Goal: Contribute content: Contribute content

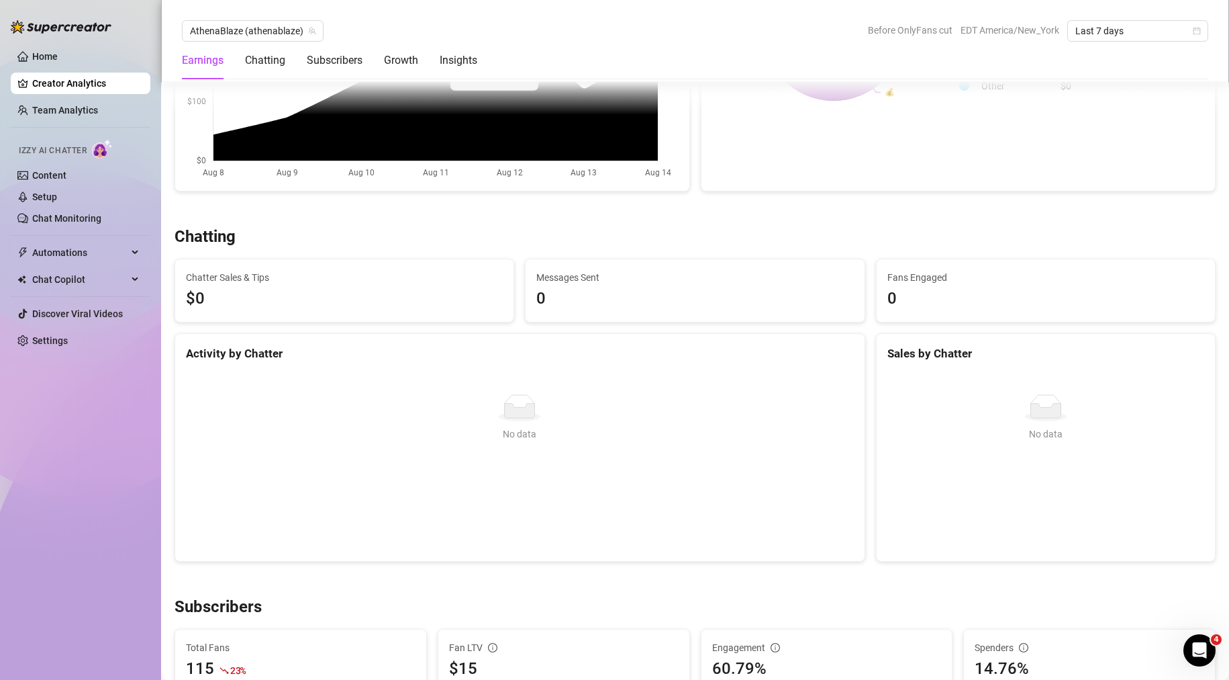
scroll to position [671, 0]
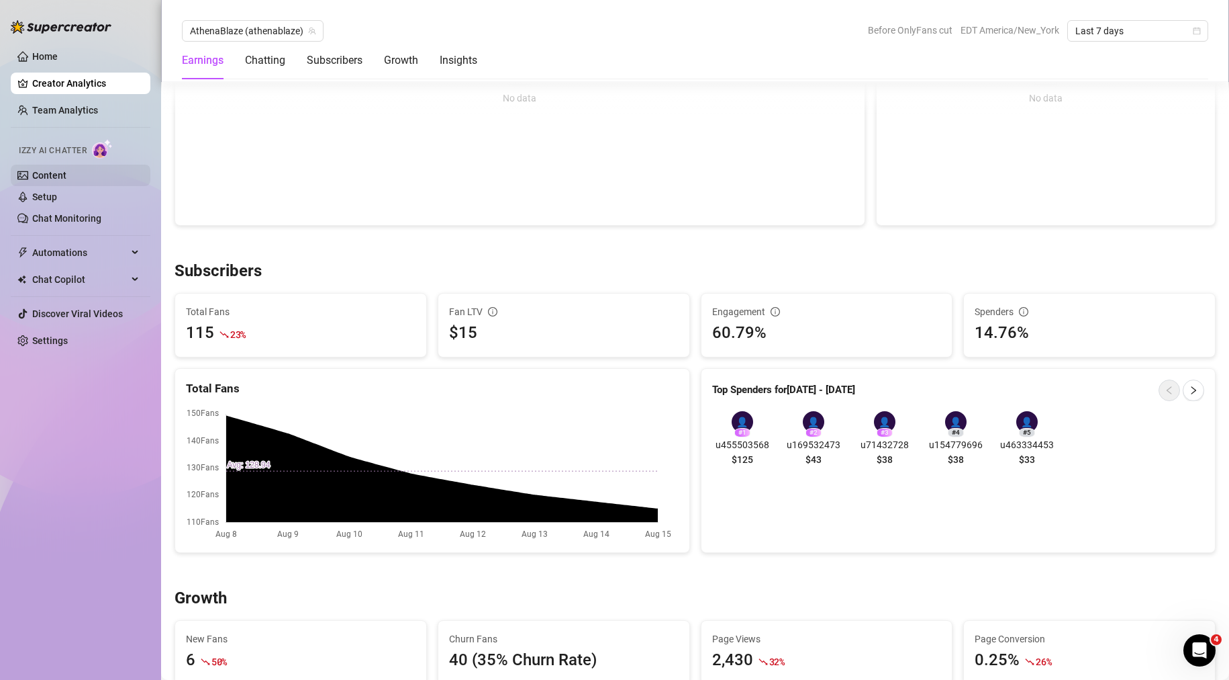
click at [66, 175] on link "Content" at bounding box center [49, 175] width 34 height 11
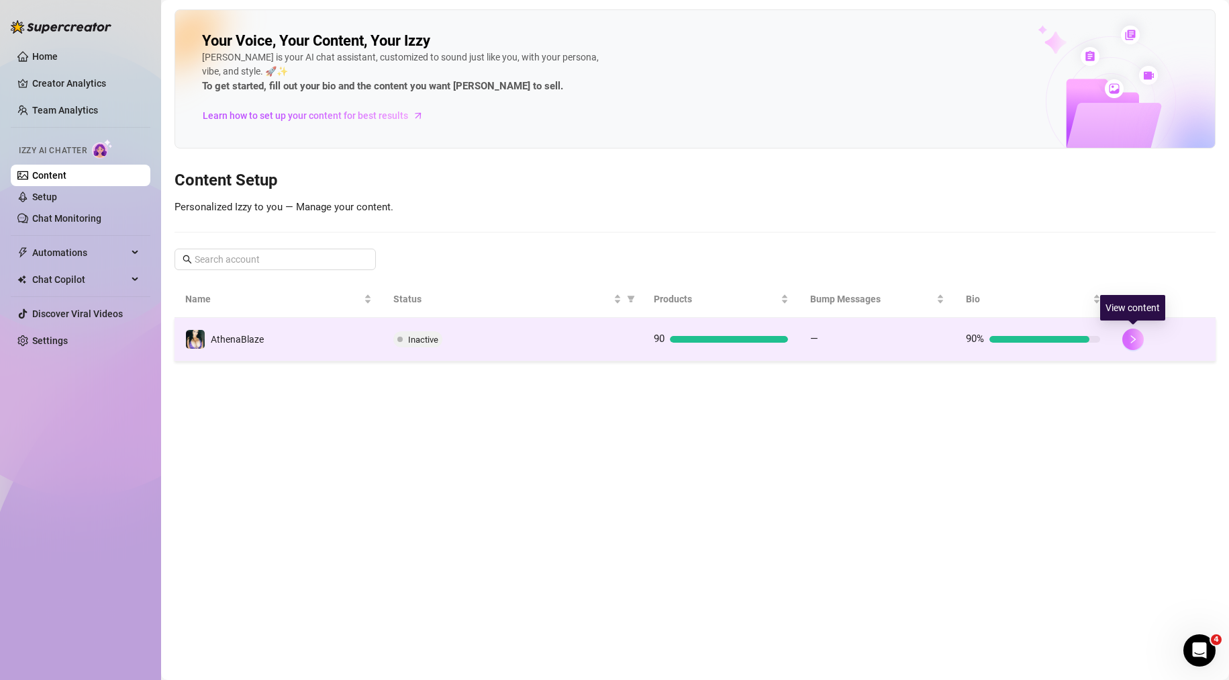
click at [1140, 336] on button "button" at bounding box center [1133, 338] width 21 height 21
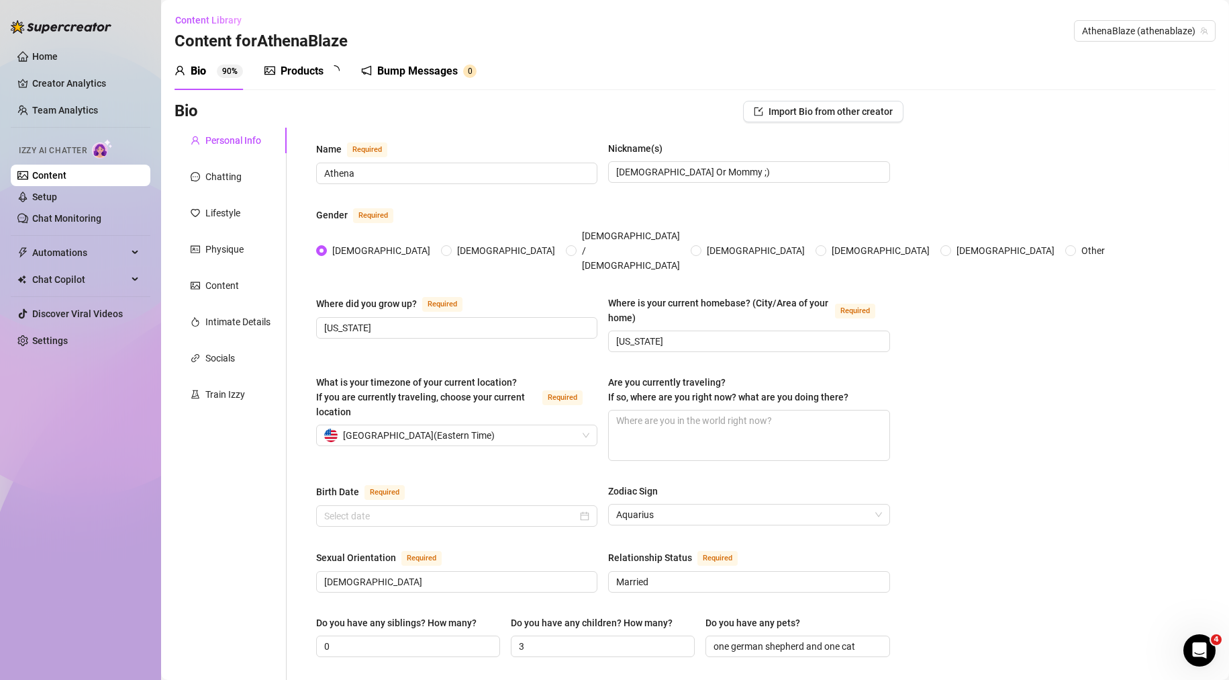
radio input "true"
type input "[DATE]"
click at [291, 73] on div "Products" at bounding box center [302, 71] width 43 height 16
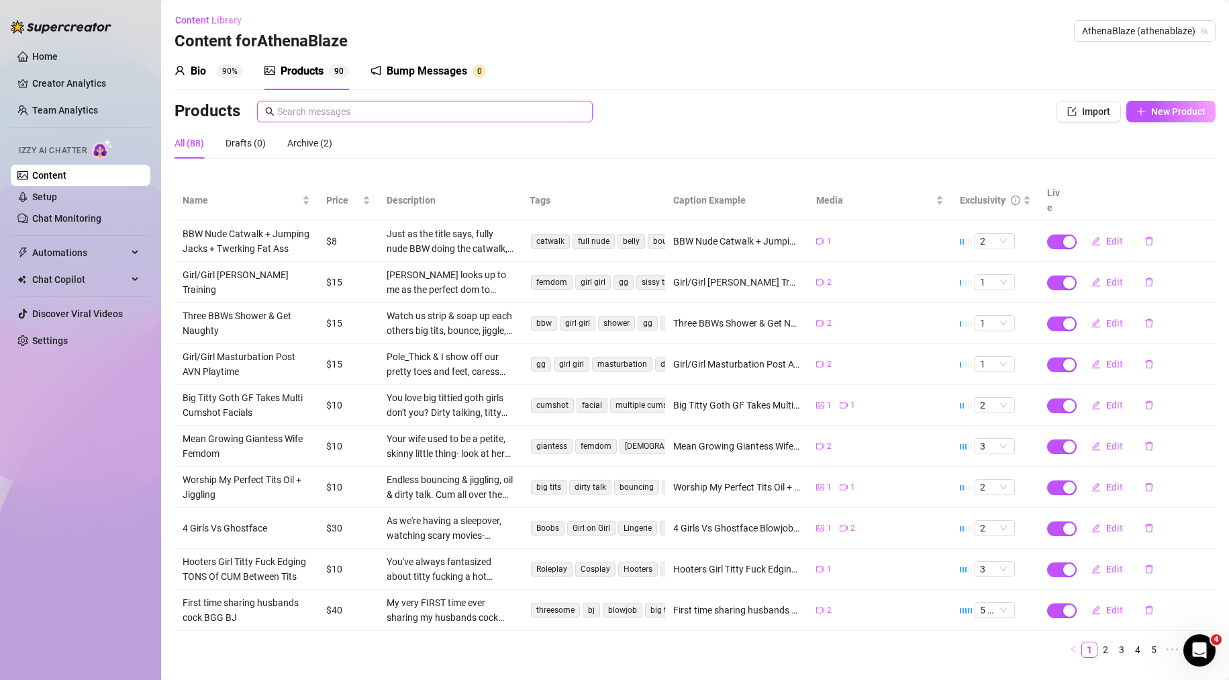
paste input "GG BBW Shower Voyeur"
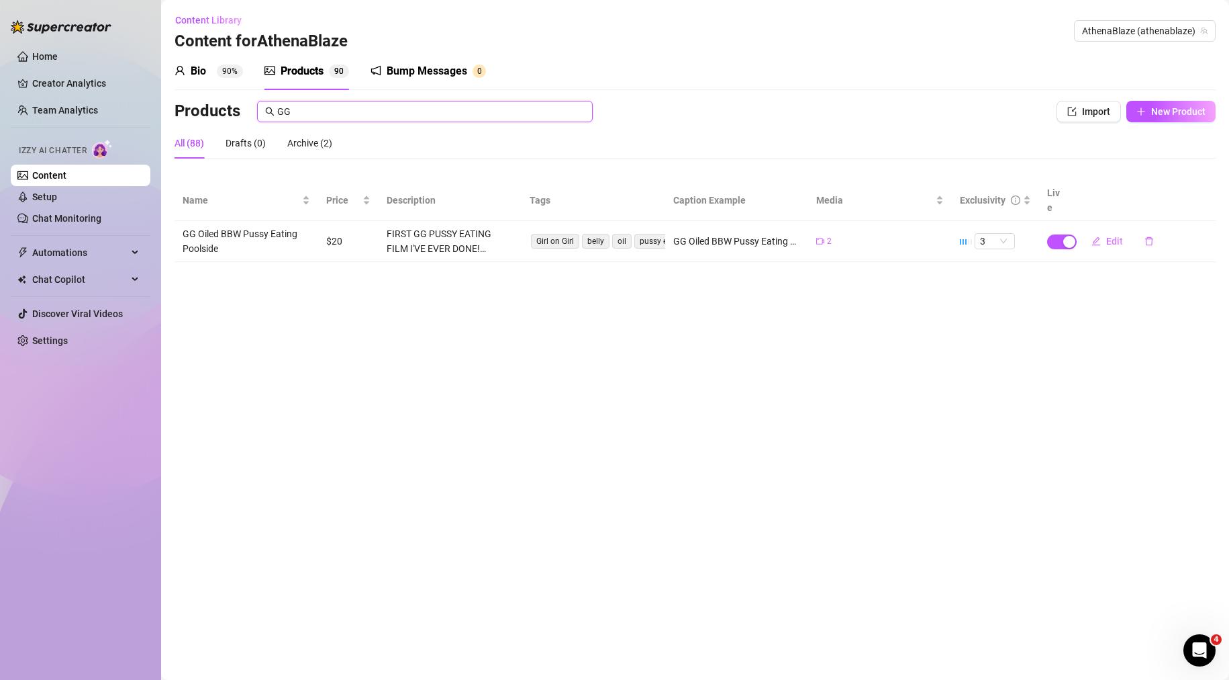
drag, startPoint x: 310, startPoint y: 113, endPoint x: 176, endPoint y: 118, distance: 134.4
click at [177, 117] on div "Products GG" at bounding box center [587, 111] width 825 height 21
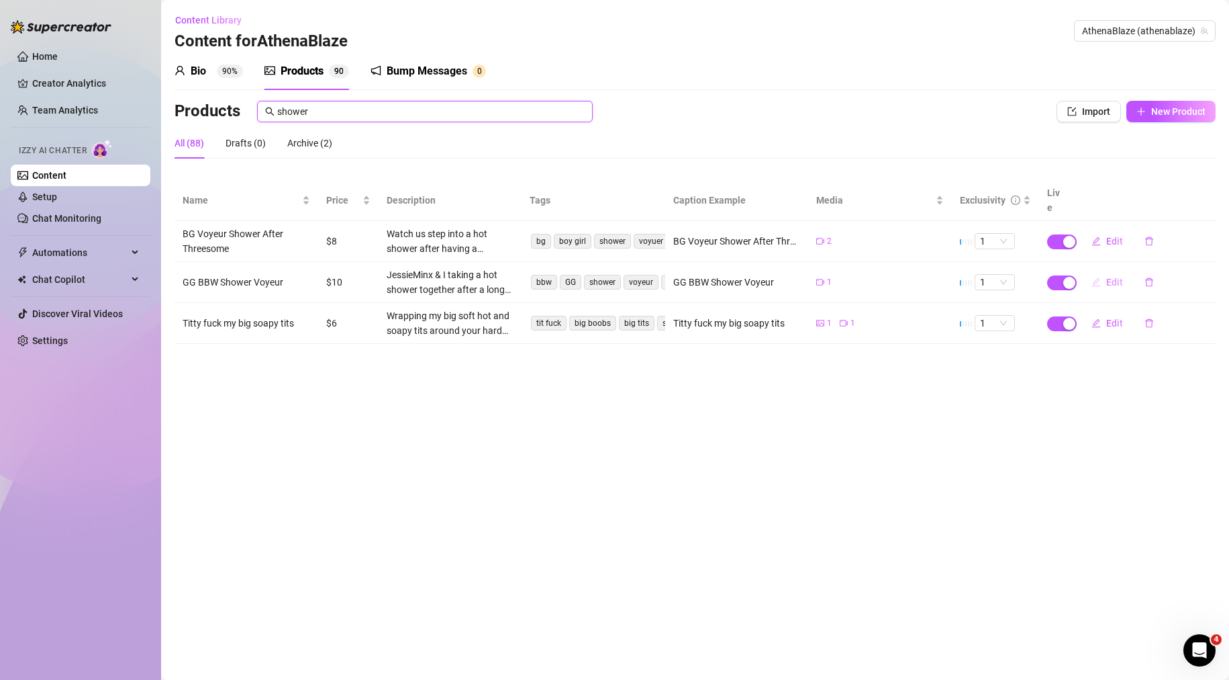
type input "shower"
click at [1110, 277] on span "Edit" at bounding box center [1115, 282] width 17 height 11
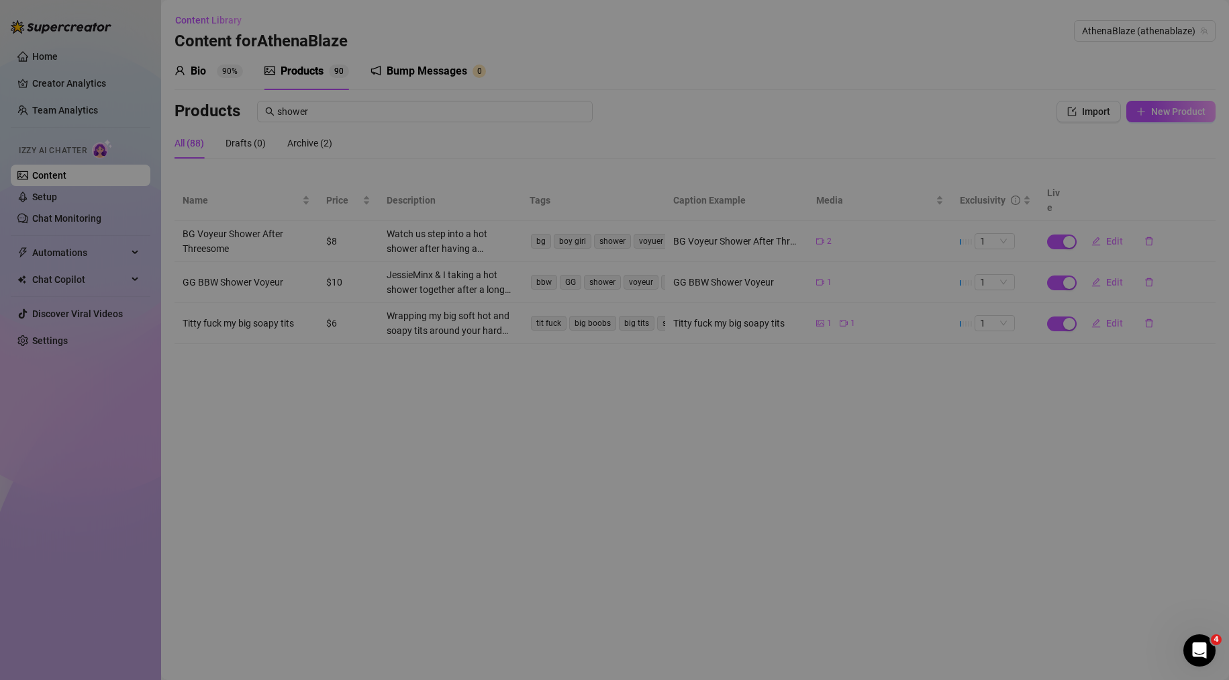
type textarea "GG BBW Shower Voyeur"
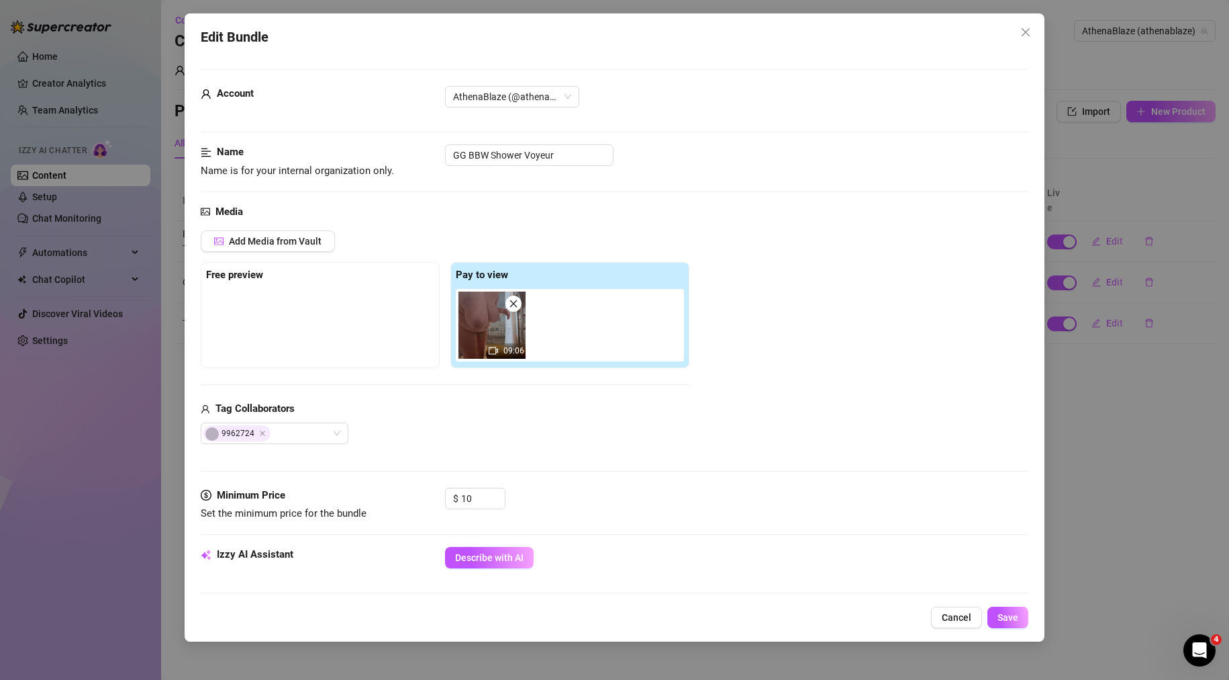
click at [235, 296] on div at bounding box center [320, 322] width 228 height 67
click at [257, 248] on button "Add Media from Vault" at bounding box center [268, 240] width 134 height 21
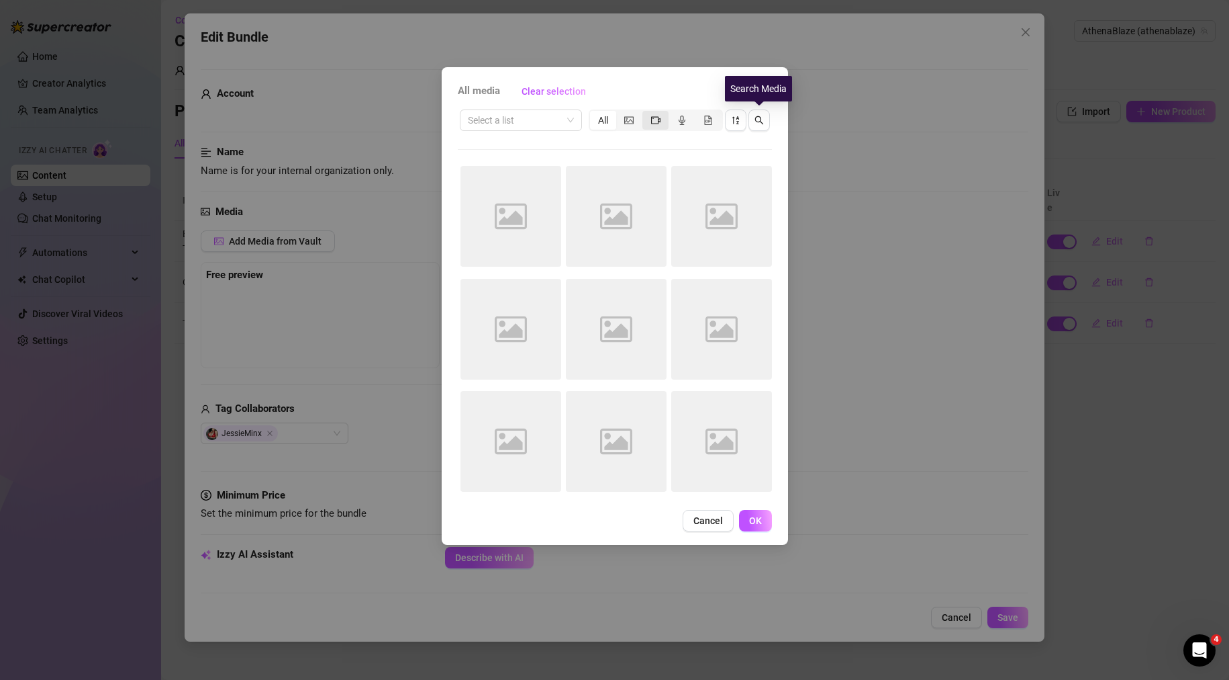
drag, startPoint x: 755, startPoint y: 115, endPoint x: 645, endPoint y: 116, distance: 110.8
click at [755, 115] on span "button" at bounding box center [759, 120] width 9 height 11
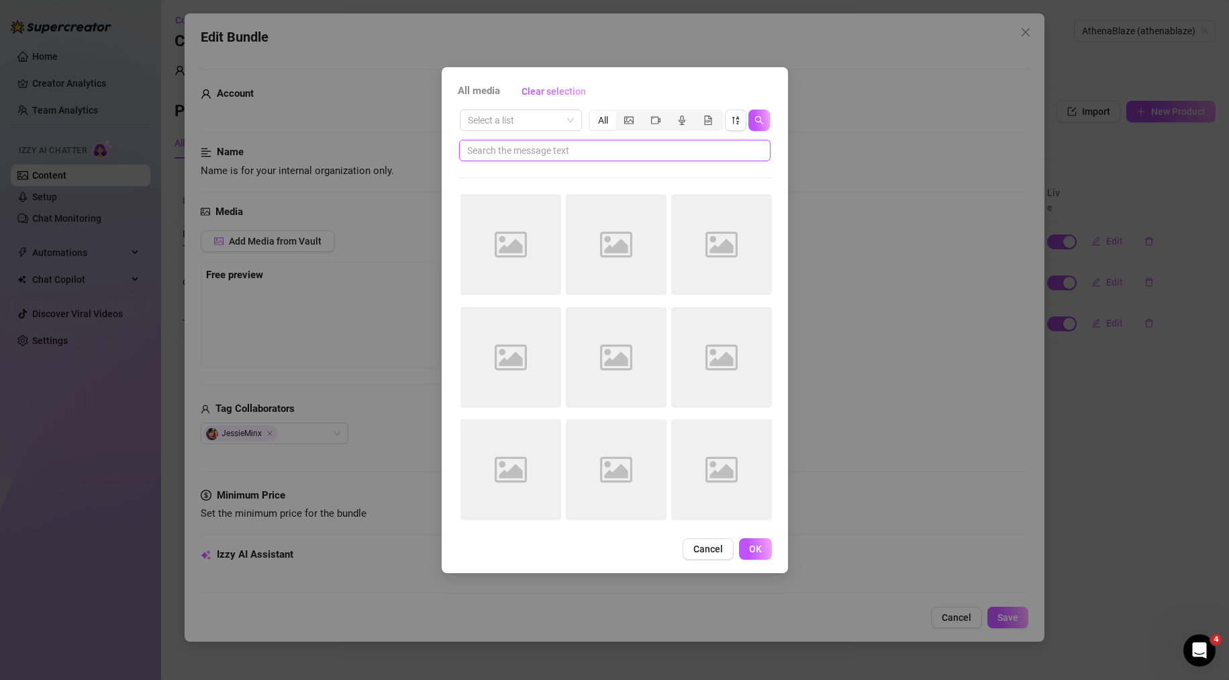
click at [543, 148] on input "text" at bounding box center [609, 150] width 285 height 15
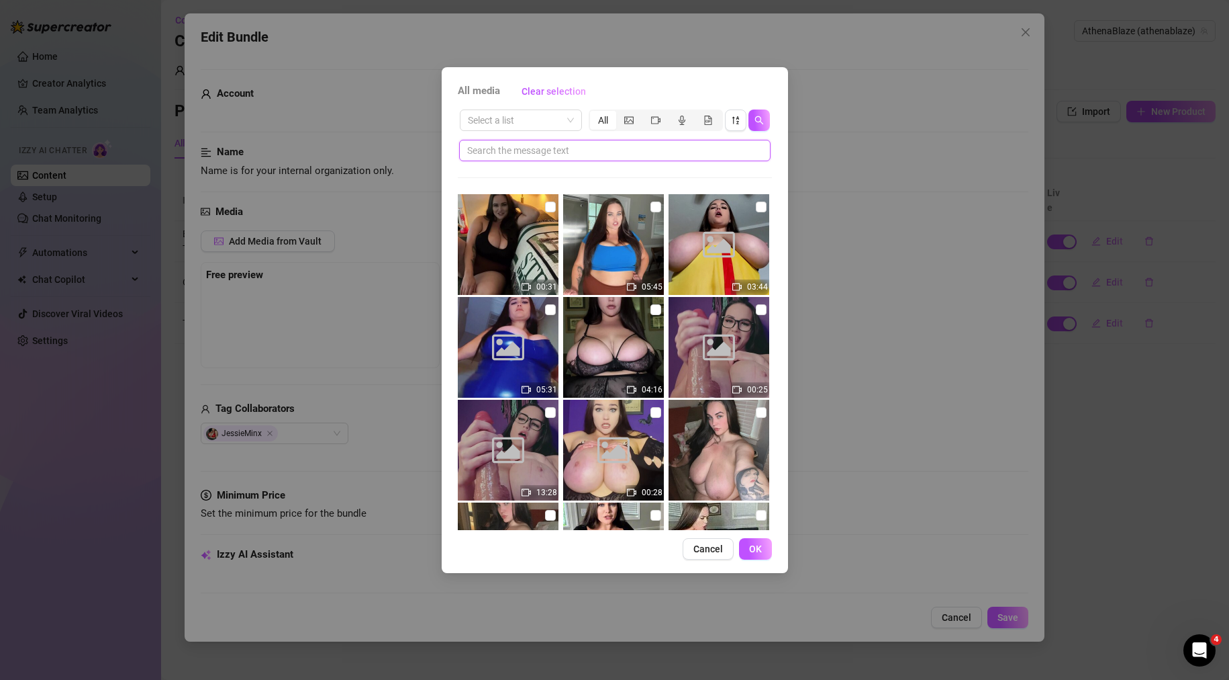
paste input "GG BBW Shower Voyeur"
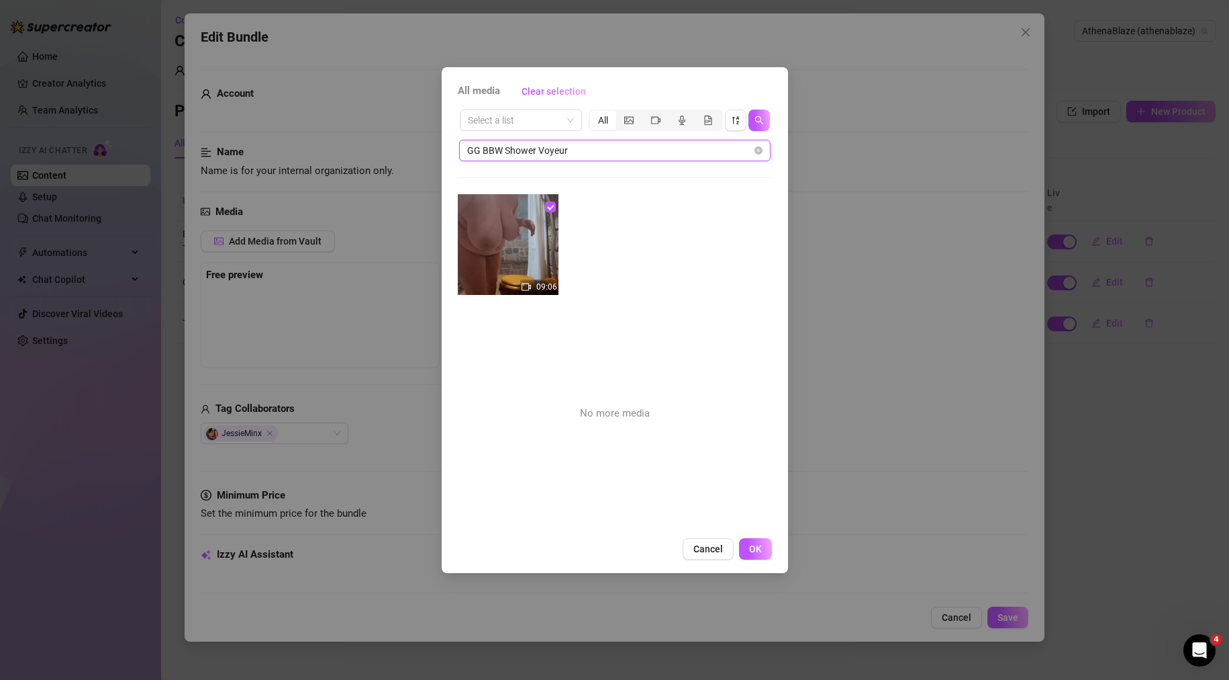
drag, startPoint x: 541, startPoint y: 147, endPoint x: 443, endPoint y: 158, distance: 99.3
click at [448, 157] on div "All media Clear selection Select a list All GG BBW Shower Voyeur 09:06 No more …" at bounding box center [615, 320] width 346 height 506
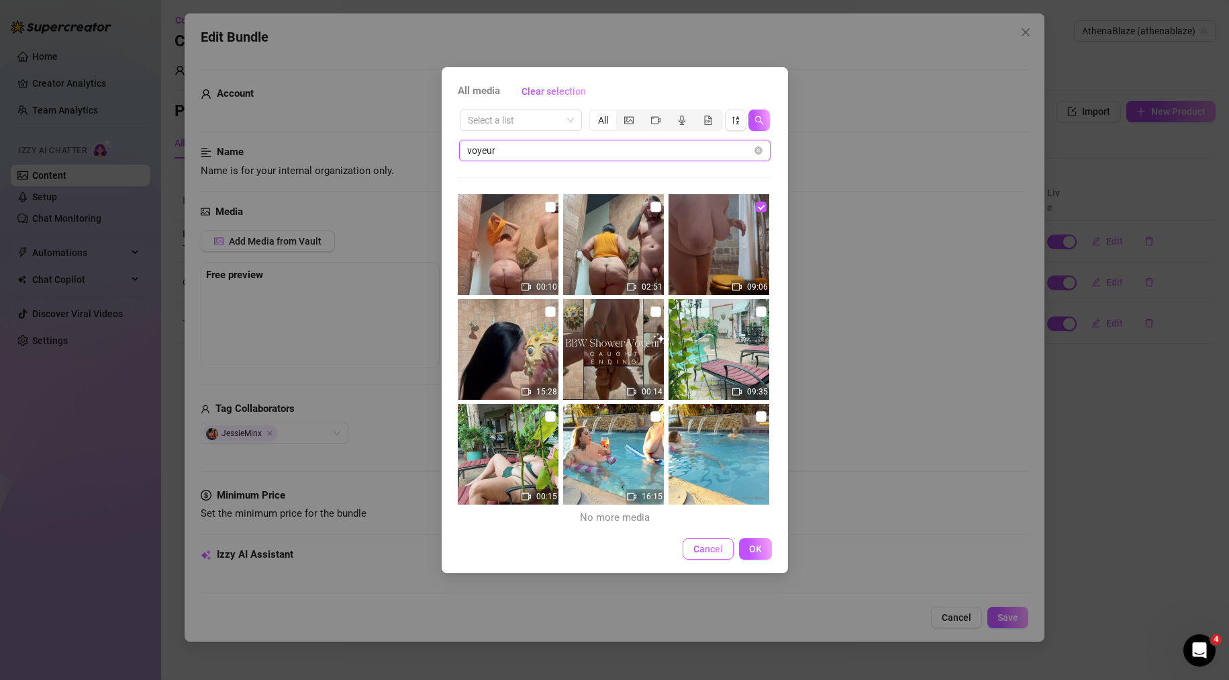
type input "voyeur"
click at [710, 553] on span "Cancel" at bounding box center [709, 548] width 30 height 11
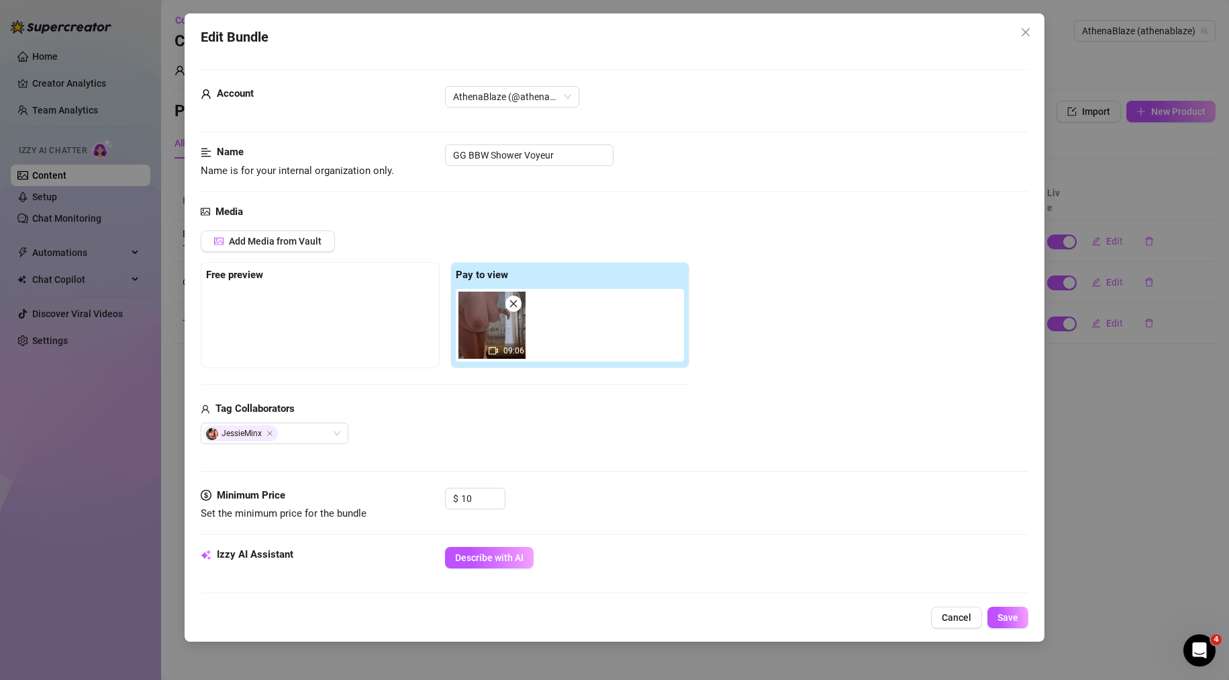
click at [330, 312] on div at bounding box center [320, 322] width 228 height 67
click at [283, 241] on span "Add Media from Vault" at bounding box center [275, 241] width 93 height 11
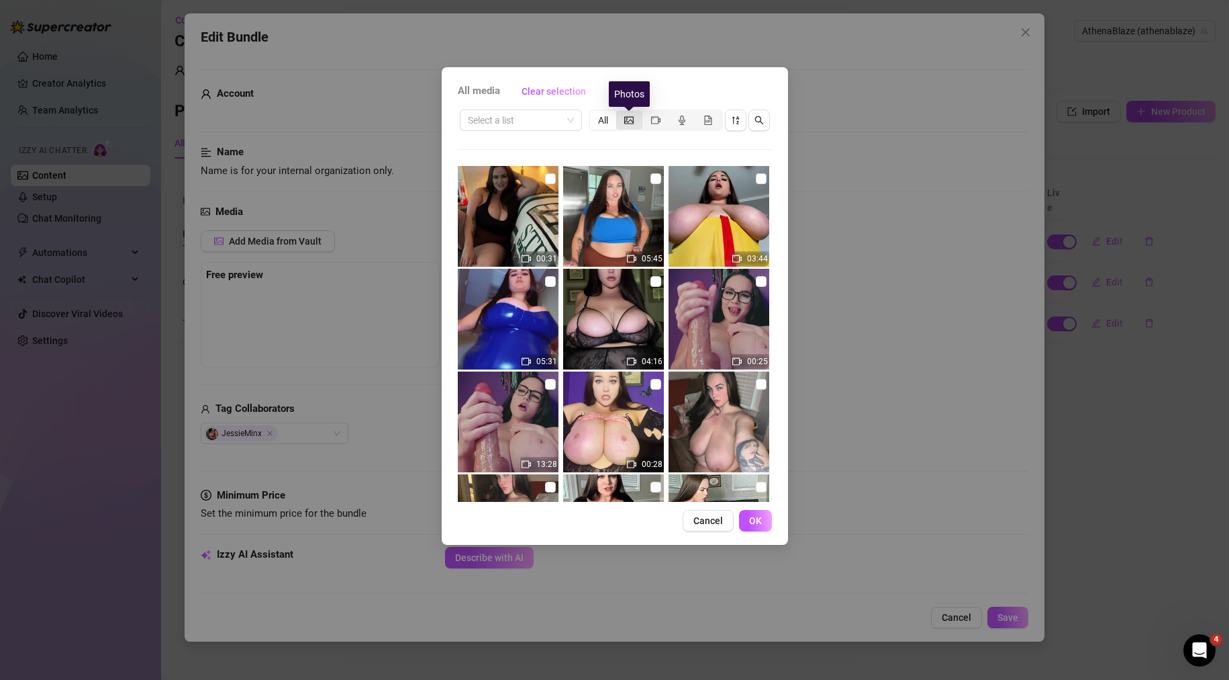
click at [631, 115] on icon "picture" at bounding box center [628, 119] width 9 height 9
click at [620, 113] on input "segmented control" at bounding box center [620, 113] width 0 height 0
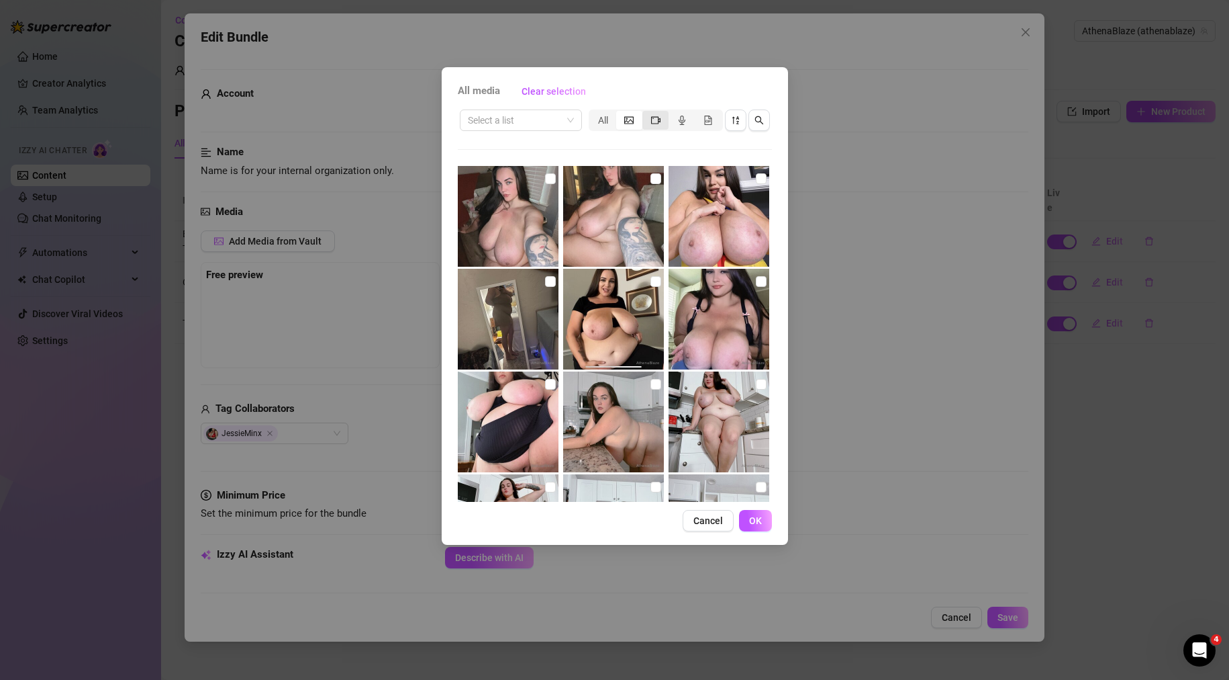
click at [665, 120] on div "segmented control" at bounding box center [656, 120] width 26 height 19
click at [646, 113] on input "segmented control" at bounding box center [646, 113] width 0 height 0
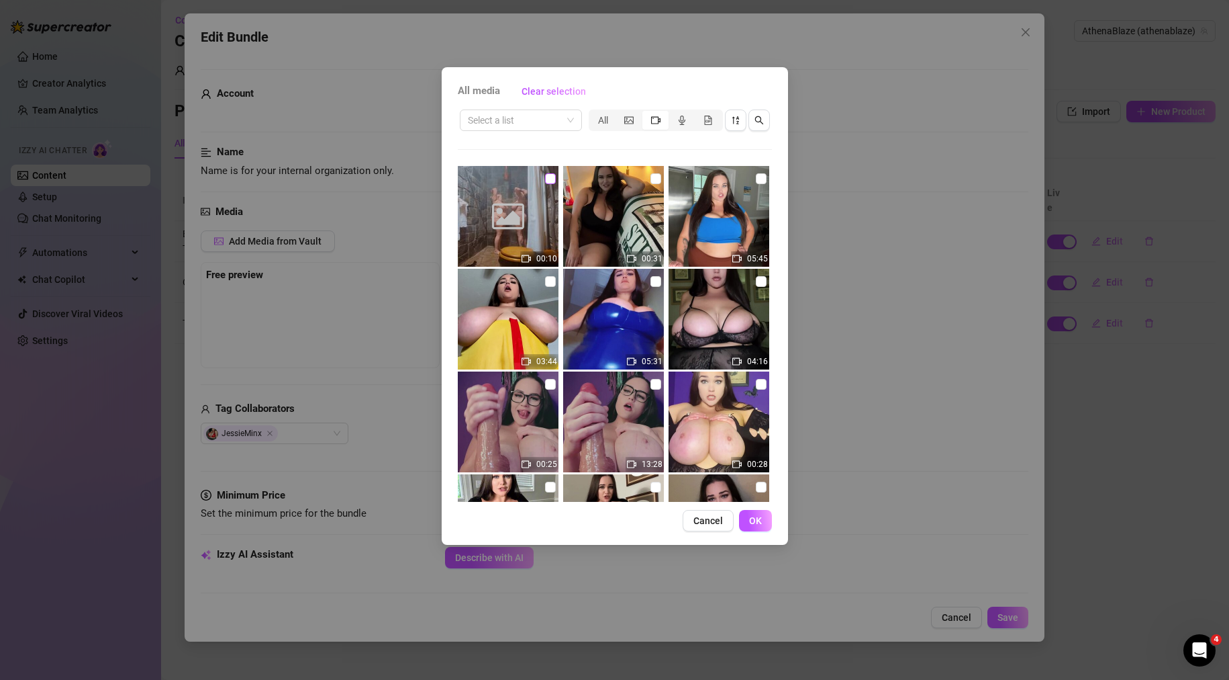
click at [549, 179] on input "checkbox" at bounding box center [550, 178] width 11 height 11
checkbox input "true"
click at [761, 522] on span "OK" at bounding box center [755, 520] width 13 height 11
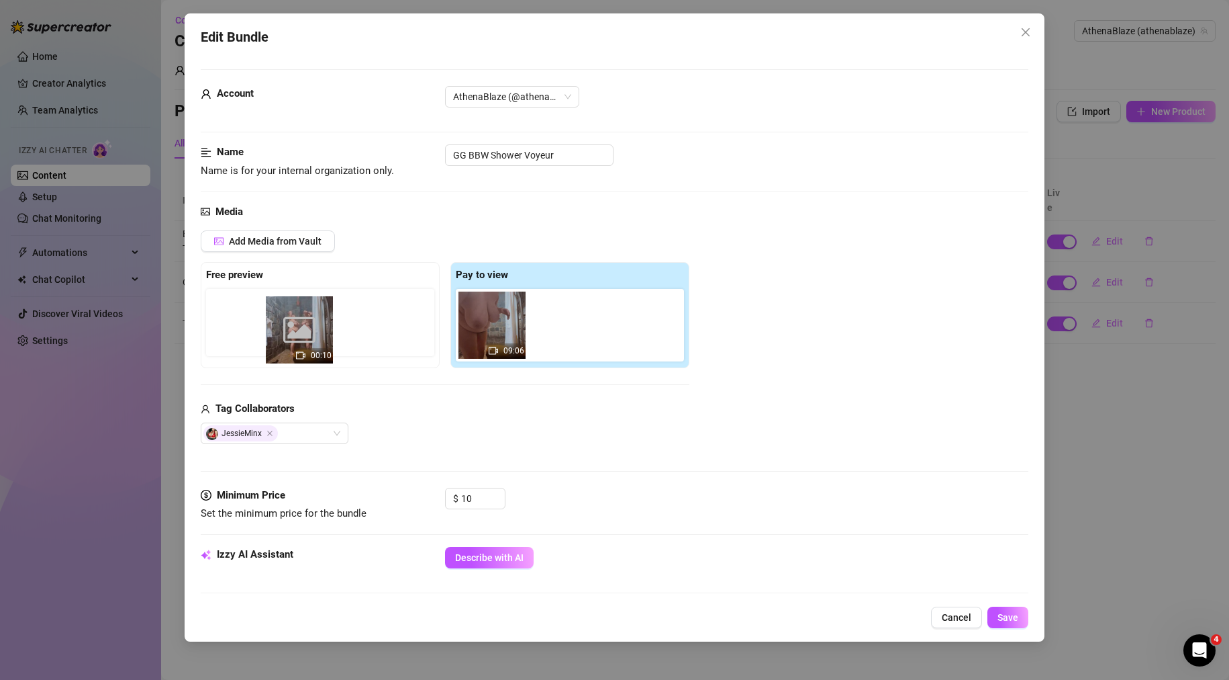
drag, startPoint x: 530, startPoint y: 319, endPoint x: 289, endPoint y: 321, distance: 241.7
click at [289, 321] on div "Free preview Pay to view 09:06 Image placeholder 00:10" at bounding box center [445, 315] width 489 height 106
drag, startPoint x: 577, startPoint y: 325, endPoint x: 277, endPoint y: 320, distance: 299.5
click at [277, 320] on div "Free preview Pay to view 09:06 Image placeholder 00:10" at bounding box center [445, 315] width 489 height 106
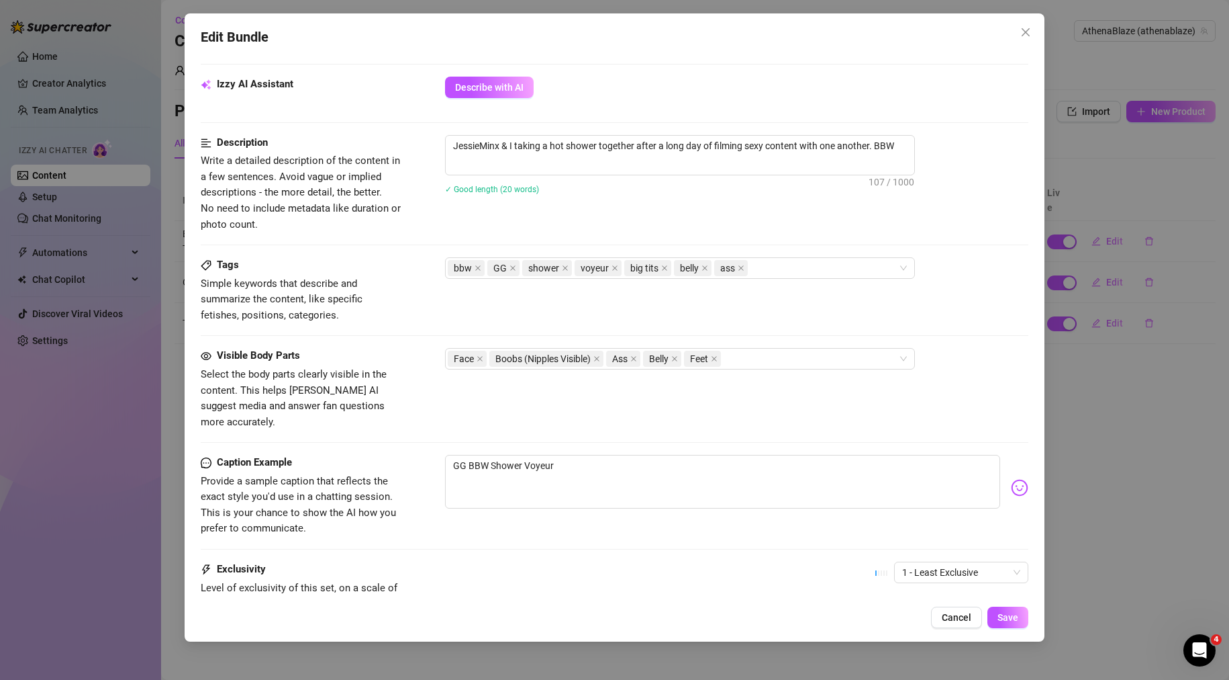
scroll to position [583, 0]
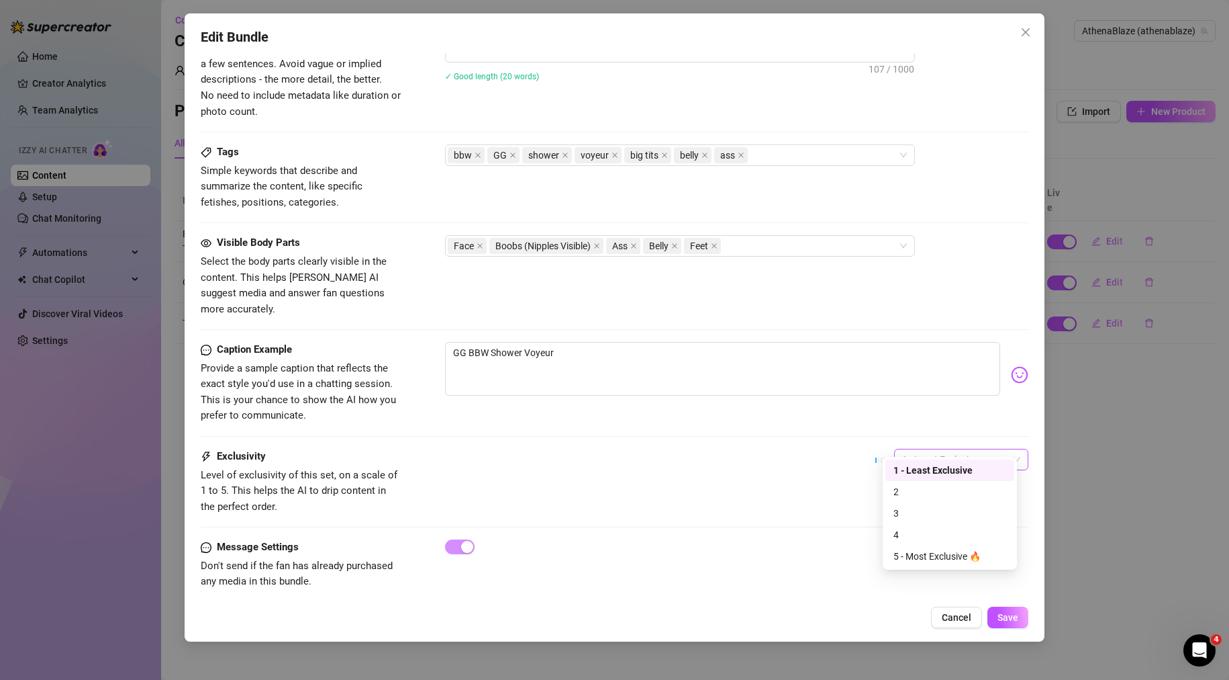
click at [917, 449] on span "1 - Least Exclusive" at bounding box center [961, 459] width 118 height 20
click at [745, 449] on div "Exclusivity Level of exclusivity of this set, on a scale of 1 to 5. This helps …" at bounding box center [615, 482] width 829 height 66
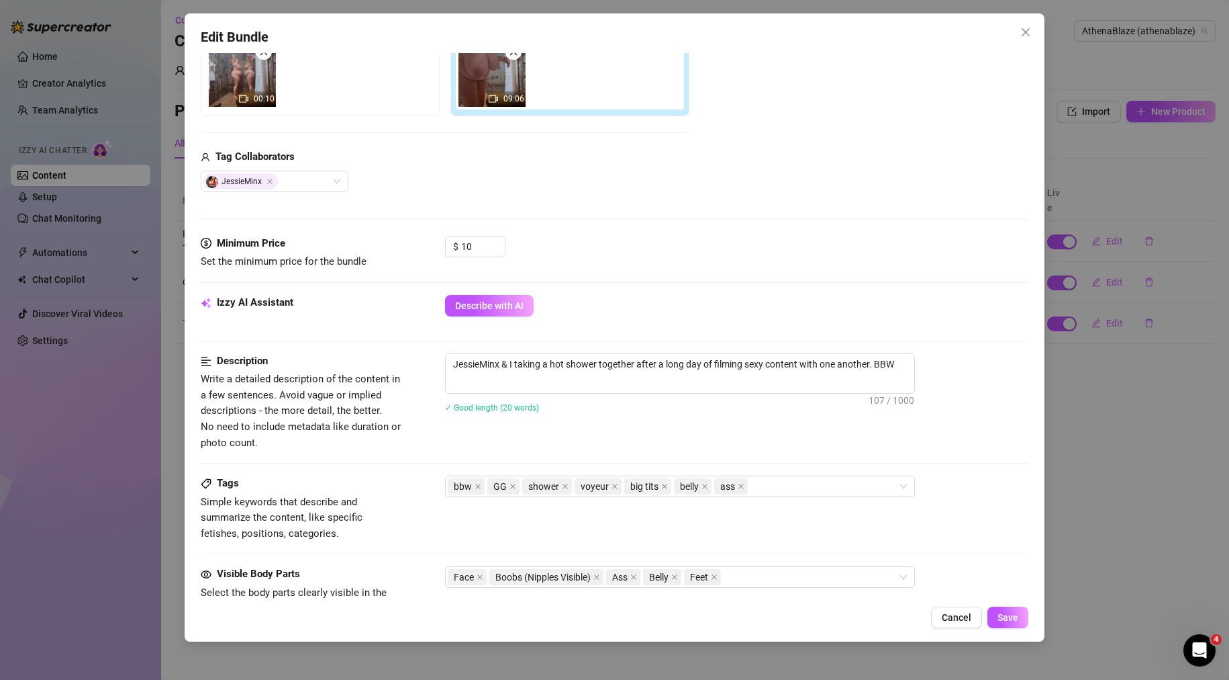
scroll to position [180, 0]
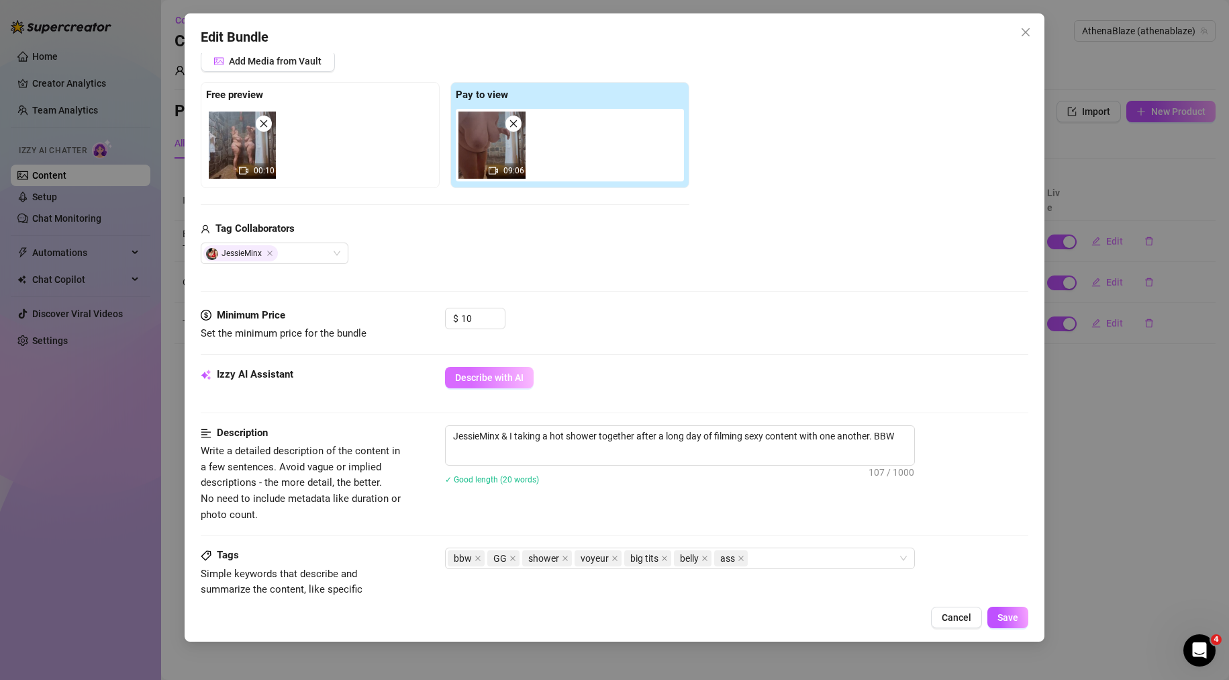
click at [495, 377] on span "Describe with AI" at bounding box center [489, 377] width 68 height 11
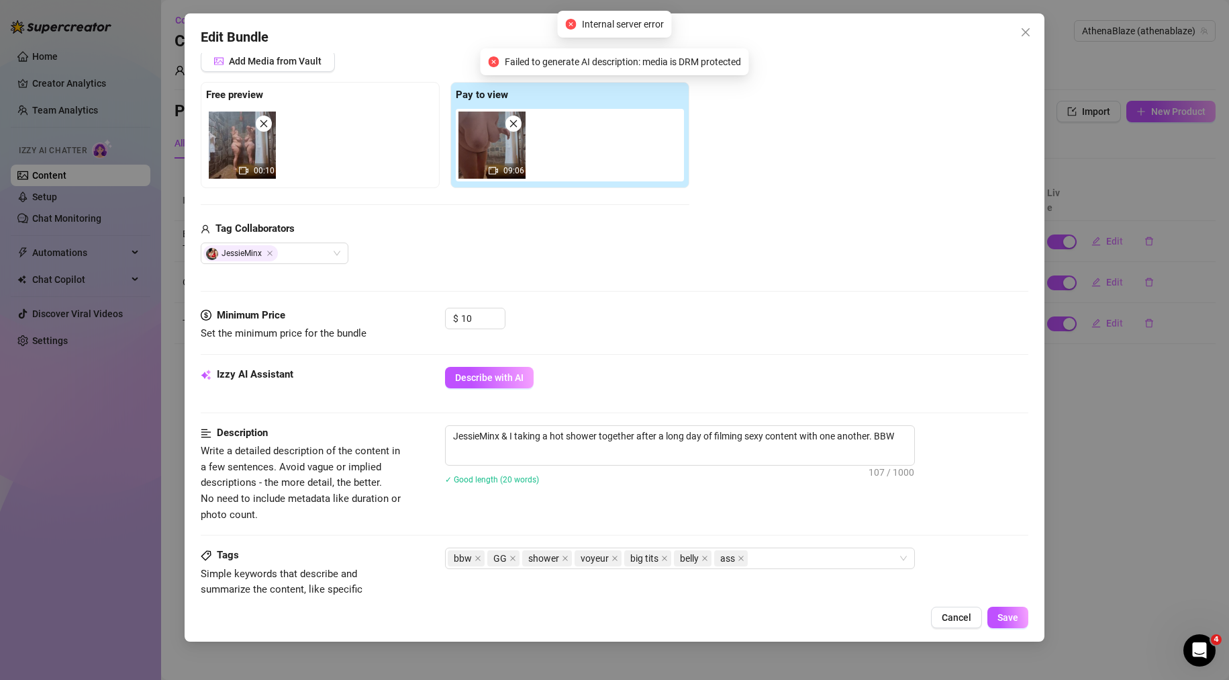
click at [849, 368] on div "Describe with AI" at bounding box center [737, 377] width 584 height 21
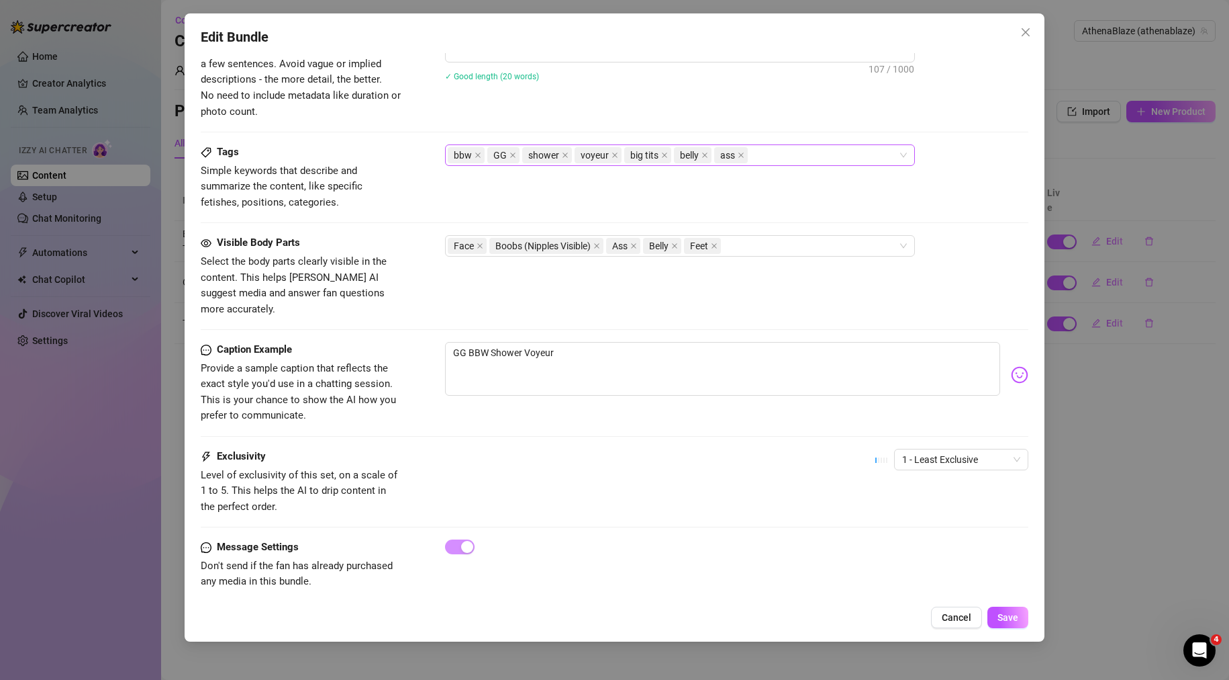
scroll to position [247, 0]
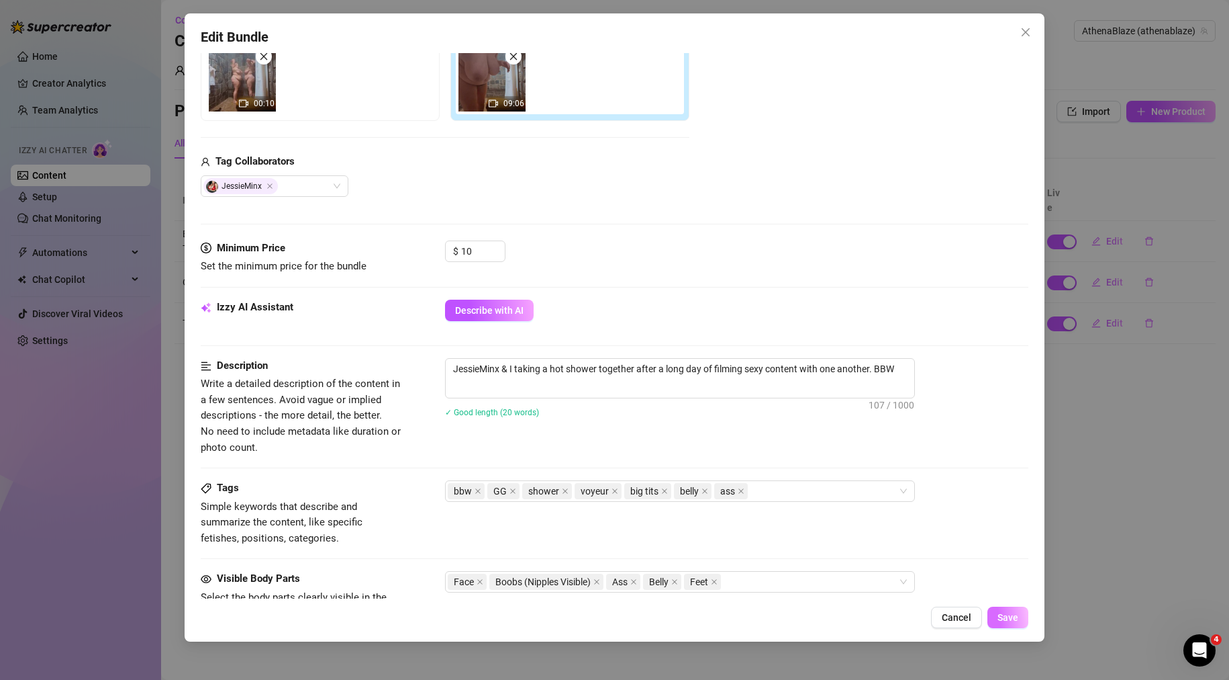
click at [1003, 621] on span "Save" at bounding box center [1008, 617] width 21 height 11
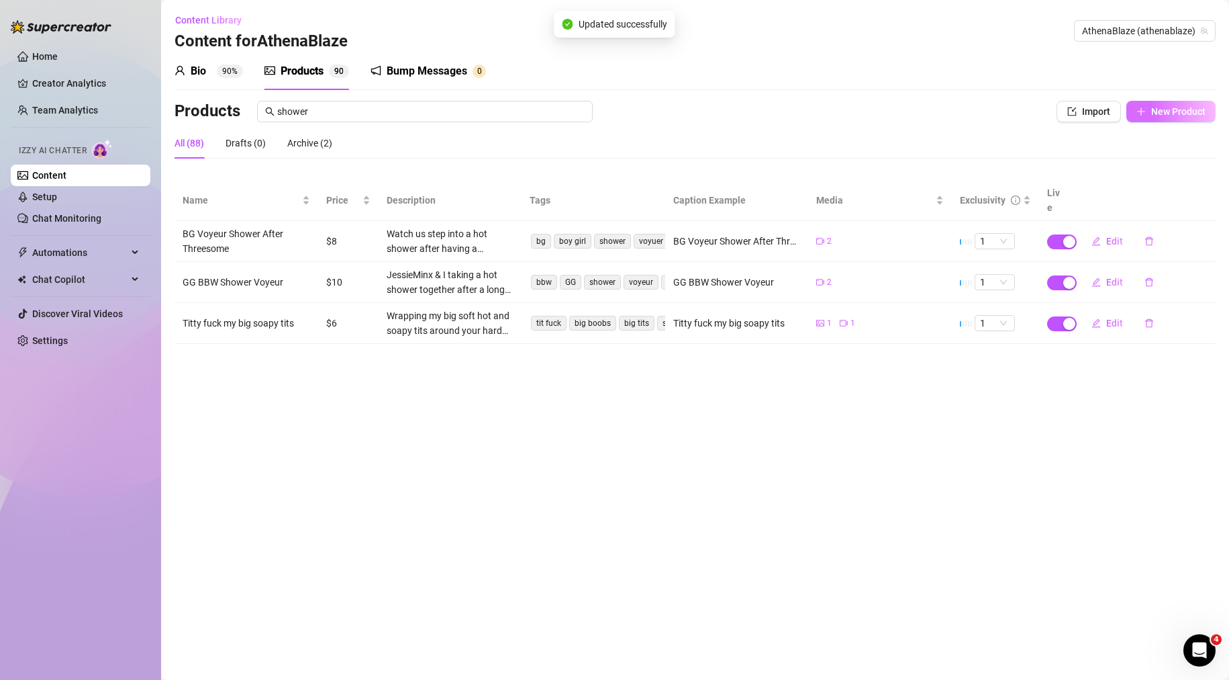
click at [1167, 114] on span "New Product" at bounding box center [1179, 111] width 54 height 11
type textarea "Type your message here..."
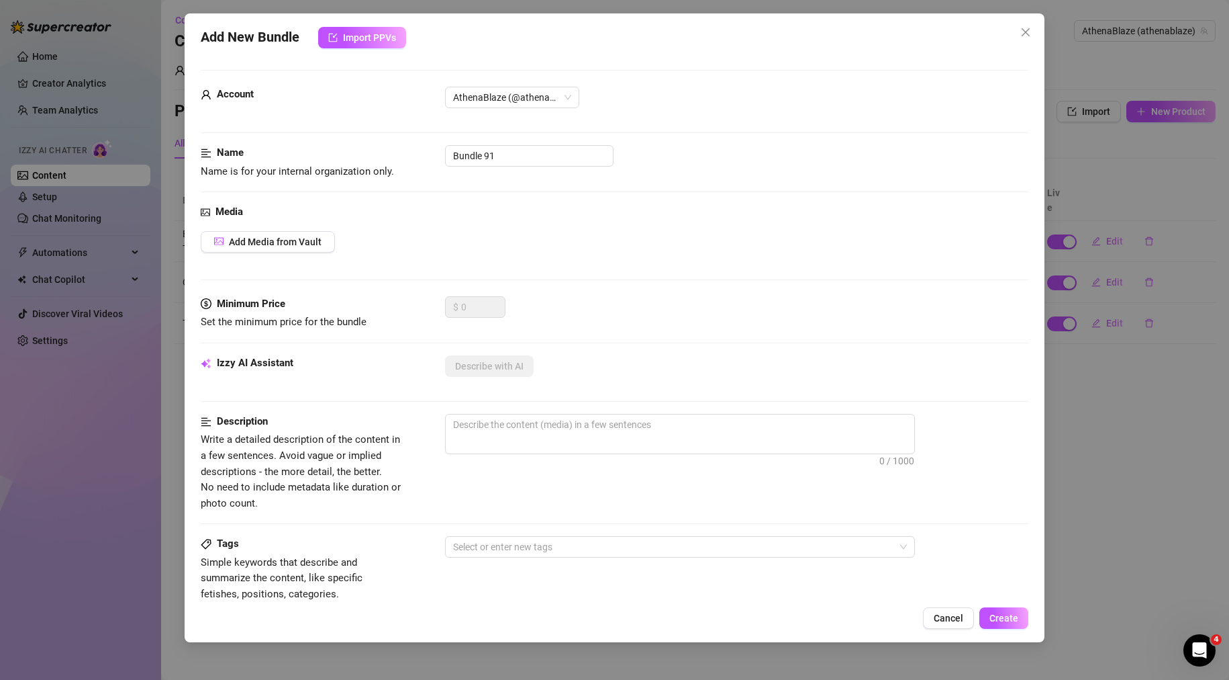
click at [1122, 489] on div "Add New Bundle Import PPVs Account AthenaBlaze (@athenablaze) Name Name is for …" at bounding box center [614, 340] width 1229 height 680
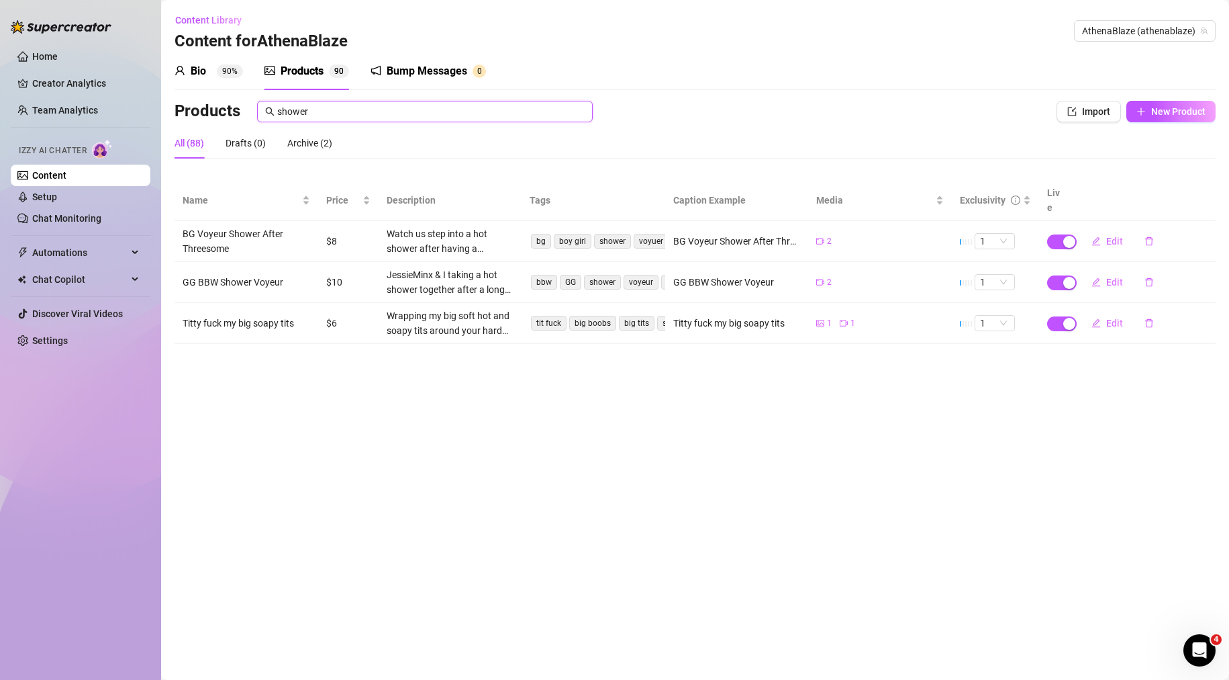
drag, startPoint x: 355, startPoint y: 113, endPoint x: 126, endPoint y: 118, distance: 229.0
click at [144, 122] on div "Home Creator Analytics Team Analytics Izzy AI Chatter Content Setup Chat Monito…" at bounding box center [614, 340] width 1229 height 680
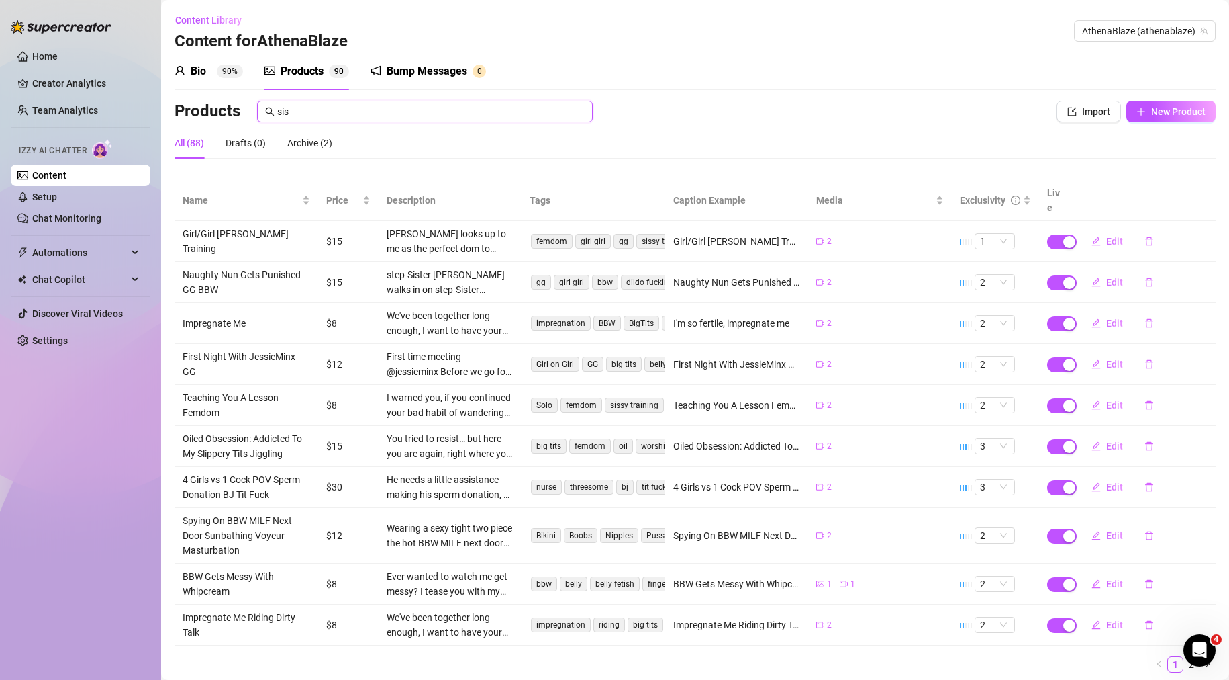
drag, startPoint x: 348, startPoint y: 116, endPoint x: 132, endPoint y: 125, distance: 216.4
click at [141, 124] on div "Home Creator Analytics Team Analytics Izzy AI Chatter Content Setup Chat Monito…" at bounding box center [614, 340] width 1229 height 680
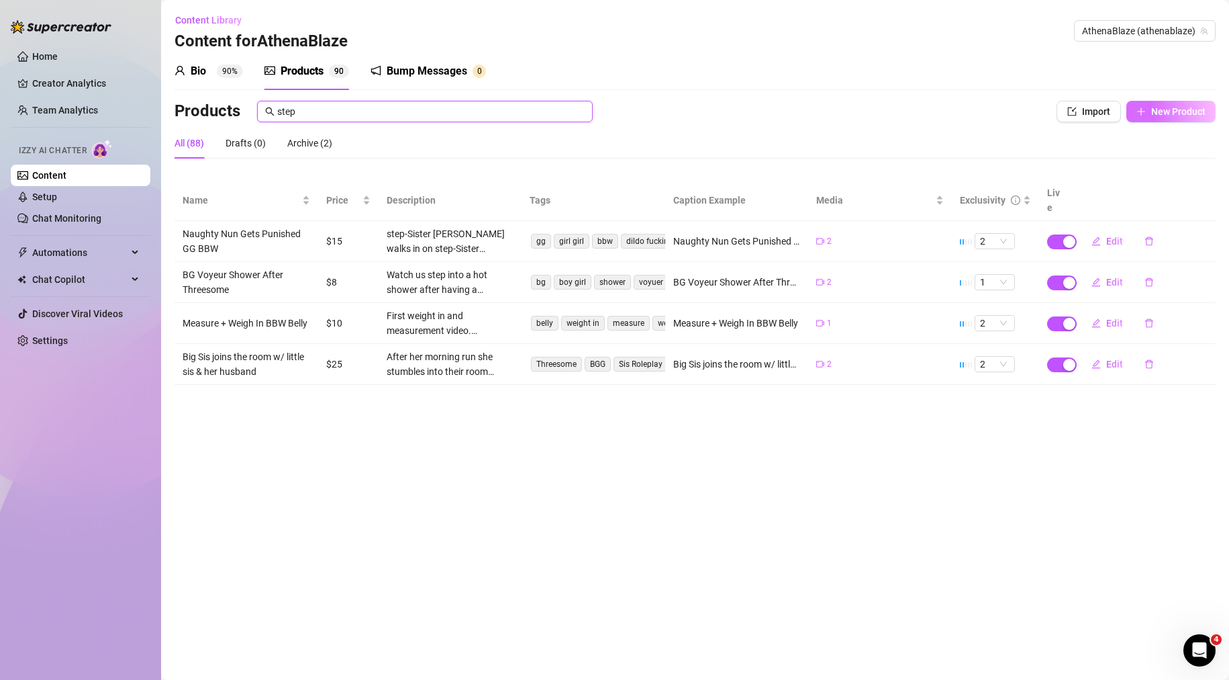
type input "step"
click at [1159, 113] on span "New Product" at bounding box center [1179, 111] width 54 height 11
type textarea "Type your message here..."
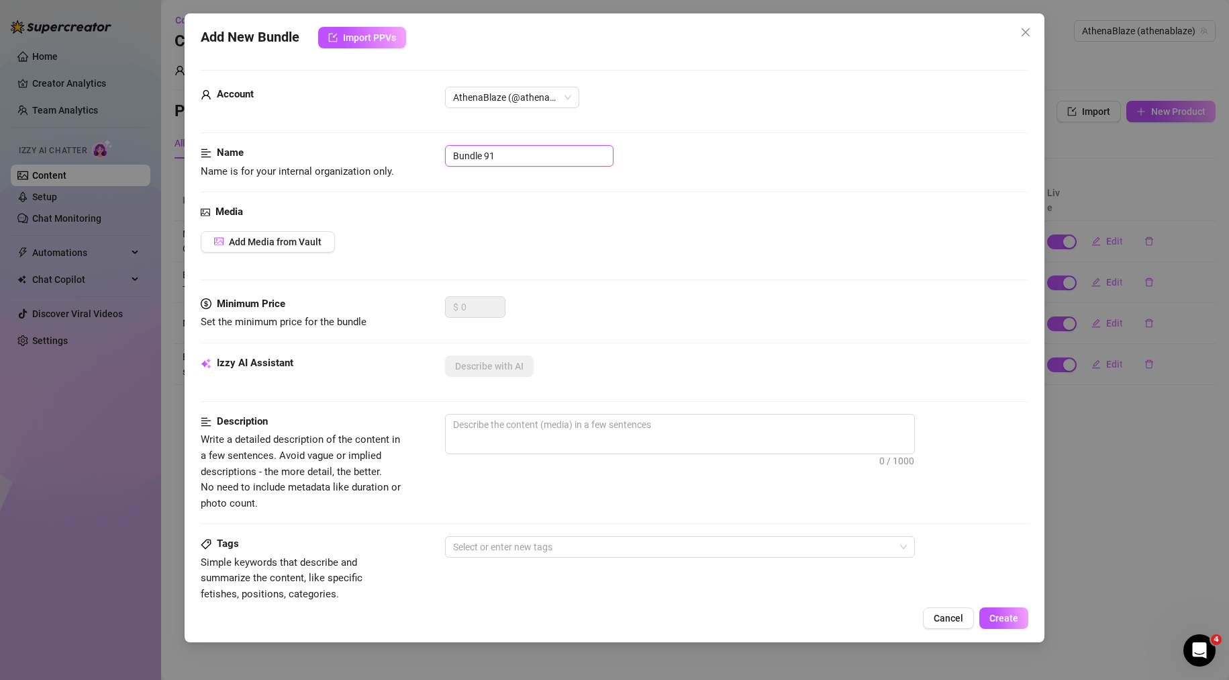
drag, startPoint x: 543, startPoint y: 150, endPoint x: 389, endPoint y: 162, distance: 154.2
click at [383, 163] on div "Name Name is for your internal organization only. Bundle 91" at bounding box center [615, 162] width 829 height 34
click at [467, 146] on input "Bundle 91" at bounding box center [529, 155] width 169 height 21
drag, startPoint x: 515, startPoint y: 148, endPoint x: 369, endPoint y: 151, distance: 145.8
click at [370, 151] on div "Name Name is for your internal organization only. Bundle 91" at bounding box center [615, 162] width 829 height 34
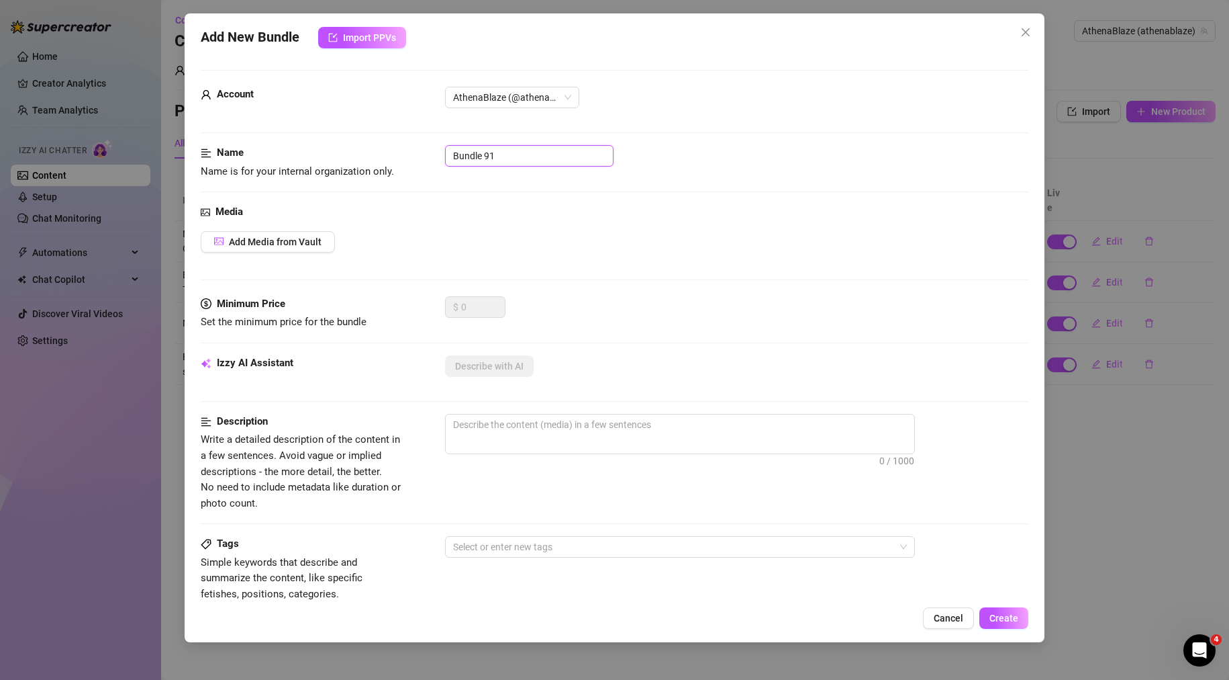
paste input "ig step-Sister [PERSON_NAME] Big Titty Play"
click at [505, 149] on input "Big step-Sister [PERSON_NAME] Big Titty Play" at bounding box center [529, 155] width 169 height 21
drag, startPoint x: 536, startPoint y: 183, endPoint x: 492, endPoint y: 172, distance: 45.1
click at [535, 184] on div "Name Name is for your internal organization only. Big step-Sis JOI Big Titty Pl…" at bounding box center [615, 174] width 829 height 59
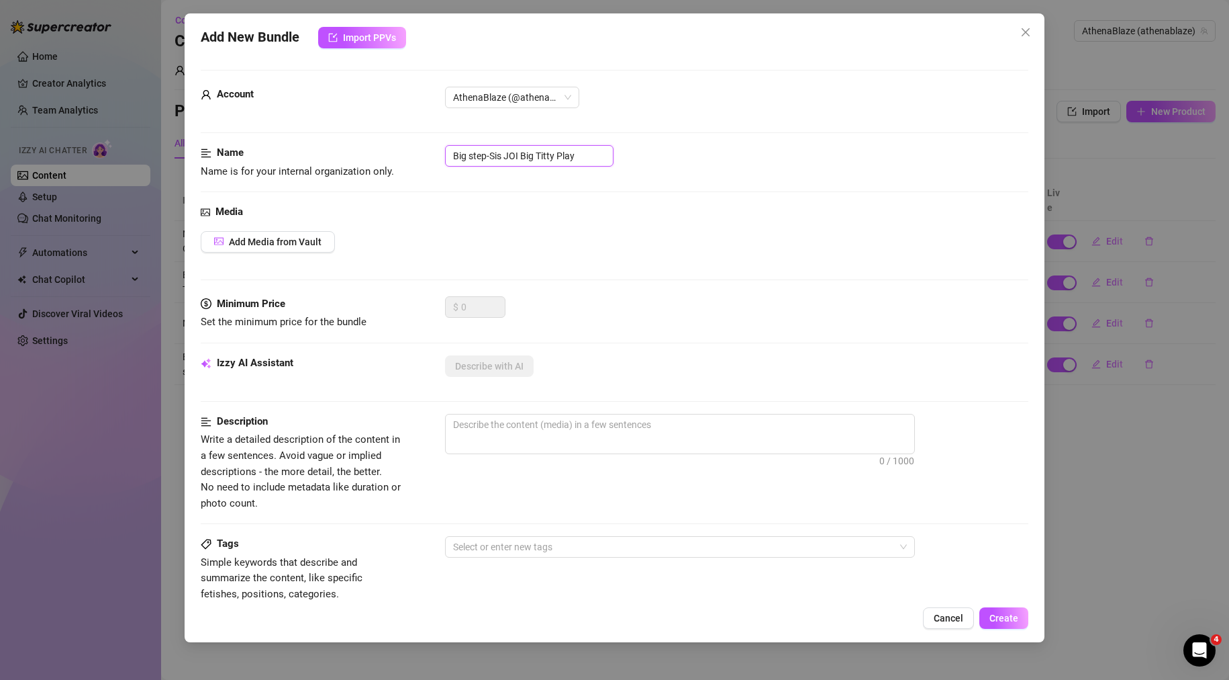
click at [491, 153] on input "Big step-Sis JOI Big Titty Play" at bounding box center [529, 155] width 169 height 21
click at [594, 147] on input "Big Step Sis JOI Big Titty Play" at bounding box center [529, 155] width 169 height 21
type input "Big Step Sis JOI Big Titty Play"
click at [303, 246] on span "Add Media from Vault" at bounding box center [275, 241] width 93 height 11
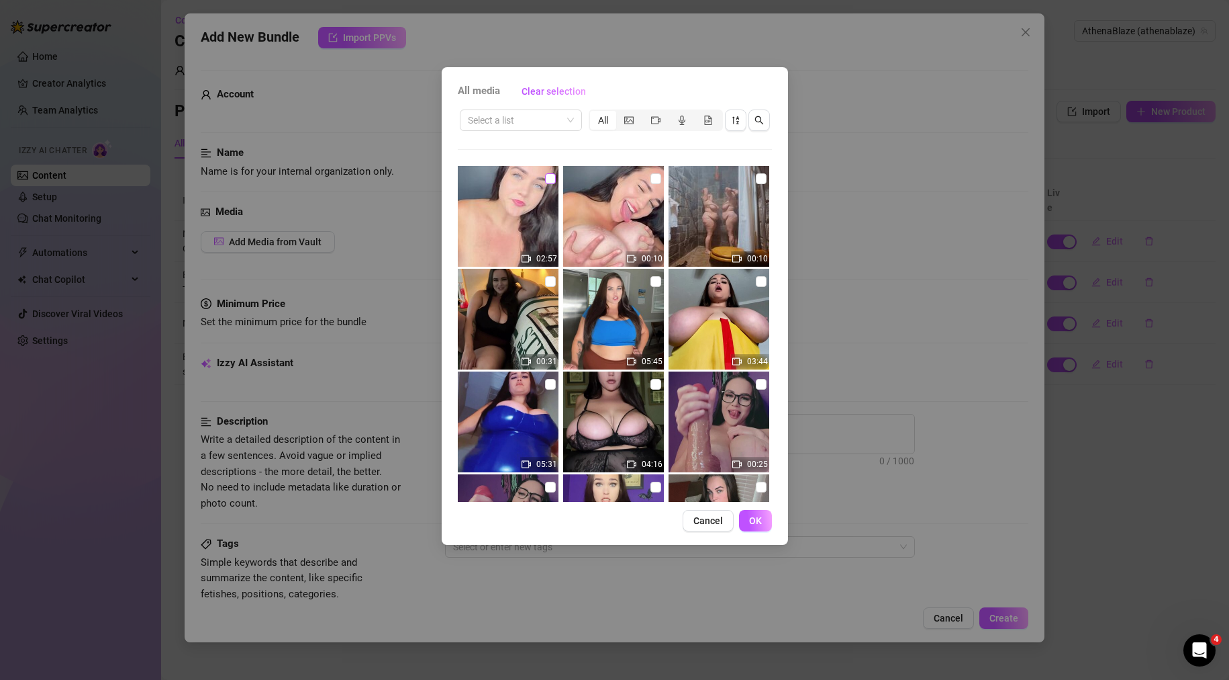
click at [551, 177] on input "checkbox" at bounding box center [550, 178] width 11 height 11
checkbox input "true"
click at [651, 180] on input "checkbox" at bounding box center [656, 178] width 11 height 11
checkbox input "true"
click at [749, 521] on span "OK" at bounding box center [755, 520] width 13 height 11
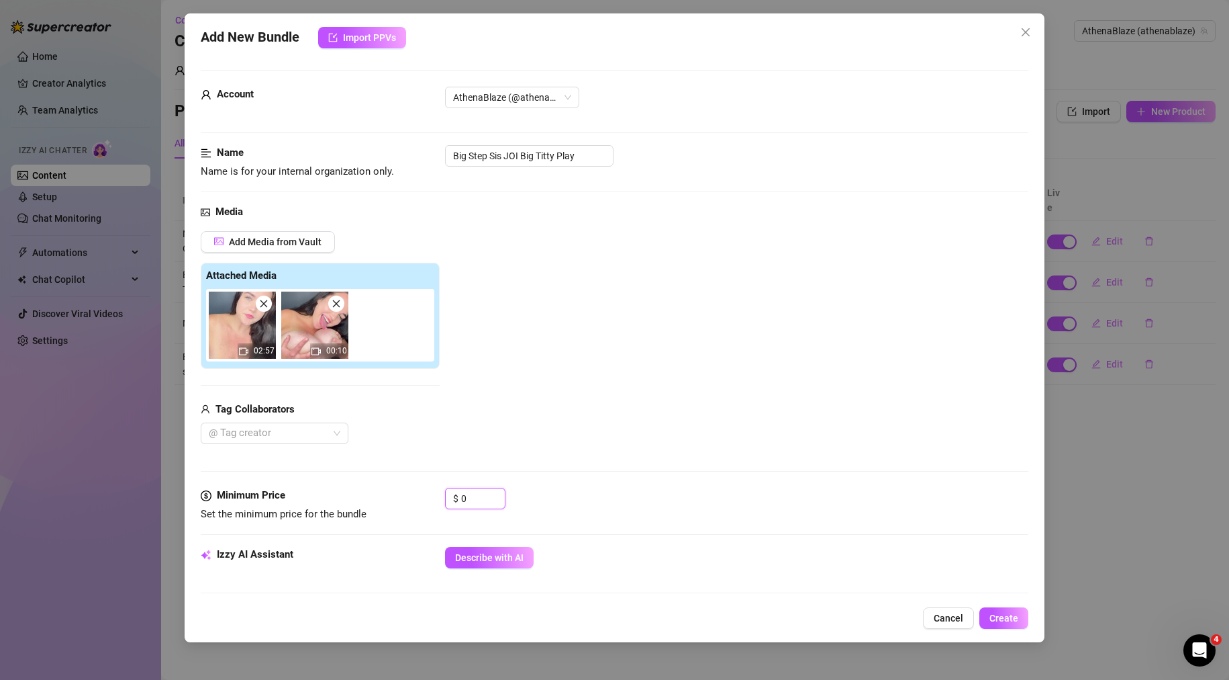
drag, startPoint x: 493, startPoint y: 496, endPoint x: 414, endPoint y: 498, distance: 79.2
click at [425, 498] on div "Minimum Price Set the minimum price for the bundle $ 0" at bounding box center [615, 505] width 829 height 34
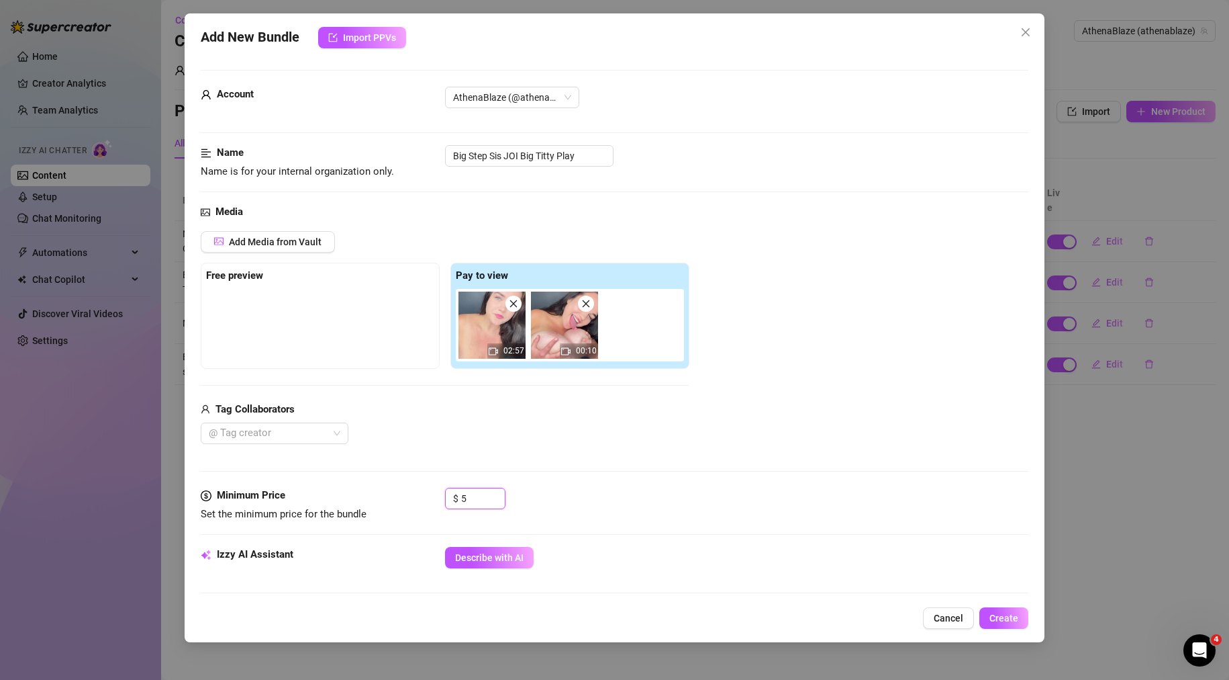
type input "5"
click at [551, 418] on div "Tag Collaborators @ Tag creator" at bounding box center [445, 423] width 489 height 43
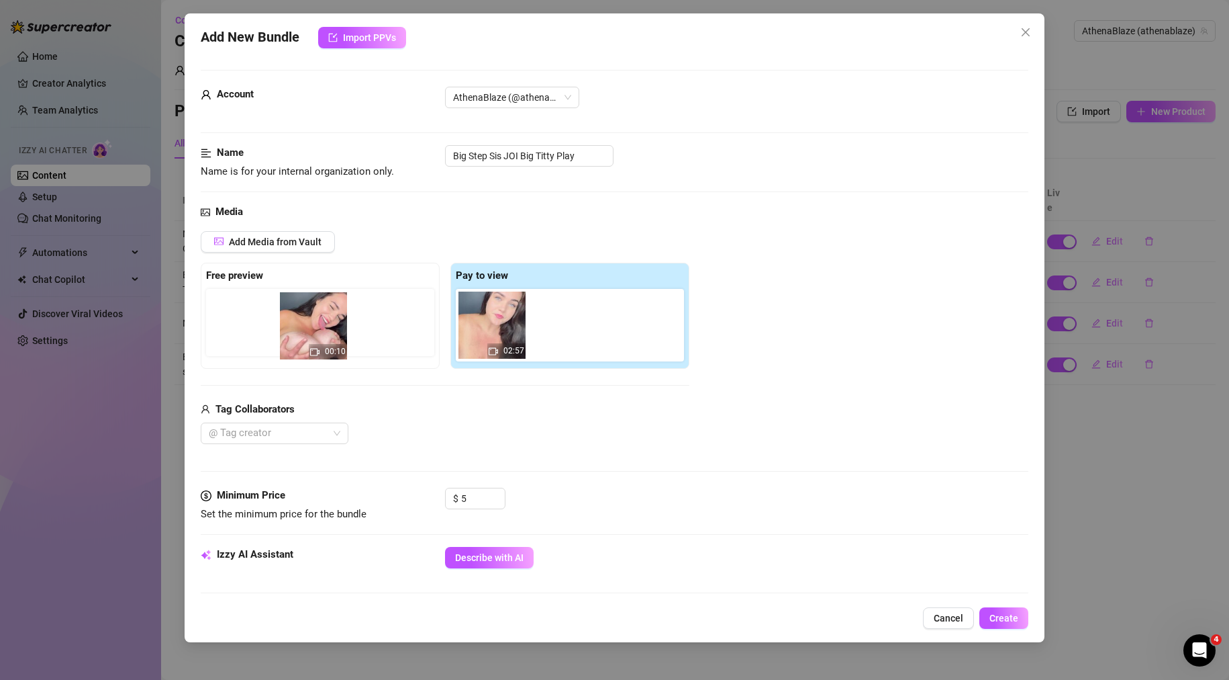
drag, startPoint x: 551, startPoint y: 322, endPoint x: 283, endPoint y: 323, distance: 267.9
click at [283, 323] on div "Free preview Pay to view 02:57 00:10" at bounding box center [445, 316] width 489 height 106
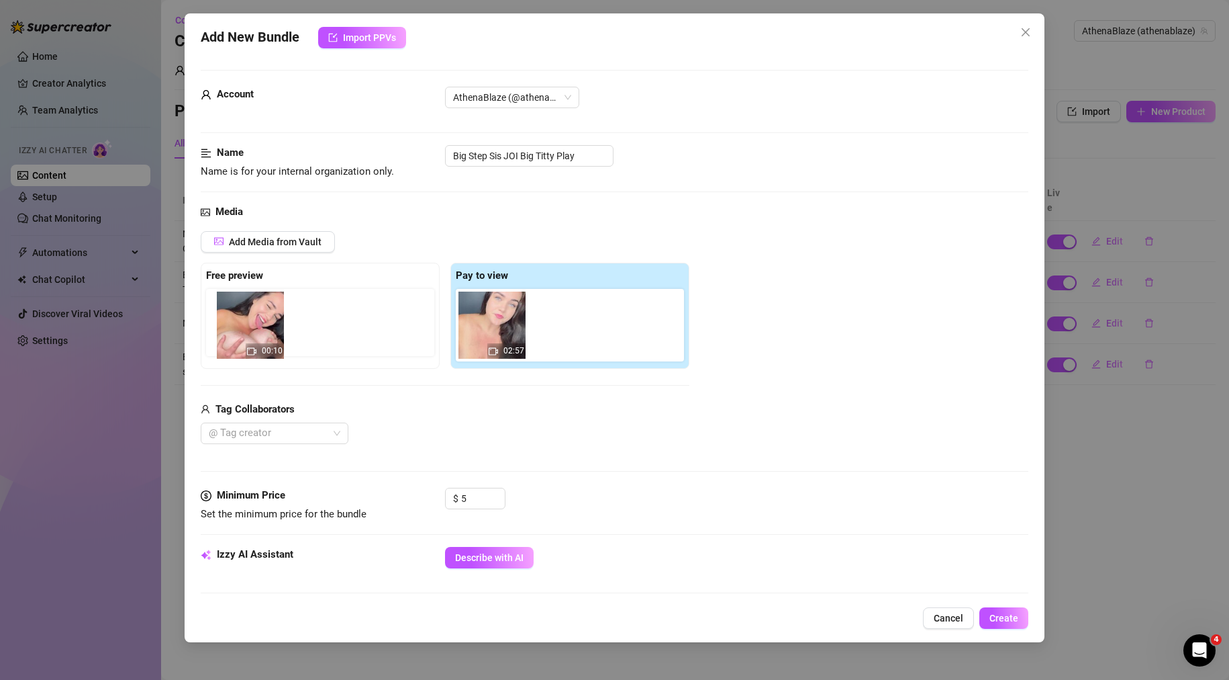
drag, startPoint x: 539, startPoint y: 318, endPoint x: 210, endPoint y: 324, distance: 328.4
click at [210, 324] on div "Free preview Pay to view 02:57 00:10" at bounding box center [445, 316] width 489 height 106
drag, startPoint x: 568, startPoint y: 334, endPoint x: 260, endPoint y: 326, distance: 308.3
click at [260, 326] on div "Free preview Pay to view 02:57 00:10" at bounding box center [445, 316] width 489 height 106
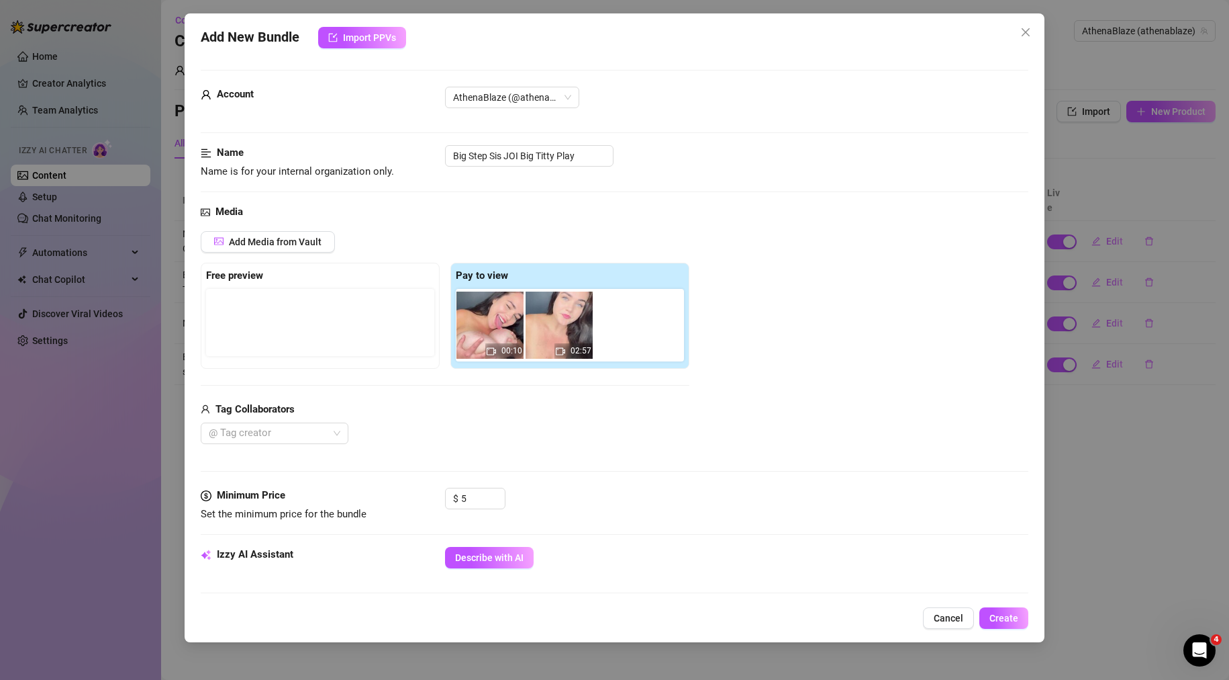
drag, startPoint x: 567, startPoint y: 328, endPoint x: 394, endPoint y: 326, distance: 173.3
click at [394, 326] on div "Free preview Pay to view 02:57 00:10" at bounding box center [445, 316] width 489 height 106
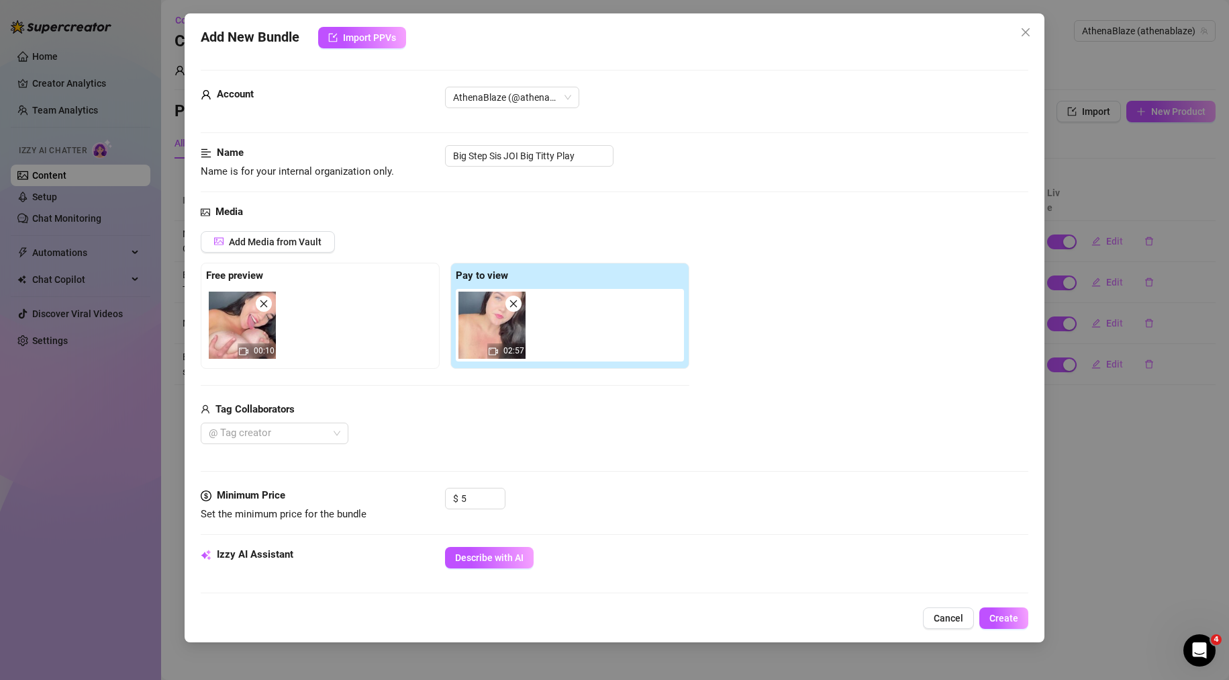
drag, startPoint x: 770, startPoint y: 443, endPoint x: 798, endPoint y: 435, distance: 30.0
click at [770, 443] on div "Add Media from Vault Free preview 00:10 Pay to view 02:57 Tag Collaborators @ T…" at bounding box center [615, 338] width 829 height 214
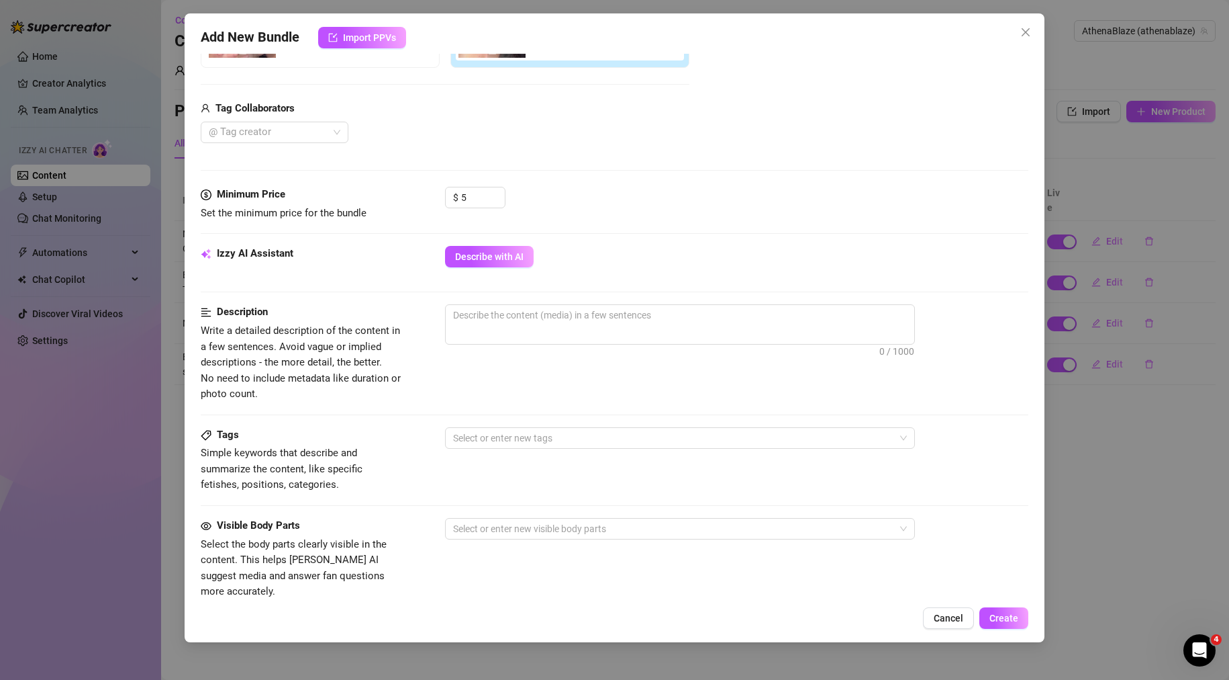
scroll to position [336, 0]
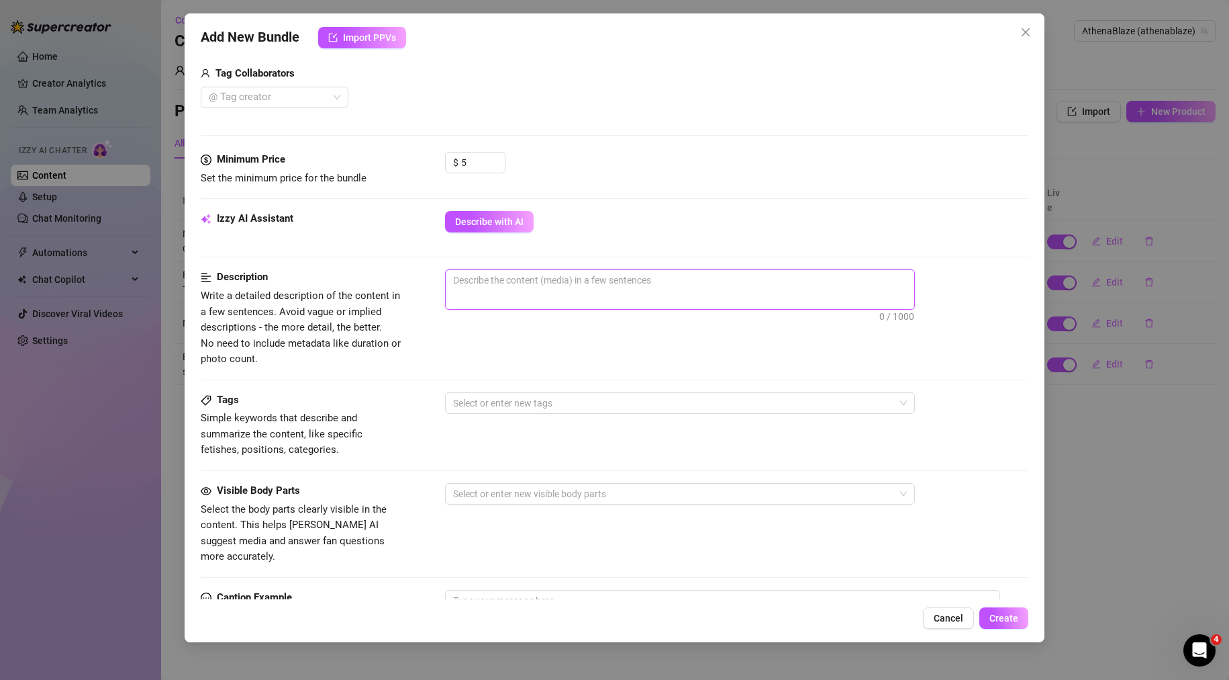
paste textarea "Dirty talk, JOI, lots of licking/tongue play big tits. Showing off sexy tongue."
type textarea "Dirty talk, JOI, lots of licking/tongue play big tits. Showing off sexy tongue."
click at [636, 338] on div "Dirty talk, JOI, lots of licking/tongue play big tits. Showing off sexy tongue.…" at bounding box center [737, 307] width 584 height 77
click at [800, 293] on span "Dirty talk, JOI, lots of licking/tongue play big tits. Showing off sexy tongue.…" at bounding box center [680, 289] width 470 height 40
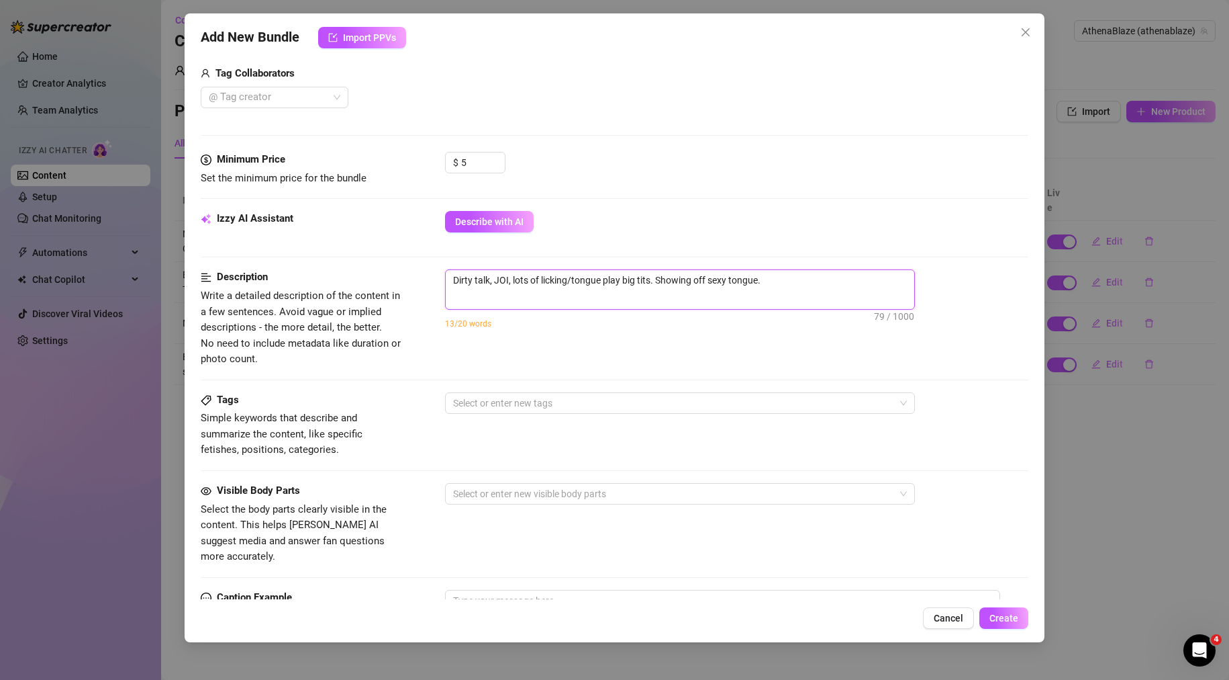
click at [805, 280] on textarea "Dirty talk, JOI, lots of licking/tongue play big tits. Showing off sexy tongue." at bounding box center [680, 280] width 469 height 20
type textarea "Dirty talk, JOI, lots of licking/tongue play big tits. Showing off sexy tongue."
type textarea "Dirty talk, JOI, lots of licking/tongue play big tits. Showing off sexy tongue.…"
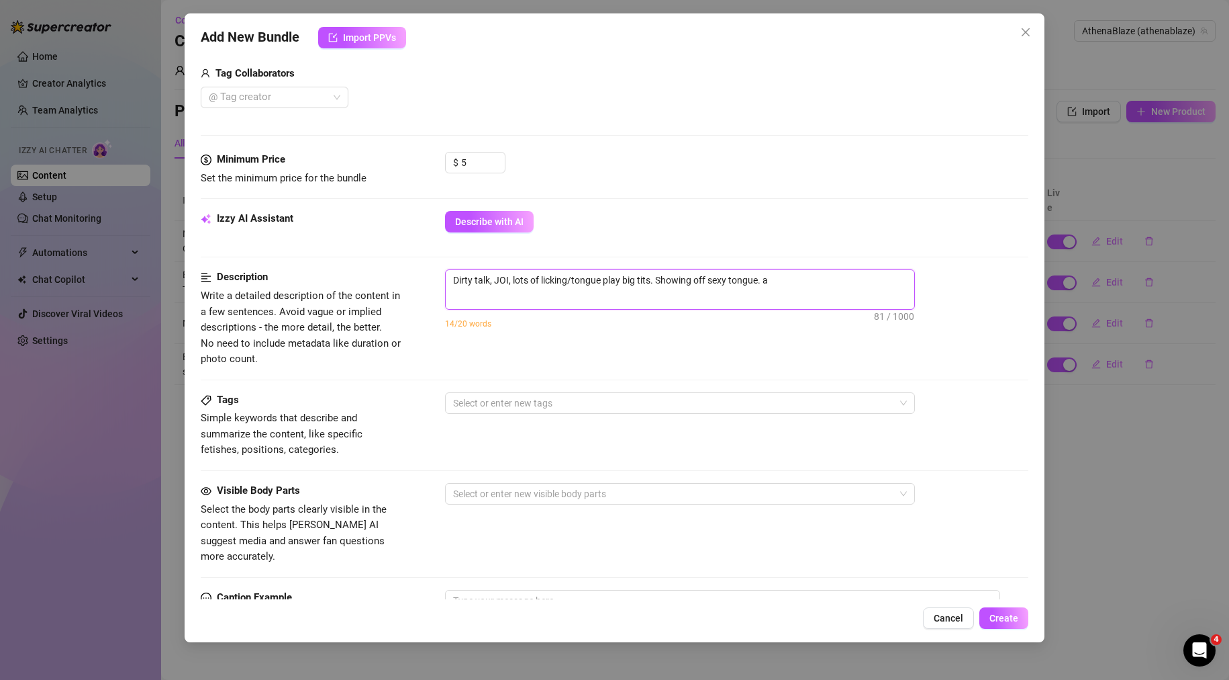
type textarea "Dirty talk, JOI, lots of licking/tongue play big tits. Showing off sexy tongue."
type textarea "Dirty talk, JOI, lots of licking/tongue play big tits. Showing off sexy tongue.…"
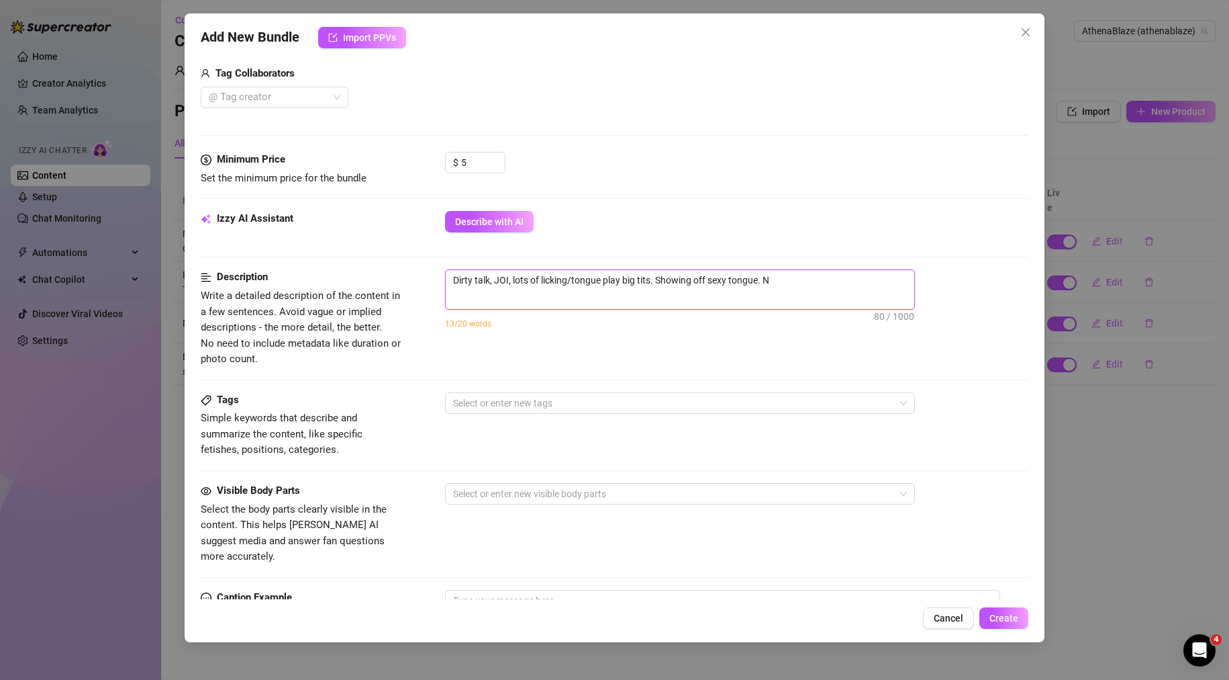
type textarea "Dirty talk, JOI, lots of licking/tongue play big tits. Showing off sexy tongue.…"
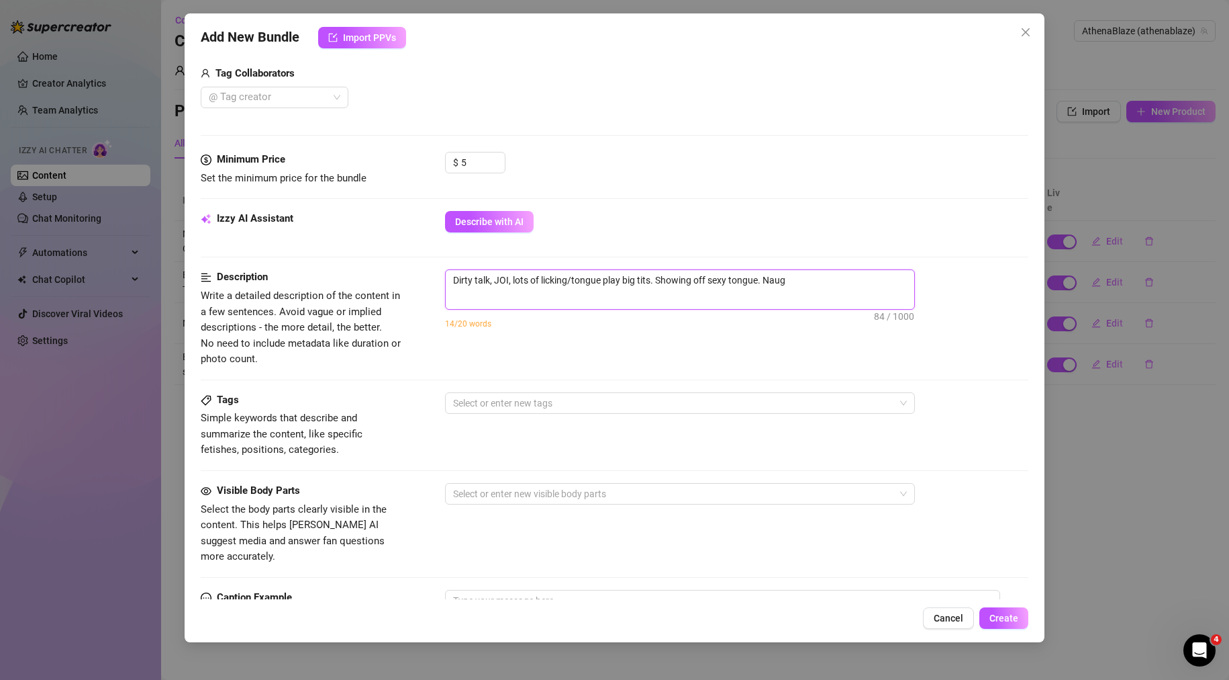
type textarea "Dirty talk, JOI, lots of licking/tongue play big tits. Showing off sexy tongue.…"
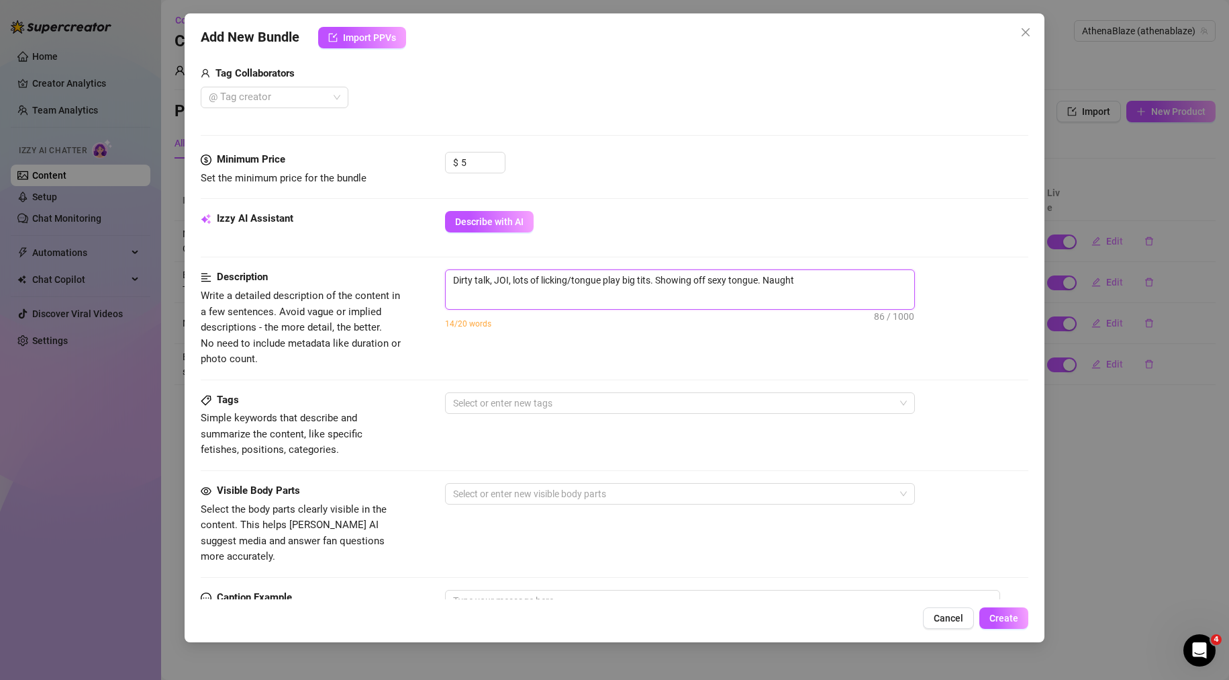
type textarea "Dirty talk, JOI, lots of licking/tongue play big tits. Showing off sexy tongue.…"
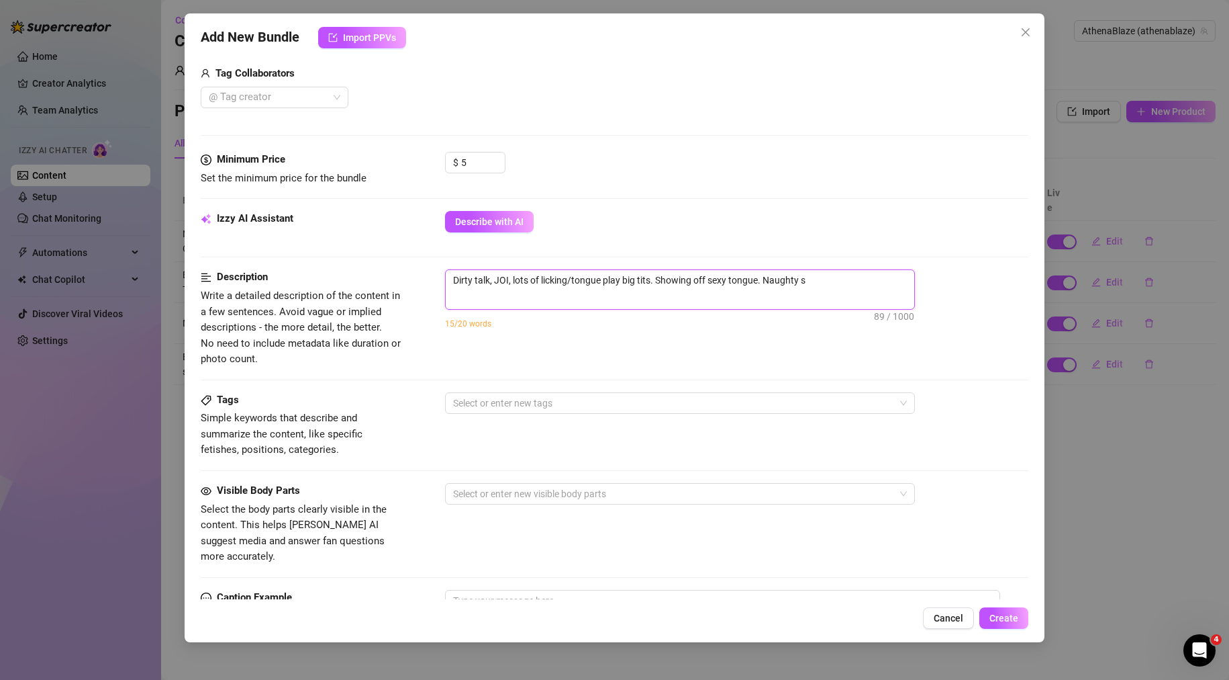
type textarea "Dirty talk, JOI, lots of licking/tongue play big tits. Showing off sexy tongue.…"
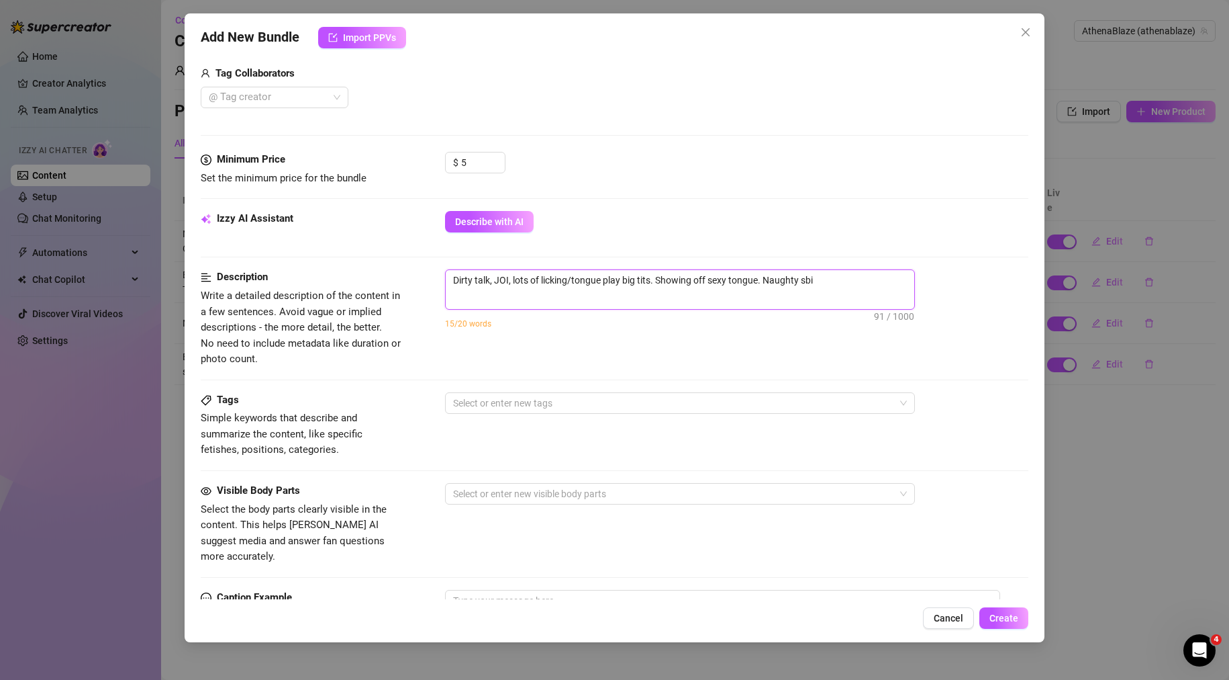
type textarea "Dirty talk, JOI, lots of licking/tongue play big tits. Showing off sexy tongue.…"
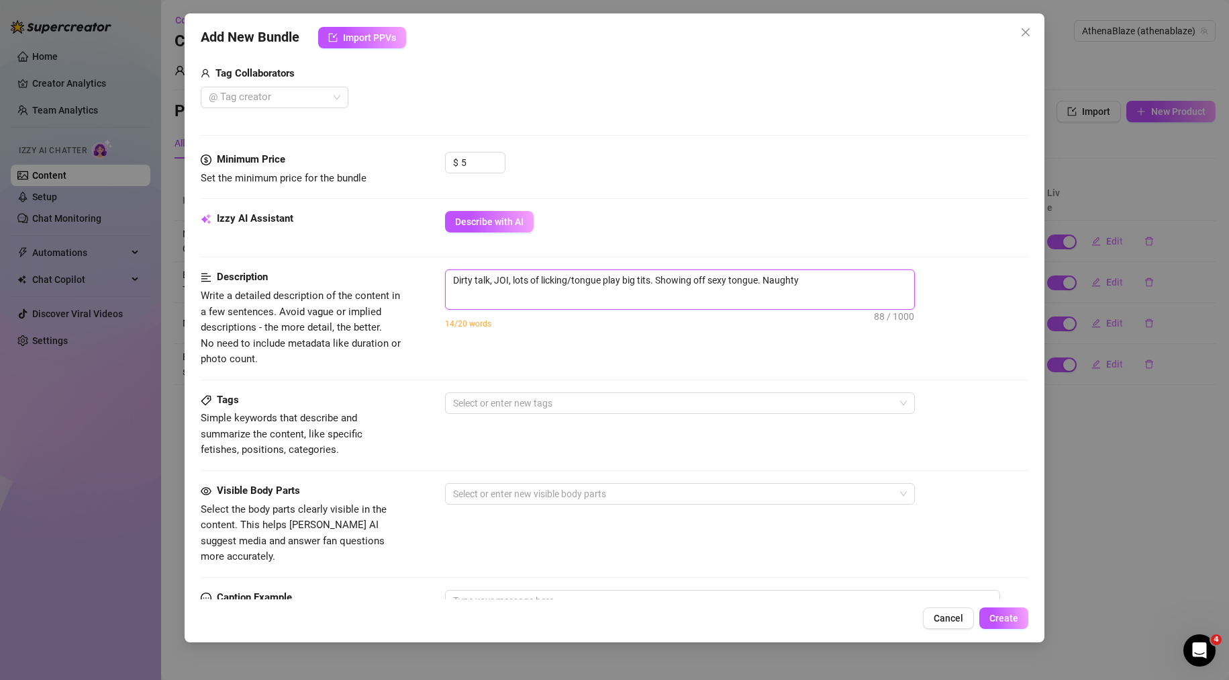
type textarea "Dirty talk, JOI, lots of licking/tongue play big tits. Showing off sexy tongue.…"
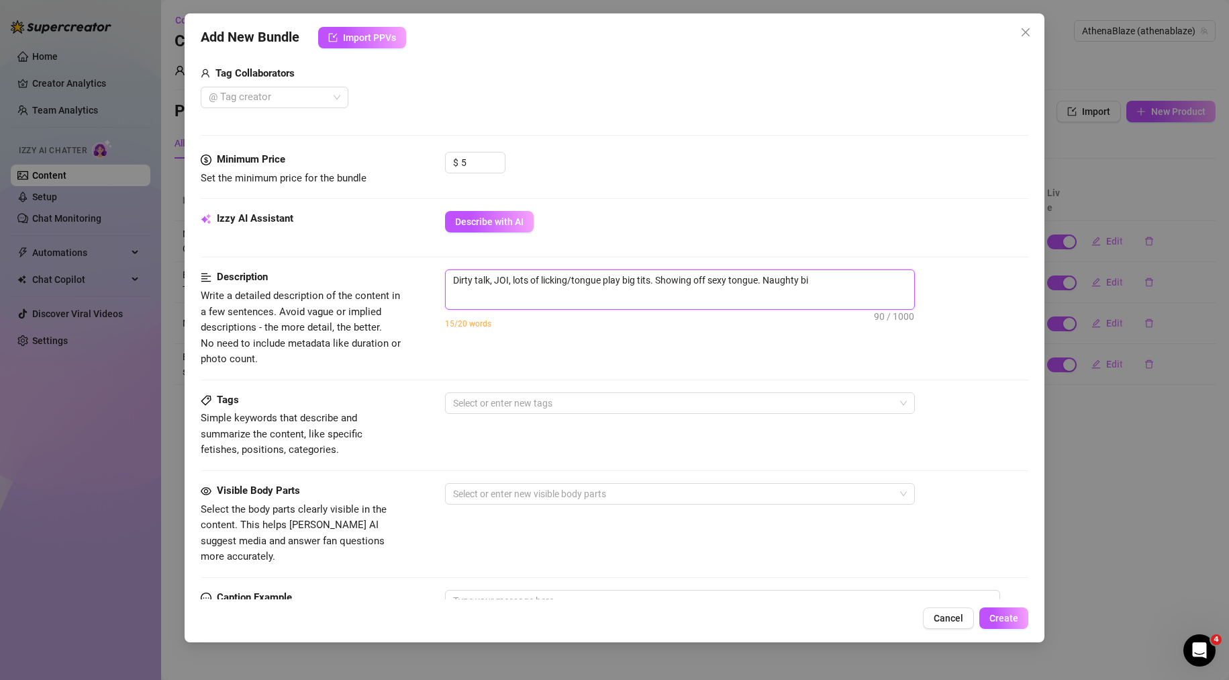
type textarea "Dirty talk, JOI, lots of licking/tongue play big tits. Showing off sexy tongue.…"
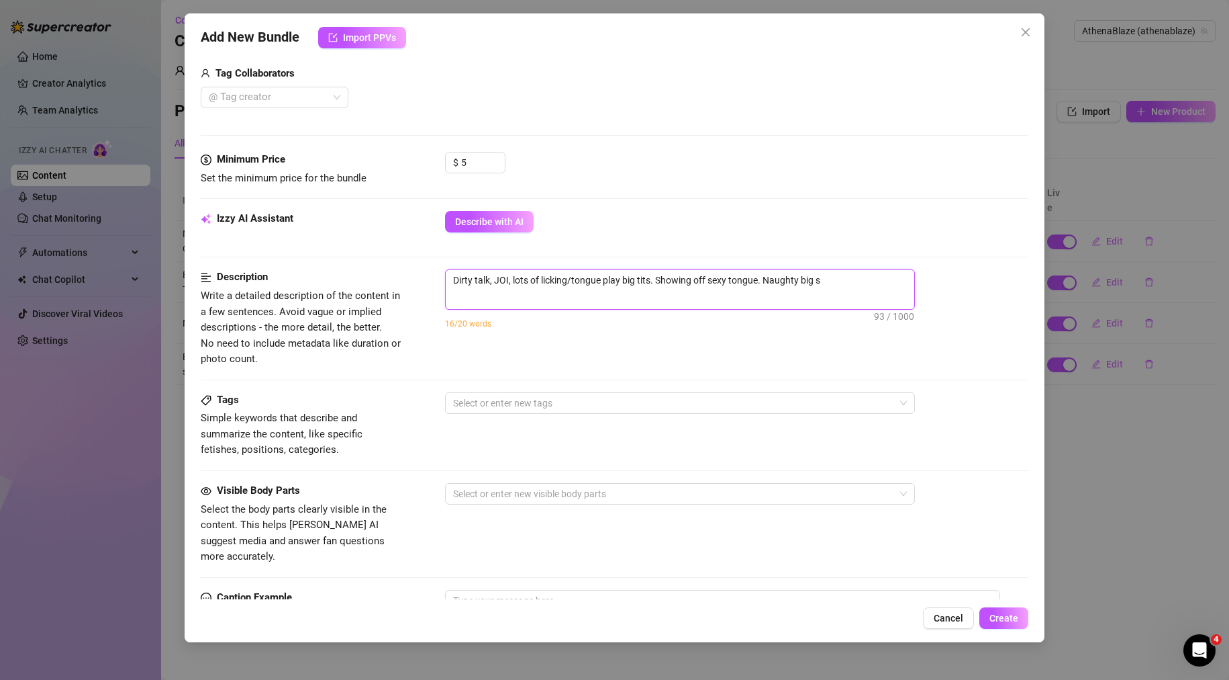
type textarea "Dirty talk, JOI, lots of licking/tongue play big tits. Showing off sexy tongue.…"
click at [924, 214] on div "Describe with AI" at bounding box center [737, 221] width 584 height 21
click at [688, 353] on div "Description Write a detailed description of the content in a few sentences. Avo…" at bounding box center [615, 317] width 829 height 97
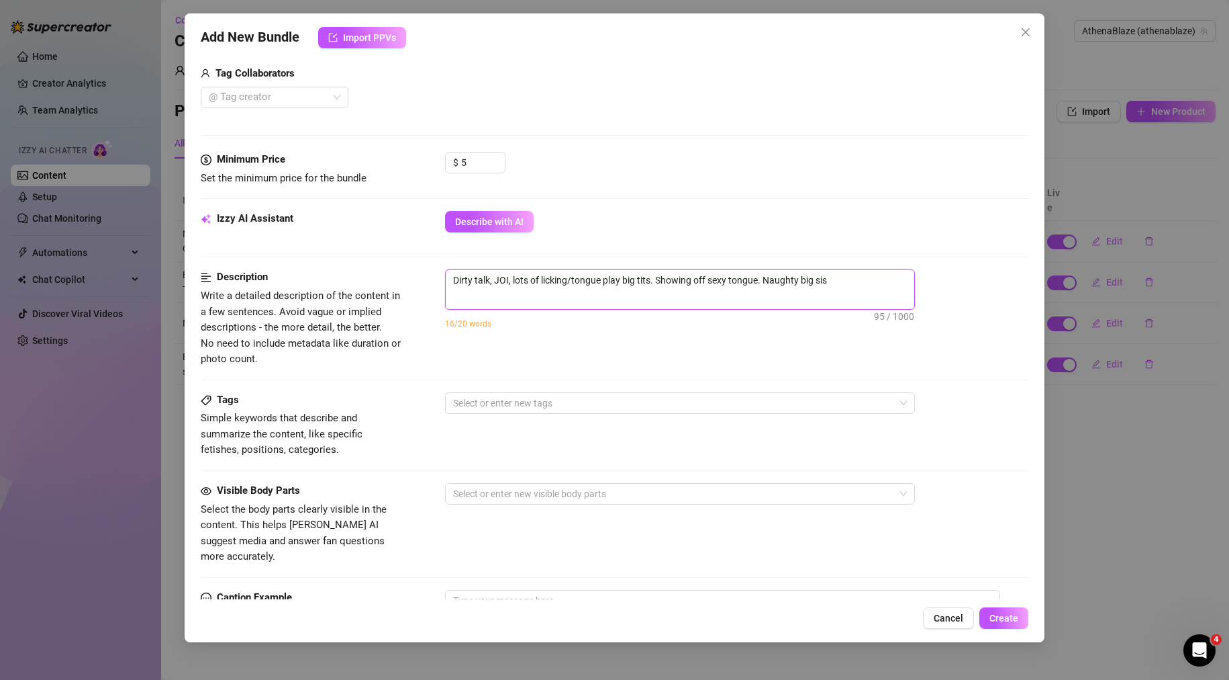
click at [896, 271] on textarea "Dirty talk, JOI, lots of licking/tongue play big tits. Showing off sexy tongue.…" at bounding box center [680, 280] width 469 height 20
click at [876, 286] on textarea "Dirty talk, JOI, lots of licking/tongue play big tits. Showing off sexy tongue.…" at bounding box center [680, 280] width 469 height 20
type textarea "Dirty talk, JOI, lots of licking/tongue play big tits. Showing off sexy tongue.…"
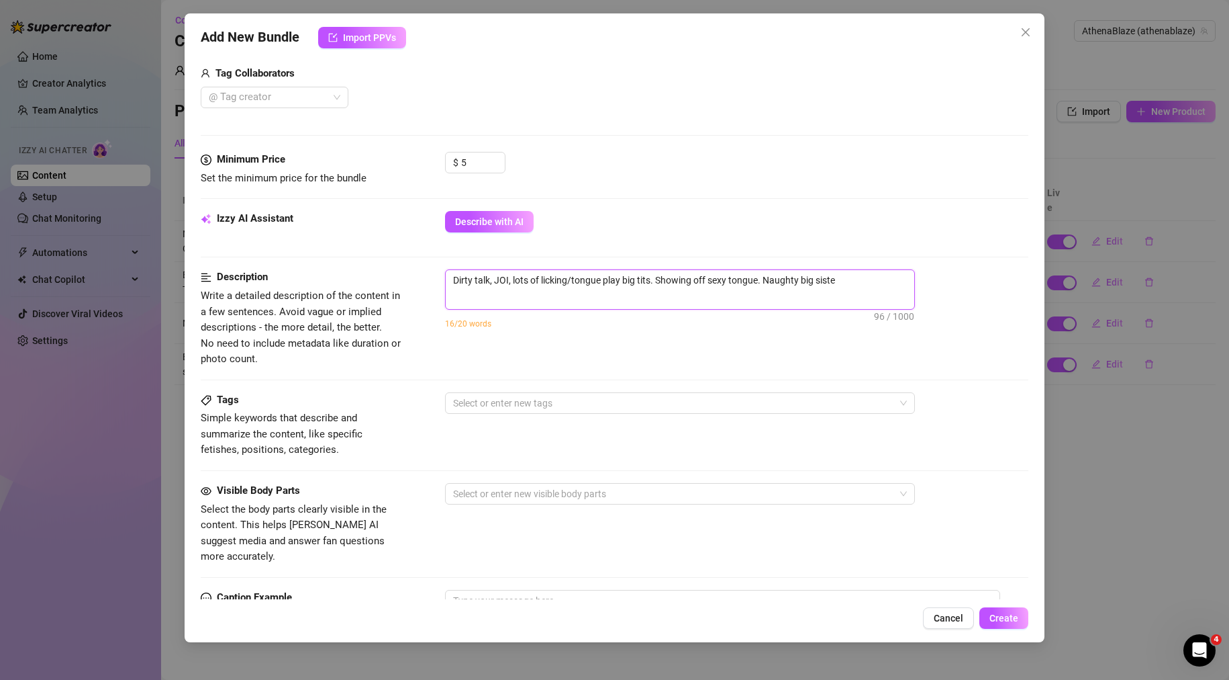
type textarea "Dirty talk, JOI, lots of licking/tongue play big tits. Showing off sexy tongue.…"
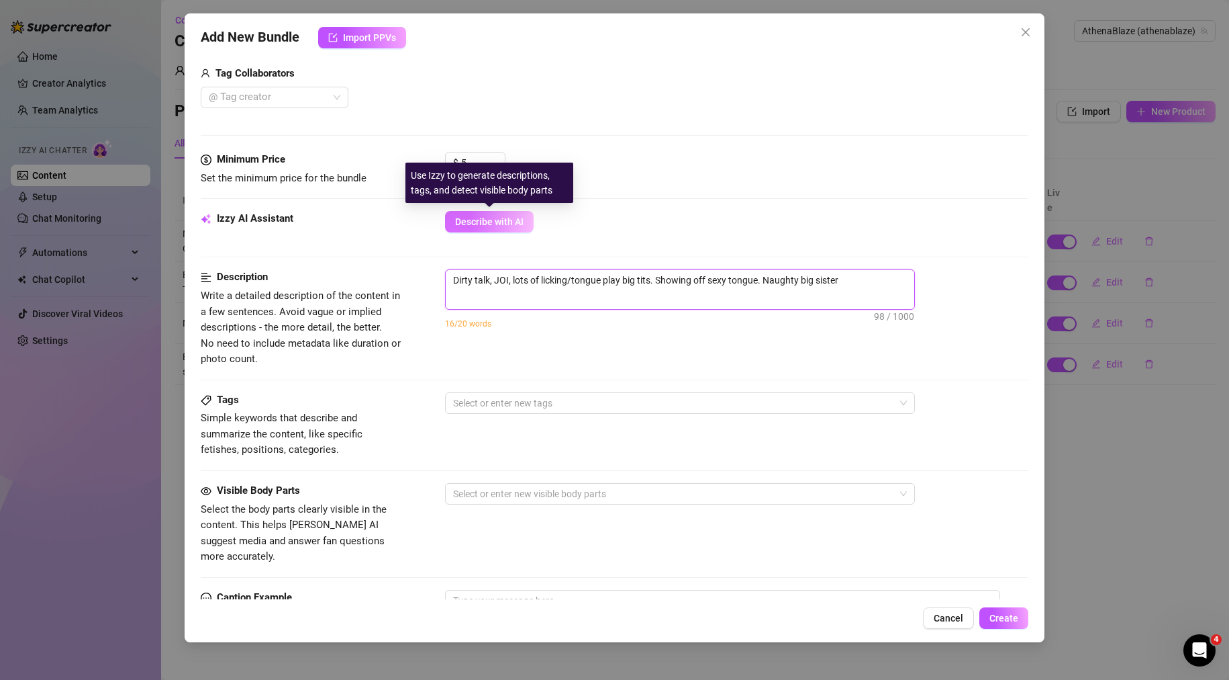
type textarea "Dirty talk, JOI, lots of licking/tongue play big tits. Showing off sexy tongue.…"
click at [504, 223] on span "Describe with AI" at bounding box center [489, 221] width 68 height 11
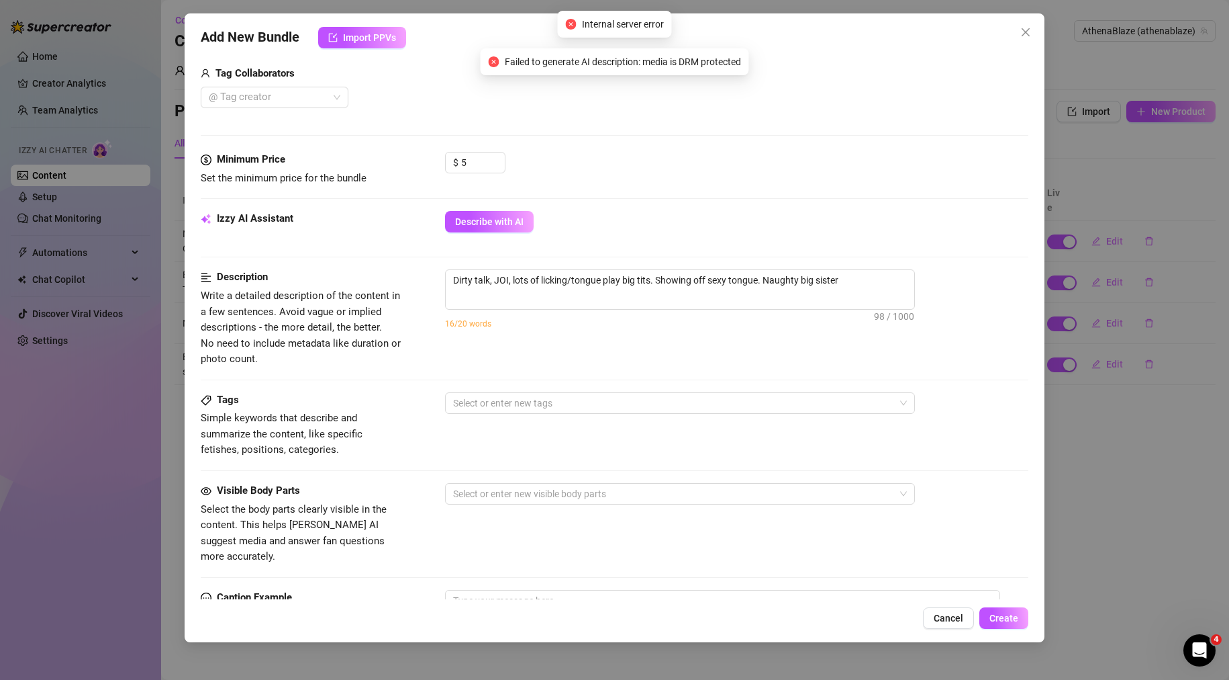
click at [848, 236] on div "Izzy AI Assistant Describe with AI" at bounding box center [615, 228] width 829 height 34
click at [874, 288] on textarea "Dirty talk, JOI, lots of licking/tongue play big tits. Showing off sexy tongue.…" at bounding box center [680, 280] width 469 height 20
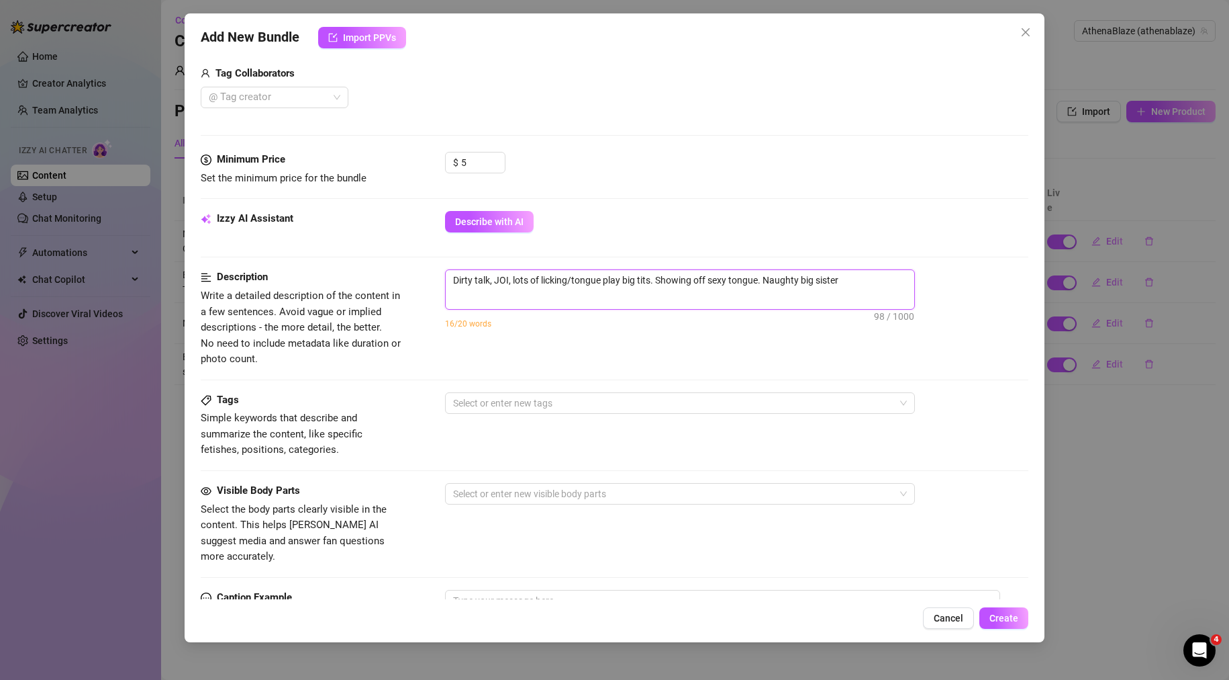
drag, startPoint x: 868, startPoint y: 283, endPoint x: 770, endPoint y: 283, distance: 98.7
click at [770, 283] on textarea "Dirty talk, JOI, lots of licking/tongue play big tits. Showing off sexy tongue.…" at bounding box center [680, 280] width 469 height 20
type textarea "Dirty talk, JOI, lots of licking/tongue play big tits. Showing off sexy tongue.…"
type textarea "Dirty talk, JOI, lots of licking/tongue play big tits. Showing off sexy tongue."
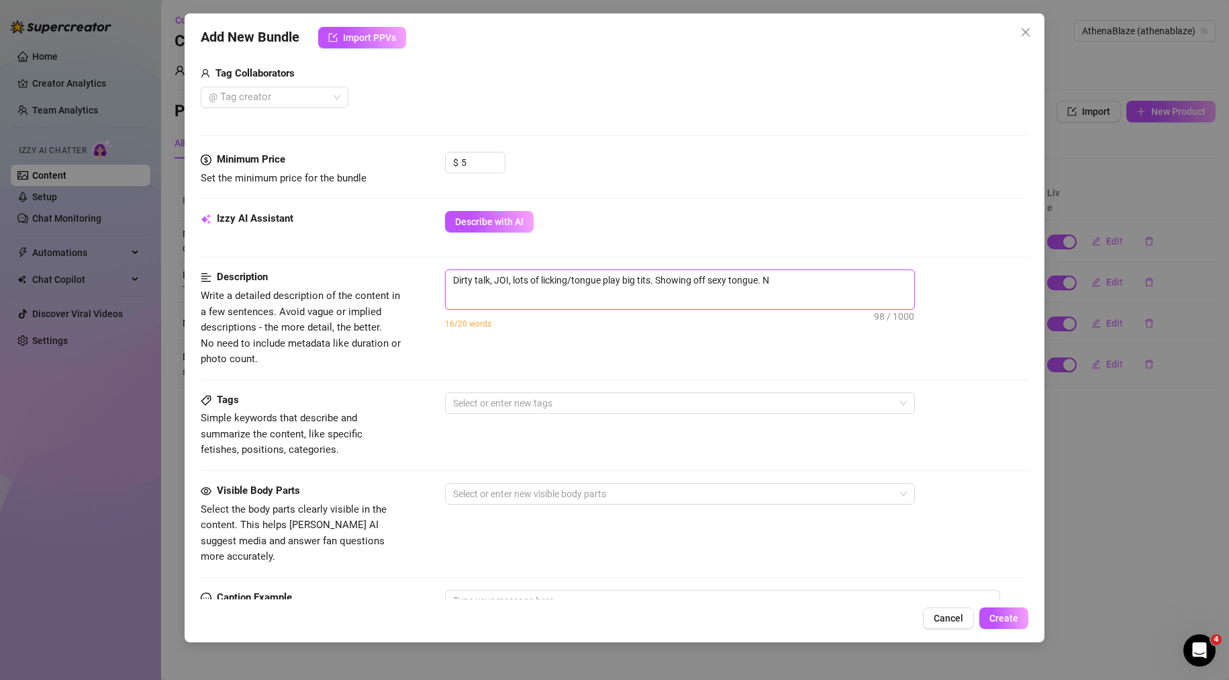
type textarea "Dirty talk, JOI, lots of licking/tongue play big tits. Showing off sexy tongue."
type textarea "Dirty talk, JOI, lots of licking/tongue play big tits. Showing off sexy tongue.…"
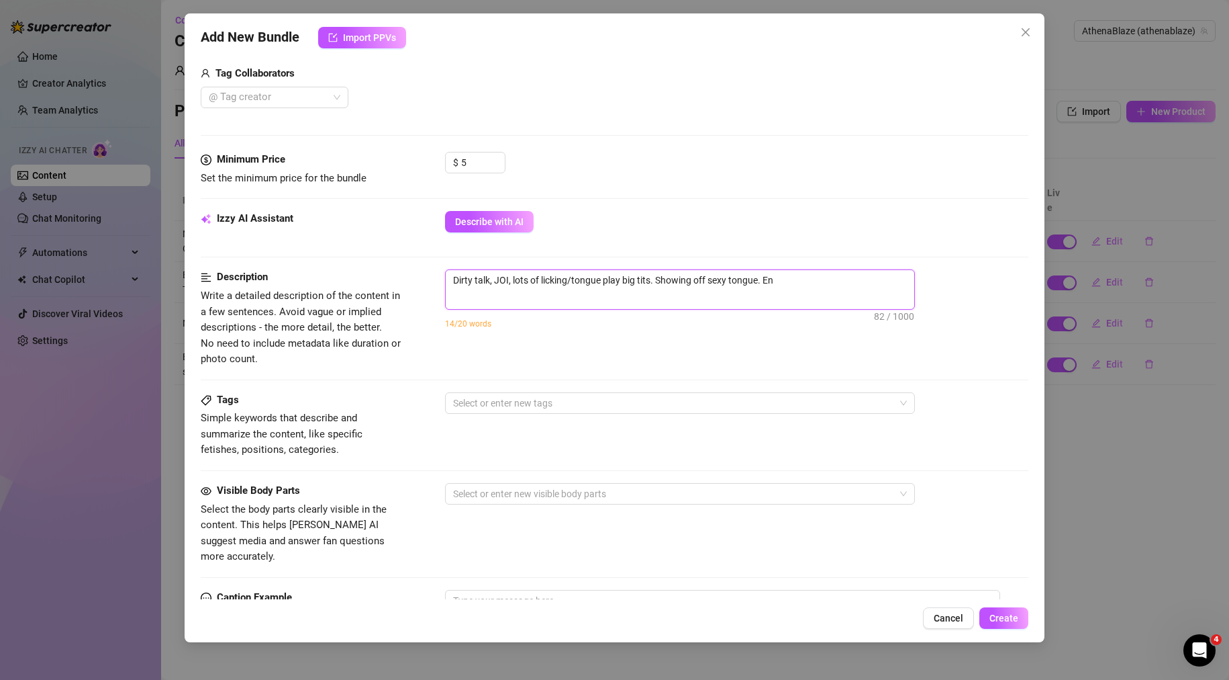
type textarea "Dirty talk, JOI, lots of licking/tongue play big tits. Showing off sexy tongue.…"
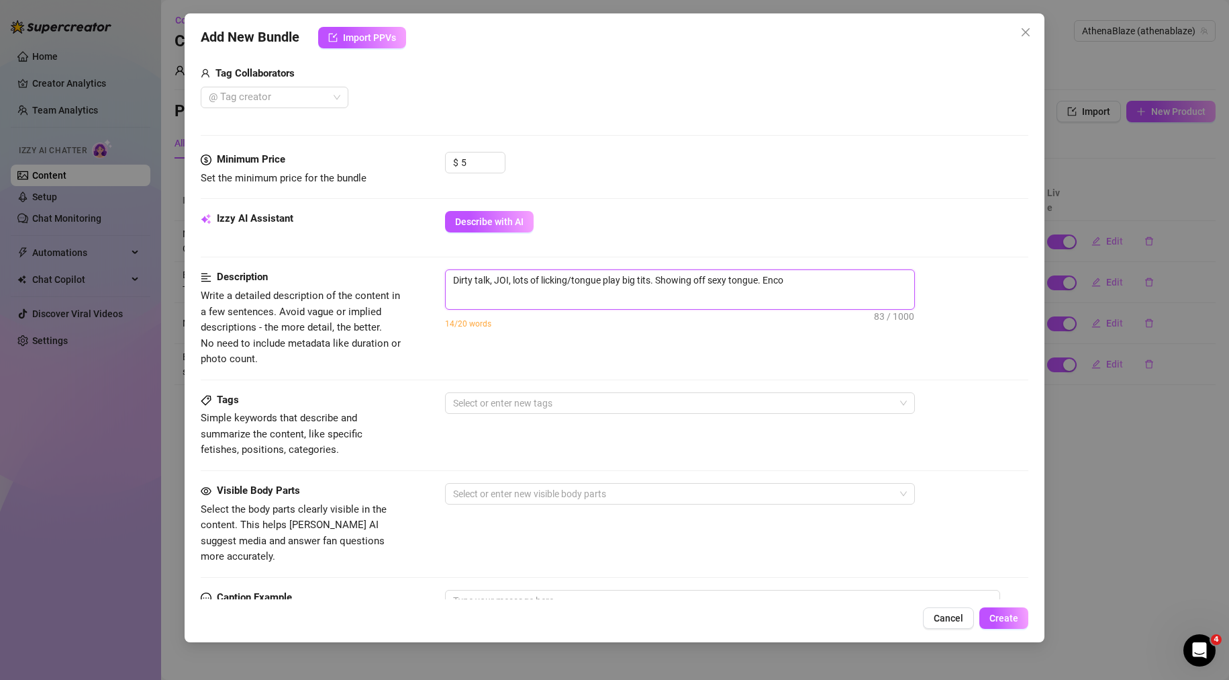
type textarea "Dirty talk, JOI, lots of licking/tongue play big tits. Showing off sexy tongue.…"
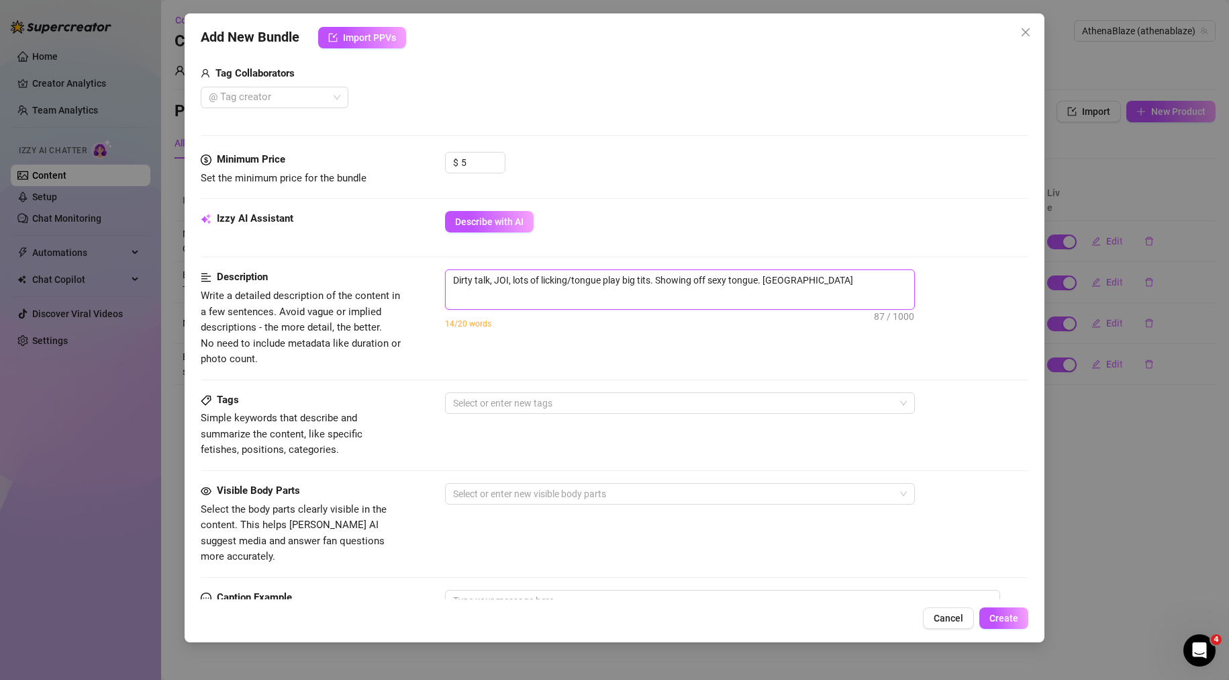
type textarea "Dirty talk, JOI, lots of licking/tongue play big tits. Showing off sexy tongue.…"
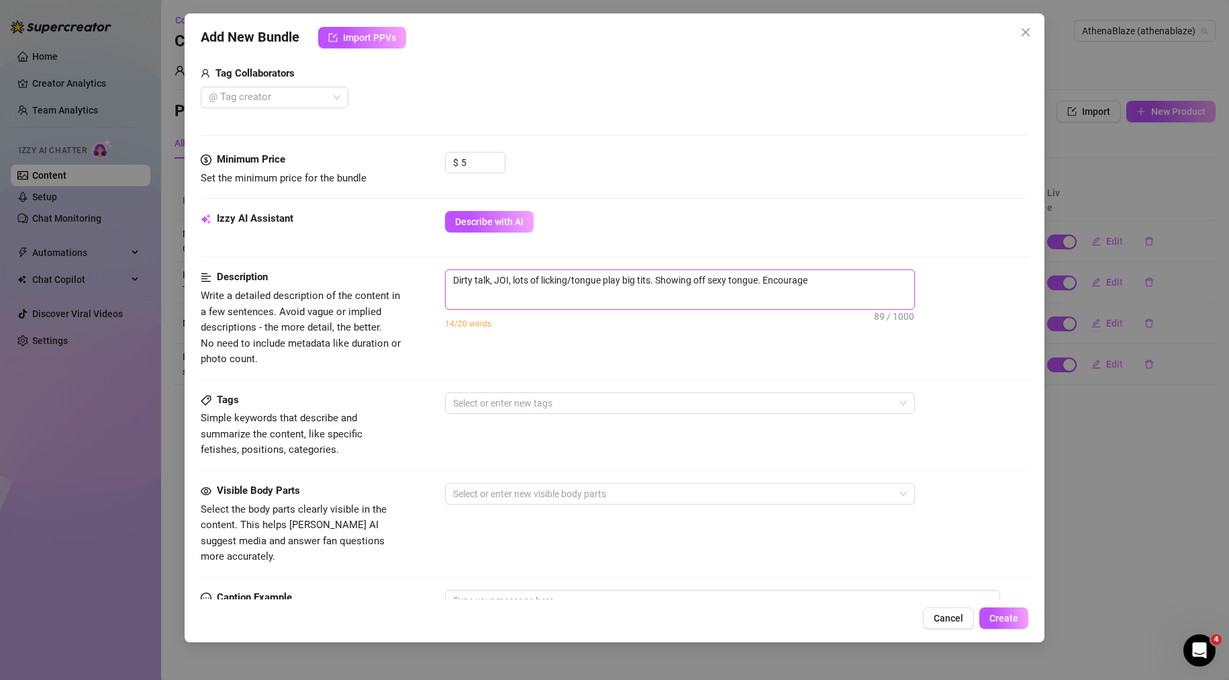
type textarea "Dirty talk, JOI, lots of licking/tongue play big tits. Showing off sexy tongue.…"
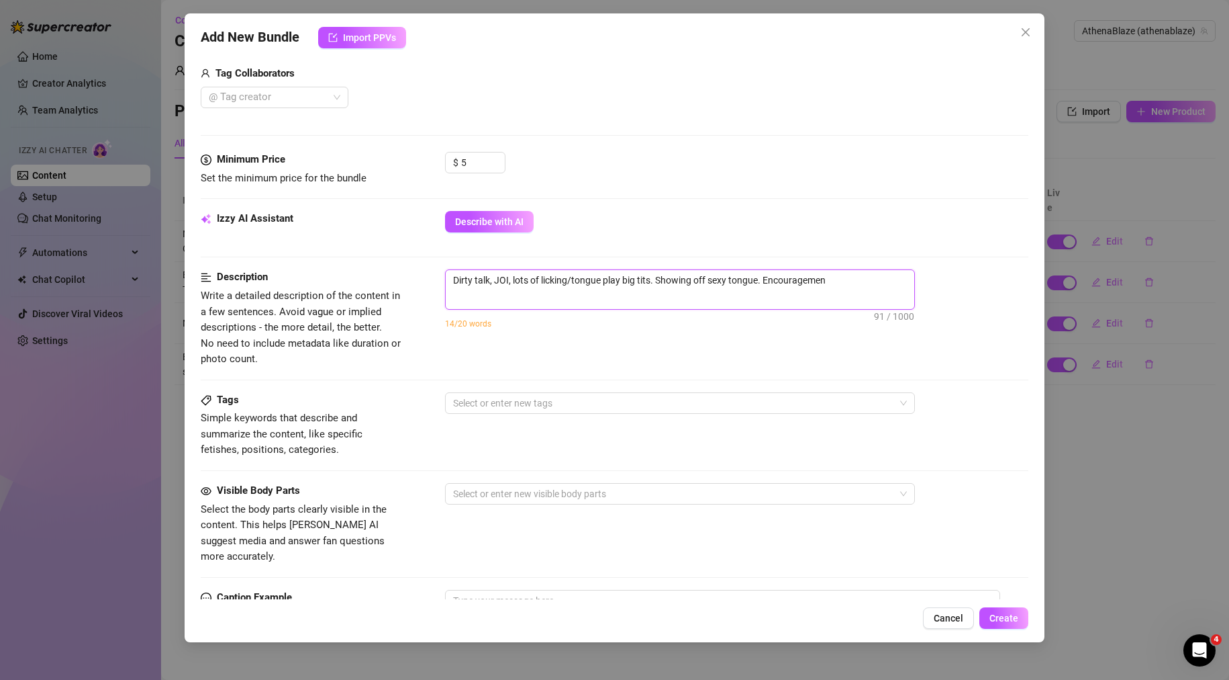
type textarea "Dirty talk, JOI, lots of licking/tongue play big tits. Showing off sexy tongue.…"
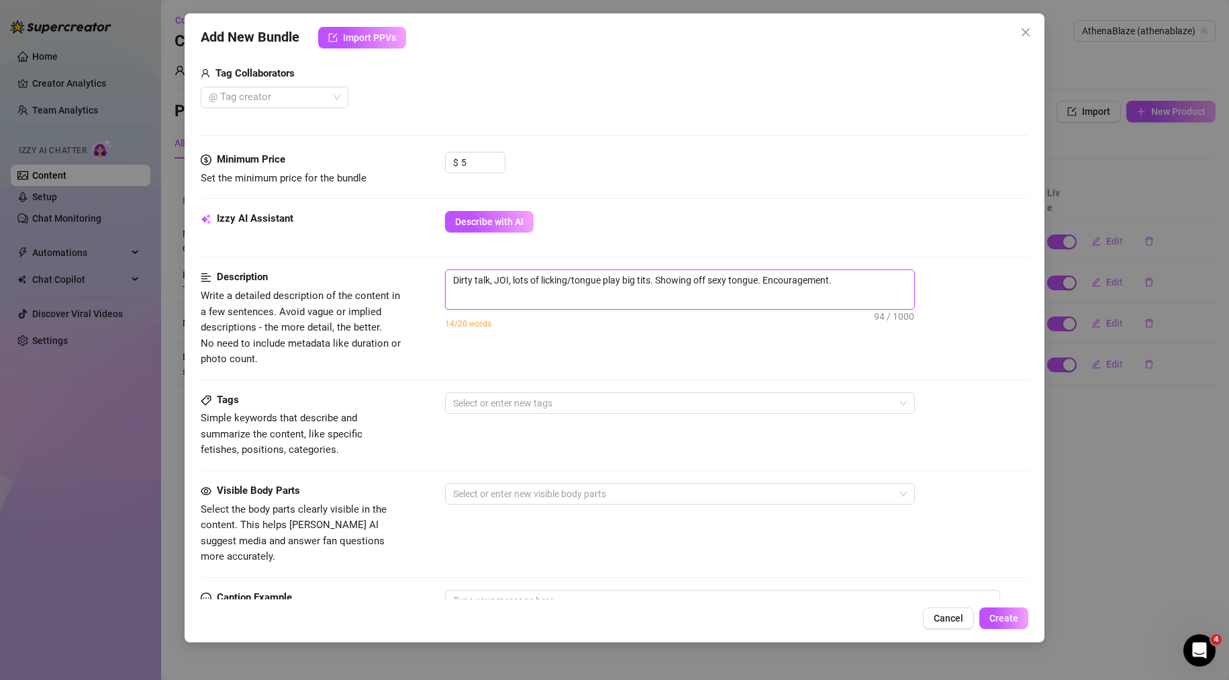
type textarea "Dirty talk, JOI, lots of licking/tongue play big tits. Showing off sexy tongue.…"
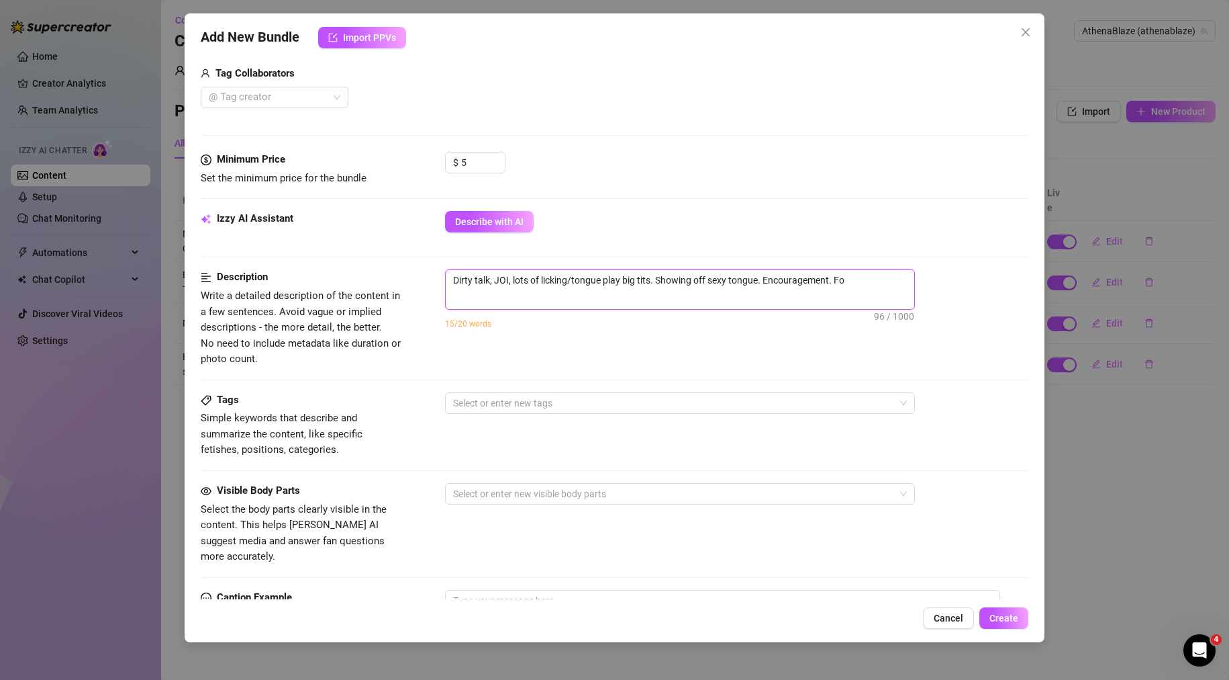
type textarea "Dirty talk, JOI, lots of licking/tongue play big tits. Showing off sexy tongue.…"
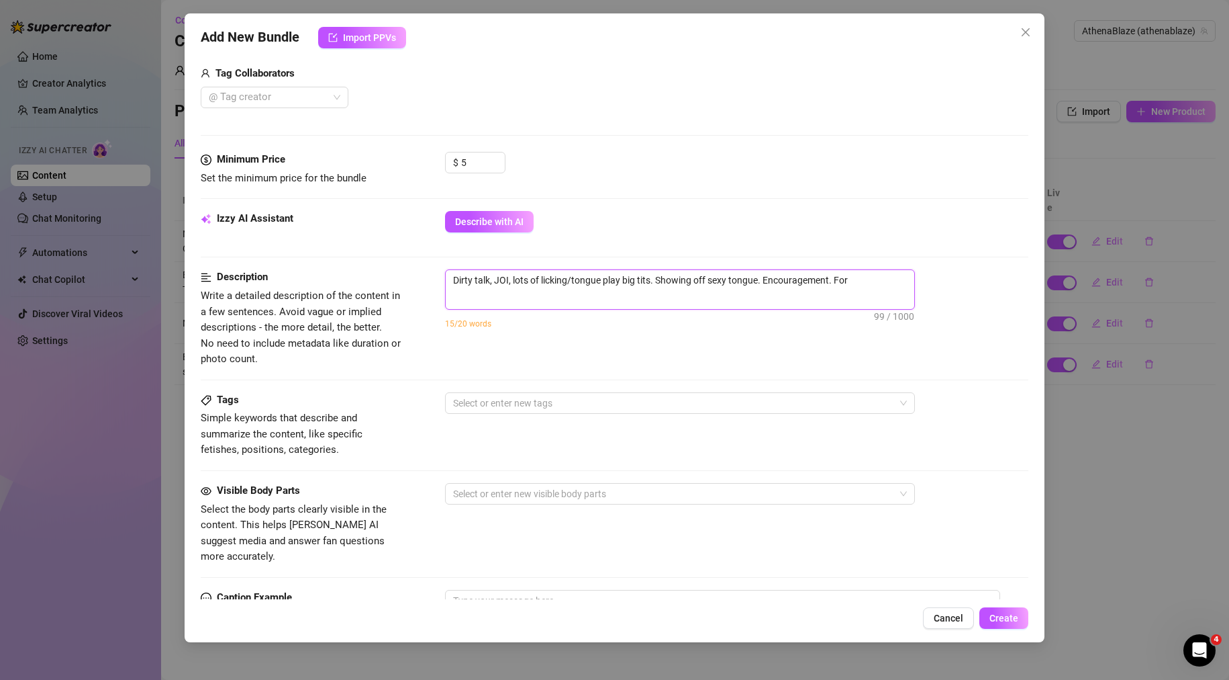
type textarea "Dirty talk, JOI, lots of licking/tongue play big tits. Showing off sexy tongue.…"
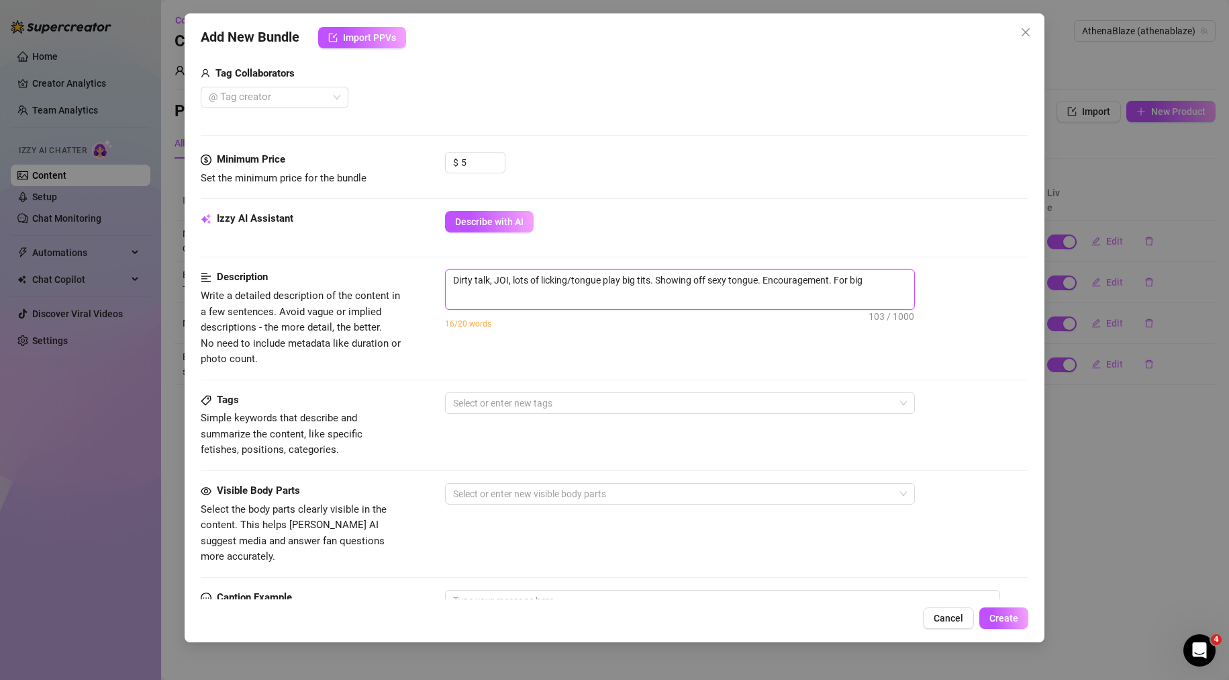
type textarea "Dirty talk, JOI, lots of licking/tongue play big tits. Showing off sexy tongue.…"
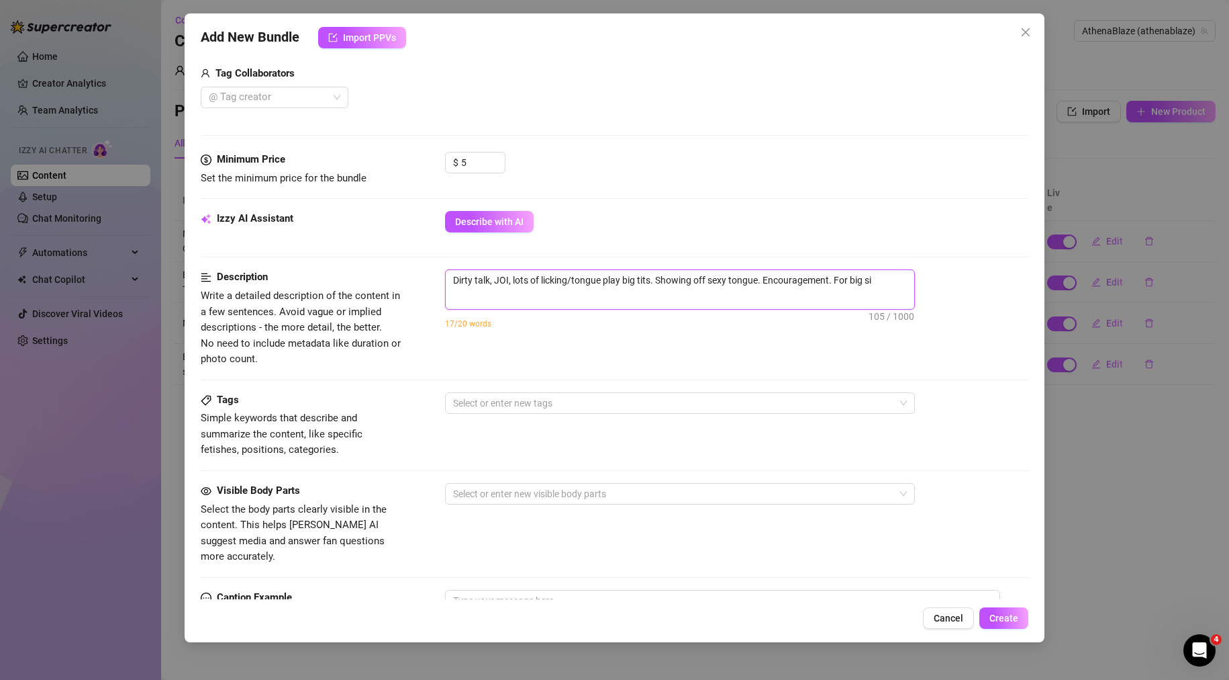
type textarea "Dirty talk, JOI, lots of licking/tongue play big tits. Showing off sexy tongue.…"
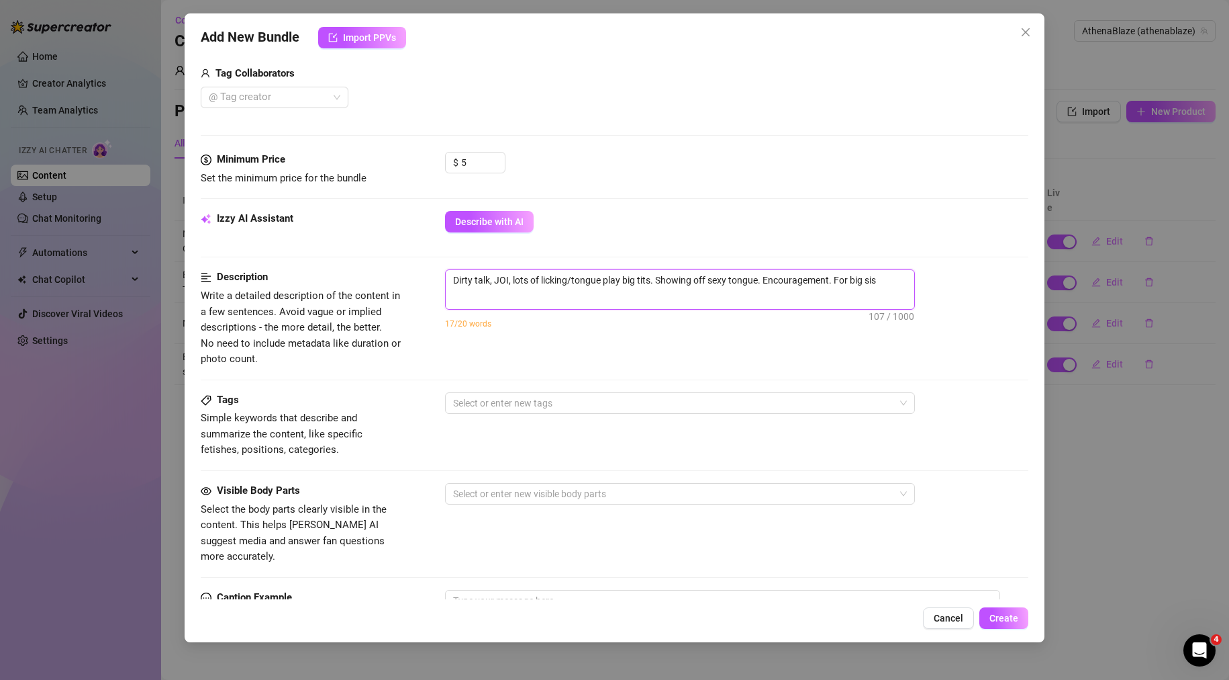
type textarea "Dirty talk, JOI, lots of licking/tongue play big tits. Showing off sexy tongue.…"
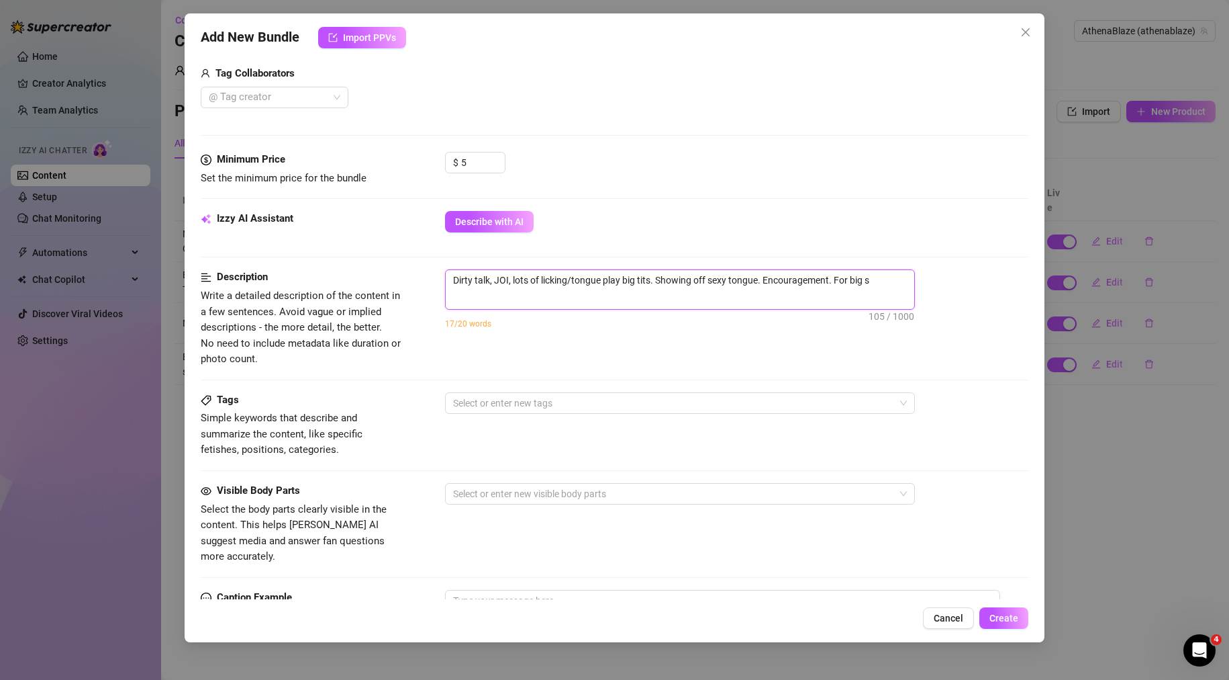
type textarea "Dirty talk, JOI, lots of licking/tongue play big tits. Showing off sexy tongue.…"
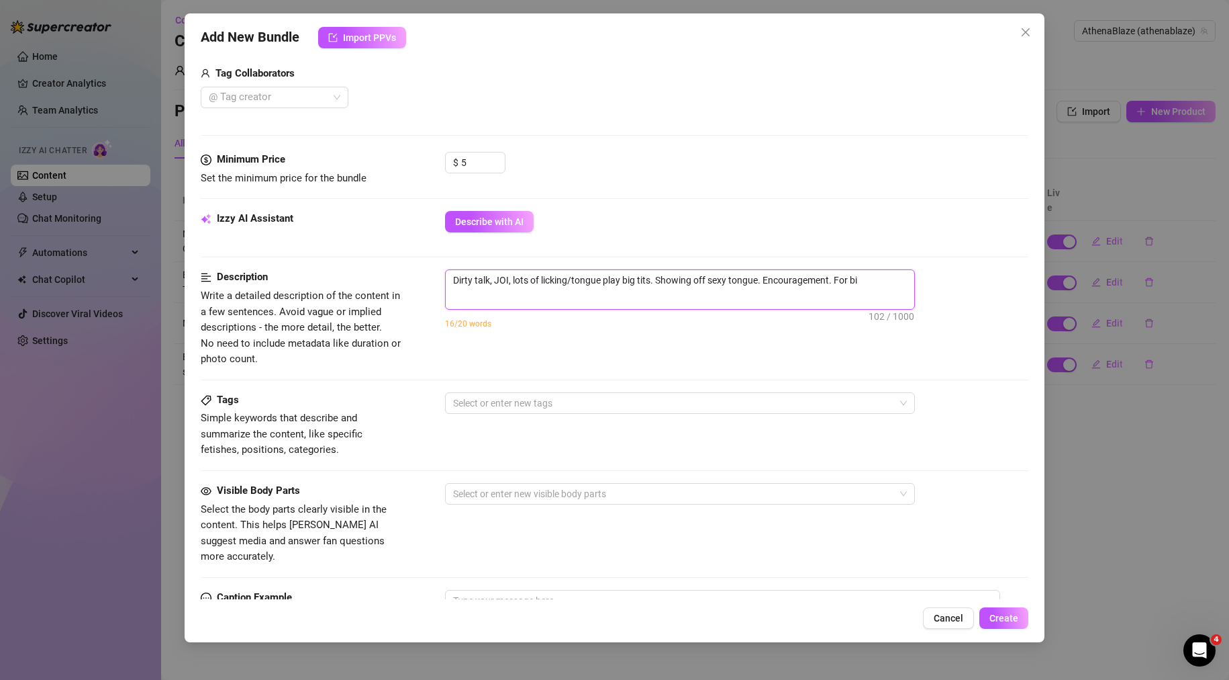
type textarea "Dirty talk, JOI, lots of licking/tongue play big tits. Showing off sexy tongue.…"
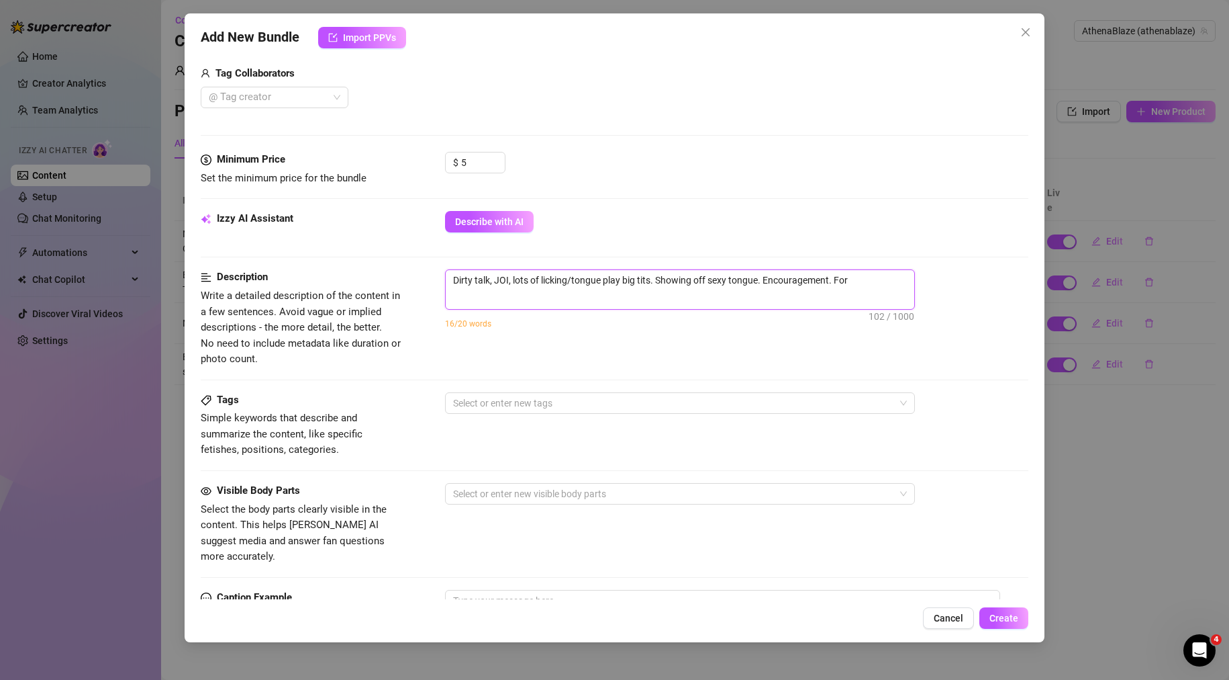
type textarea "Dirty talk, JOI, lots of licking/tongue play big tits. Showing off sexy tongue.…"
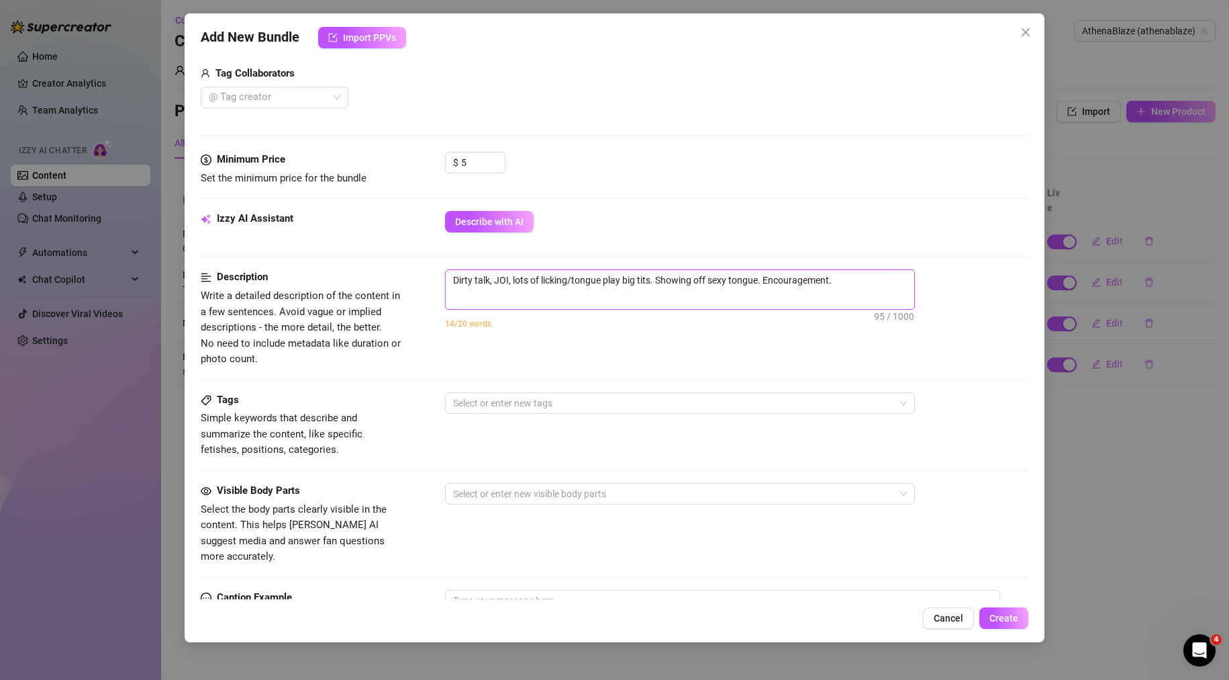
type textarea "Dirty talk, JOI, lots of licking/tongue play big tits. Showing off sexy tongue.…"
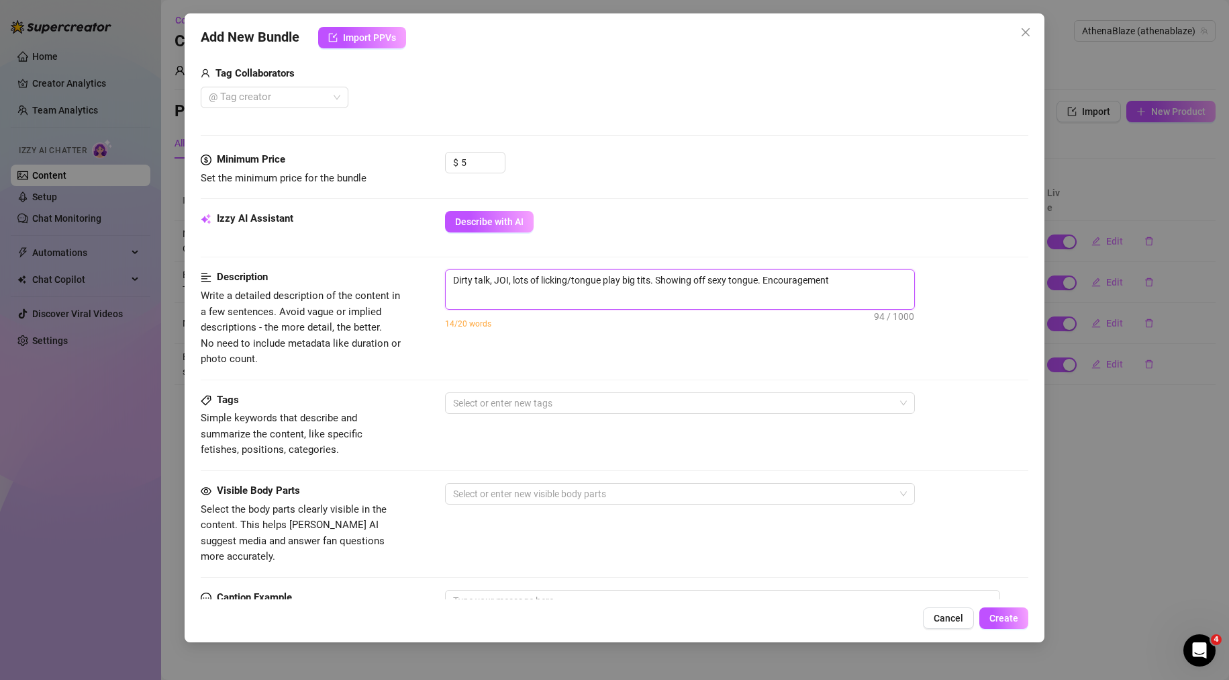
type textarea "Dirty talk, JOI, lots of licking/tongue play big tits. Showing off sexy tongue.…"
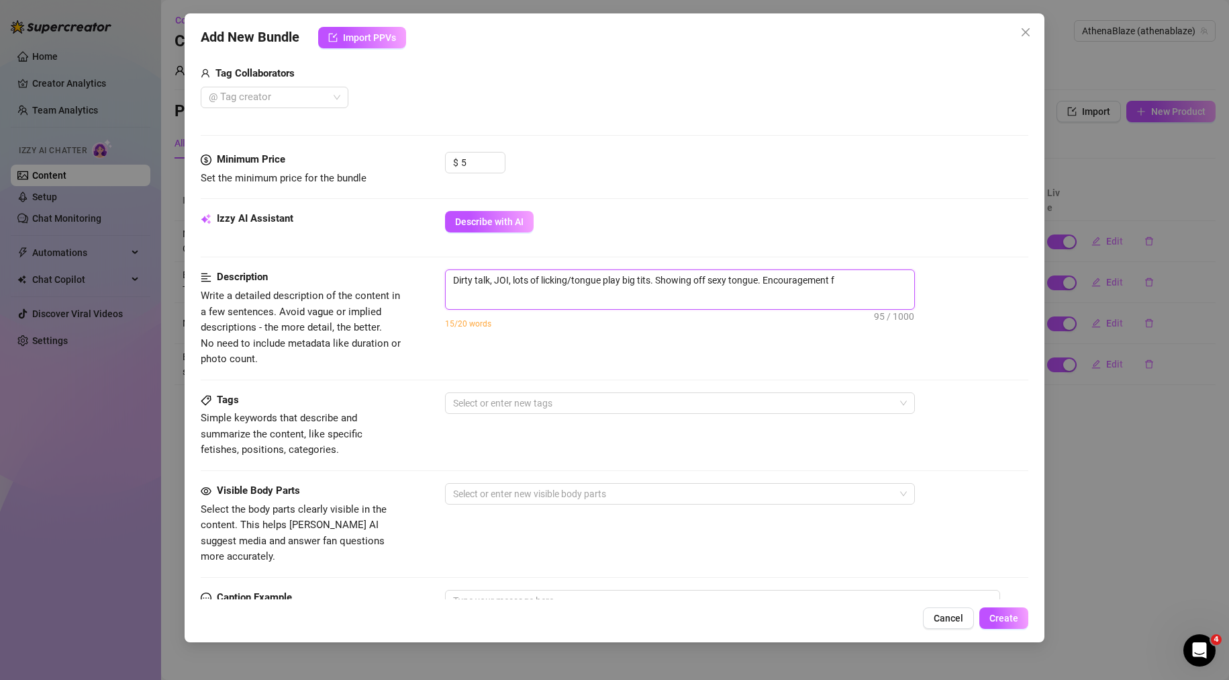
type textarea "Dirty talk, JOI, lots of licking/tongue play big tits. Showing off sexy tongue.…"
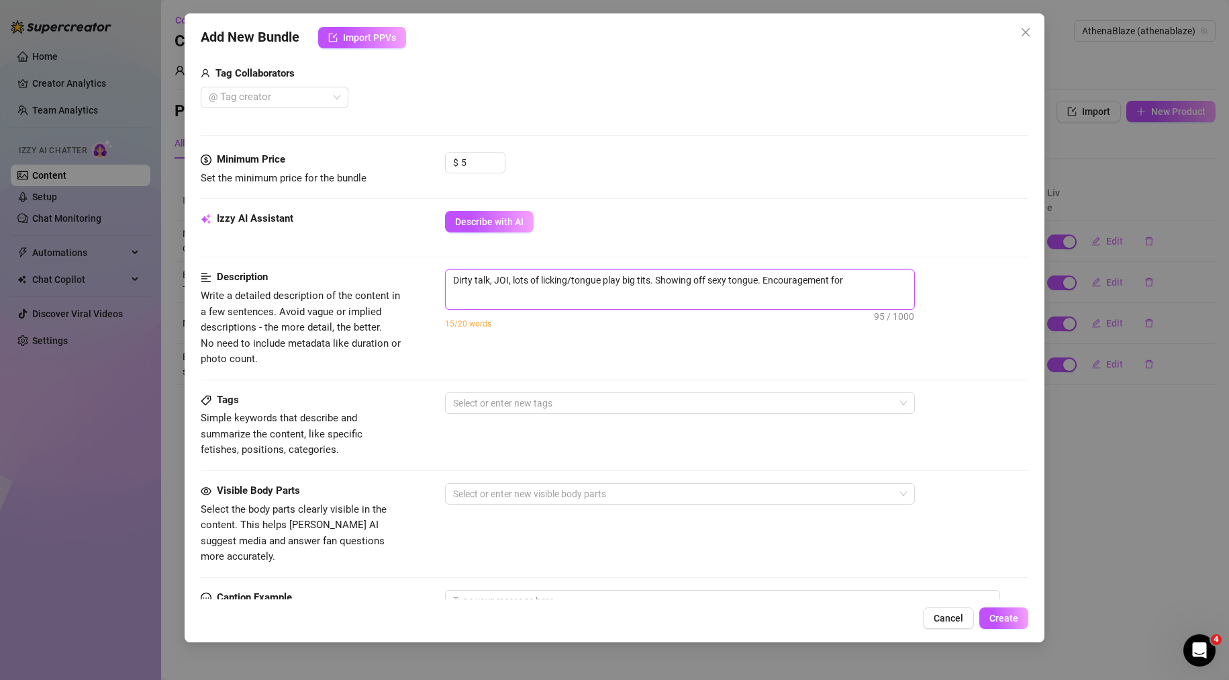
type textarea "Dirty talk, JOI, lots of licking/tongue play big tits. Showing off sexy tongue.…"
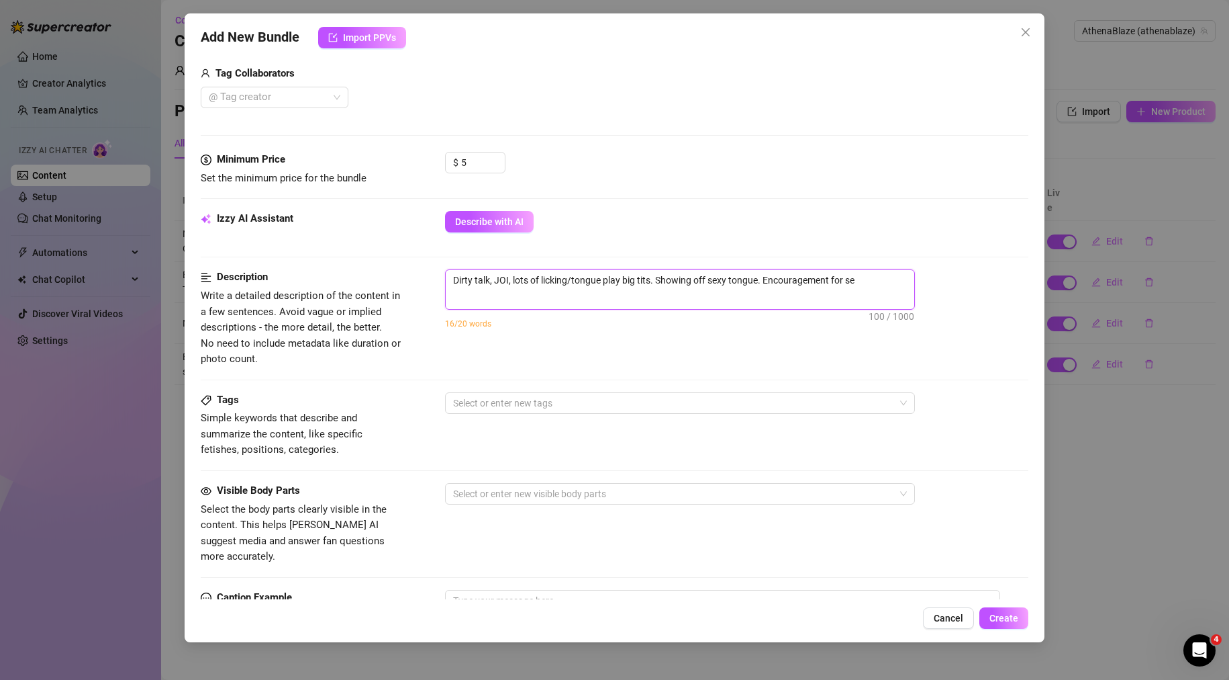
type textarea "Dirty talk, JOI, lots of licking/tongue play big tits. Showing off sexy tongue.…"
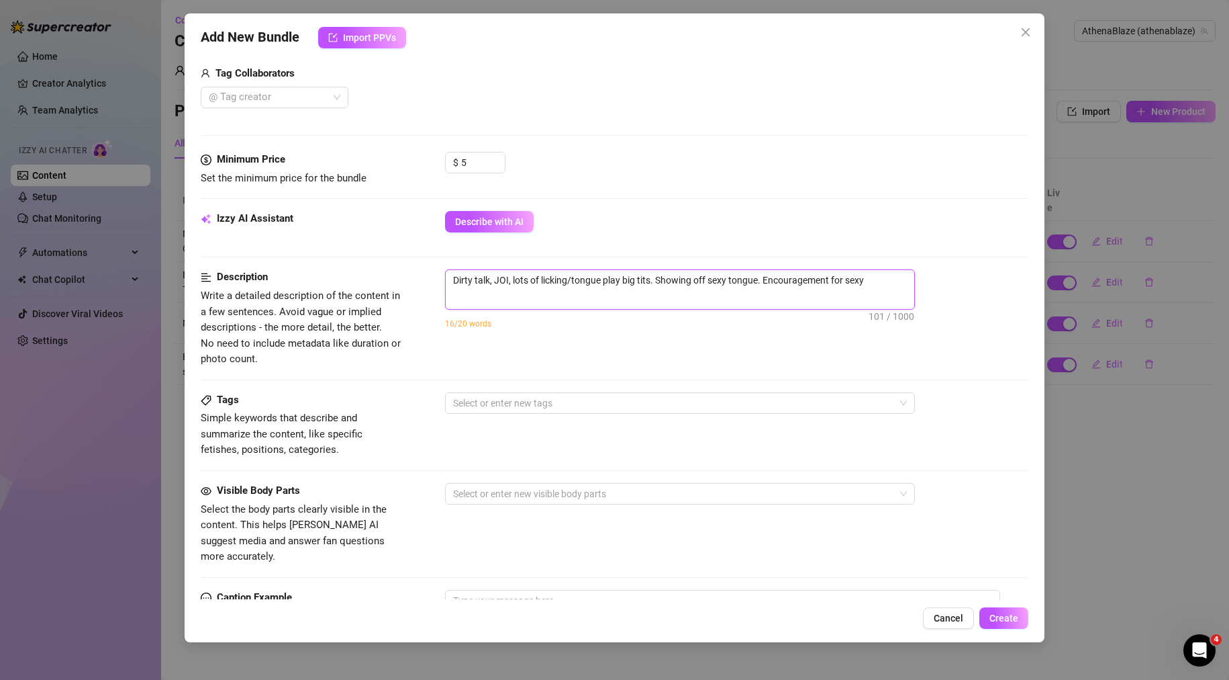
type textarea "Dirty talk, JOI, lots of licking/tongue play big tits. Showing off sexy tongue.…"
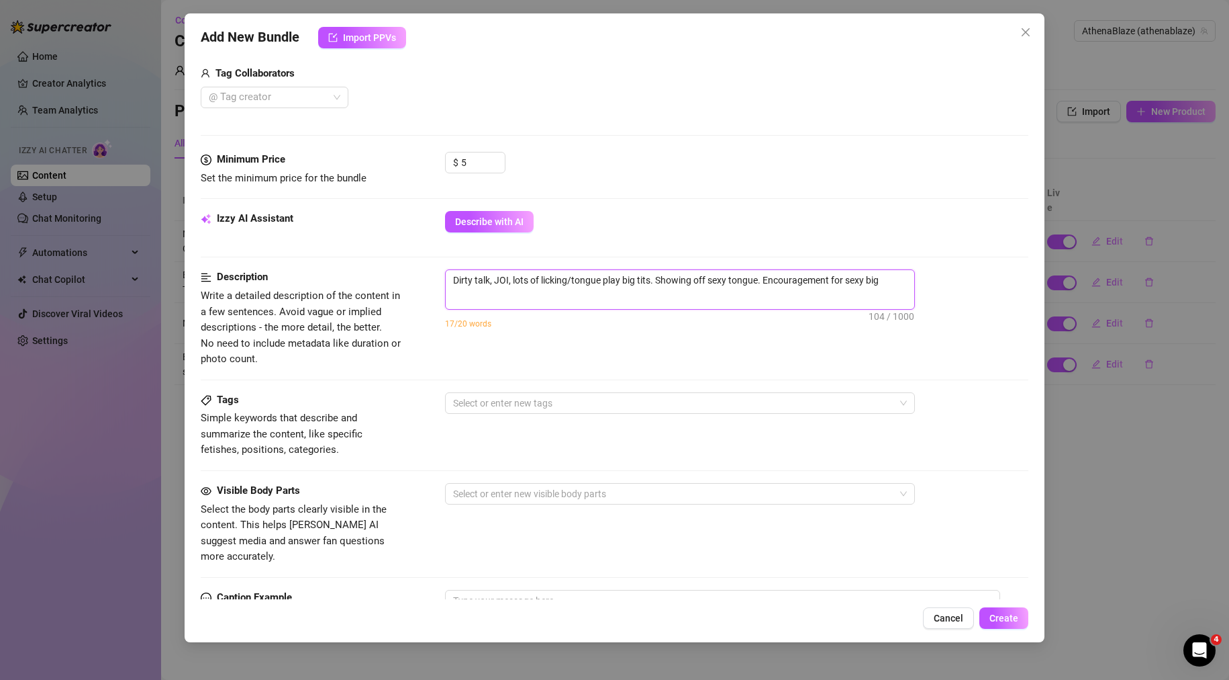
type textarea "Dirty talk, JOI, lots of licking/tongue play big tits. Showing off sexy tongue.…"
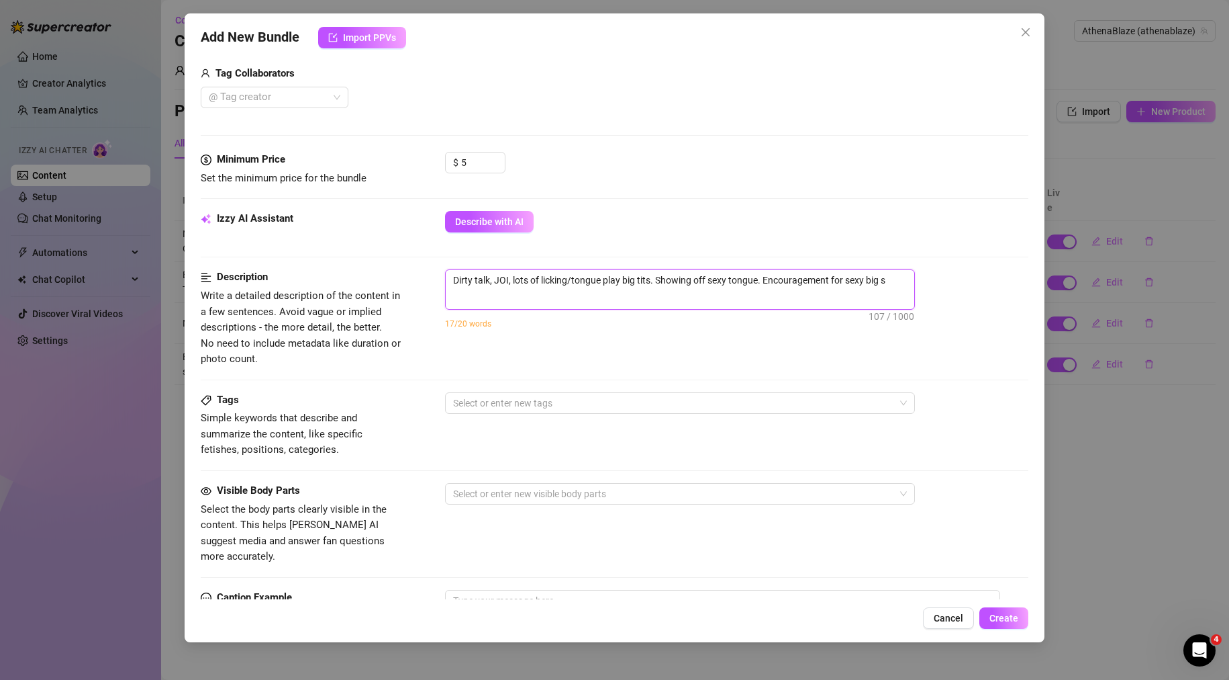
type textarea "Dirty talk, JOI, lots of licking/tongue play big tits. Showing off sexy tongue.…"
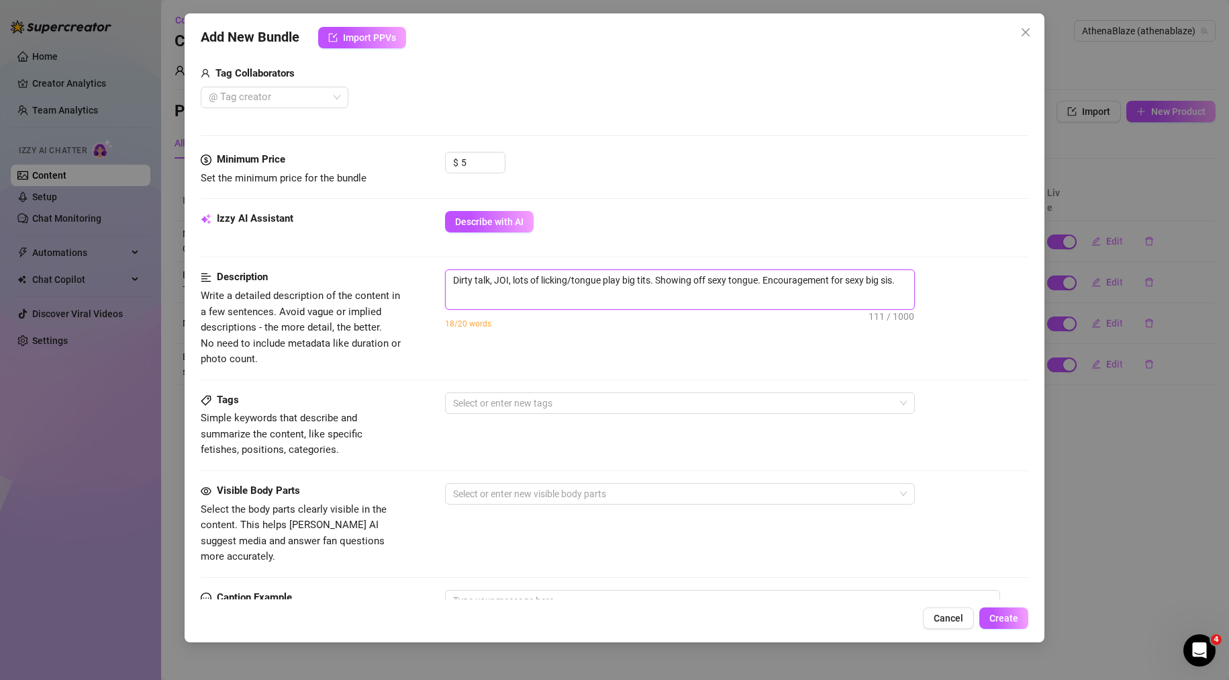
type textarea "Dirty talk, JOI, lots of licking/tongue play big tits. Showing off sexy tongue.…"
click at [841, 278] on textarea "Dirty talk, JOI, lots of licking/tongue play big tits. Showing off sexy tongue.…" at bounding box center [680, 280] width 469 height 20
drag, startPoint x: 900, startPoint y: 279, endPoint x: 833, endPoint y: 278, distance: 67.8
click at [833, 278] on textarea "Dirty talk, JOI, lots of licking/tongue play big tits. Showing off sexy tongue.…" at bounding box center [680, 280] width 469 height 20
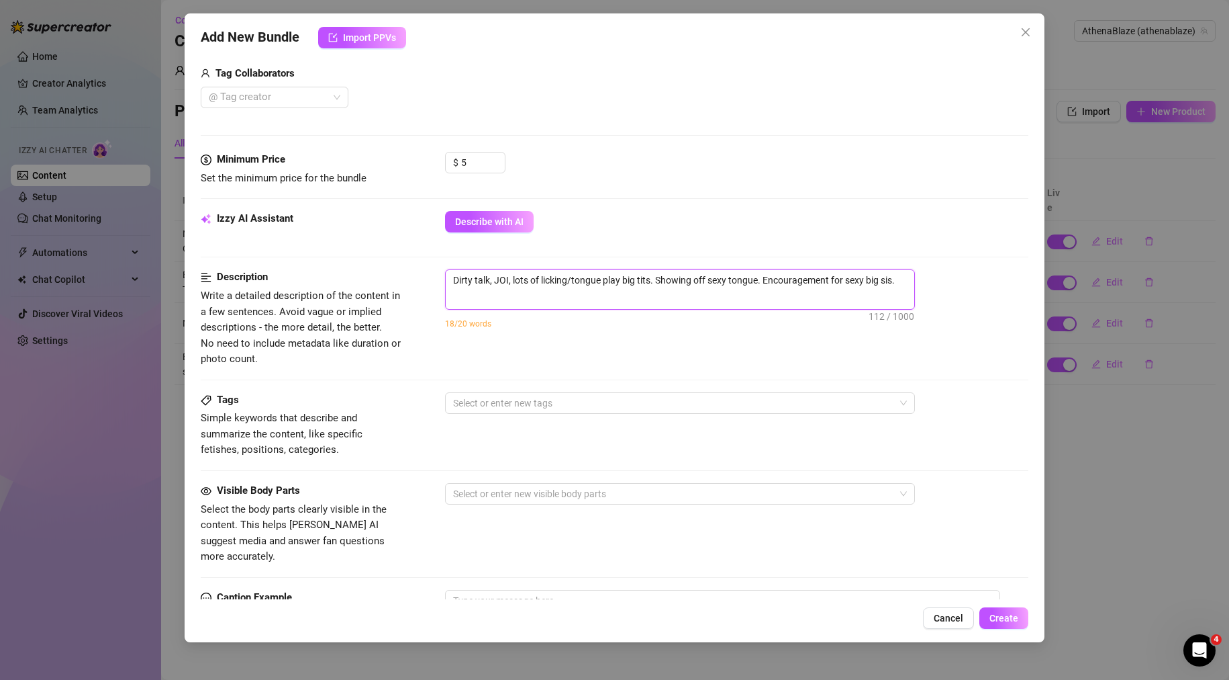
type textarea "Dirty talk, JOI, lots of licking/tongue play big tits. Showing off sexy tongue.…"
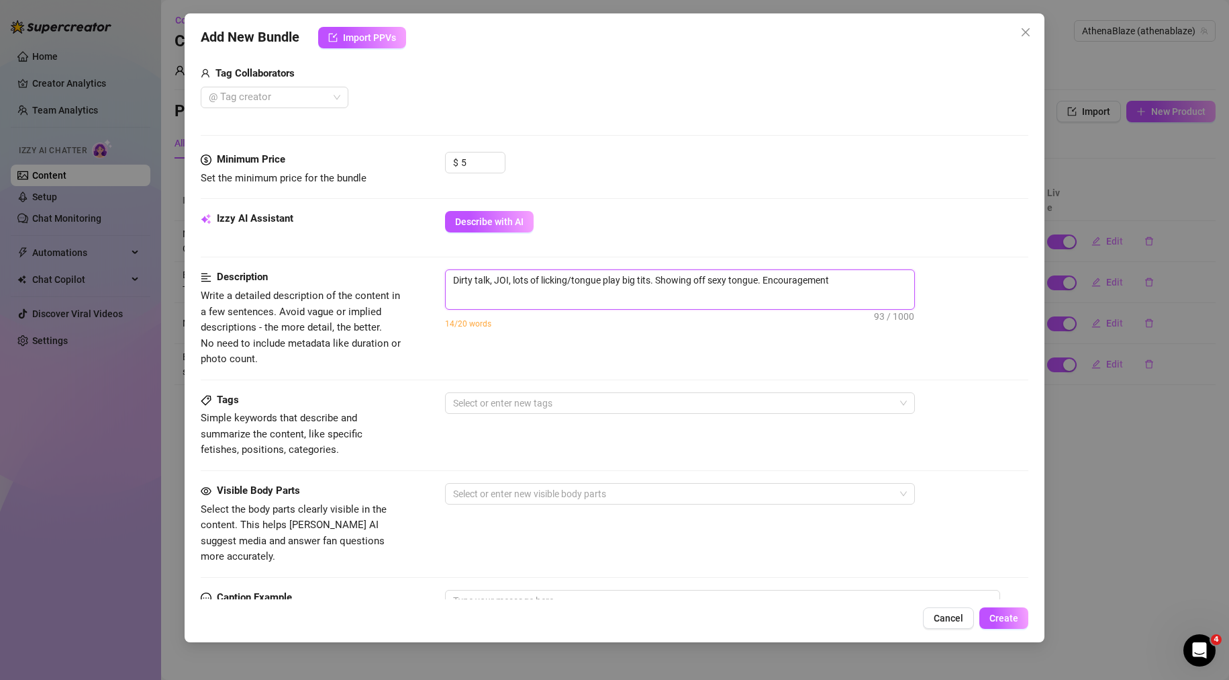
type textarea "Dirty talk, JOI, lots of licking/tongue play big tits. Showing off sexy tongue.…"
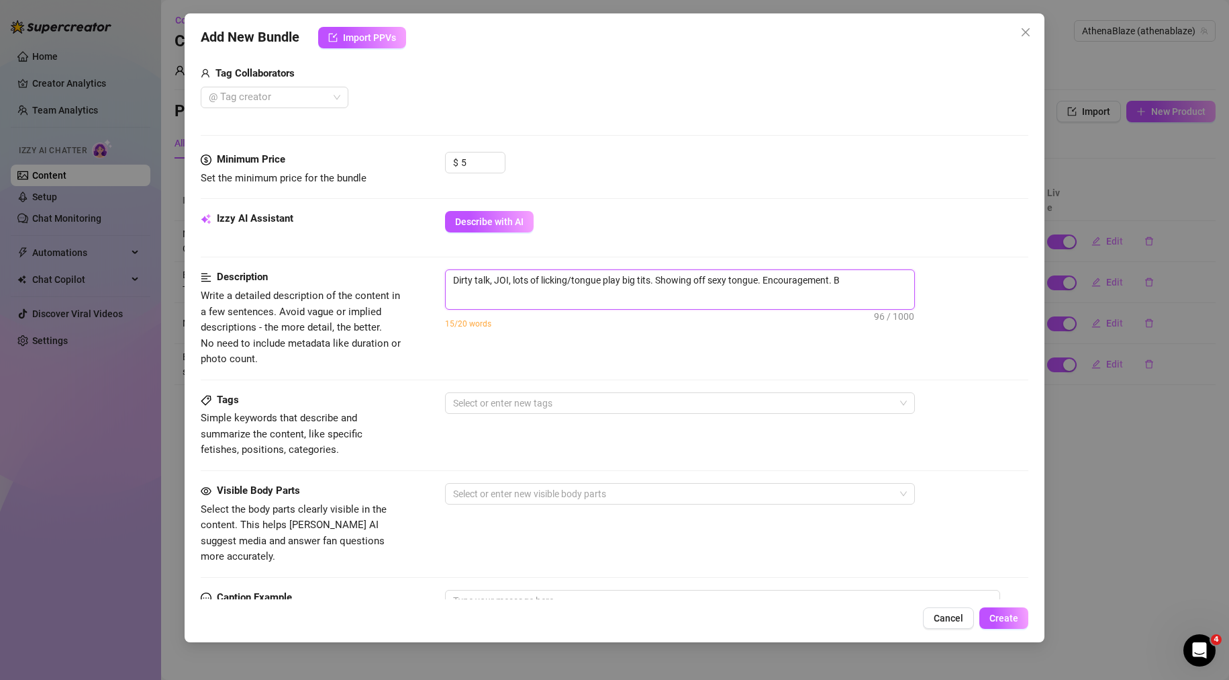
type textarea "Dirty talk, JOI, lots of licking/tongue play big tits. Showing off sexy tongue.…"
click at [523, 398] on div at bounding box center [673, 402] width 451 height 19
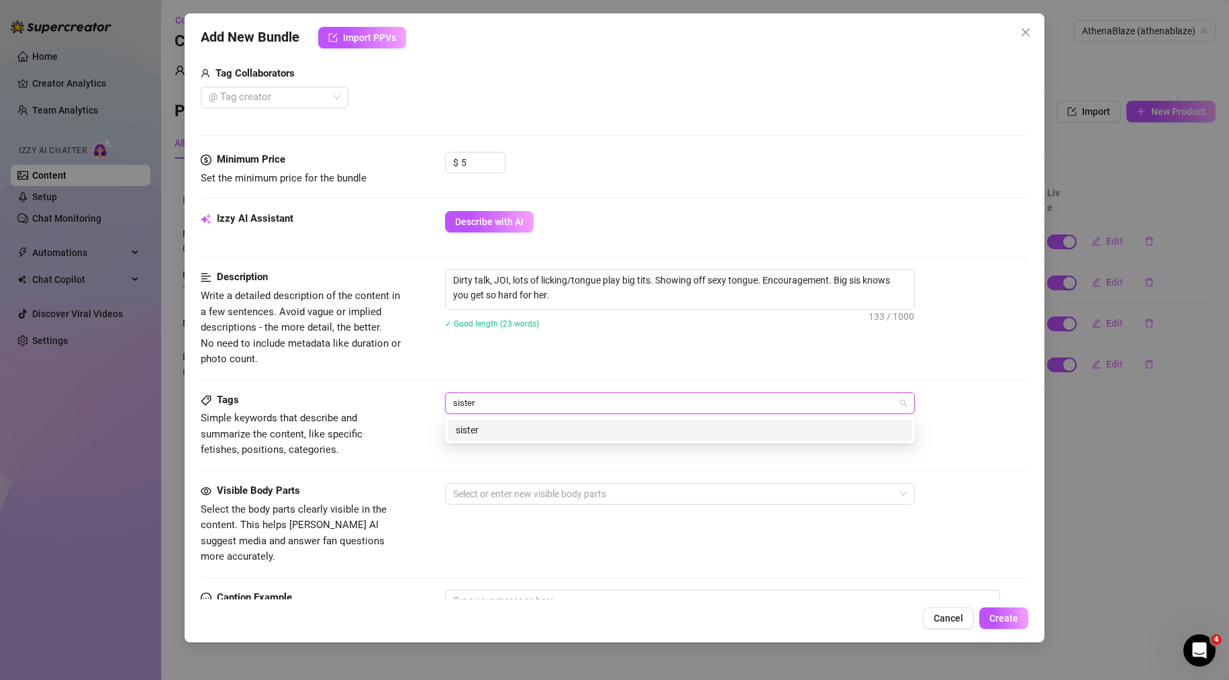
click at [518, 428] on div "sister" at bounding box center [680, 429] width 449 height 15
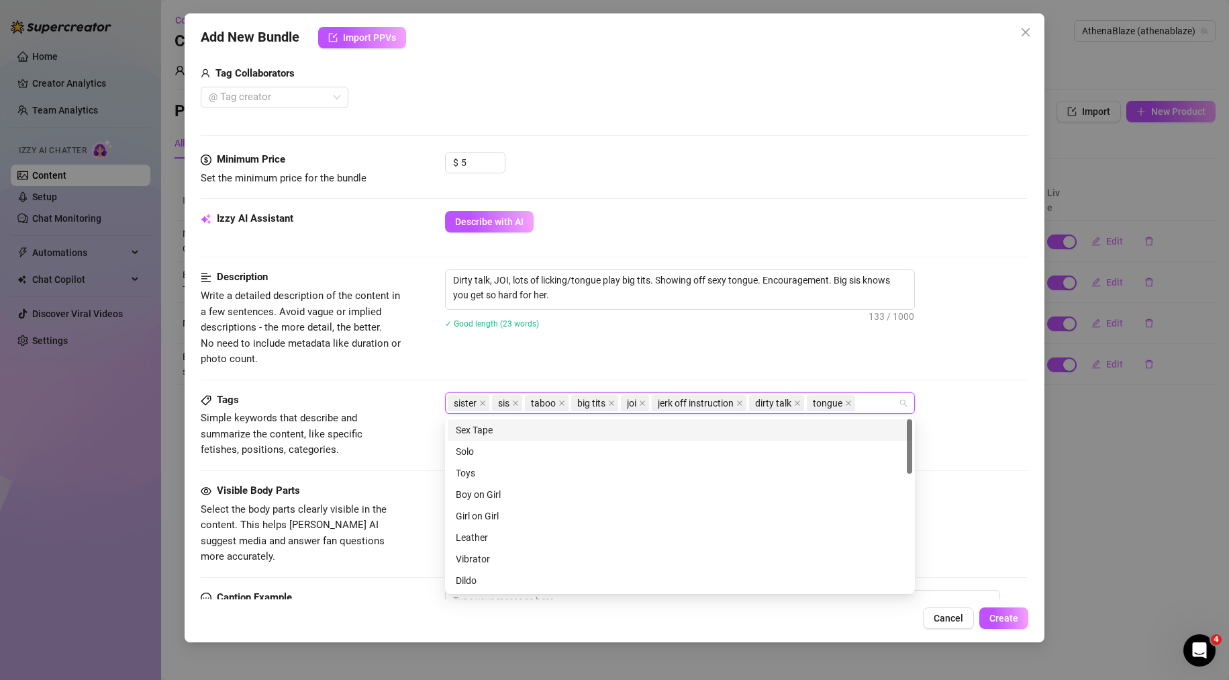
drag, startPoint x: 643, startPoint y: 363, endPoint x: 569, endPoint y: 341, distance: 76.9
click at [576, 344] on div "Description Write a detailed description of the content in a few sentences. Avo…" at bounding box center [615, 317] width 829 height 97
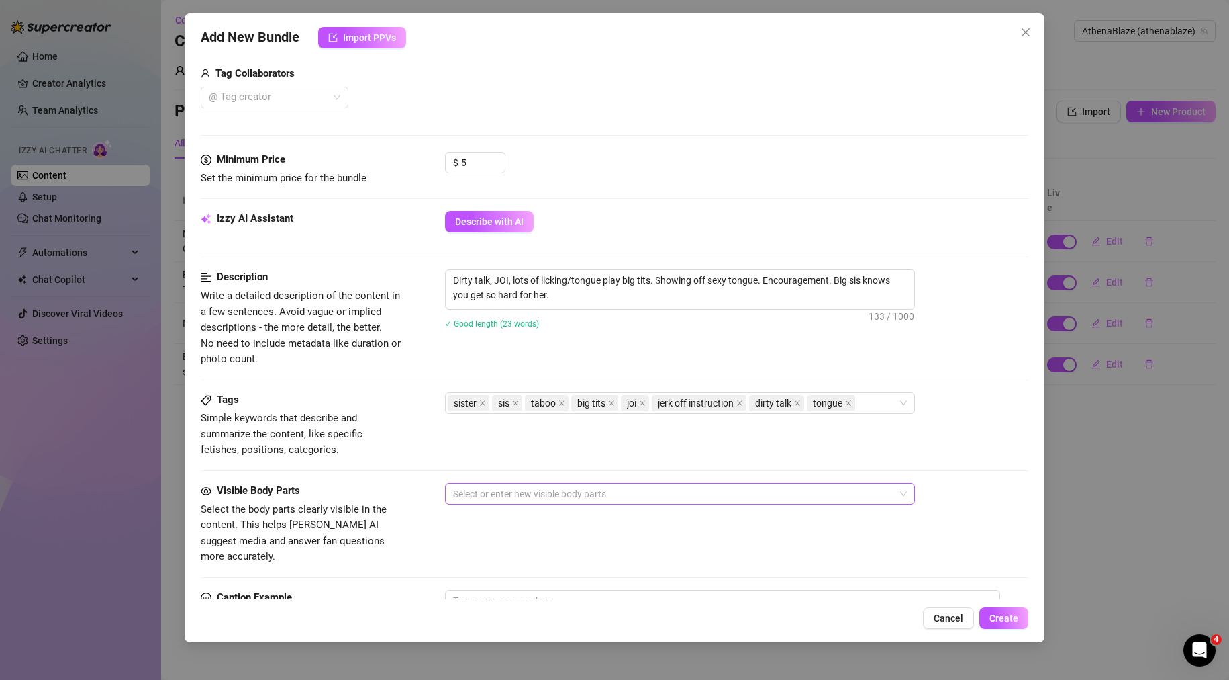
click at [513, 498] on div at bounding box center [673, 493] width 451 height 19
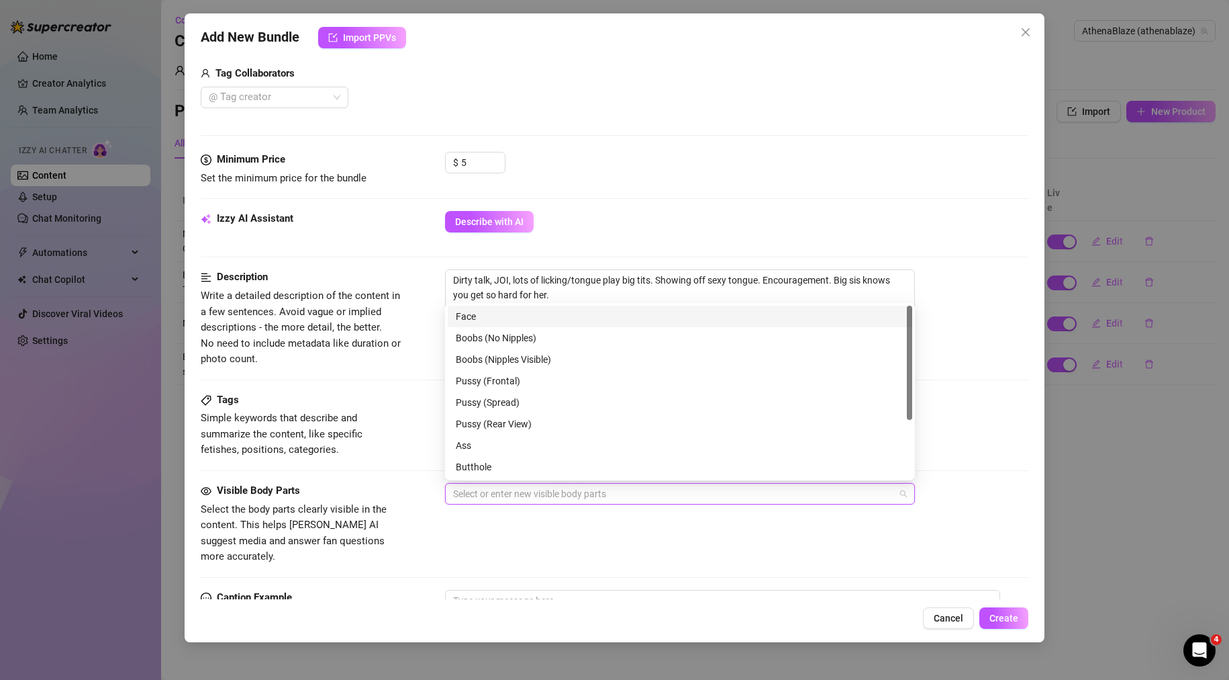
click at [493, 318] on div "Face" at bounding box center [680, 316] width 449 height 15
click at [578, 360] on div "Boobs (Nipples Visible)" at bounding box center [680, 359] width 449 height 15
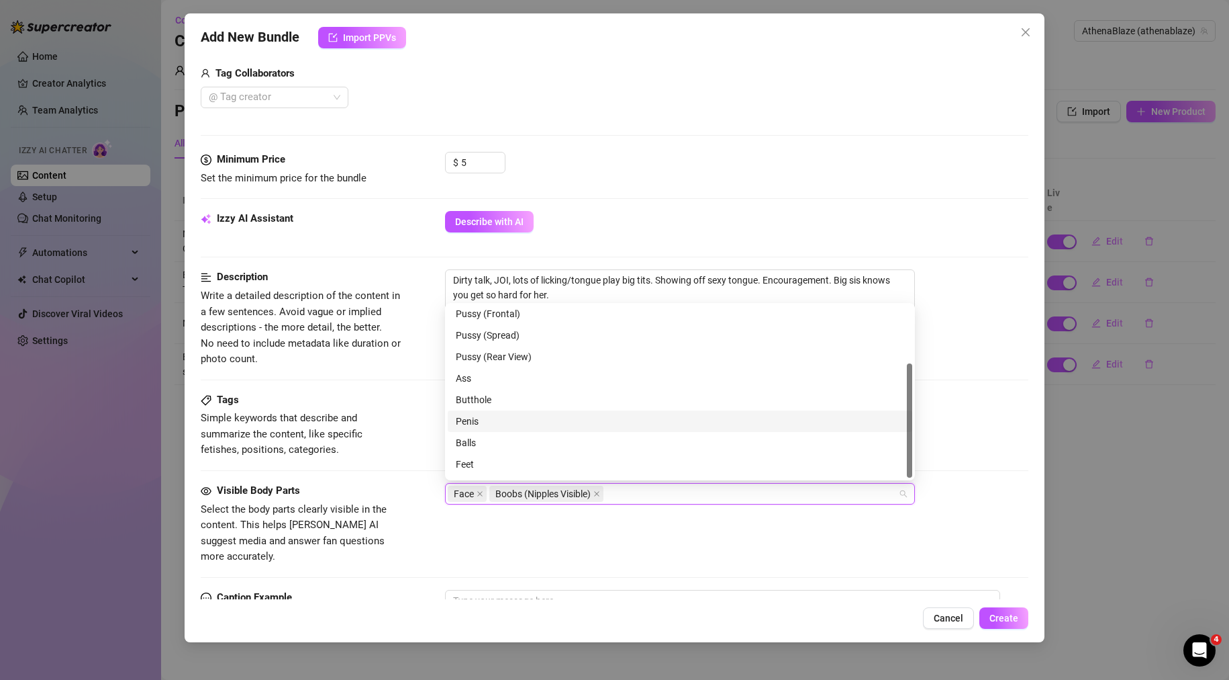
scroll to position [86, 0]
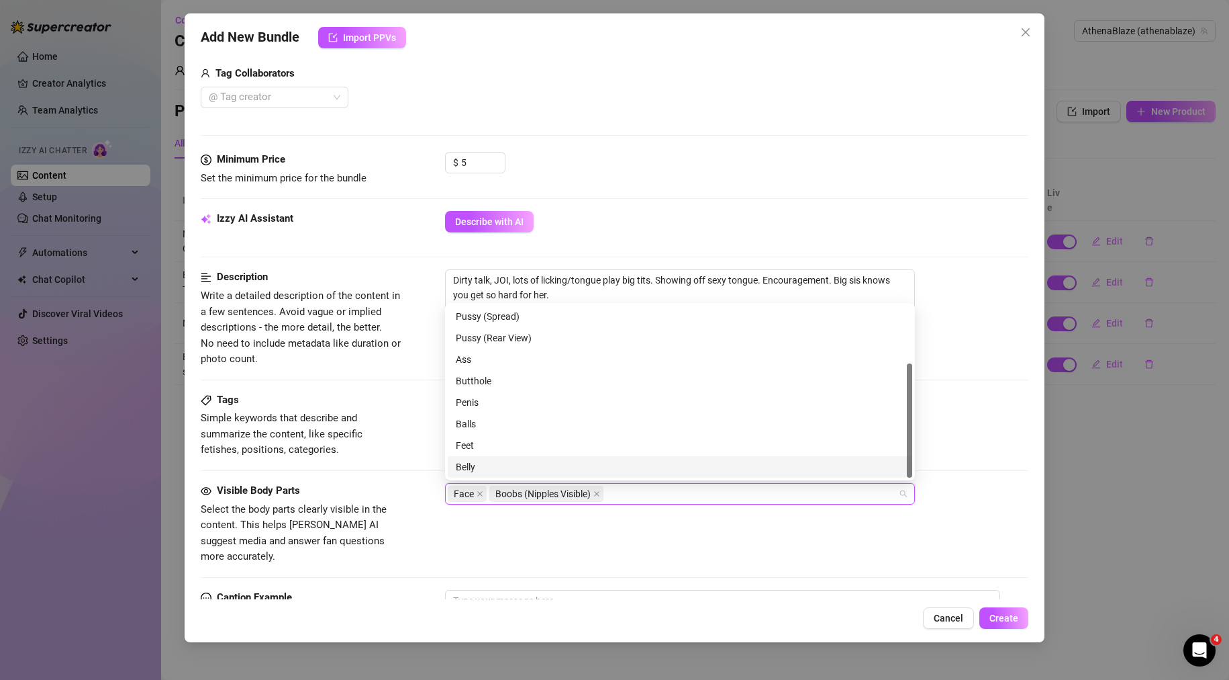
click at [454, 541] on div "Visible Body Parts Select the body parts clearly visible in the content. This h…" at bounding box center [615, 524] width 829 height 82
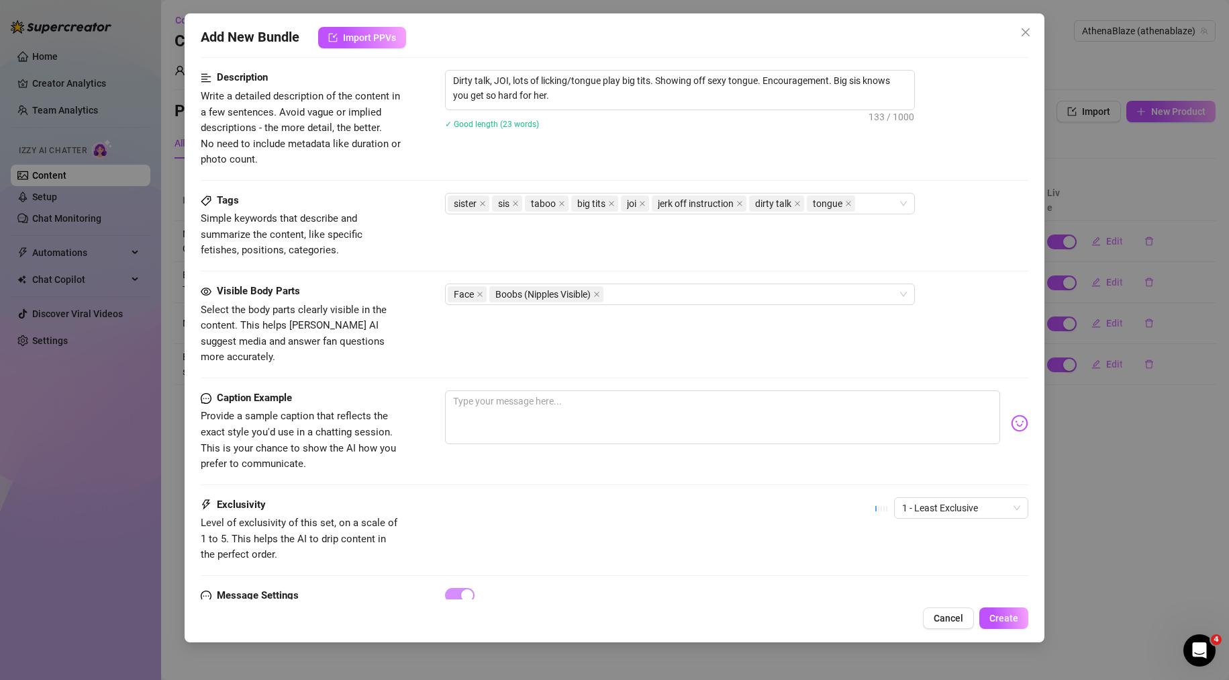
scroll to position [537, 0]
drag, startPoint x: 601, startPoint y: 94, endPoint x: 381, endPoint y: 67, distance: 221.2
click at [381, 67] on form "Account AthenaBlaze (@athenablaze) Name Name is for your internal organization …" at bounding box center [615, 97] width 829 height 1128
paste textarea "Dirty talk, JOI, lots of licking/tongue play big tits. Showing off sexy tongue.…"
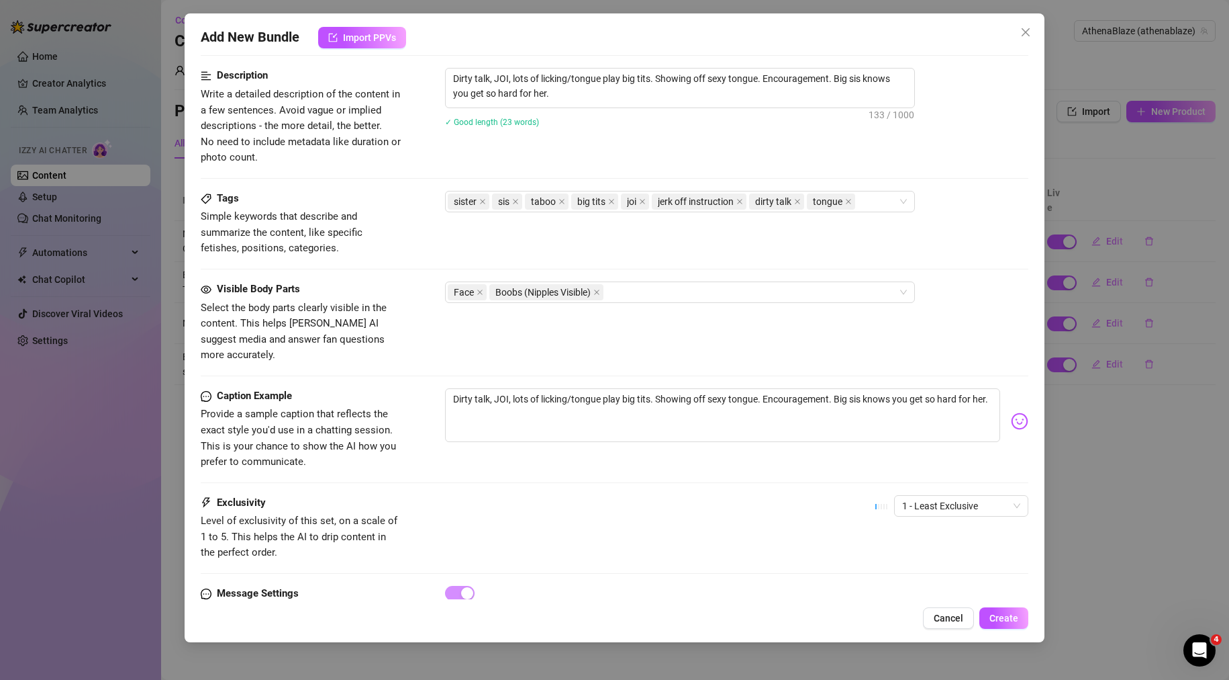
click at [475, 457] on div "Caption Example Provide a sample caption that reflects the exact style you'd us…" at bounding box center [615, 441] width 829 height 107
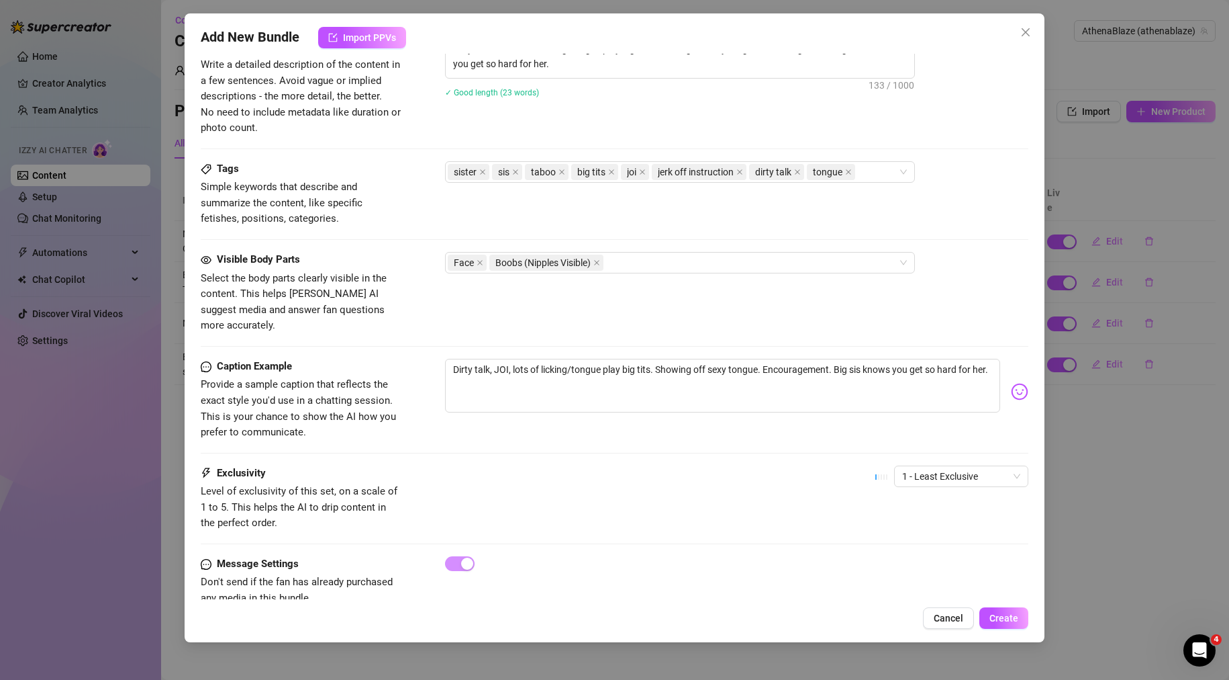
scroll to position [583, 0]
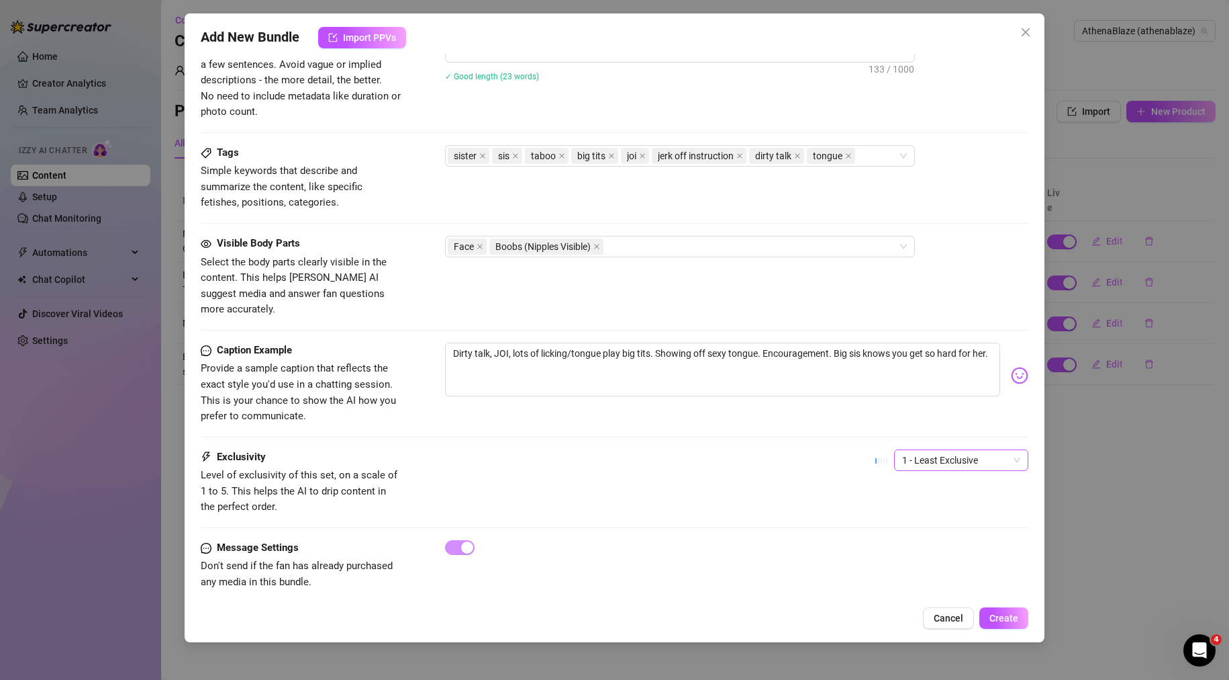
click at [966, 450] on span "1 - Least Exclusive" at bounding box center [961, 460] width 118 height 20
click at [940, 493] on div "2" at bounding box center [950, 492] width 113 height 15
click at [1007, 612] on span "Create" at bounding box center [1004, 617] width 29 height 11
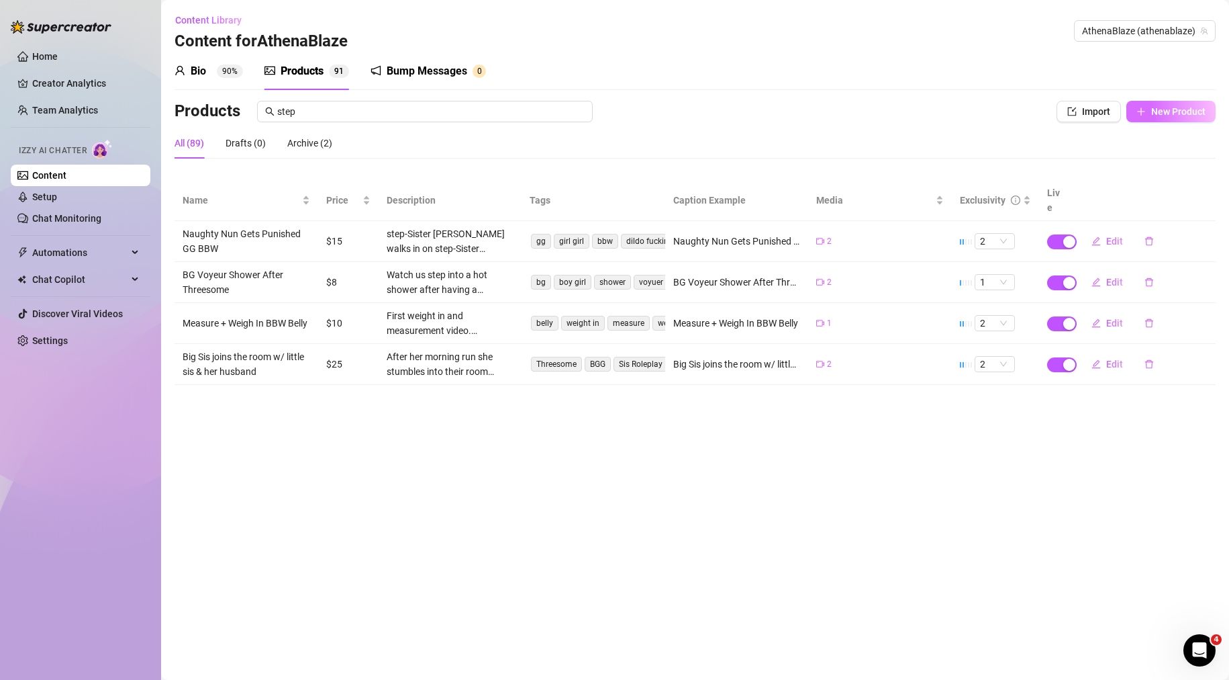
click at [1158, 108] on span "New Product" at bounding box center [1179, 111] width 54 height 11
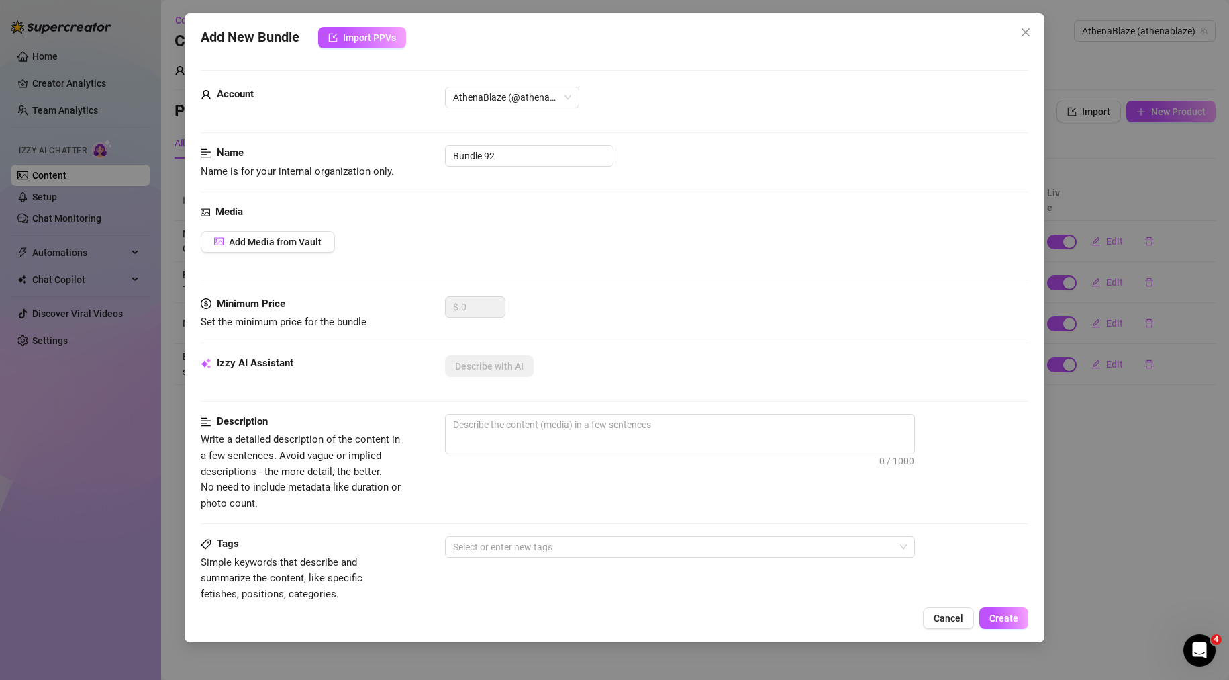
click at [1121, 160] on div "Add New Bundle Import PPVs Account AthenaBlaze (@athenablaze) Name Name is for …" at bounding box center [614, 340] width 1229 height 680
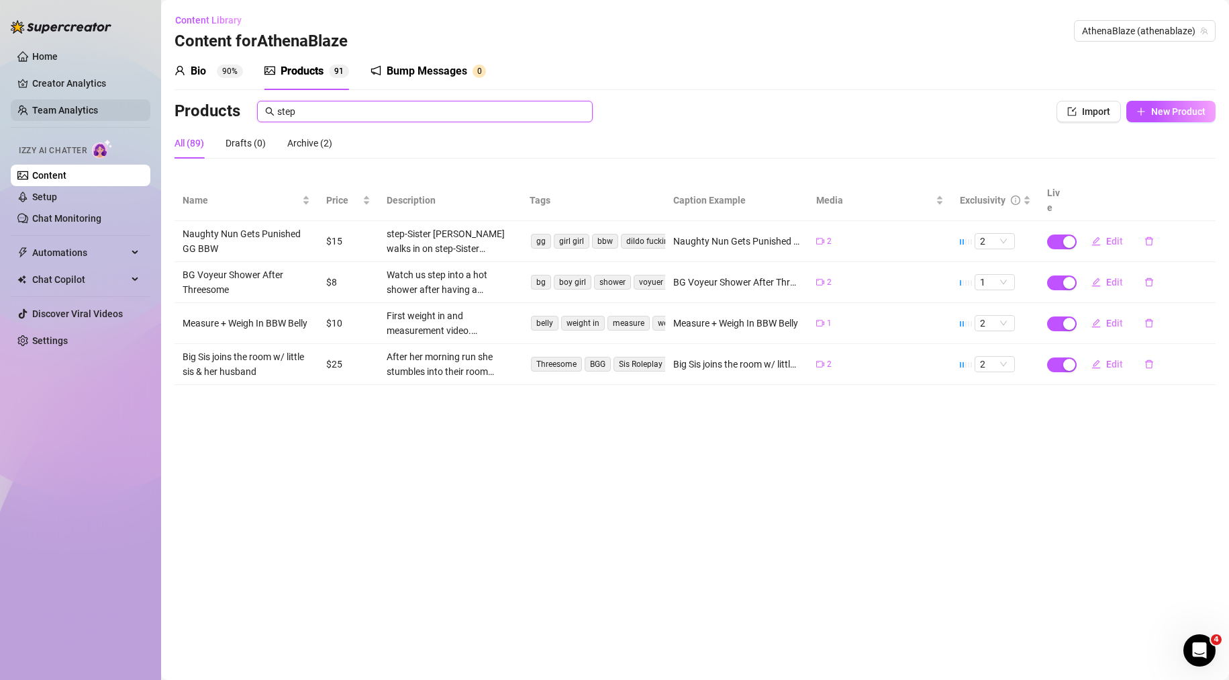
drag, startPoint x: 330, startPoint y: 115, endPoint x: 126, endPoint y: 105, distance: 204.4
click at [148, 101] on div "Home Creator Analytics Team Analytics Izzy AI Chatter Content Setup Chat Monito…" at bounding box center [614, 340] width 1229 height 680
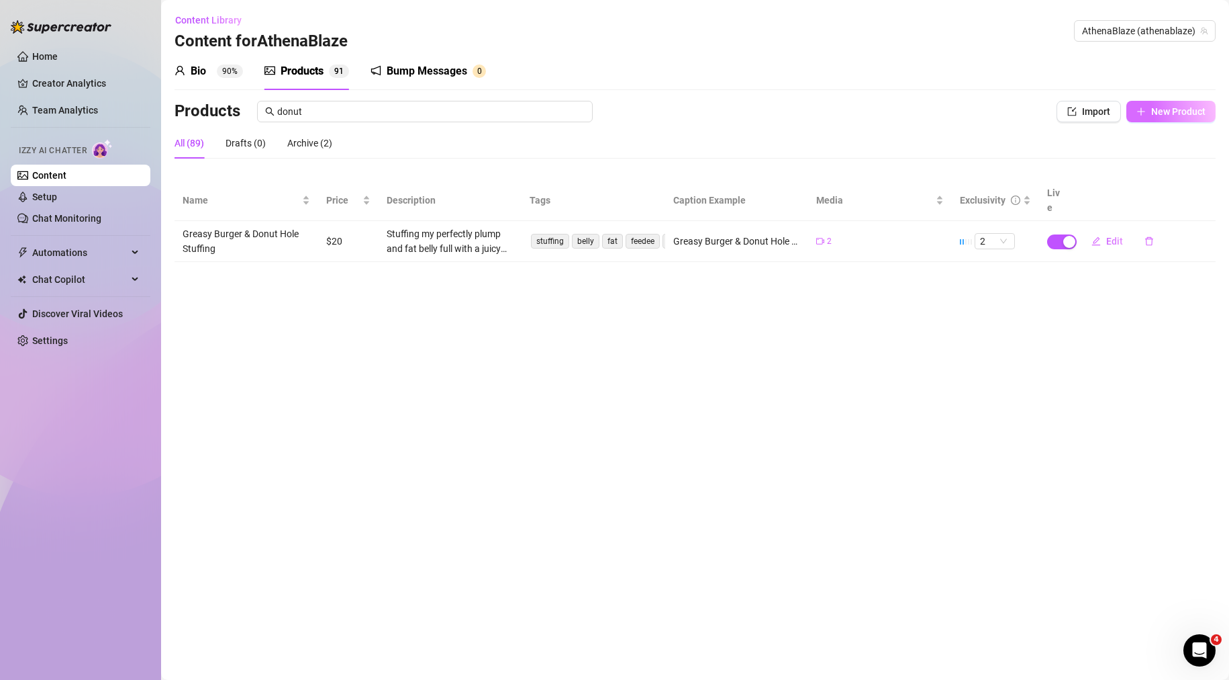
click at [1155, 110] on span "New Product" at bounding box center [1179, 111] width 54 height 11
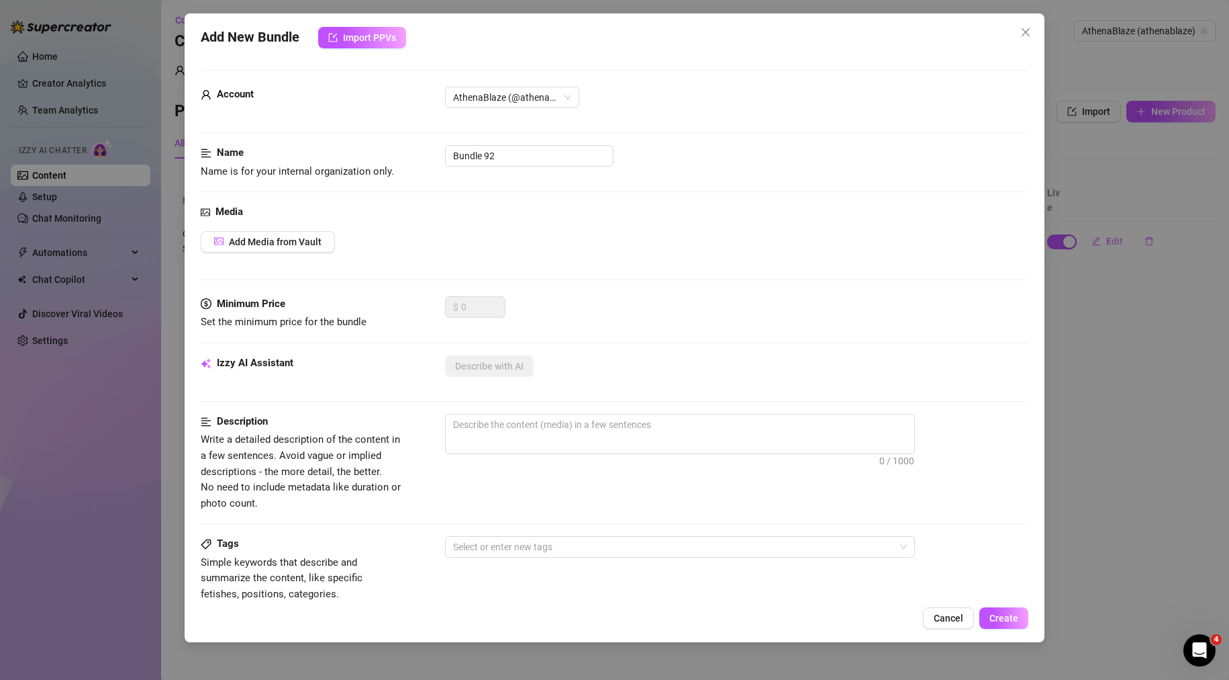
drag, startPoint x: 524, startPoint y: 165, endPoint x: 442, endPoint y: 158, distance: 82.2
click at [435, 158] on div "Name Name is for your internal organization only. Bundle 92" at bounding box center [615, 162] width 829 height 34
click at [518, 154] on input "Bundle 92" at bounding box center [529, 155] width 169 height 21
drag, startPoint x: 532, startPoint y: 154, endPoint x: 312, endPoint y: 155, distance: 220.3
click at [318, 154] on div "Name Name is for your internal organization only. Bundle 92" at bounding box center [615, 162] width 829 height 34
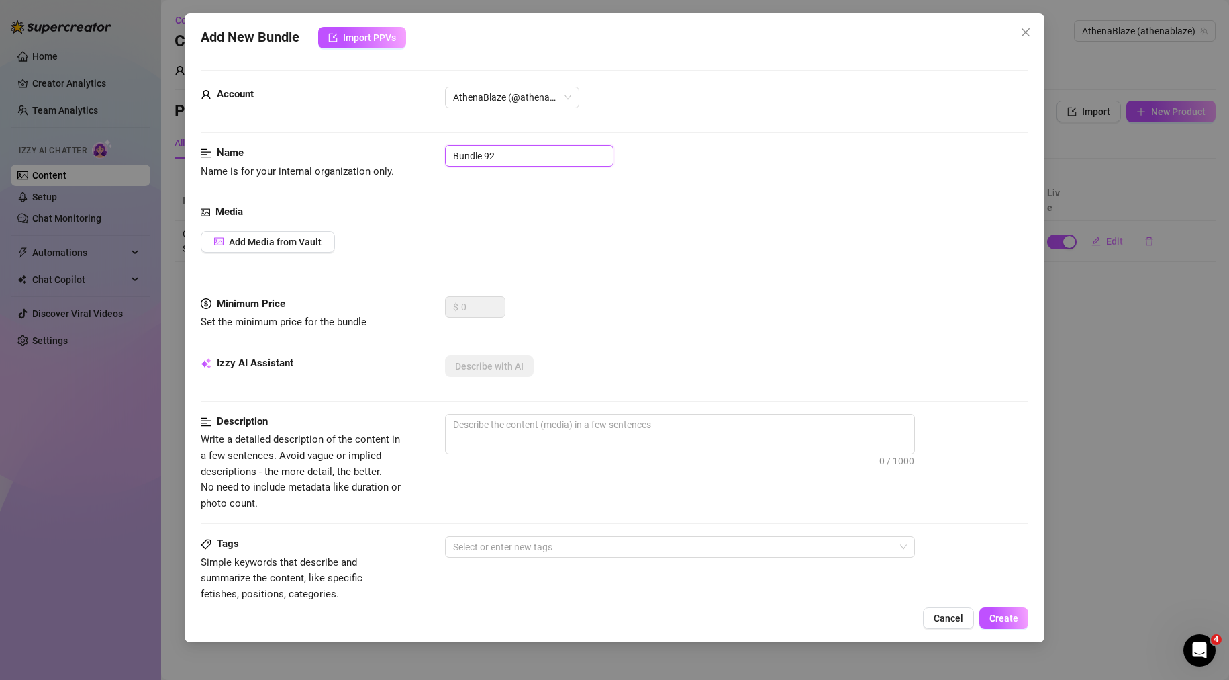
paste input "Eating A Bag Of Donuts BBW Feedee Belly Fetish"
click at [299, 234] on button "Add Media from Vault" at bounding box center [268, 241] width 134 height 21
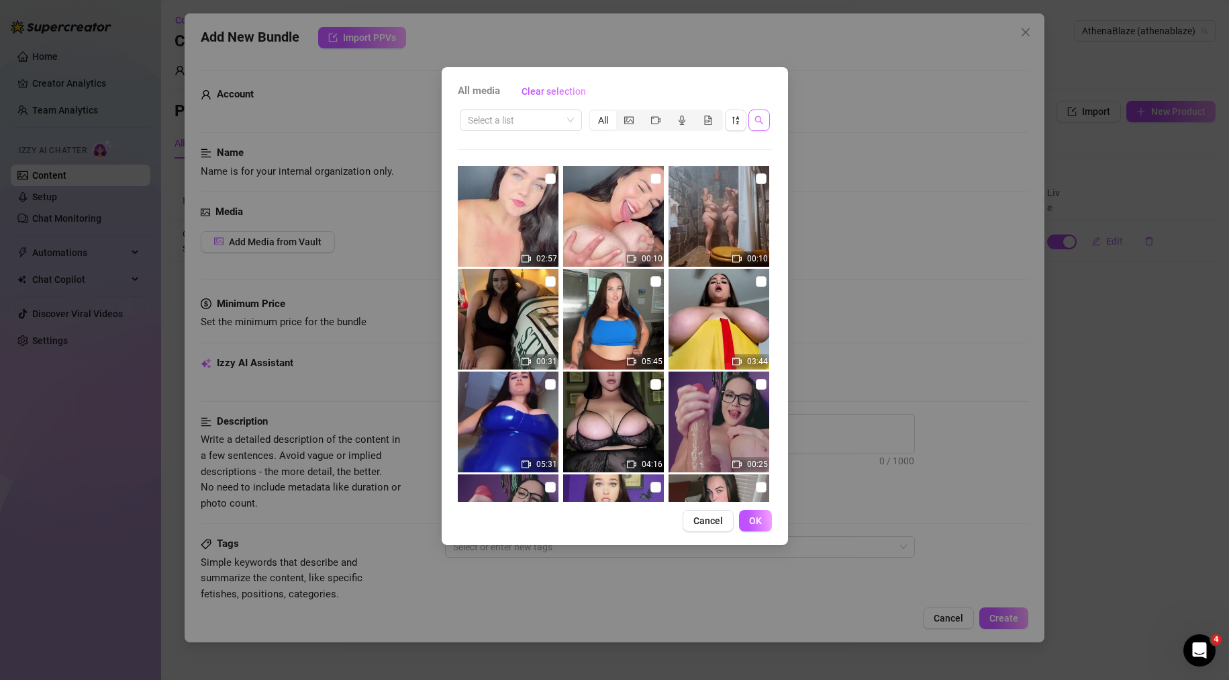
click at [761, 119] on icon "search" at bounding box center [759, 120] width 9 height 9
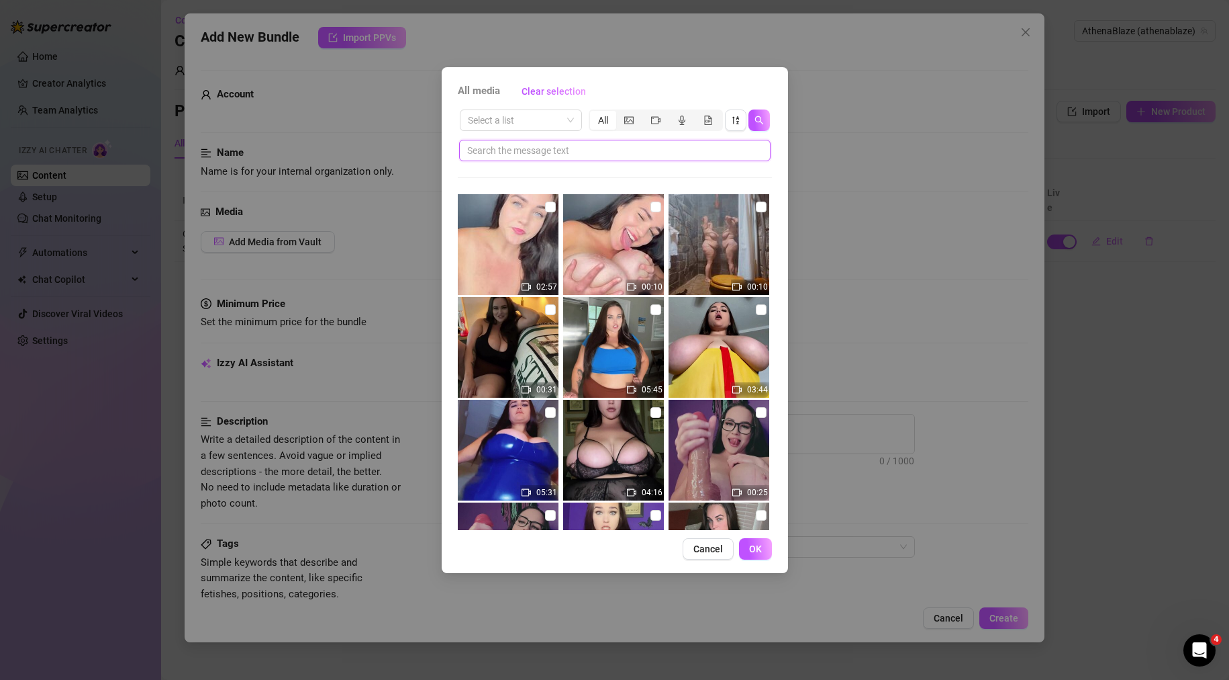
click at [617, 154] on input "text" at bounding box center [609, 150] width 285 height 15
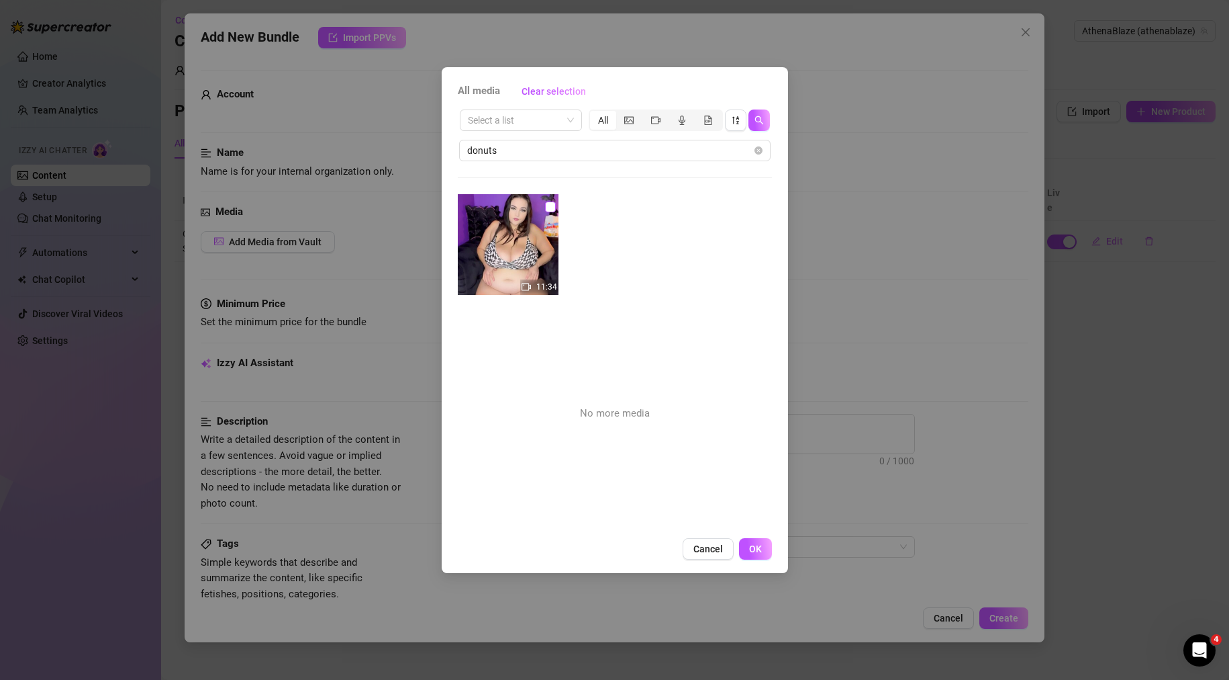
click at [548, 205] on input "checkbox" at bounding box center [550, 206] width 11 height 11
click at [758, 555] on button "OK" at bounding box center [755, 548] width 33 height 21
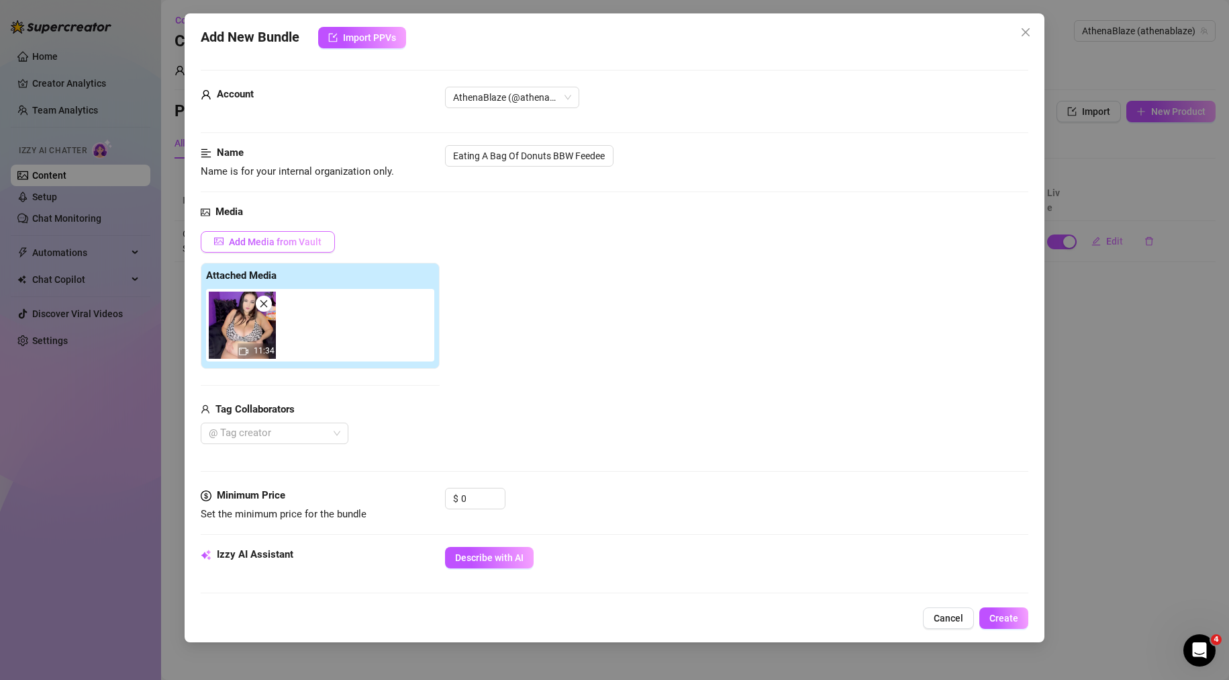
click at [297, 244] on span "Add Media from Vault" at bounding box center [275, 241] width 93 height 11
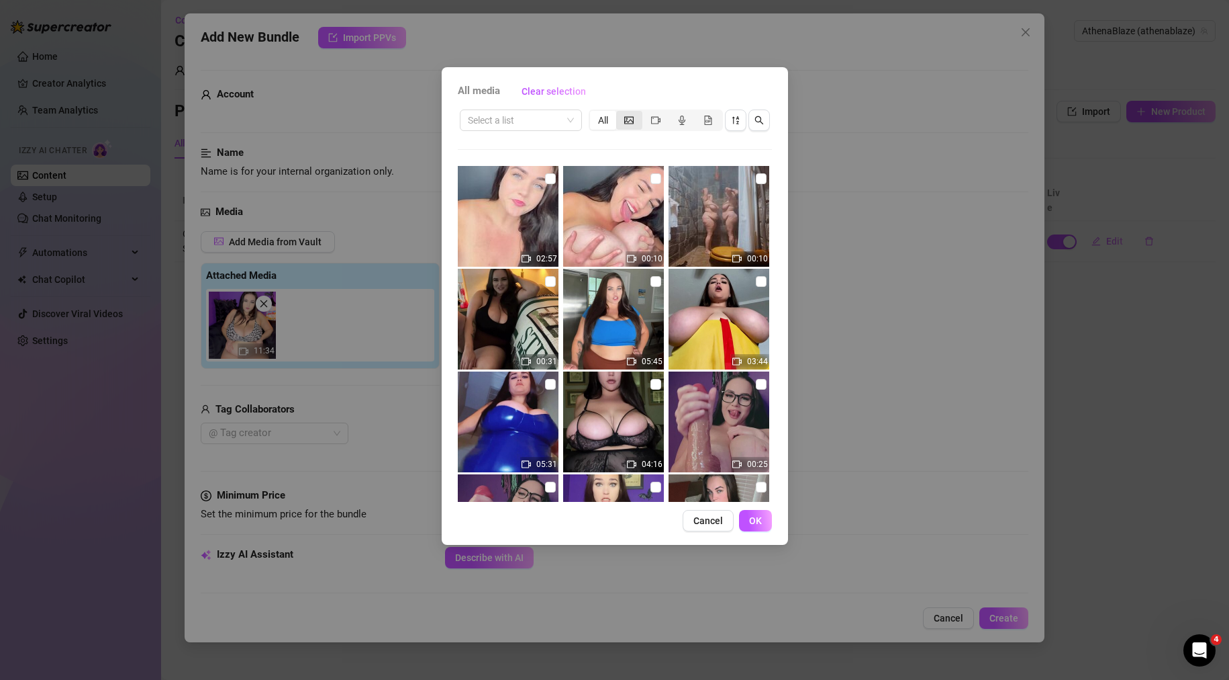
click at [629, 115] on icon "picture" at bounding box center [628, 119] width 9 height 9
click at [620, 113] on input "segmented control" at bounding box center [620, 113] width 0 height 0
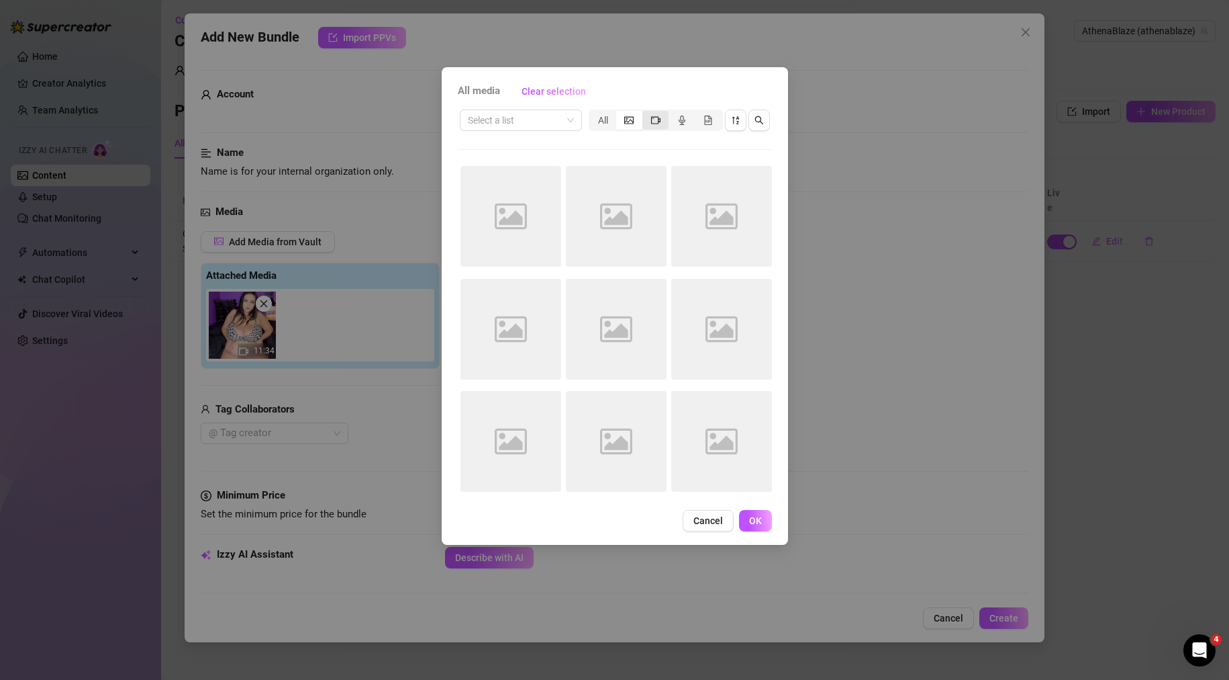
click at [654, 120] on icon "video-camera" at bounding box center [655, 119] width 9 height 9
click at [646, 113] on input "segmented control" at bounding box center [646, 113] width 0 height 0
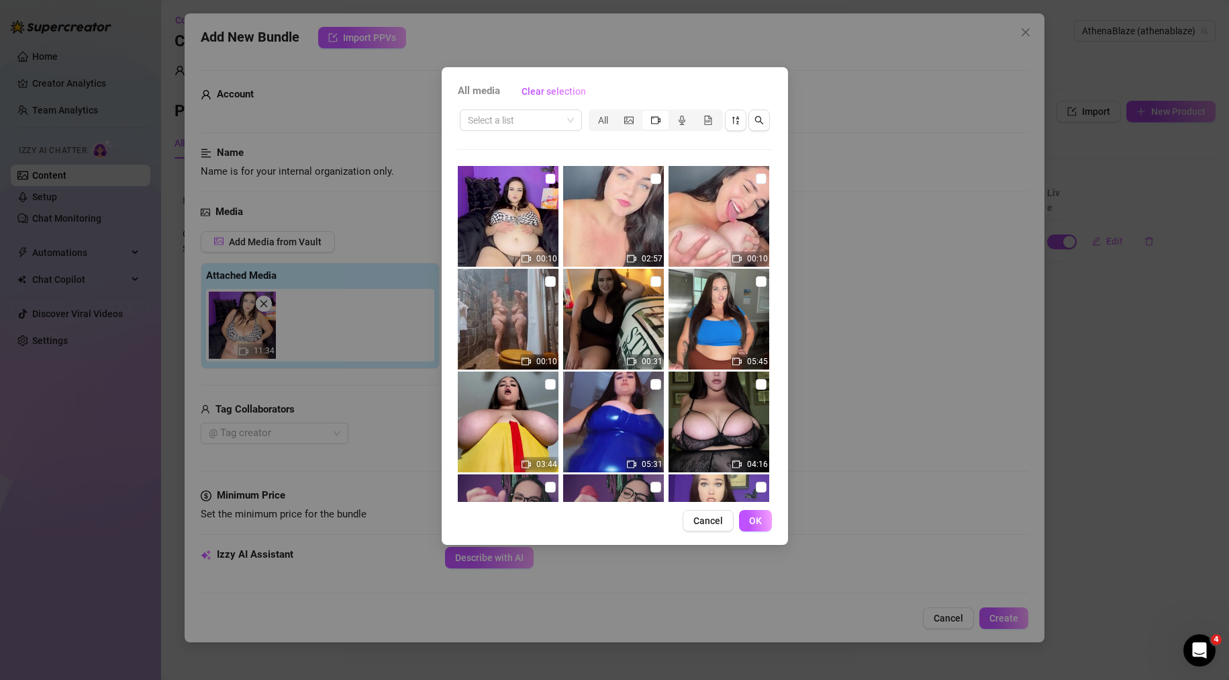
click at [545, 180] on input "checkbox" at bounding box center [550, 178] width 11 height 11
click at [758, 515] on span "OK" at bounding box center [755, 520] width 13 height 11
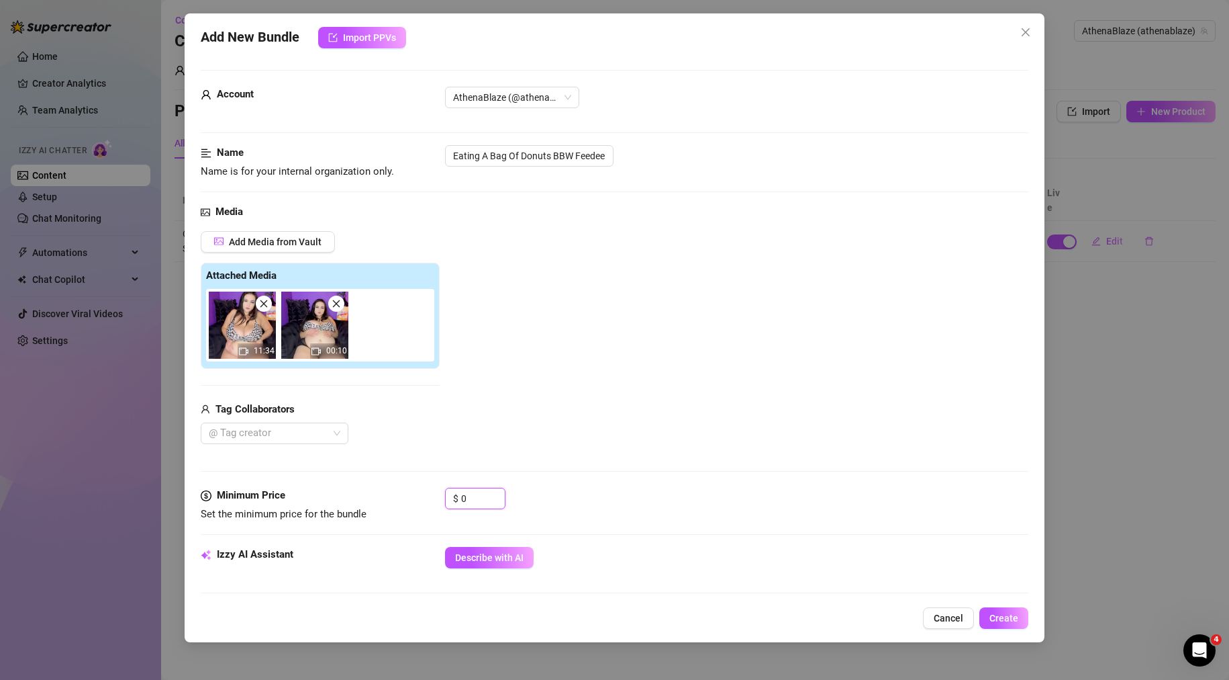
drag, startPoint x: 481, startPoint y: 498, endPoint x: 405, endPoint y: 500, distance: 76.6
click at [407, 500] on div "Minimum Price Set the minimum price for the bundle $ 0" at bounding box center [615, 505] width 829 height 34
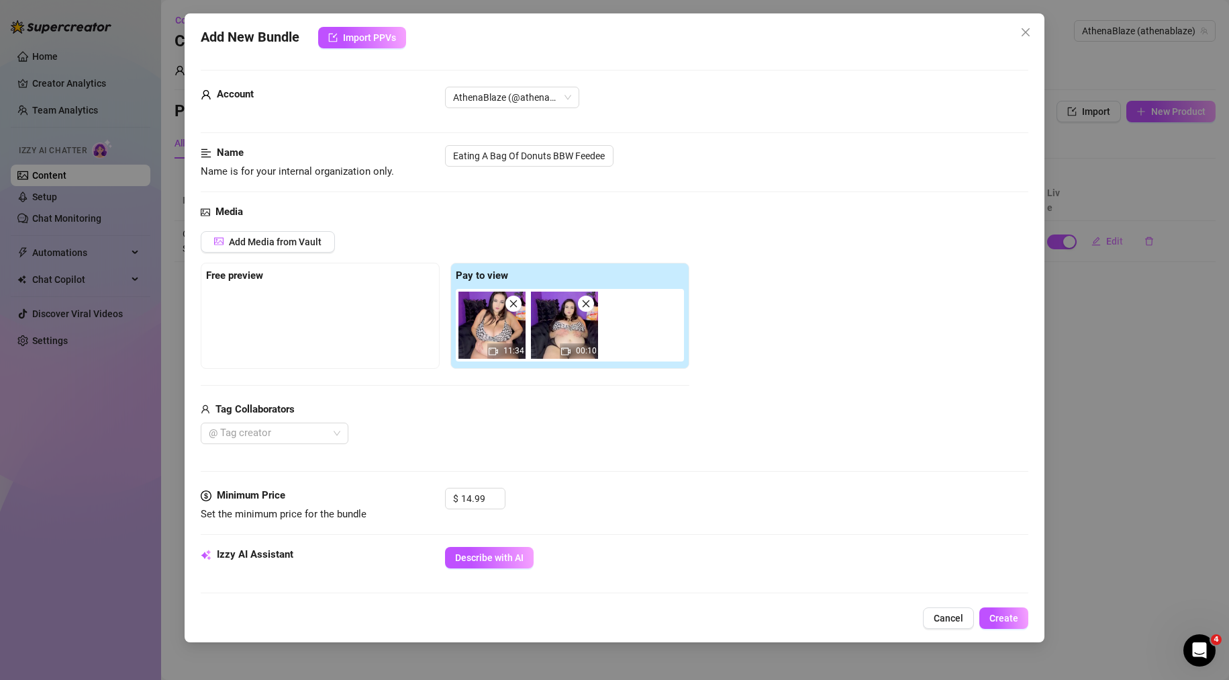
click at [539, 431] on div "@ Tag creator" at bounding box center [445, 432] width 489 height 21
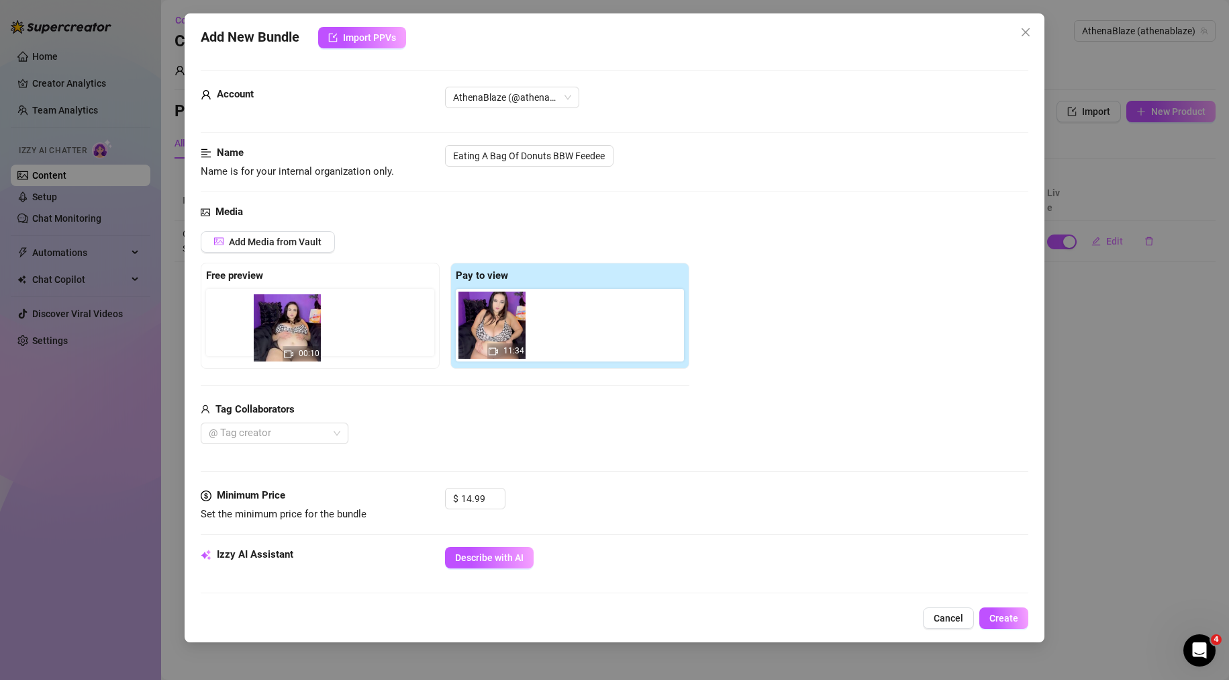
drag, startPoint x: 550, startPoint y: 321, endPoint x: 263, endPoint y: 324, distance: 286.7
click at [263, 324] on div "Free preview Pay to view 11:34 00:10" at bounding box center [445, 316] width 489 height 106
drag, startPoint x: 552, startPoint y: 339, endPoint x: 261, endPoint y: 327, distance: 291.7
click at [266, 327] on div "Free preview Pay to view 11:34 00:10" at bounding box center [445, 316] width 489 height 106
click at [721, 429] on div "Add Media from Vault Free preview 00:10 Pay to view 11:34 Tag Collaborators @ T…" at bounding box center [615, 338] width 829 height 214
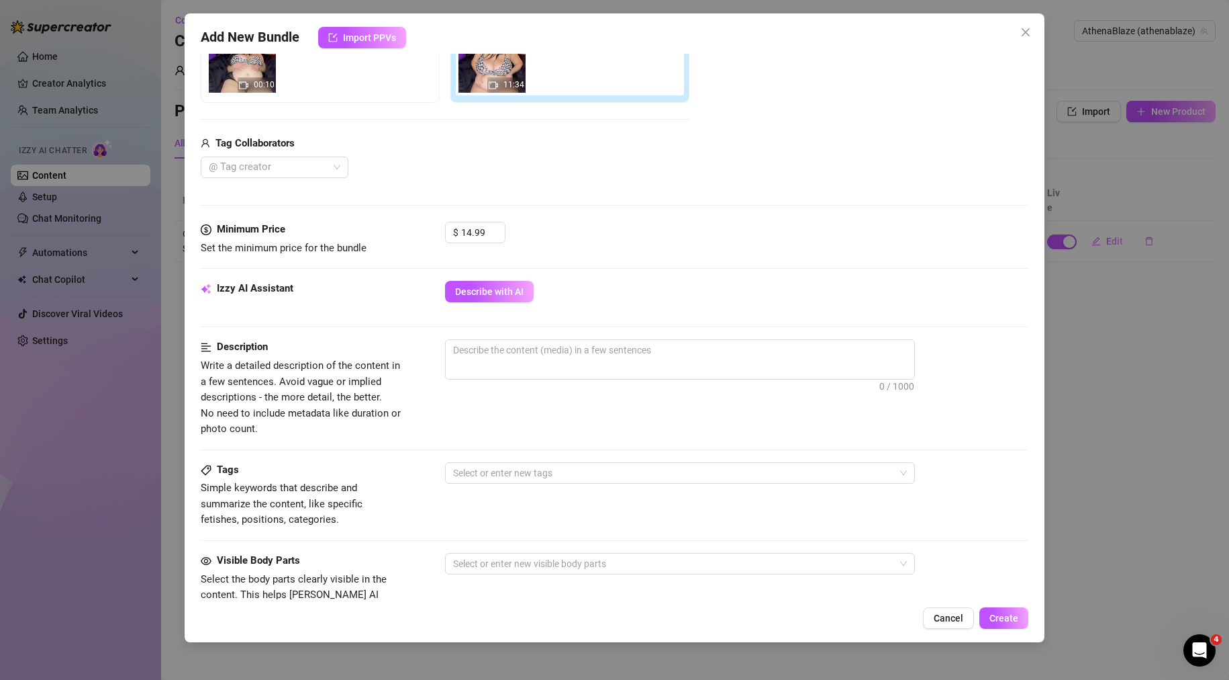
scroll to position [336, 0]
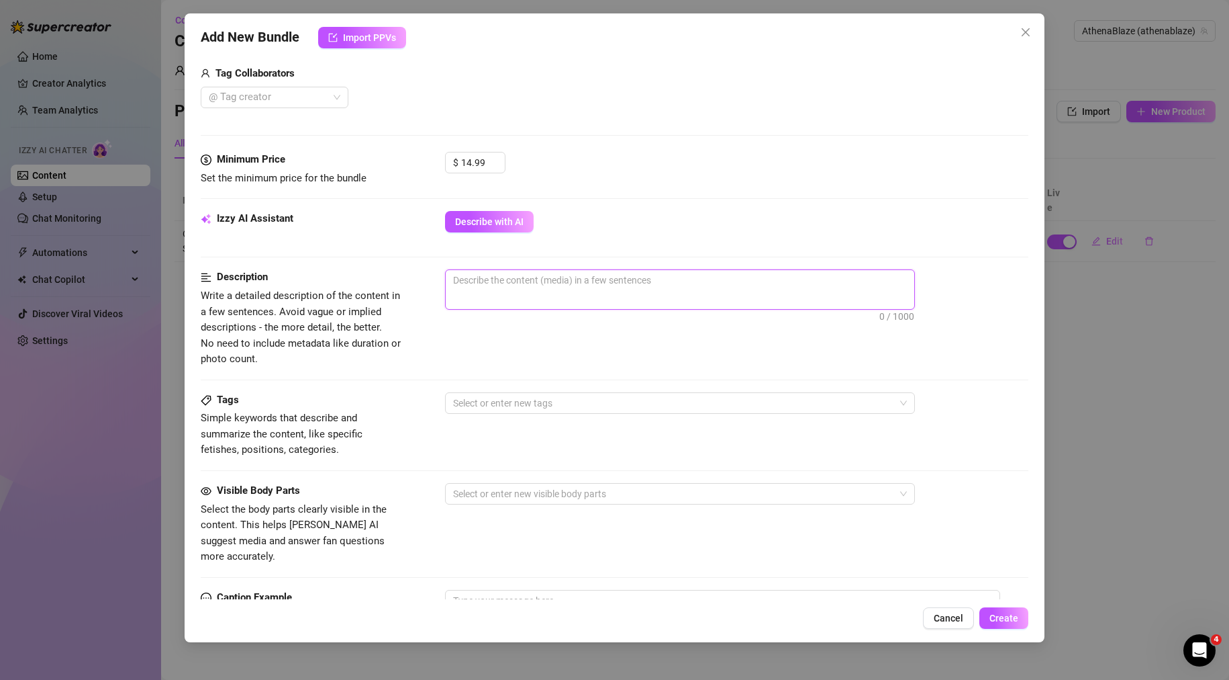
click at [556, 281] on textarea at bounding box center [680, 280] width 469 height 20
paste textarea "Watch me indulge in tasty donuts and milk while I talk about how good it feels.…"
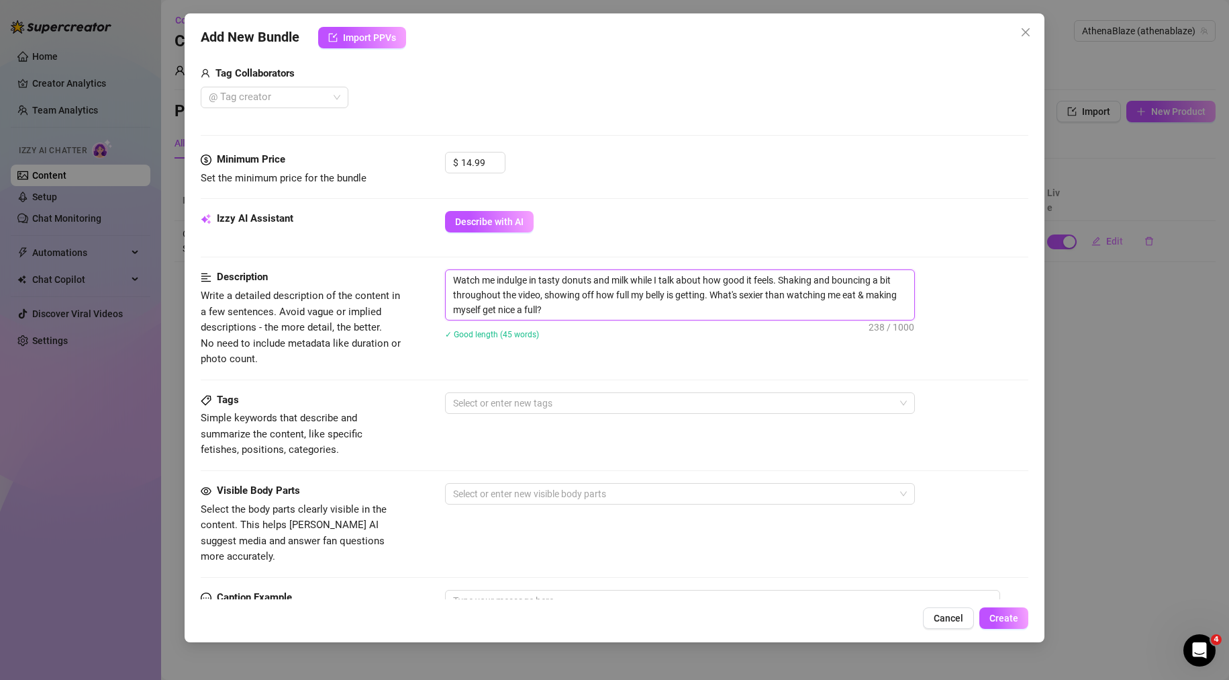
scroll to position [0, 0]
click at [573, 402] on div at bounding box center [673, 402] width 451 height 19
click at [692, 398] on div "belly feedee fat eating" at bounding box center [673, 402] width 451 height 19
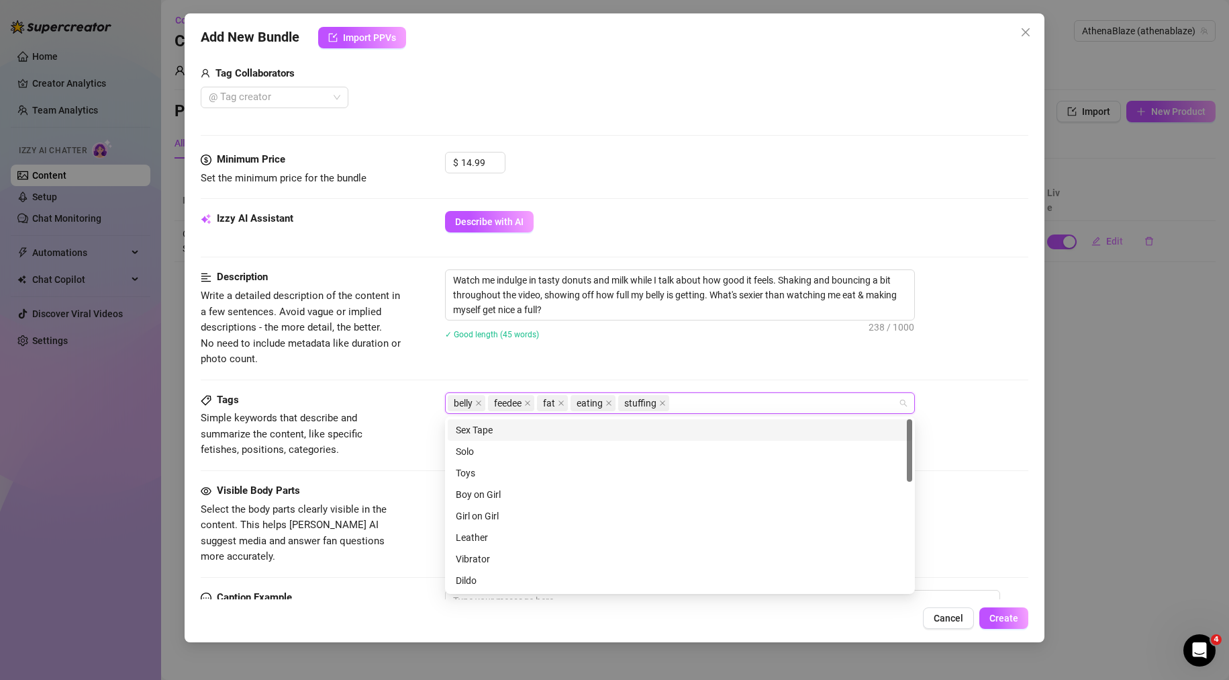
click at [455, 342] on div "✓ Good length (45 words)" at bounding box center [737, 333] width 584 height 21
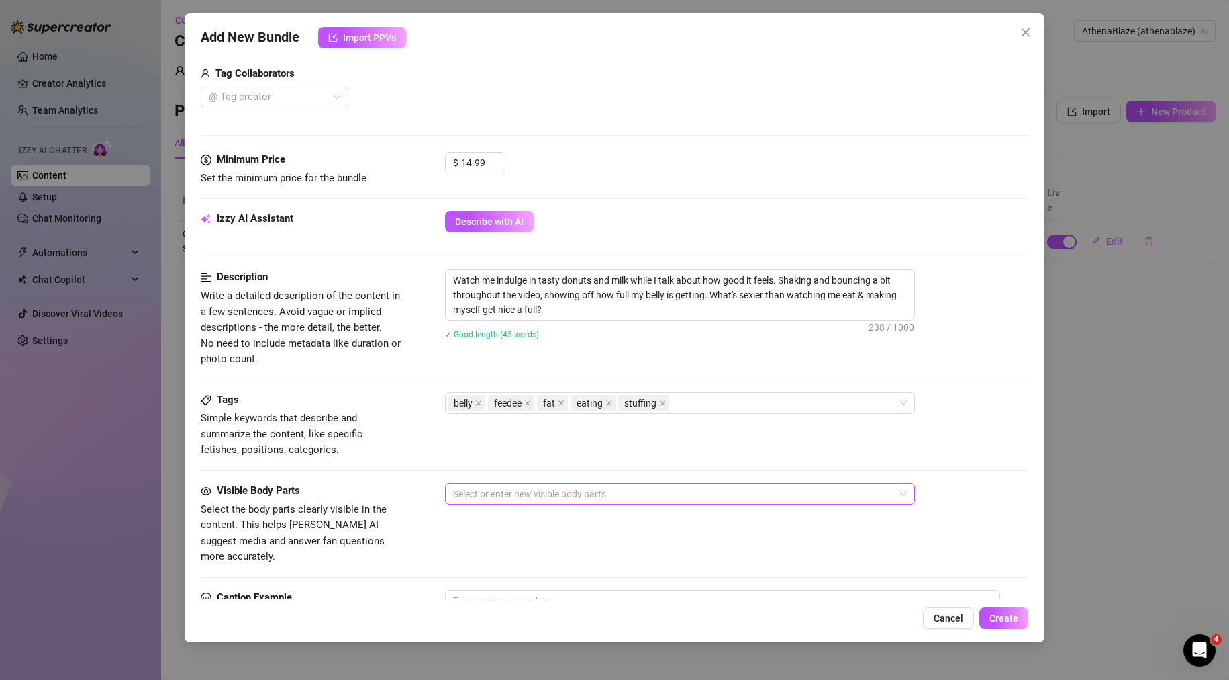
click at [608, 490] on div at bounding box center [673, 493] width 451 height 19
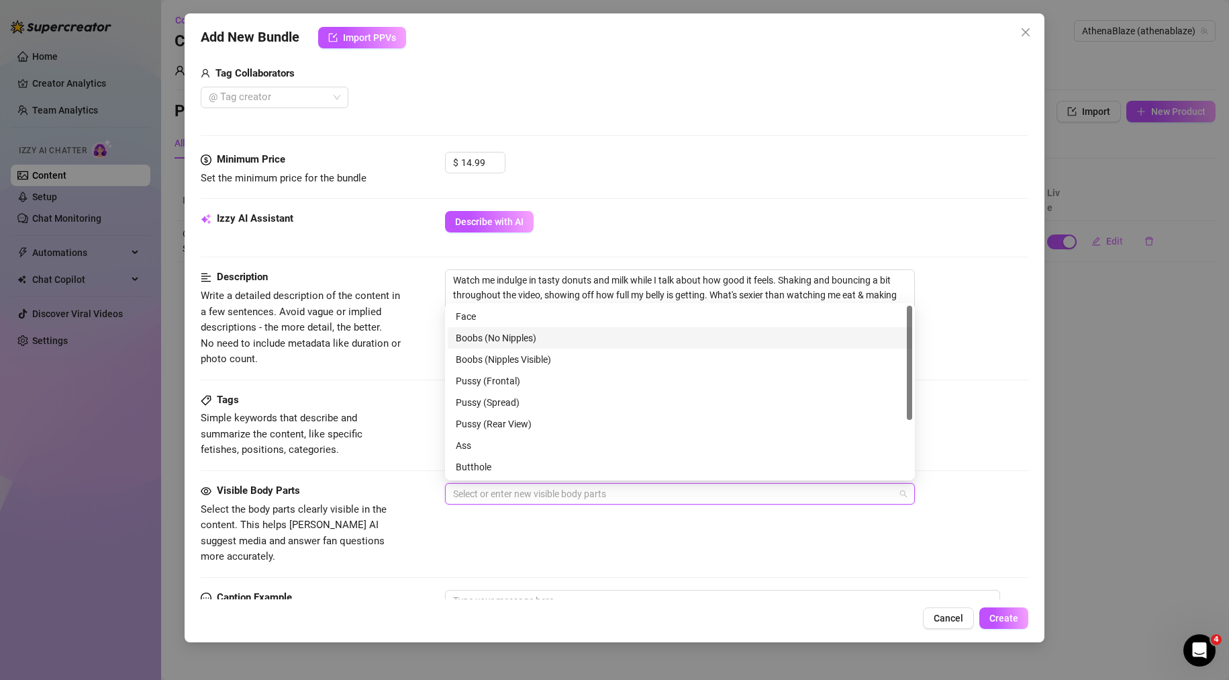
click at [475, 317] on div "Face" at bounding box center [680, 316] width 449 height 15
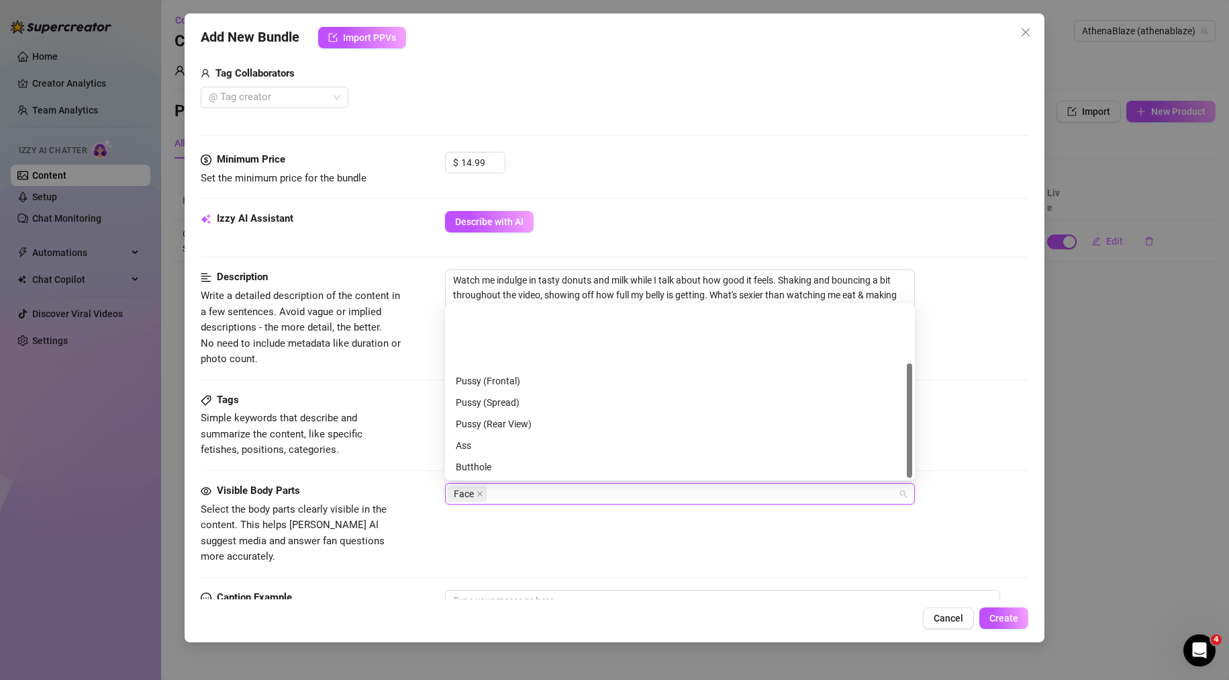
scroll to position [86, 0]
click at [485, 465] on div "Belly" at bounding box center [680, 466] width 449 height 15
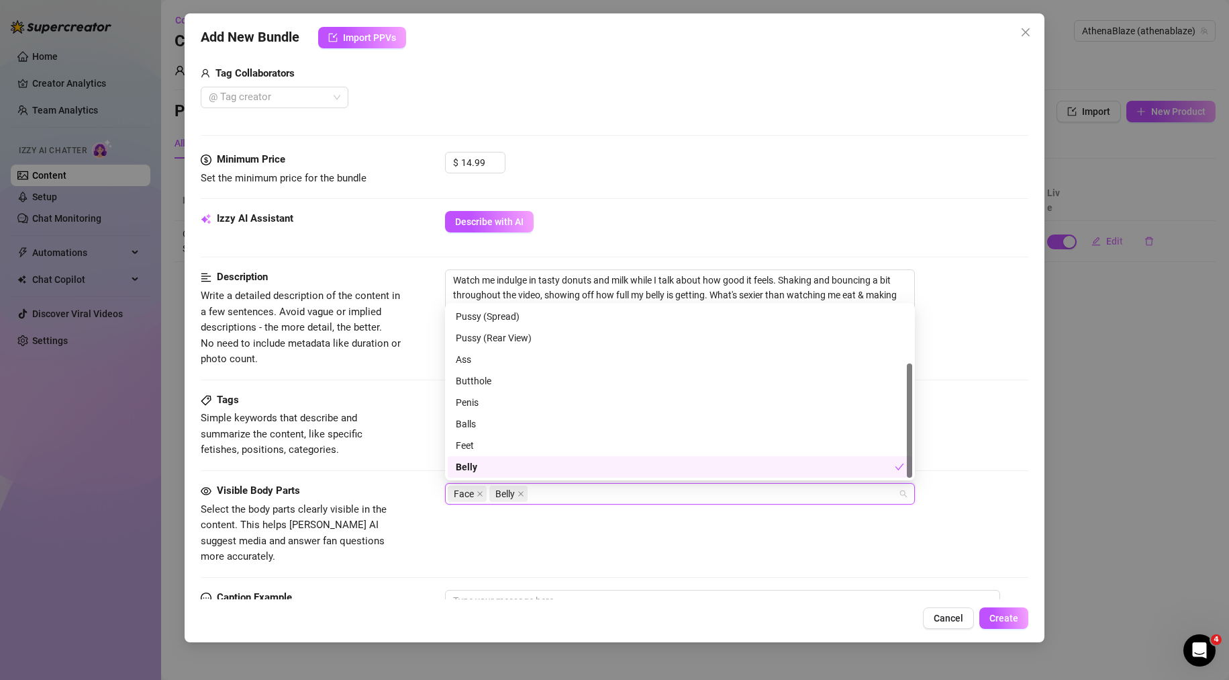
click at [389, 449] on span "Simple keywords that describe and summarize the content, like specific fetishes…" at bounding box center [301, 434] width 201 height 48
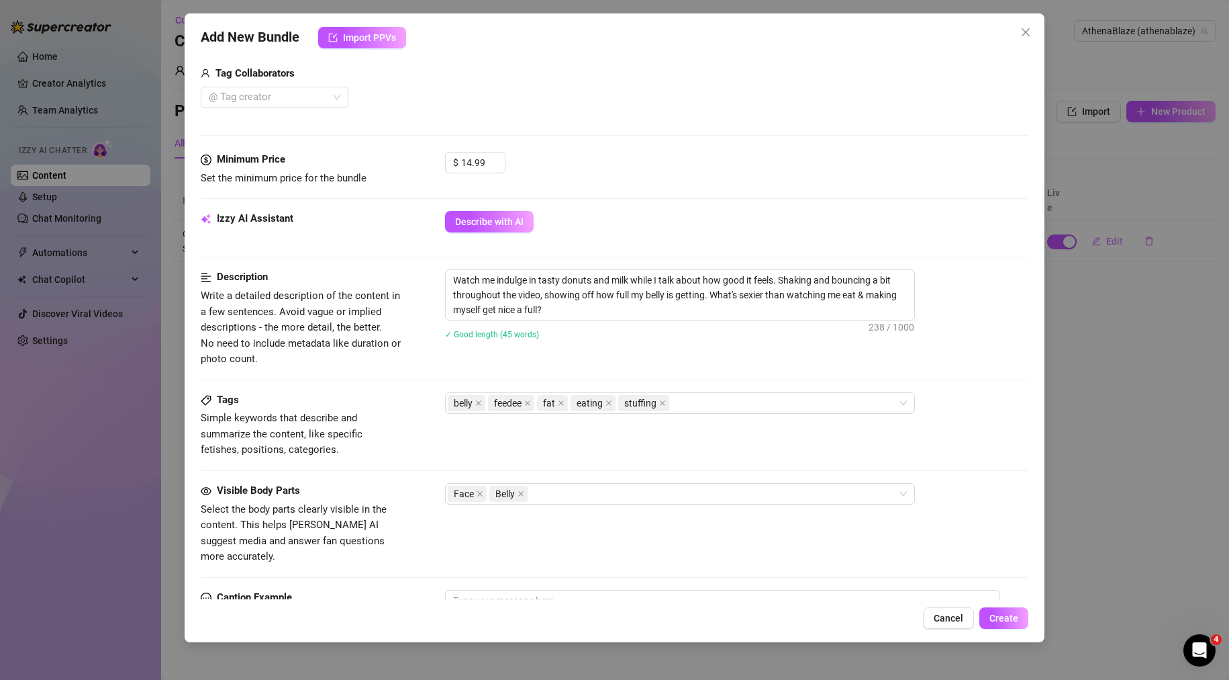
scroll to position [470, 0]
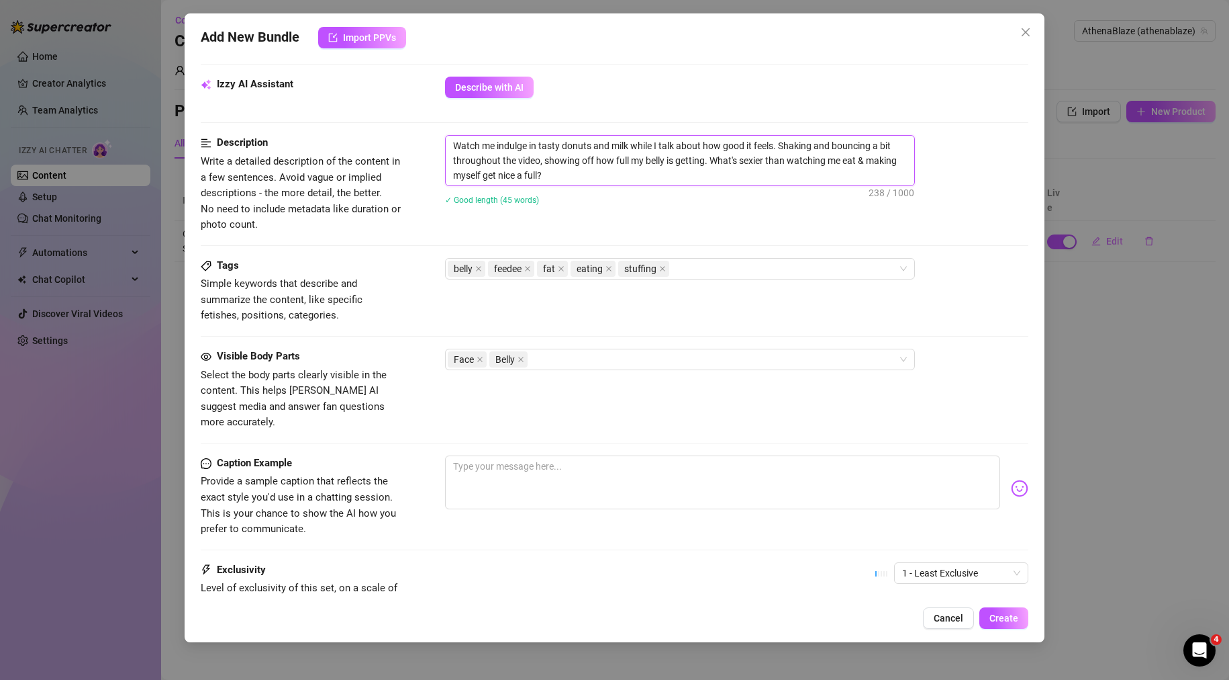
drag, startPoint x: 574, startPoint y: 172, endPoint x: 473, endPoint y: 145, distance: 104.9
click at [385, 126] on form "Account AthenaBlaze (@athenablaze) Name Name is for your internal organization …" at bounding box center [615, 164] width 829 height 1128
paste textarea "Watch me indulge in tasty donuts and milk while I talk about how good it feels.…"
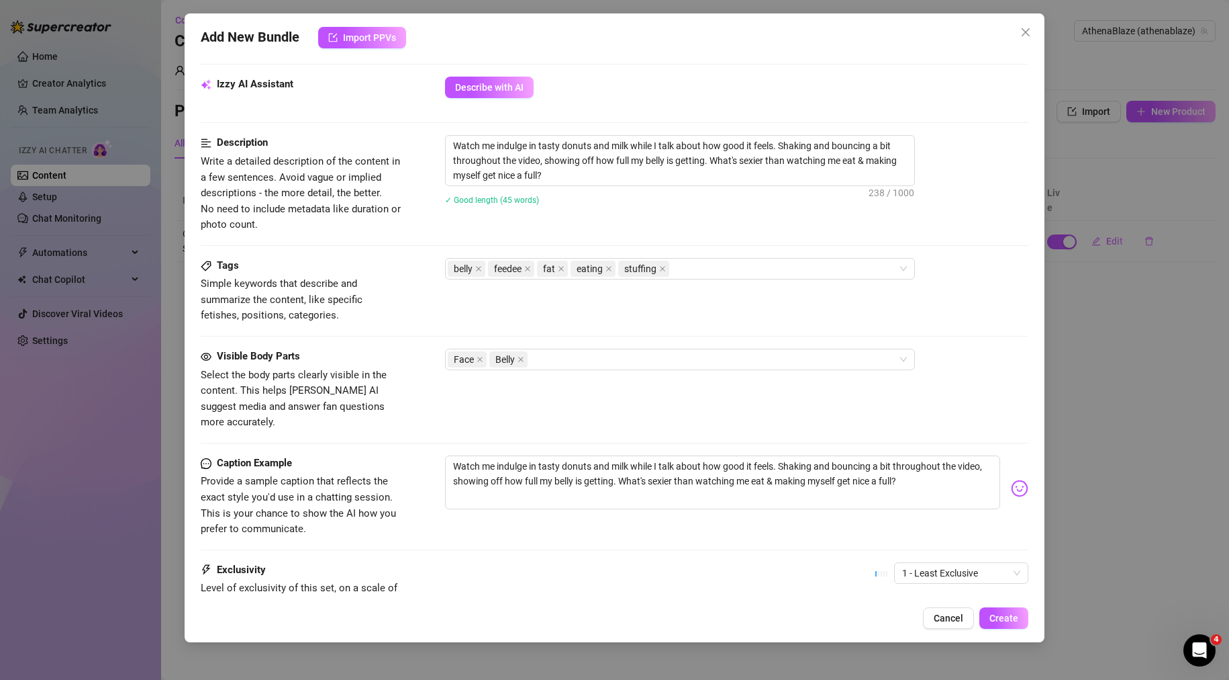
click at [422, 408] on div "Visible Body Parts Select the body parts clearly visible in the content. This h…" at bounding box center [615, 390] width 829 height 82
click at [850, 513] on div "Caption Example Provide a sample caption that reflects the exact style you'd us…" at bounding box center [615, 496] width 829 height 82
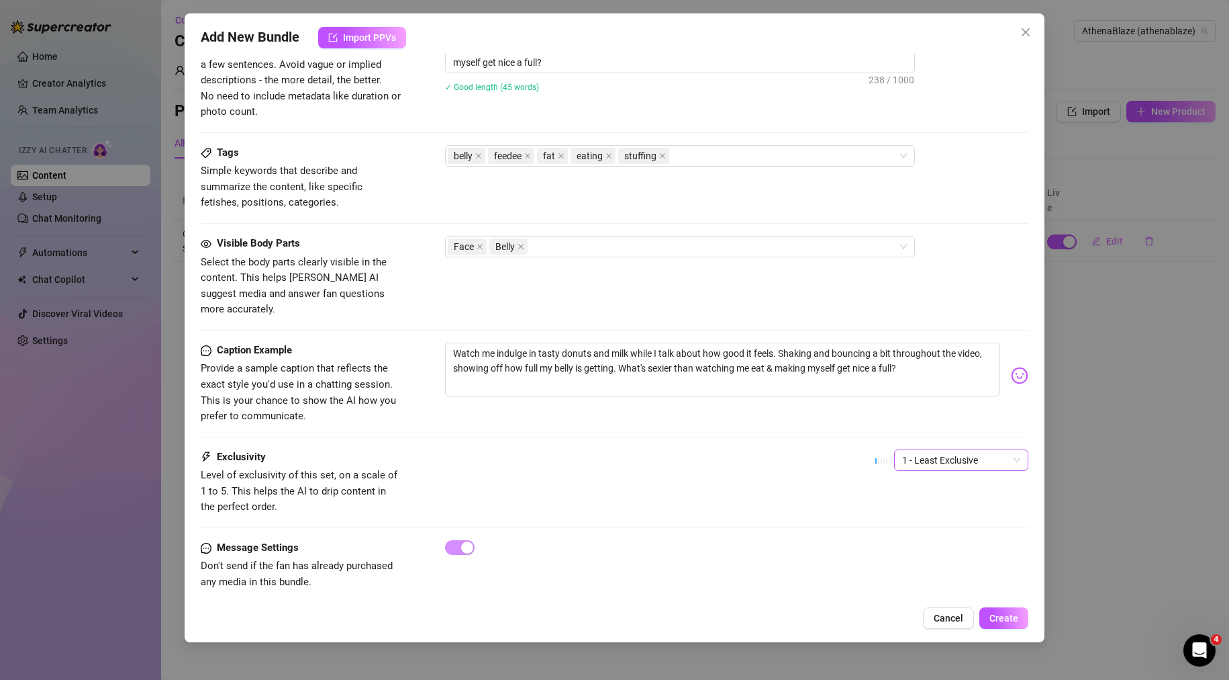
click at [910, 450] on span "1 - Least Exclusive" at bounding box center [961, 460] width 118 height 20
click at [730, 471] on div "Exclusivity Level of exclusivity of this set, on a scale of 1 to 5. This helps …" at bounding box center [615, 482] width 829 height 66
click at [933, 450] on span "1 - Least Exclusive" at bounding box center [961, 460] width 118 height 20
click at [900, 493] on div "2" at bounding box center [950, 492] width 113 height 15
click at [669, 475] on div "Exclusivity Level of exclusivity of this set, on a scale of 1 to 5. This helps …" at bounding box center [615, 482] width 829 height 66
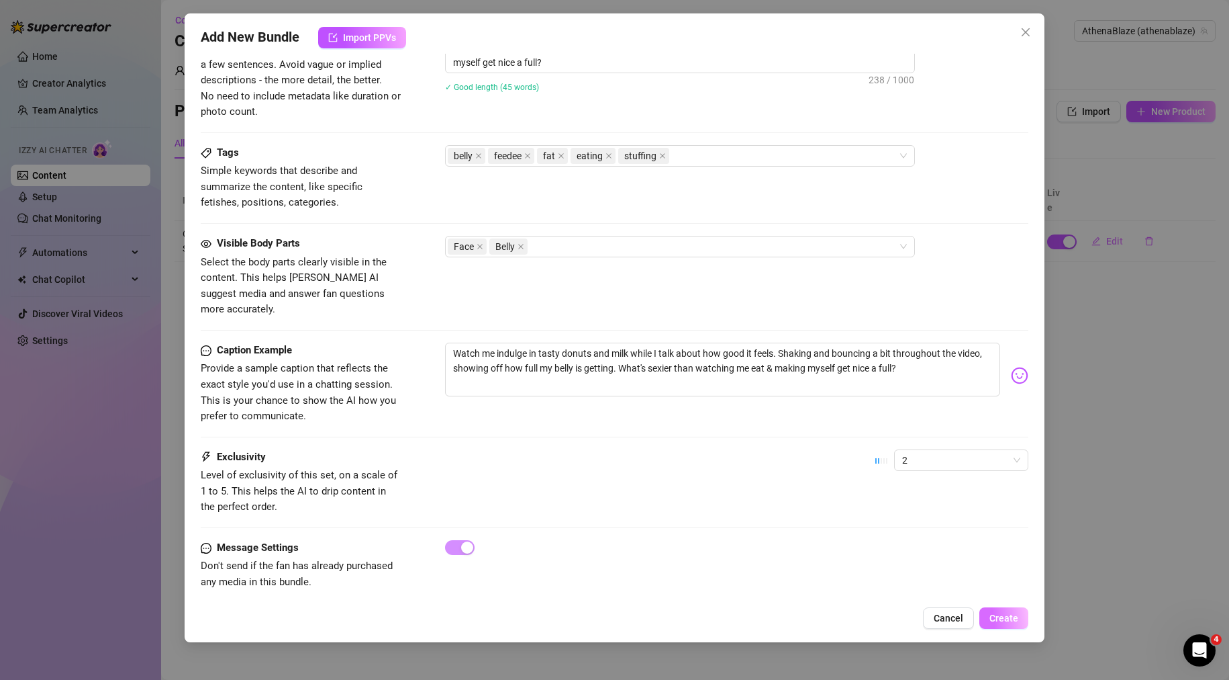
click at [1023, 616] on button "Create" at bounding box center [1004, 617] width 49 height 21
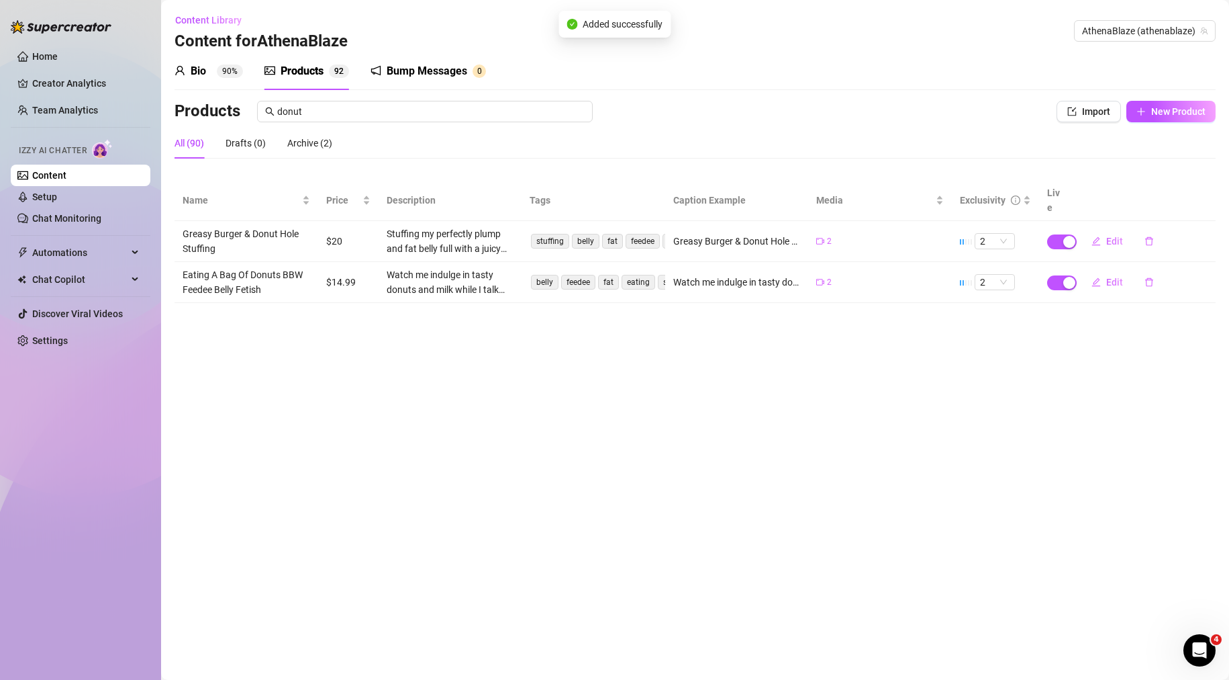
click at [686, 496] on main "Content Library Content for AthenaBlaze AthenaBlaze (athenablaze) Bio 90% Produ…" at bounding box center [695, 340] width 1068 height 680
drag, startPoint x: 315, startPoint y: 114, endPoint x: 99, endPoint y: 103, distance: 215.9
click at [144, 115] on div "Home Creator Analytics Team Analytics Izzy AI Chatter Content Setup Chat Monito…" at bounding box center [614, 340] width 1229 height 680
paste input "Big Tit Obsession + CEI ending"
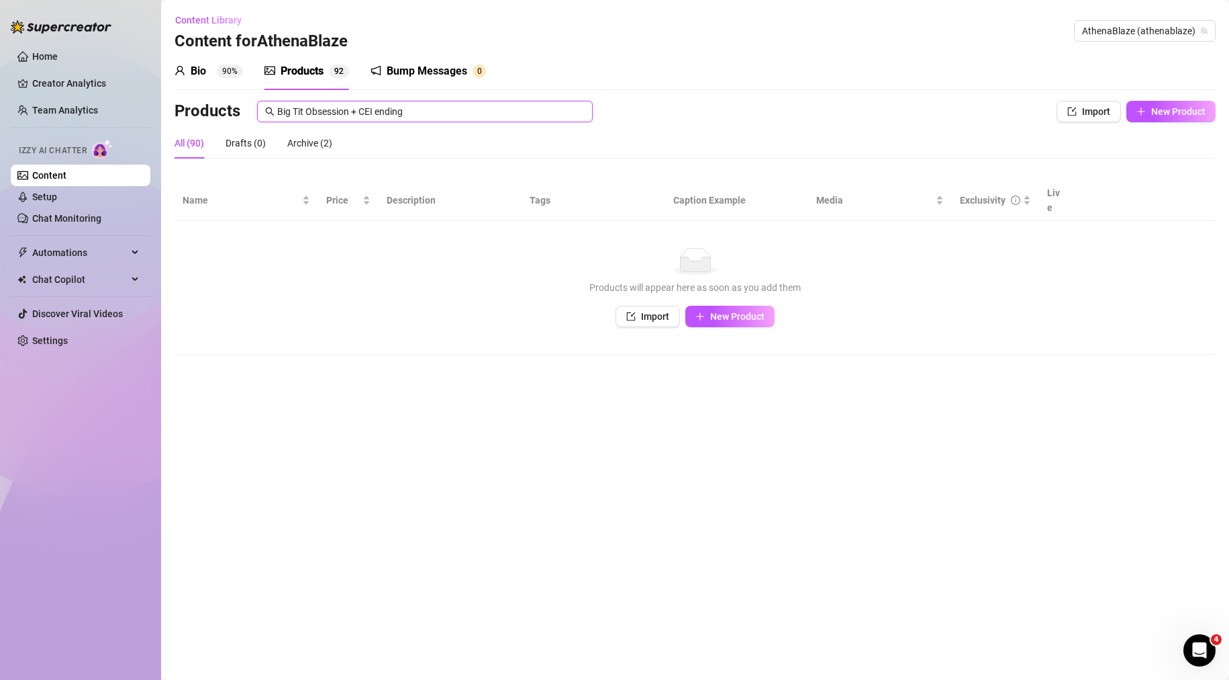
drag, startPoint x: 349, startPoint y: 107, endPoint x: 537, endPoint y: 118, distance: 187.7
click at [521, 117] on input "Big Tit Obsession + CEI ending" at bounding box center [431, 111] width 308 height 15
click at [739, 306] on button "New Product" at bounding box center [730, 316] width 89 height 21
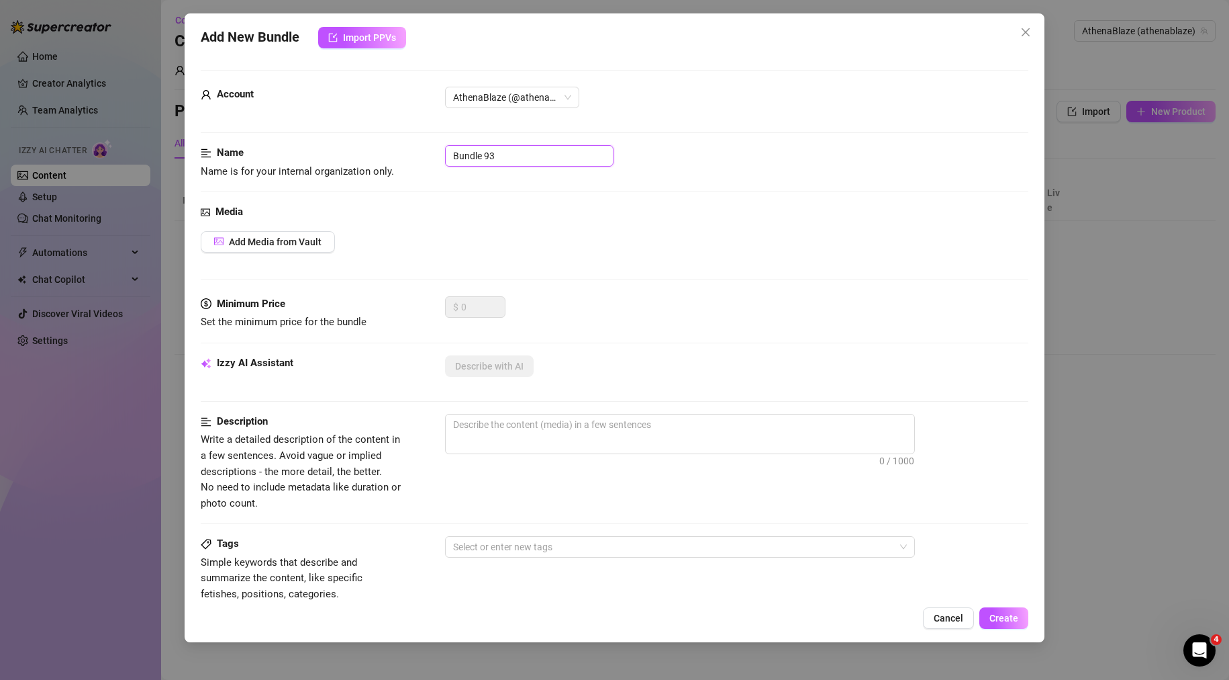
click at [511, 163] on input "Bundle 93" at bounding box center [529, 155] width 169 height 21
drag, startPoint x: 464, startPoint y: 158, endPoint x: 312, endPoint y: 169, distance: 152.1
click at [313, 169] on div "Name Name is for your internal organization only. Bundle 93" at bounding box center [615, 162] width 829 height 34
paste input "ig Tit Obsession + CEI ending"
click at [659, 203] on div "Name Name is for your internal organization only. Big Tit Obsession + CEI ending" at bounding box center [615, 174] width 829 height 59
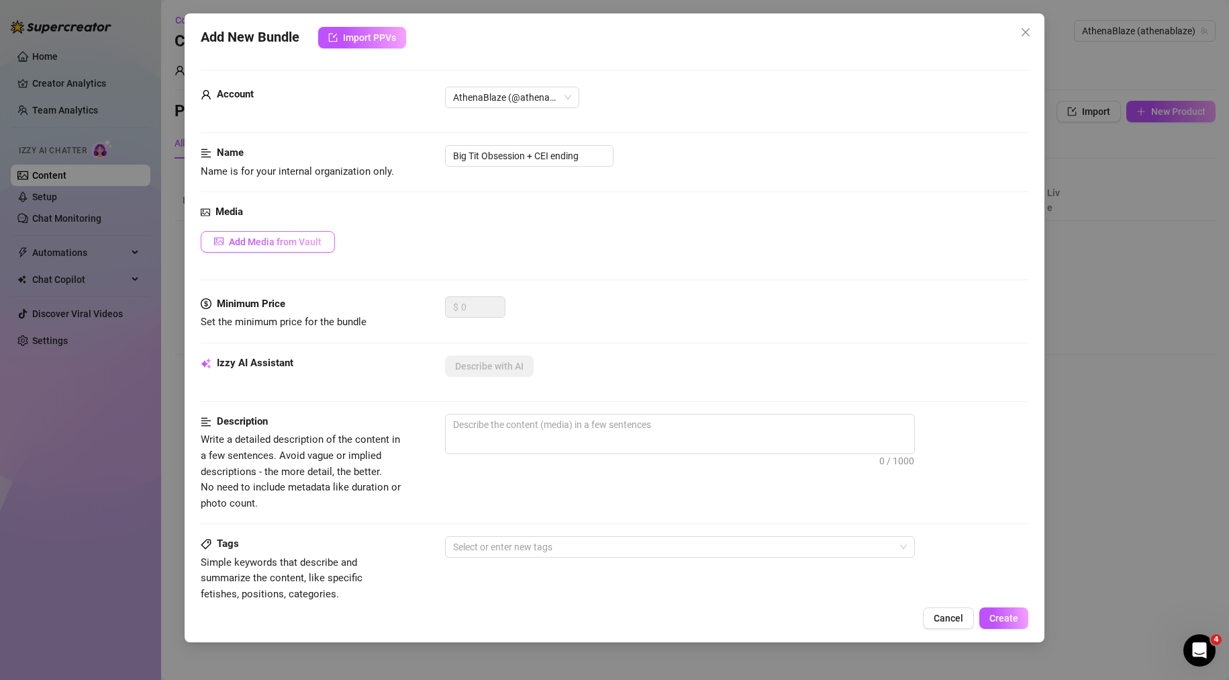
click at [287, 240] on span "Add Media from Vault" at bounding box center [275, 241] width 93 height 11
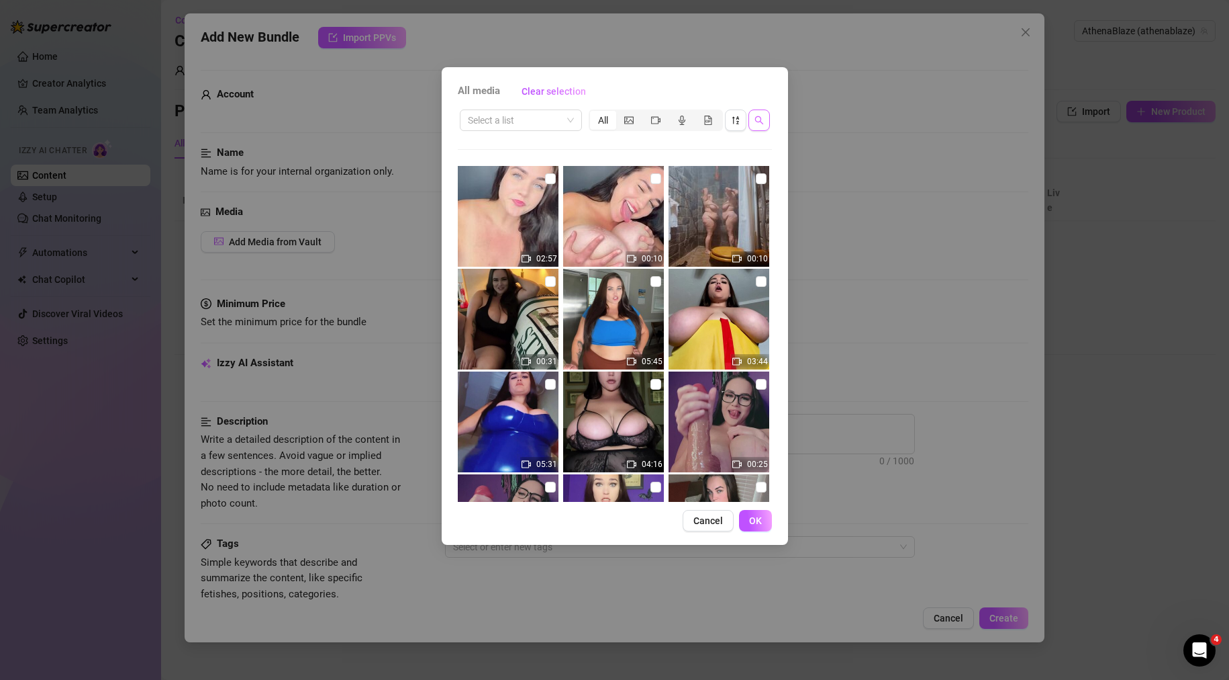
click at [761, 111] on button "button" at bounding box center [759, 119] width 21 height 21
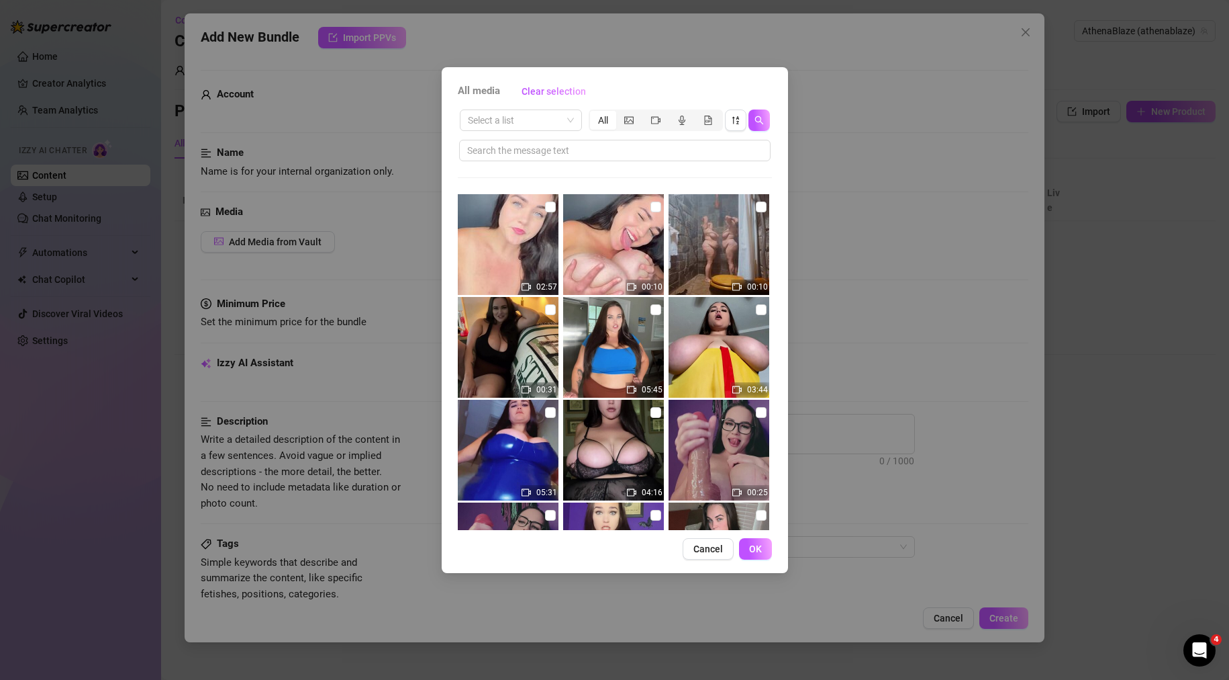
drag, startPoint x: 563, startPoint y: 163, endPoint x: 573, endPoint y: 154, distance: 13.8
click at [563, 163] on div "Select a list All 02:57 00:10 00:10 00:31 05:45 03:44 05:31 04:16 00:25 13:28 0…" at bounding box center [615, 318] width 314 height 422
click at [573, 154] on input "text" at bounding box center [609, 150] width 285 height 15
paste input "Big Tit Obsession + CEI ending"
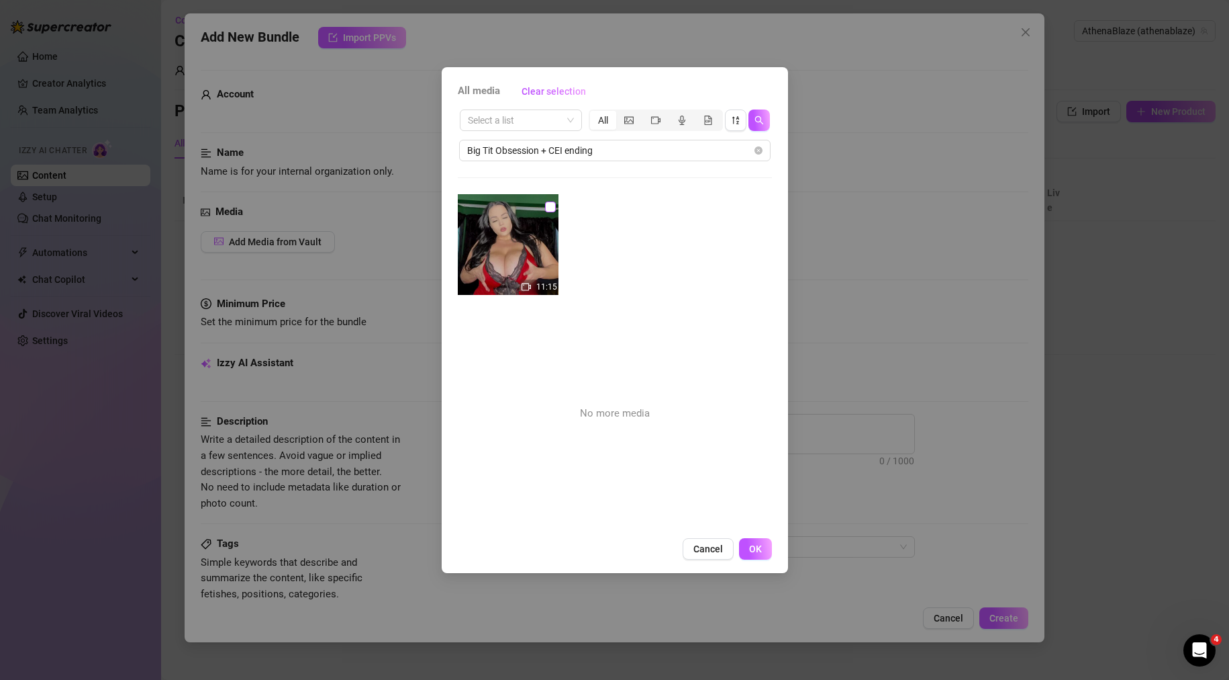
click at [548, 208] on input "checkbox" at bounding box center [550, 206] width 11 height 11
click at [753, 547] on span "OK" at bounding box center [755, 548] width 13 height 11
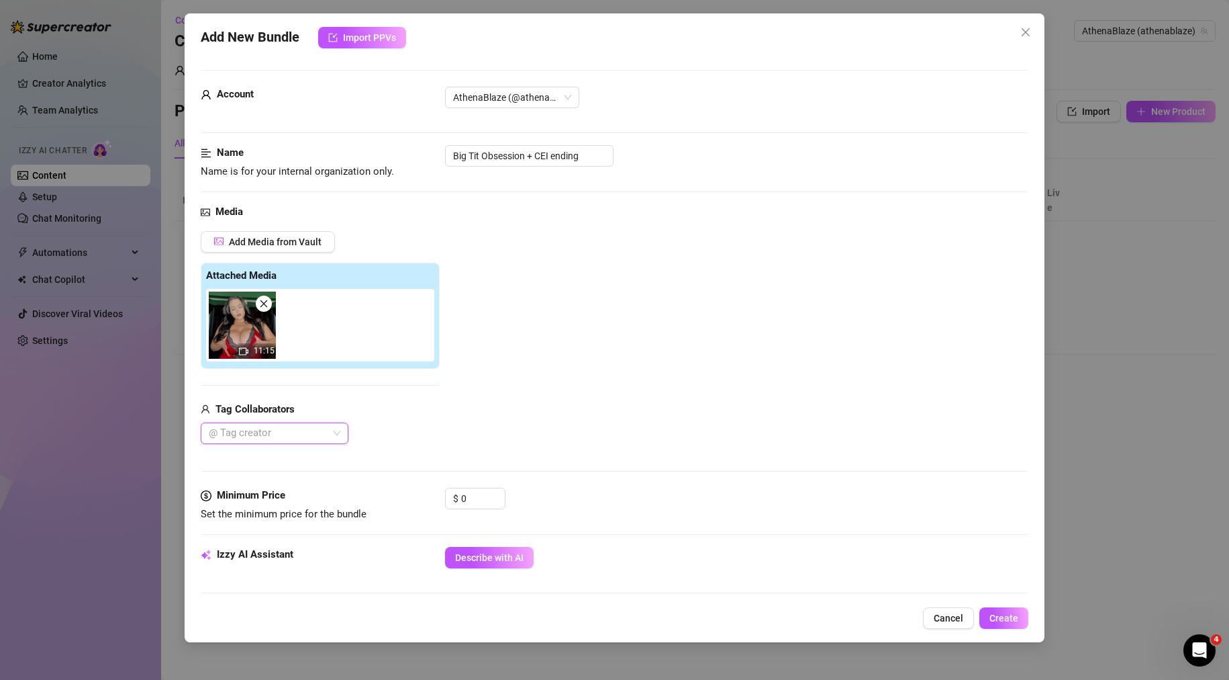
scroll to position [67, 0]
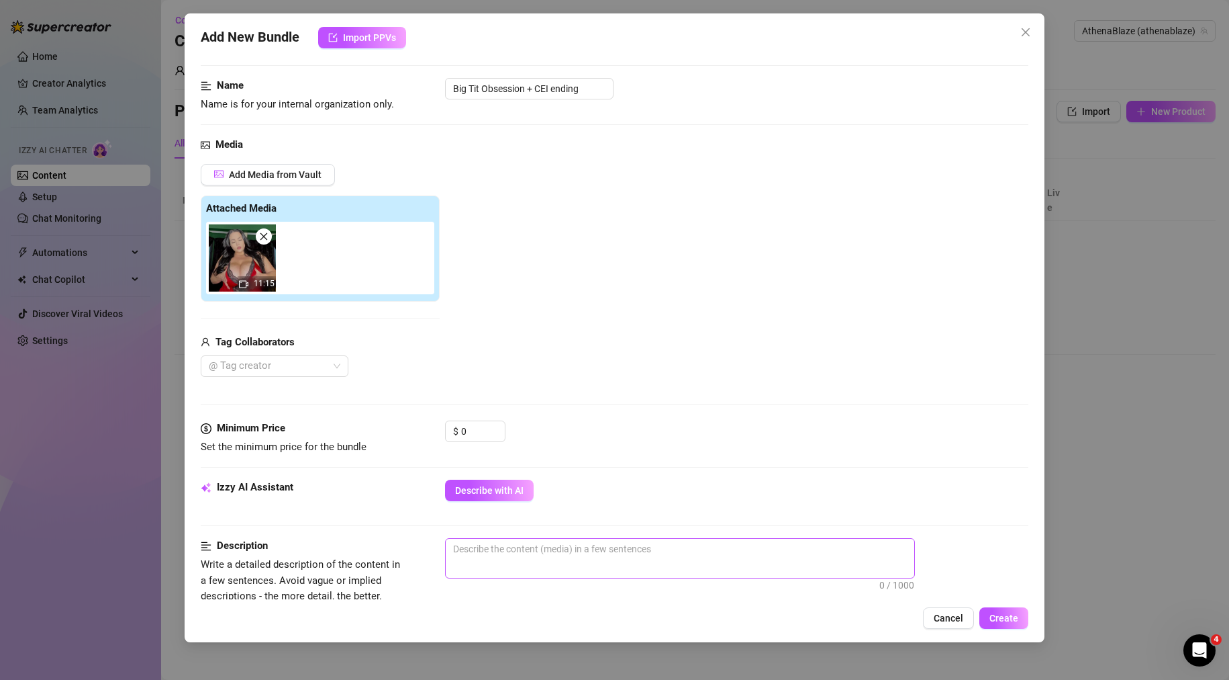
click at [557, 568] on span "0 / 1000" at bounding box center [680, 558] width 470 height 40
click at [563, 559] on textarea at bounding box center [680, 549] width 469 height 20
paste textarea "Your utterly and completely obsessed with my big perfect tits. You can’t resist…"
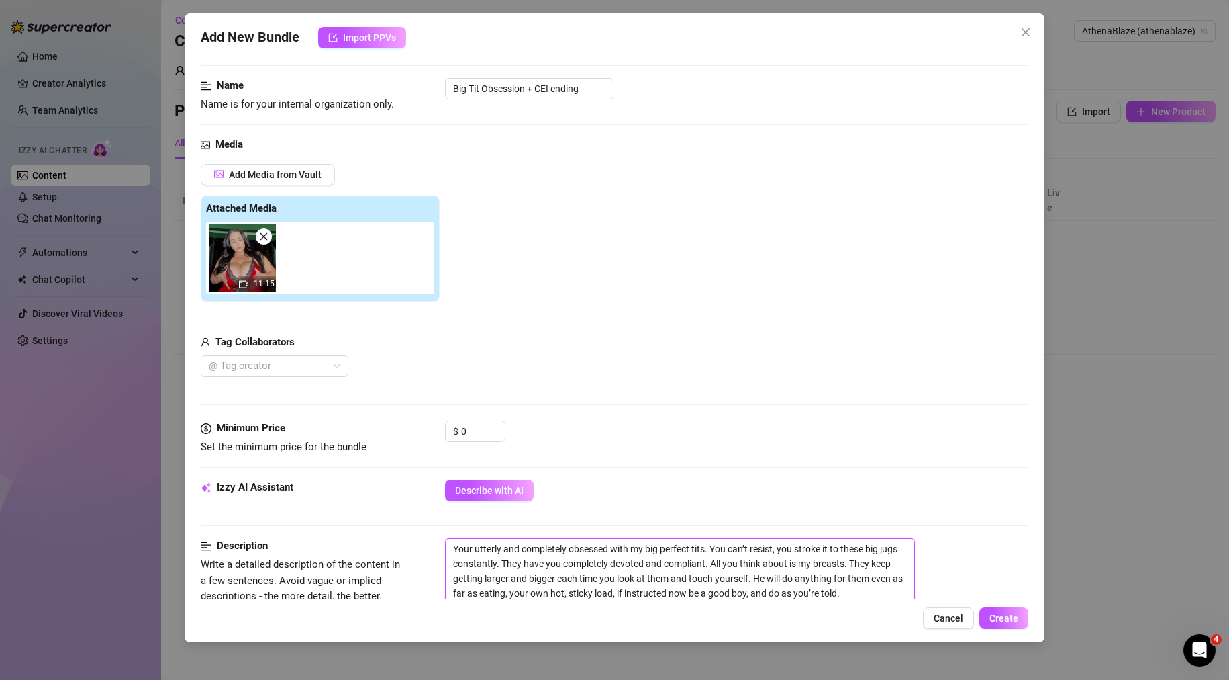
scroll to position [403, 0]
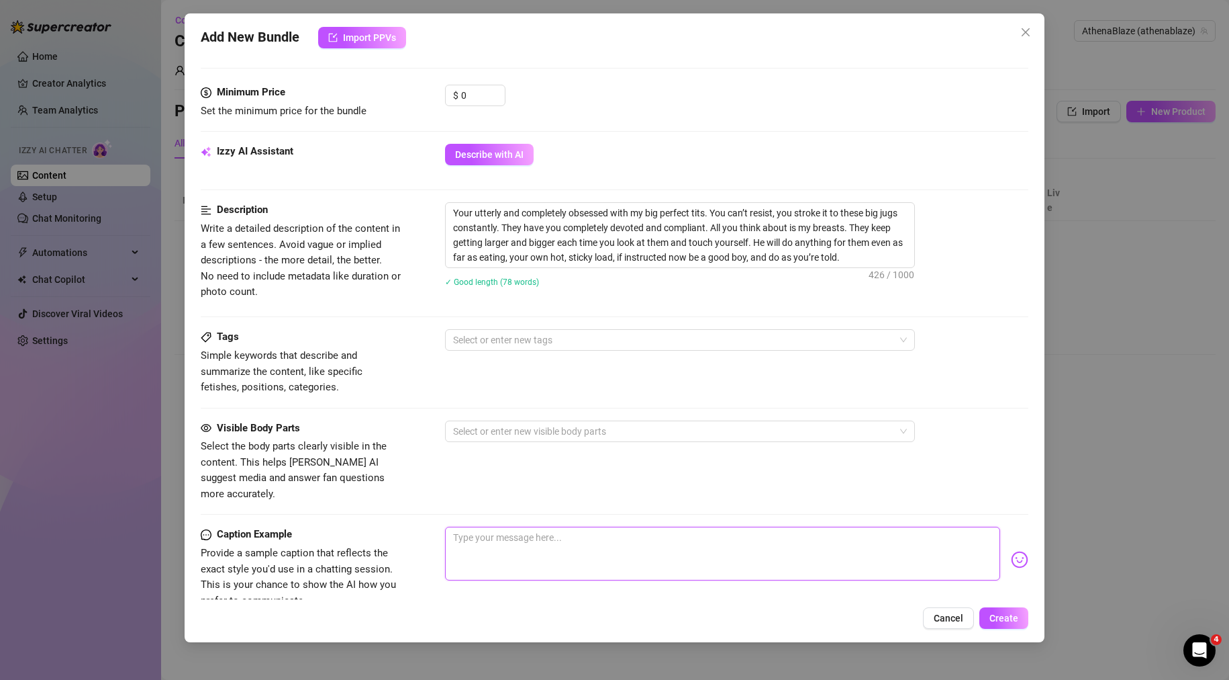
click at [528, 532] on textarea at bounding box center [723, 553] width 556 height 54
paste textarea "Your utterly and completely obsessed with my big perfect tits. You can’t resist…"
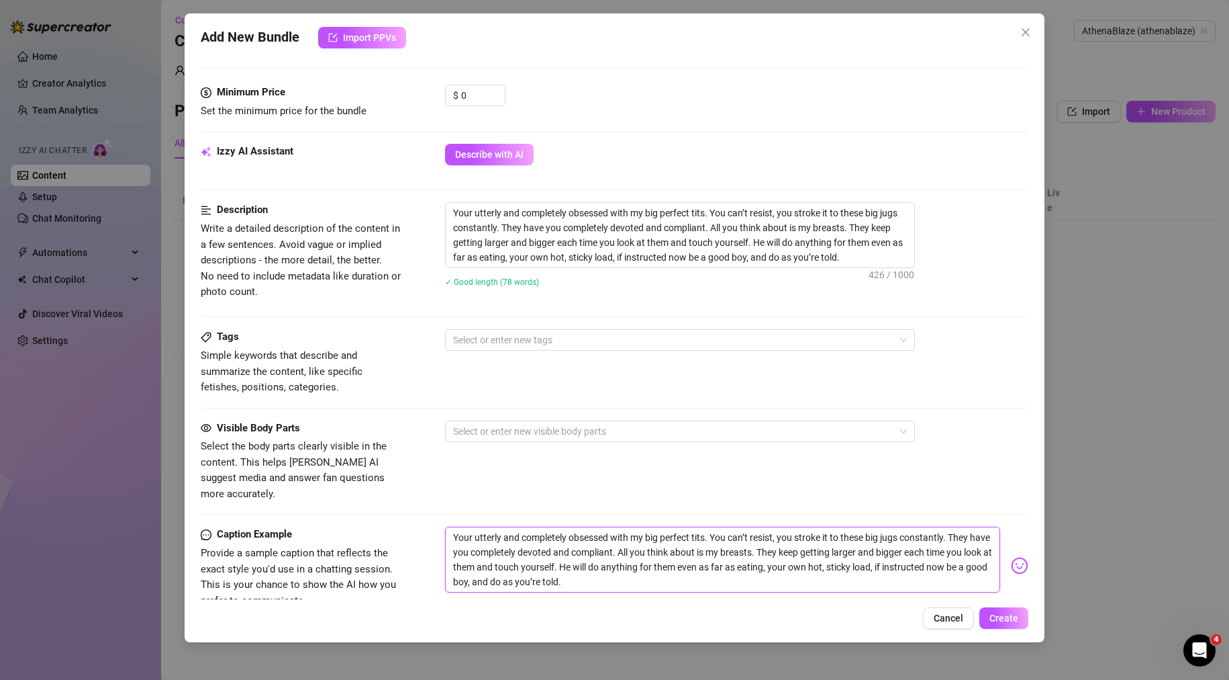
scroll to position [0, 0]
click at [550, 487] on div "Visible Body Parts Select the body parts clearly visible in the content. This h…" at bounding box center [615, 473] width 829 height 107
click at [513, 345] on div at bounding box center [673, 339] width 451 height 19
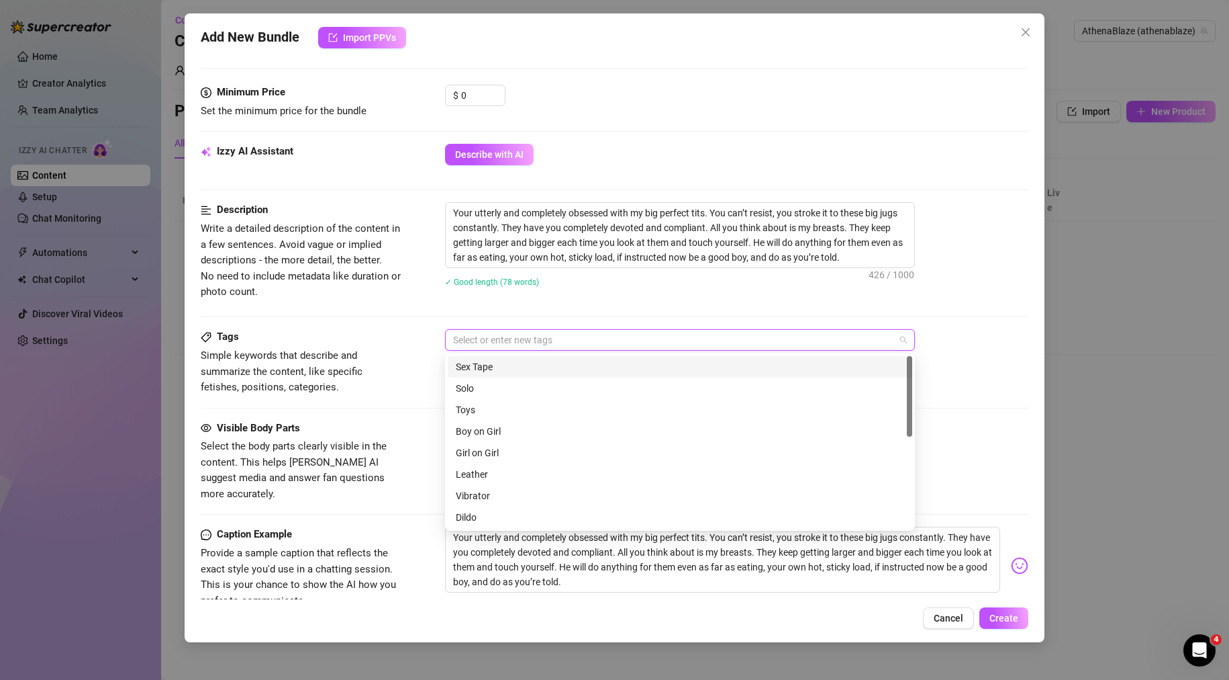
click at [420, 416] on div "Tags Simple keywords that describe and summarize the content, like specific fet…" at bounding box center [615, 374] width 829 height 91
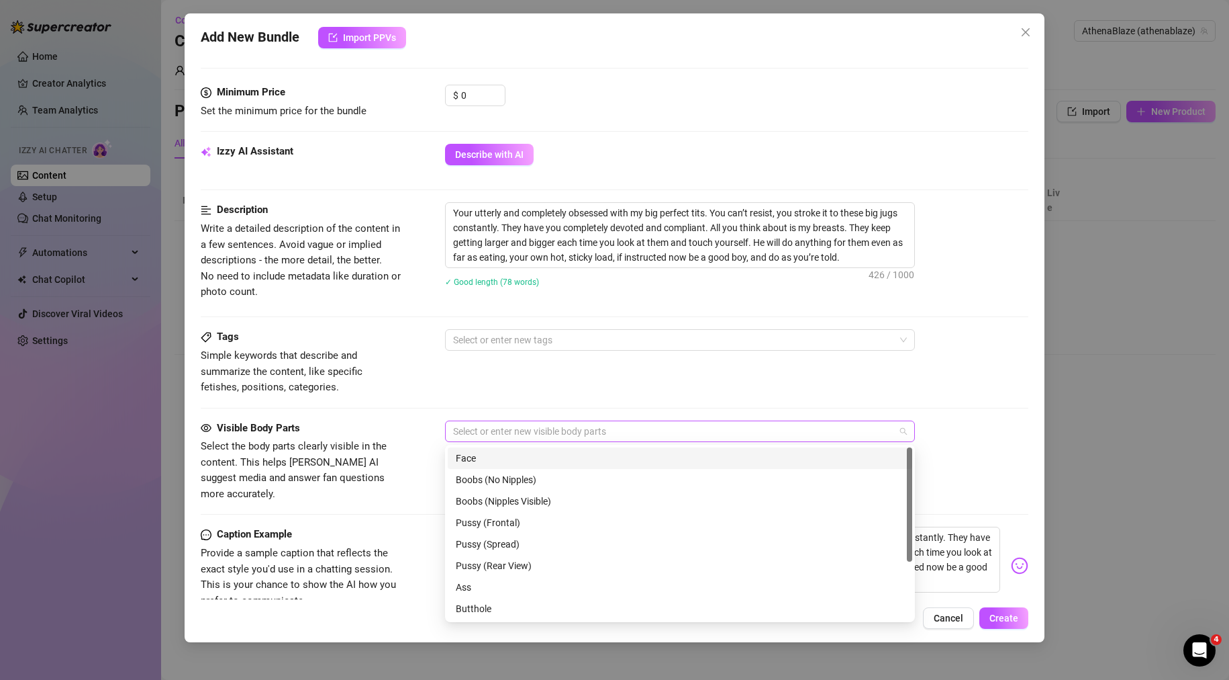
click at [483, 436] on div at bounding box center [673, 431] width 451 height 19
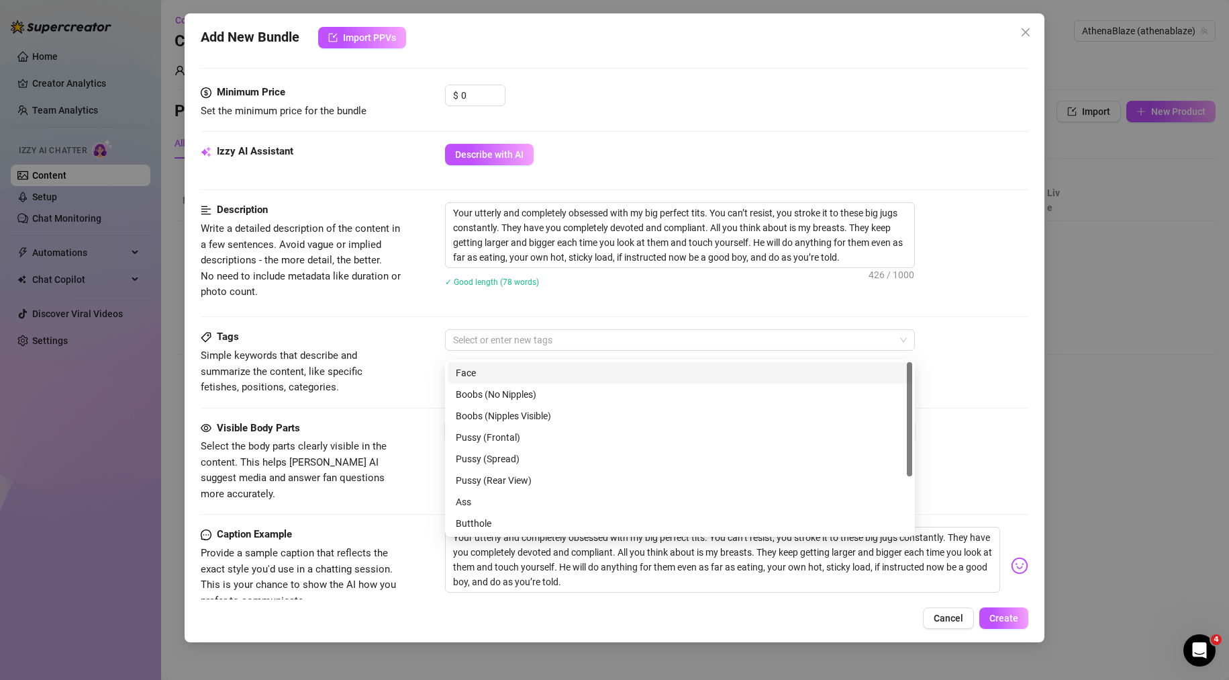
scroll to position [134, 0]
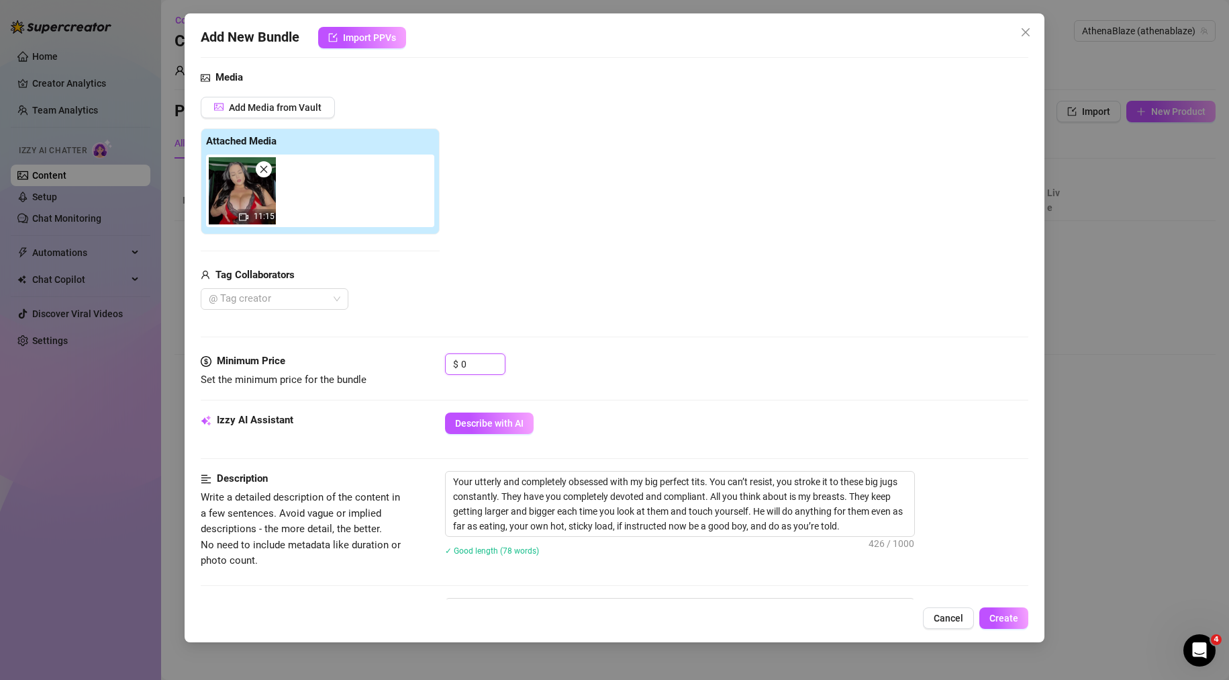
drag, startPoint x: 480, startPoint y: 360, endPoint x: 350, endPoint y: 364, distance: 130.3
click at [352, 363] on div "Minimum Price Set the minimum price for the bundle $ 0" at bounding box center [615, 370] width 829 height 34
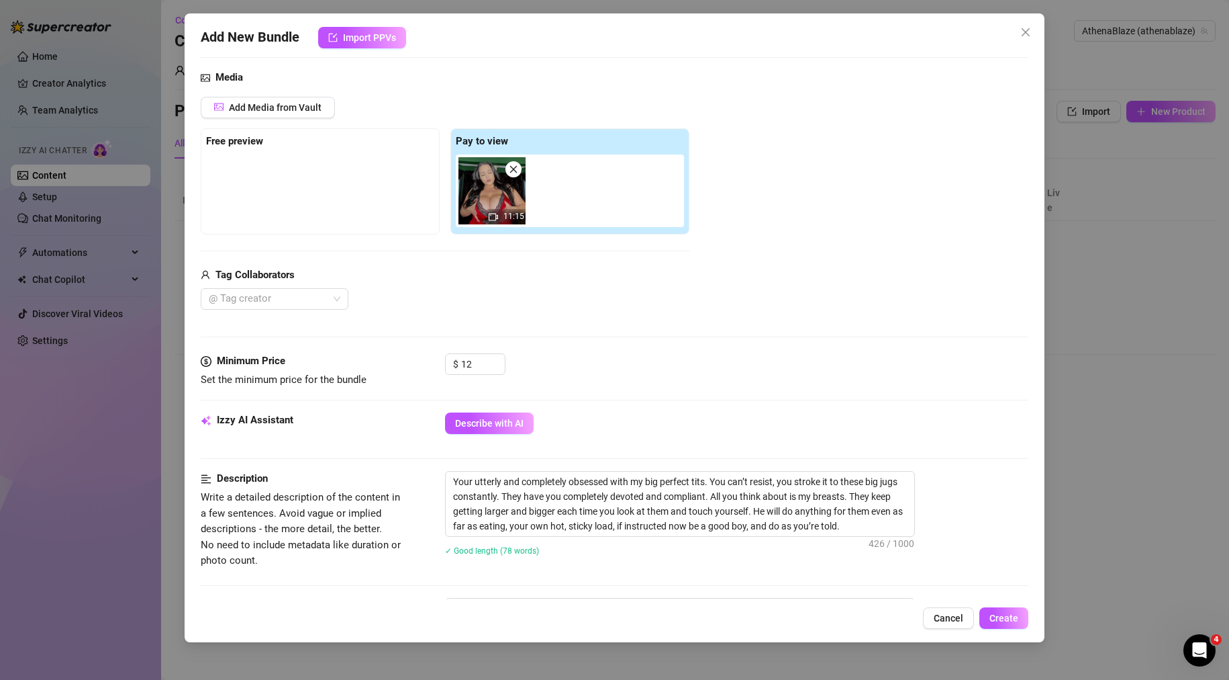
click at [825, 314] on div "Media Add Media from Vault Free preview Pay to view 11:15 Tag Collaborators @ T…" at bounding box center [615, 211] width 829 height 283
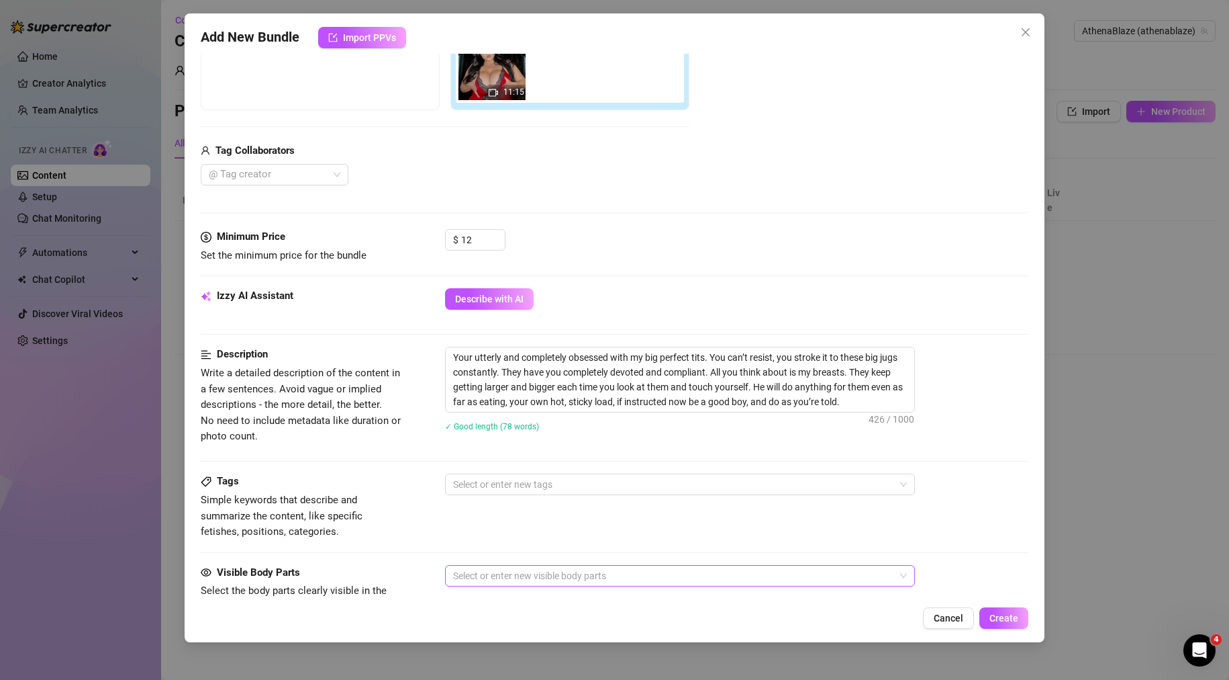
scroll to position [403, 0]
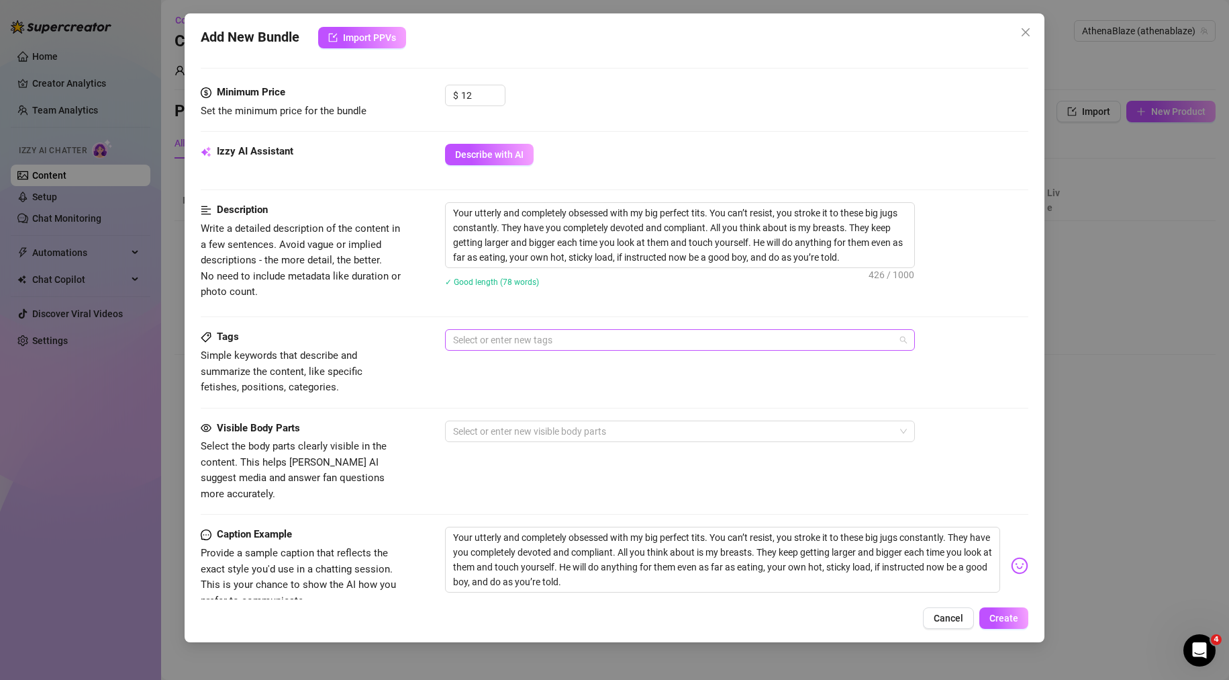
click at [479, 338] on div at bounding box center [673, 339] width 451 height 19
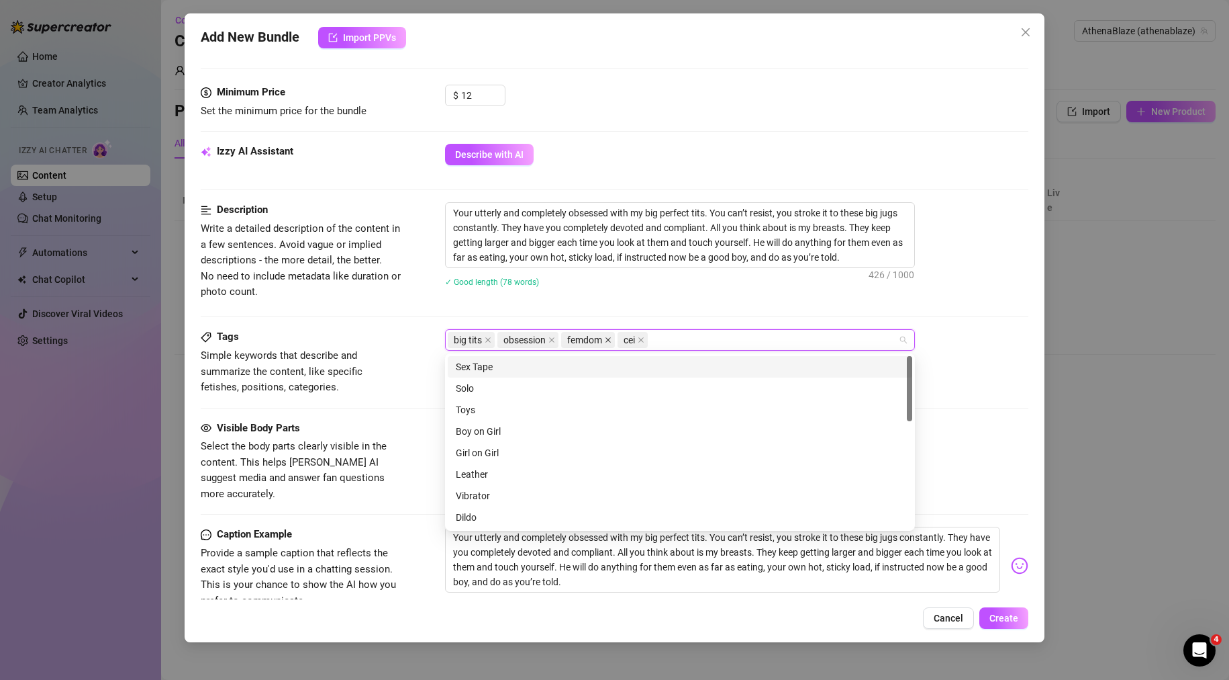
click at [608, 342] on icon "close" at bounding box center [608, 339] width 7 height 7
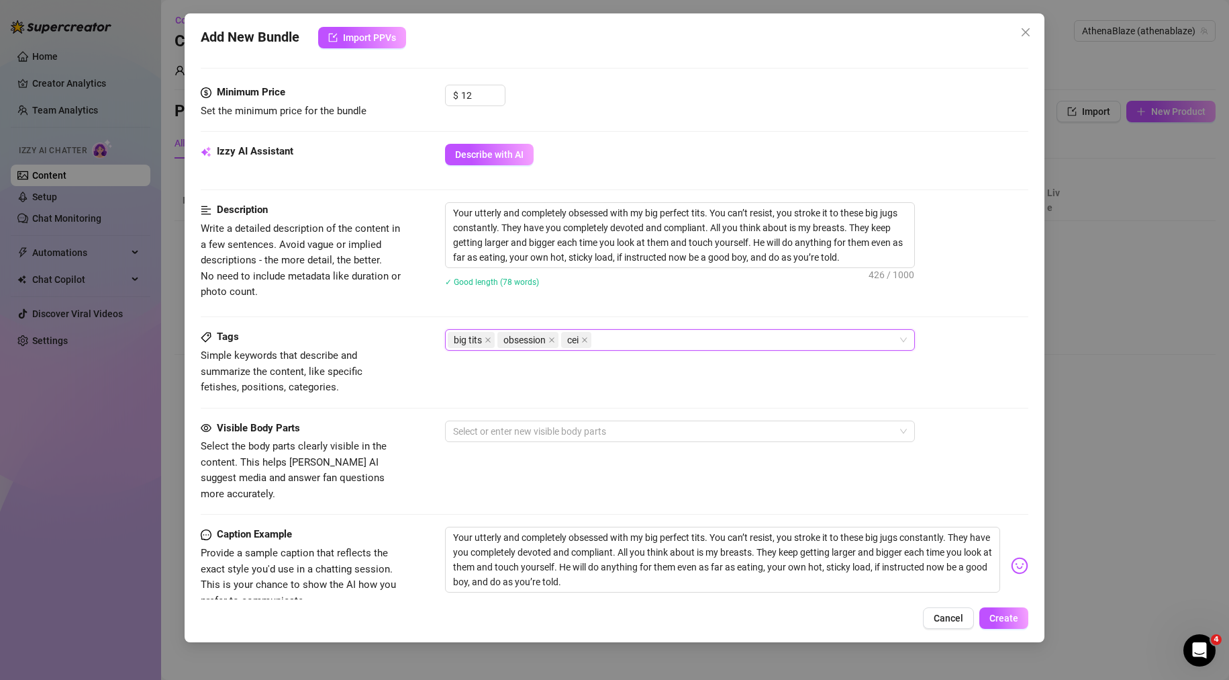
click at [633, 340] on div "big tits obsession cei" at bounding box center [673, 339] width 451 height 19
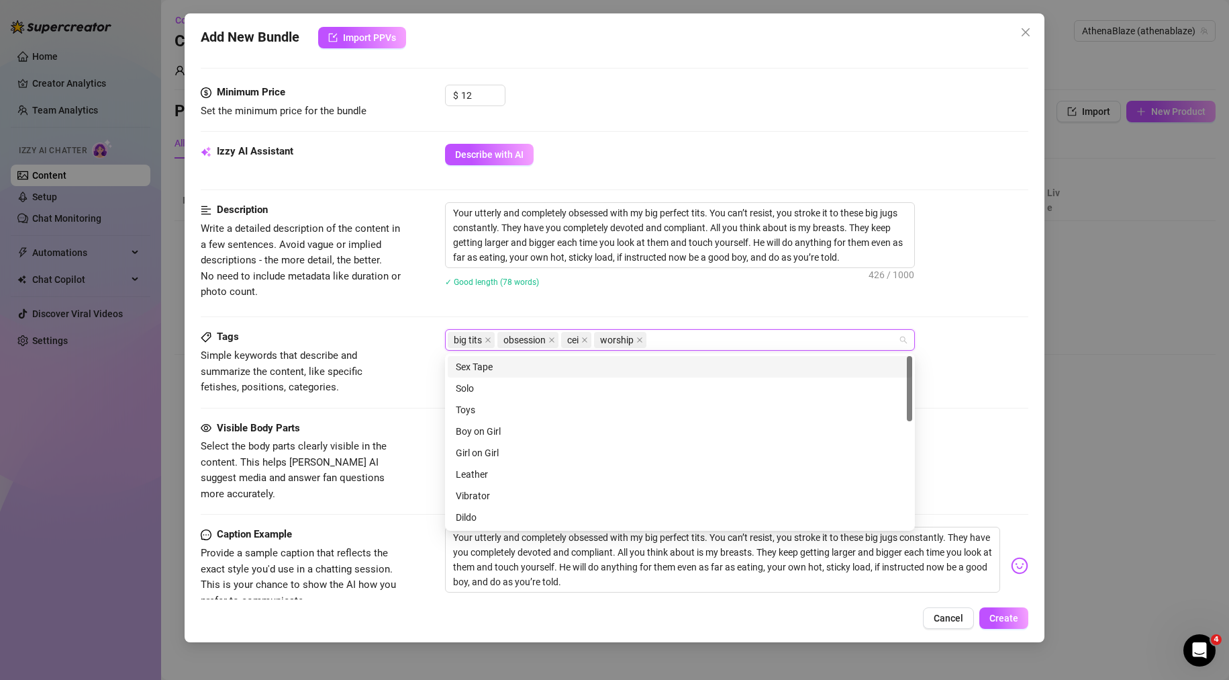
click at [674, 273] on div "✓ Good length (78 words)" at bounding box center [737, 281] width 584 height 21
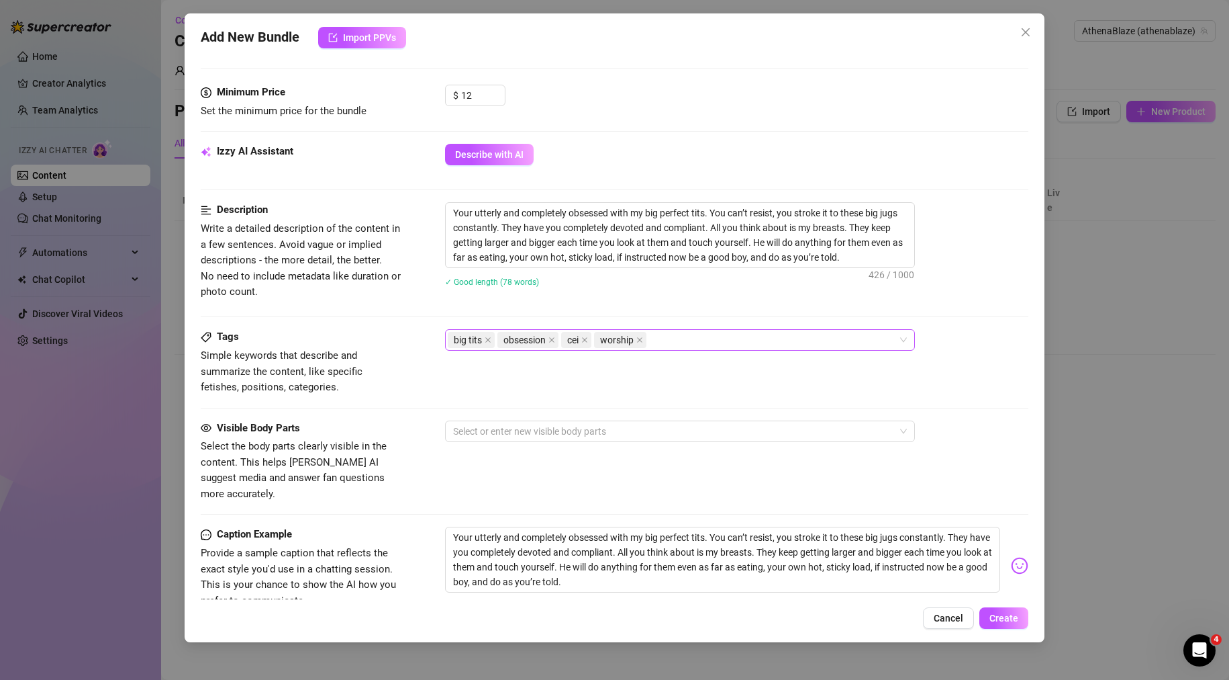
click at [685, 349] on div "big tits obsession cei worship" at bounding box center [673, 339] width 451 height 19
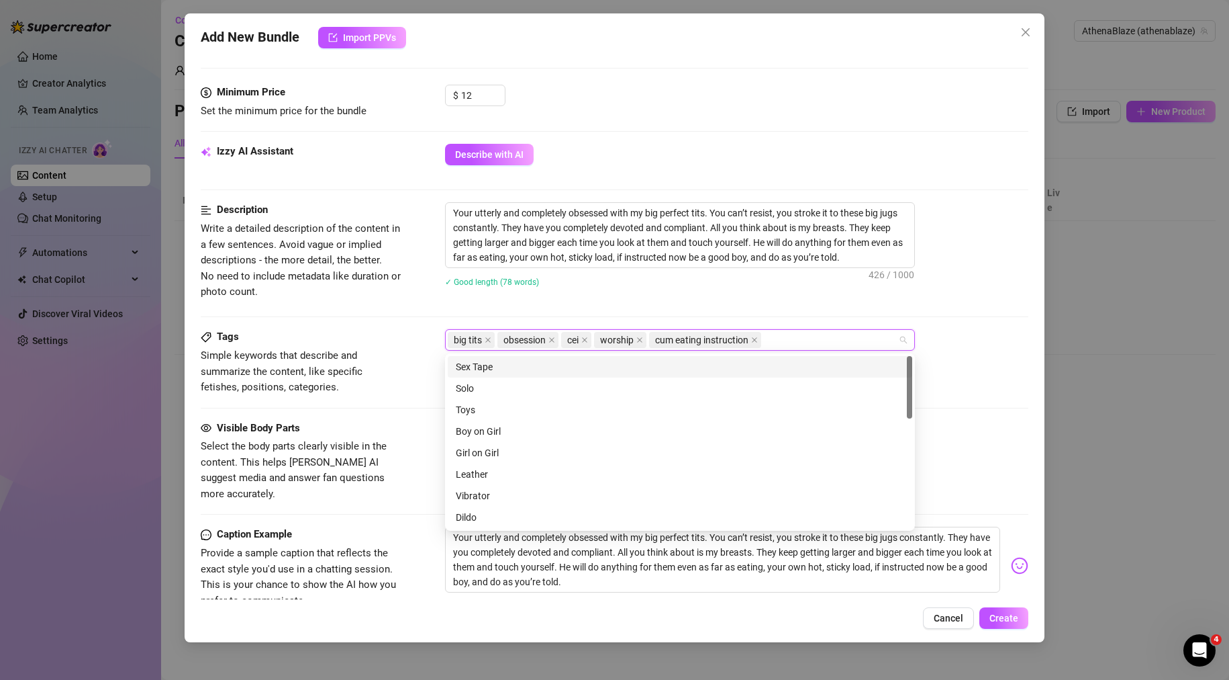
click at [676, 321] on div "Description Write a detailed description of the content in a few sentences. Avo…" at bounding box center [615, 265] width 829 height 127
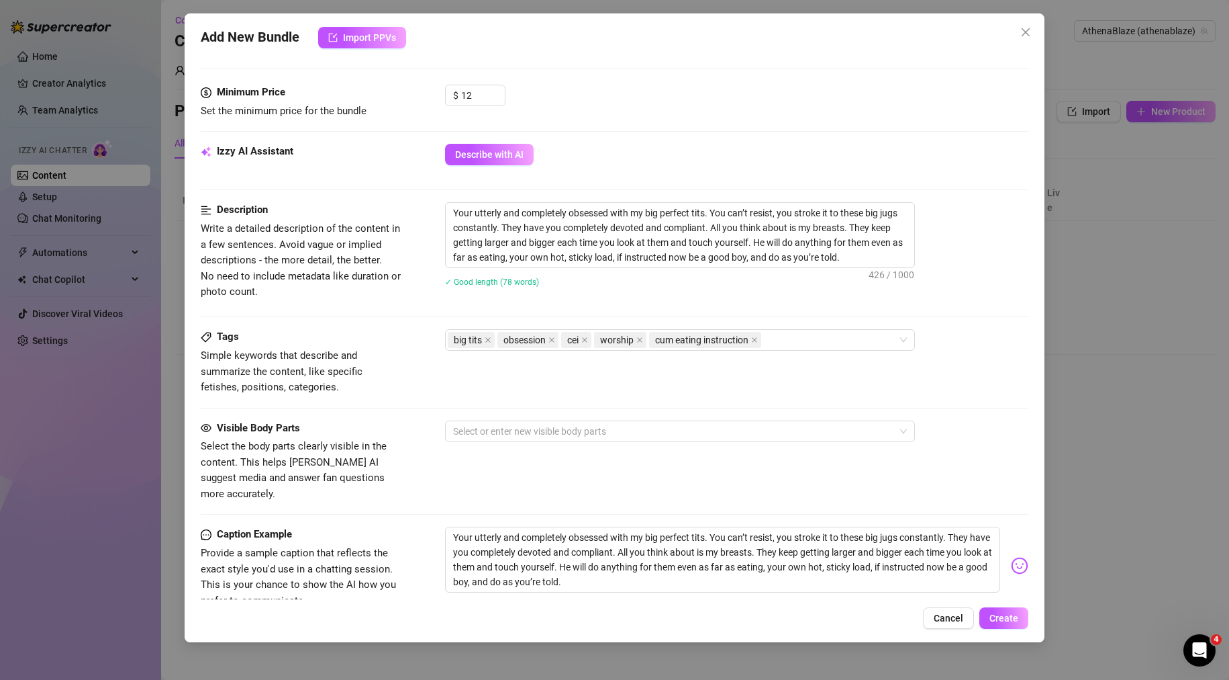
click at [671, 297] on div "Your utterly and completely obsessed with my big perfect tits. You can’t resist…" at bounding box center [737, 253] width 584 height 102
click at [569, 434] on div at bounding box center [673, 431] width 451 height 19
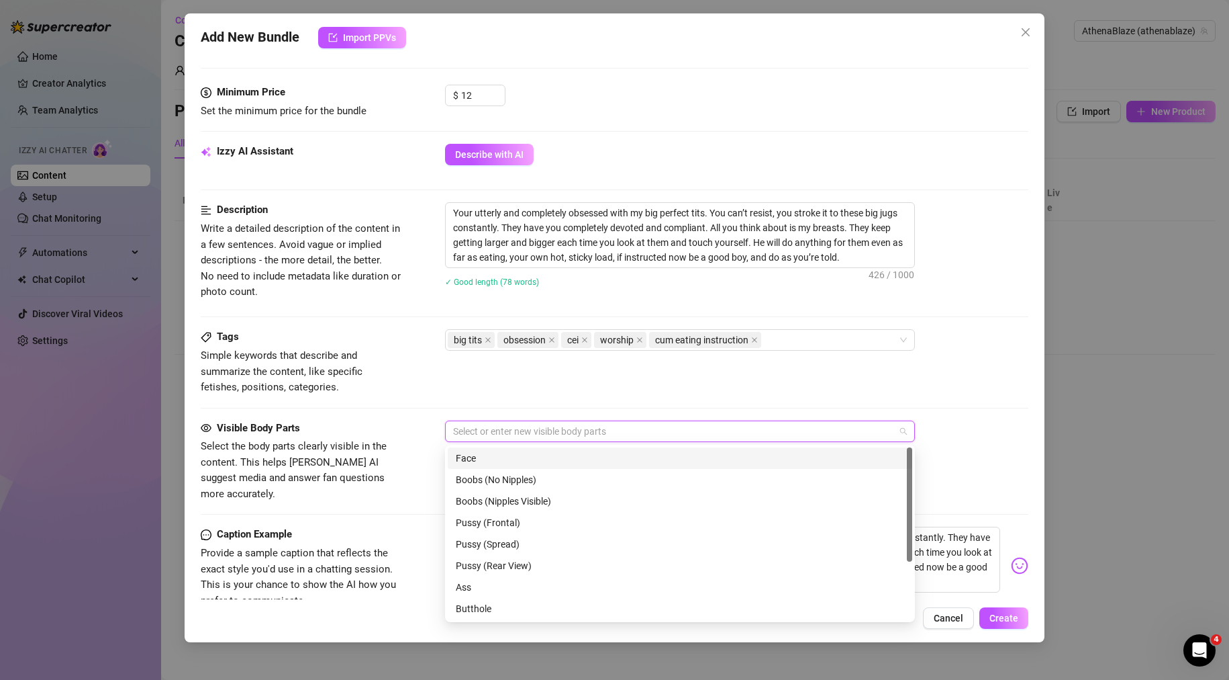
click at [525, 464] on div "Face" at bounding box center [680, 458] width 449 height 15
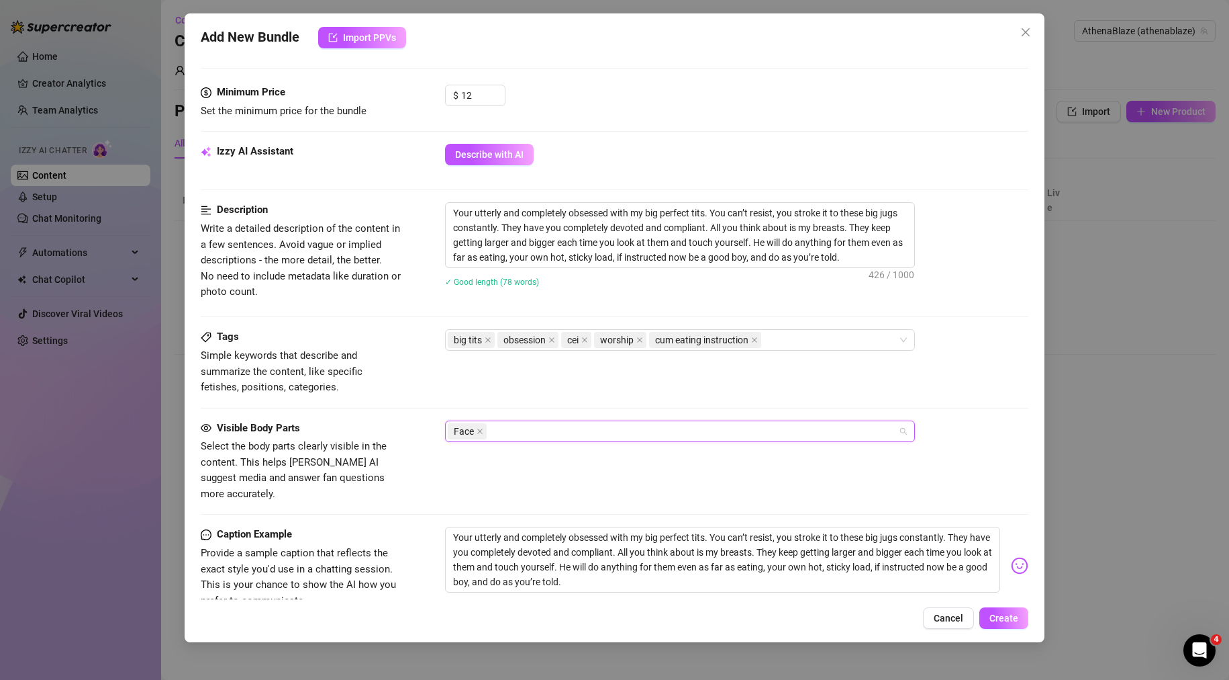
click at [517, 427] on div "Face" at bounding box center [673, 431] width 451 height 19
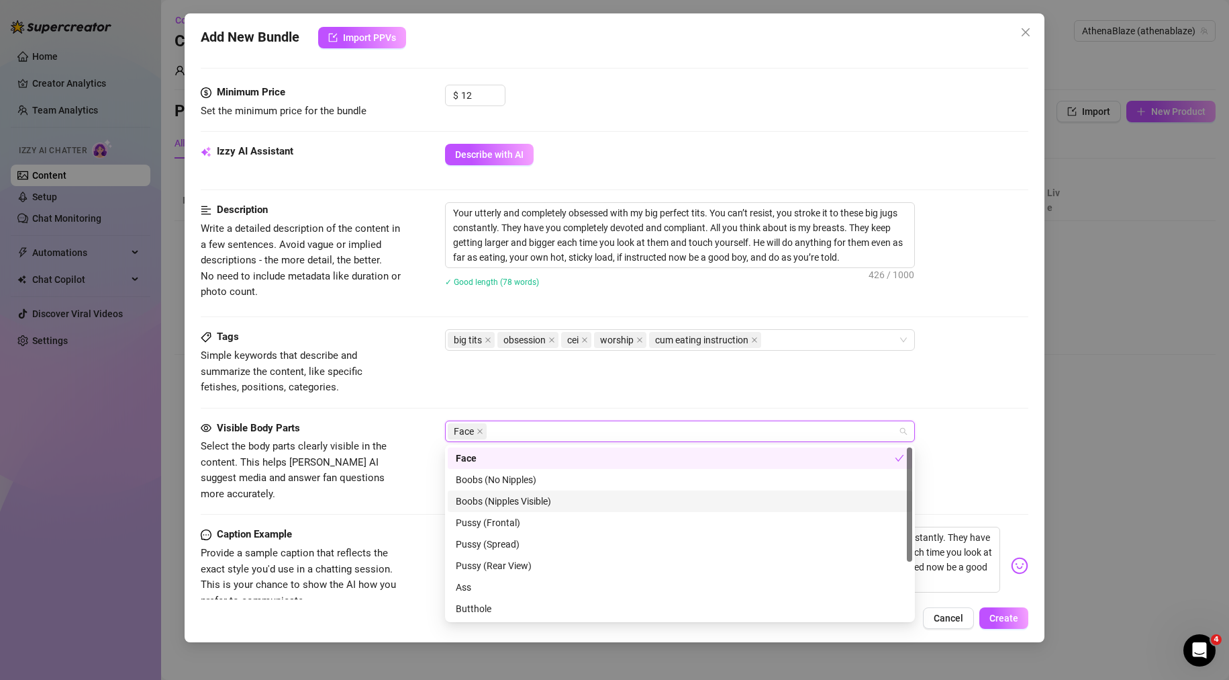
click at [518, 505] on div "Boobs (Nipples Visible)" at bounding box center [680, 501] width 449 height 15
click at [413, 492] on div "Visible Body Parts Select the body parts clearly visible in the content. This h…" at bounding box center [615, 473] width 829 height 107
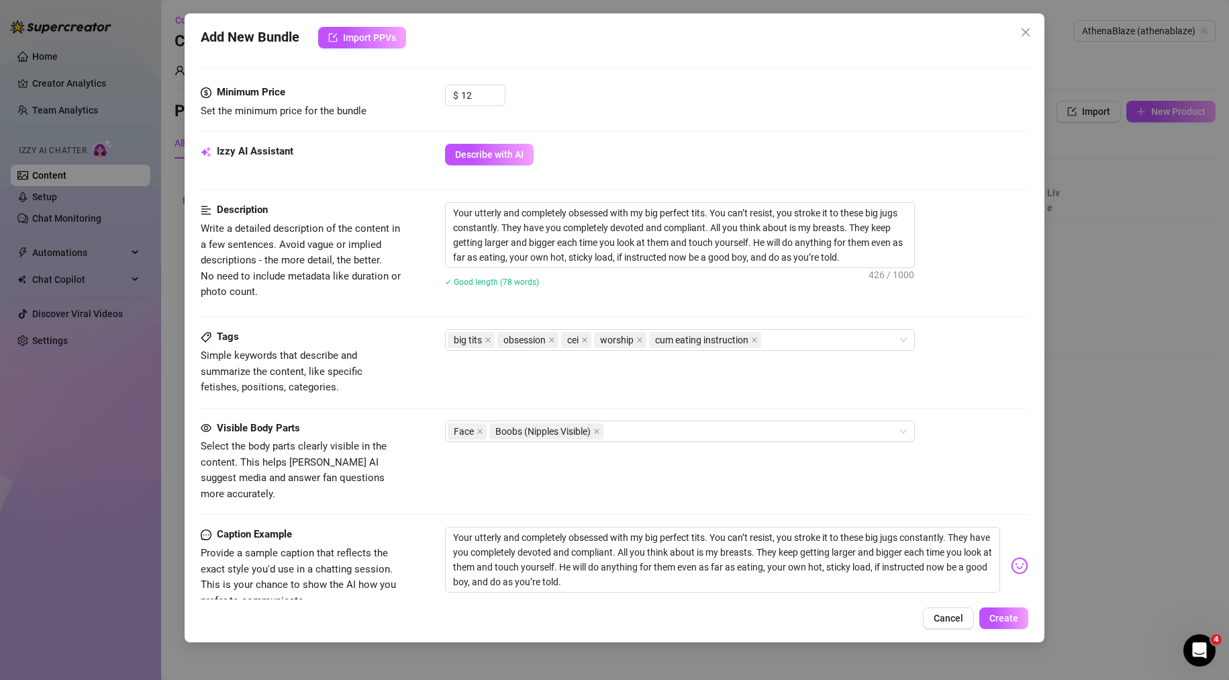
scroll to position [588, 0]
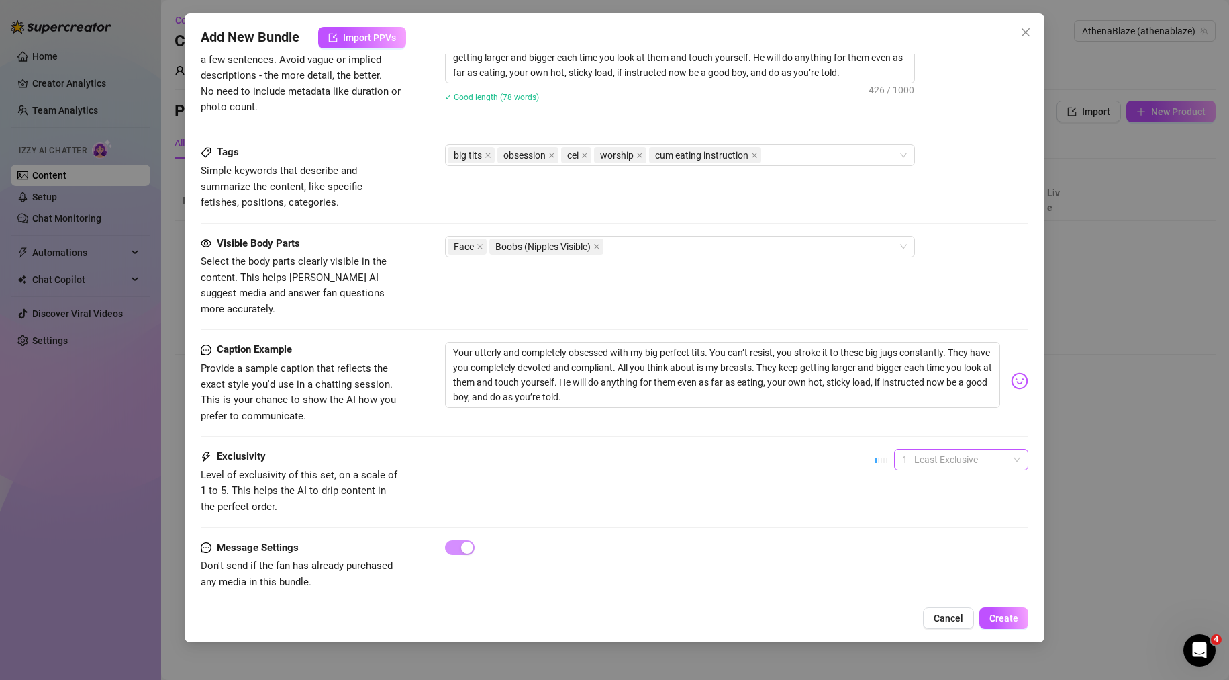
click at [919, 449] on span "1 - Least Exclusive" at bounding box center [961, 459] width 118 height 20
click at [911, 490] on div "2" at bounding box center [950, 492] width 113 height 15
click at [787, 466] on div "Exclusivity Level of exclusivity of this set, on a scale of 1 to 5. This helps …" at bounding box center [615, 482] width 829 height 66
drag, startPoint x: 1011, startPoint y: 616, endPoint x: 672, endPoint y: 487, distance: 363.0
click at [681, 477] on div "Add New Bundle Import PPVs Account AthenaBlaze (@athenablaze) Name Name is for …" at bounding box center [615, 327] width 861 height 629
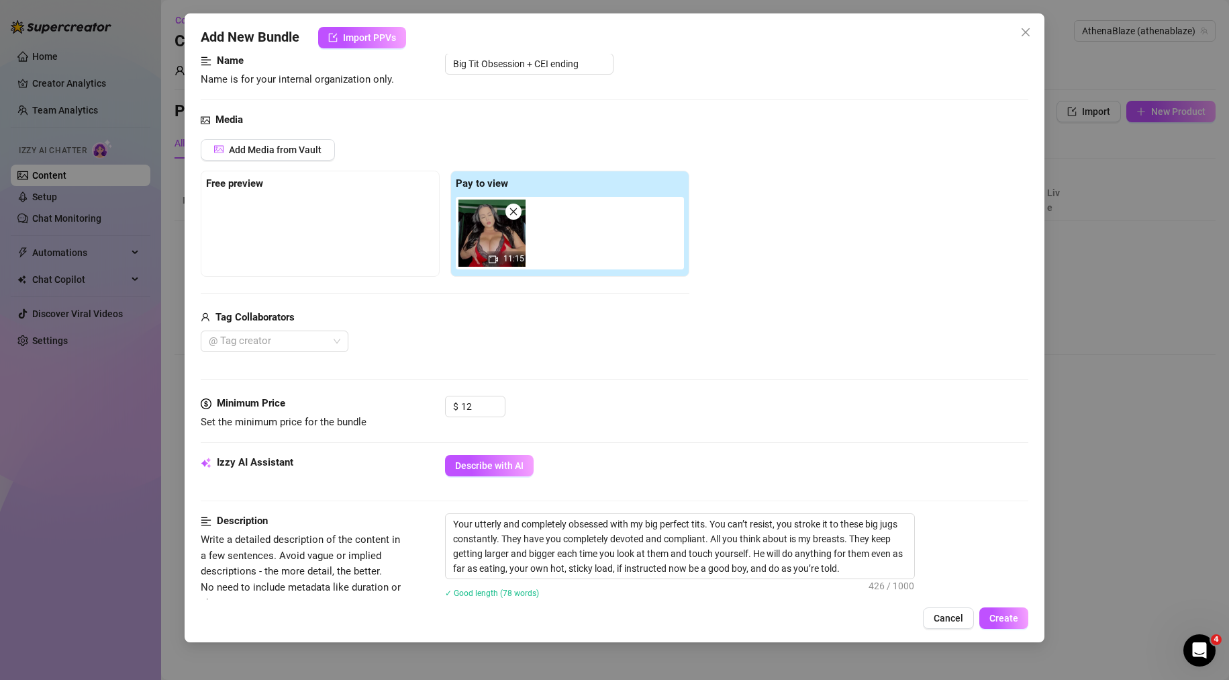
scroll to position [0, 0]
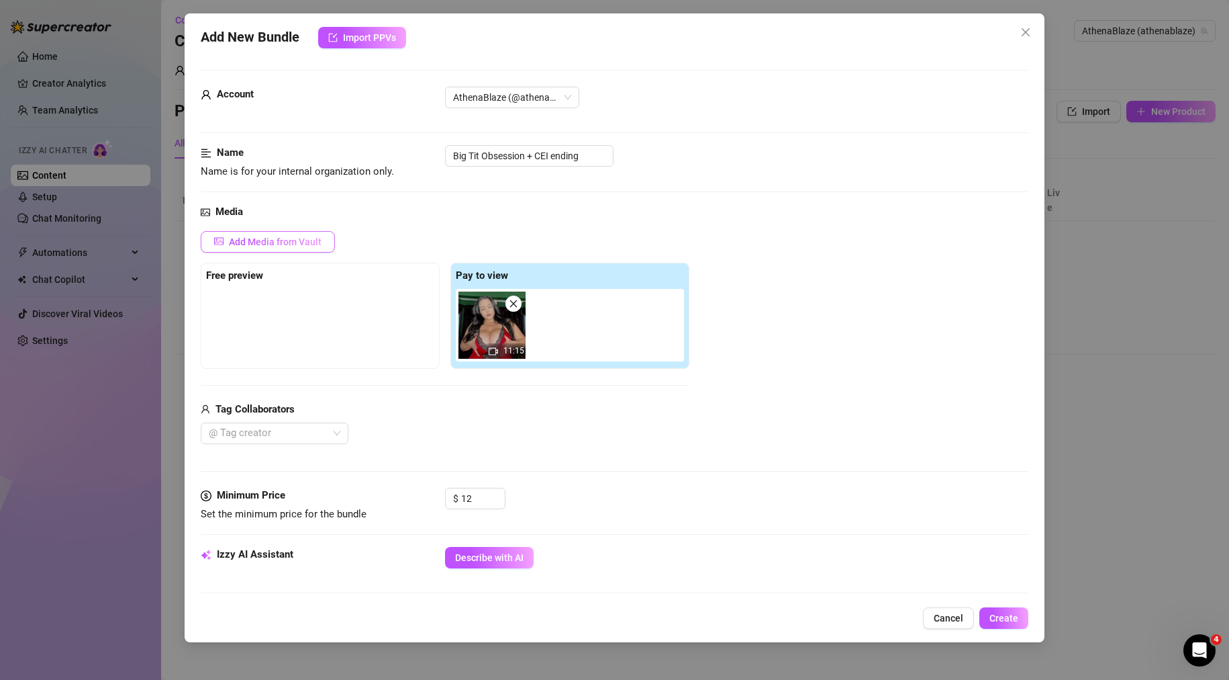
click at [279, 238] on span "Add Media from Vault" at bounding box center [275, 241] width 93 height 11
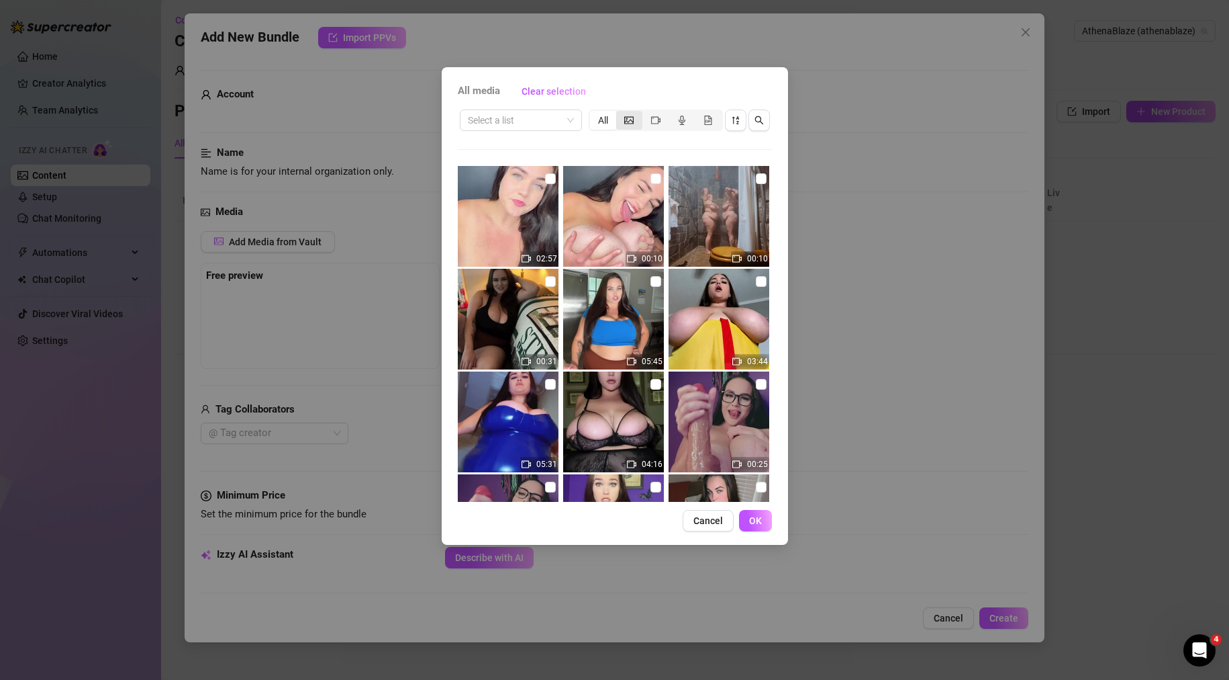
click at [629, 122] on icon "picture" at bounding box center [628, 119] width 9 height 9
click at [620, 113] on input "segmented control" at bounding box center [620, 113] width 0 height 0
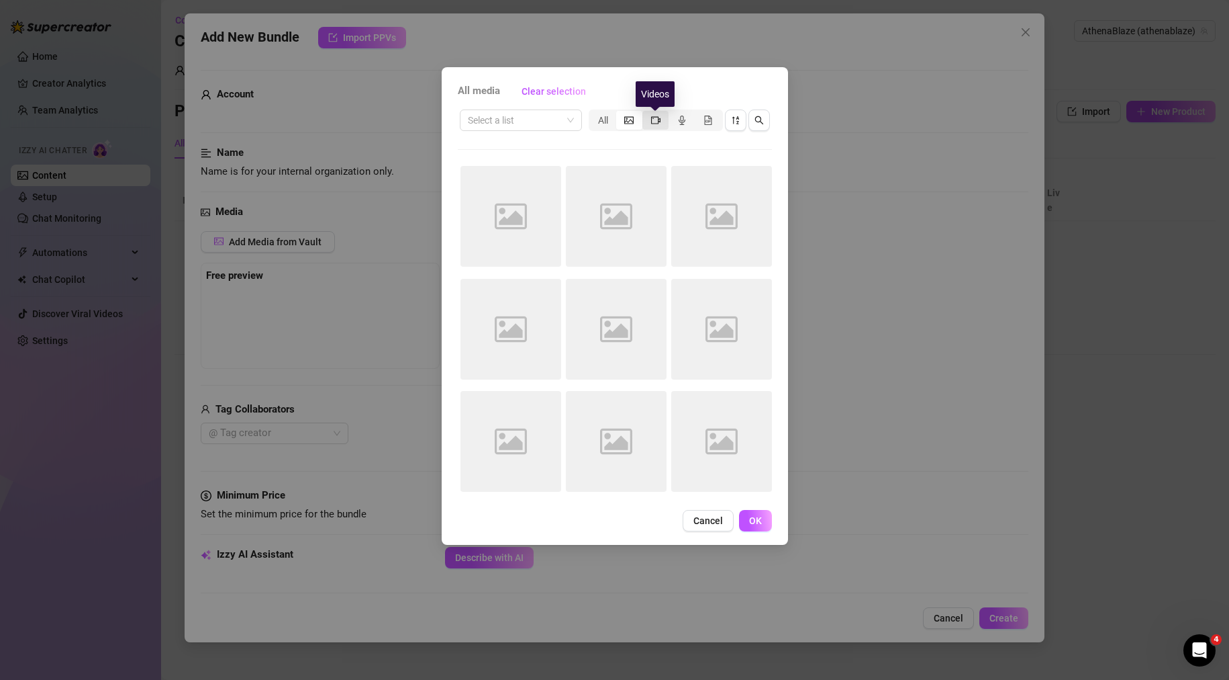
click at [651, 122] on icon "video-camera" at bounding box center [655, 119] width 9 height 7
click at [646, 113] on input "segmented control" at bounding box center [646, 113] width 0 height 0
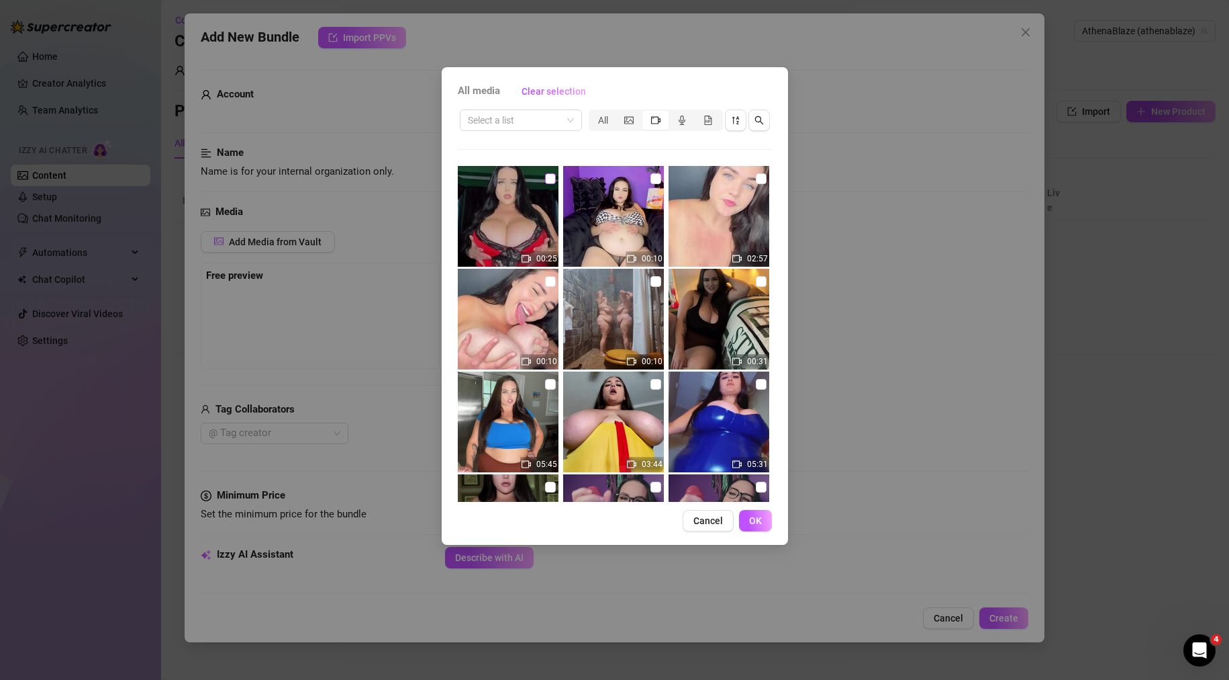
click at [547, 181] on input "checkbox" at bounding box center [550, 178] width 11 height 11
click at [763, 524] on button "OK" at bounding box center [755, 520] width 33 height 21
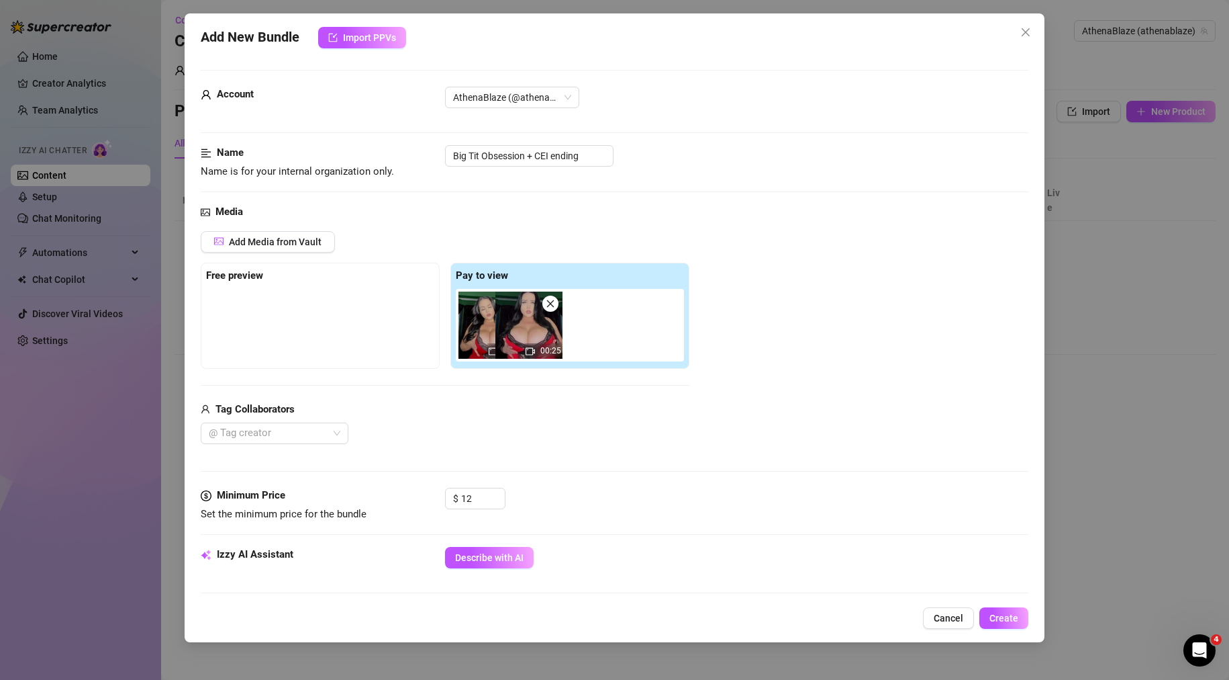
drag, startPoint x: 518, startPoint y: 322, endPoint x: 297, endPoint y: 308, distance: 221.4
click at [288, 310] on div "Free preview Pay to view 11:15 00:25" at bounding box center [445, 316] width 489 height 106
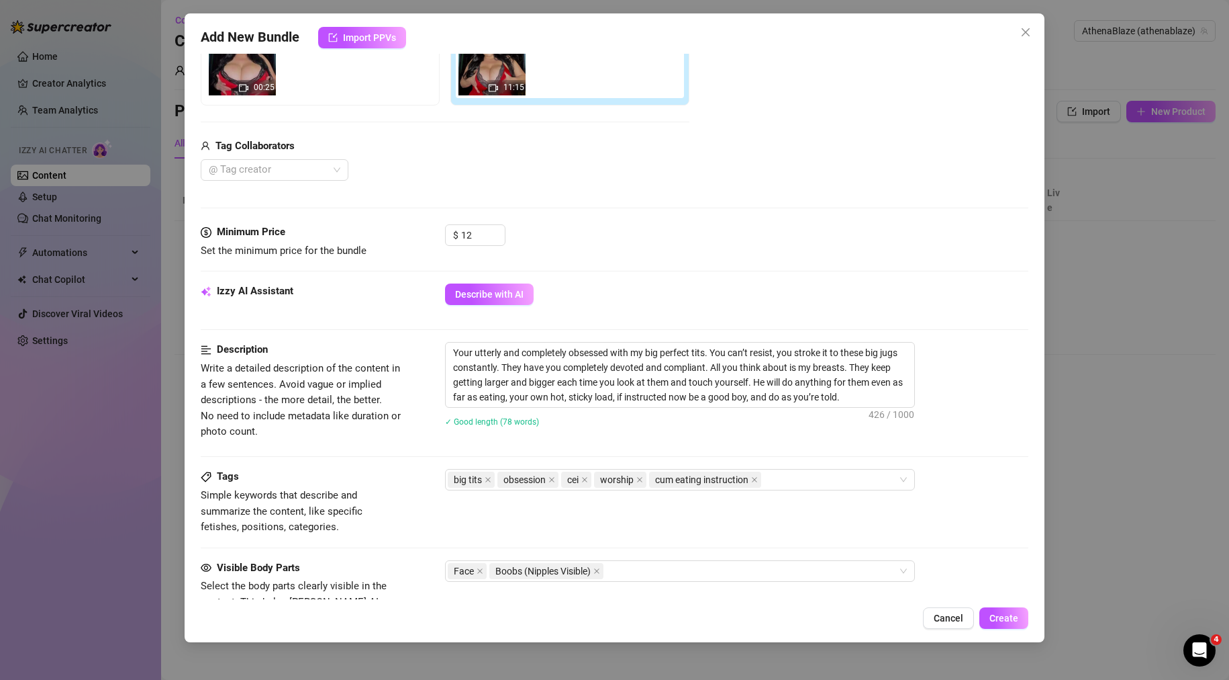
scroll to position [403, 0]
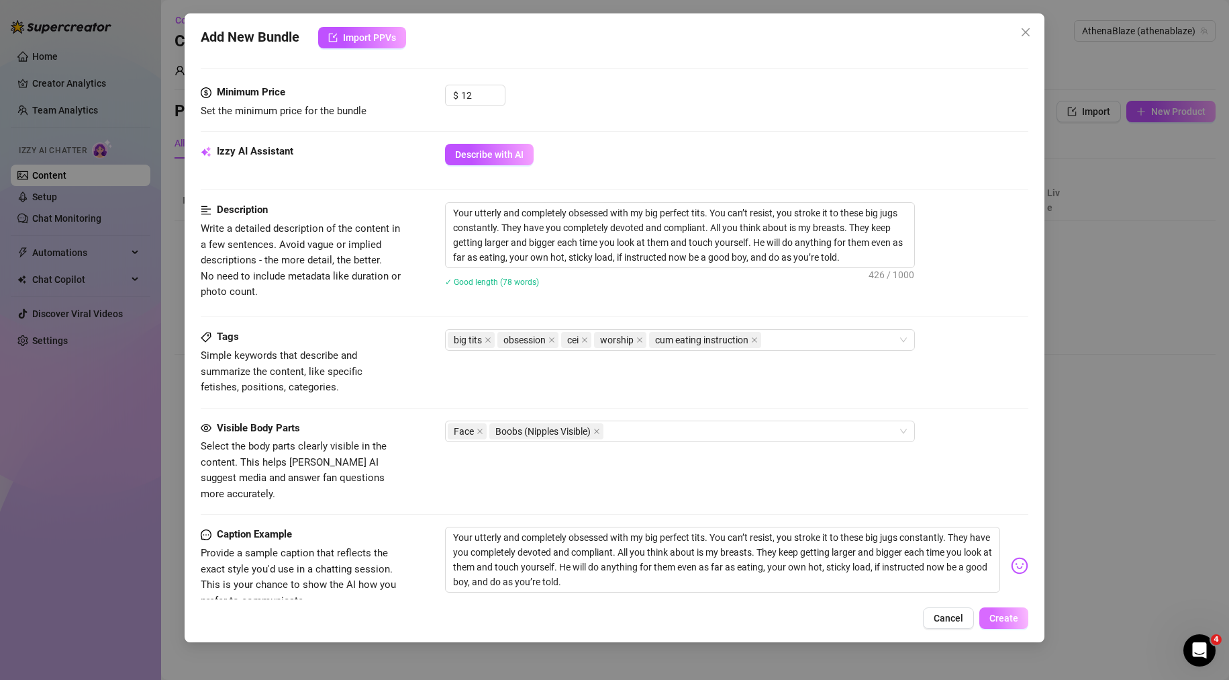
click at [1003, 613] on span "Create" at bounding box center [1004, 617] width 29 height 11
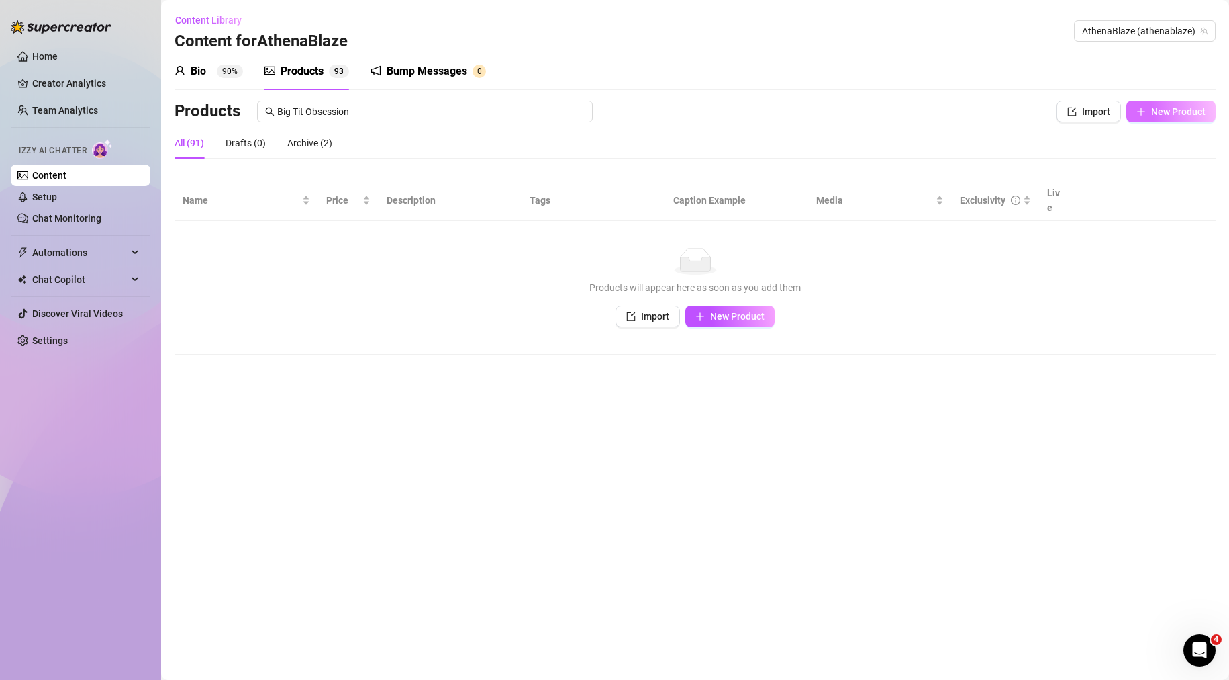
click at [1160, 111] on span "New Product" at bounding box center [1179, 111] width 54 height 11
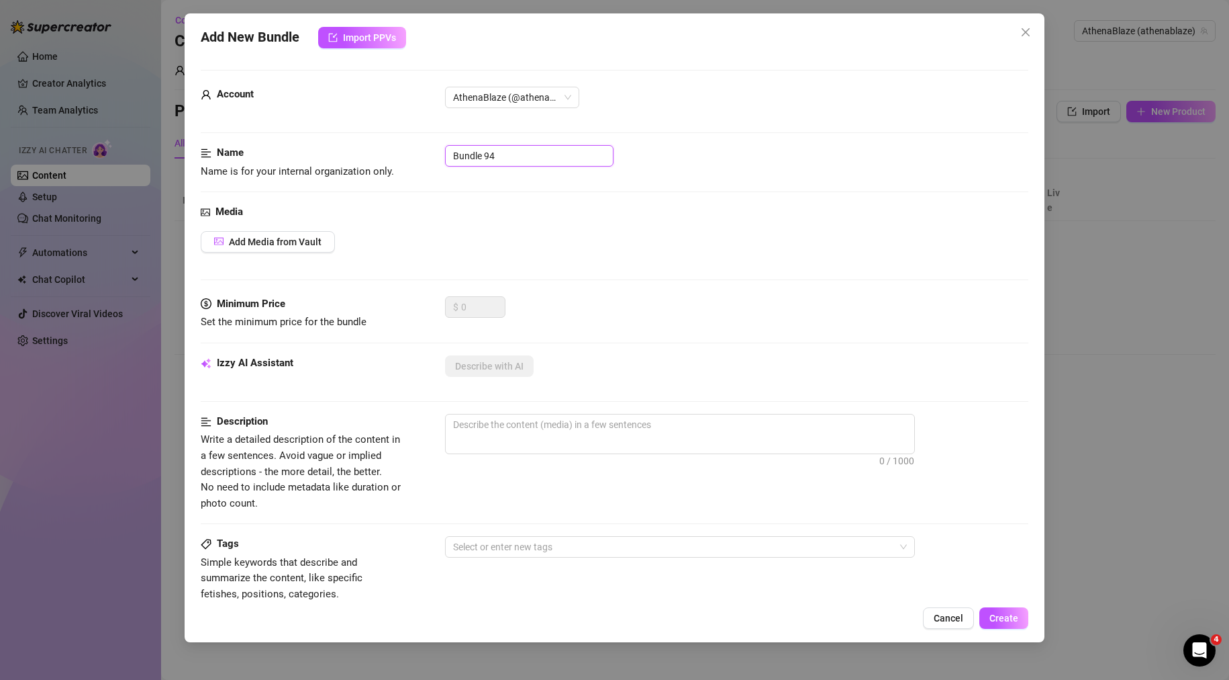
drag, startPoint x: 541, startPoint y: 158, endPoint x: 428, endPoint y: 158, distance: 113.5
click at [428, 158] on div "Name Name is for your internal organization only. Bundle 94" at bounding box center [615, 162] width 829 height 34
paste input "Your utterly and completely obsessed with my big perfect tits. You can’t resist…"
drag, startPoint x: 605, startPoint y: 154, endPoint x: 254, endPoint y: 154, distance: 351.2
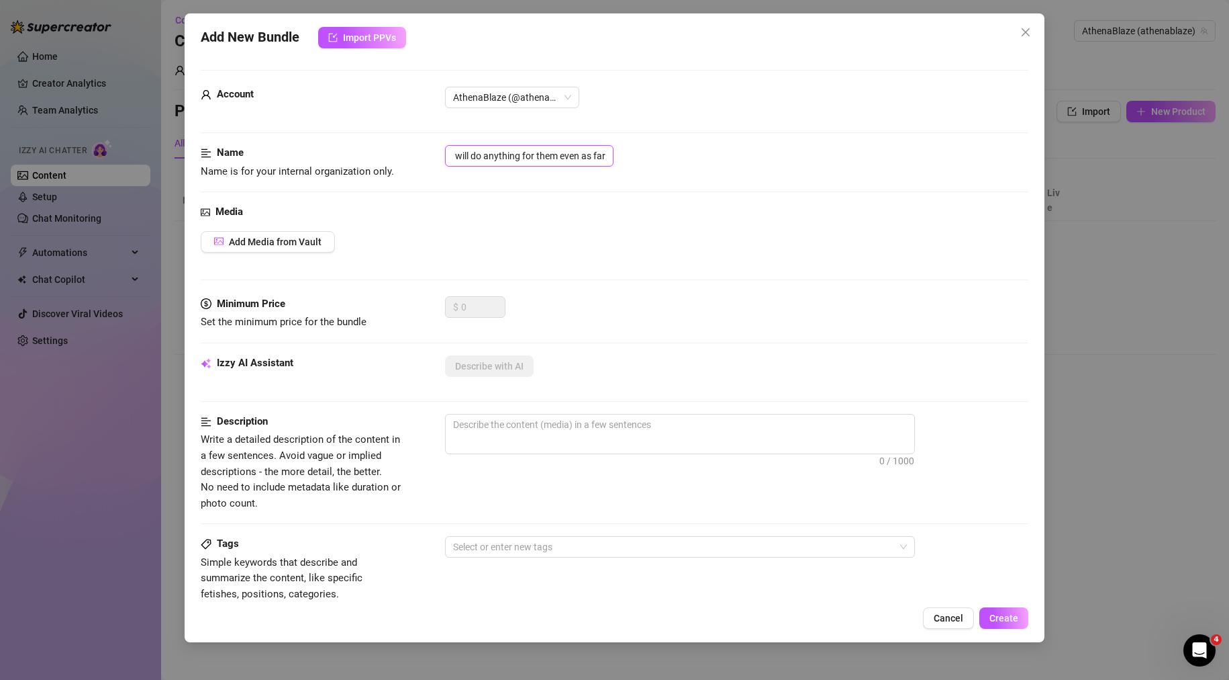
click at [169, 156] on div "Add New Bundle Import PPVs Account AthenaBlaze (@athenablaze) Name Name is for …" at bounding box center [614, 340] width 1229 height 680
click at [519, 154] on input "text" at bounding box center [529, 155] width 169 height 21
paste input "Small Dick Gets Lost Between My Tits"
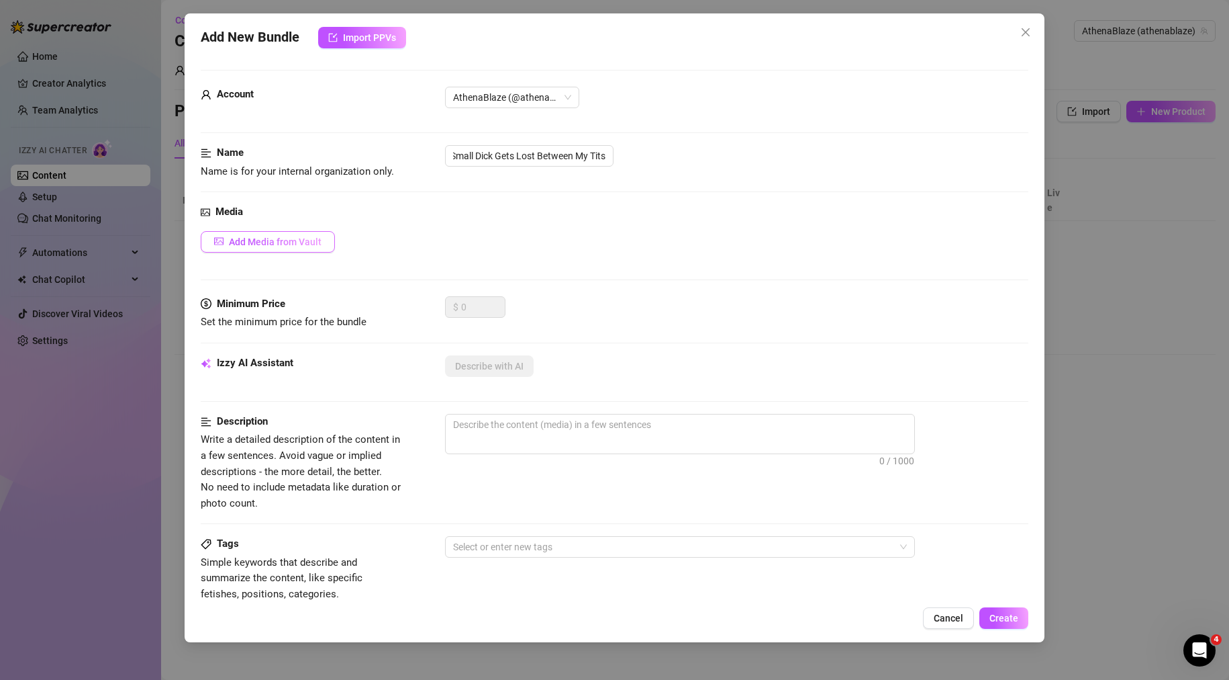
click at [245, 252] on button "Add Media from Vault" at bounding box center [268, 241] width 134 height 21
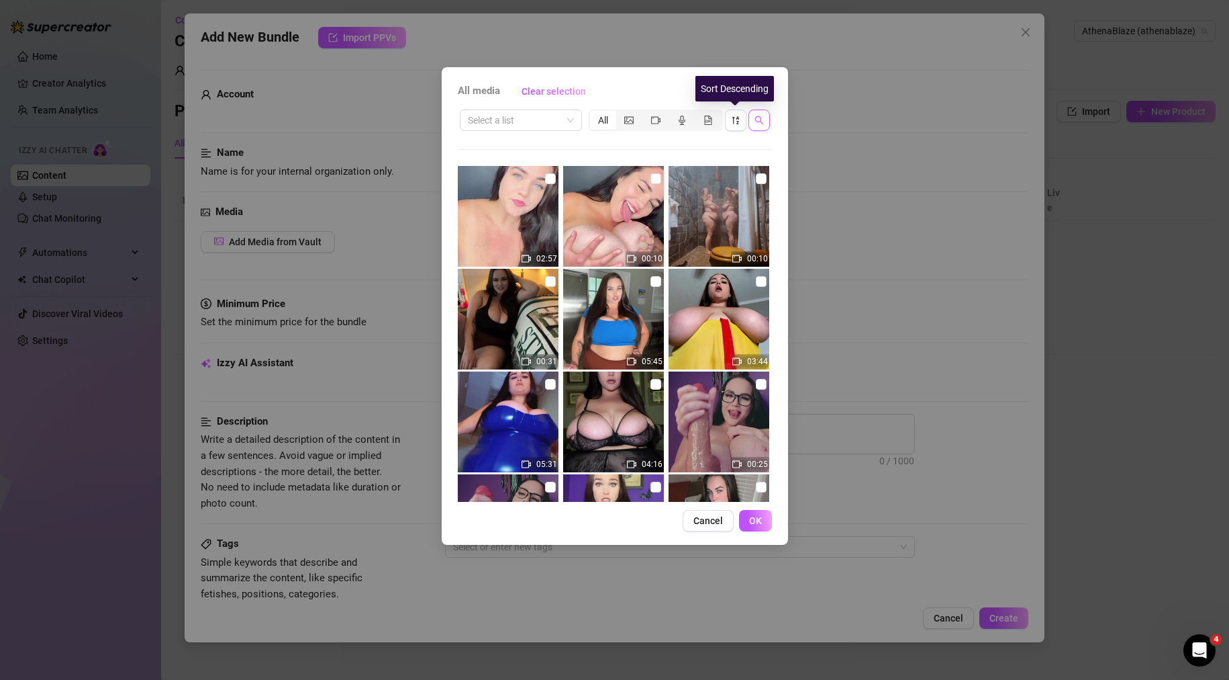
click at [759, 123] on icon "search" at bounding box center [759, 119] width 9 height 9
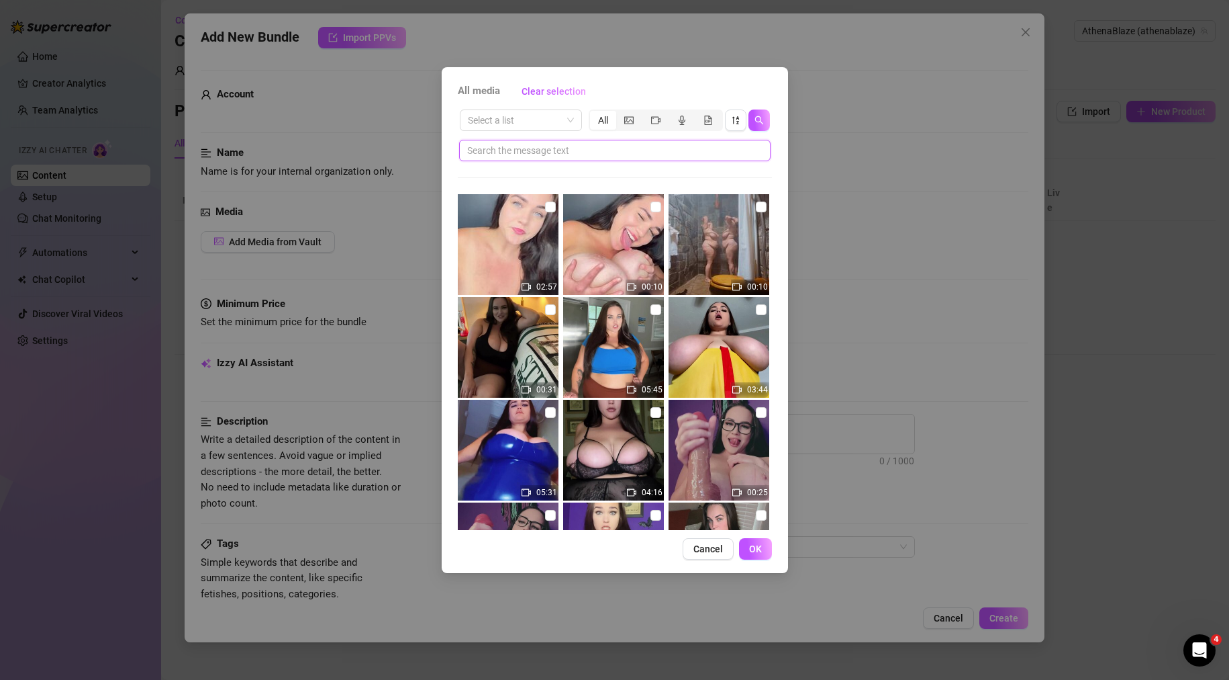
click at [692, 150] on input "text" at bounding box center [609, 150] width 285 height 15
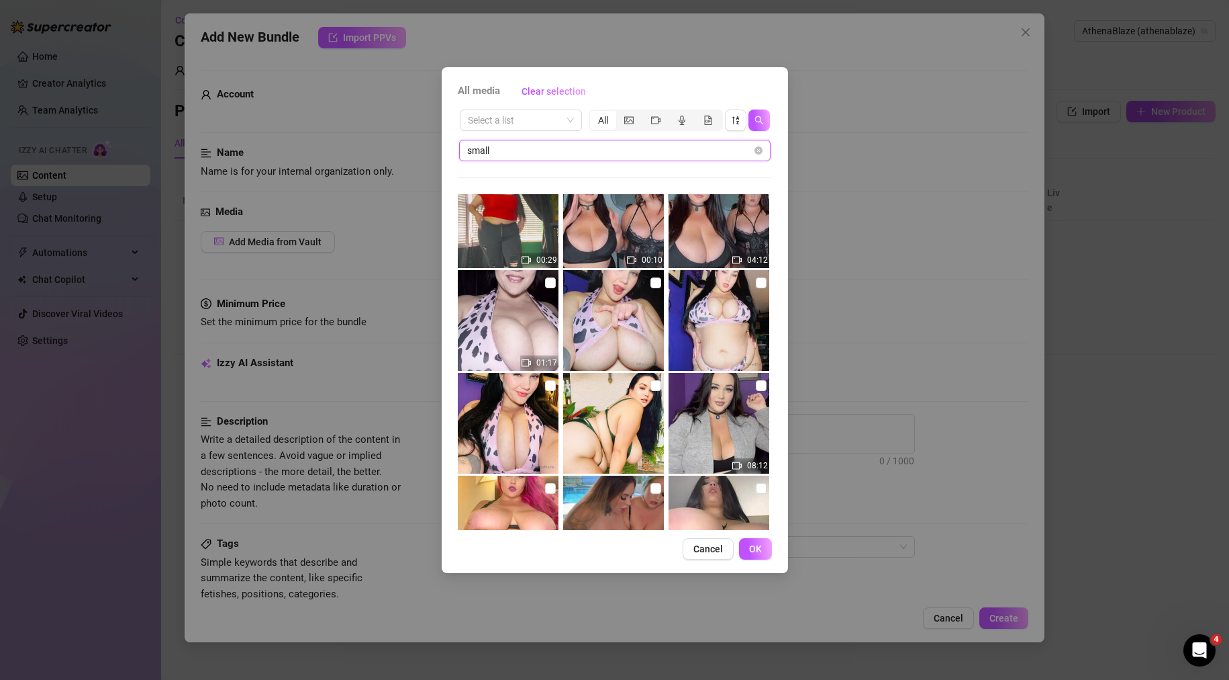
scroll to position [269, 0]
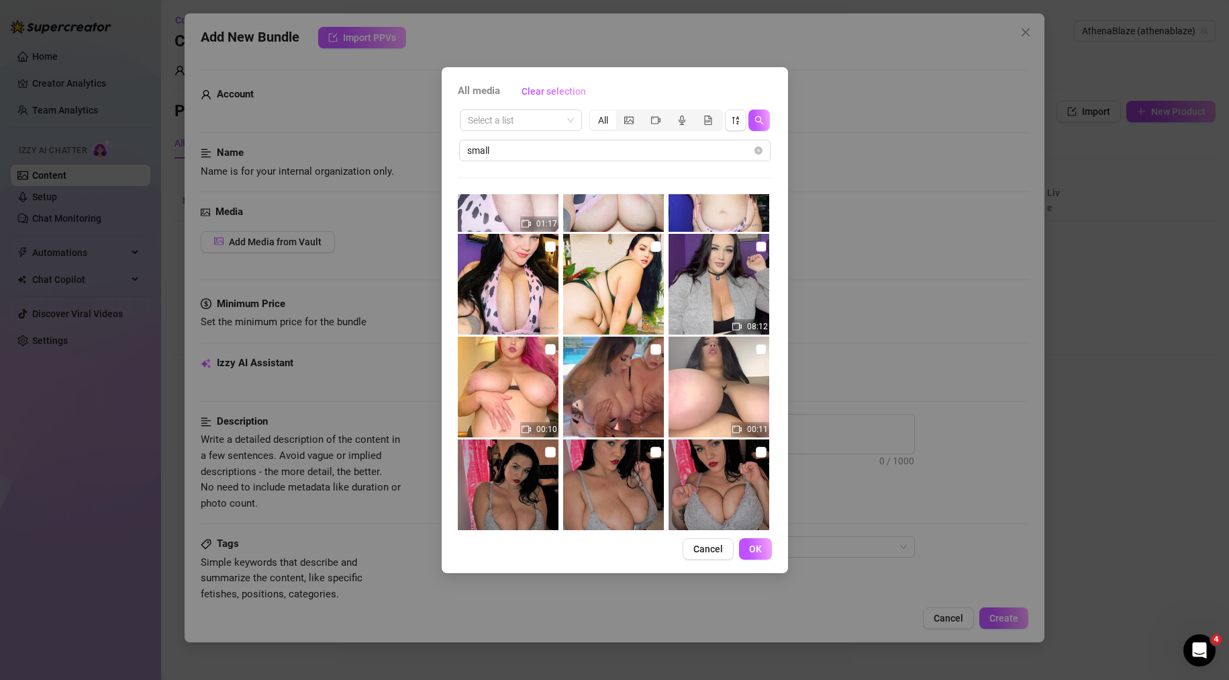
click at [756, 242] on input "checkbox" at bounding box center [761, 246] width 11 height 11
click at [755, 552] on span "OK" at bounding box center [755, 548] width 13 height 11
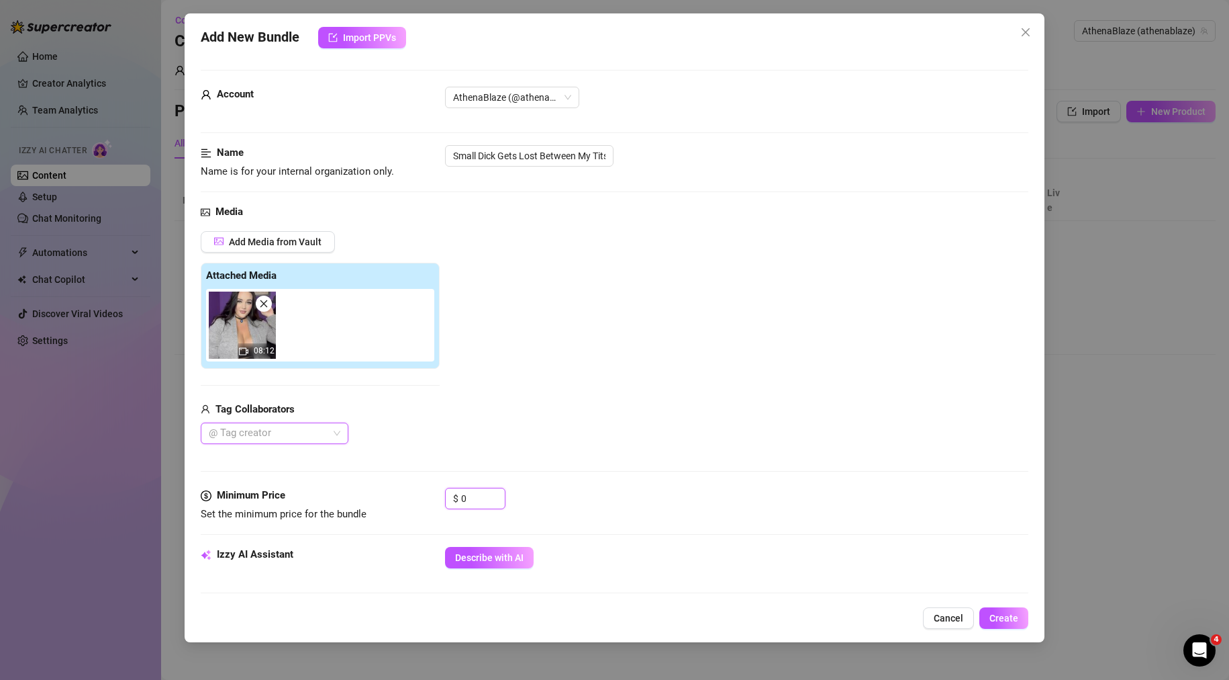
drag, startPoint x: 475, startPoint y: 502, endPoint x: 361, endPoint y: 494, distance: 113.8
click at [371, 496] on div "Minimum Price Set the minimum price for the bundle $ 0" at bounding box center [615, 505] width 829 height 34
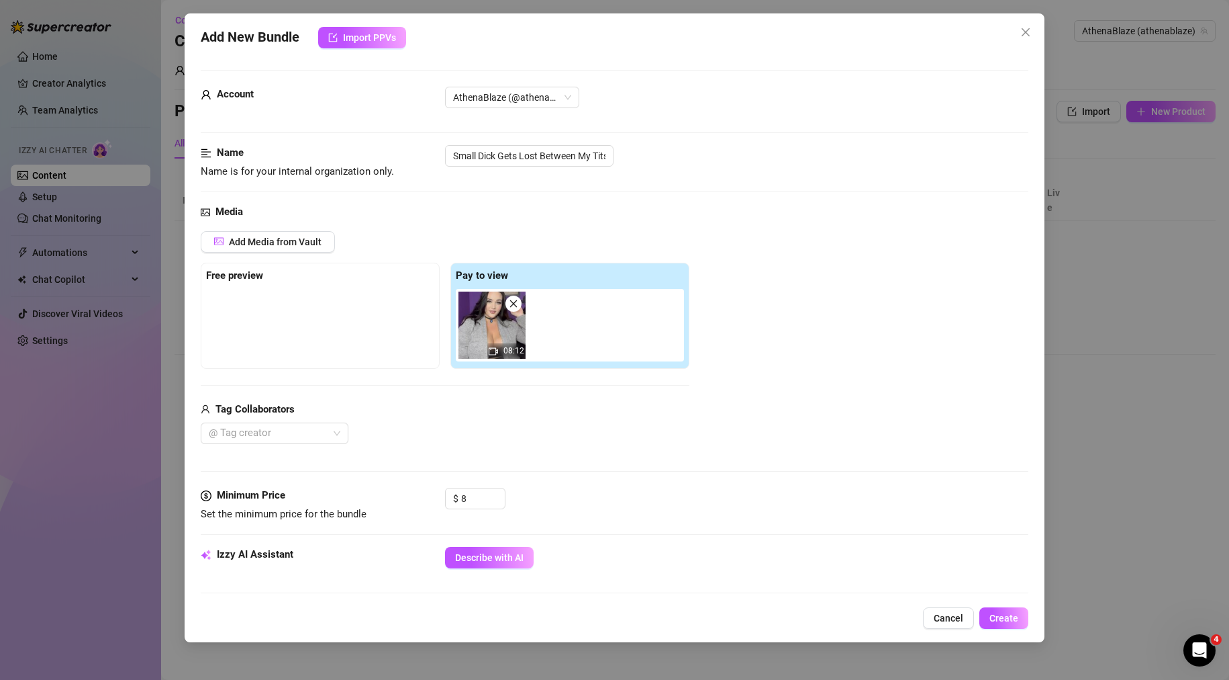
click at [641, 436] on div "@ Tag creator" at bounding box center [445, 432] width 489 height 21
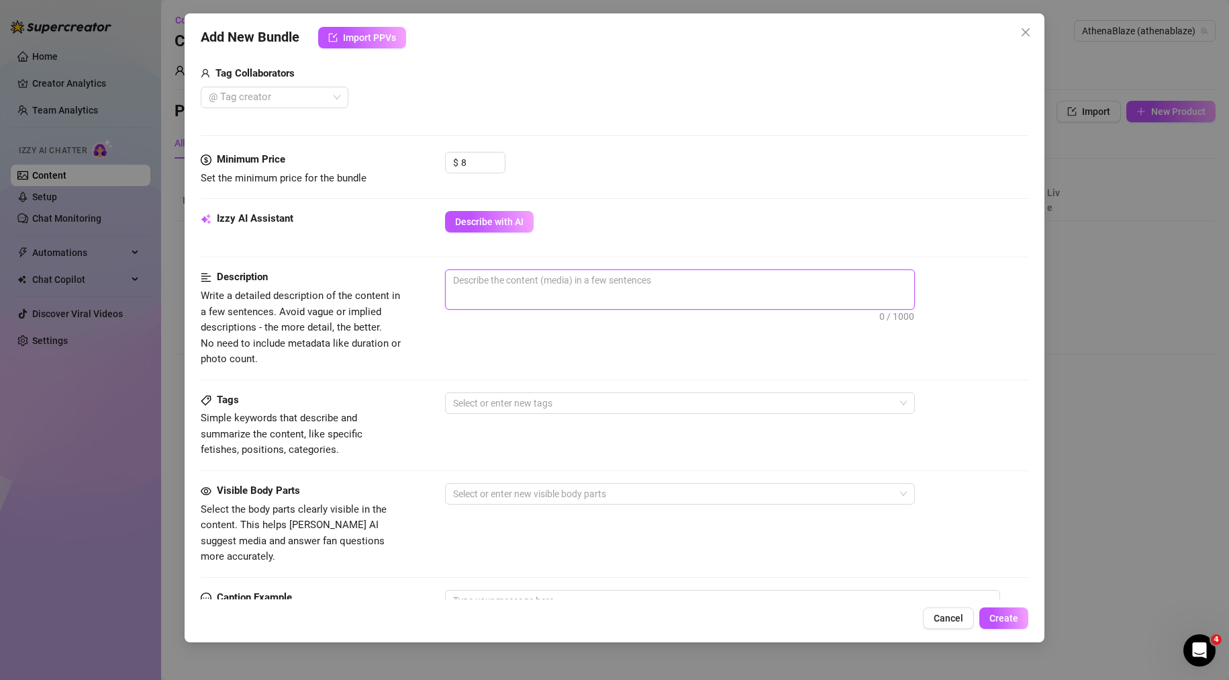
paste textarea "You take me out on a date, when we get back to my place & I notice you seem a l…"
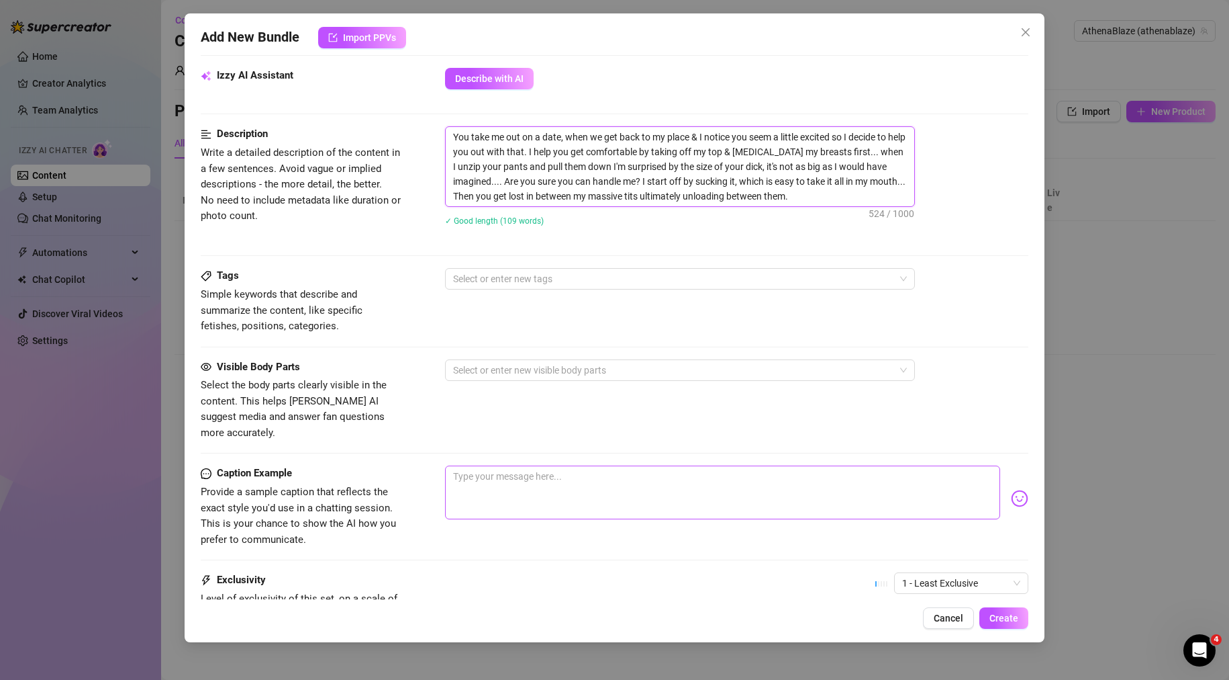
scroll to position [537, 0]
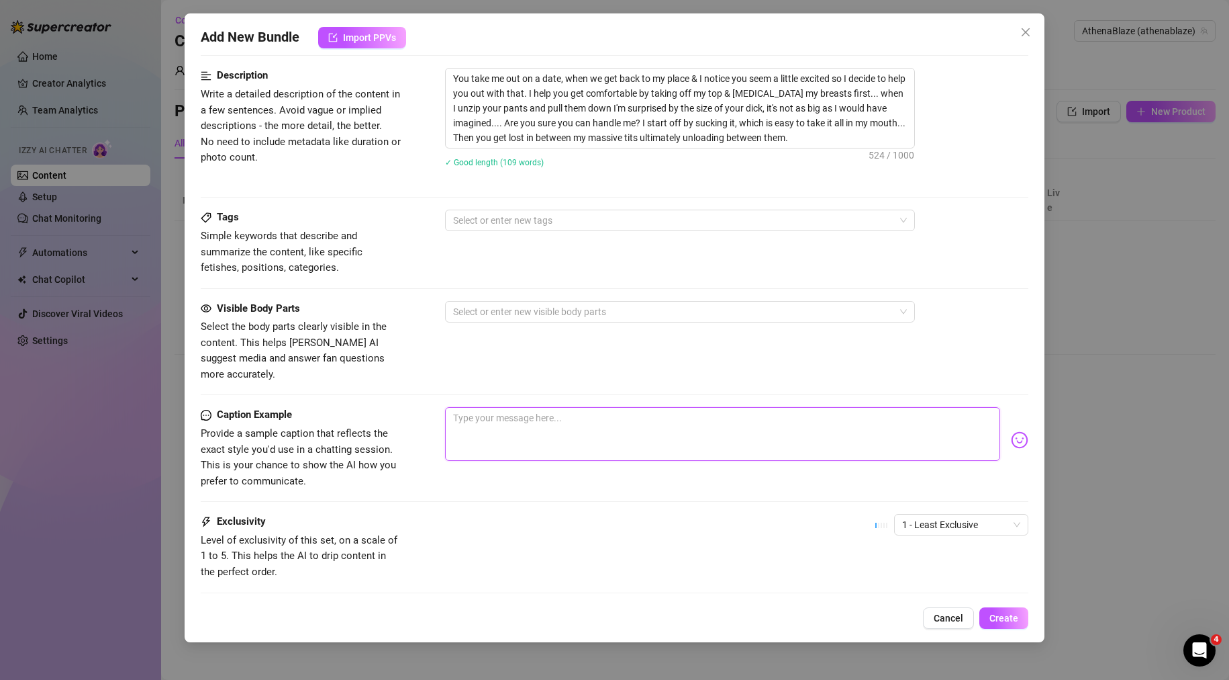
paste textarea "You take me out on a date, when we get back to my place & I notice you seem a l…"
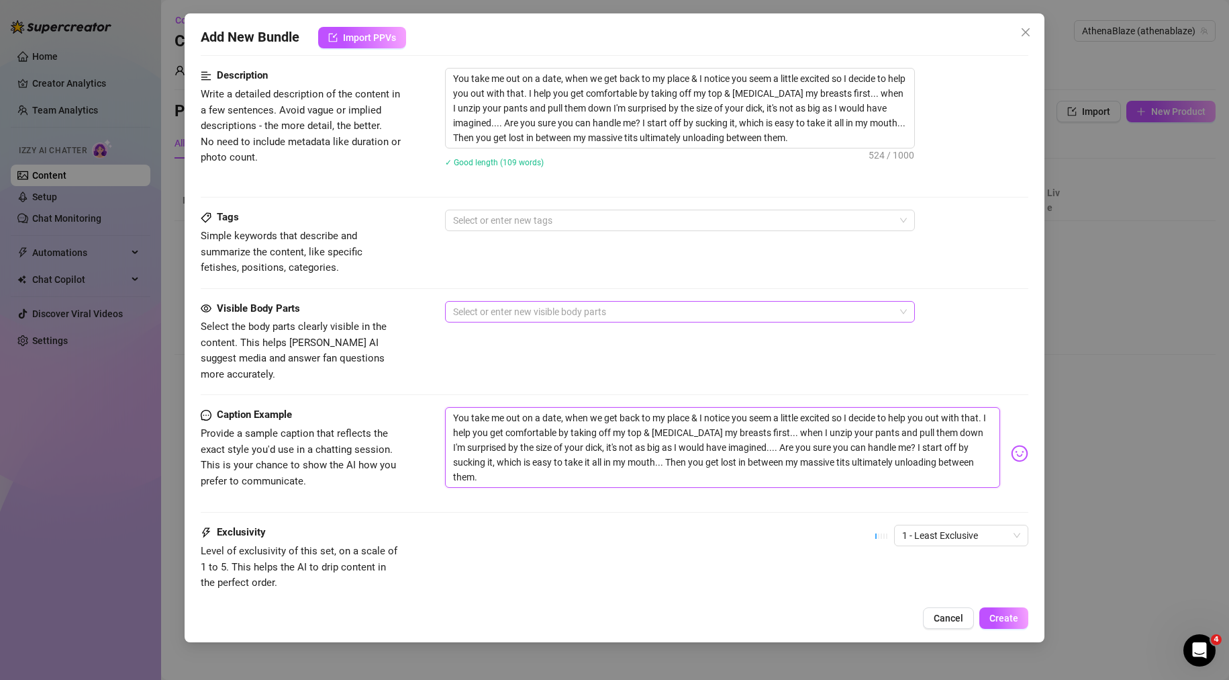
scroll to position [0, 0]
click at [493, 218] on div at bounding box center [673, 220] width 451 height 19
click at [716, 220] on div "sph small penis humiliation humiliation" at bounding box center [673, 220] width 451 height 19
click at [730, 222] on div "sph small penis humiliation humiliation gentle" at bounding box center [673, 220] width 451 height 19
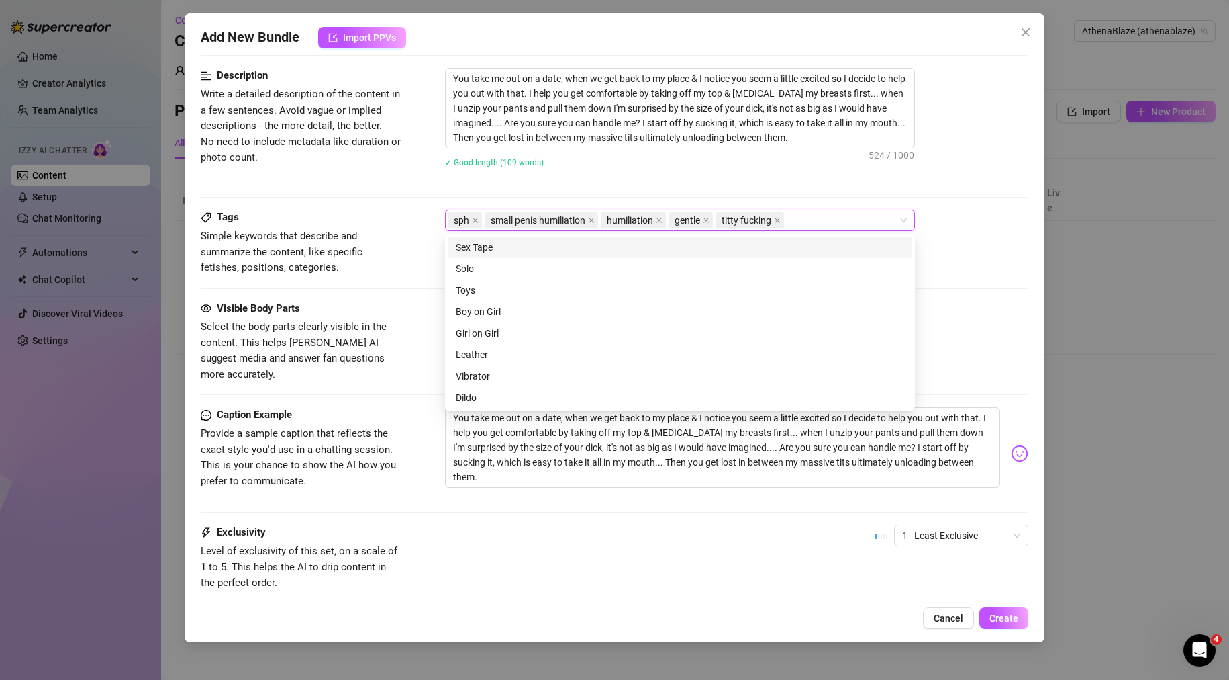
click at [768, 177] on div "You take me out on a date, when we get back to my place & I notice you seem a l…" at bounding box center [737, 126] width 584 height 117
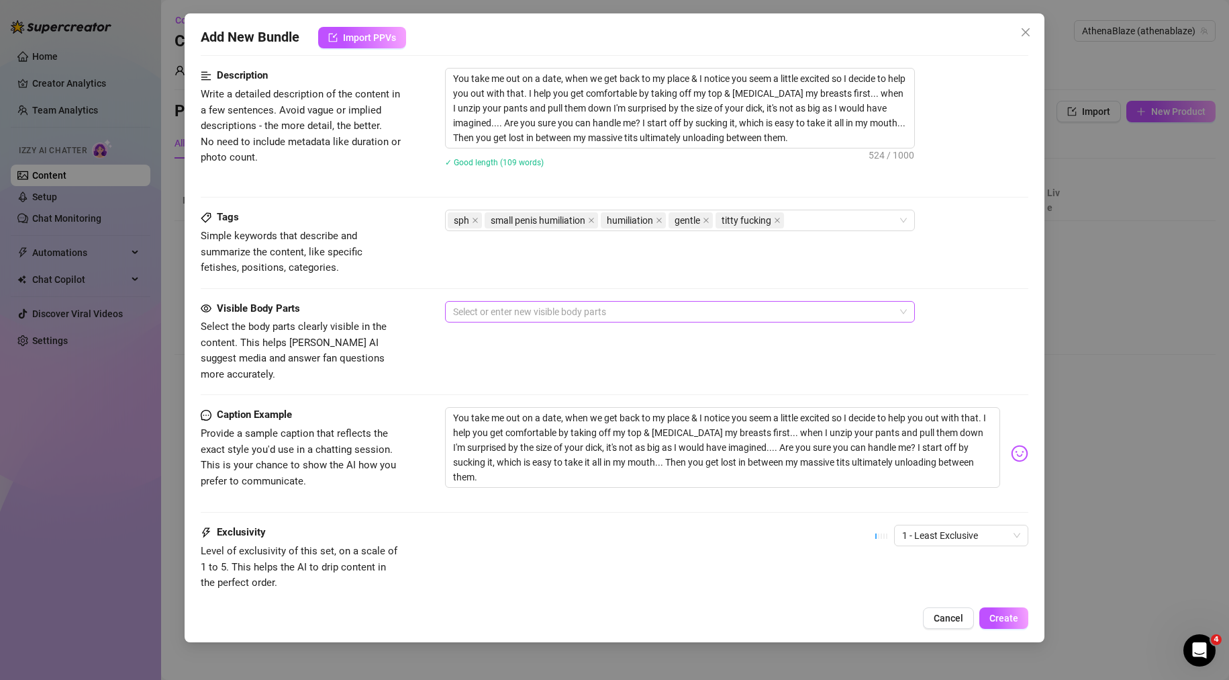
click at [577, 316] on div at bounding box center [673, 311] width 451 height 19
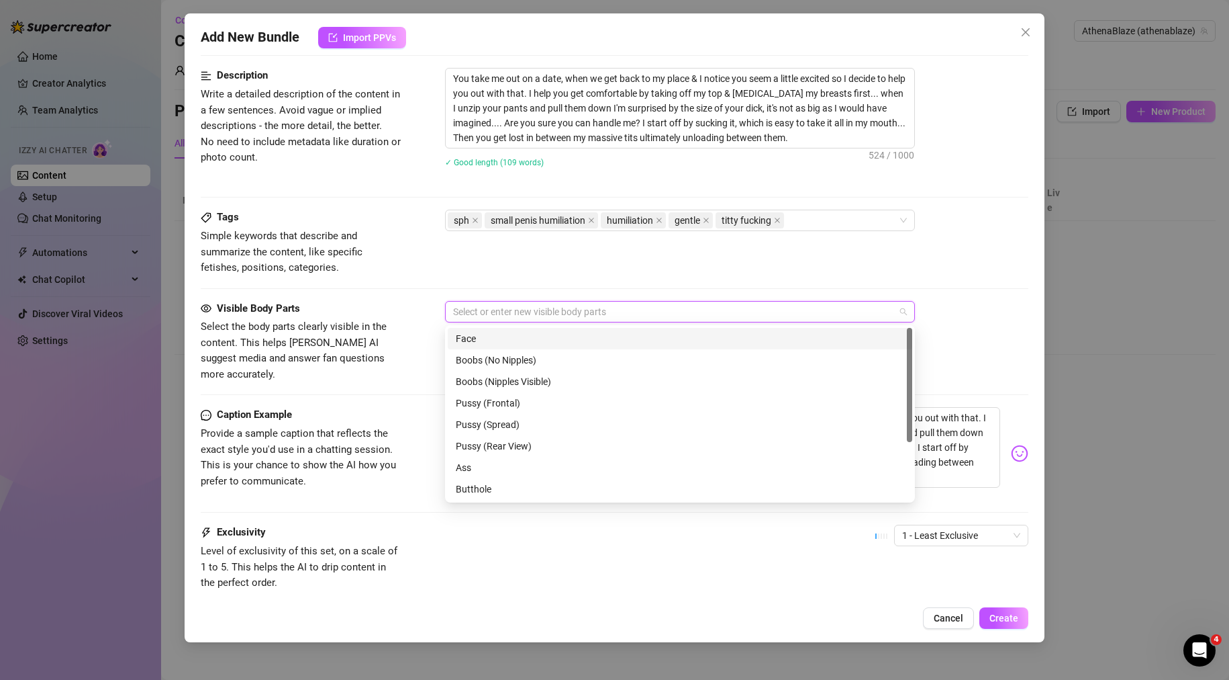
click at [542, 342] on div "Face" at bounding box center [680, 338] width 449 height 15
click at [557, 385] on div "Boobs (Nipples Visible)" at bounding box center [680, 381] width 449 height 15
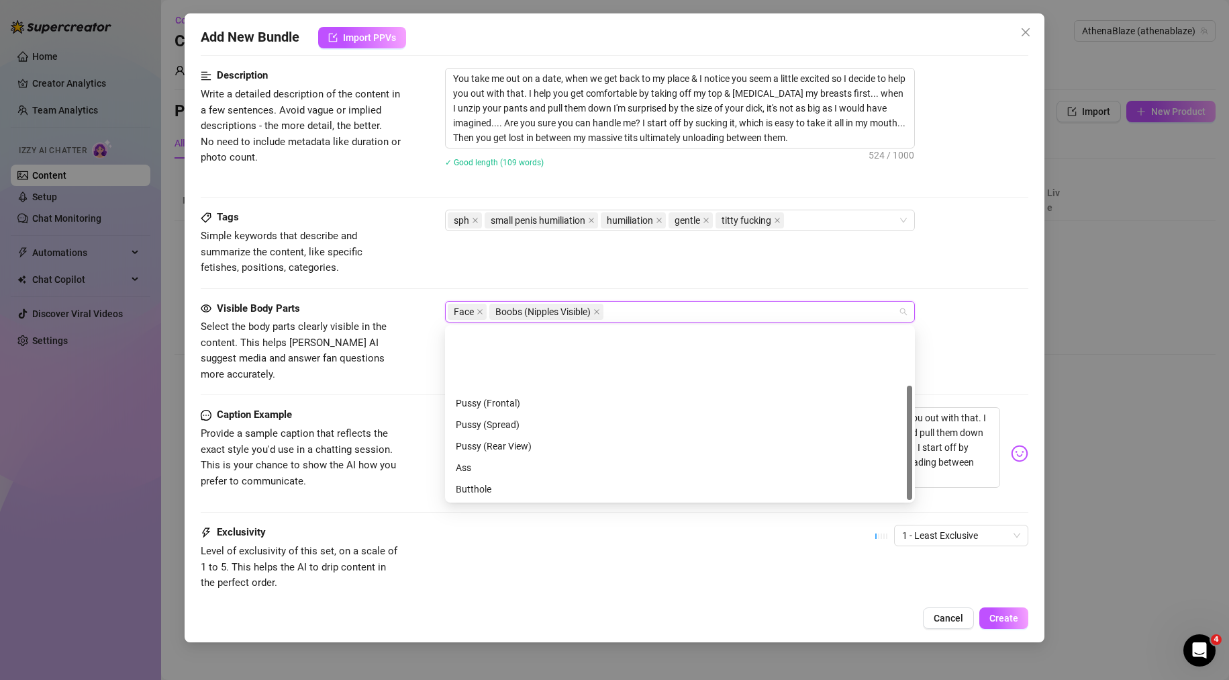
scroll to position [86, 0]
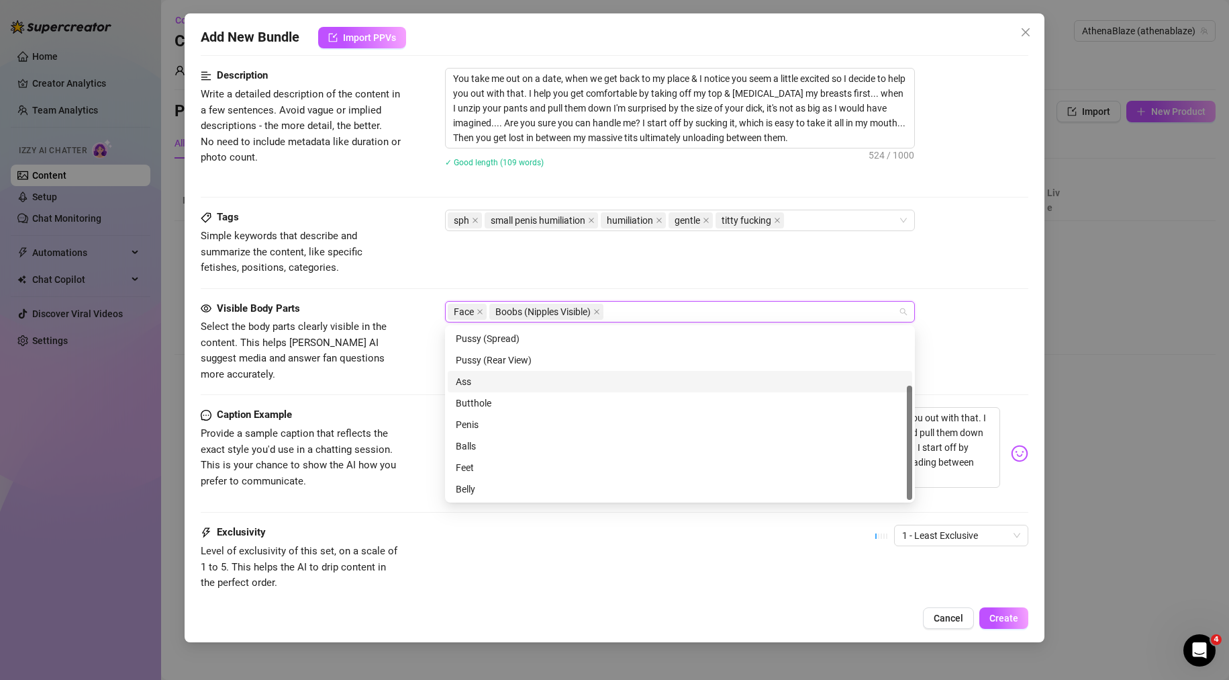
click at [404, 375] on div "Visible Body Parts Select the body parts clearly visible in the content. This h…" at bounding box center [615, 354] width 829 height 107
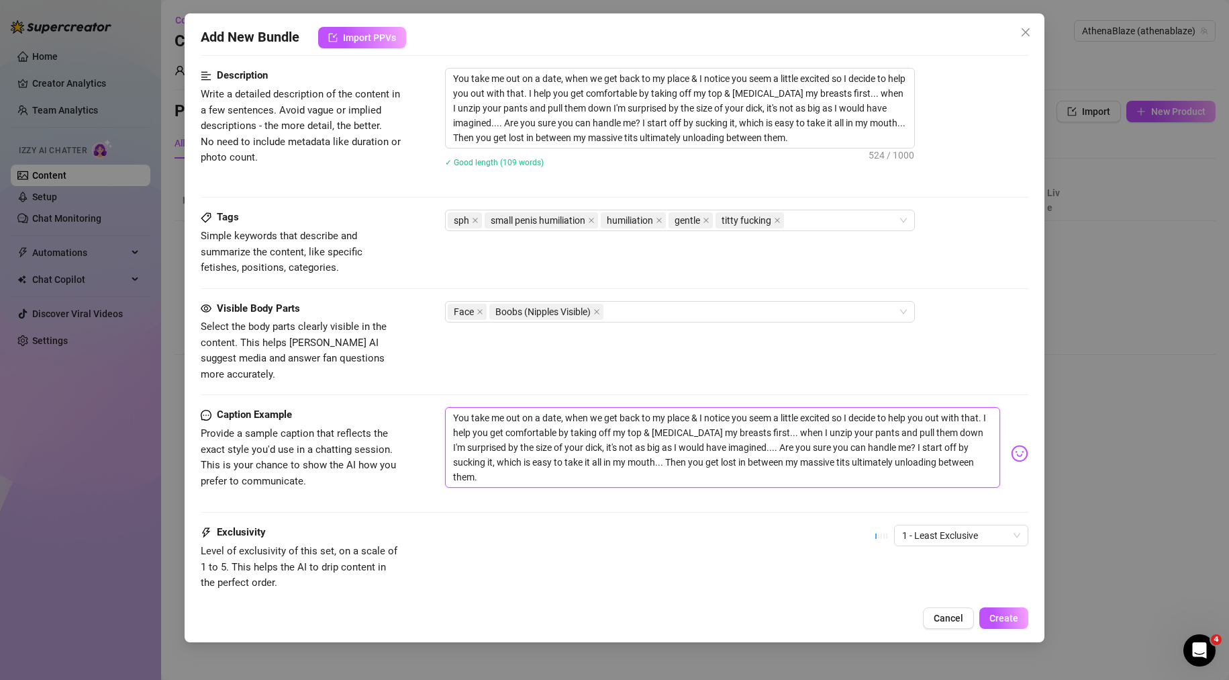
click at [781, 458] on textarea "You take me out on a date, when we get back to my place & I notice you seem a l…" at bounding box center [723, 447] width 556 height 81
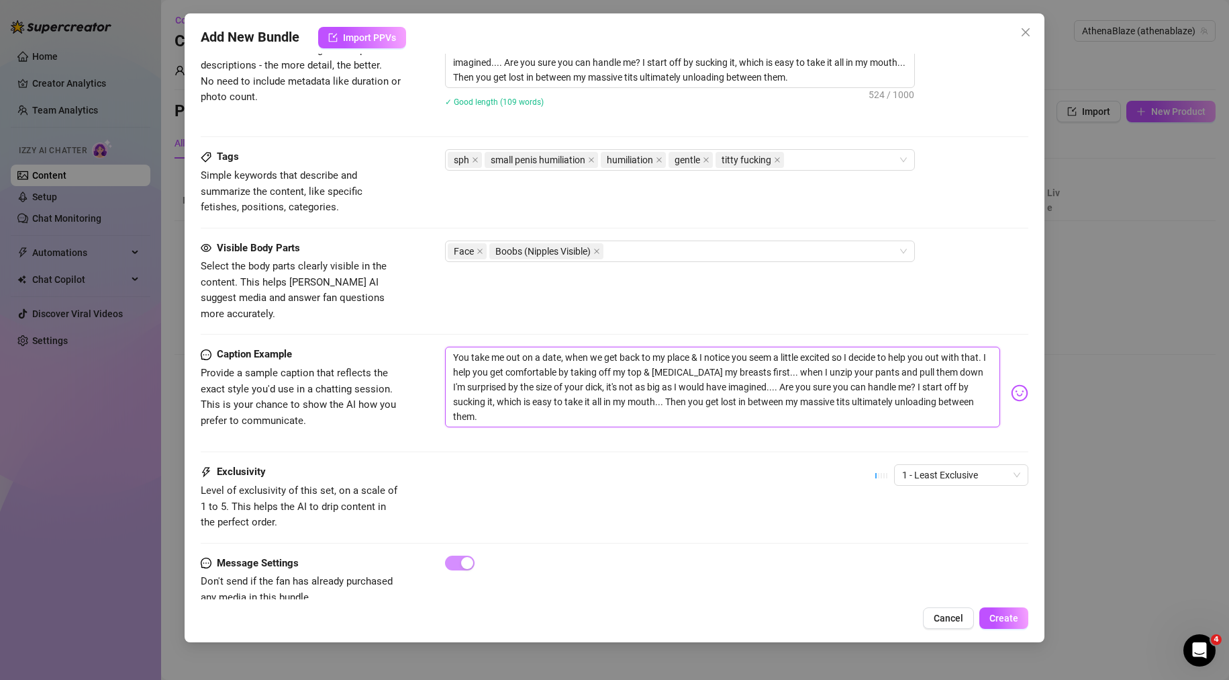
scroll to position [613, 0]
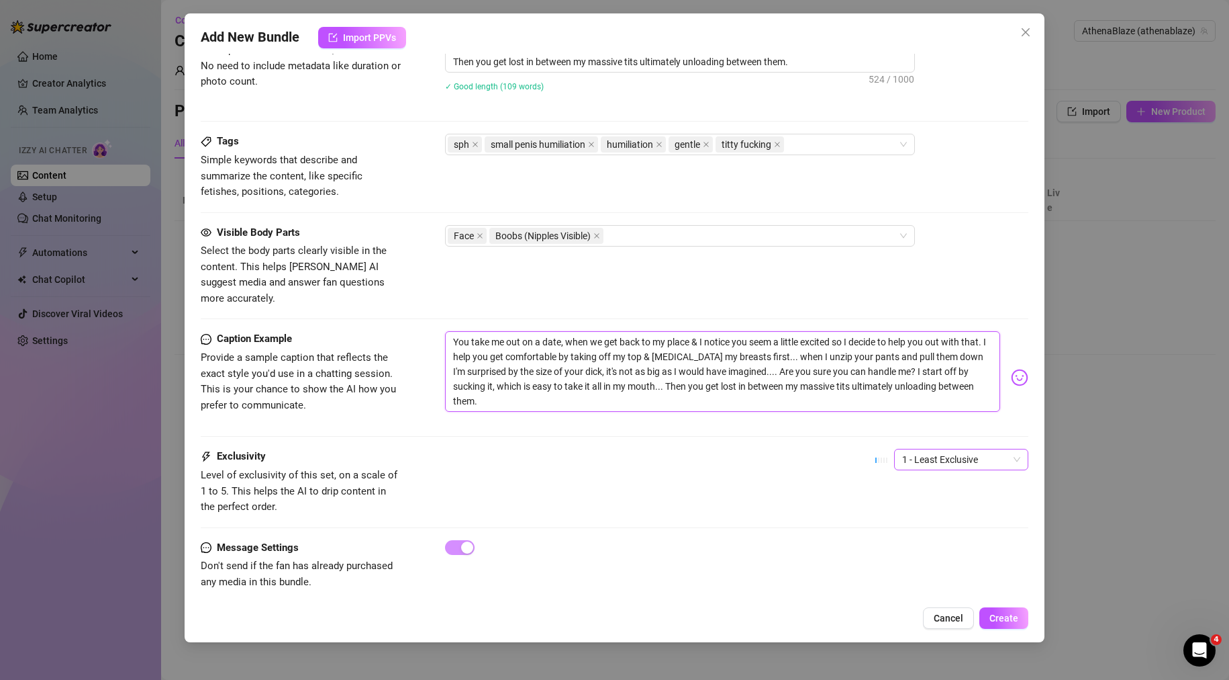
click at [917, 449] on span "1 - Least Exclusive" at bounding box center [961, 459] width 118 height 20
click at [650, 467] on div "Exclusivity Level of exclusivity of this set, on a scale of 1 to 5. This helps …" at bounding box center [615, 482] width 829 height 66
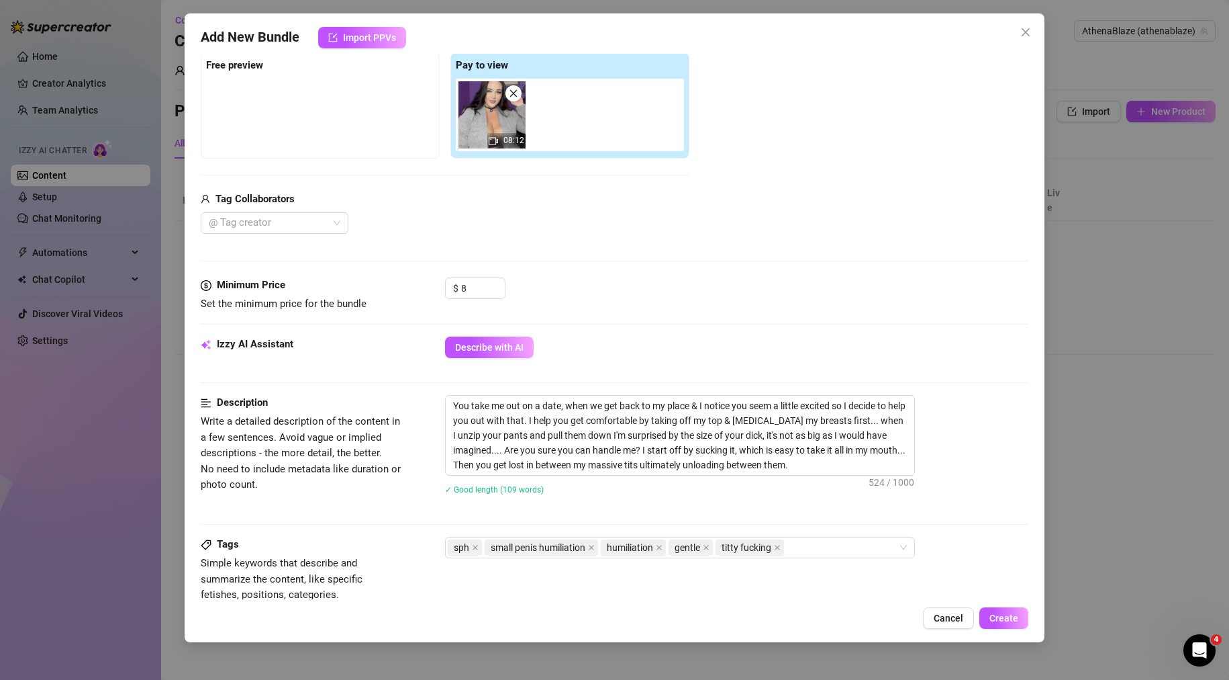
scroll to position [9, 0]
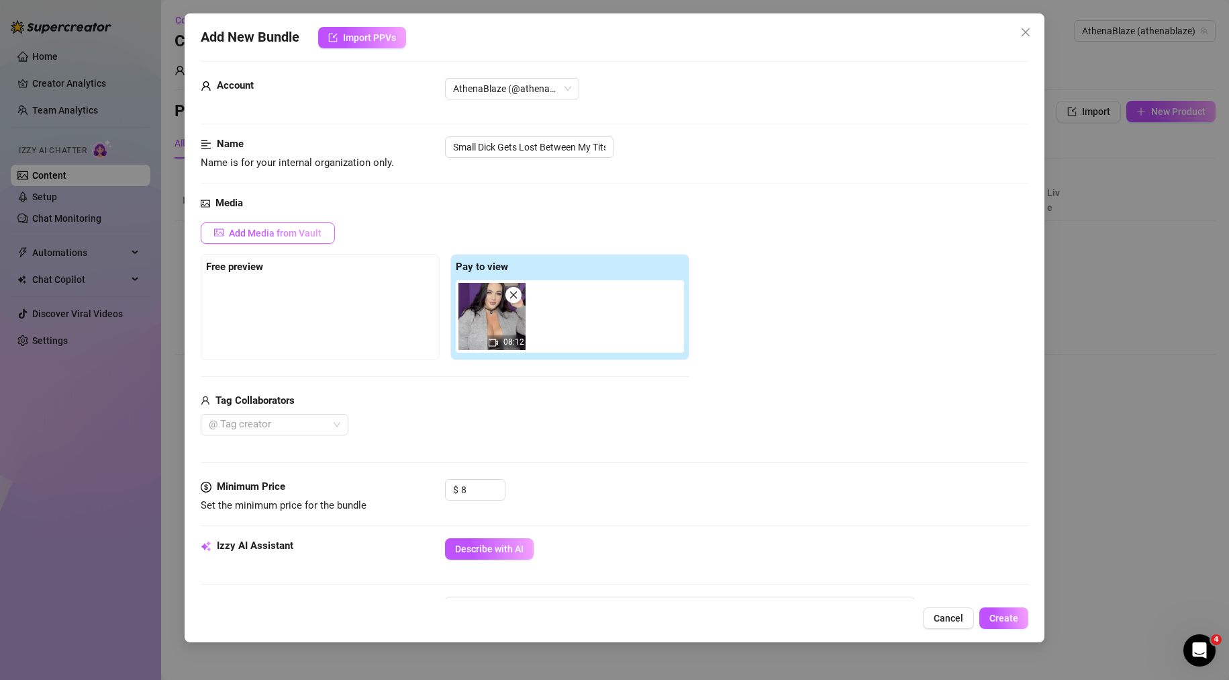
click at [251, 237] on span "Add Media from Vault" at bounding box center [275, 233] width 93 height 11
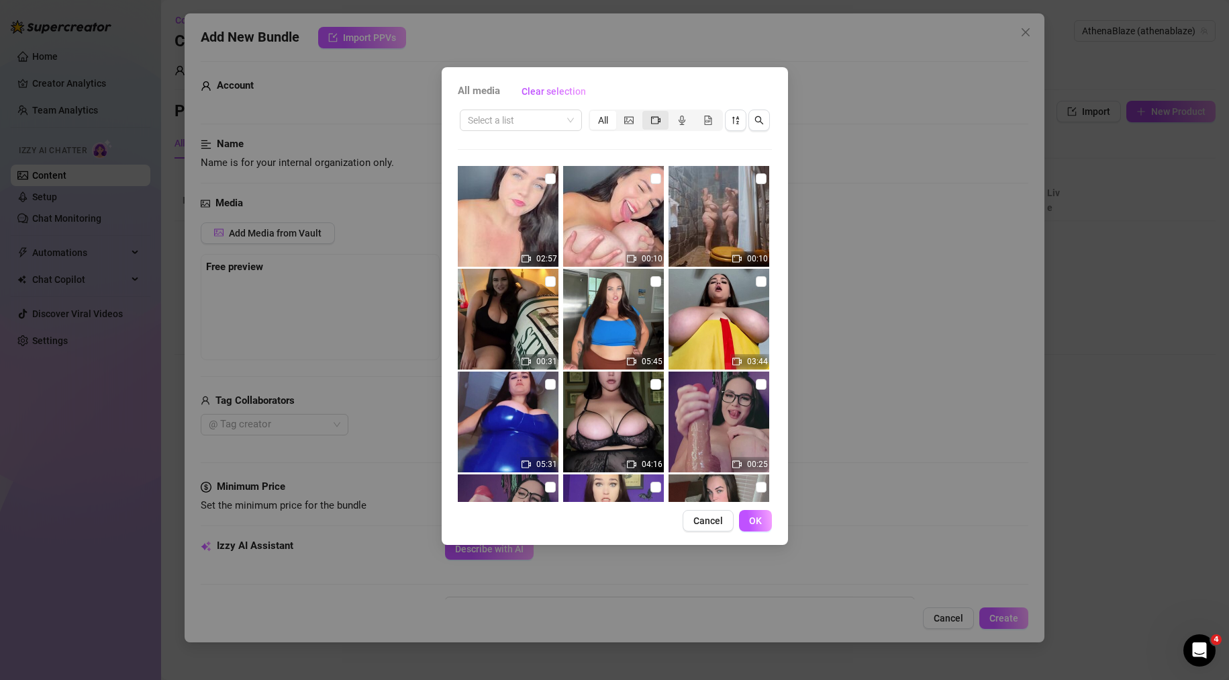
click at [656, 118] on icon "video-camera" at bounding box center [655, 119] width 9 height 9
click at [646, 113] on input "segmented control" at bounding box center [646, 113] width 0 height 0
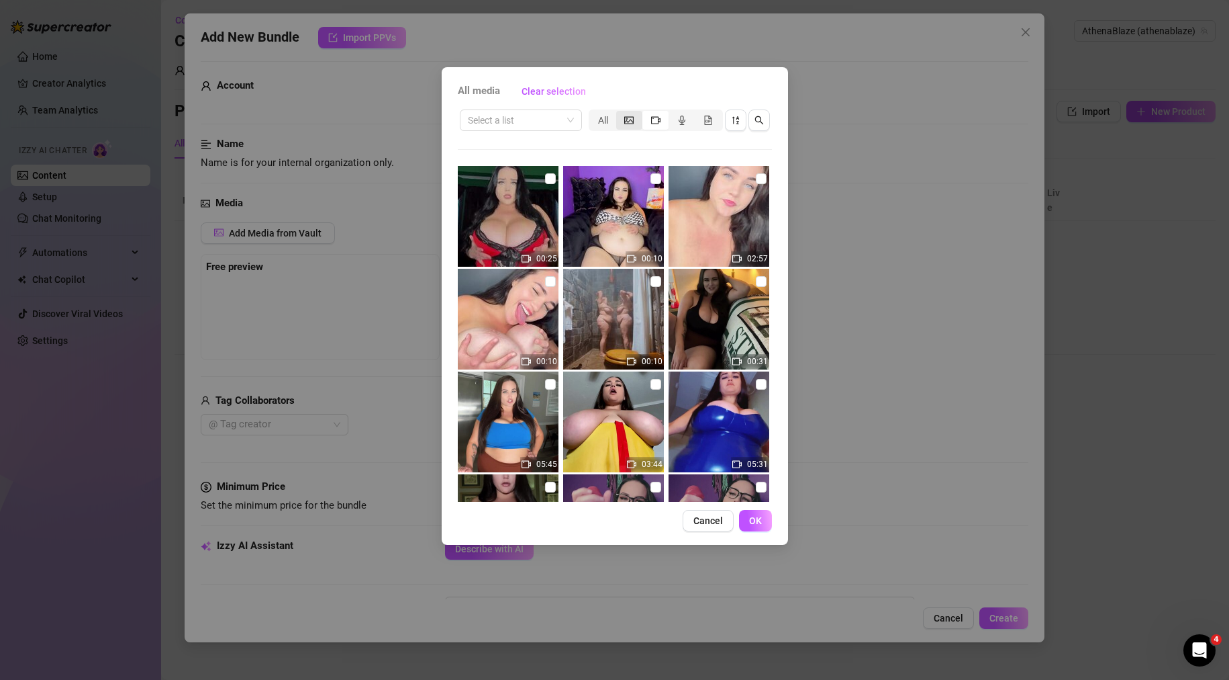
click at [626, 126] on div "segmented control" at bounding box center [629, 120] width 26 height 19
click at [620, 113] on input "segmented control" at bounding box center [620, 113] width 0 height 0
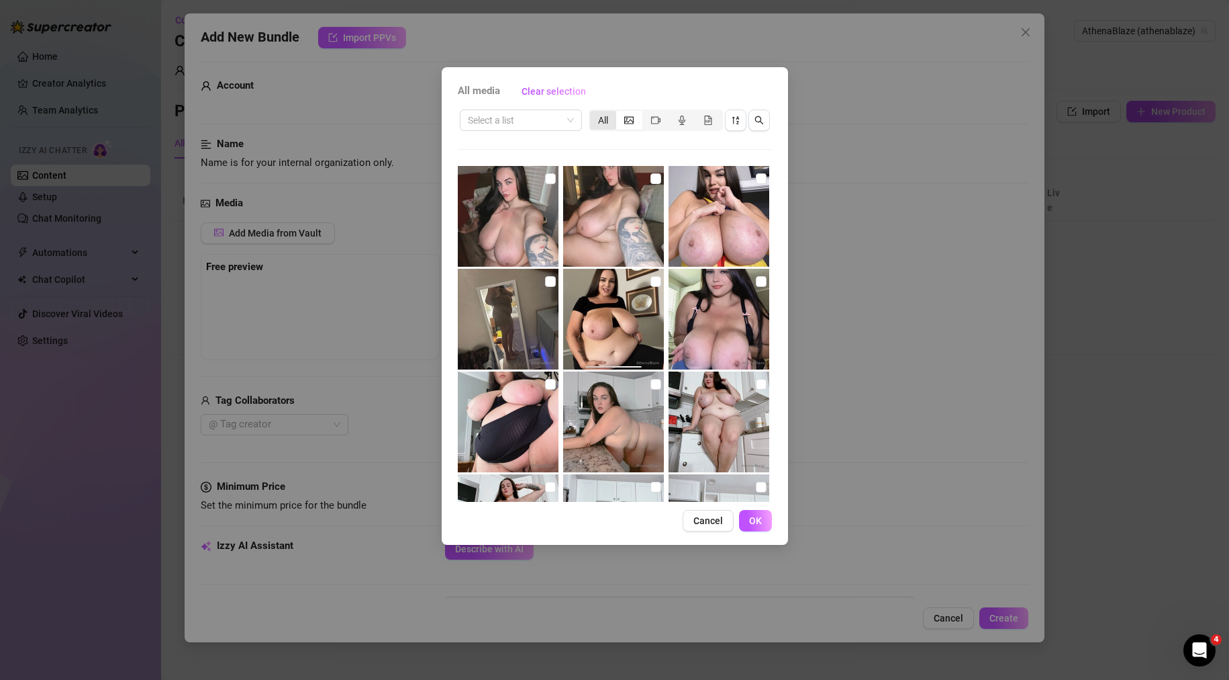
click at [606, 121] on div "All" at bounding box center [603, 120] width 26 height 19
click at [594, 113] on input "All" at bounding box center [594, 113] width 0 height 0
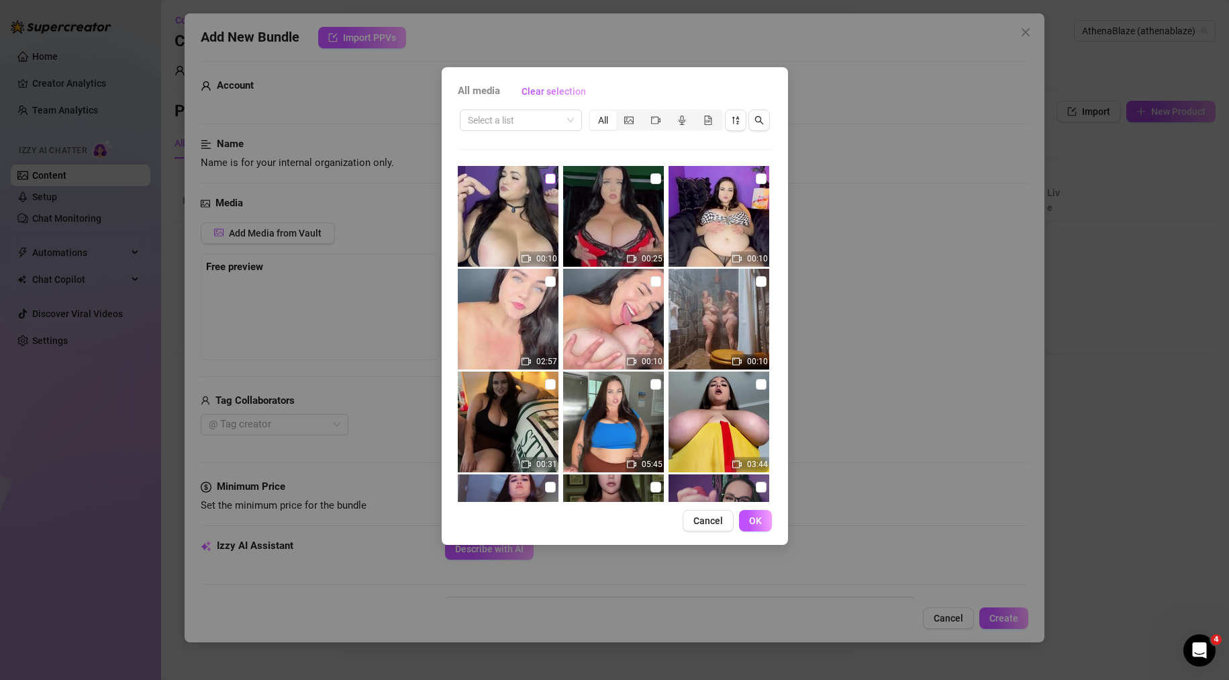
click at [551, 178] on input "checkbox" at bounding box center [550, 178] width 11 height 11
click at [759, 517] on span "OK" at bounding box center [755, 520] width 13 height 11
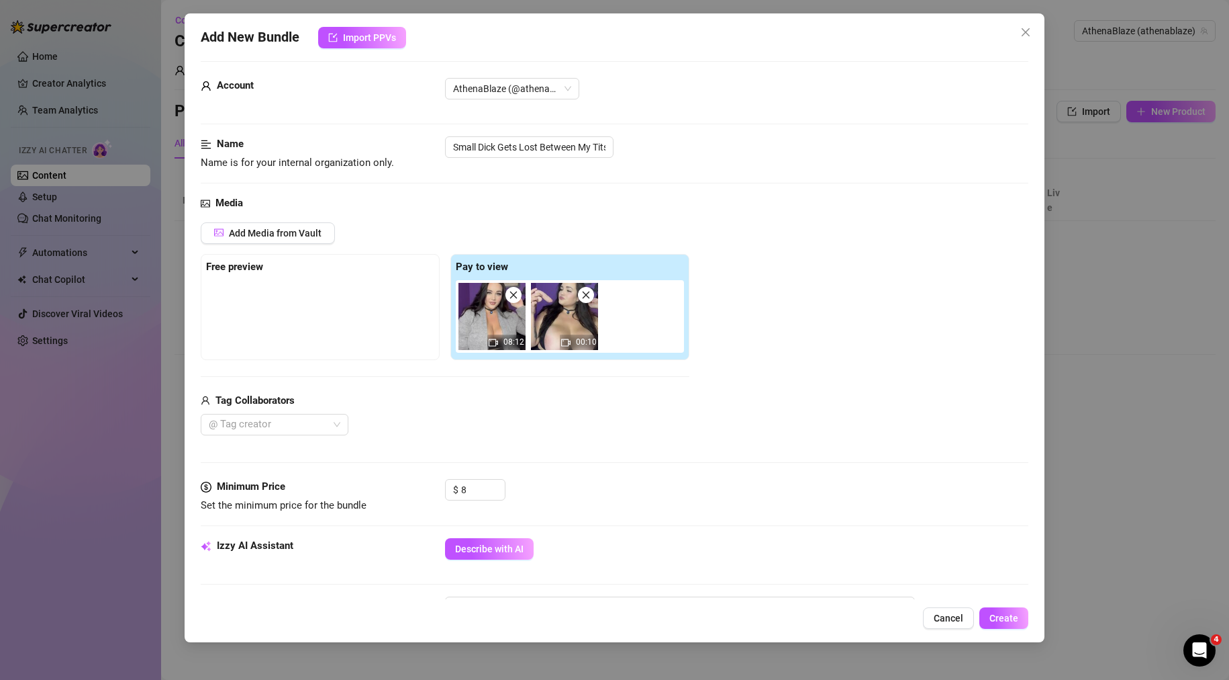
drag, startPoint x: 560, startPoint y: 308, endPoint x: 283, endPoint y: 308, distance: 276.7
click at [283, 308] on div "Free preview Pay to view 08:12 00:10" at bounding box center [445, 307] width 489 height 106
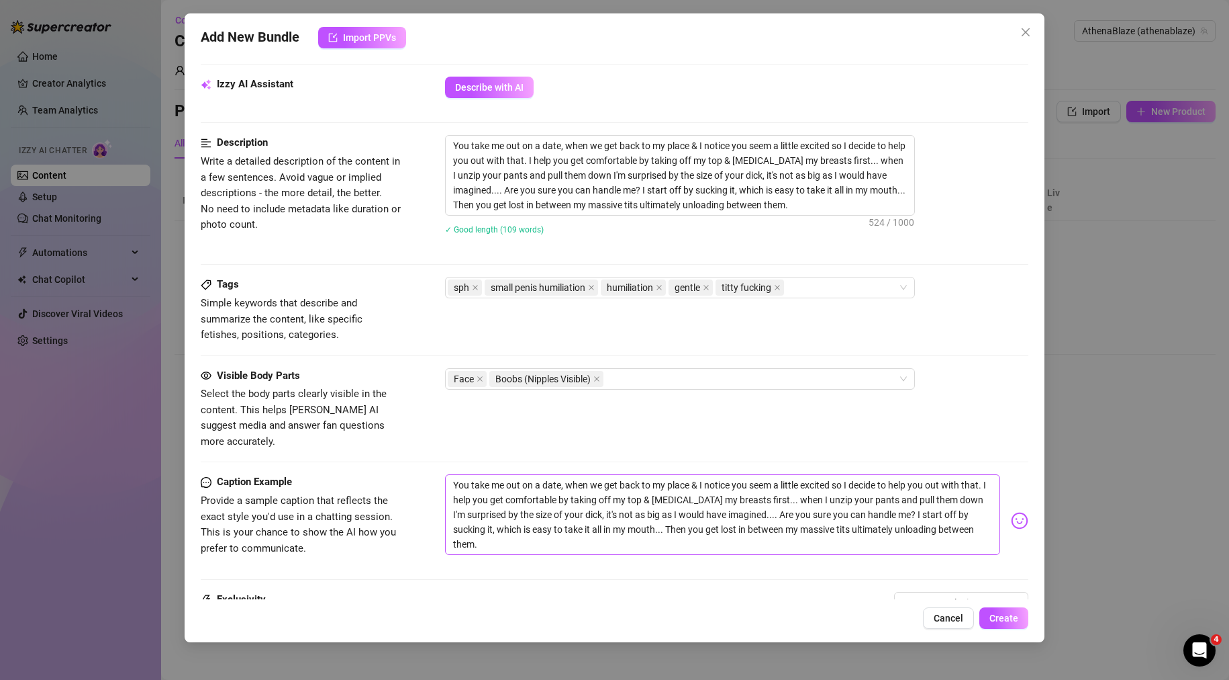
scroll to position [613, 0]
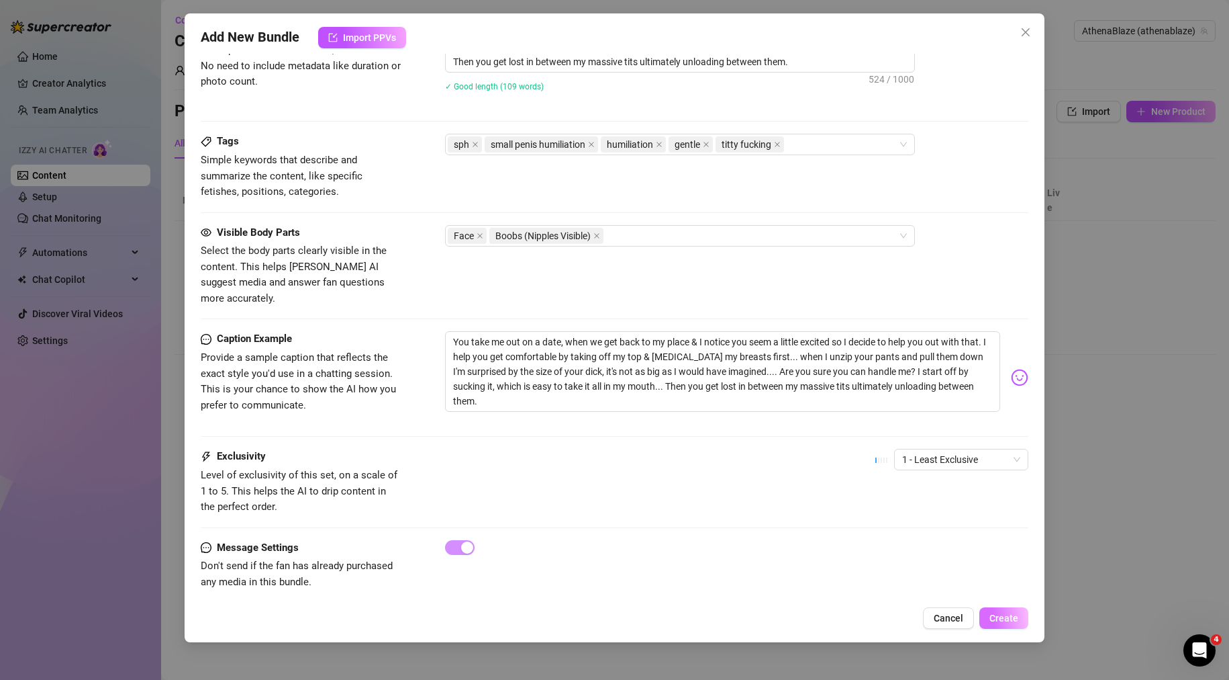
click at [1005, 618] on span "Create" at bounding box center [1004, 617] width 29 height 11
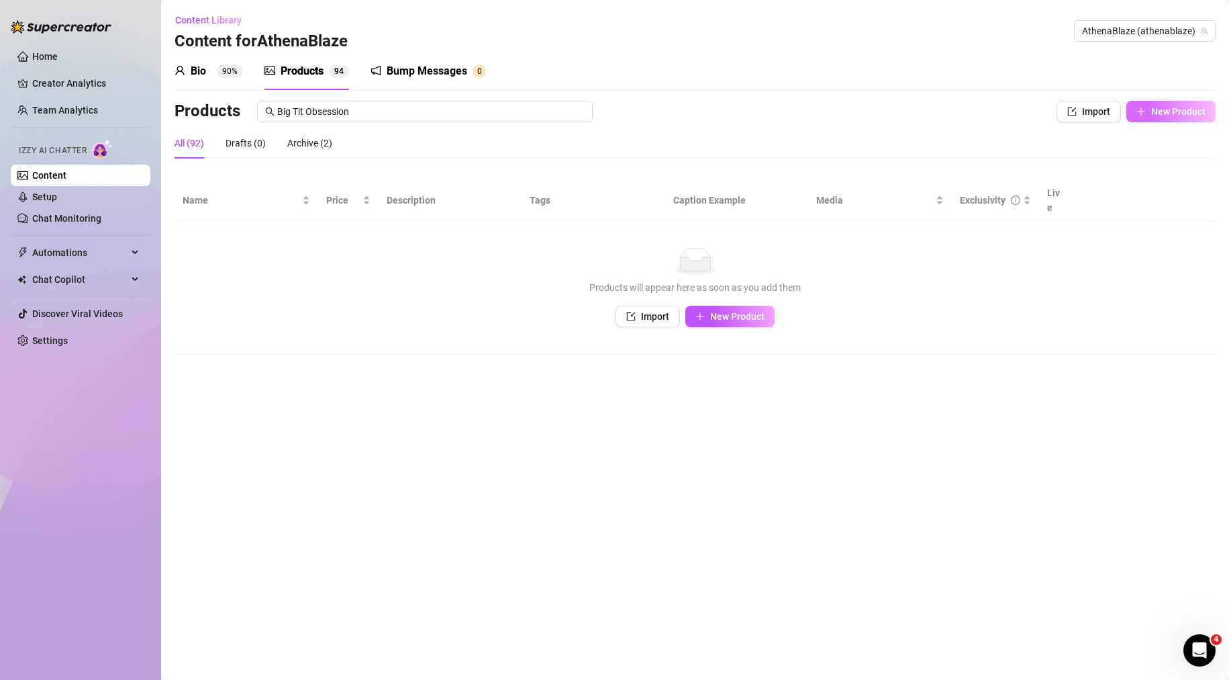
click at [1210, 115] on button "New Product" at bounding box center [1171, 111] width 89 height 21
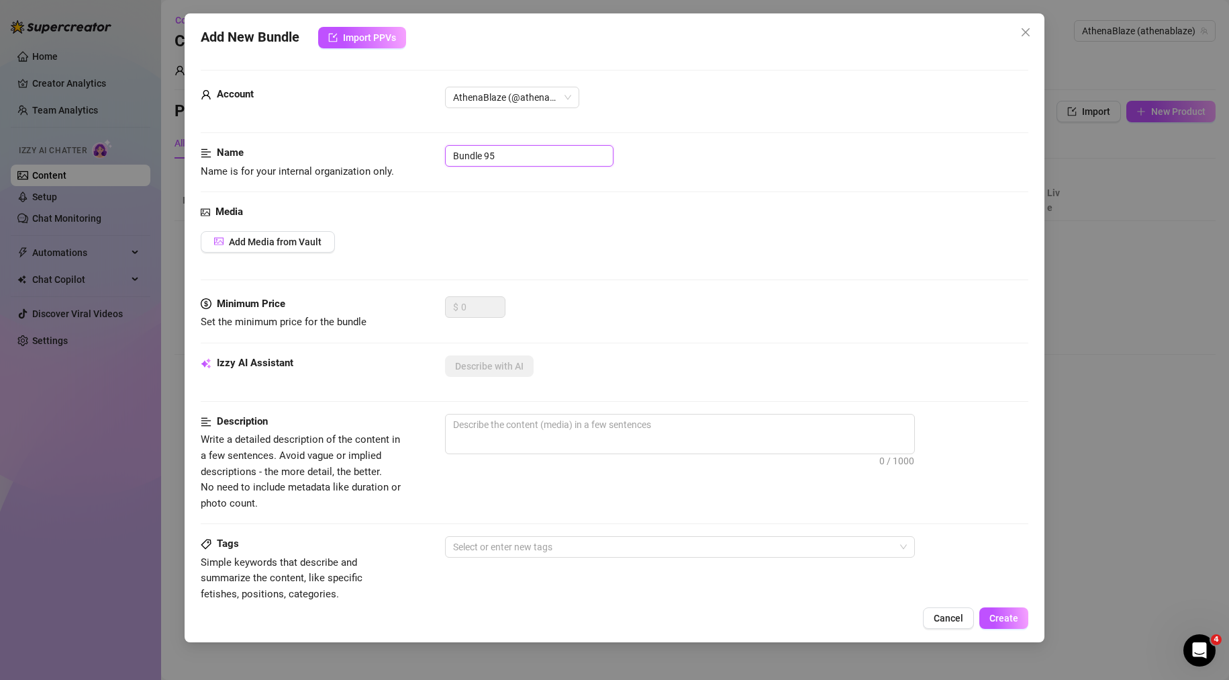
drag, startPoint x: 567, startPoint y: 155, endPoint x: 345, endPoint y: 154, distance: 222.3
click at [321, 154] on div "Name Name is for your internal organization only. Bundle 95" at bounding box center [615, 162] width 829 height 34
paste input "Teasing + Nipple Sucking & Motorboating"
drag, startPoint x: 402, startPoint y: 240, endPoint x: 306, endPoint y: 237, distance: 96.1
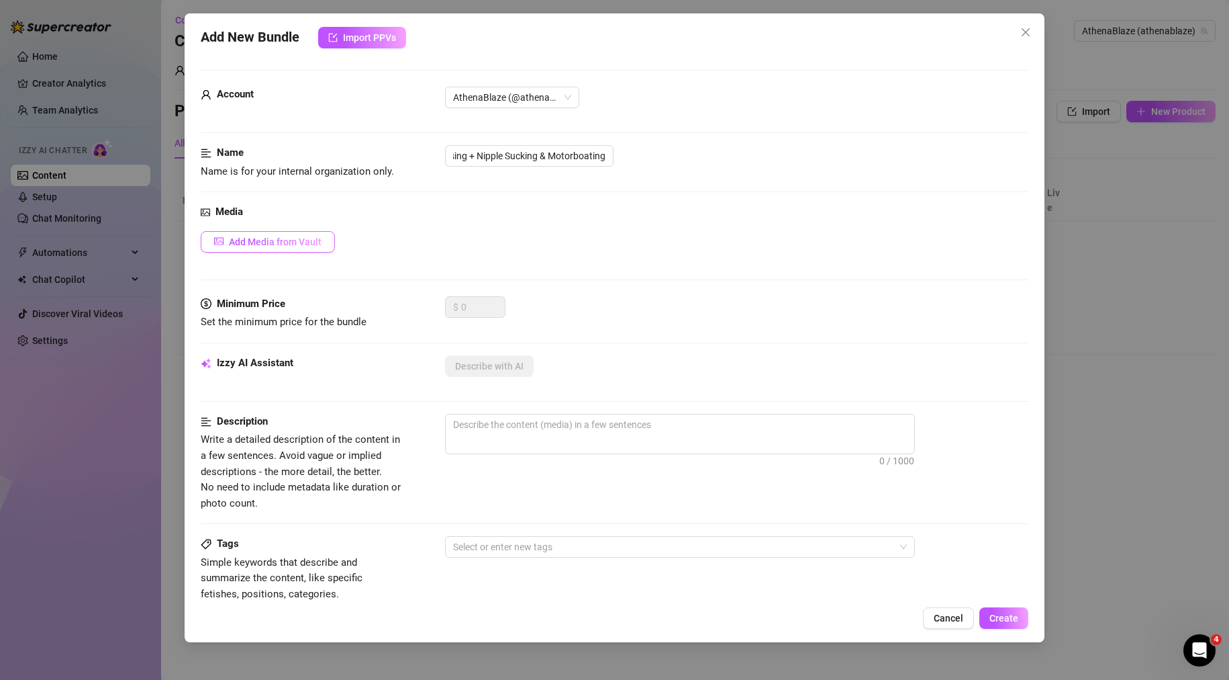
click at [403, 240] on div "Add Media from Vault" at bounding box center [615, 241] width 829 height 21
click at [532, 426] on textarea at bounding box center [680, 424] width 469 height 20
paste textarea "Teasing you with my breasts, bouncing & tweeking my nipples making them nice an…"
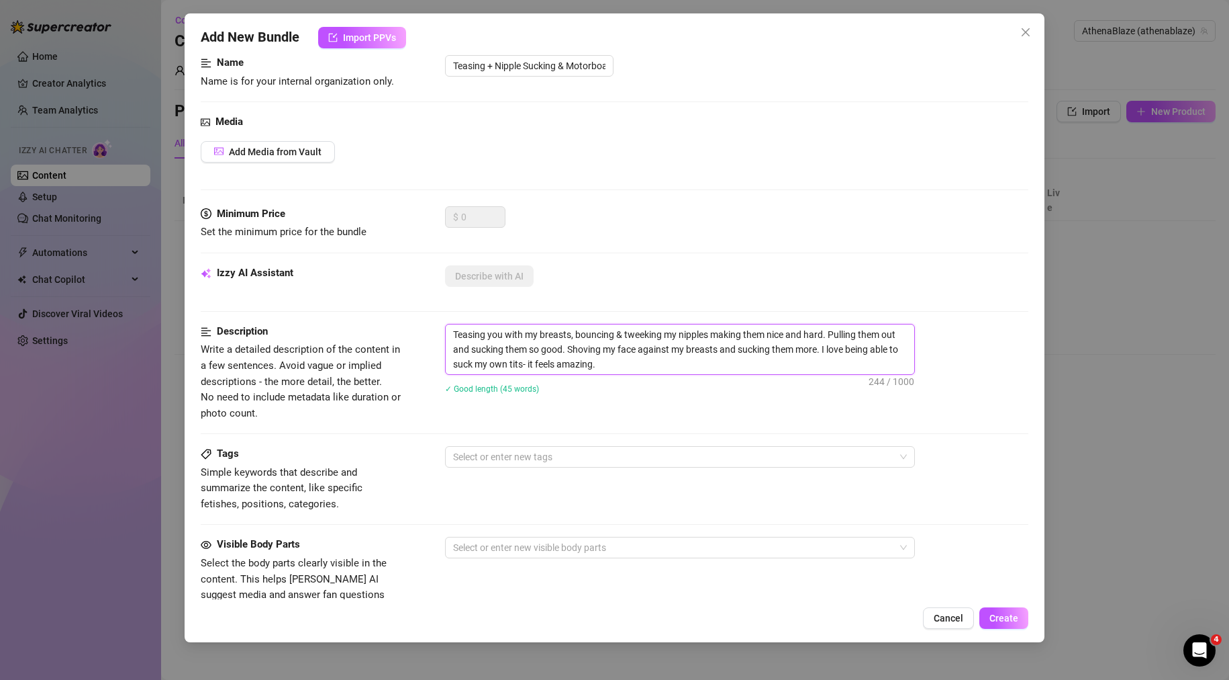
scroll to position [201, 0]
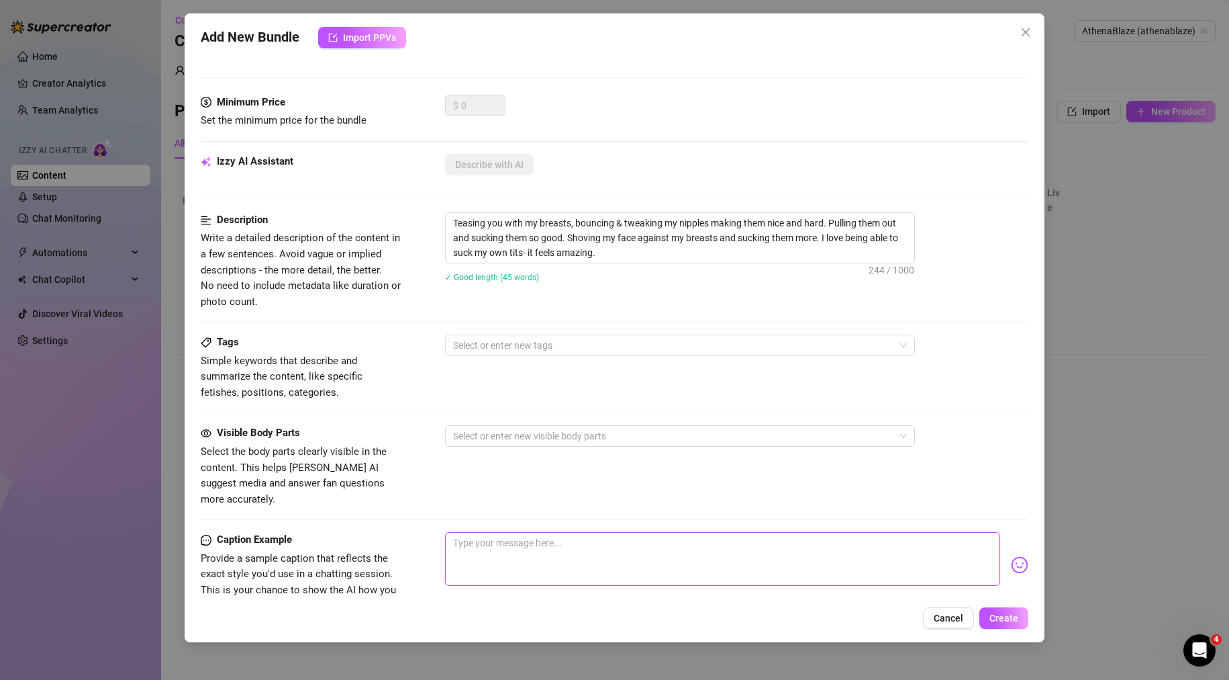
paste textarea "Teasing you with my breasts, bouncing & tweeking my nipples making them nice an…"
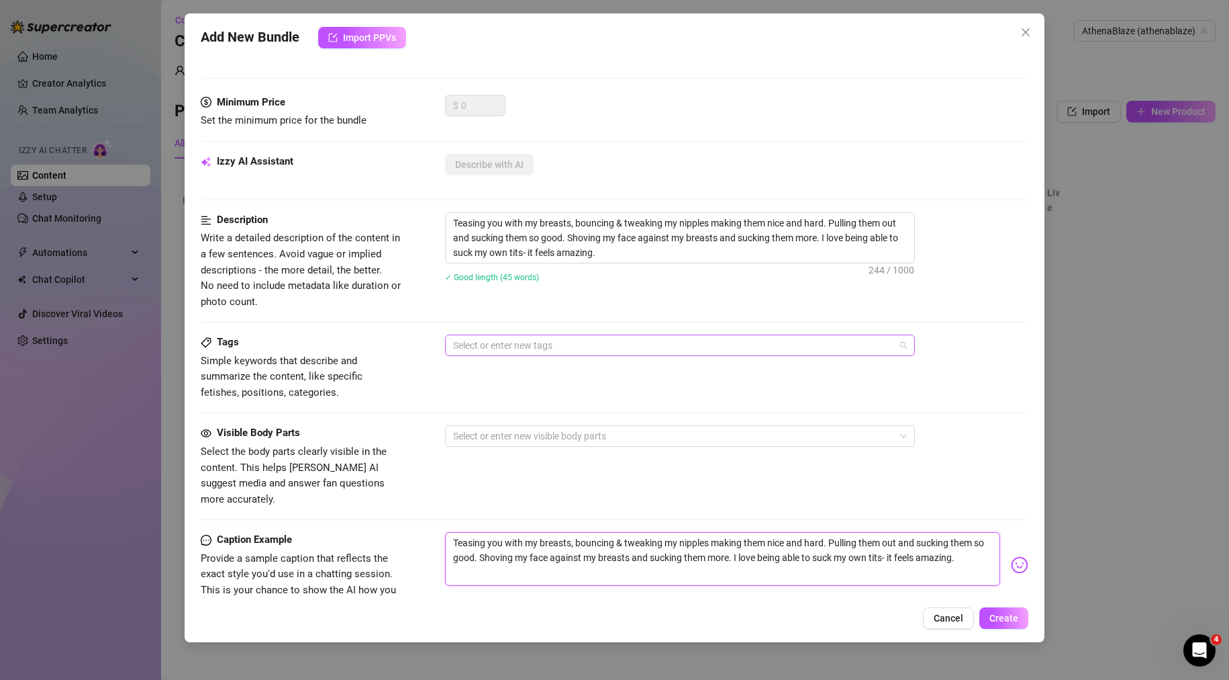
click at [575, 341] on div at bounding box center [673, 345] width 451 height 19
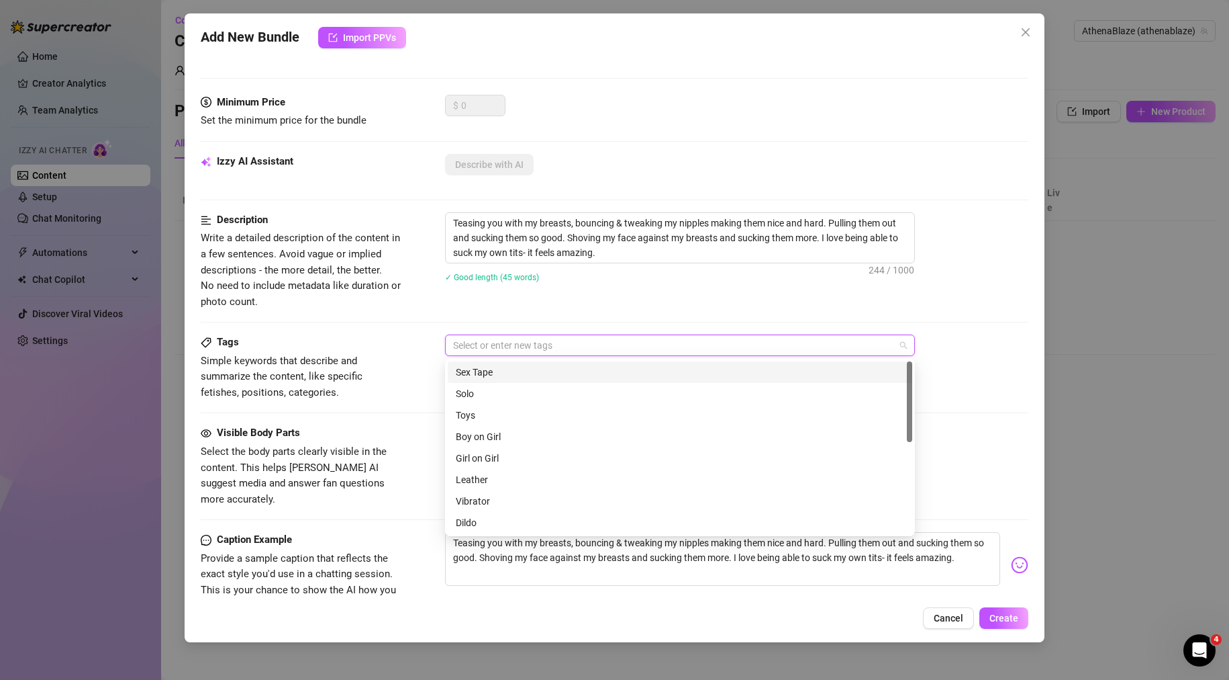
click at [561, 312] on div "Description Write a detailed description of the content in a few sentences. Avo…" at bounding box center [615, 273] width 829 height 122
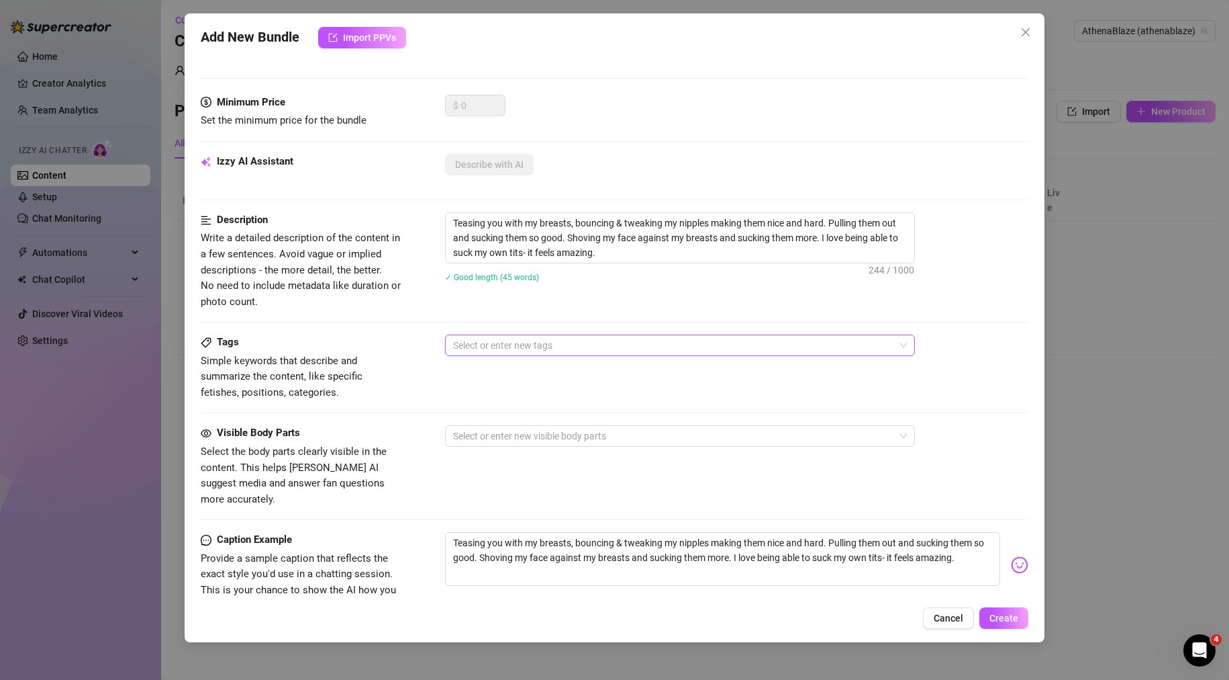
click at [492, 344] on div at bounding box center [673, 345] width 451 height 19
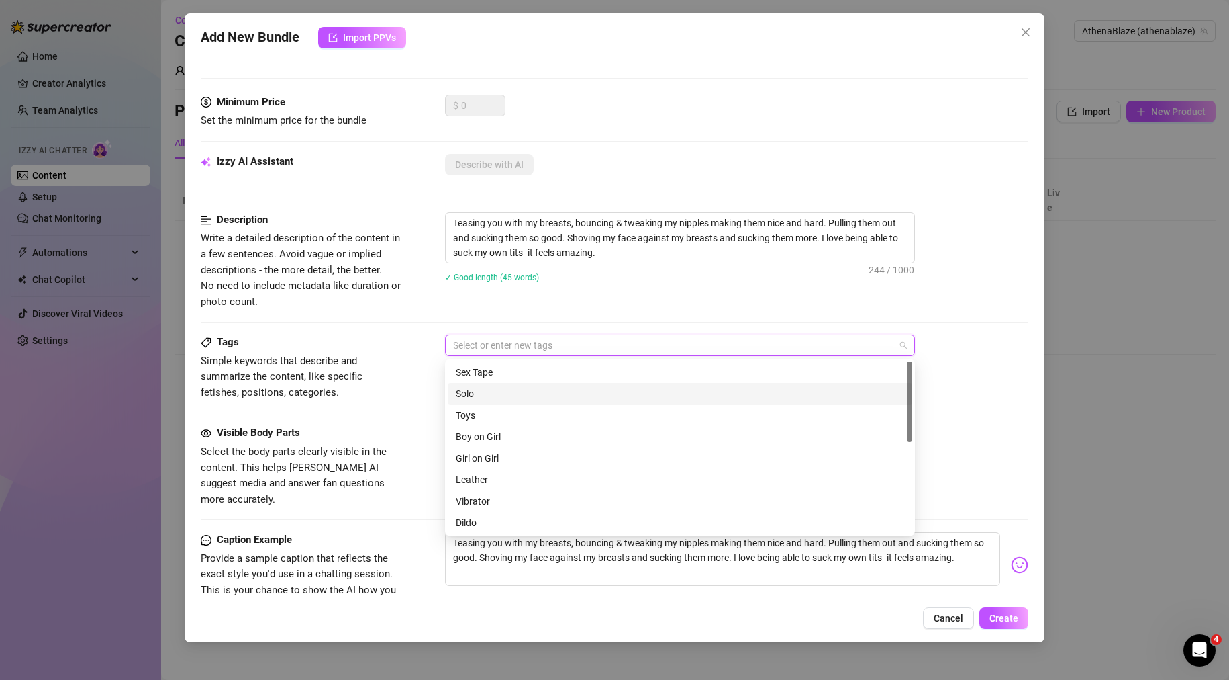
click at [484, 395] on div "Solo" at bounding box center [680, 393] width 449 height 15
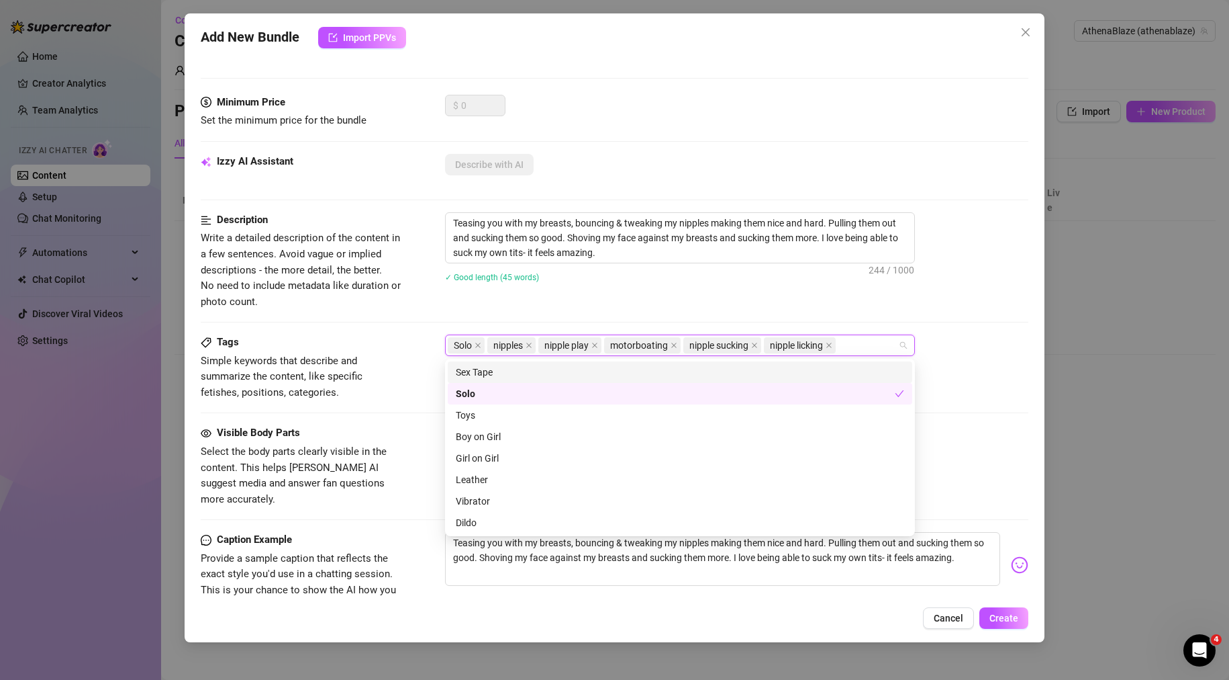
click at [669, 299] on div "Description Write a detailed description of the content in a few sentences. Avo…" at bounding box center [615, 260] width 829 height 97
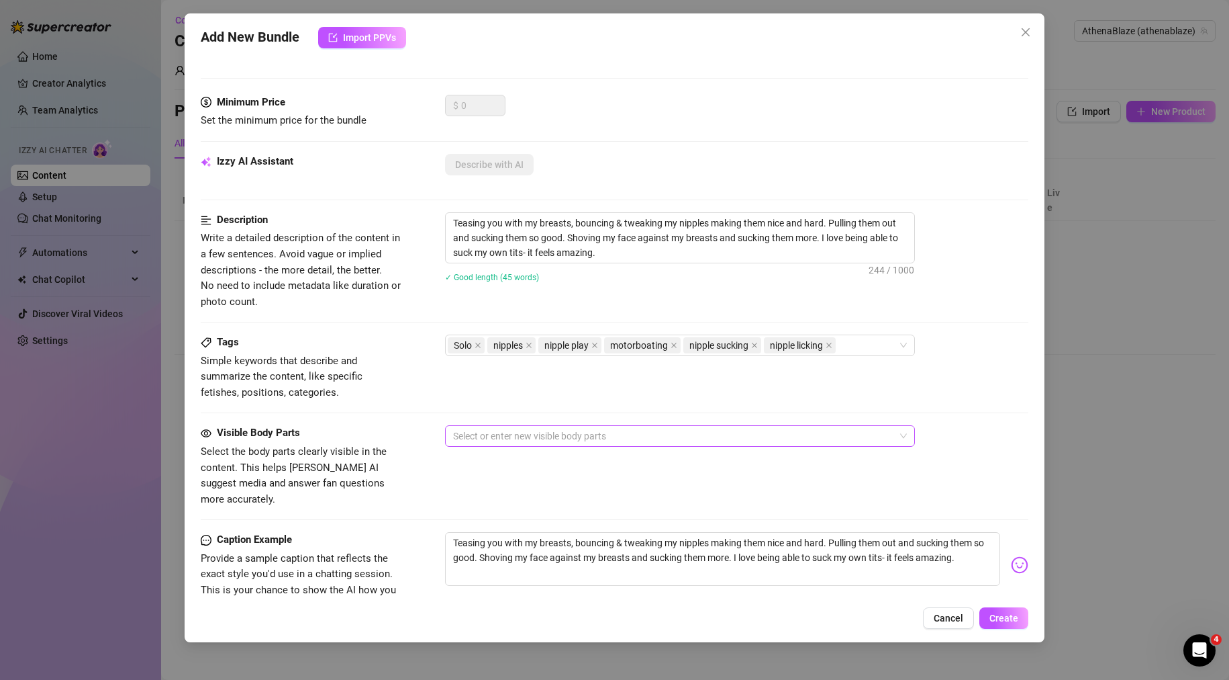
click at [682, 440] on div at bounding box center [673, 435] width 451 height 19
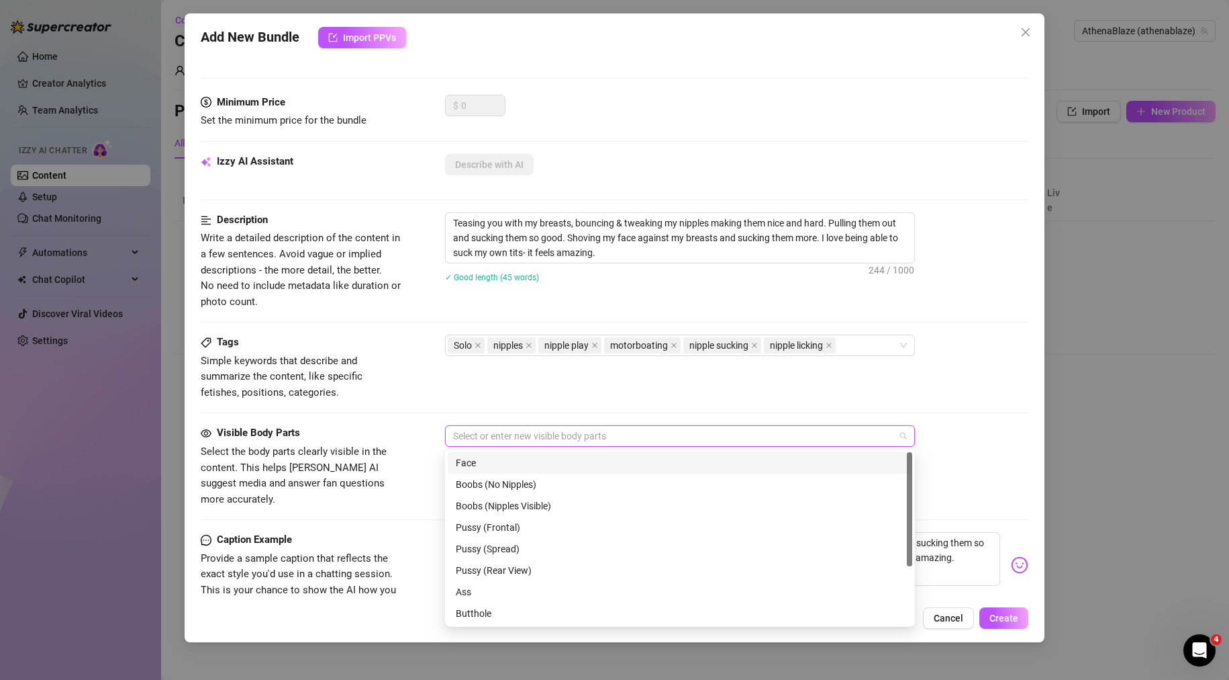
click at [513, 465] on div "Face" at bounding box center [680, 462] width 449 height 15
click at [535, 508] on div "Boobs (Nipples Visible)" at bounding box center [680, 505] width 449 height 15
click at [551, 387] on div "Tags Simple keywords that describe and summarize the content, like specific fet…" at bounding box center [615, 367] width 829 height 66
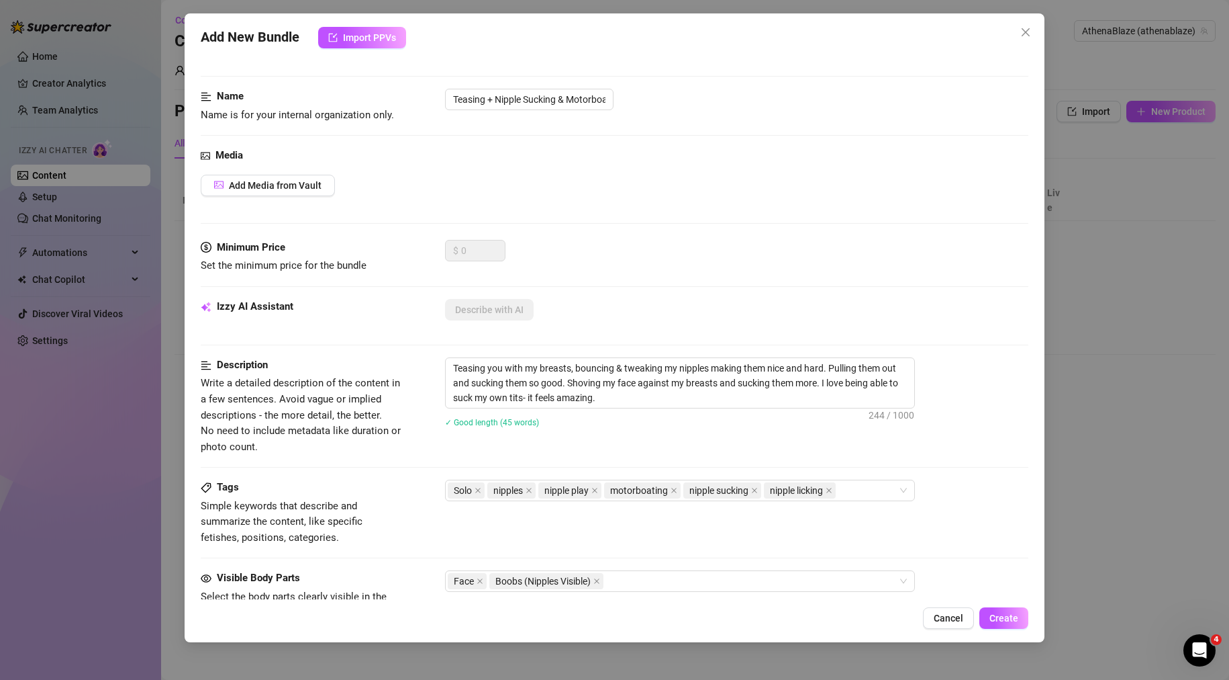
scroll to position [55, 0]
click at [295, 189] on span "Add Media from Vault" at bounding box center [275, 186] width 93 height 11
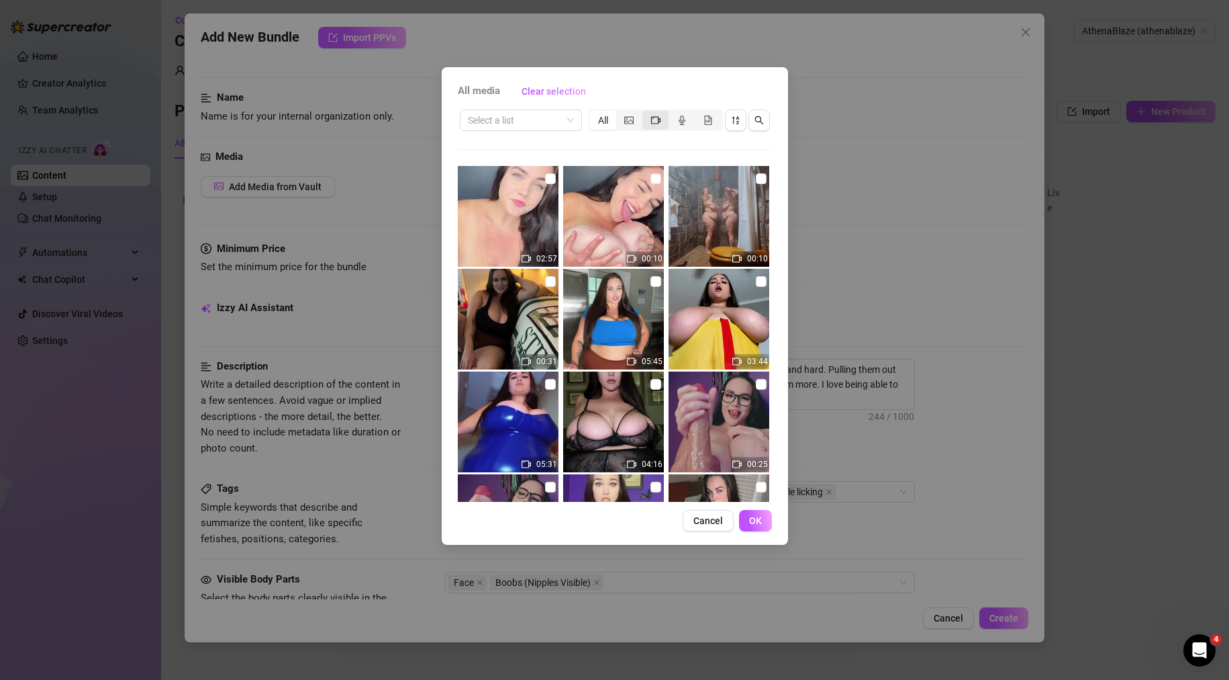
click at [643, 126] on div "segmented control" at bounding box center [656, 120] width 26 height 19
click at [646, 113] on input "segmented control" at bounding box center [646, 113] width 0 height 0
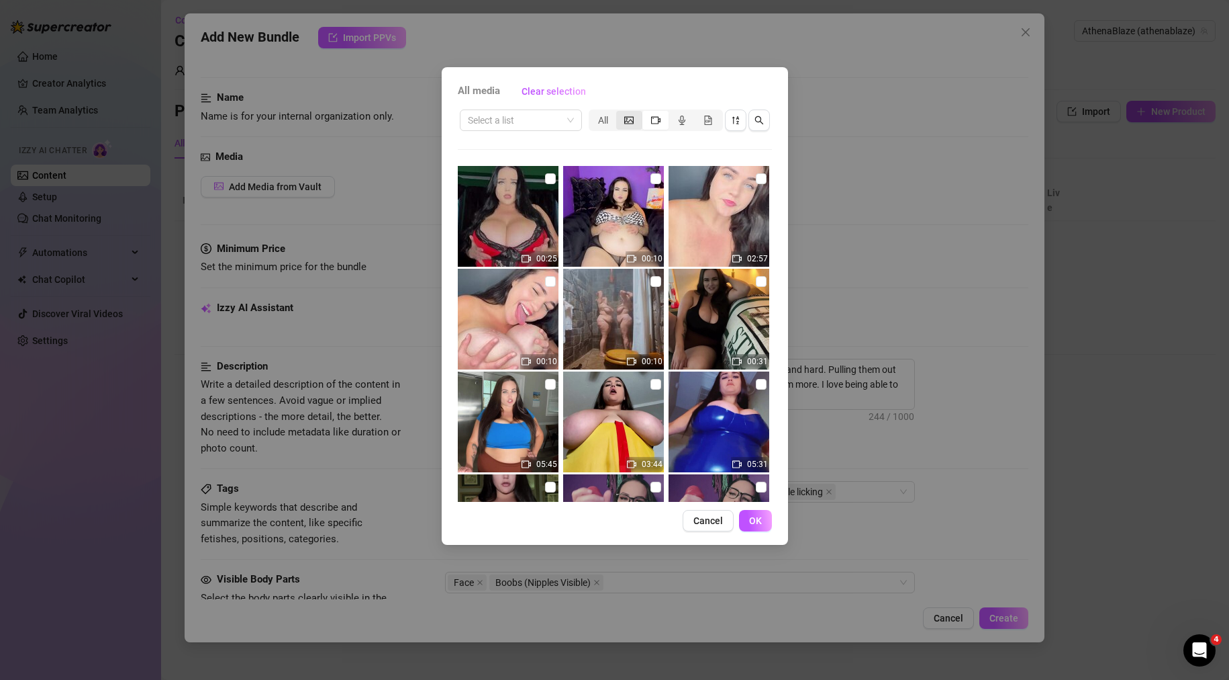
click at [629, 120] on icon "picture" at bounding box center [628, 119] width 9 height 9
click at [620, 113] on input "segmented control" at bounding box center [620, 113] width 0 height 0
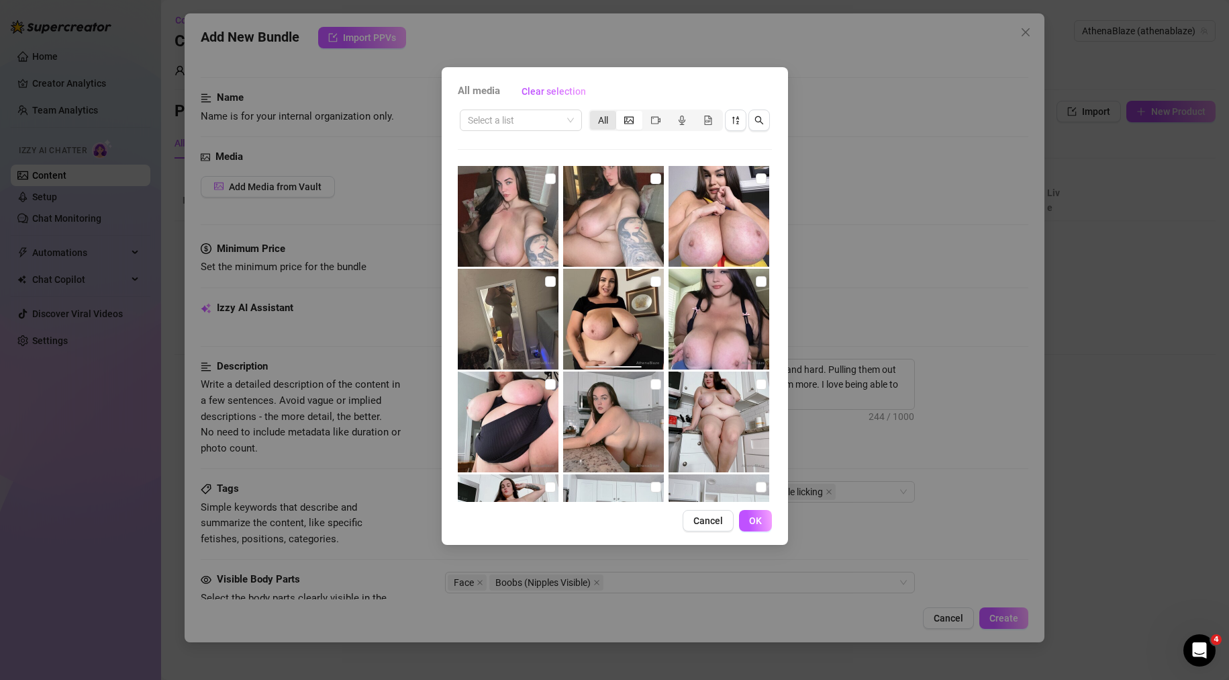
click at [606, 120] on div "All" at bounding box center [603, 120] width 26 height 19
click at [594, 113] on input "All" at bounding box center [594, 113] width 0 height 0
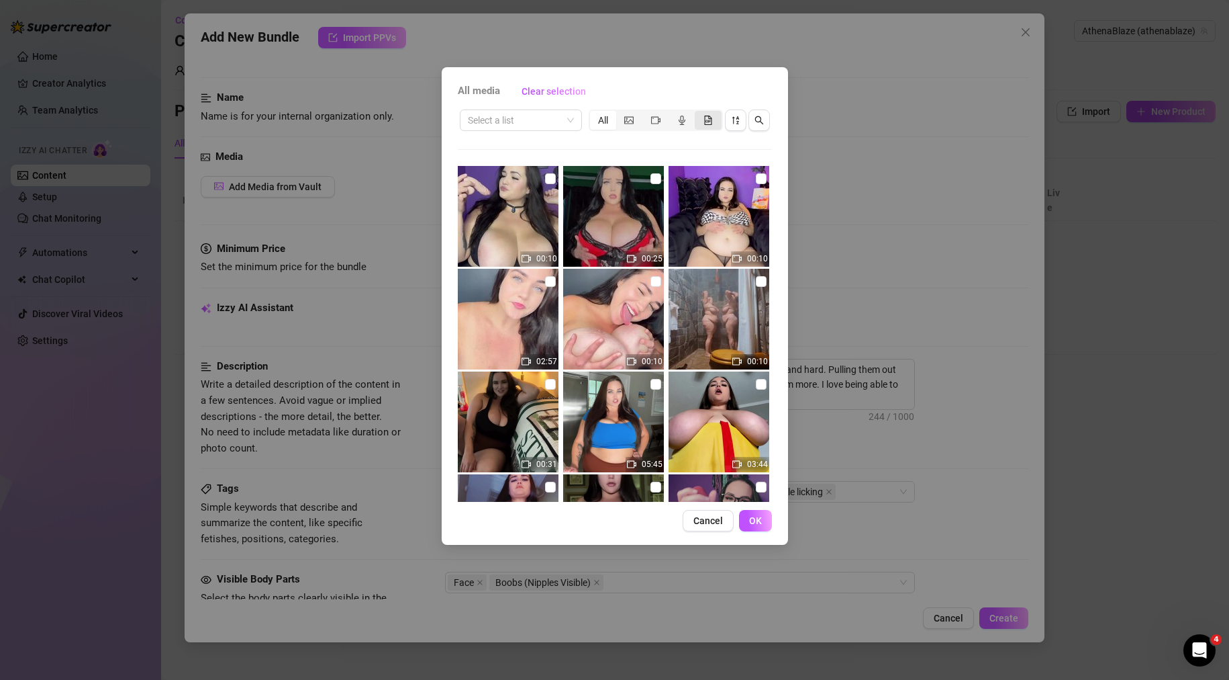
click at [717, 117] on div "segmented control" at bounding box center [708, 120] width 26 height 19
click at [698, 113] on input "segmented control" at bounding box center [698, 113] width 0 height 0
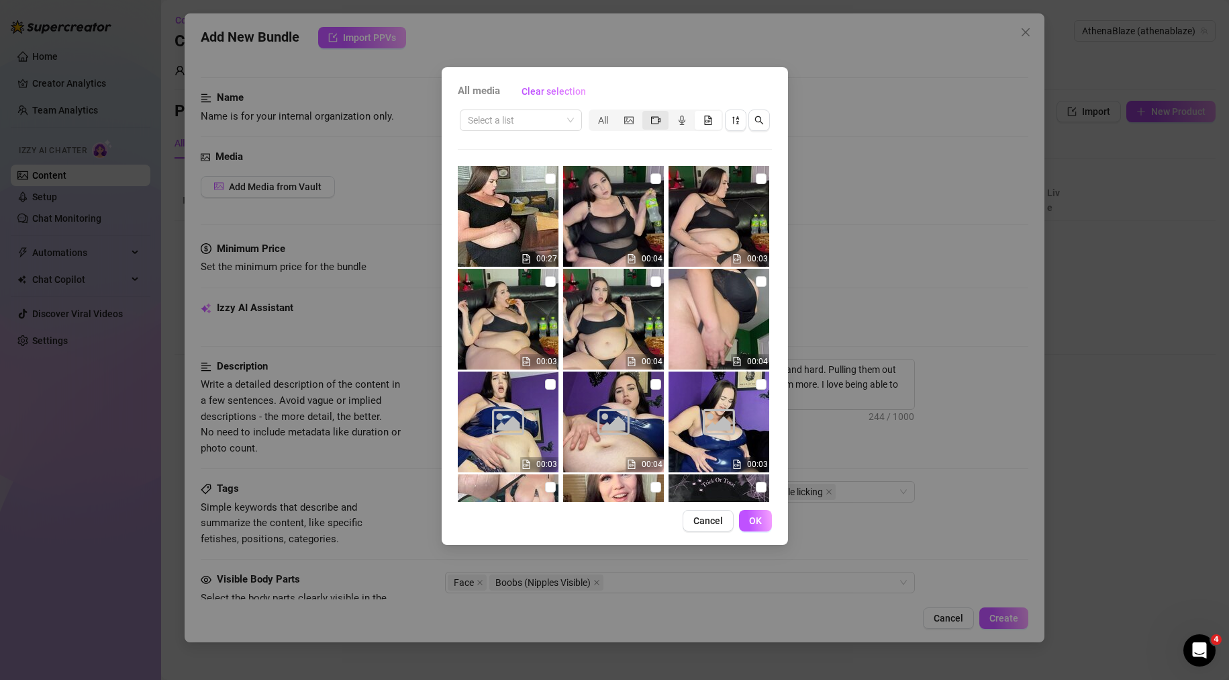
click at [655, 124] on span "segmented control" at bounding box center [655, 120] width 9 height 11
click at [646, 113] on input "segmented control" at bounding box center [646, 113] width 0 height 0
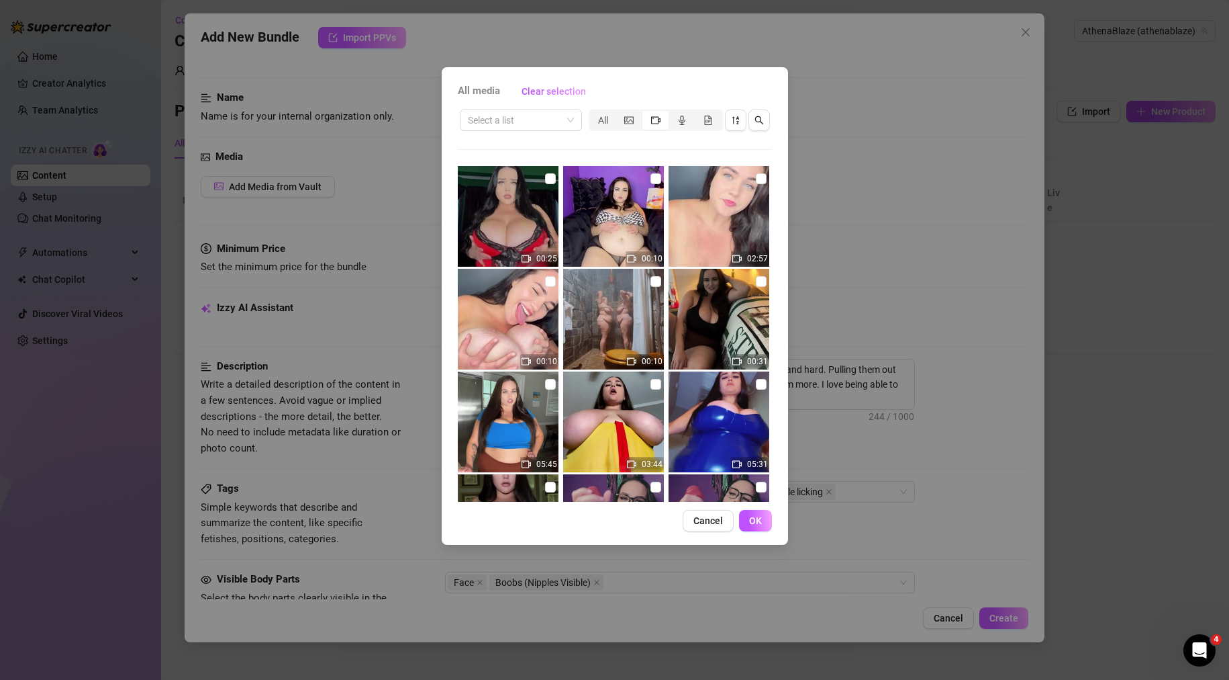
click at [655, 124] on span "segmented control" at bounding box center [655, 120] width 9 height 11
click at [646, 113] on input "segmented control" at bounding box center [646, 113] width 0 height 0
click at [655, 124] on span "segmented control" at bounding box center [655, 120] width 9 height 11
click at [646, 113] on input "segmented control" at bounding box center [646, 113] width 0 height 0
click at [655, 124] on span "segmented control" at bounding box center [655, 120] width 9 height 11
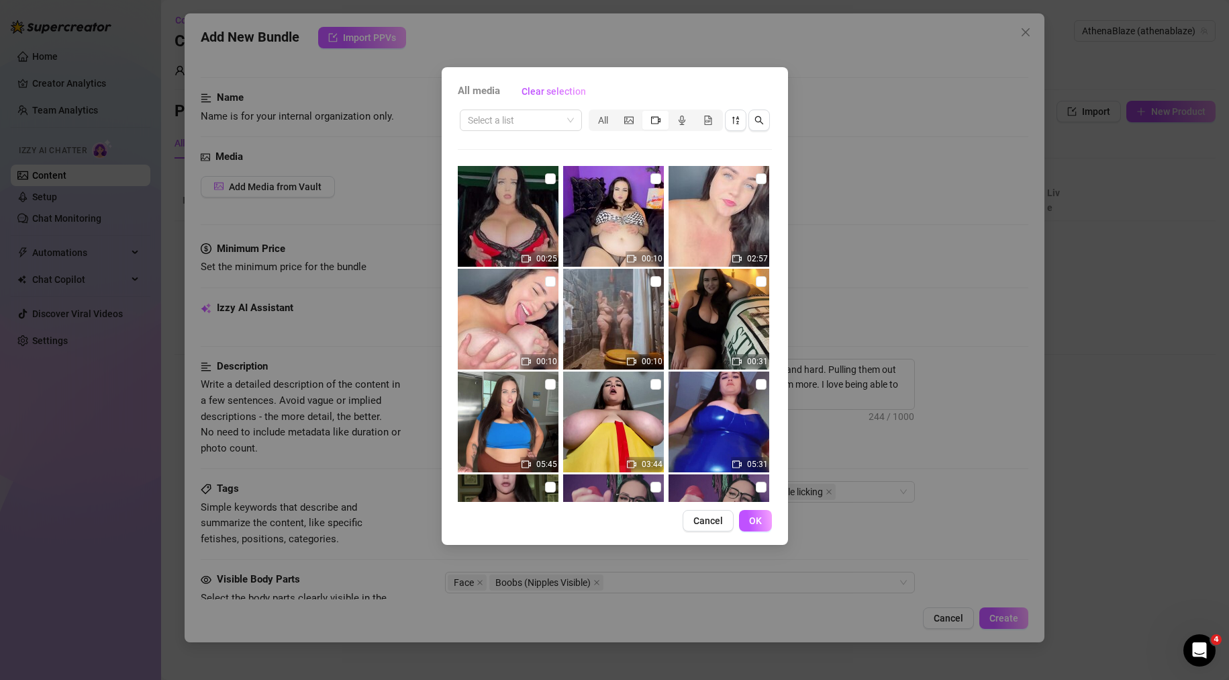
click at [646, 113] on input "segmented control" at bounding box center [646, 113] width 0 height 0
click at [655, 124] on span "segmented control" at bounding box center [655, 120] width 9 height 11
click at [646, 113] on input "segmented control" at bounding box center [646, 113] width 0 height 0
click at [625, 123] on icon "picture" at bounding box center [628, 119] width 9 height 7
click at [620, 113] on input "segmented control" at bounding box center [620, 113] width 0 height 0
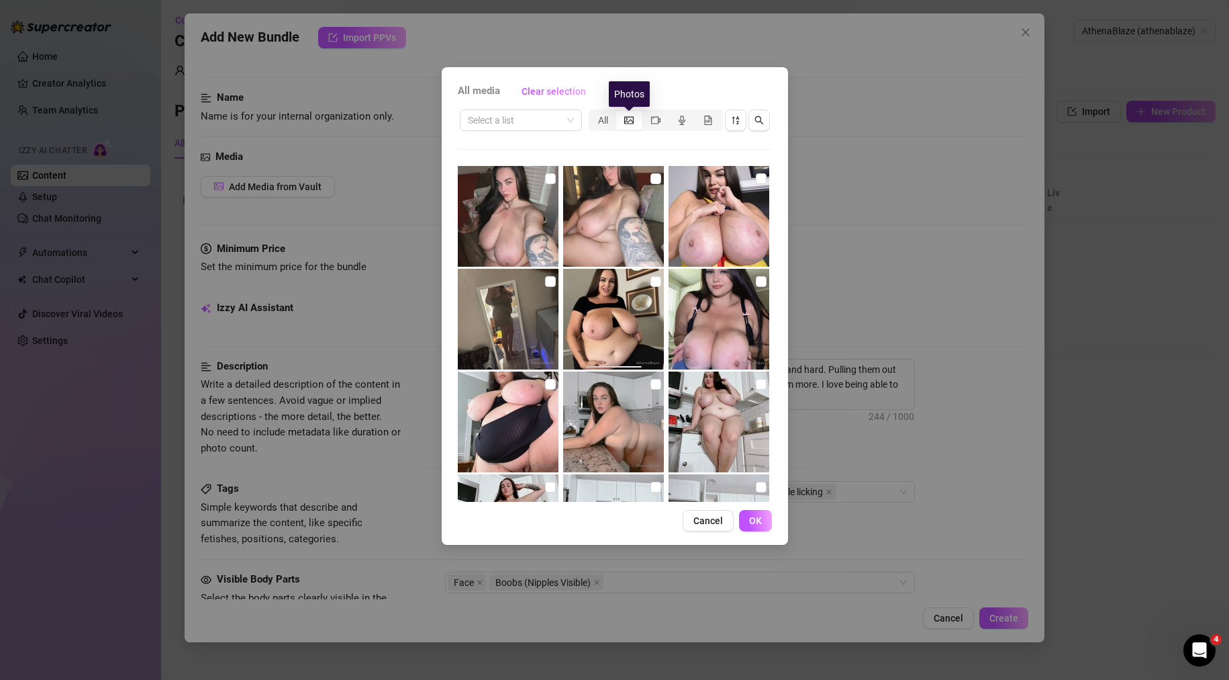
click at [625, 123] on icon "picture" at bounding box center [628, 119] width 9 height 7
click at [620, 113] on input "segmented control" at bounding box center [620, 113] width 0 height 0
click at [625, 123] on icon "picture" at bounding box center [628, 119] width 9 height 7
click at [620, 113] on input "segmented control" at bounding box center [620, 113] width 0 height 0
click at [625, 123] on icon "picture" at bounding box center [628, 119] width 9 height 7
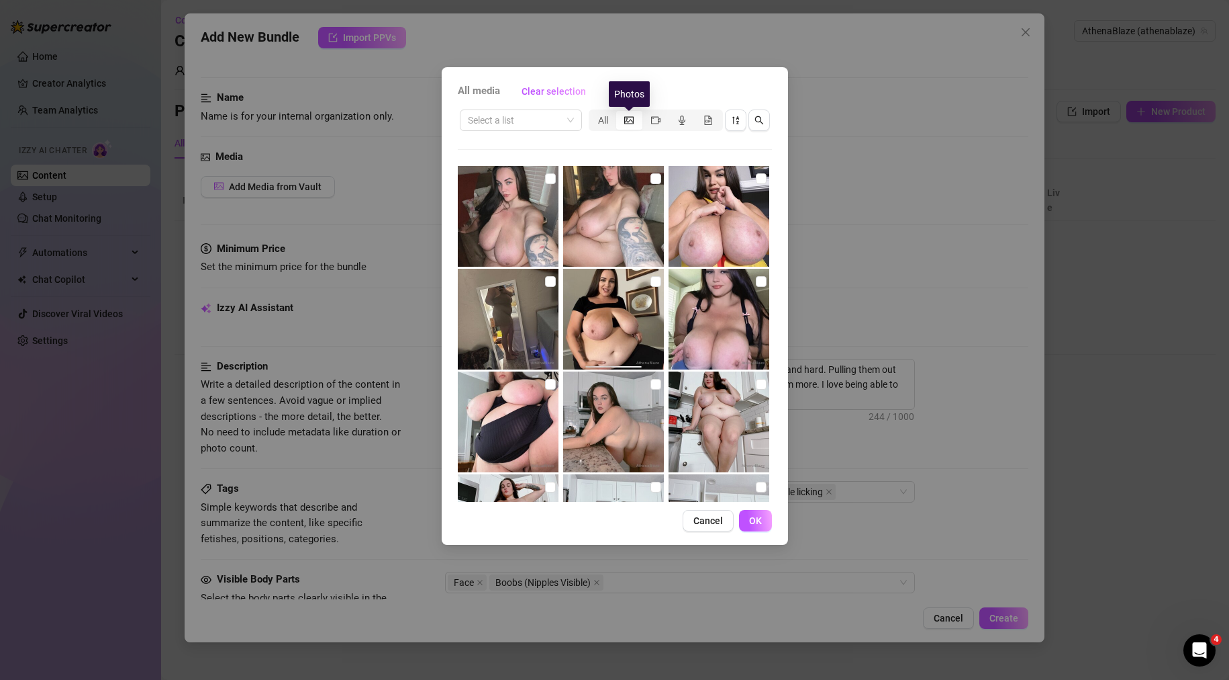
click at [620, 113] on input "segmented control" at bounding box center [620, 113] width 0 height 0
click at [590, 123] on div "All" at bounding box center [603, 120] width 26 height 19
click at [594, 113] on input "All" at bounding box center [594, 113] width 0 height 0
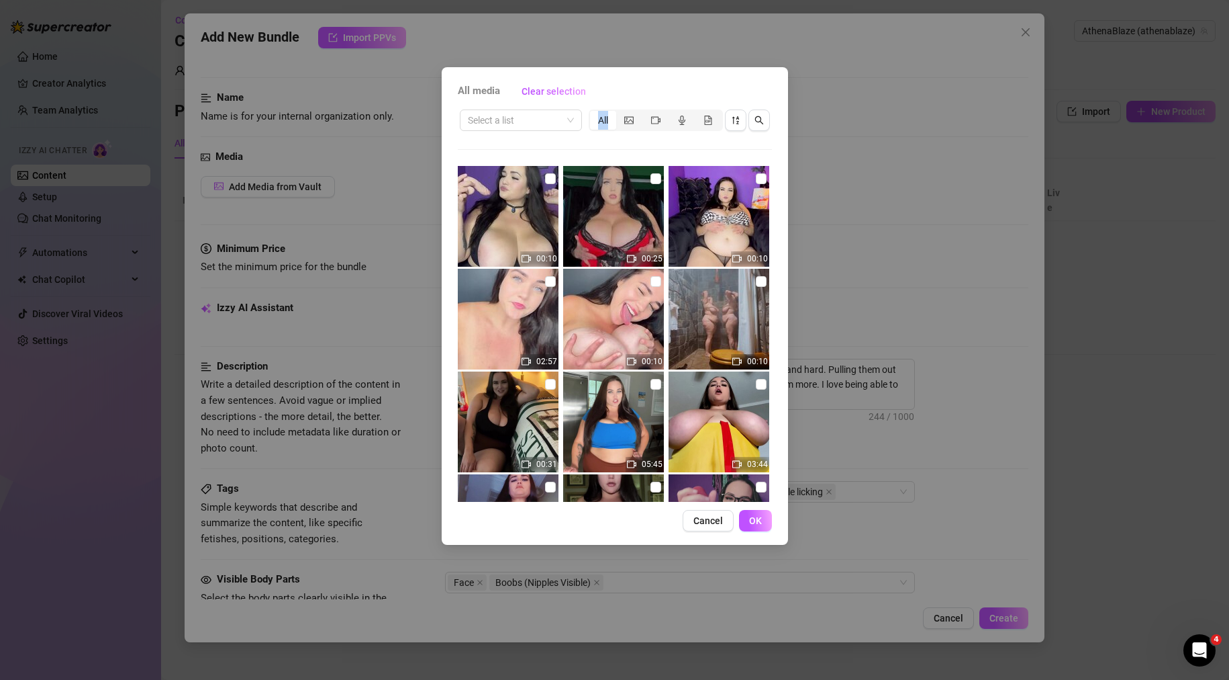
click at [590, 123] on div "All" at bounding box center [603, 120] width 26 height 19
click at [594, 113] on input "All" at bounding box center [594, 113] width 0 height 0
click at [530, 118] on input "search" at bounding box center [515, 120] width 94 height 20
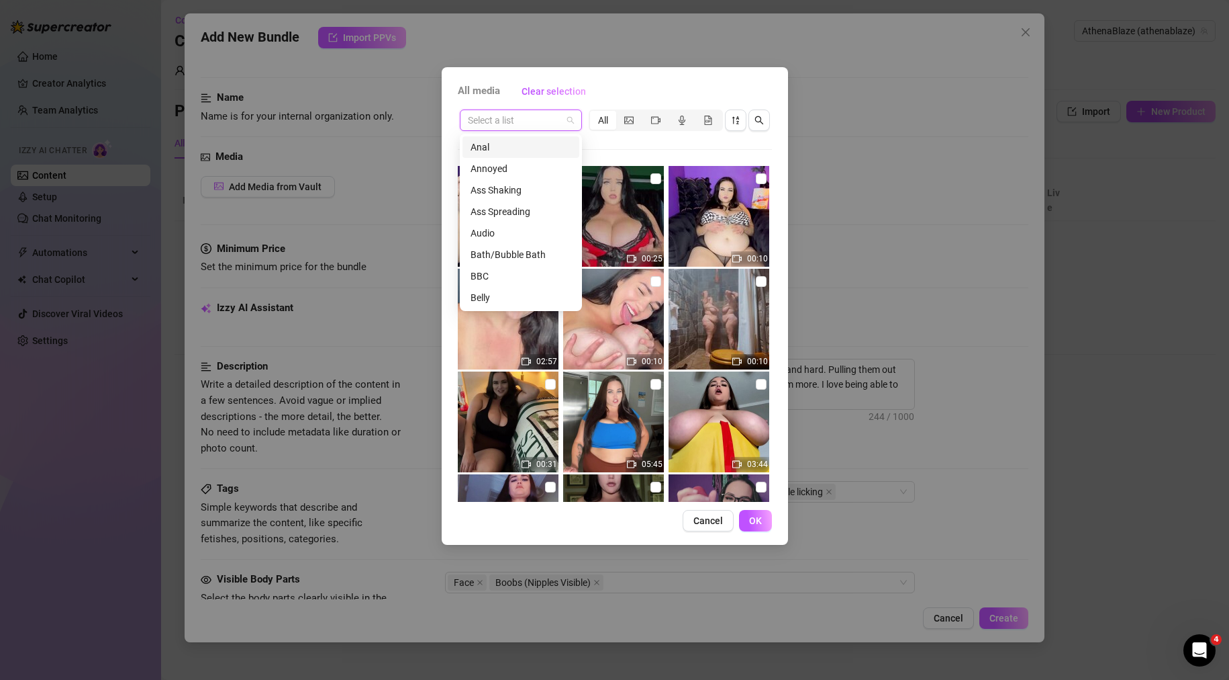
click at [646, 89] on div "All media Clear selection" at bounding box center [615, 91] width 314 height 21
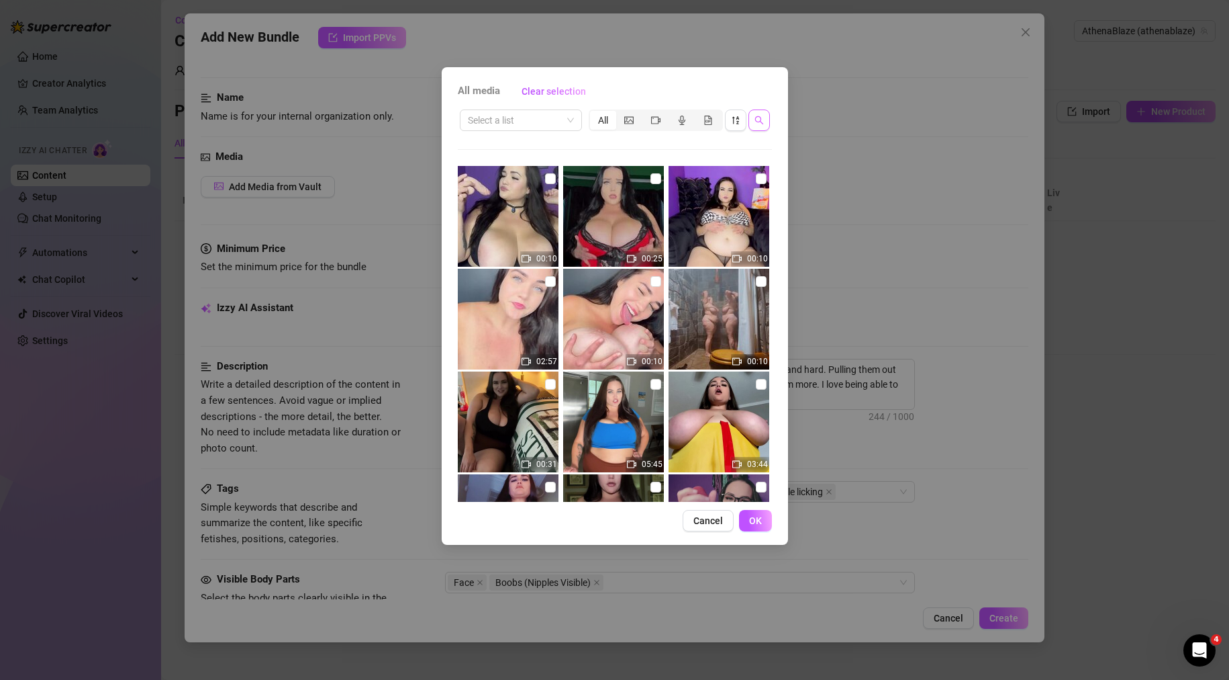
click at [755, 118] on icon "search" at bounding box center [759, 119] width 9 height 9
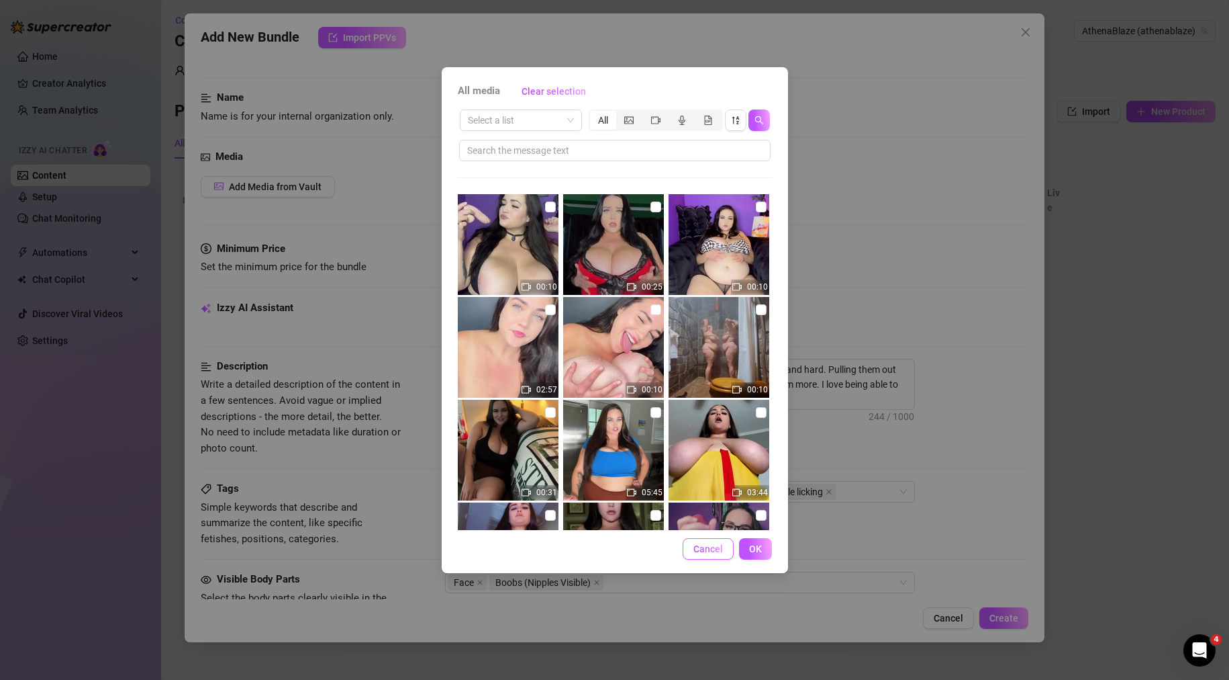
click at [710, 552] on span "Cancel" at bounding box center [709, 548] width 30 height 11
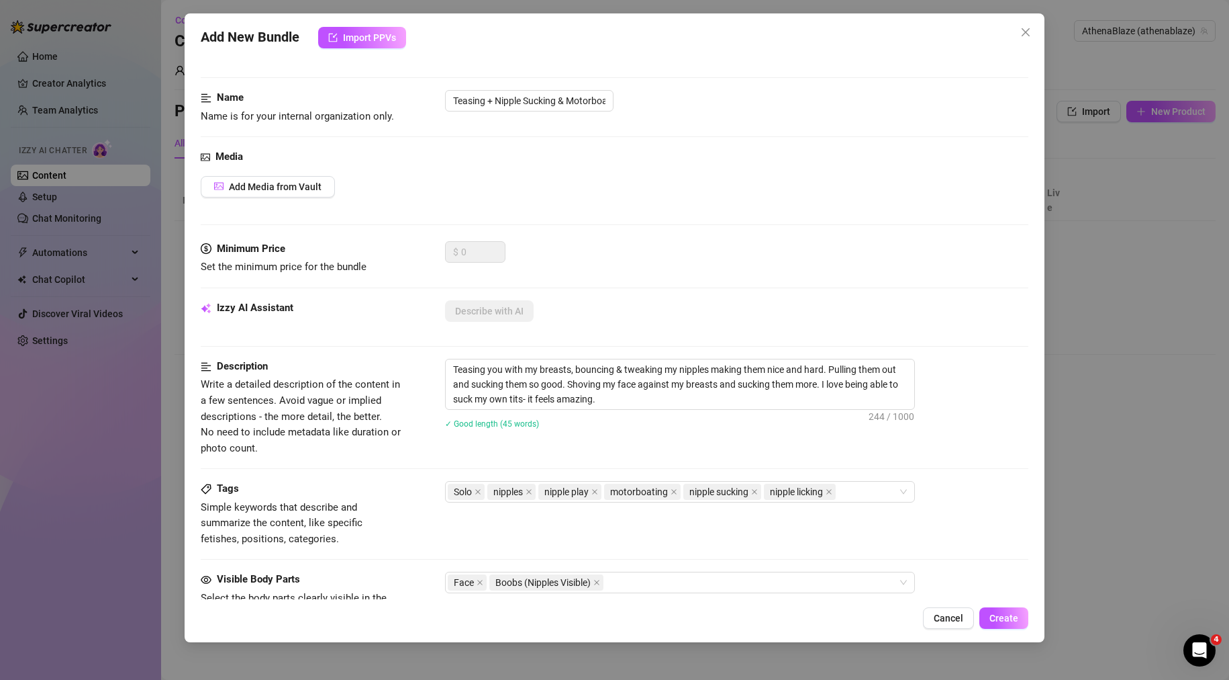
click at [881, 266] on div "$ 0" at bounding box center [737, 258] width 584 height 34
click at [1006, 624] on button "Create" at bounding box center [1004, 617] width 49 height 21
click at [276, 188] on span "Add Media from Vault" at bounding box center [275, 186] width 93 height 11
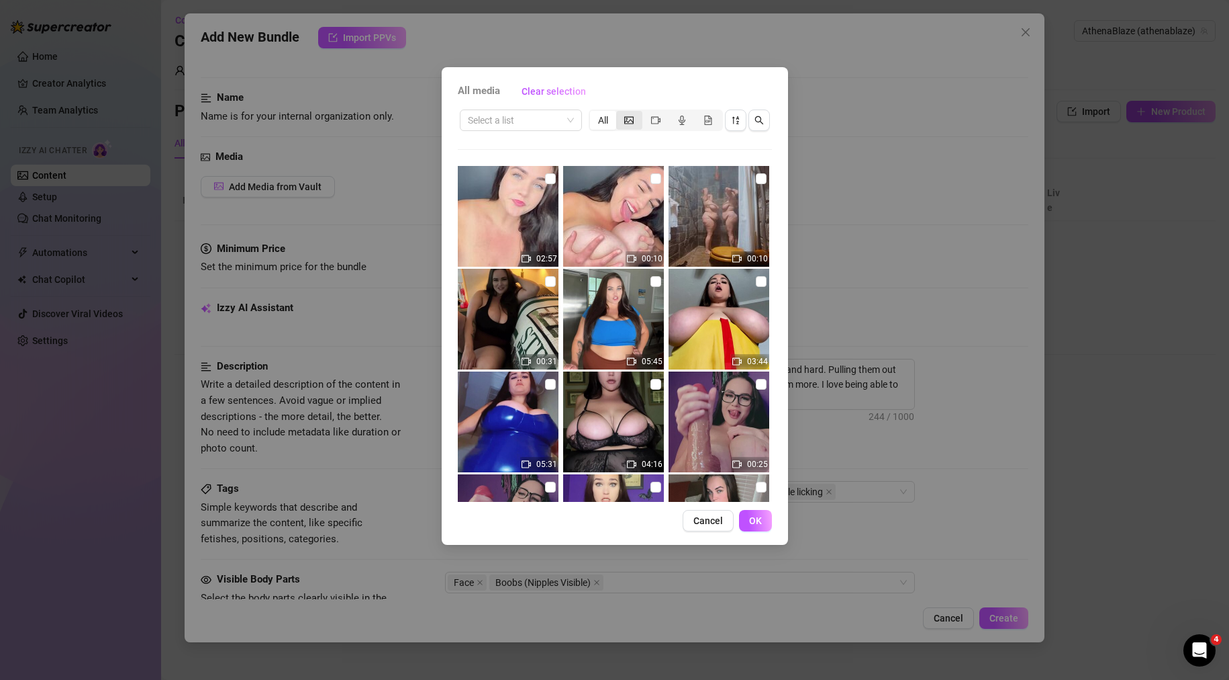
click at [626, 121] on icon "picture" at bounding box center [628, 119] width 9 height 7
click at [620, 113] on input "segmented control" at bounding box center [620, 113] width 0 height 0
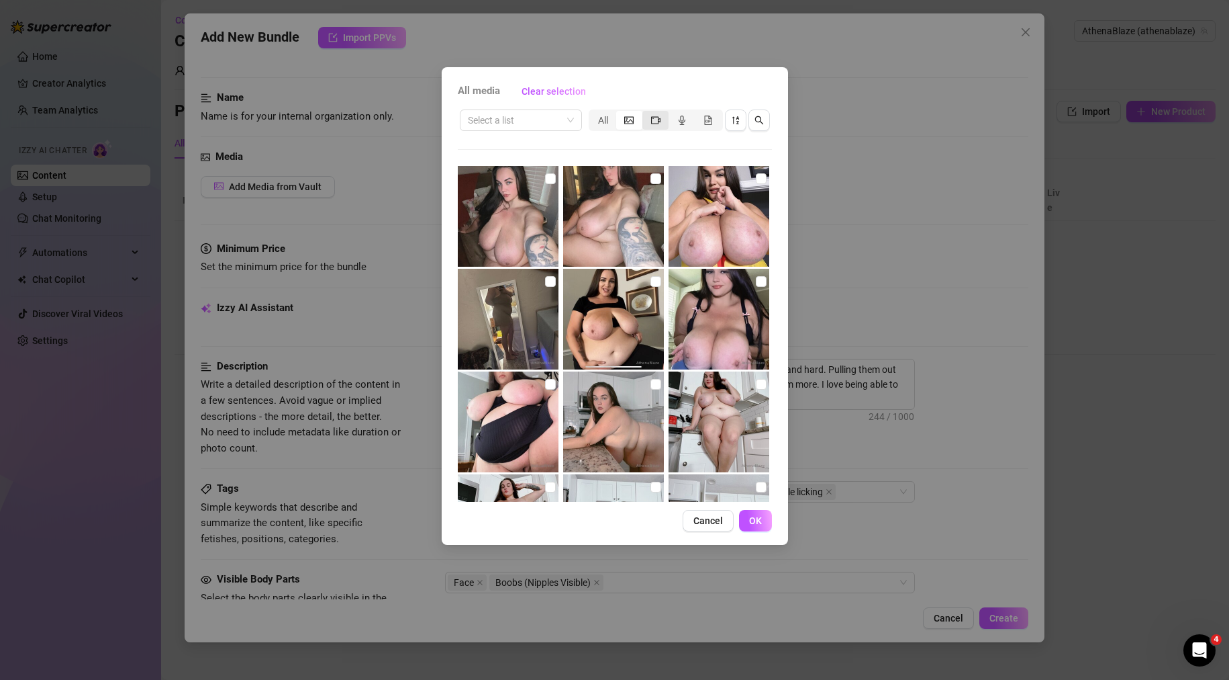
click at [657, 122] on icon "video-camera" at bounding box center [655, 119] width 9 height 9
click at [646, 113] on input "segmented control" at bounding box center [646, 113] width 0 height 0
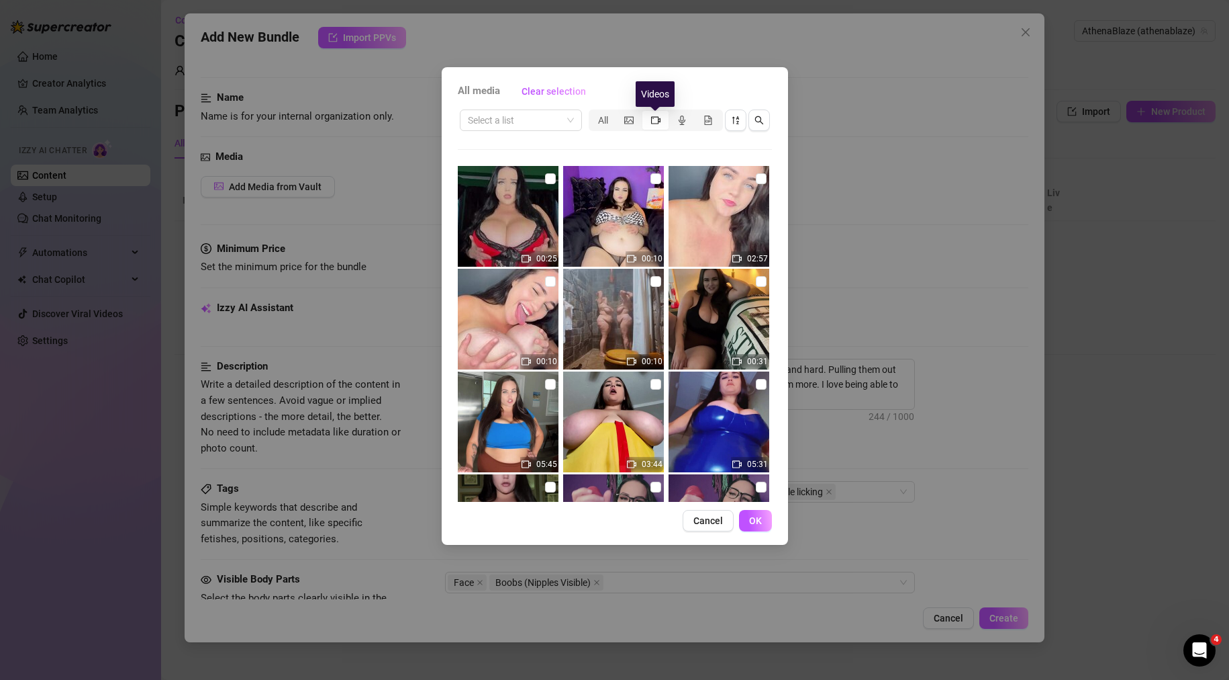
click at [657, 122] on icon "video-camera" at bounding box center [655, 119] width 9 height 9
click at [646, 113] on input "segmented control" at bounding box center [646, 113] width 0 height 0
click at [657, 122] on icon "video-camera" at bounding box center [655, 119] width 9 height 9
click at [646, 113] on input "segmented control" at bounding box center [646, 113] width 0 height 0
click at [657, 122] on icon "video-camera" at bounding box center [655, 119] width 9 height 9
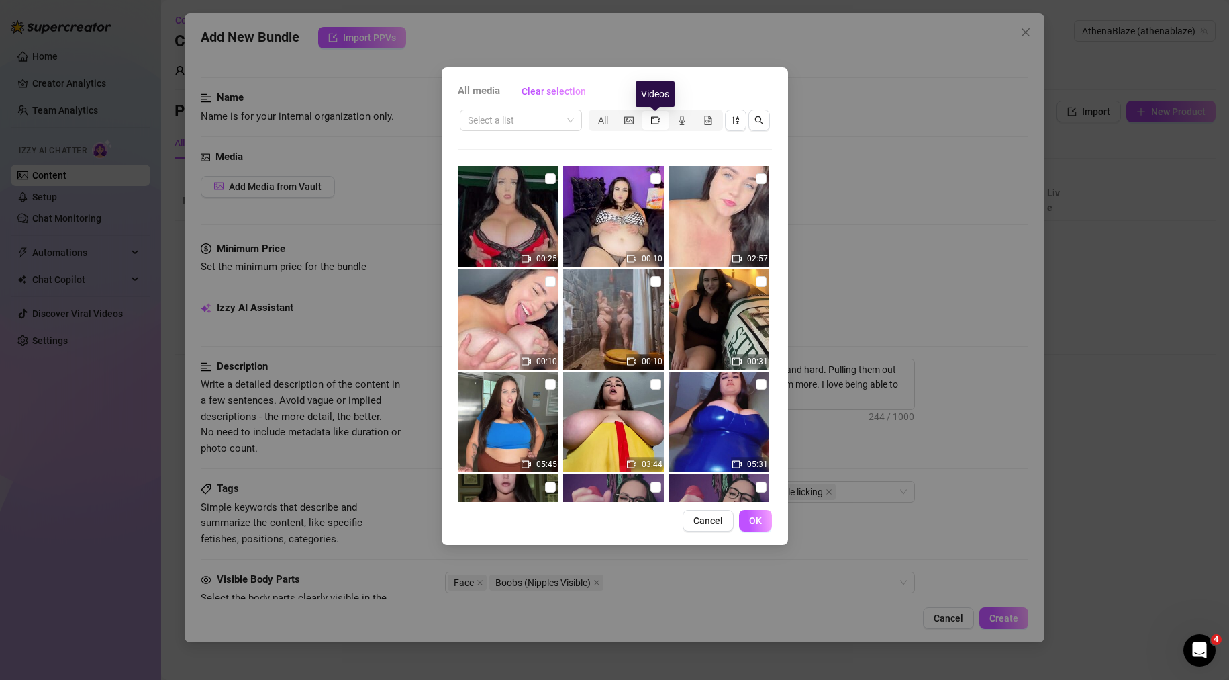
click at [646, 113] on input "segmented control" at bounding box center [646, 113] width 0 height 0
click at [678, 119] on icon "audio" at bounding box center [682, 119] width 9 height 9
click at [672, 113] on input "segmented control" at bounding box center [672, 113] width 0 height 0
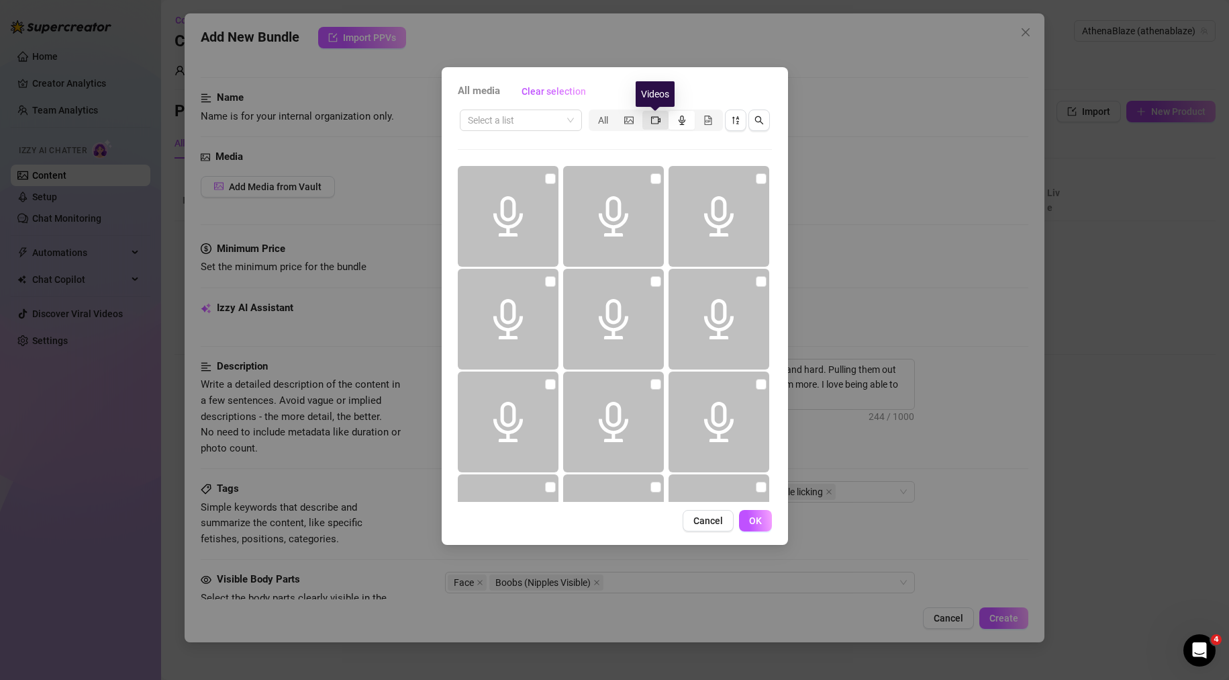
click at [656, 116] on icon "video-camera" at bounding box center [655, 119] width 9 height 7
click at [646, 113] on input "segmented control" at bounding box center [646, 113] width 0 height 0
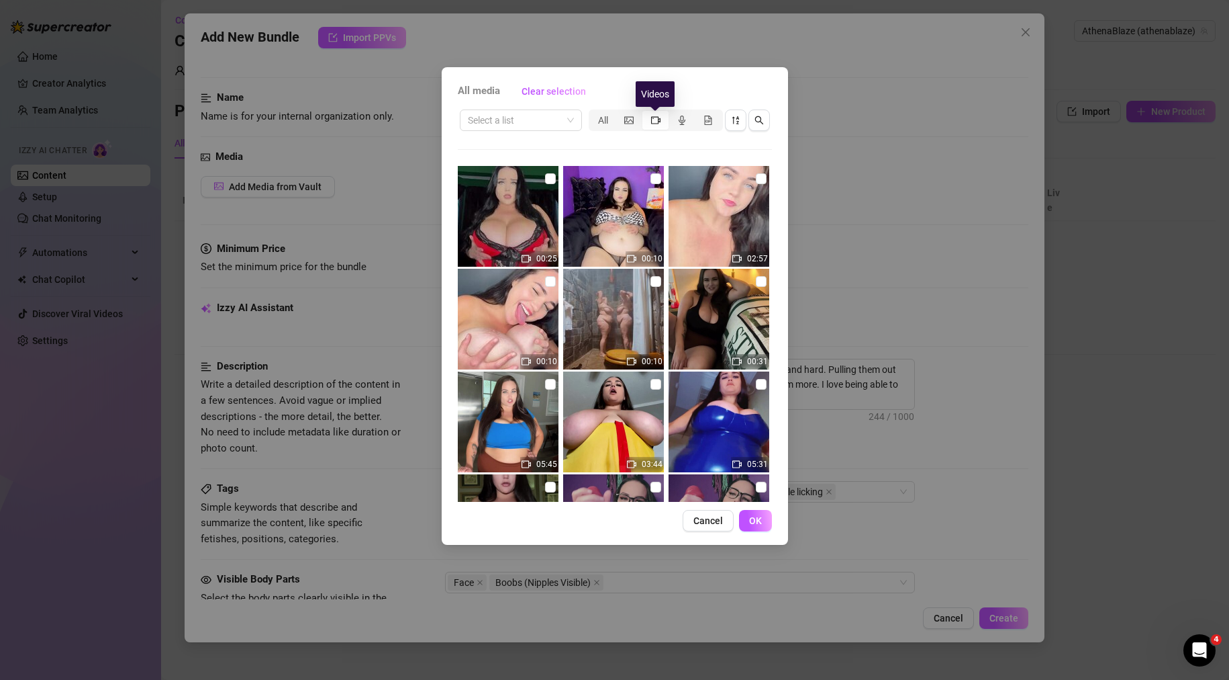
click at [657, 116] on icon "video-camera" at bounding box center [655, 119] width 9 height 7
click at [646, 113] on input "segmented control" at bounding box center [646, 113] width 0 height 0
click at [657, 116] on icon "video-camera" at bounding box center [655, 119] width 9 height 7
click at [646, 113] on input "segmented control" at bounding box center [646, 113] width 0 height 0
click at [657, 116] on icon "video-camera" at bounding box center [655, 119] width 9 height 7
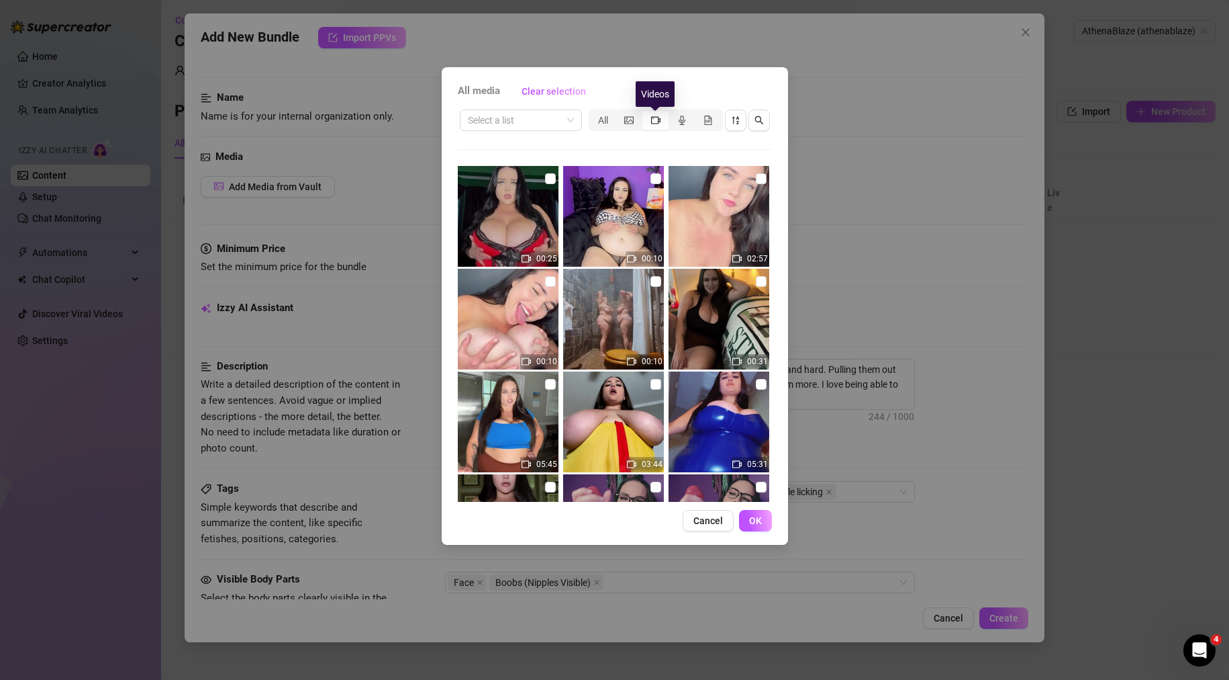
click at [646, 113] on input "segmented control" at bounding box center [646, 113] width 0 height 0
click at [657, 116] on icon "video-camera" at bounding box center [655, 119] width 9 height 7
click at [646, 113] on input "segmented control" at bounding box center [646, 113] width 0 height 0
click at [657, 116] on icon "video-camera" at bounding box center [655, 119] width 9 height 7
click at [646, 113] on input "segmented control" at bounding box center [646, 113] width 0 height 0
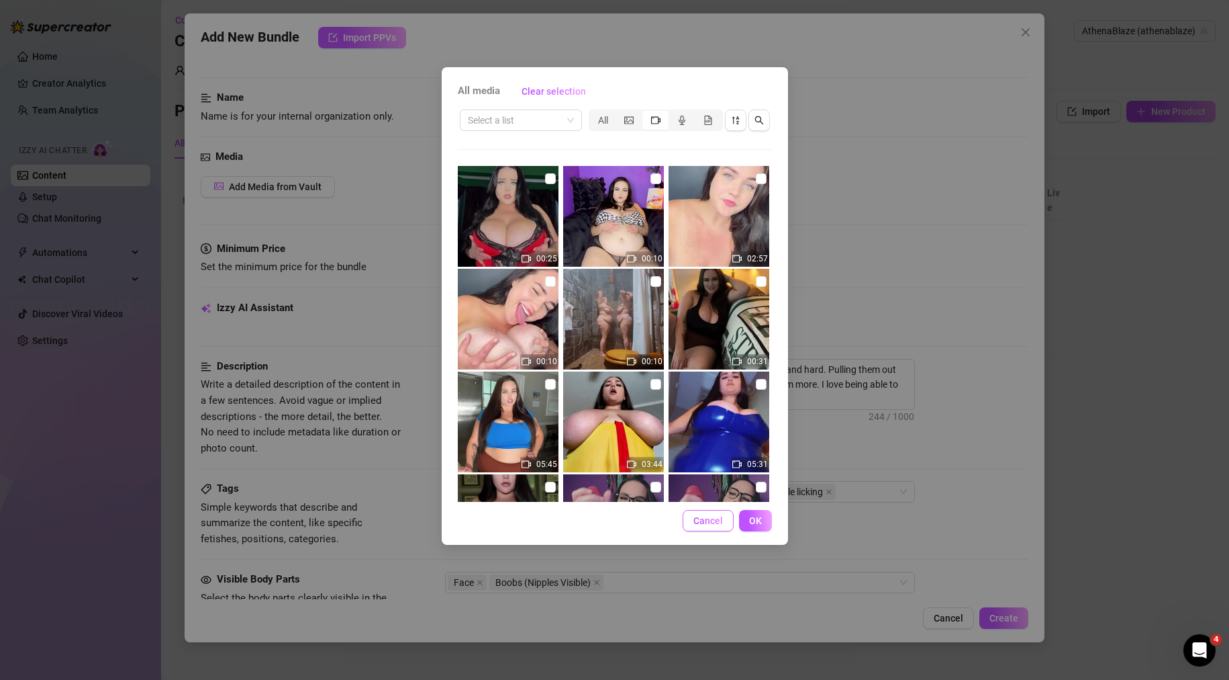
click at [718, 522] on span "Cancel" at bounding box center [709, 520] width 30 height 11
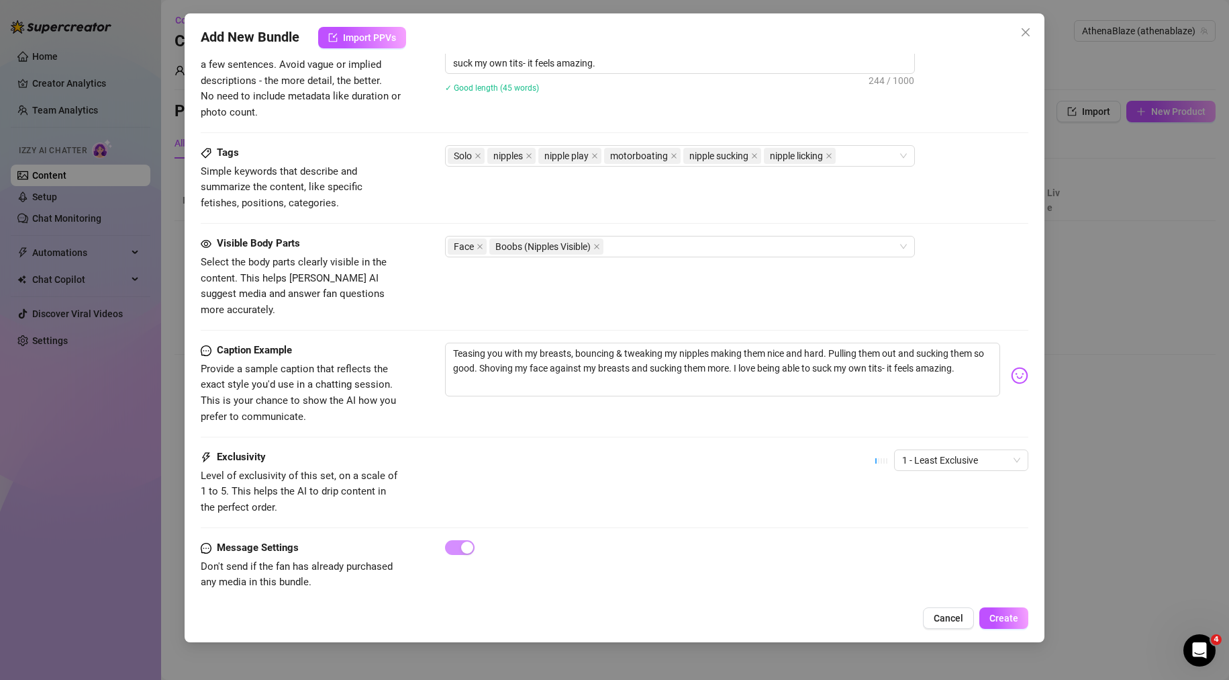
scroll to position [0, 0]
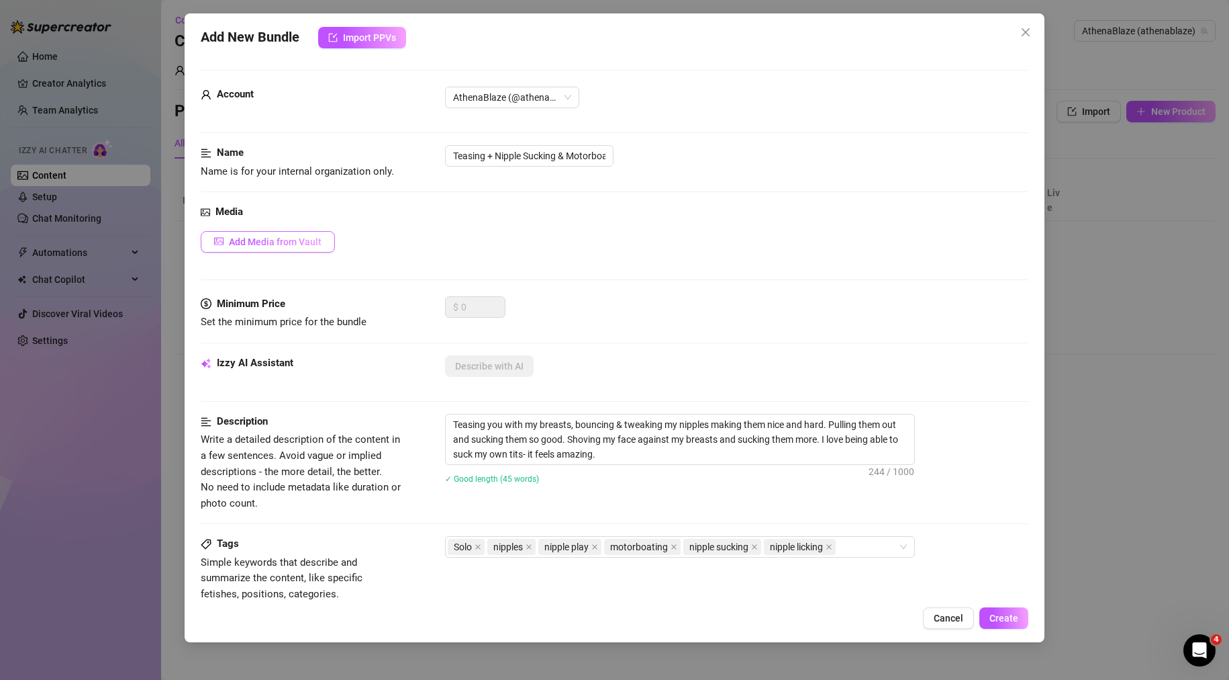
click at [309, 237] on span "Add Media from Vault" at bounding box center [275, 241] width 93 height 11
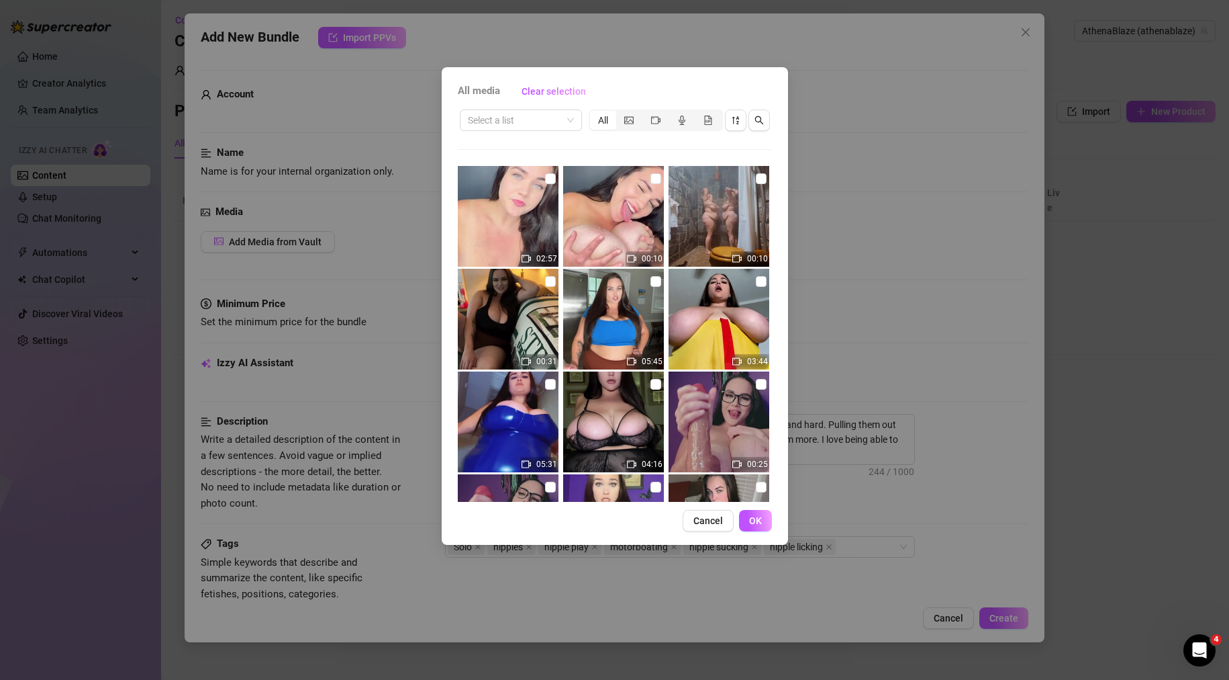
click at [601, 118] on div "All" at bounding box center [603, 120] width 26 height 19
click at [594, 113] on input "All" at bounding box center [594, 113] width 0 height 0
click at [601, 118] on div "All" at bounding box center [603, 120] width 26 height 19
click at [594, 113] on input "All" at bounding box center [594, 113] width 0 height 0
click at [628, 118] on icon "picture" at bounding box center [628, 119] width 9 height 7
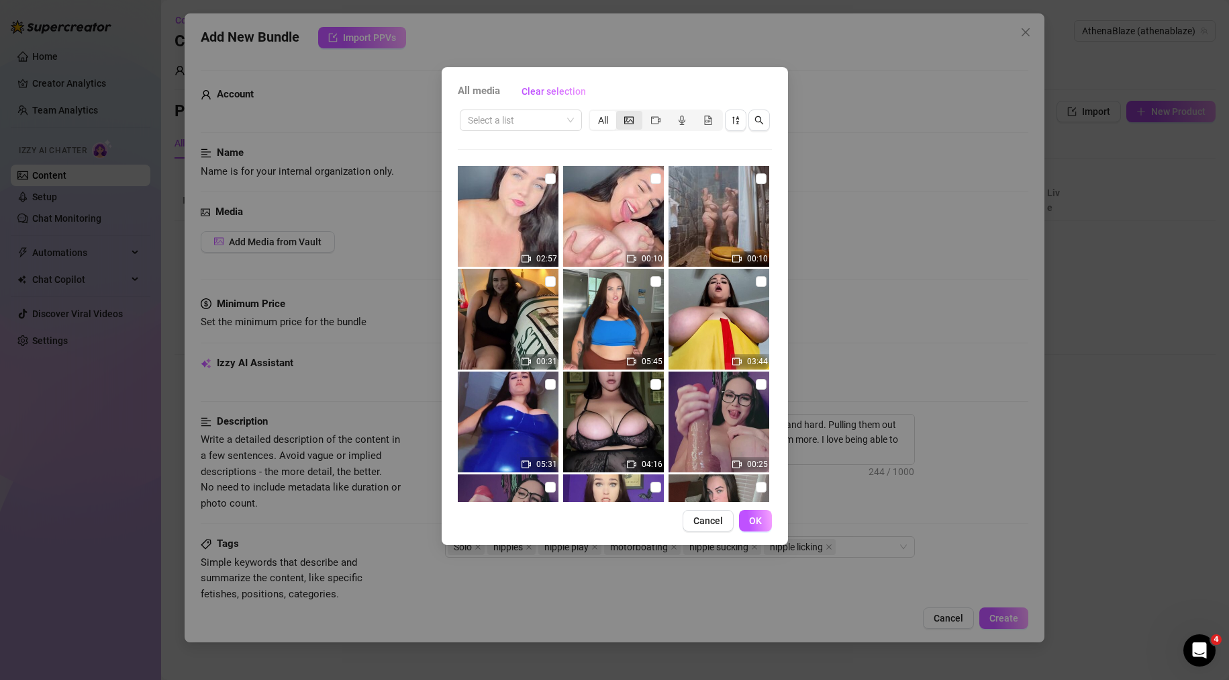
click at [620, 113] on input "segmented control" at bounding box center [620, 113] width 0 height 0
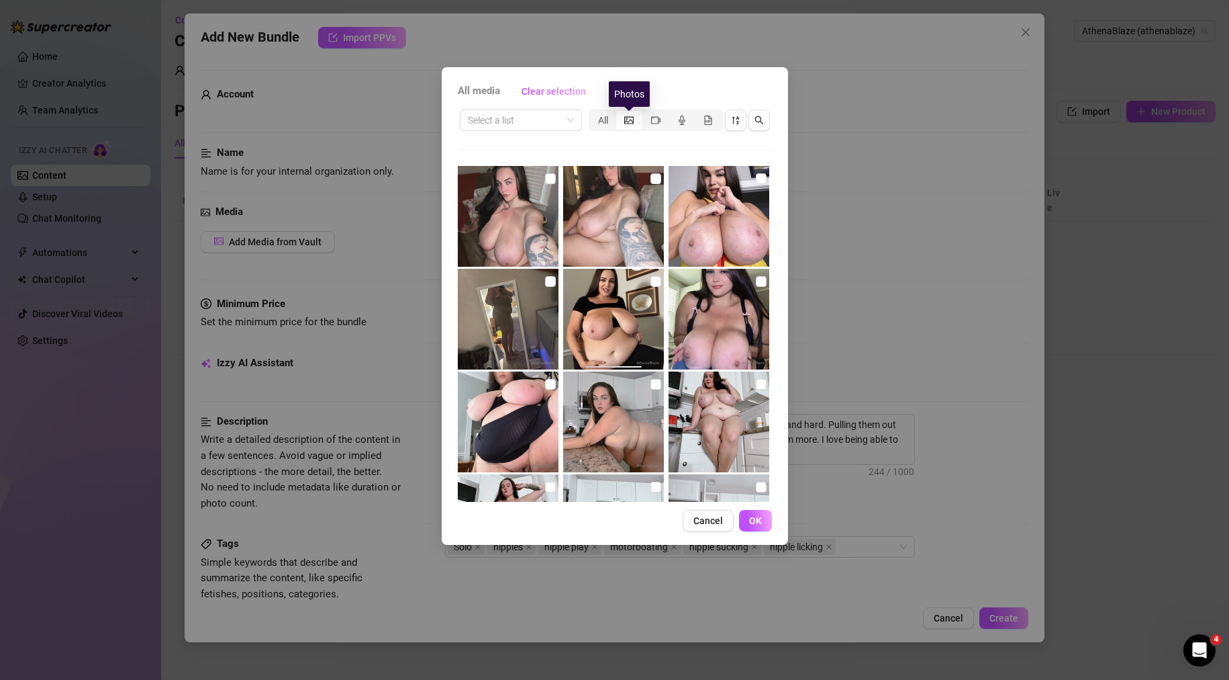
click at [628, 118] on icon "picture" at bounding box center [628, 119] width 9 height 7
click at [620, 113] on input "segmented control" at bounding box center [620, 113] width 0 height 0
click at [628, 118] on icon "picture" at bounding box center [628, 119] width 9 height 7
click at [620, 113] on input "segmented control" at bounding box center [620, 113] width 0 height 0
click at [628, 118] on icon "picture" at bounding box center [628, 119] width 9 height 7
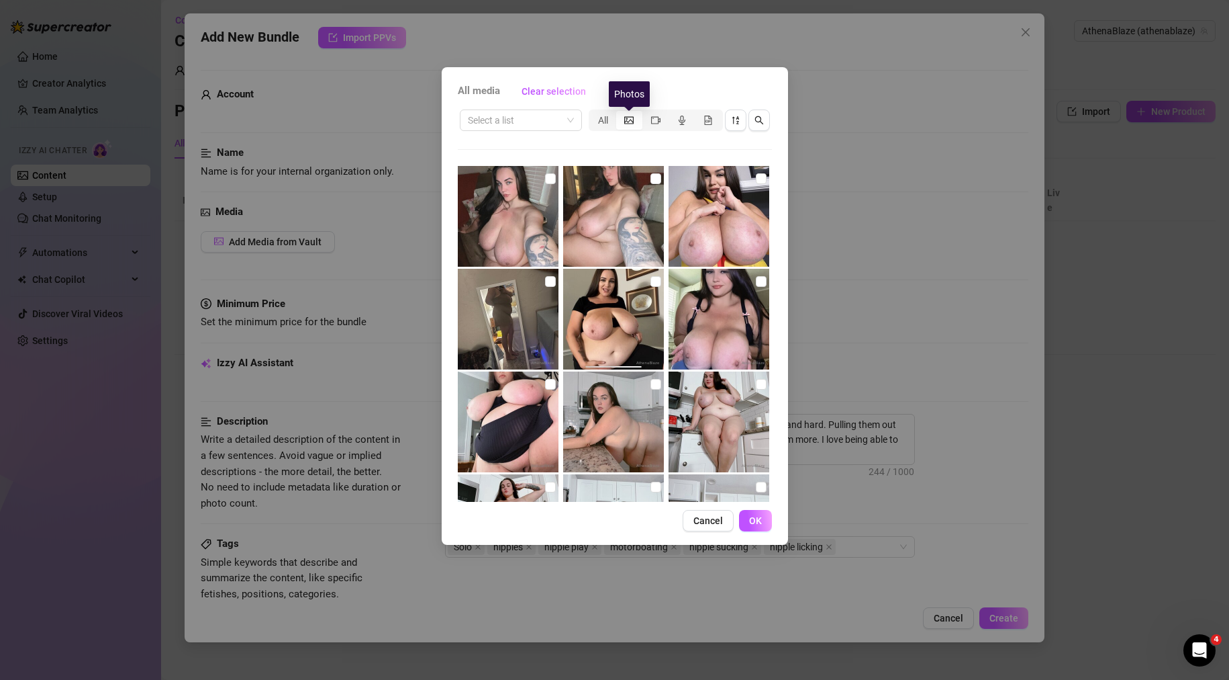
click at [620, 113] on input "segmented control" at bounding box center [620, 113] width 0 height 0
click at [773, 219] on div "All media Clear selection Select a list All Cancel OK" at bounding box center [615, 305] width 346 height 477
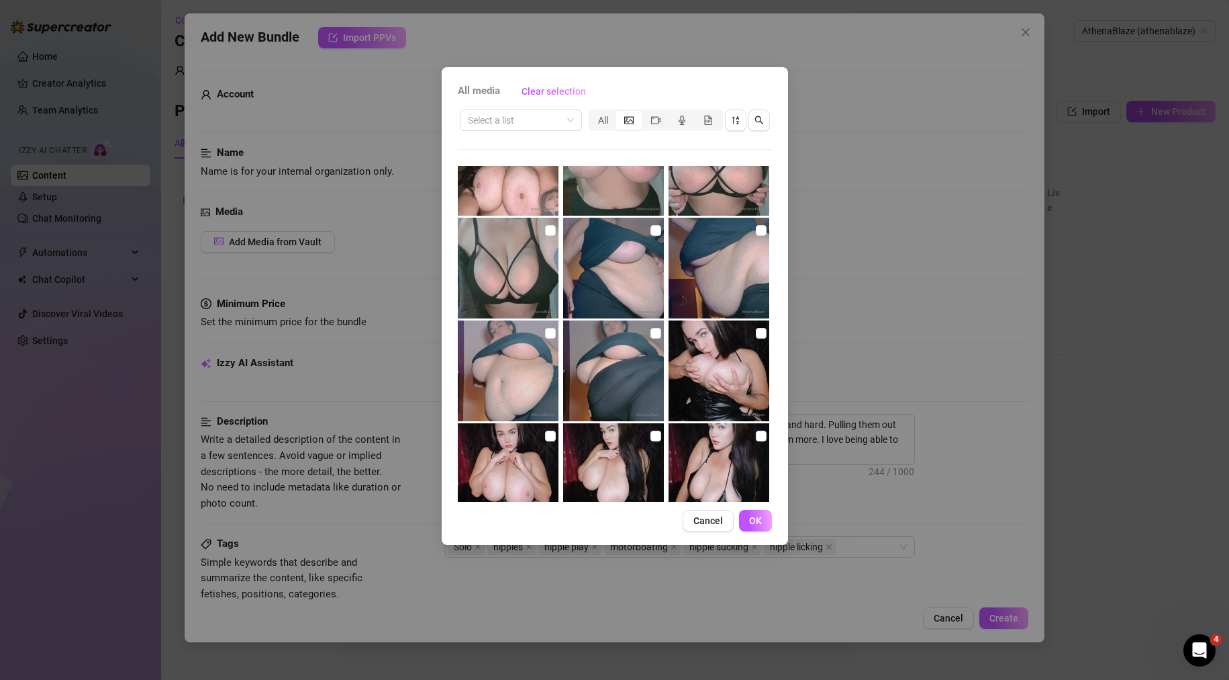
scroll to position [842, 0]
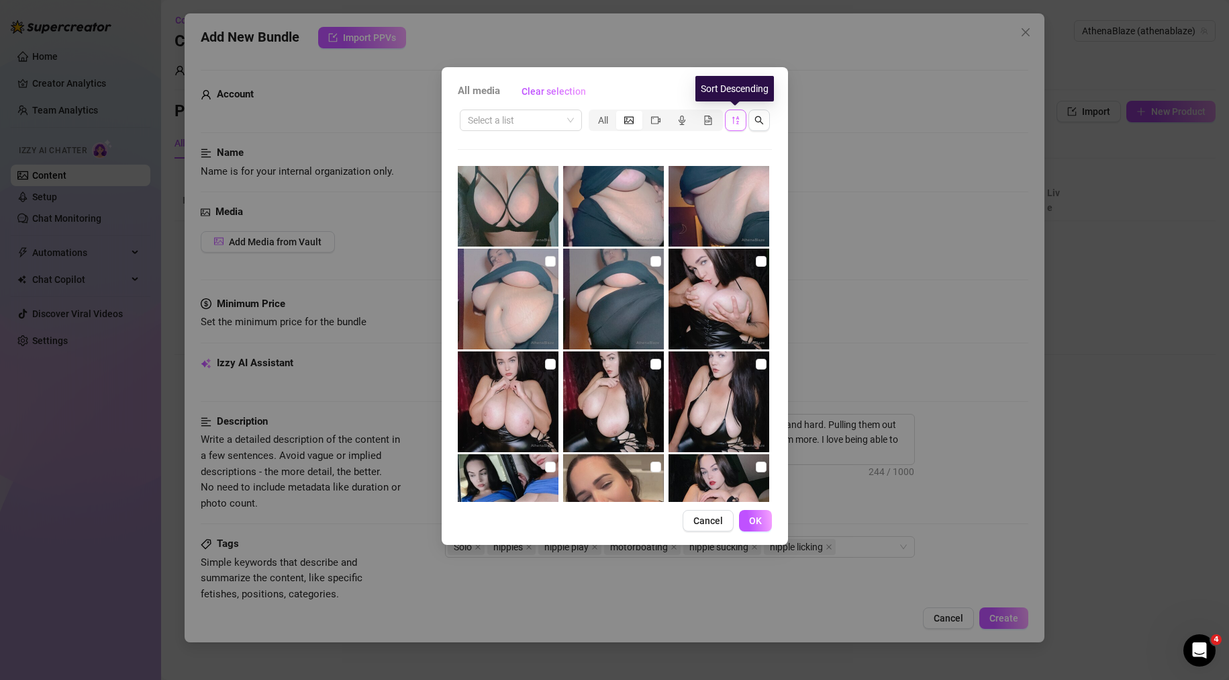
click at [734, 121] on icon "sort-descending" at bounding box center [735, 119] width 9 height 9
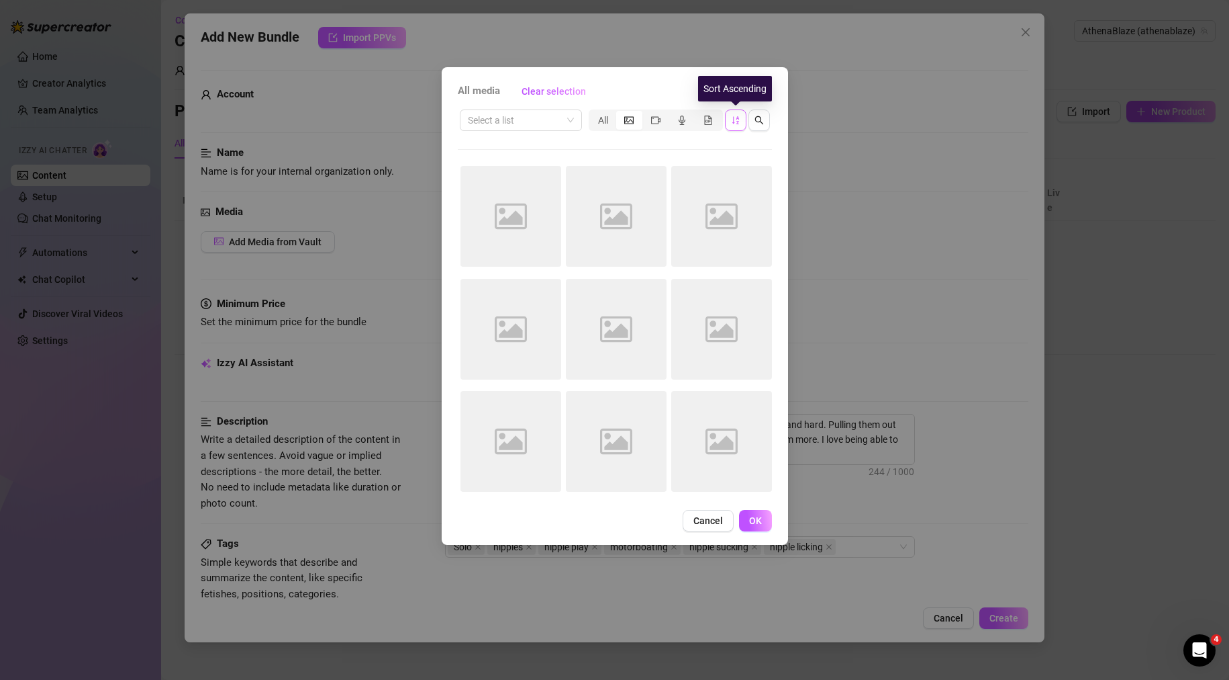
click at [734, 121] on icon "sort-ascending" at bounding box center [735, 119] width 9 height 9
click at [656, 111] on div "segmented control" at bounding box center [656, 120] width 26 height 19
click at [646, 113] on input "segmented control" at bounding box center [646, 113] width 0 height 0
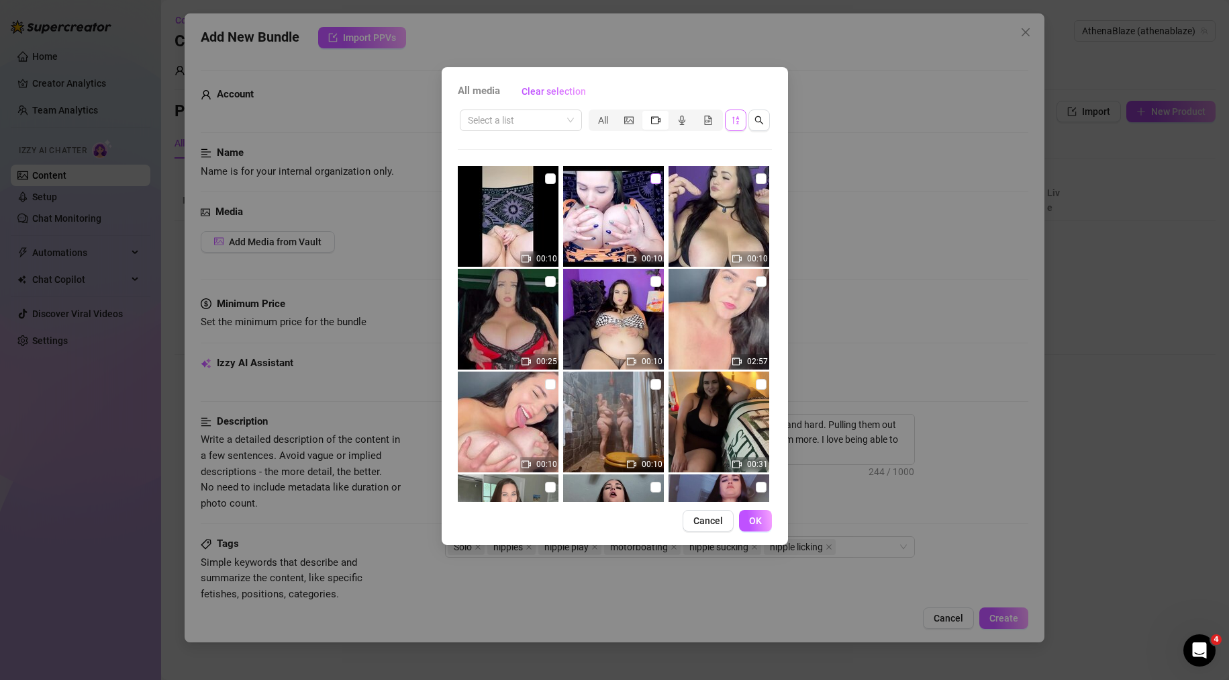
click at [651, 175] on input "checkbox" at bounding box center [656, 178] width 11 height 11
click at [750, 521] on span "OK" at bounding box center [755, 520] width 13 height 11
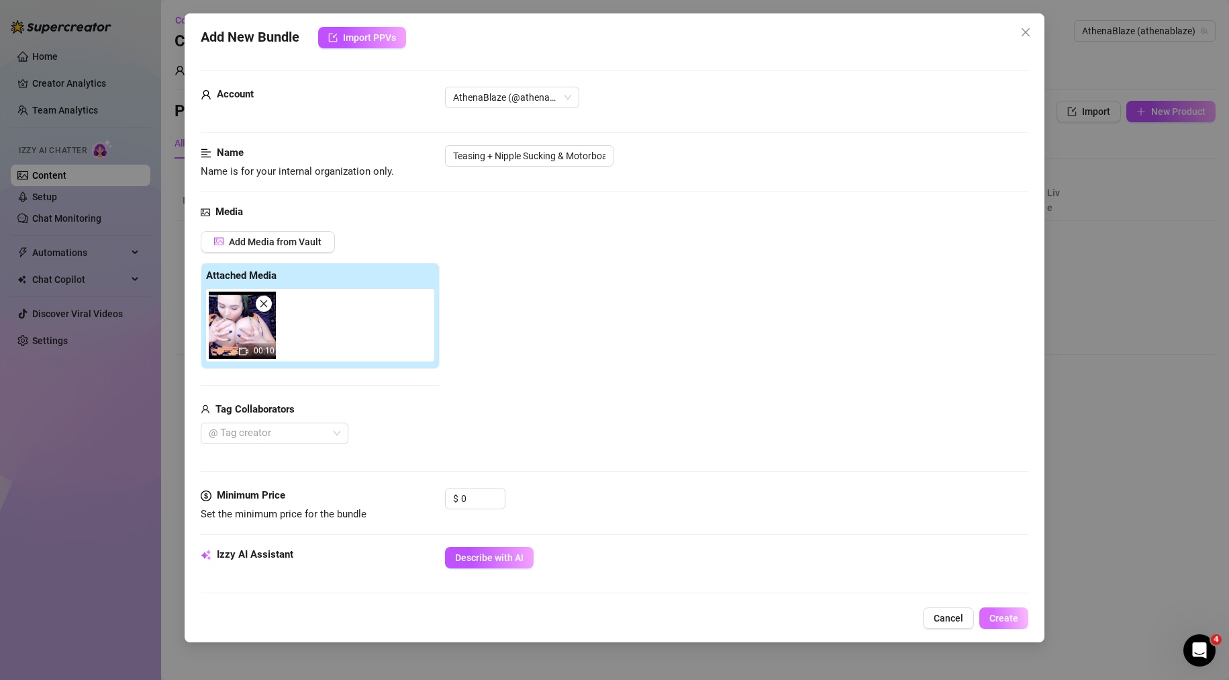
click at [1003, 618] on span "Create" at bounding box center [1004, 617] width 29 height 11
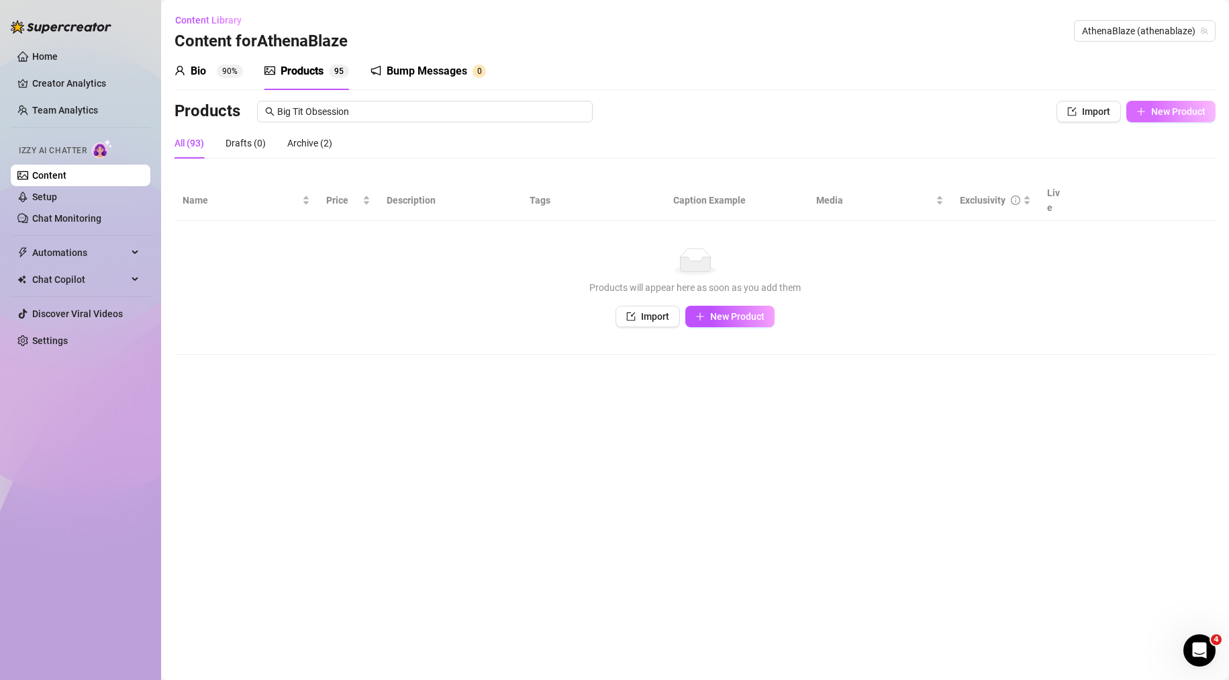
click at [1177, 106] on span "New Product" at bounding box center [1179, 111] width 54 height 11
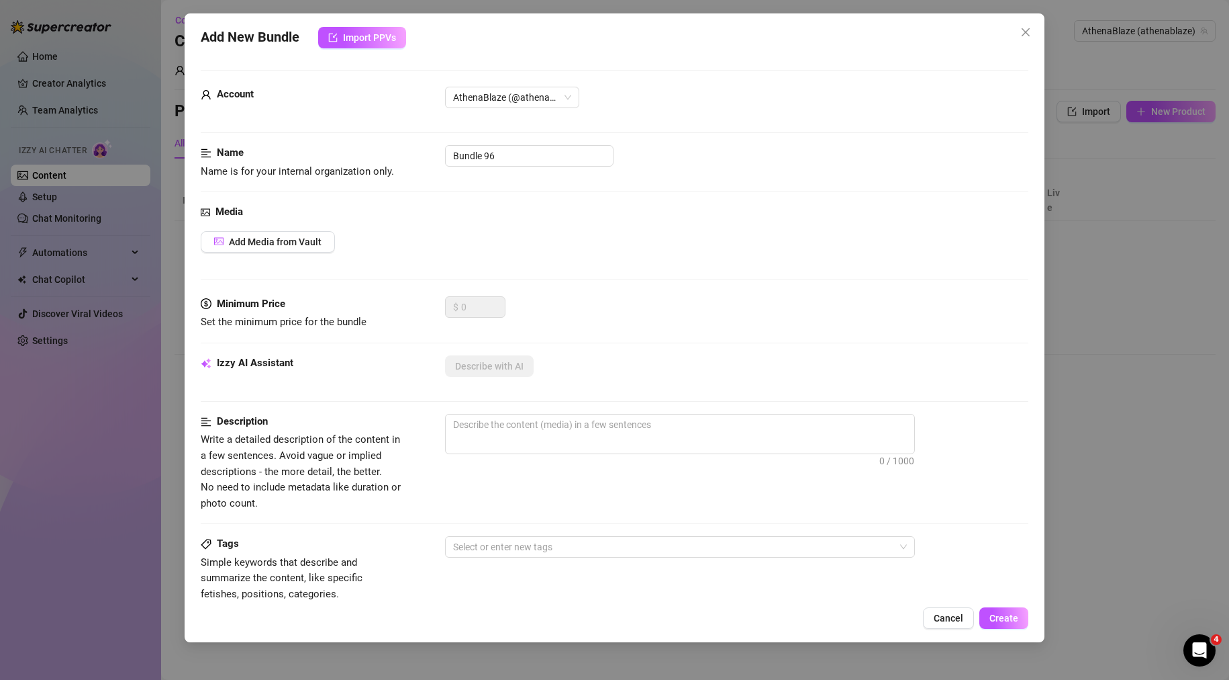
click at [1181, 224] on div "Add New Bundle Import PPVs Account AthenaBlaze (@athenablaze) Name Name is for …" at bounding box center [614, 340] width 1229 height 680
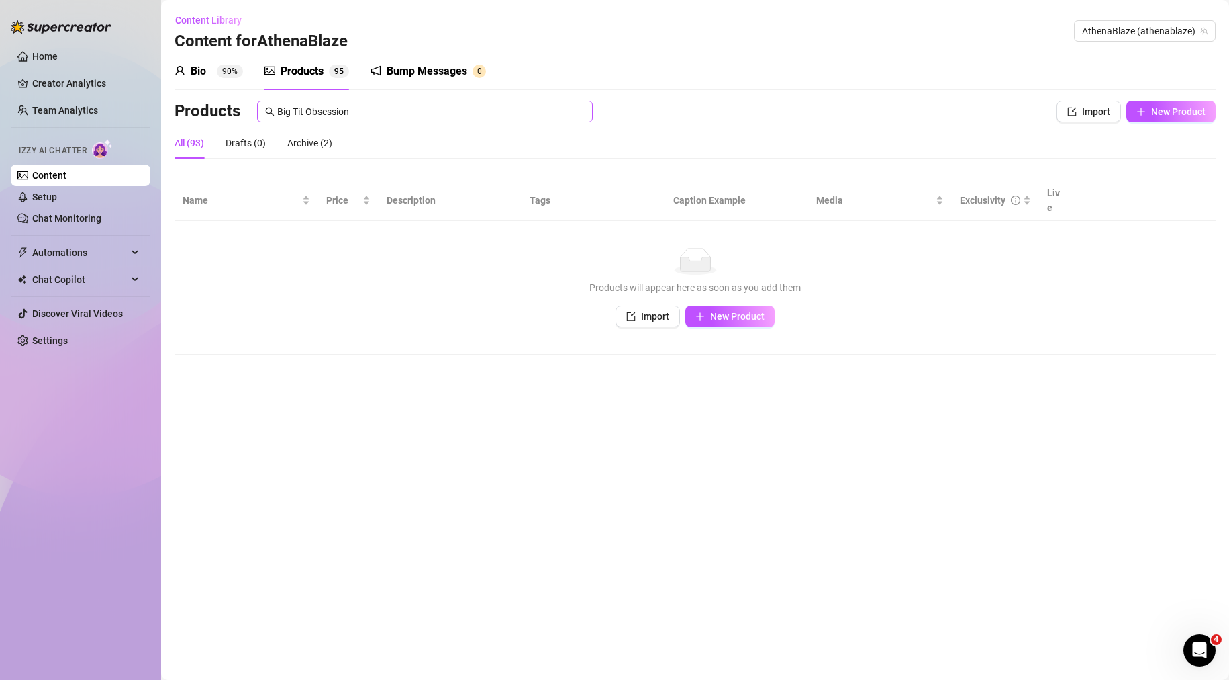
drag, startPoint x: 479, startPoint y: 124, endPoint x: 296, endPoint y: 109, distance: 183.2
click at [293, 111] on div "Products Big Tit Obsession Import New Product" at bounding box center [695, 114] width 1041 height 27
click at [342, 111] on input "Big Tit Obsession" at bounding box center [431, 111] width 308 height 15
drag, startPoint x: 410, startPoint y: 114, endPoint x: 79, endPoint y: 114, distance: 331.0
click at [83, 118] on div "Home Creator Analytics Team Analytics Izzy AI Chatter Content Setup Chat Monito…" at bounding box center [614, 340] width 1229 height 680
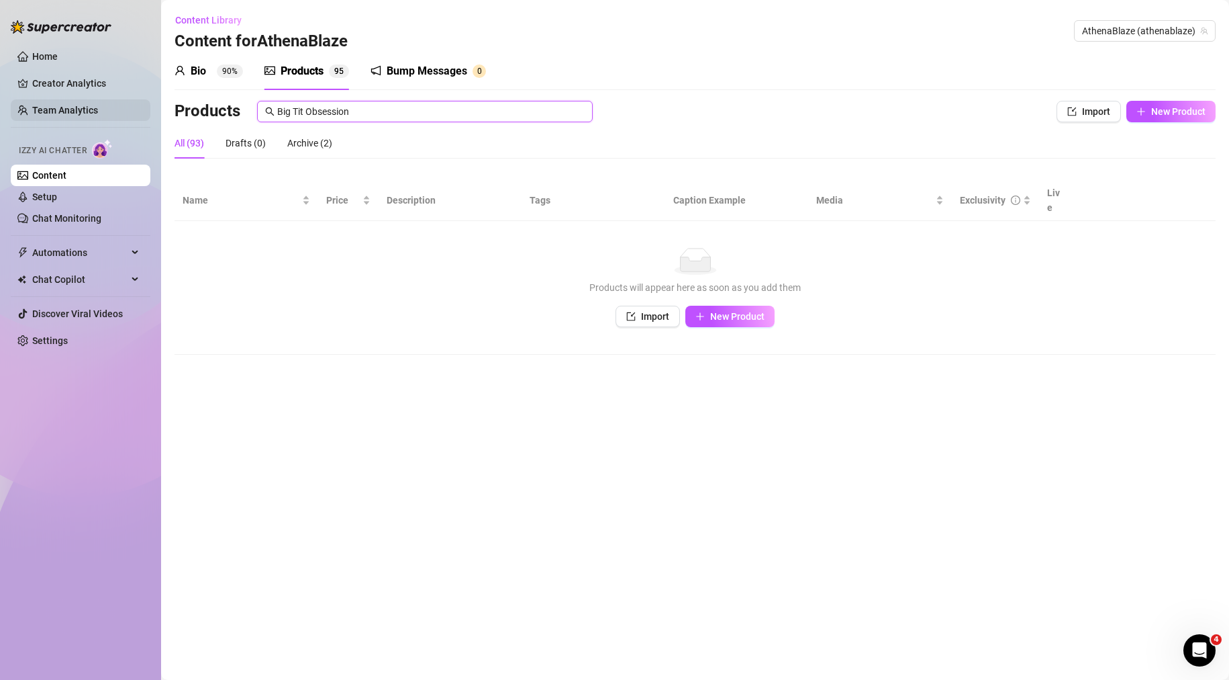
paste input "BW Glass Toy Fuck & Gush Squirt"
drag, startPoint x: 439, startPoint y: 112, endPoint x: 346, endPoint y: 112, distance: 93.3
click at [346, 112] on input "BBW Glass Toy Fuck & Gush Squirt" at bounding box center [431, 111] width 308 height 15
click at [1191, 115] on span "New Product" at bounding box center [1179, 111] width 54 height 11
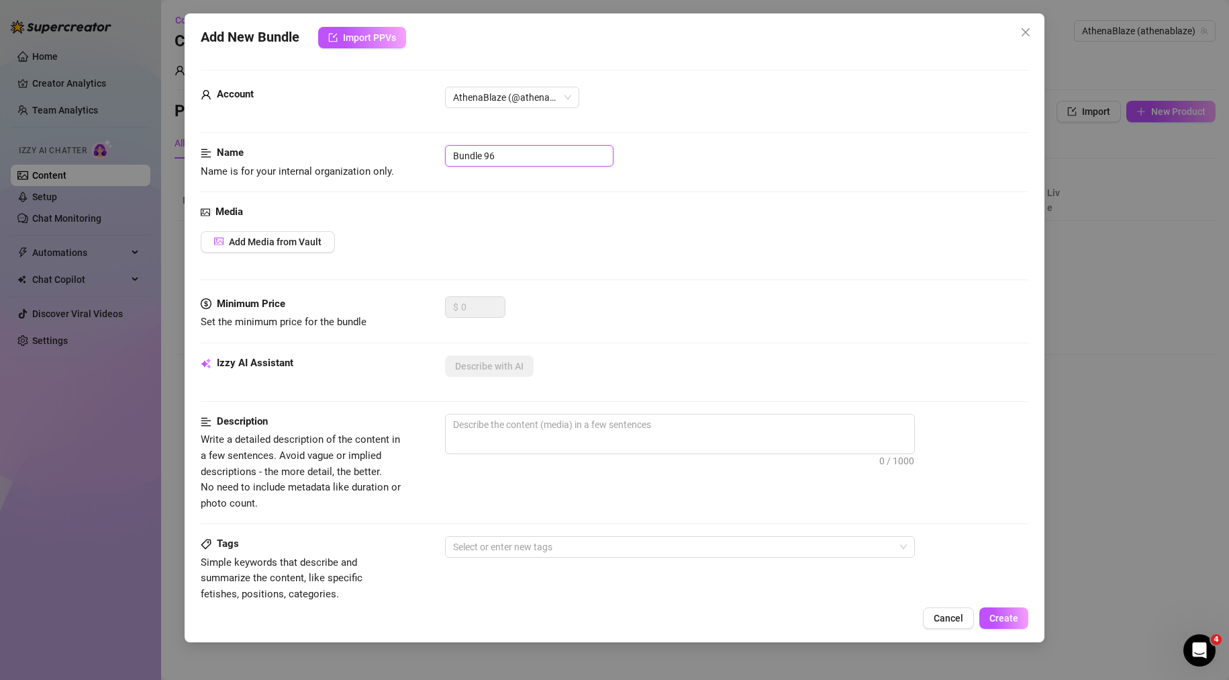
drag, startPoint x: 516, startPoint y: 156, endPoint x: 347, endPoint y: 159, distance: 168.6
click at [359, 158] on div "Name Name is for your internal organization only. Bundle 96" at bounding box center [615, 162] width 829 height 34
paste input "BW Glass Toy Fuck & Gush Squirt"
click at [307, 240] on span "Add Media from Vault" at bounding box center [275, 241] width 93 height 11
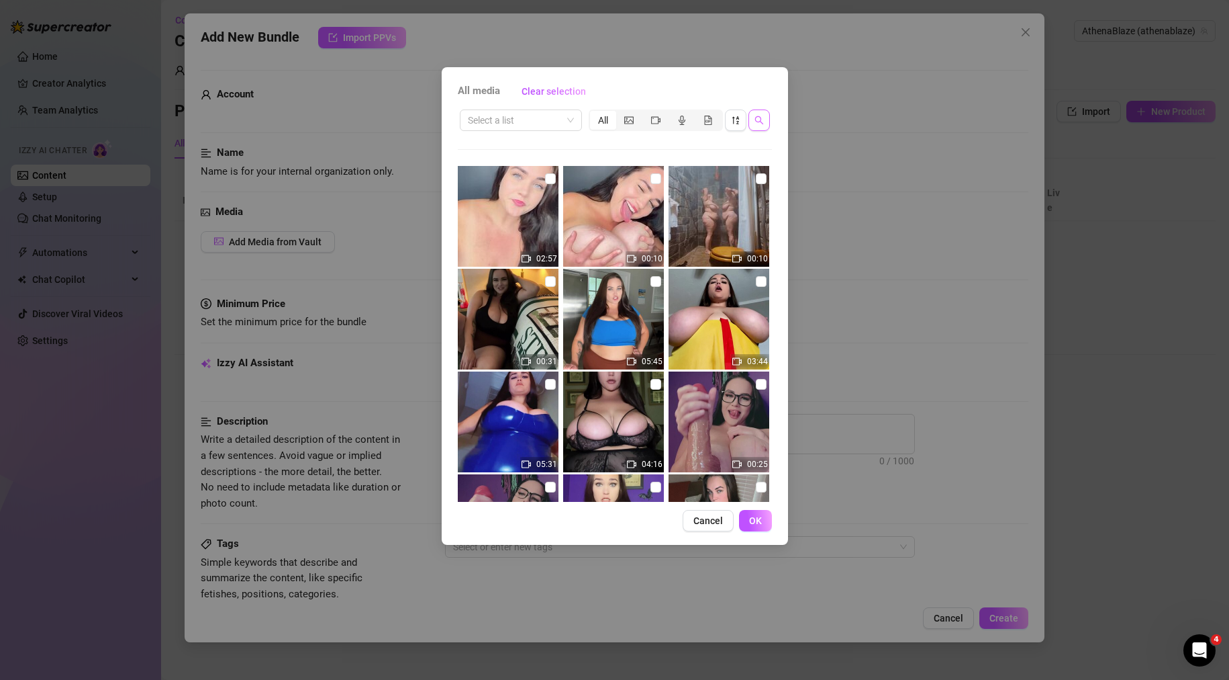
click at [759, 115] on span "button" at bounding box center [759, 120] width 9 height 11
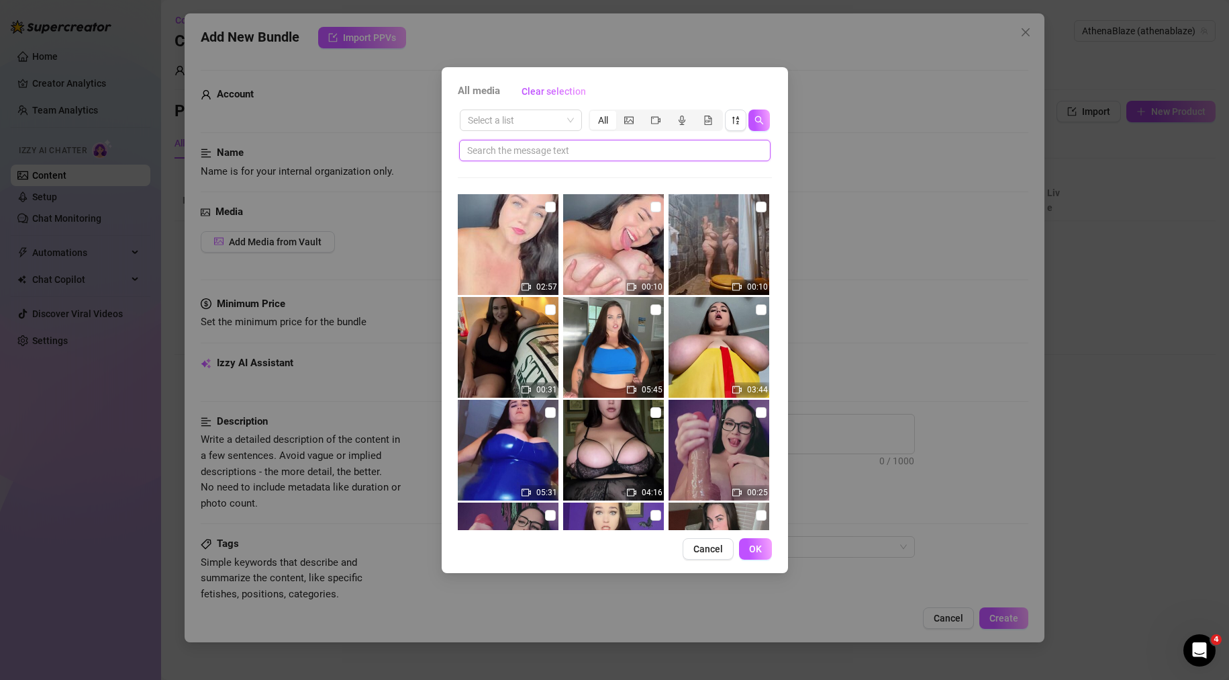
click at [586, 149] on input "text" at bounding box center [609, 150] width 285 height 15
paste input "BBW Glass Toy Fuck & Gush Squirt"
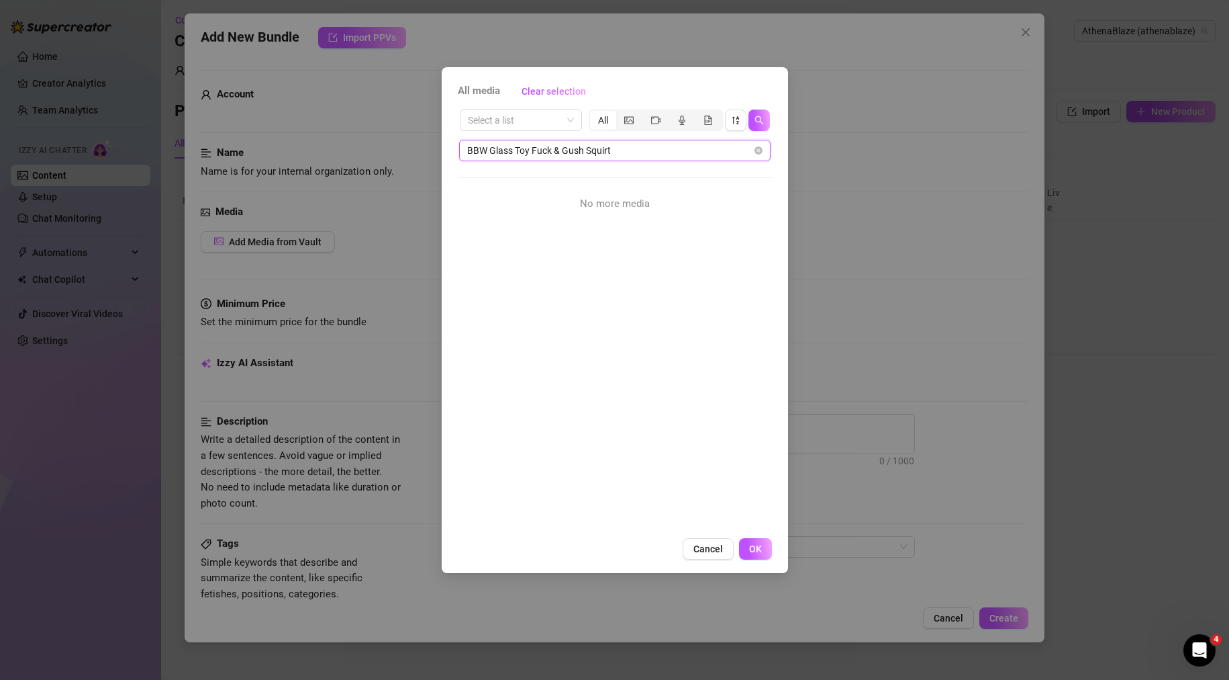
drag, startPoint x: 530, startPoint y: 148, endPoint x: 688, endPoint y: 157, distance: 158.7
click at [688, 156] on input "BBW Glass Toy Fuck & Gush Squirt" at bounding box center [609, 150] width 285 height 15
drag, startPoint x: 489, startPoint y: 148, endPoint x: 398, endPoint y: 169, distance: 93.5
click at [402, 169] on div "All media Clear selection Select a list All BBW Glass Toy No more media Cancel …" at bounding box center [614, 340] width 1229 height 680
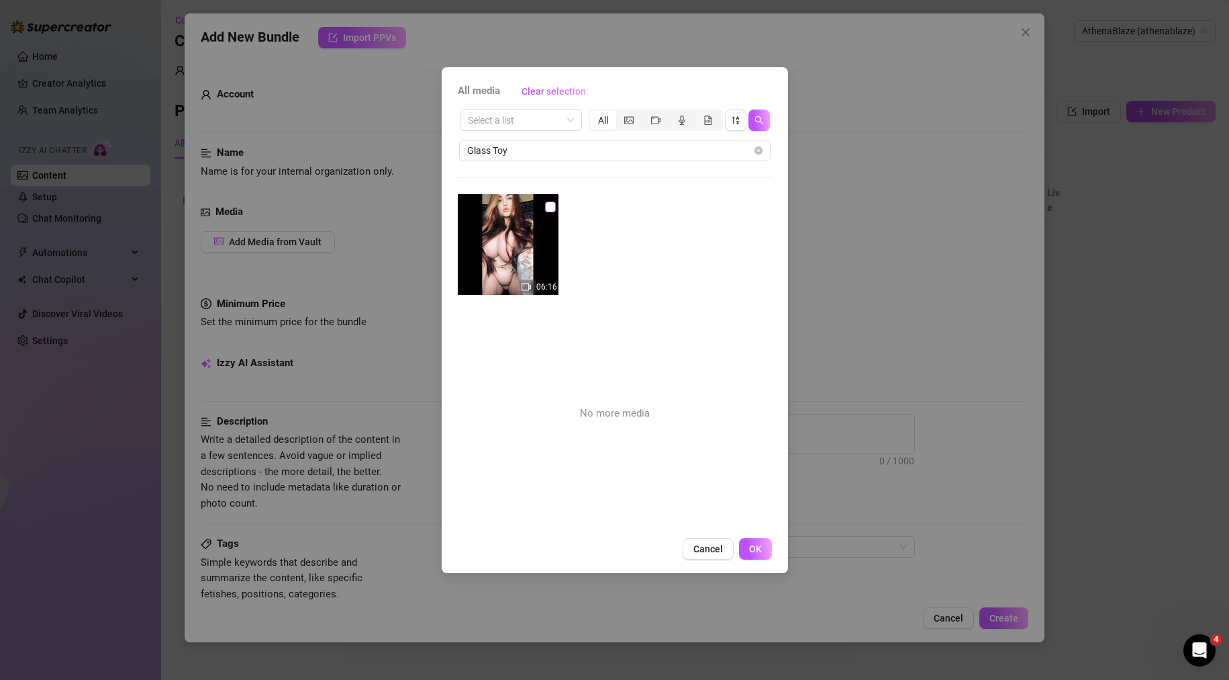
click at [545, 205] on input "checkbox" at bounding box center [550, 206] width 11 height 11
click at [745, 547] on button "OK" at bounding box center [755, 548] width 33 height 21
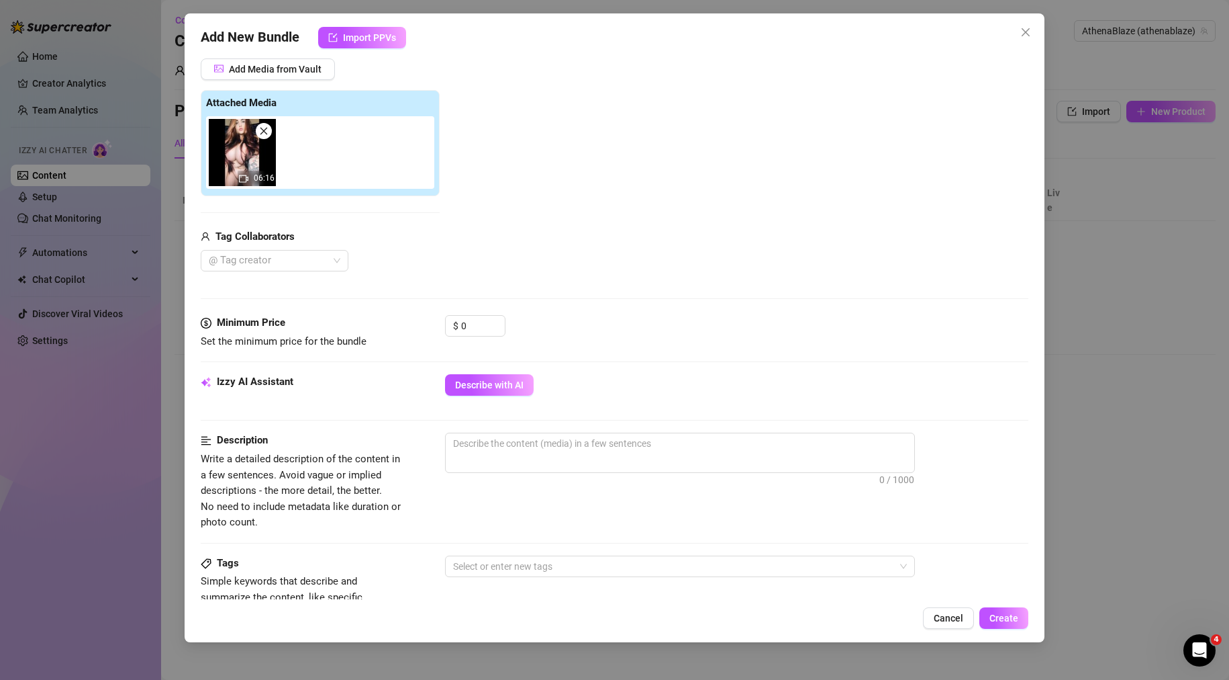
scroll to position [201, 0]
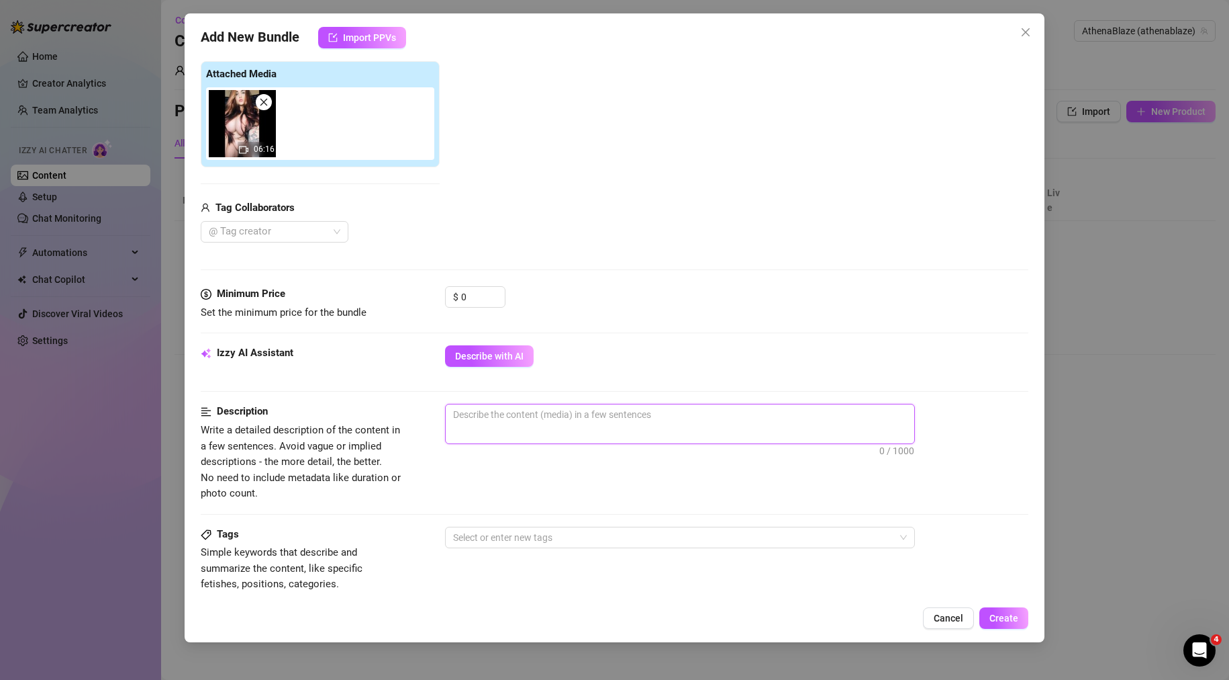
drag, startPoint x: 560, startPoint y: 425, endPoint x: 512, endPoint y: 417, distance: 48.4
click at [512, 417] on textarea at bounding box center [680, 414] width 469 height 20
paste textarea "Full nude close up, laying back and fucking my tight wet pussy until I gush and…"
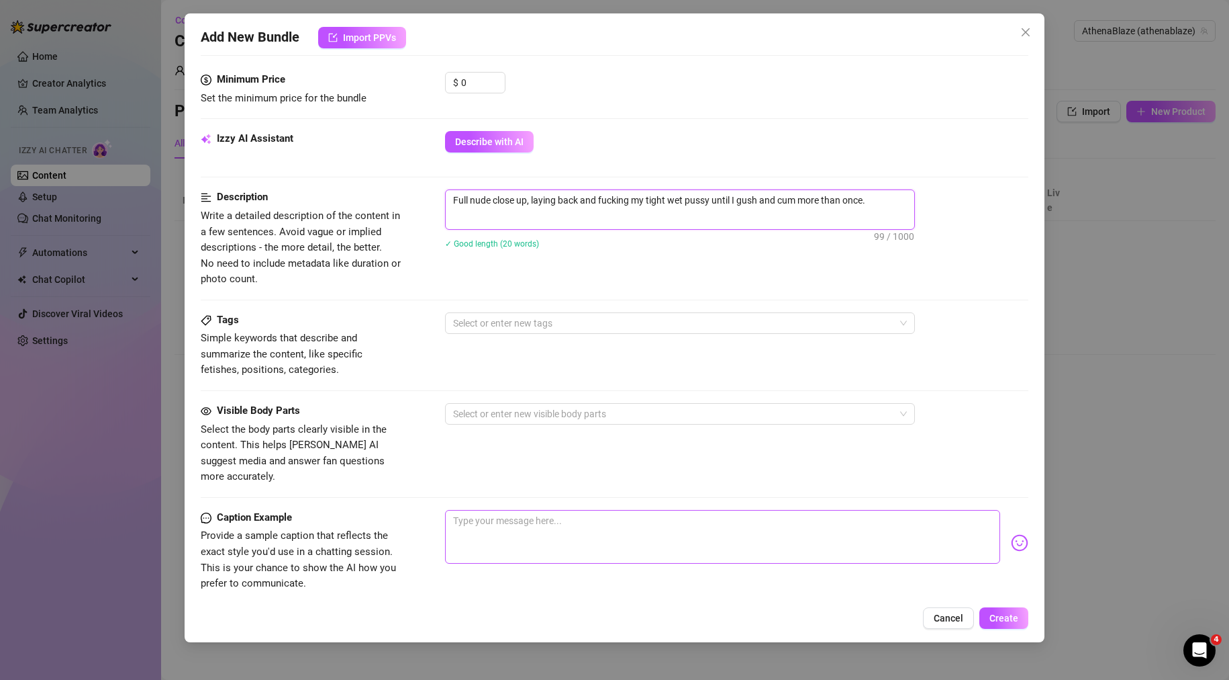
scroll to position [470, 0]
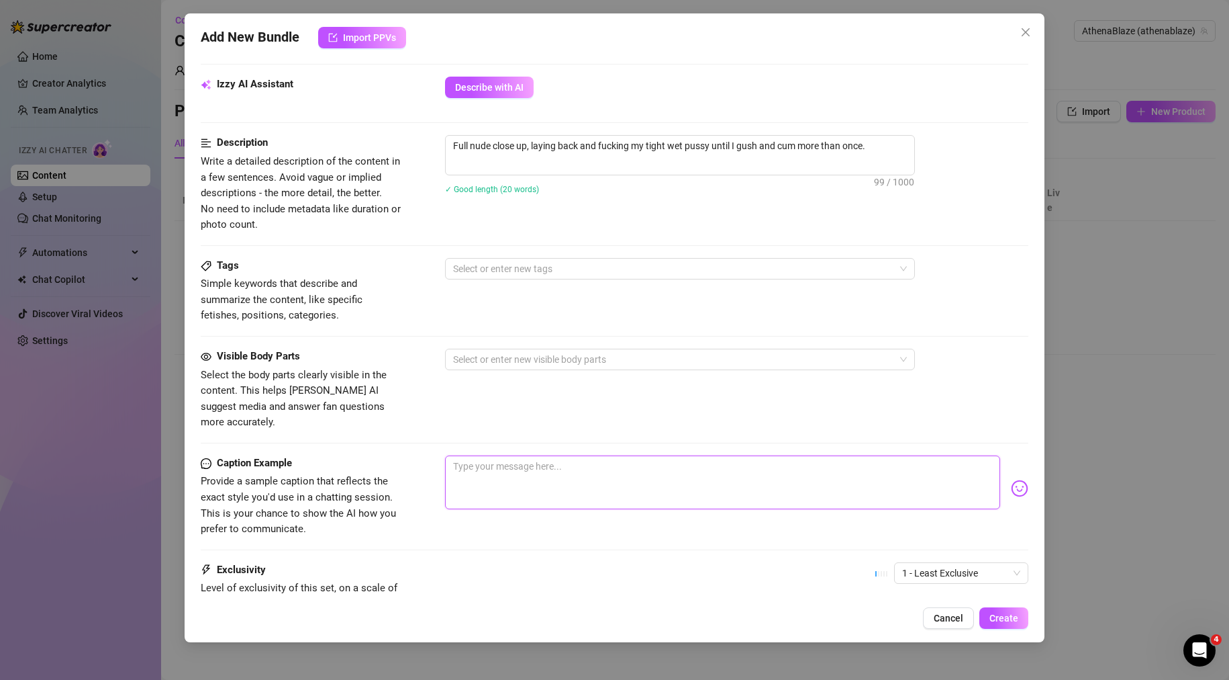
paste textarea "Full nude close up, laying back and fucking my tight wet pussy until I gush and…"
click at [473, 549] on div at bounding box center [615, 549] width 829 height 1
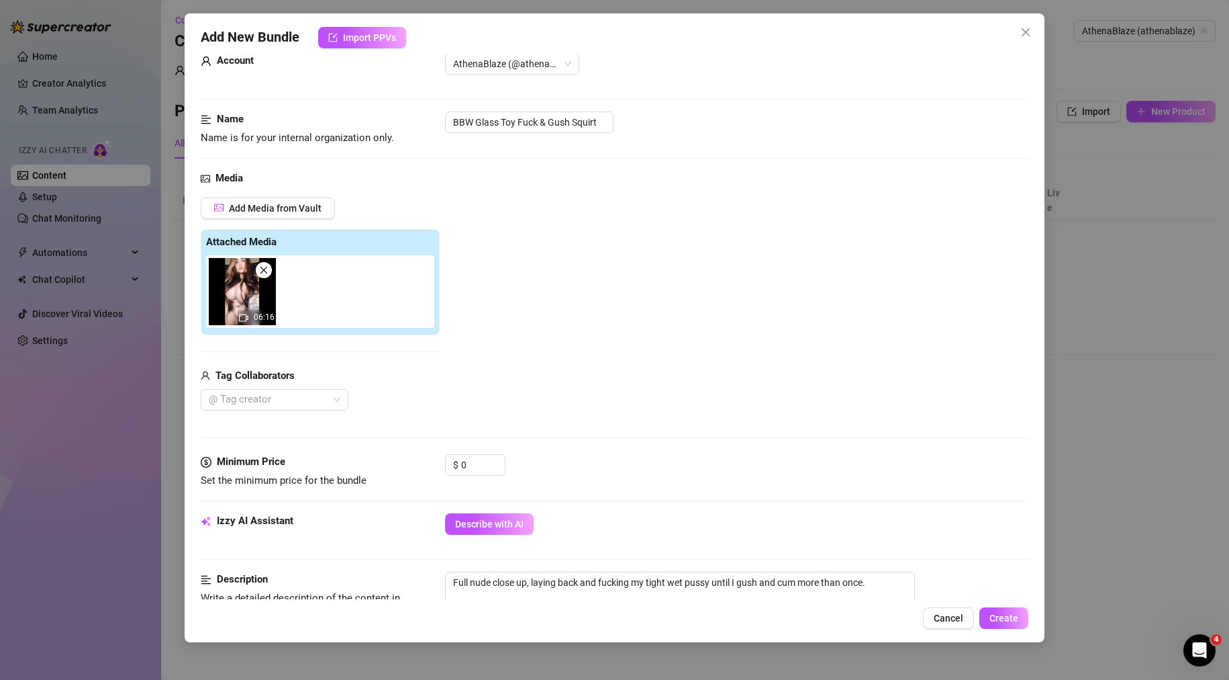
scroll to position [67, 0]
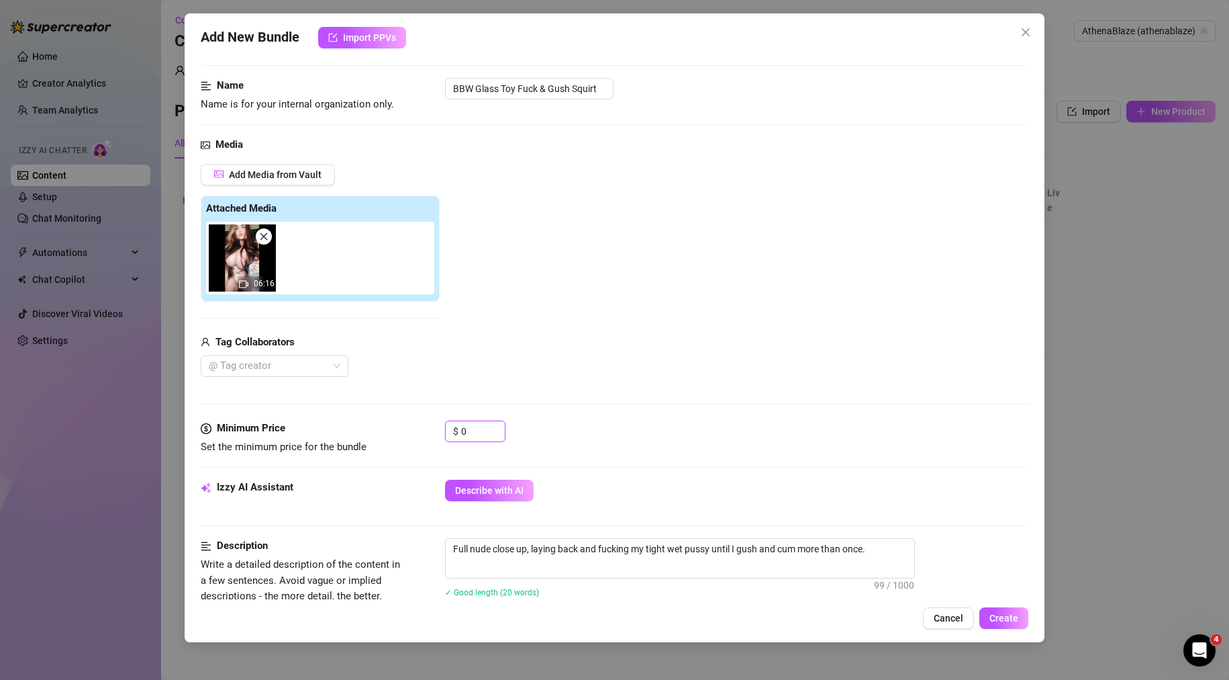
drag, startPoint x: 471, startPoint y: 436, endPoint x: 397, endPoint y: 427, distance: 75.0
click at [397, 427] on div "Minimum Price Set the minimum price for the bundle $ 0" at bounding box center [615, 437] width 829 height 34
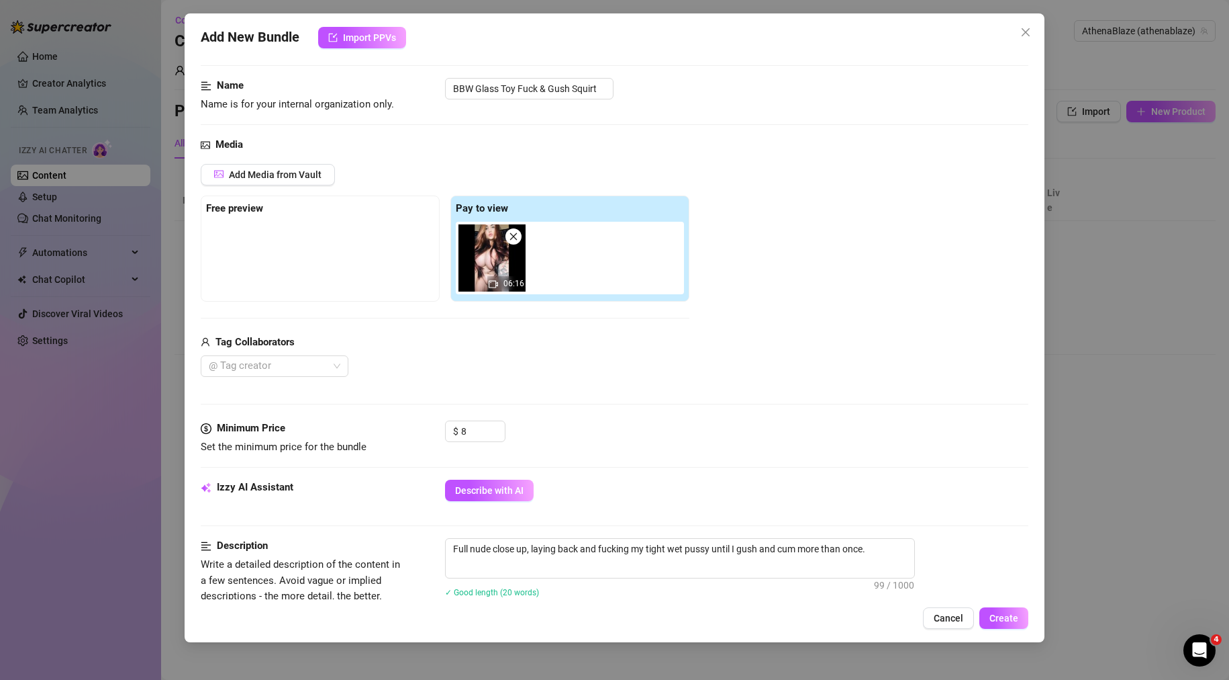
click at [695, 353] on div "Add Media from Vault Free preview Pay to view 06:16 Tag Collaborators @ Tag cre…" at bounding box center [615, 271] width 829 height 214
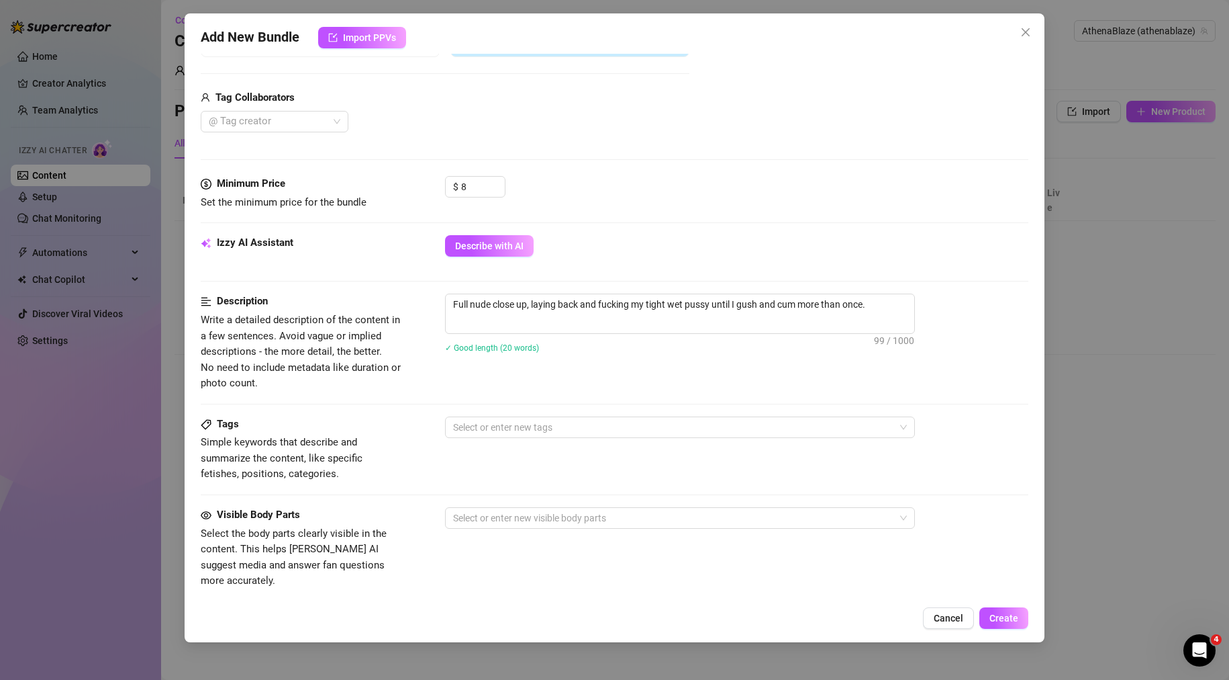
scroll to position [336, 0]
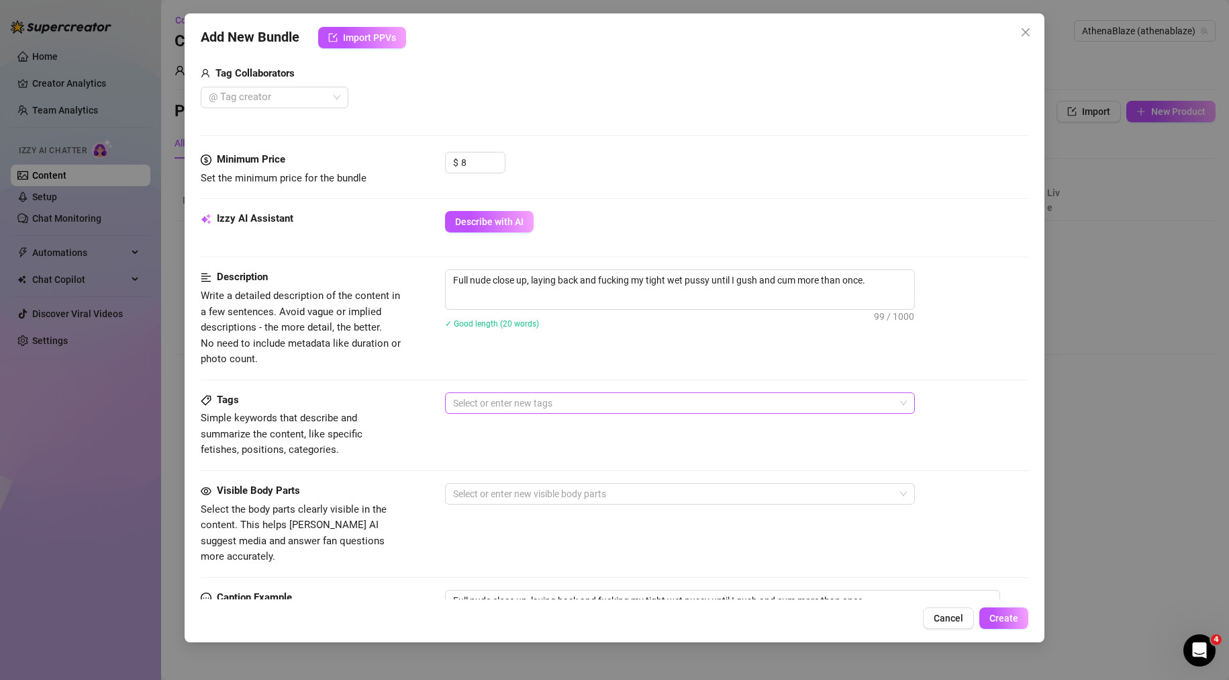
click at [524, 410] on div at bounding box center [673, 402] width 451 height 19
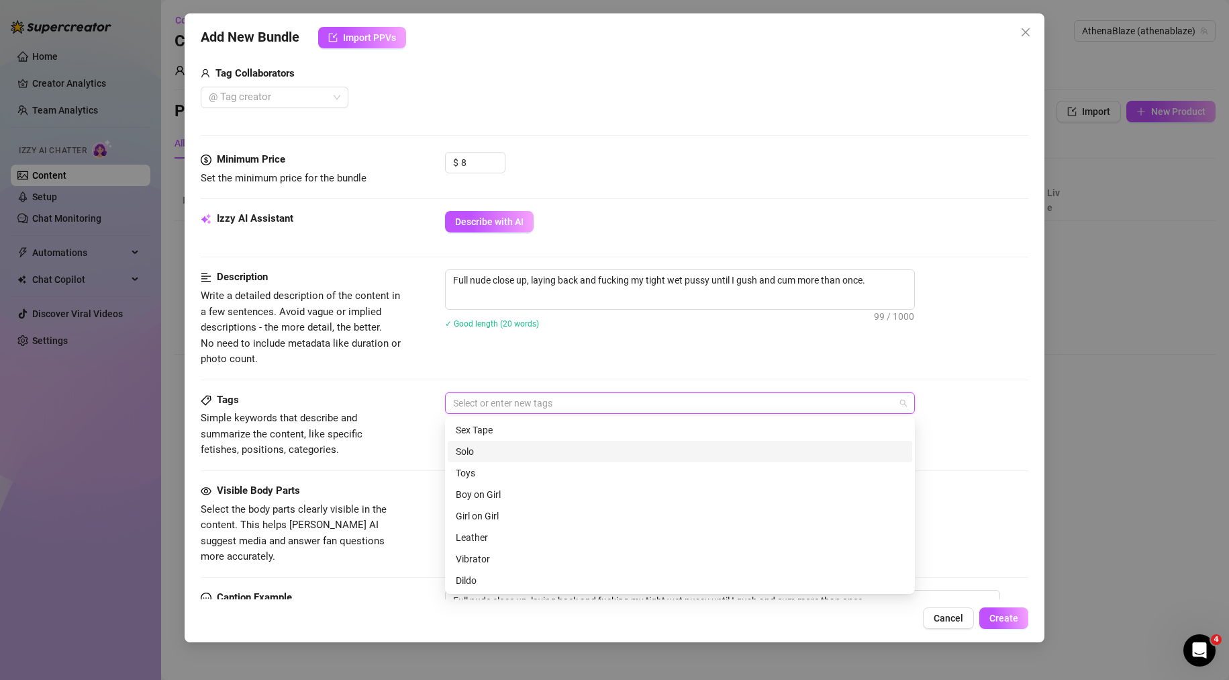
click at [506, 448] on div "Solo" at bounding box center [680, 451] width 449 height 15
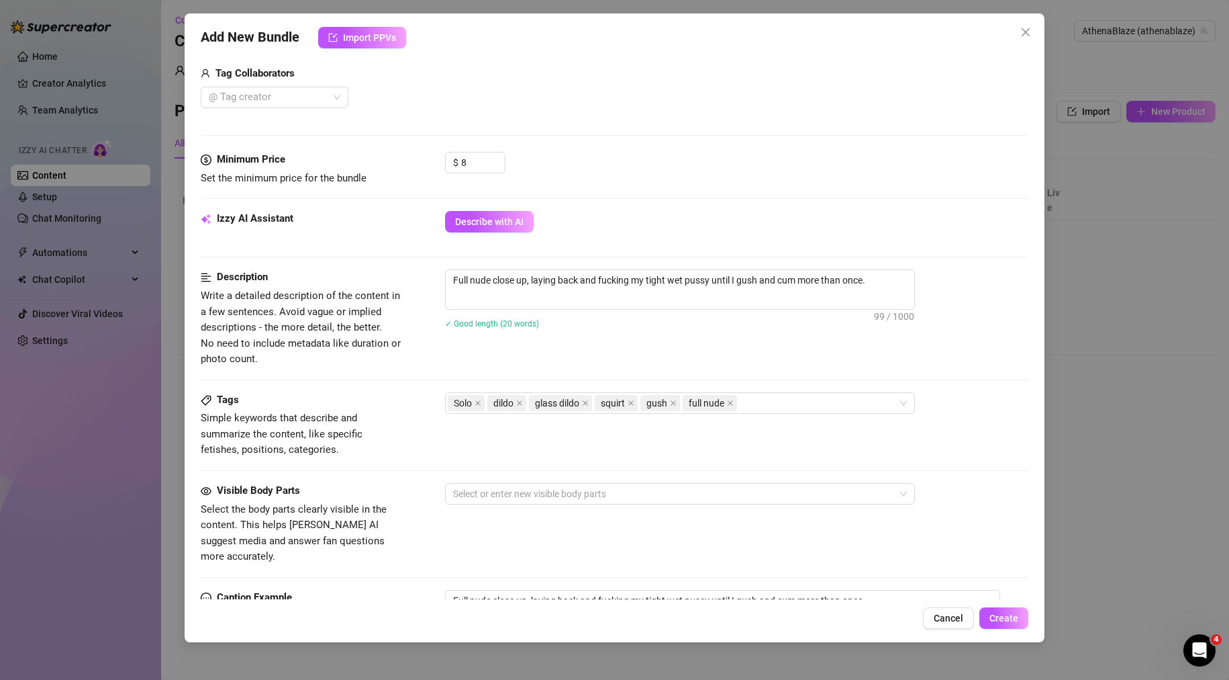
click at [502, 357] on div "Description Write a detailed description of the content in a few sentences. Avo…" at bounding box center [615, 317] width 829 height 97
click at [502, 484] on div at bounding box center [673, 493] width 451 height 19
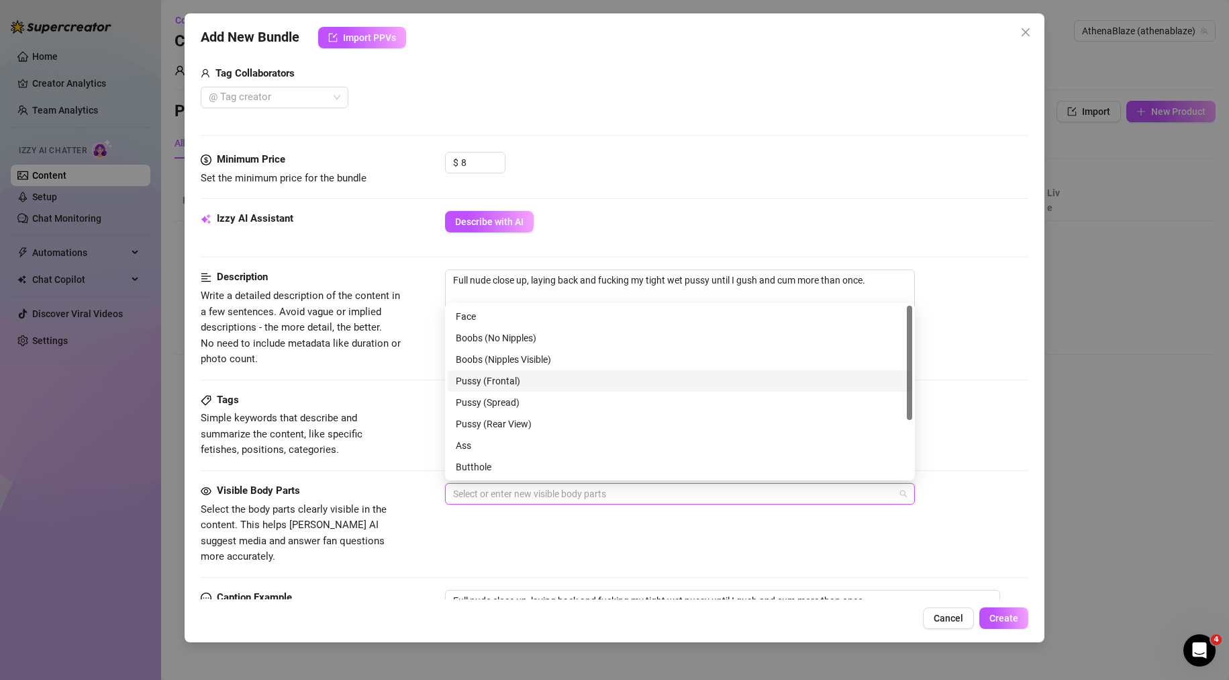
click at [523, 387] on div "Pussy (Frontal)" at bounding box center [680, 380] width 449 height 15
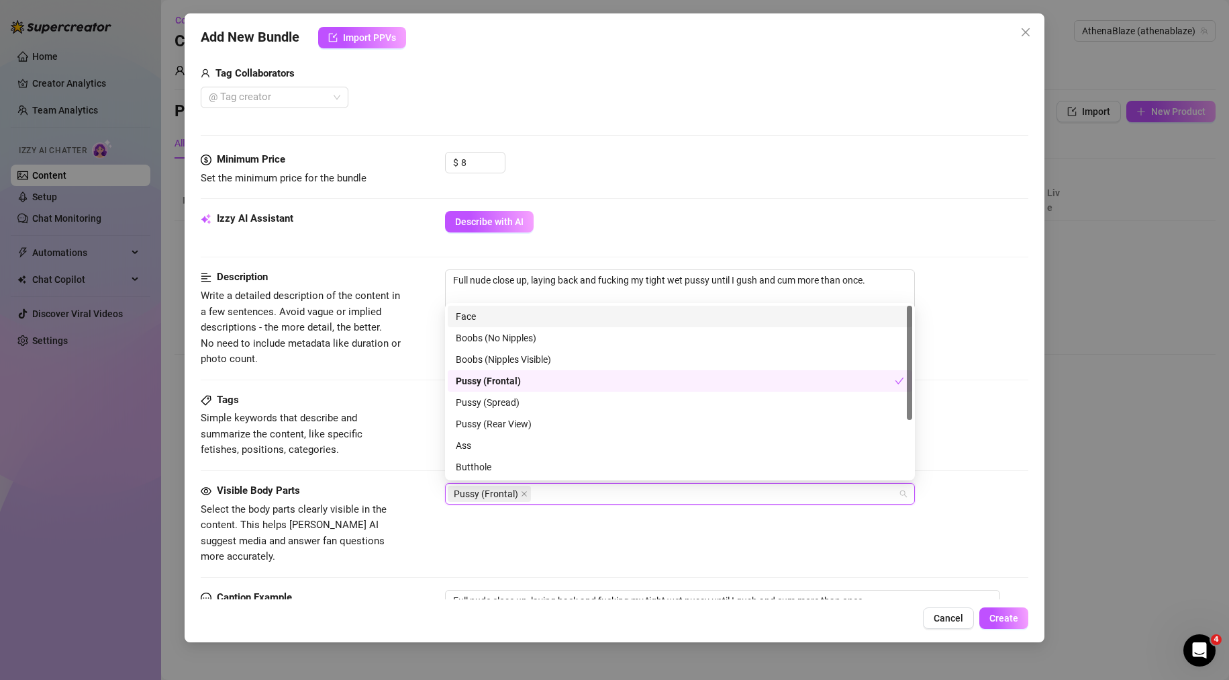
click at [524, 322] on div "Face" at bounding box center [680, 316] width 449 height 15
click at [569, 357] on div "Boobs (Nipples Visible)" at bounding box center [680, 359] width 449 height 15
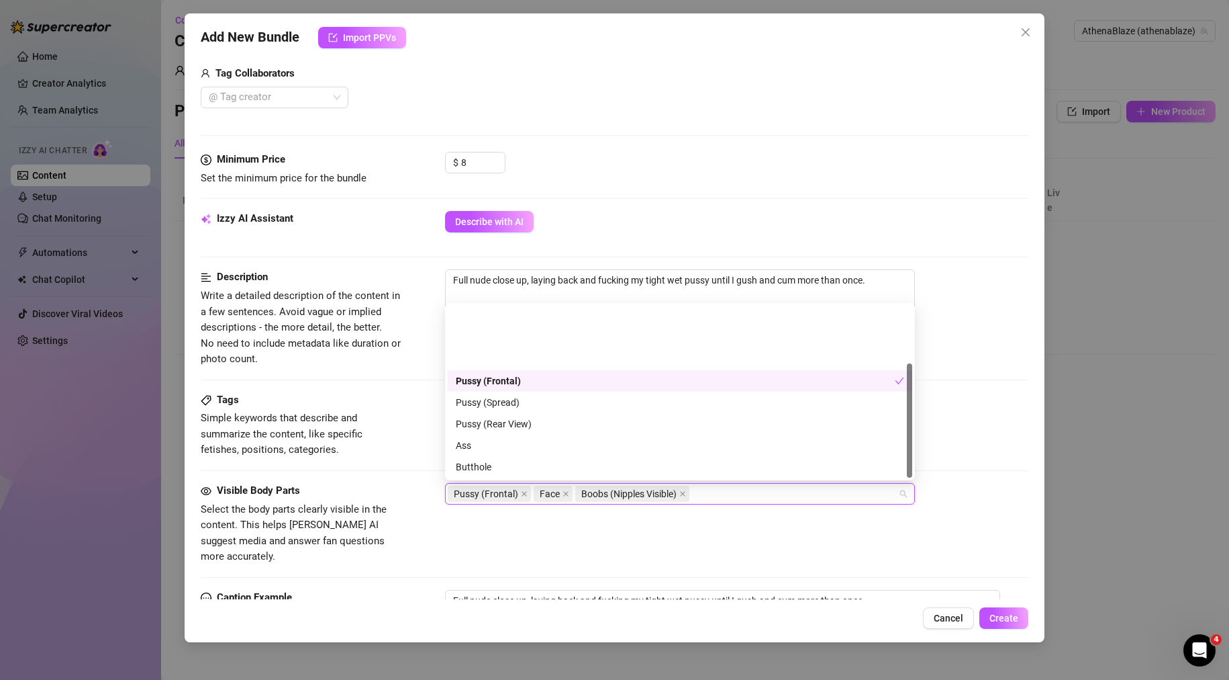
scroll to position [86, 0]
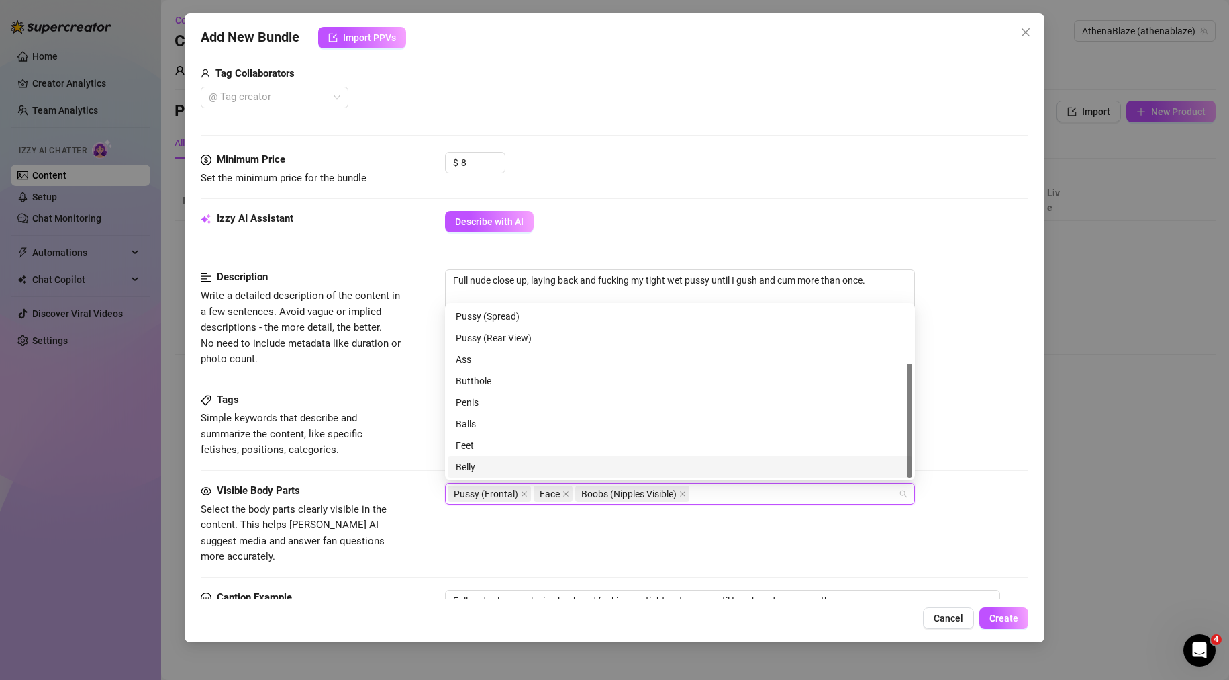
click at [467, 469] on div "Belly" at bounding box center [680, 466] width 449 height 15
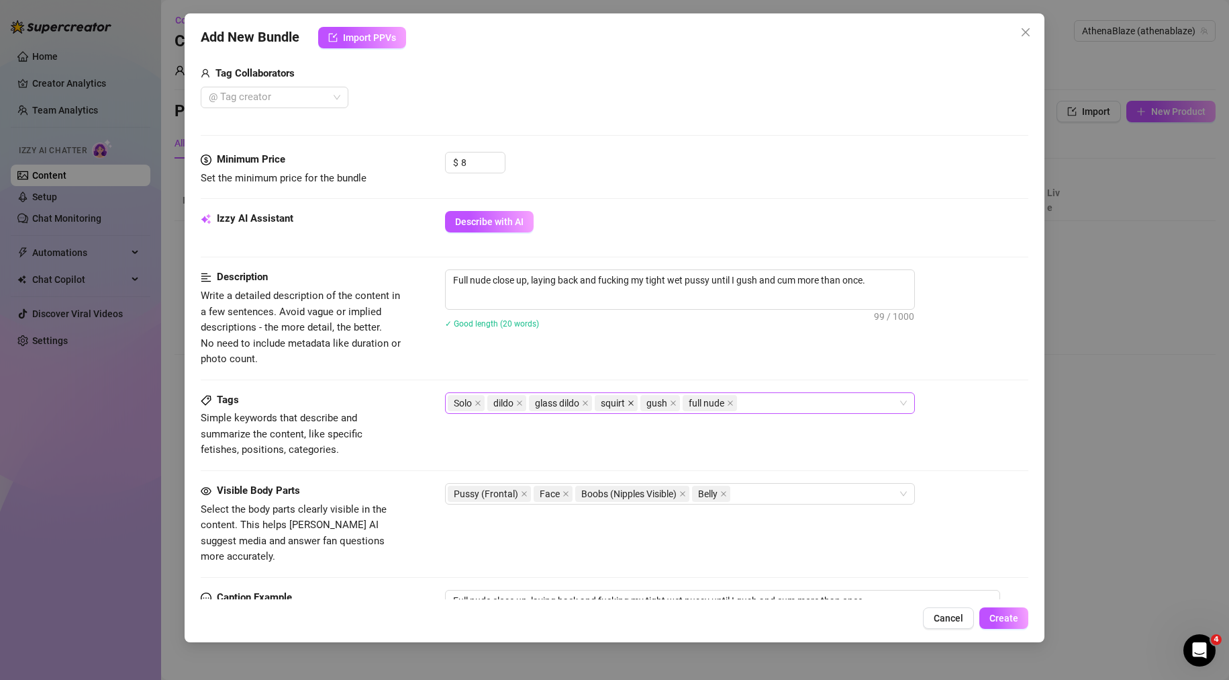
click at [631, 406] on span at bounding box center [631, 403] width 7 height 15
click at [725, 404] on div "Solo dildo glass dildo gush full nude" at bounding box center [673, 402] width 451 height 19
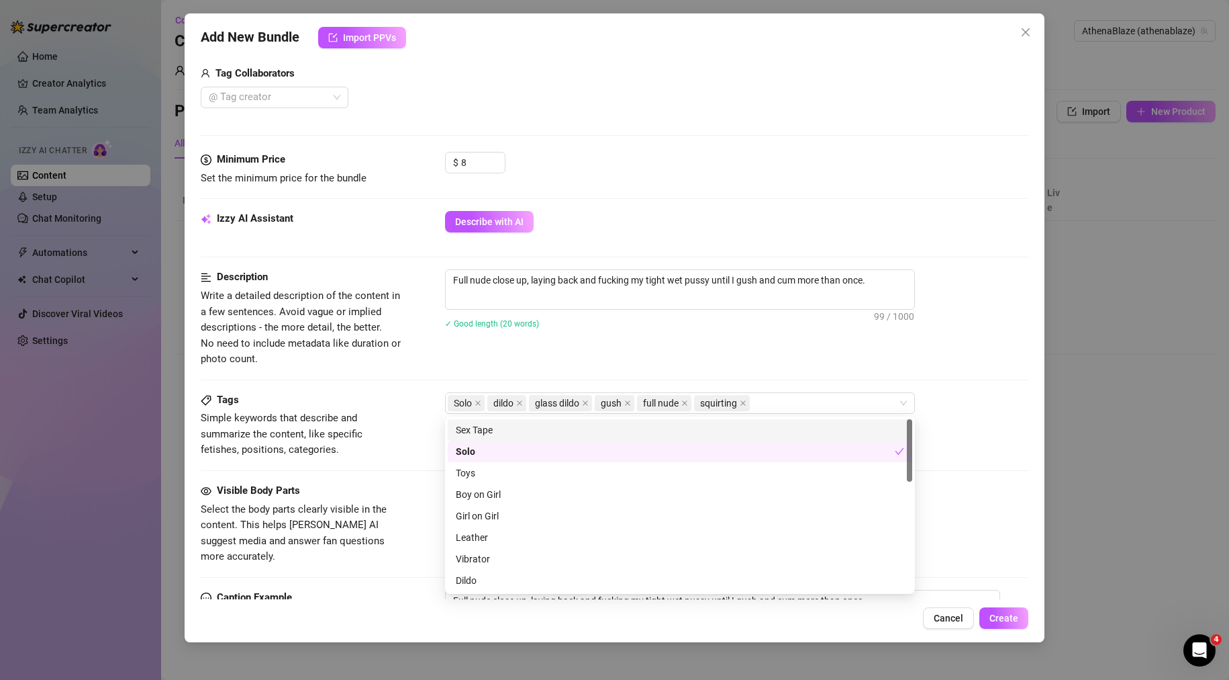
click at [709, 340] on div "Full nude close up, laying back and fucking my tight wet pussy until I gush and…" at bounding box center [737, 307] width 584 height 77
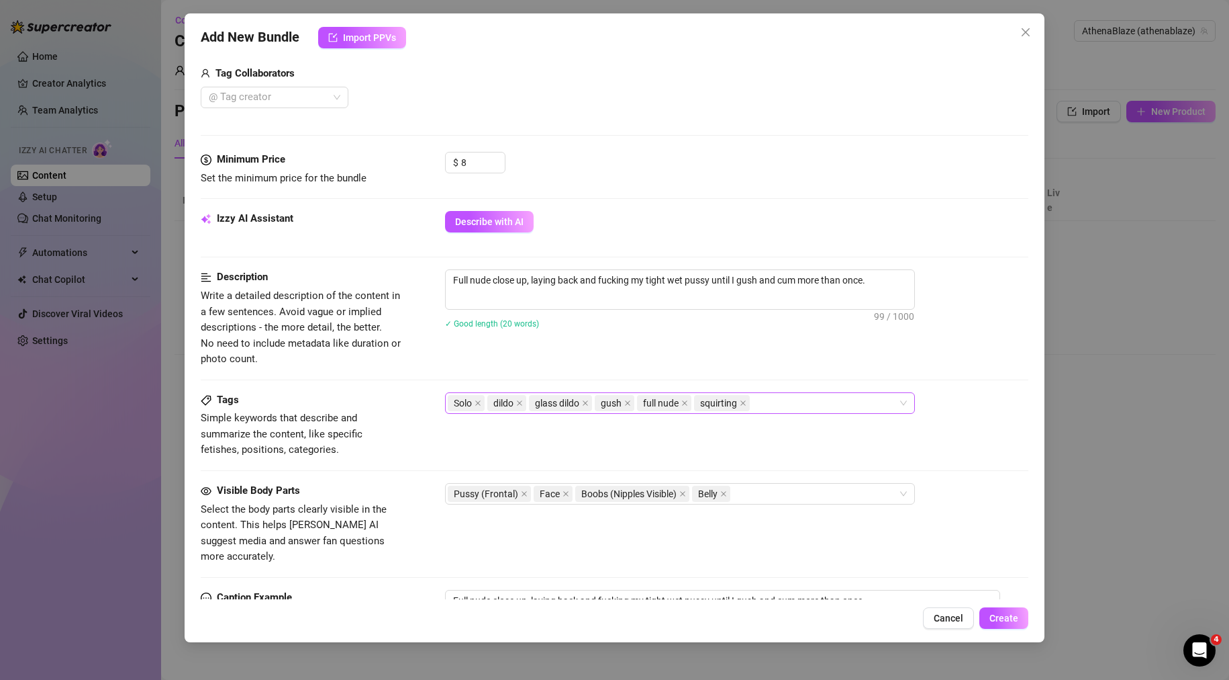
click at [801, 408] on div "Solo dildo glass dildo gush full nude squirting" at bounding box center [673, 402] width 451 height 19
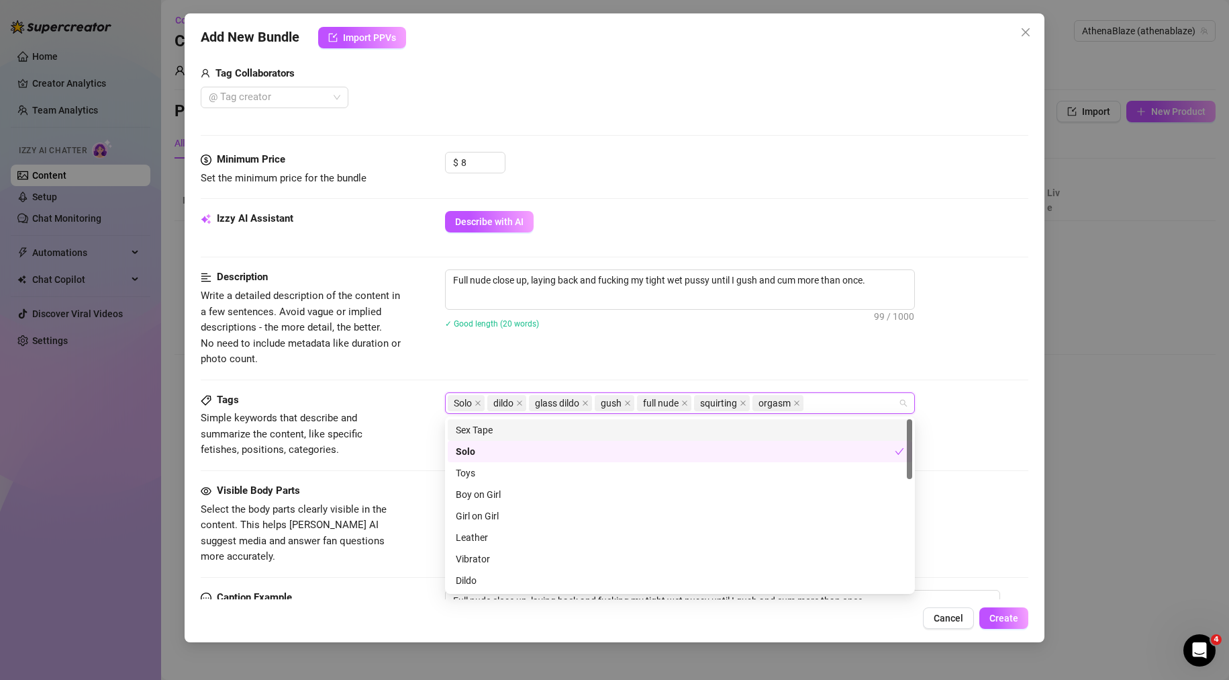
click at [760, 367] on div "Description Write a detailed description of the content in a few sentences. Avo…" at bounding box center [615, 330] width 829 height 122
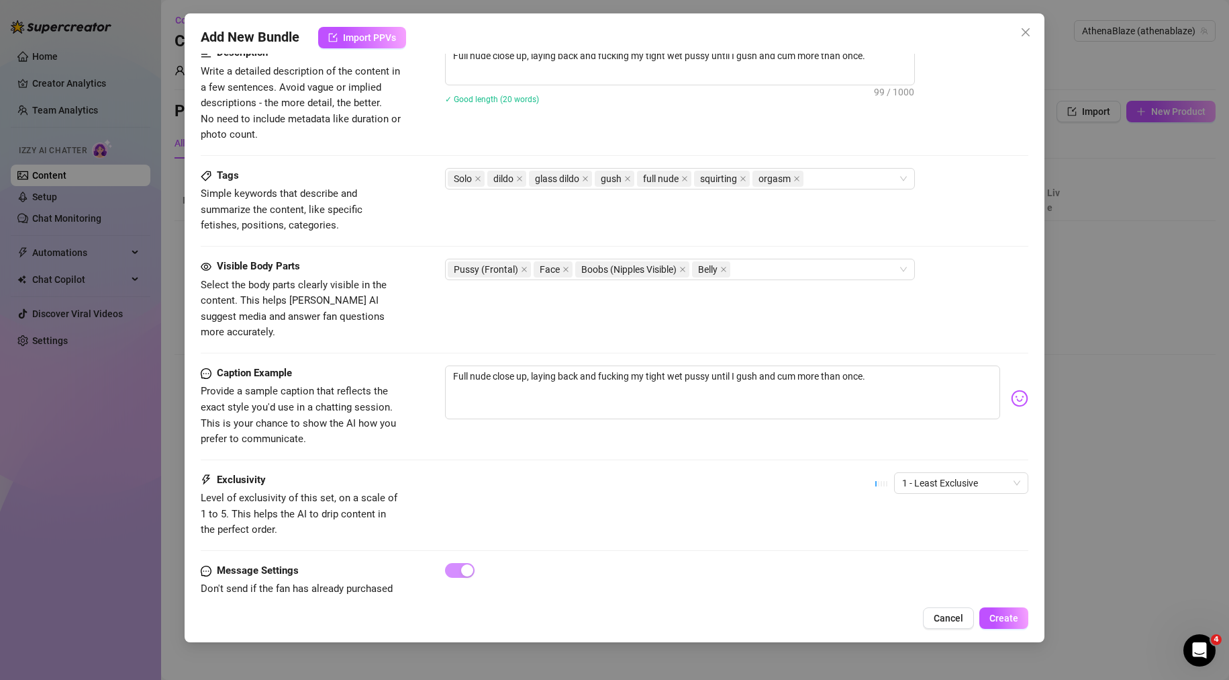
scroll to position [583, 0]
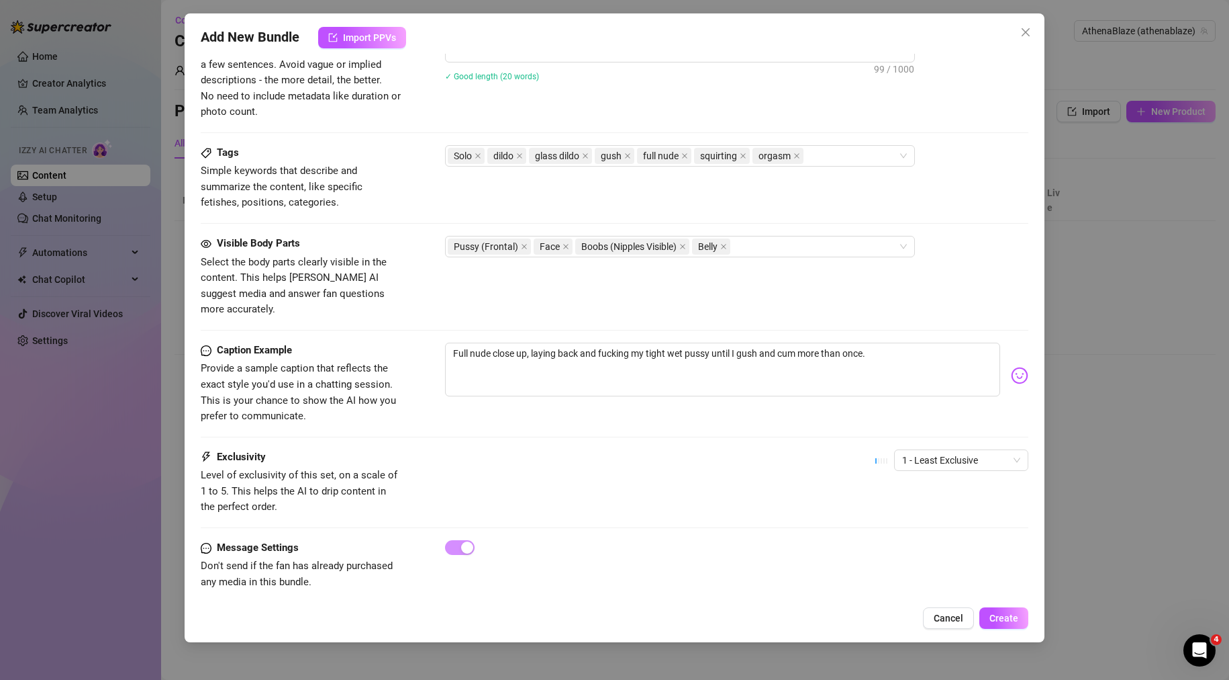
drag, startPoint x: 688, startPoint y: 532, endPoint x: 308, endPoint y: 187, distance: 514.3
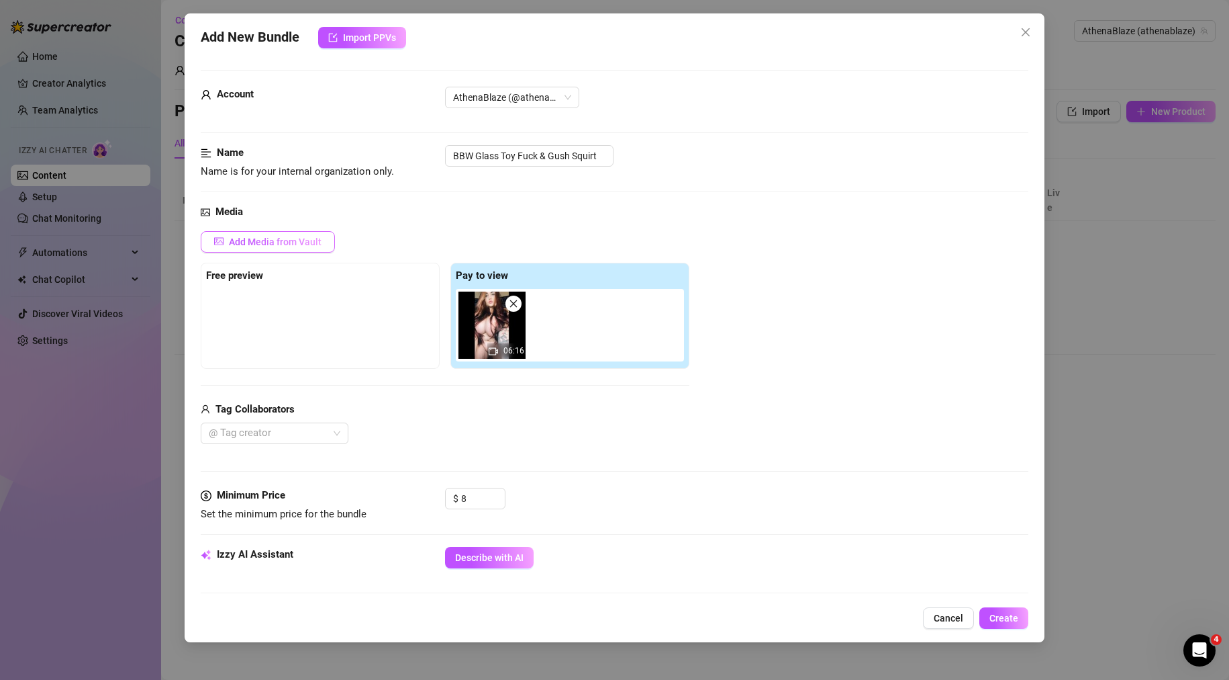
click at [314, 241] on span "Add Media from Vault" at bounding box center [275, 241] width 93 height 11
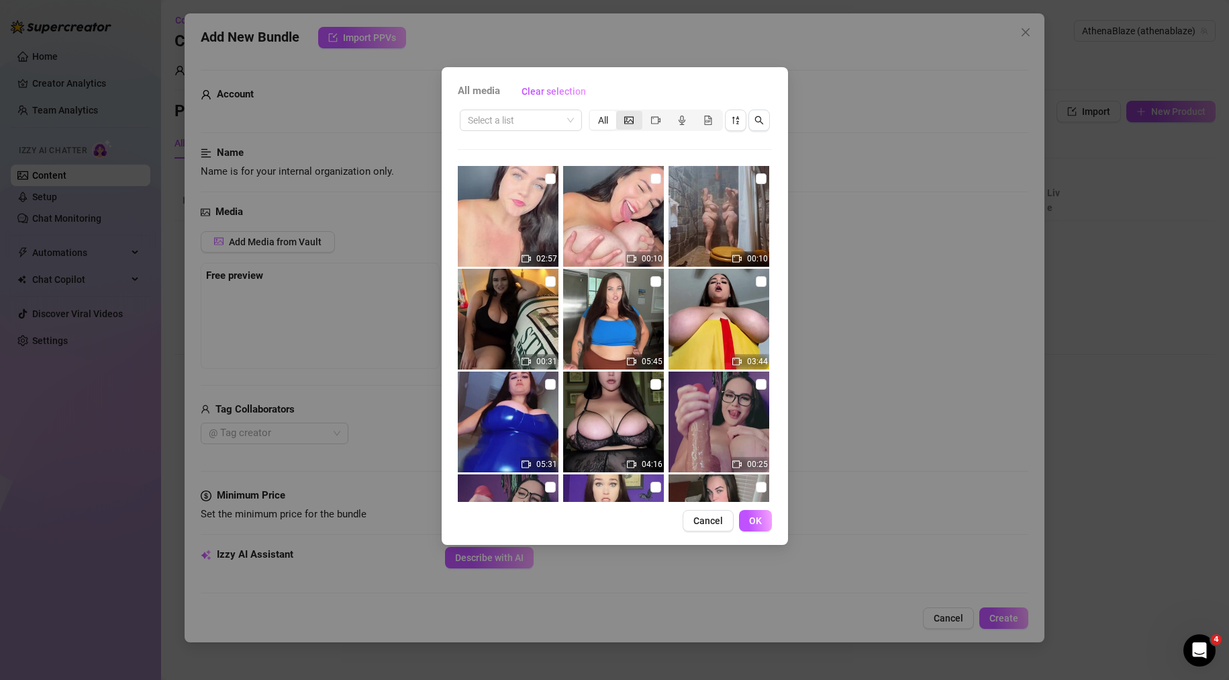
click at [637, 119] on div "segmented control" at bounding box center [629, 120] width 26 height 19
click at [620, 113] on input "segmented control" at bounding box center [620, 113] width 0 height 0
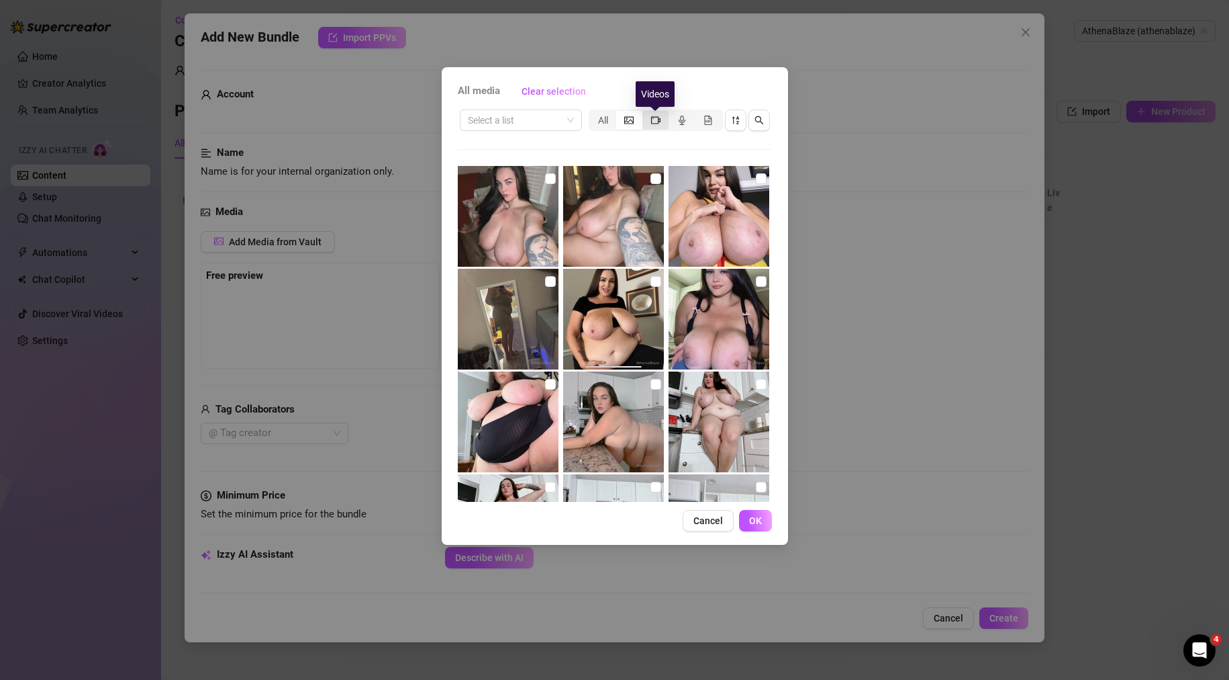
click at [652, 121] on icon "video-camera" at bounding box center [655, 119] width 9 height 9
click at [646, 113] on input "segmented control" at bounding box center [646, 113] width 0 height 0
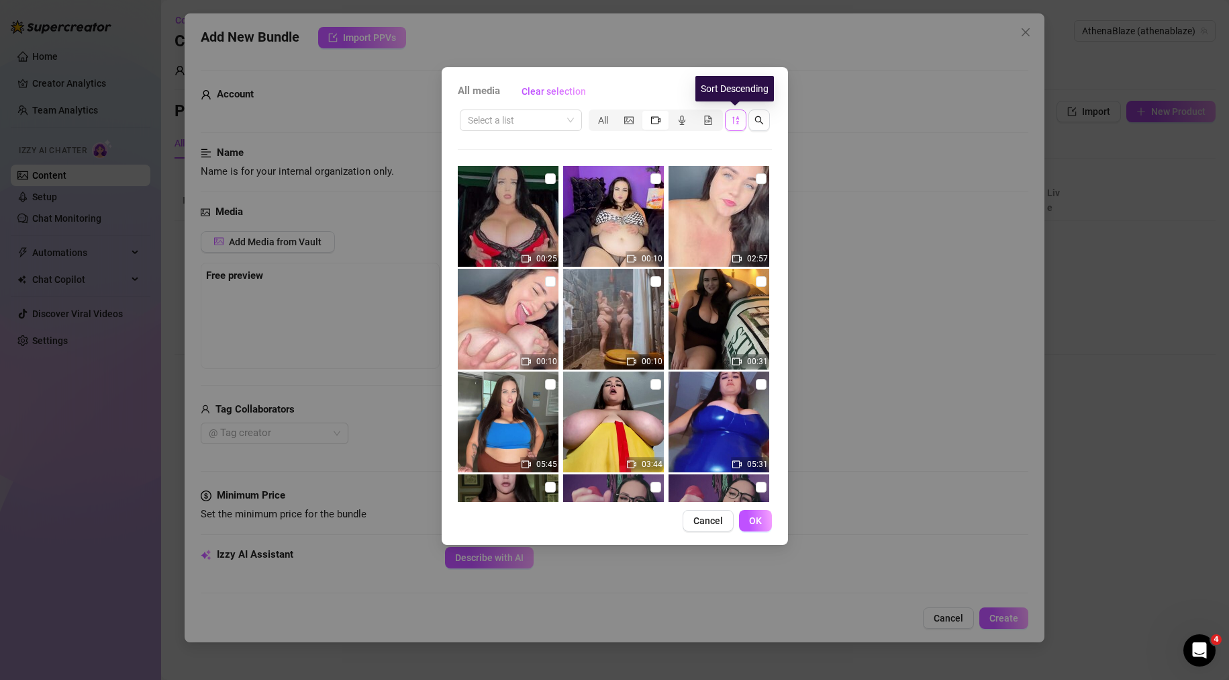
click at [731, 121] on icon "sort-descending" at bounding box center [735, 119] width 9 height 9
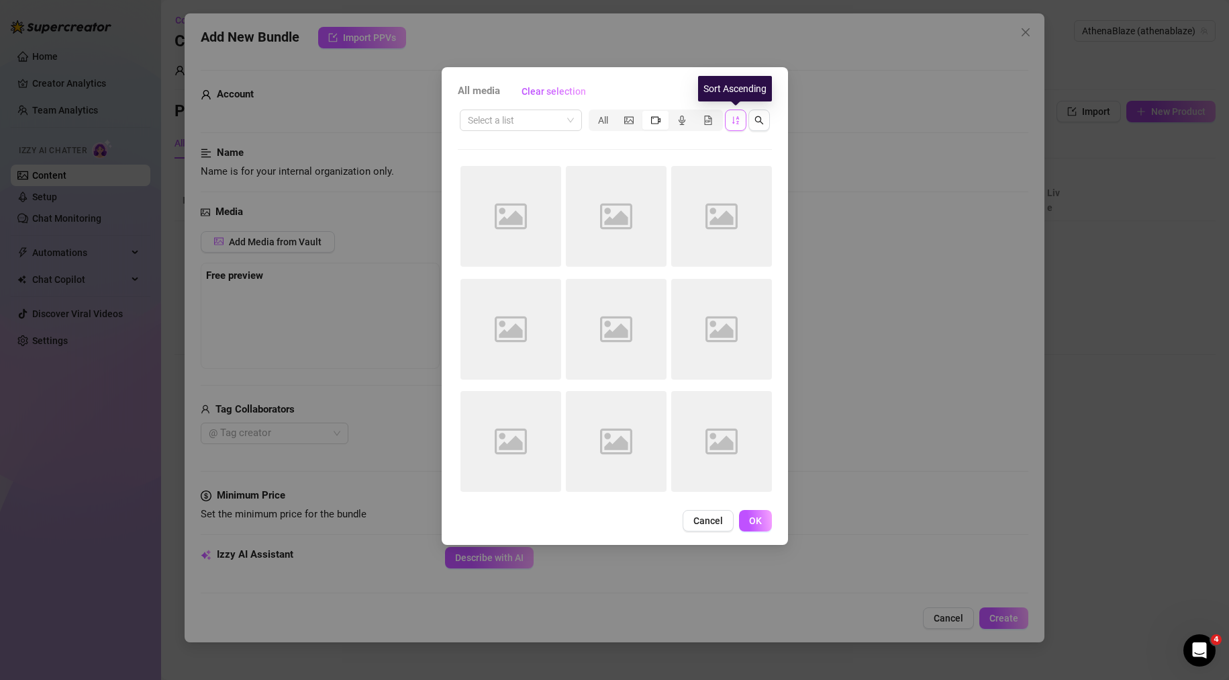
click at [731, 121] on icon "sort-ascending" at bounding box center [735, 119] width 9 height 9
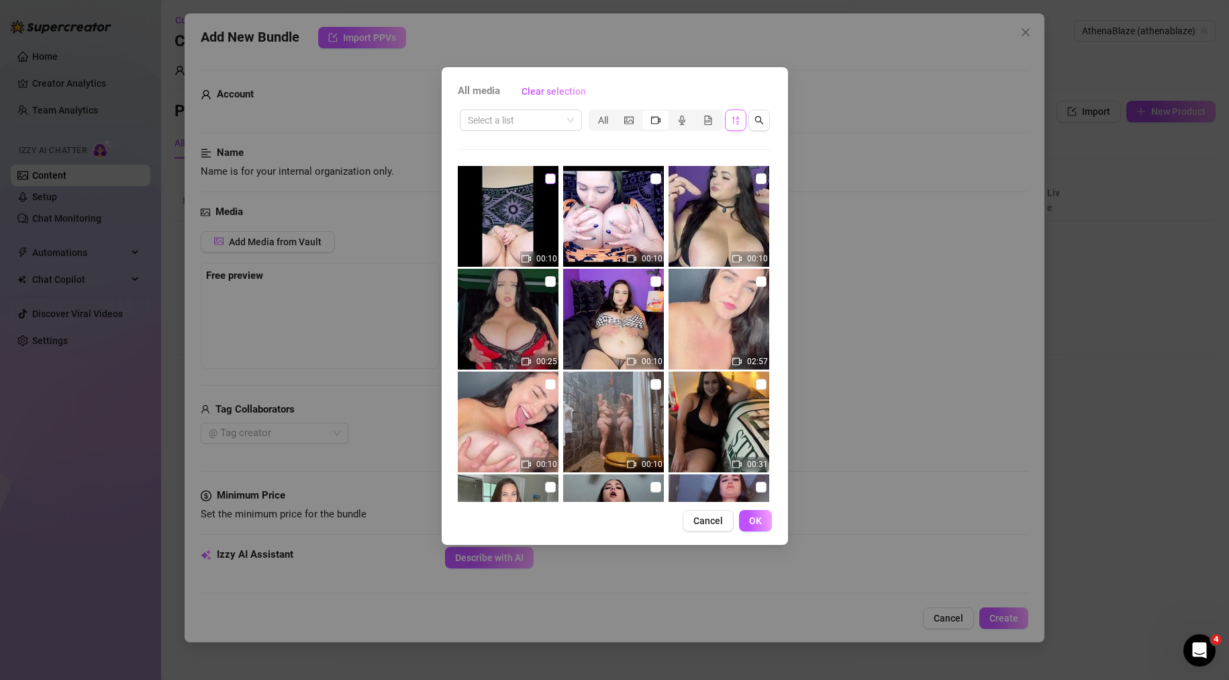
click at [545, 177] on input "checkbox" at bounding box center [550, 178] width 11 height 11
click at [749, 511] on button "OK" at bounding box center [755, 520] width 33 height 21
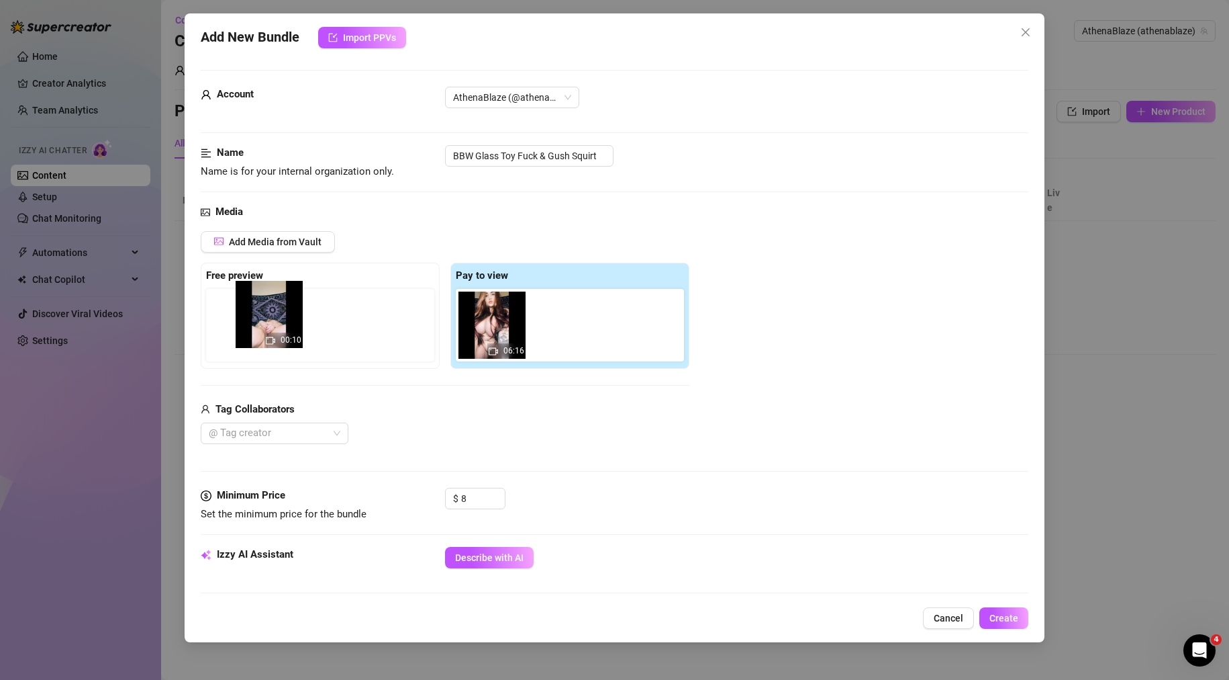
drag, startPoint x: 567, startPoint y: 326, endPoint x: 268, endPoint y: 316, distance: 299.0
click at [268, 316] on div "Free preview Pay to view 06:16 00:10" at bounding box center [445, 316] width 489 height 106
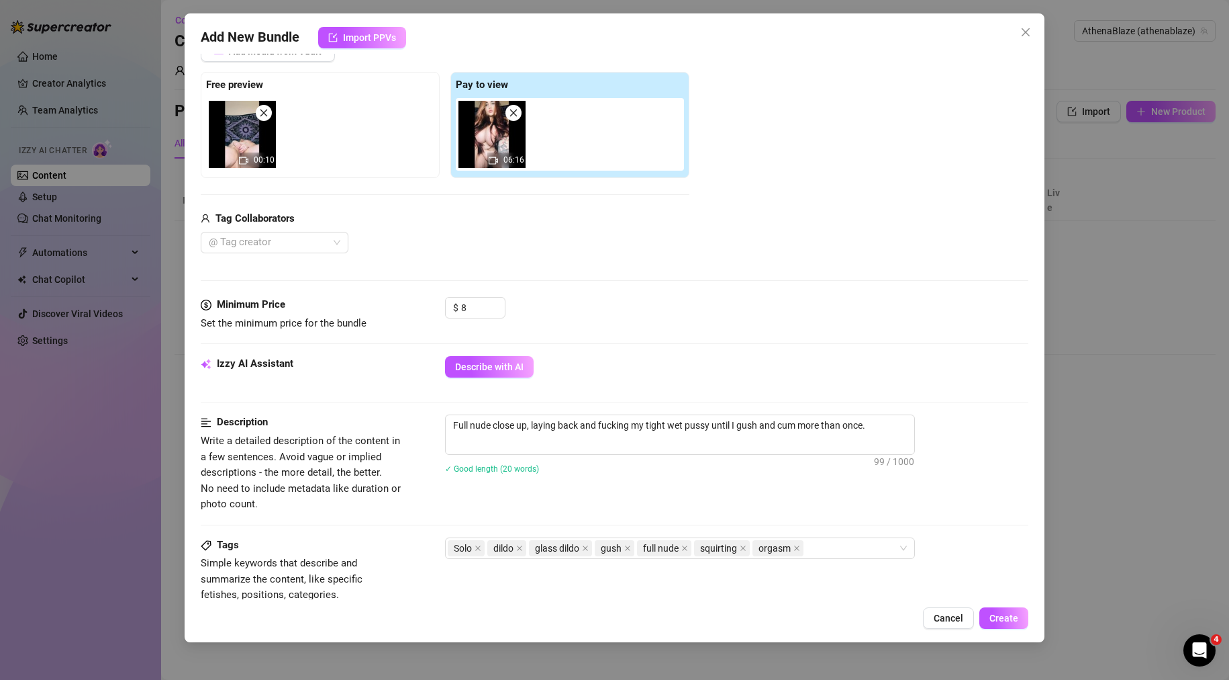
scroll to position [336, 0]
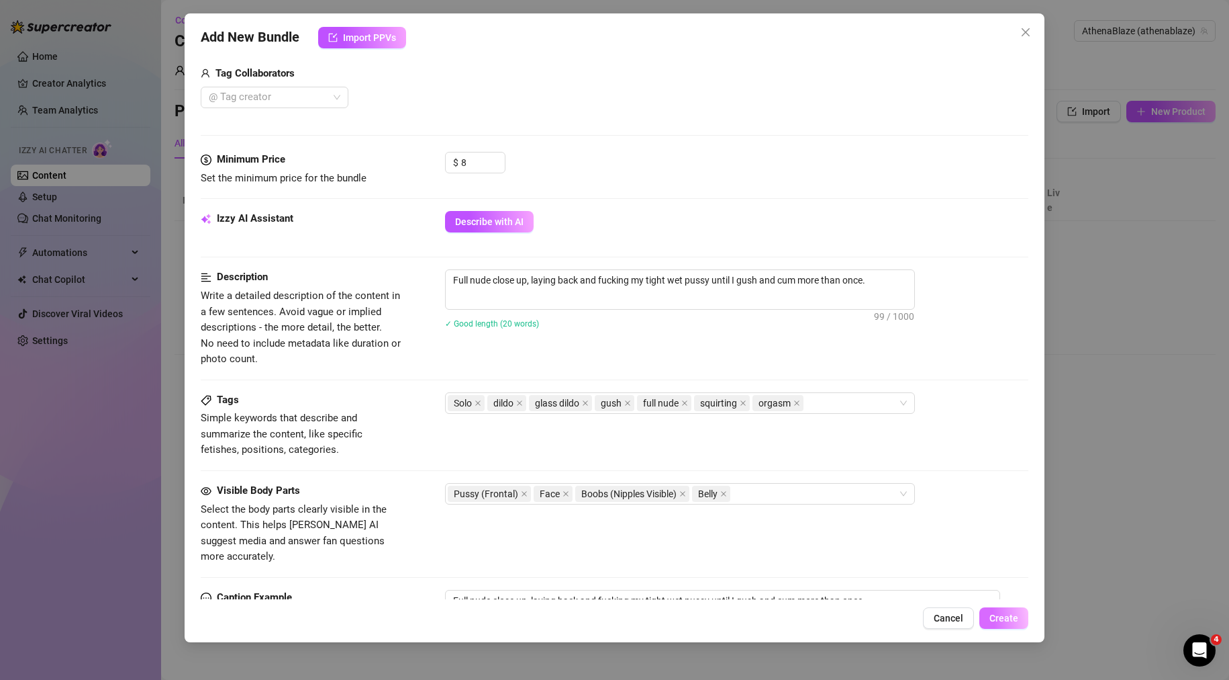
click at [1011, 616] on span "Create" at bounding box center [1004, 617] width 29 height 11
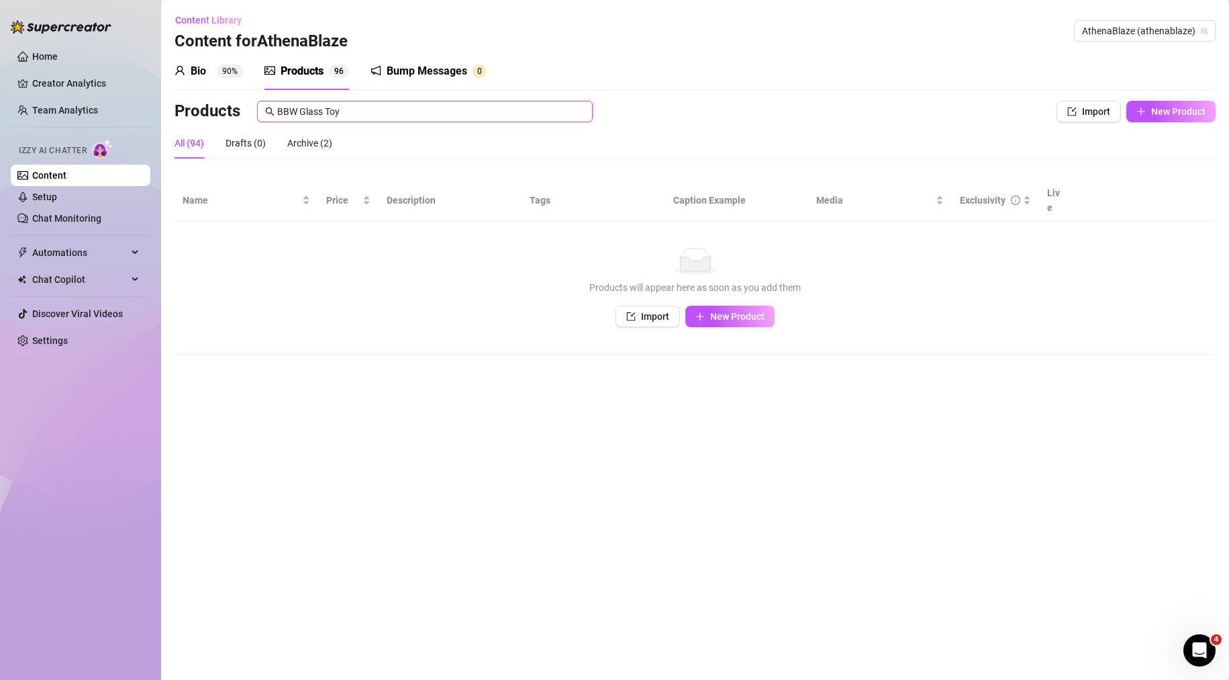
drag, startPoint x: 406, startPoint y: 112, endPoint x: 212, endPoint y: 97, distance: 194.7
click at [250, 105] on div "Products BBW Glass Toy" at bounding box center [587, 111] width 825 height 21
paste input "Teasing + Nipple Sucking & Motorboating"
click at [469, 168] on div "All (94) Drafts (0) Archive (2)" at bounding box center [695, 149] width 1041 height 42
click at [393, 108] on input "Teasing + Nipple Sucking & Motorboating" at bounding box center [431, 111] width 308 height 15
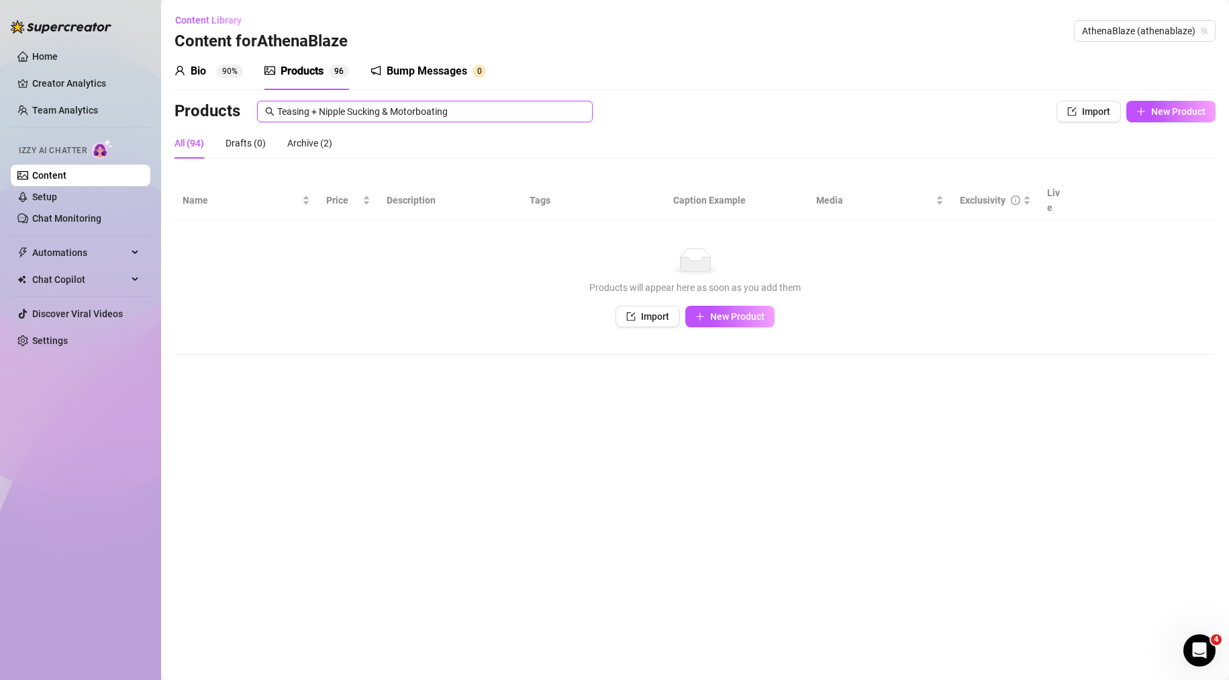
drag, startPoint x: 381, startPoint y: 109, endPoint x: 510, endPoint y: 121, distance: 128.8
click at [512, 120] on span "Teasing + Nipple Sucking & Motorboating" at bounding box center [425, 111] width 336 height 21
click at [481, 124] on div "Products Teasing + Nipple Sucking Import New Product" at bounding box center [695, 114] width 1041 height 27
click at [165, 130] on main "Content Library Content for AthenaBlaze AthenaBlaze (athenablaze) Bio 90% Produ…" at bounding box center [695, 340] width 1068 height 680
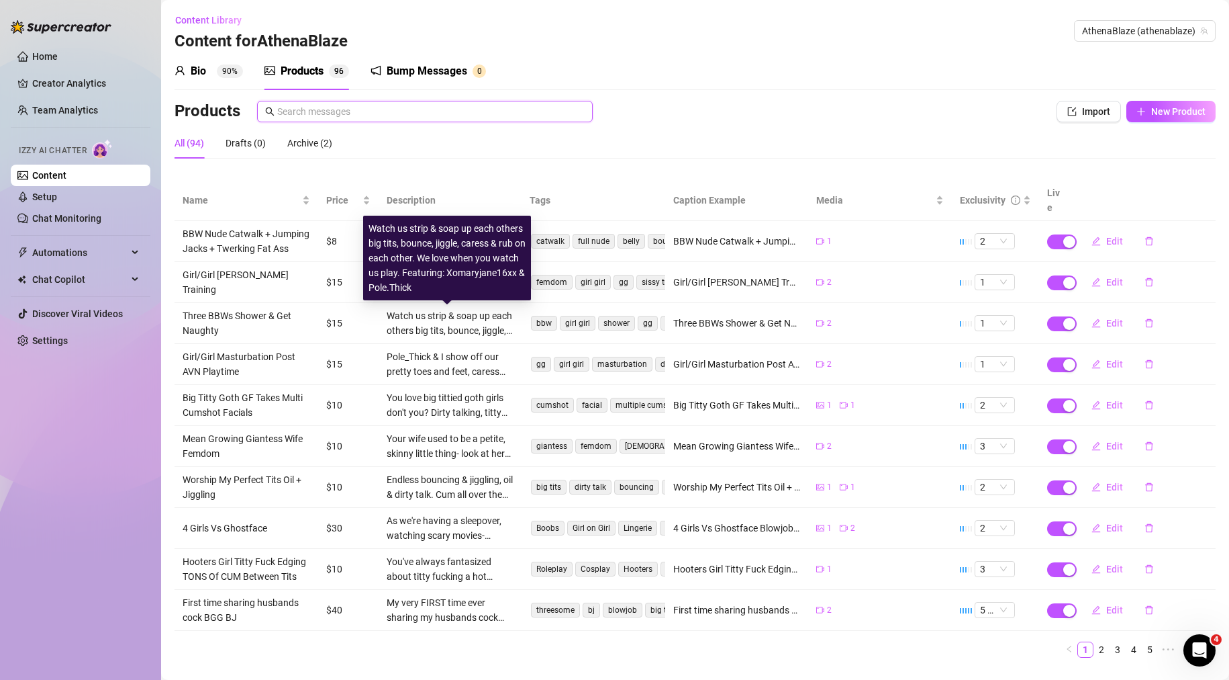
paste input "Teasing + Nipple Sucking & Motorboating"
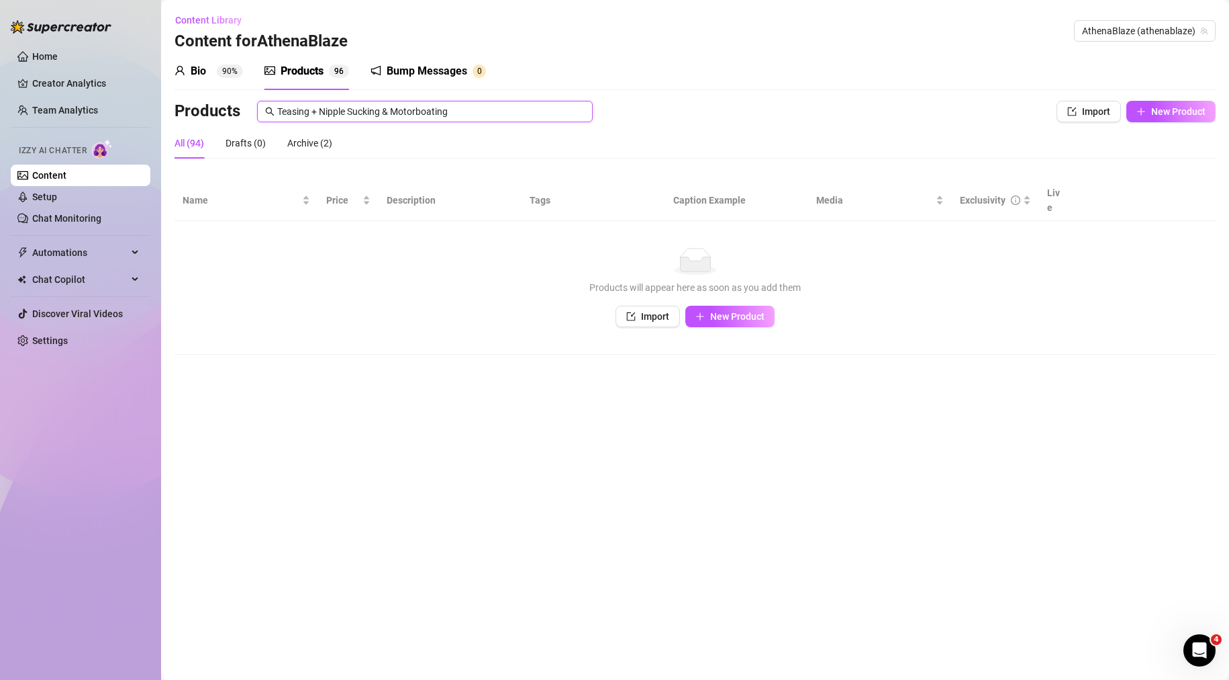
drag, startPoint x: 313, startPoint y: 109, endPoint x: 628, endPoint y: 120, distance: 315.1
click at [627, 121] on div "Products Teasing + Nipple Sucking & Motorboating" at bounding box center [587, 111] width 825 height 21
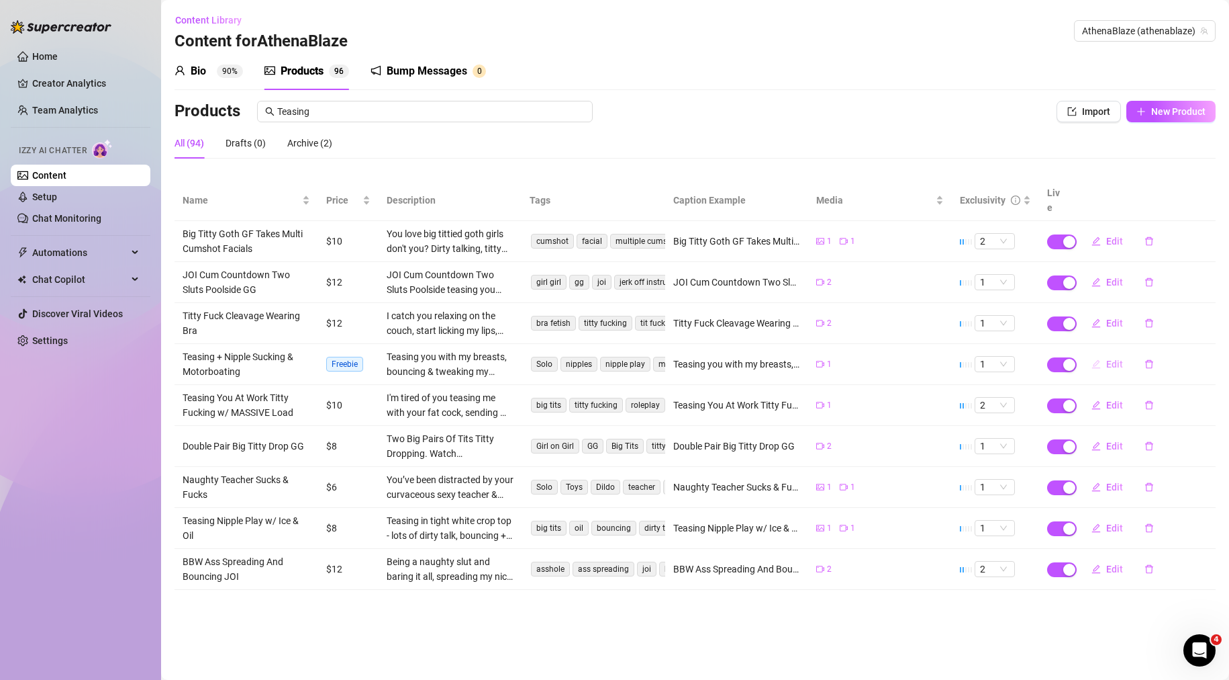
click at [1114, 359] on span "Edit" at bounding box center [1115, 364] width 17 height 11
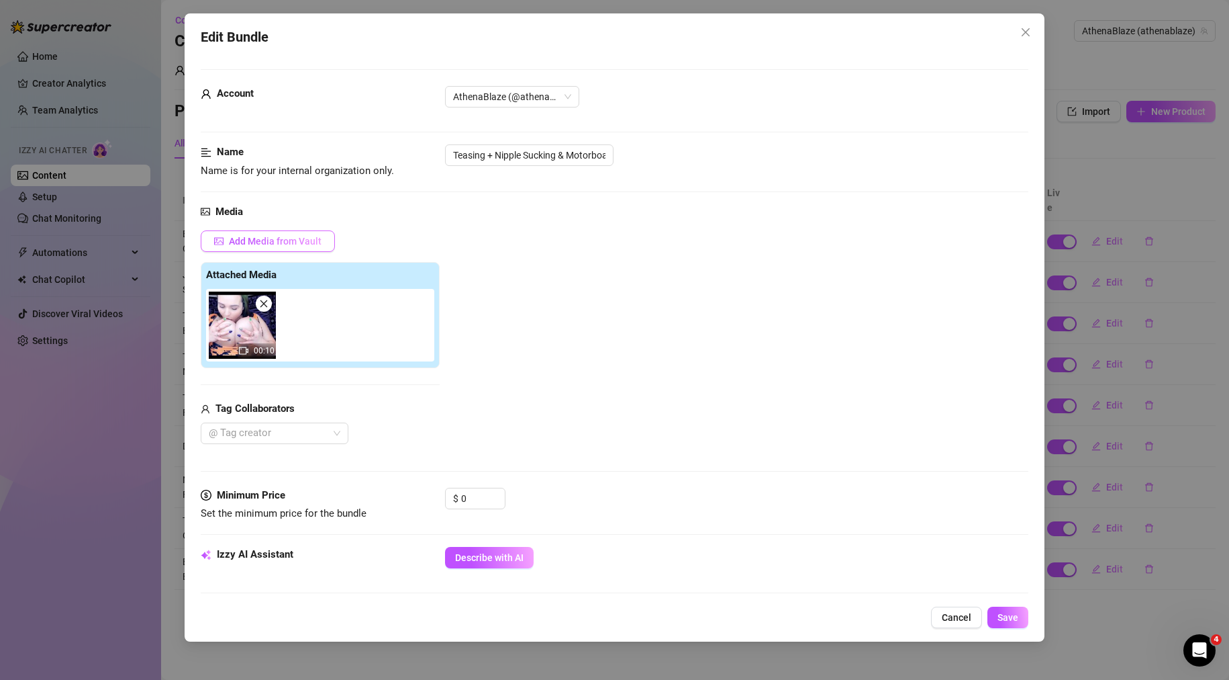
click at [285, 237] on span "Add Media from Vault" at bounding box center [275, 241] width 93 height 11
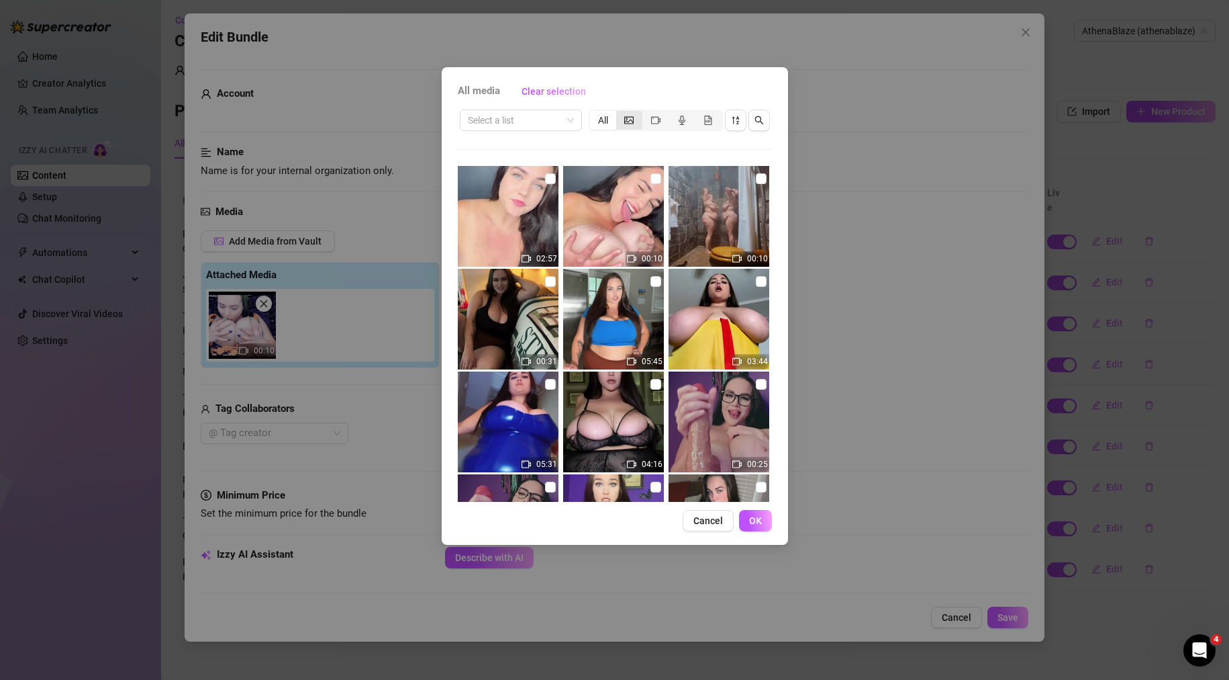
click at [626, 117] on icon "picture" at bounding box center [628, 119] width 9 height 9
click at [620, 113] on input "segmented control" at bounding box center [620, 113] width 0 height 0
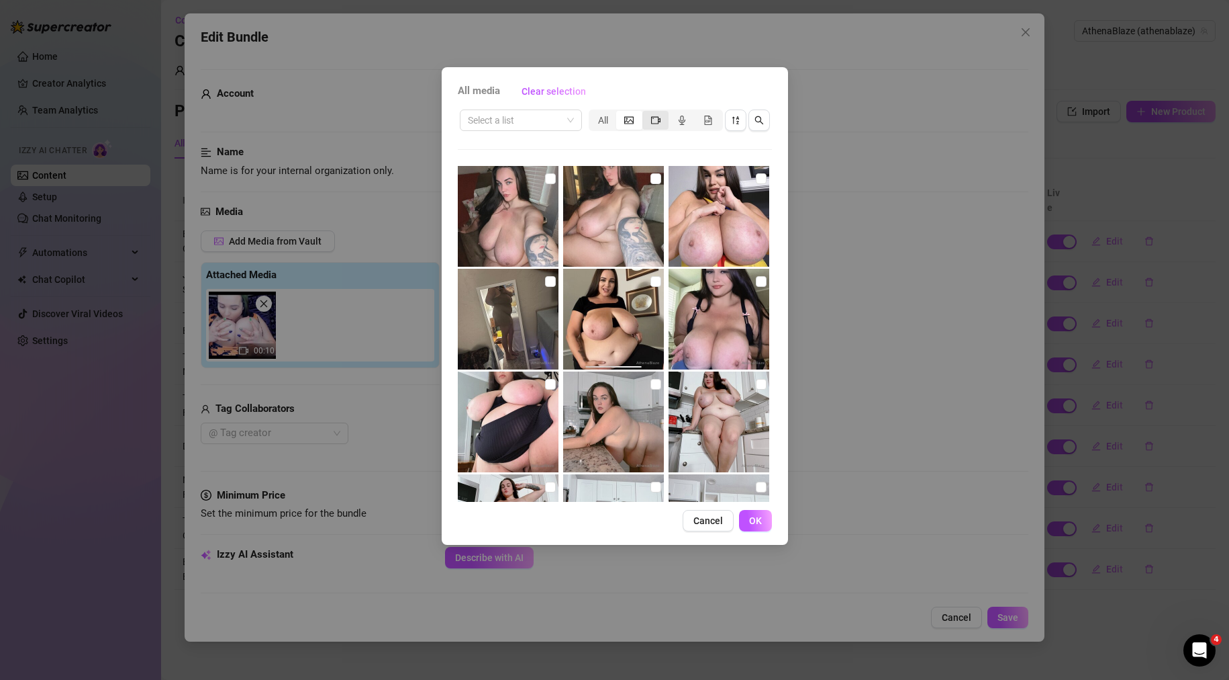
click at [651, 115] on icon "video-camera" at bounding box center [655, 119] width 9 height 9
click at [646, 113] on input "segmented control" at bounding box center [646, 113] width 0 height 0
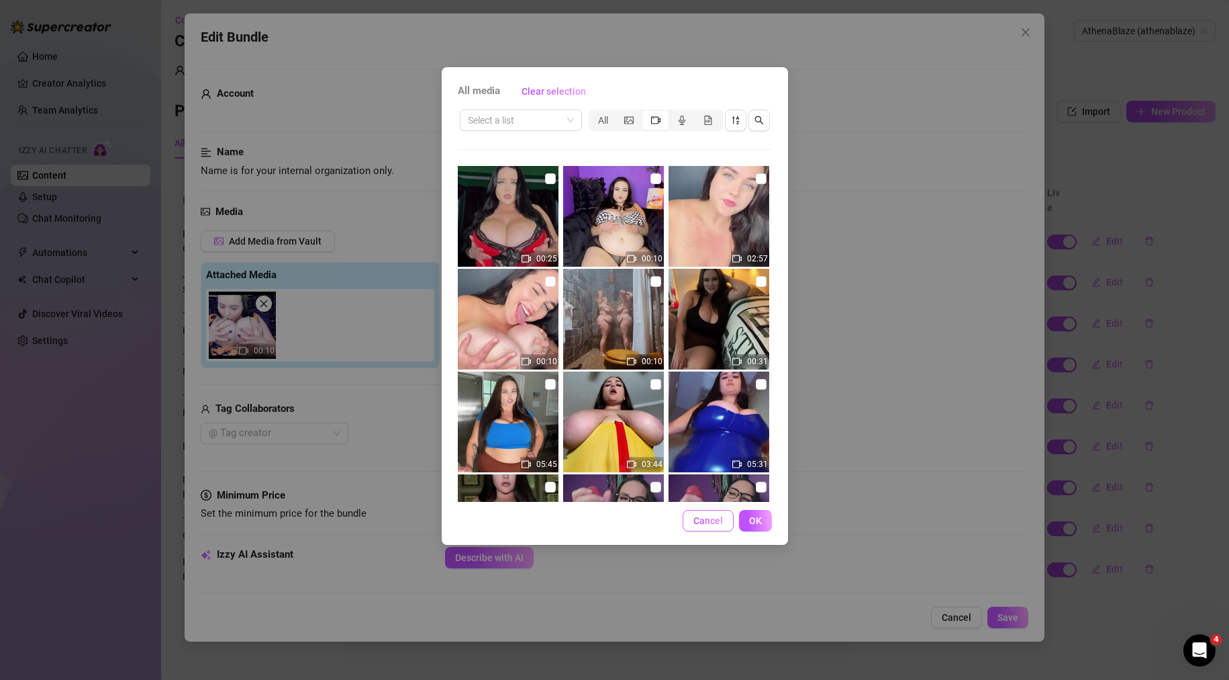
click at [694, 528] on button "Cancel" at bounding box center [708, 520] width 51 height 21
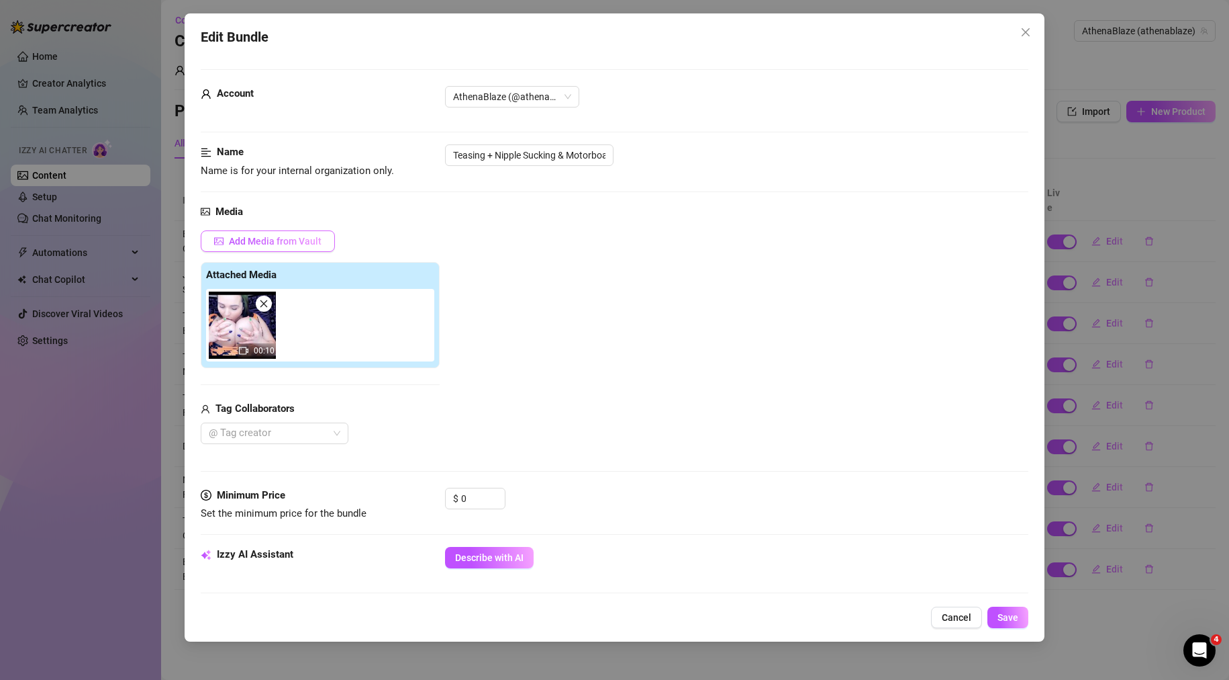
click at [323, 245] on button "Add Media from Vault" at bounding box center [268, 240] width 134 height 21
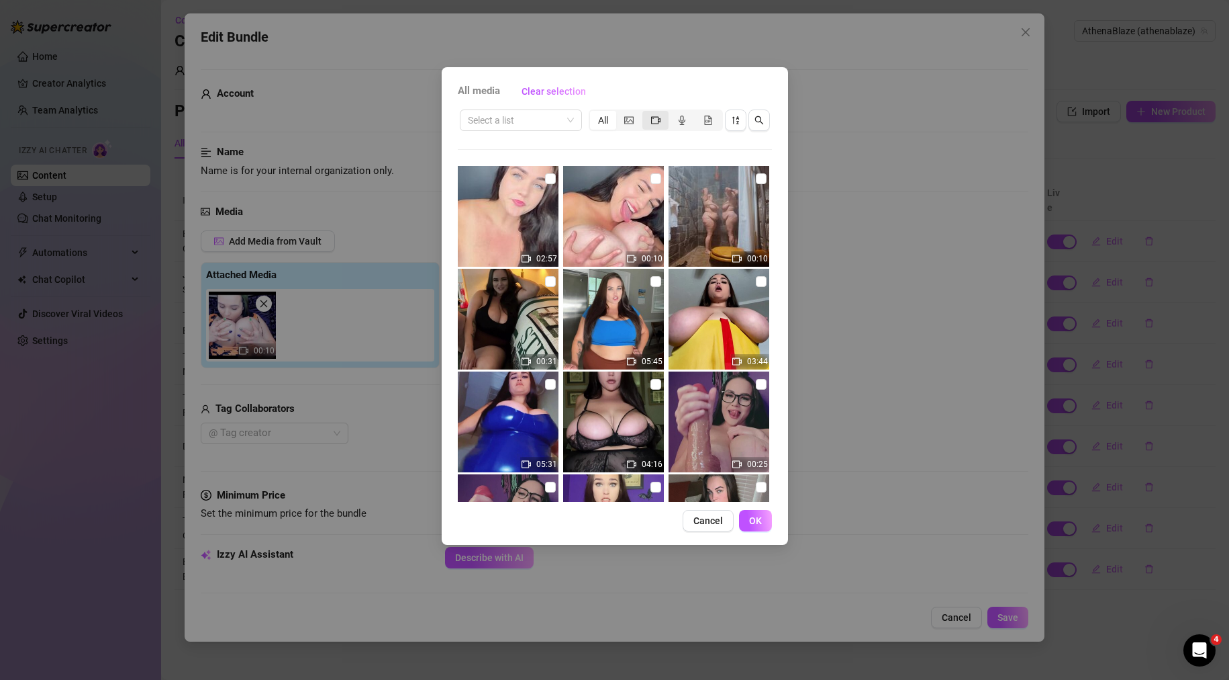
click at [651, 120] on icon "video-camera" at bounding box center [655, 119] width 9 height 7
click at [646, 113] on input "segmented control" at bounding box center [646, 113] width 0 height 0
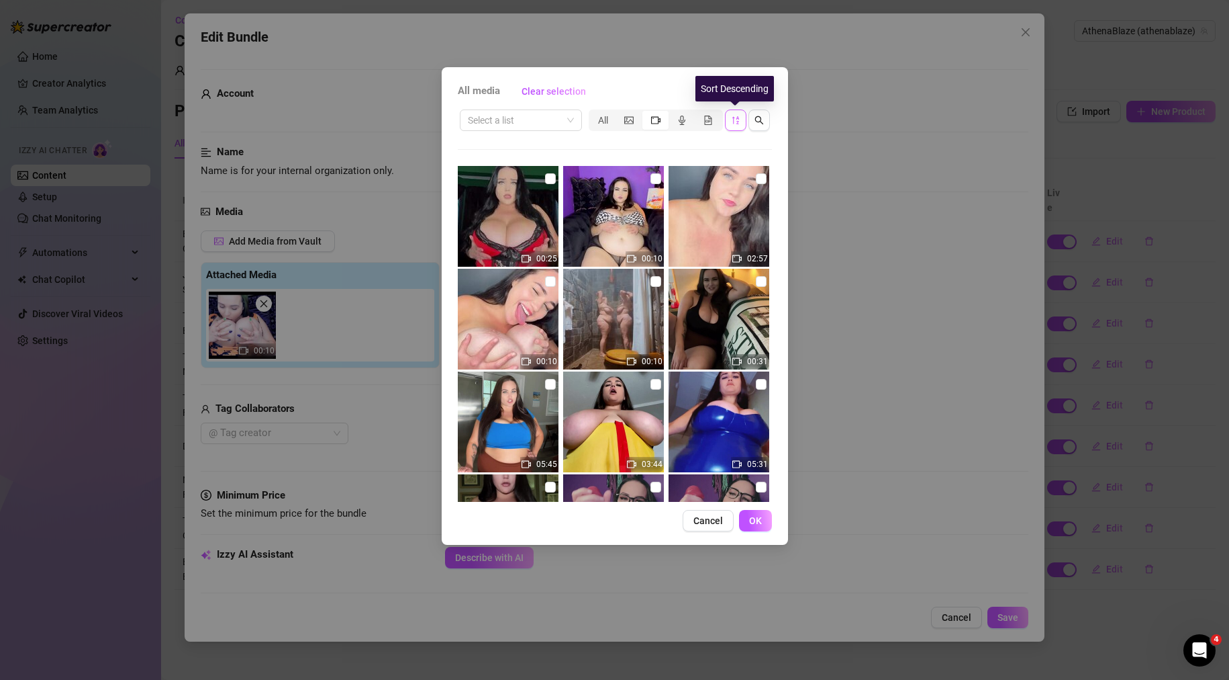
click at [735, 120] on icon "sort-descending" at bounding box center [735, 119] width 9 height 9
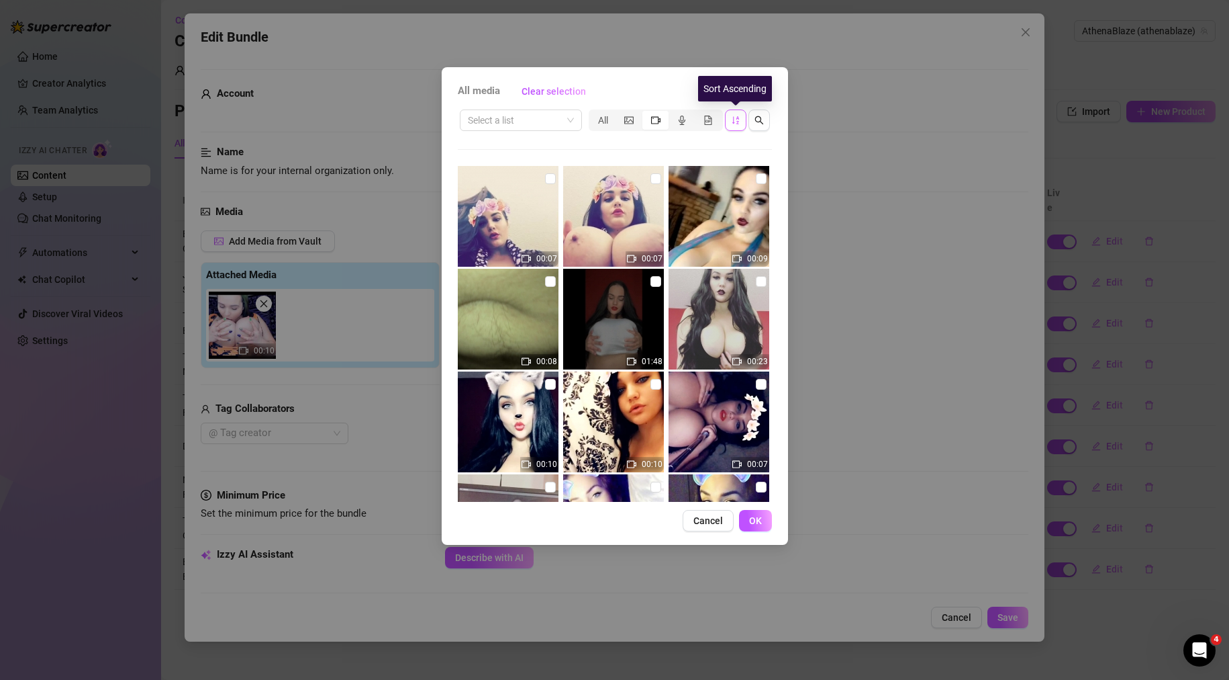
click at [735, 120] on icon "sort-ascending" at bounding box center [735, 119] width 9 height 9
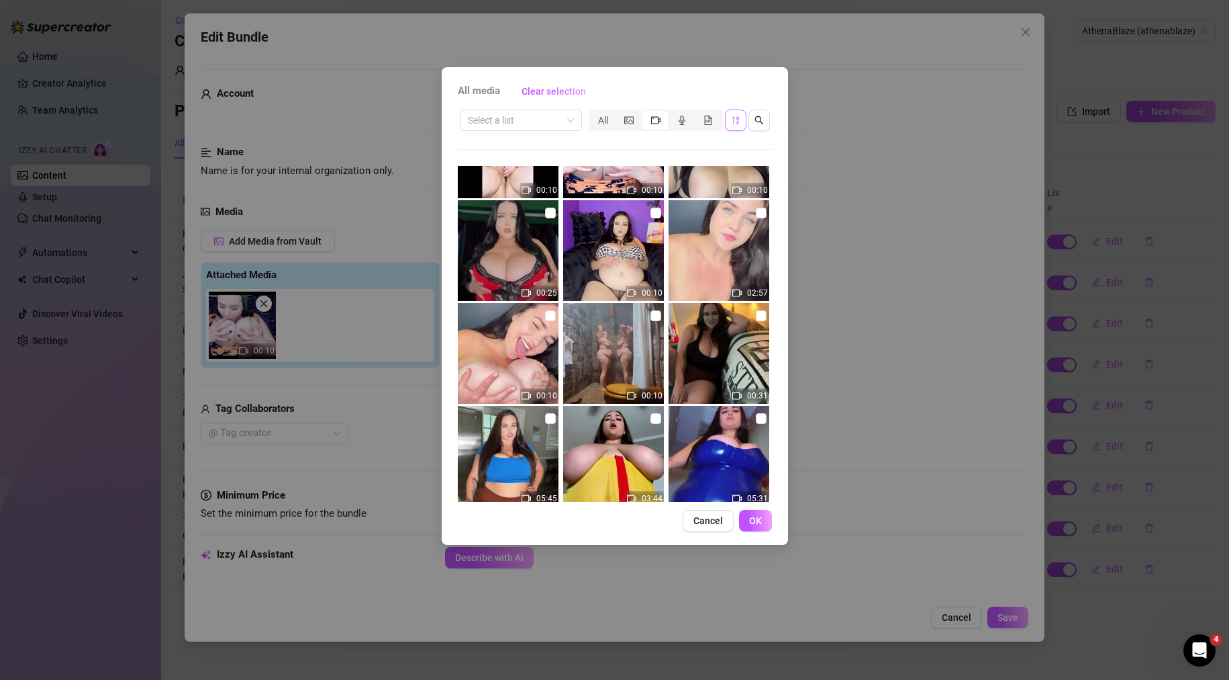
scroll to position [0, 0]
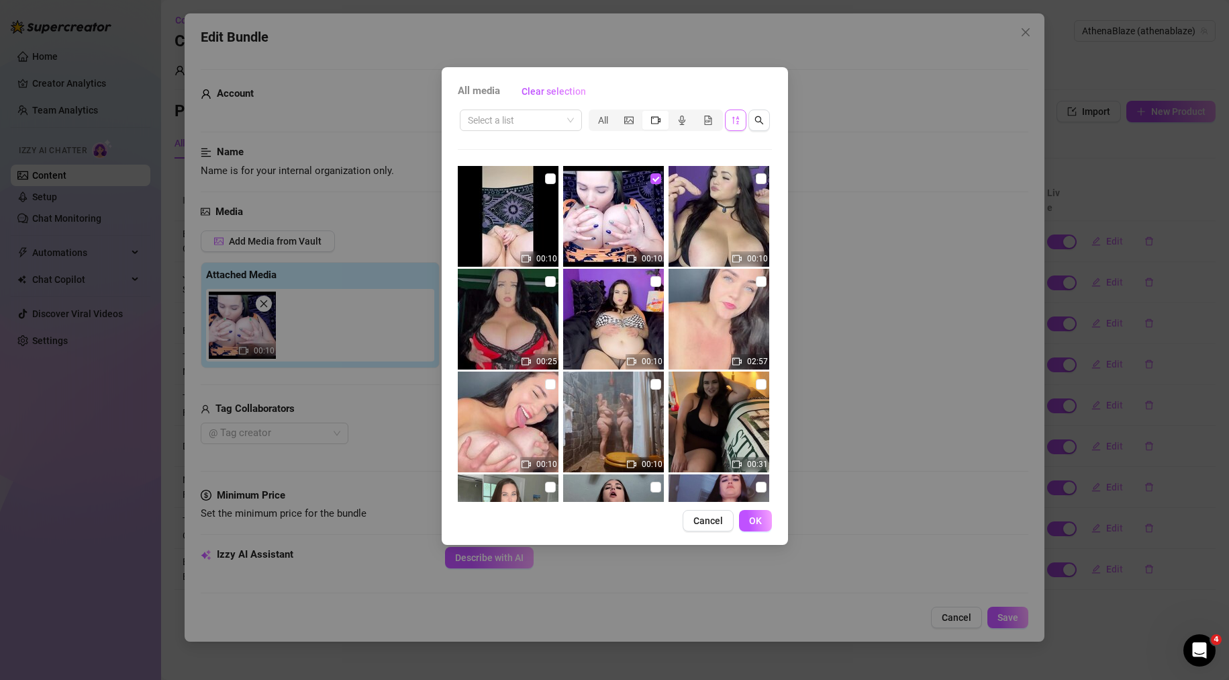
click at [592, 218] on img at bounding box center [613, 216] width 101 height 101
click at [663, 120] on div "segmented control" at bounding box center [656, 120] width 26 height 19
click at [646, 113] on input "segmented control" at bounding box center [646, 113] width 0 height 0
click at [755, 119] on icon "search" at bounding box center [759, 120] width 9 height 9
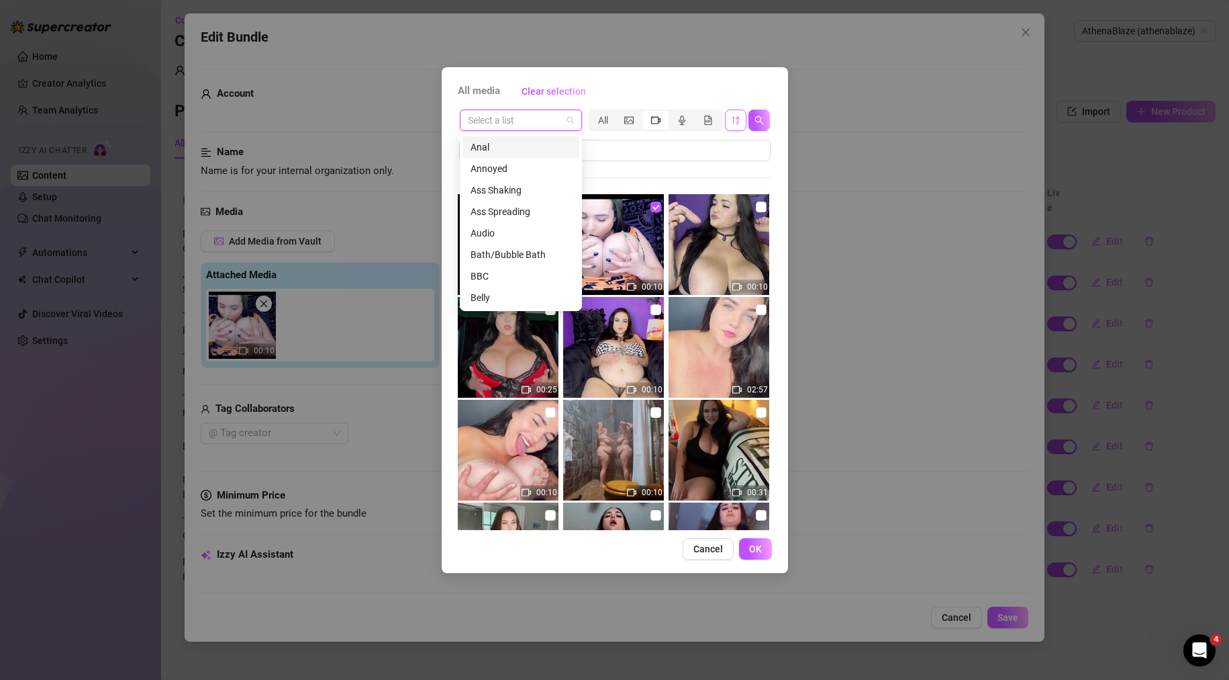
click at [523, 125] on input "search" at bounding box center [515, 120] width 94 height 20
click at [594, 144] on input "text" at bounding box center [609, 150] width 285 height 15
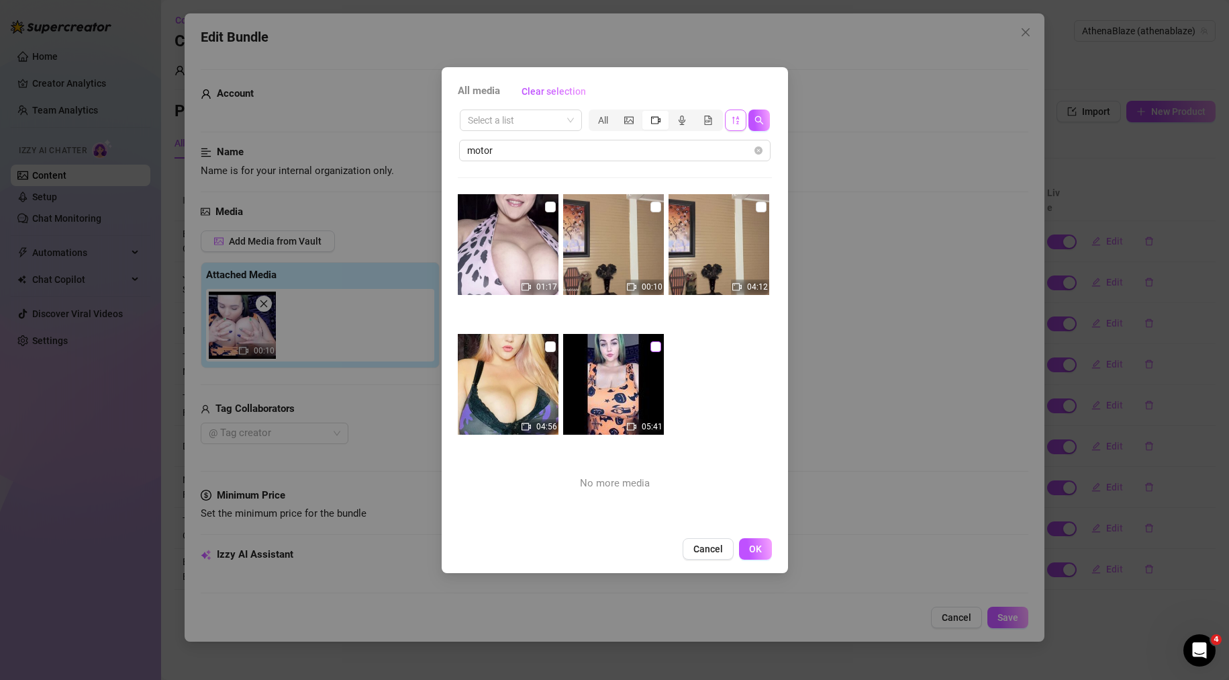
click at [655, 345] on input "checkbox" at bounding box center [656, 346] width 11 height 11
click at [766, 550] on button "OK" at bounding box center [755, 548] width 33 height 21
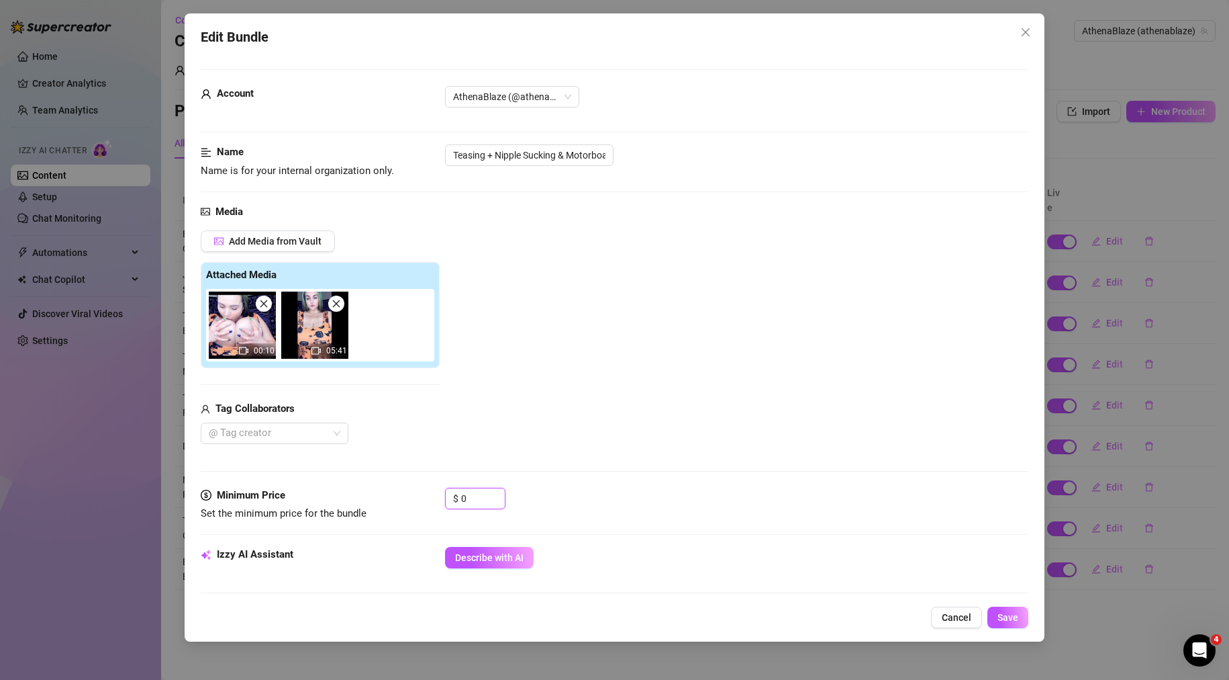
drag, startPoint x: 481, startPoint y: 502, endPoint x: 363, endPoint y: 499, distance: 117.6
click at [364, 500] on div "Minimum Price Set the minimum price for the bundle $ 0" at bounding box center [615, 505] width 829 height 34
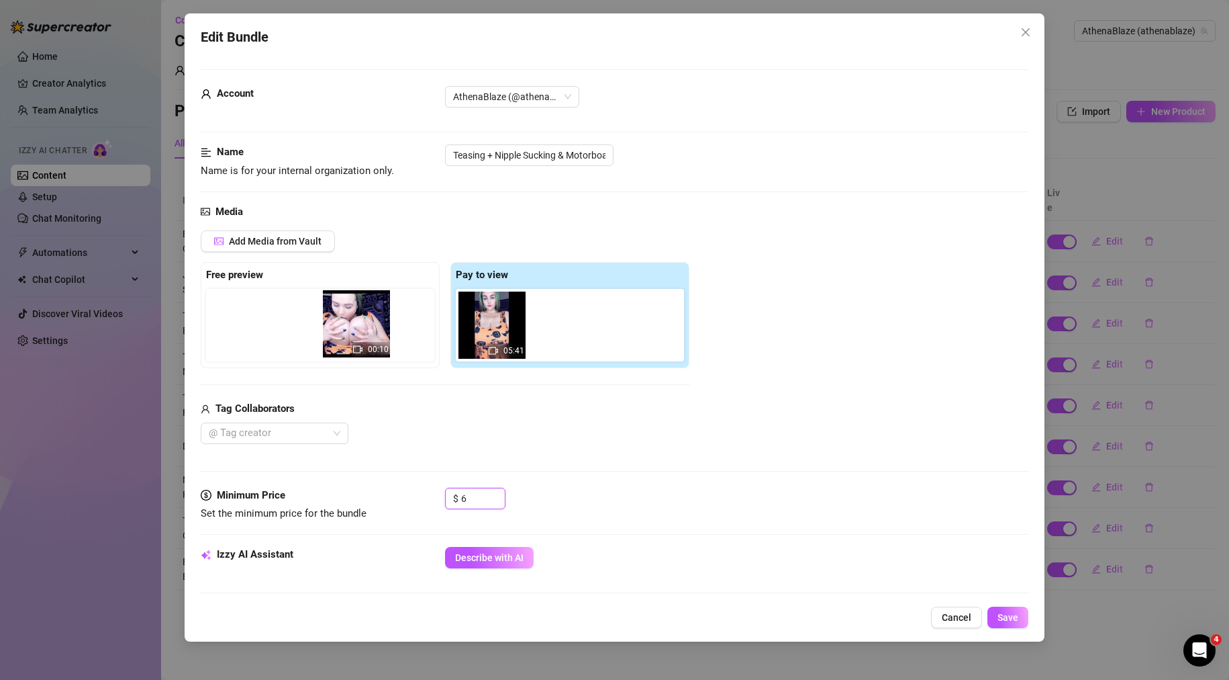
drag, startPoint x: 457, startPoint y: 336, endPoint x: 328, endPoint y: 337, distance: 128.9
click at [353, 336] on div "Free preview Pay to view 00:10 05:41" at bounding box center [445, 315] width 489 height 106
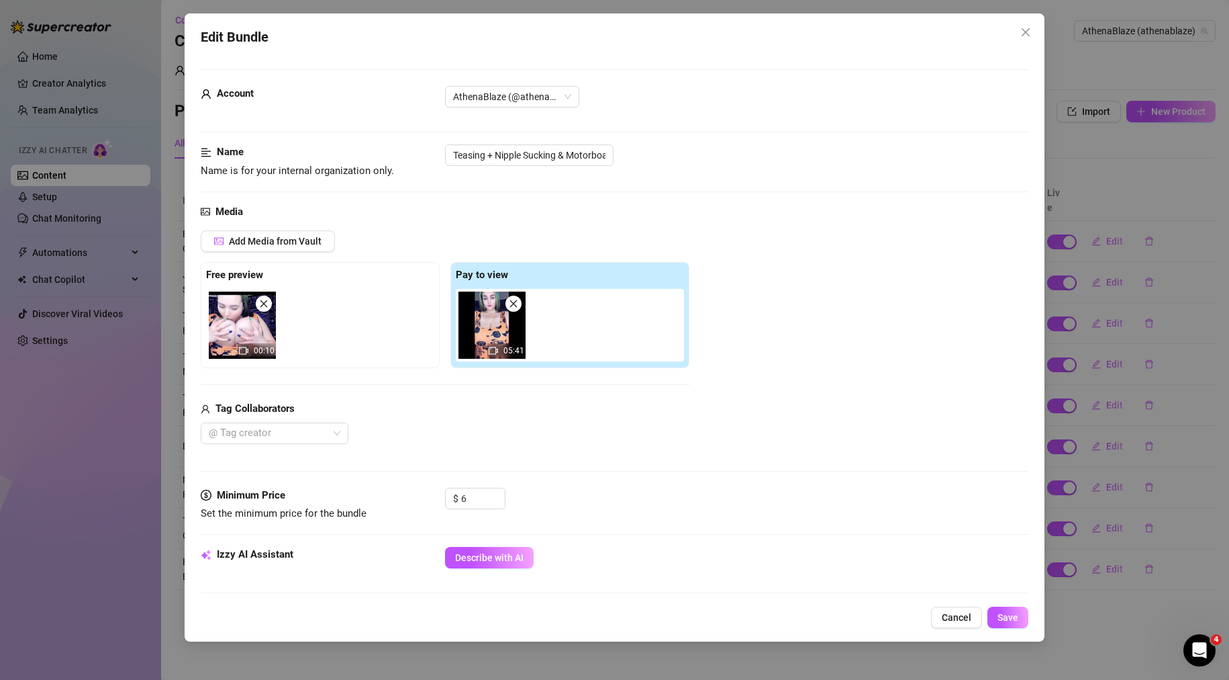
click at [770, 404] on div "Add Media from Vault Free preview 00:10 Pay to view 05:41 Tag Collaborators @ T…" at bounding box center [615, 337] width 829 height 214
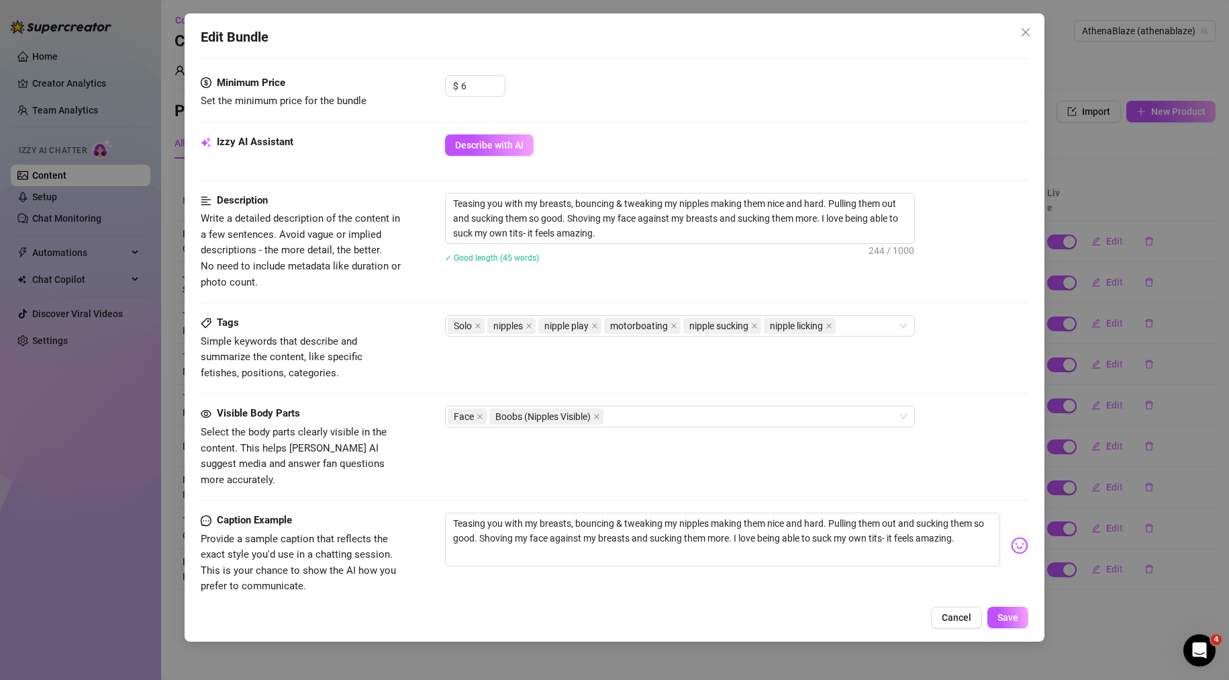
scroll to position [583, 0]
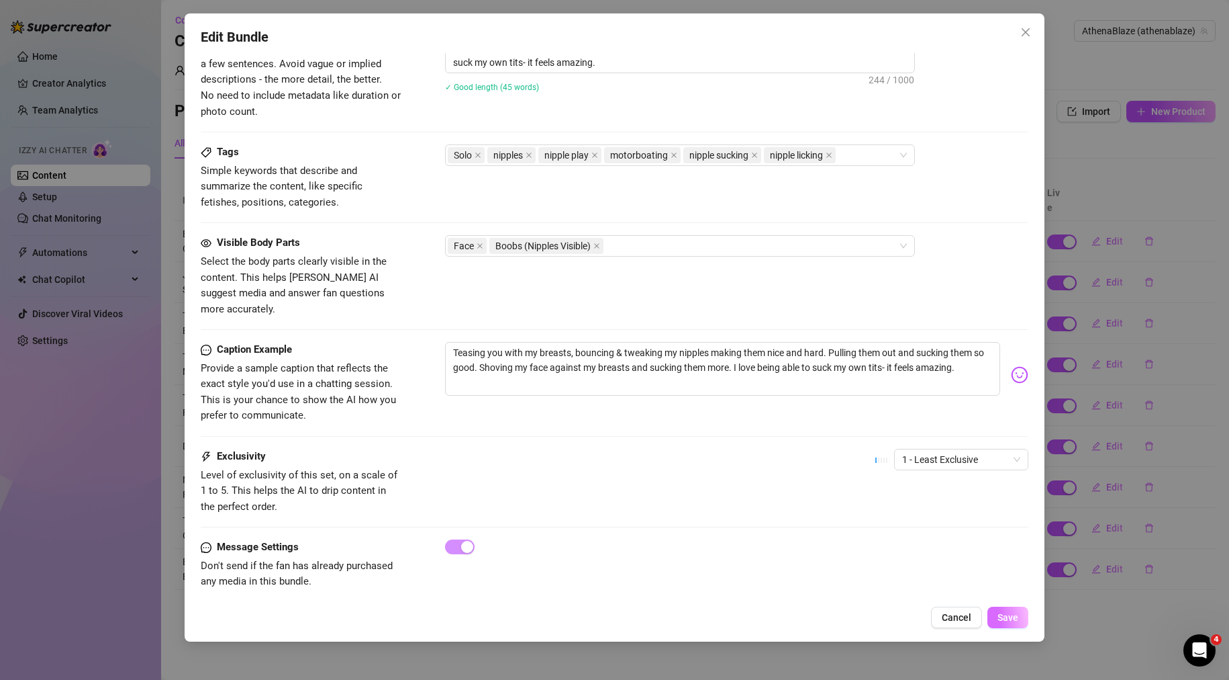
click at [994, 620] on button "Save" at bounding box center [1008, 616] width 41 height 21
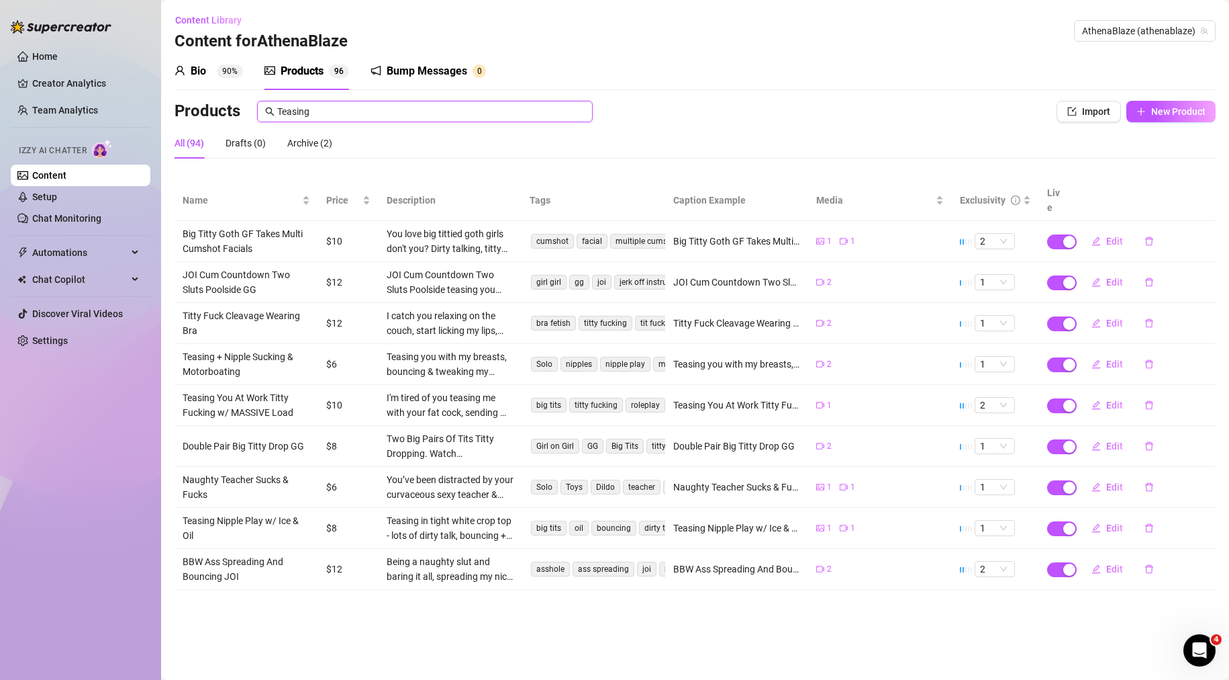
drag, startPoint x: 392, startPoint y: 113, endPoint x: 206, endPoint y: 107, distance: 186.1
click at [207, 107] on div "Products Teasing" at bounding box center [587, 111] width 825 height 21
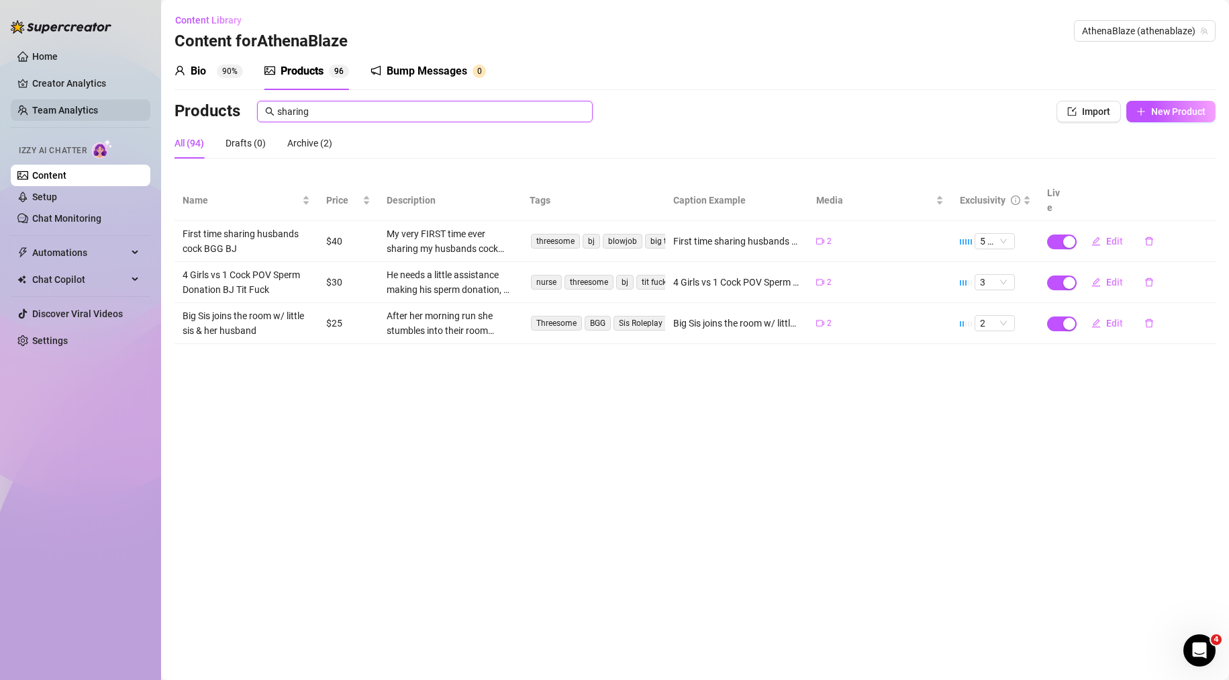
drag, startPoint x: 357, startPoint y: 109, endPoint x: 132, endPoint y: 109, distance: 225.6
click at [158, 111] on div "Home Creator Analytics Team Analytics Izzy AI Chatter Content Setup Chat Monito…" at bounding box center [614, 340] width 1229 height 680
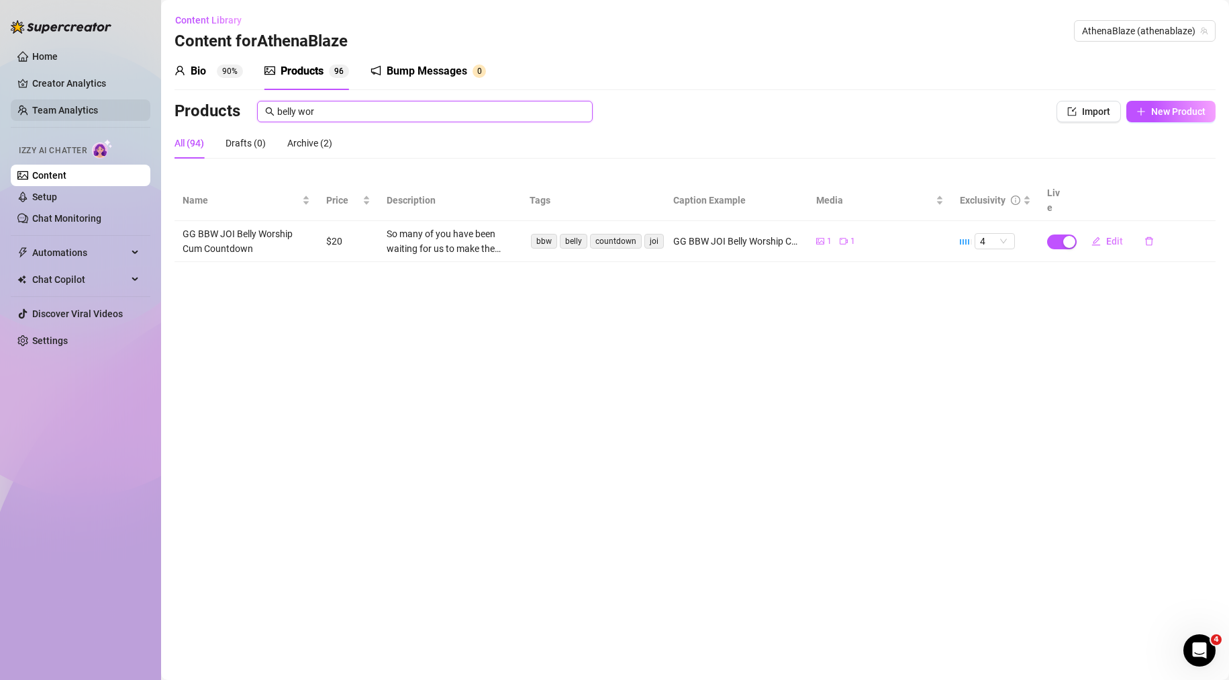
drag, startPoint x: 336, startPoint y: 116, endPoint x: 117, endPoint y: 109, distance: 219.7
click at [128, 109] on div "Home Creator Analytics Team Analytics Izzy AI Chatter Content Setup Chat Monito…" at bounding box center [614, 340] width 1229 height 680
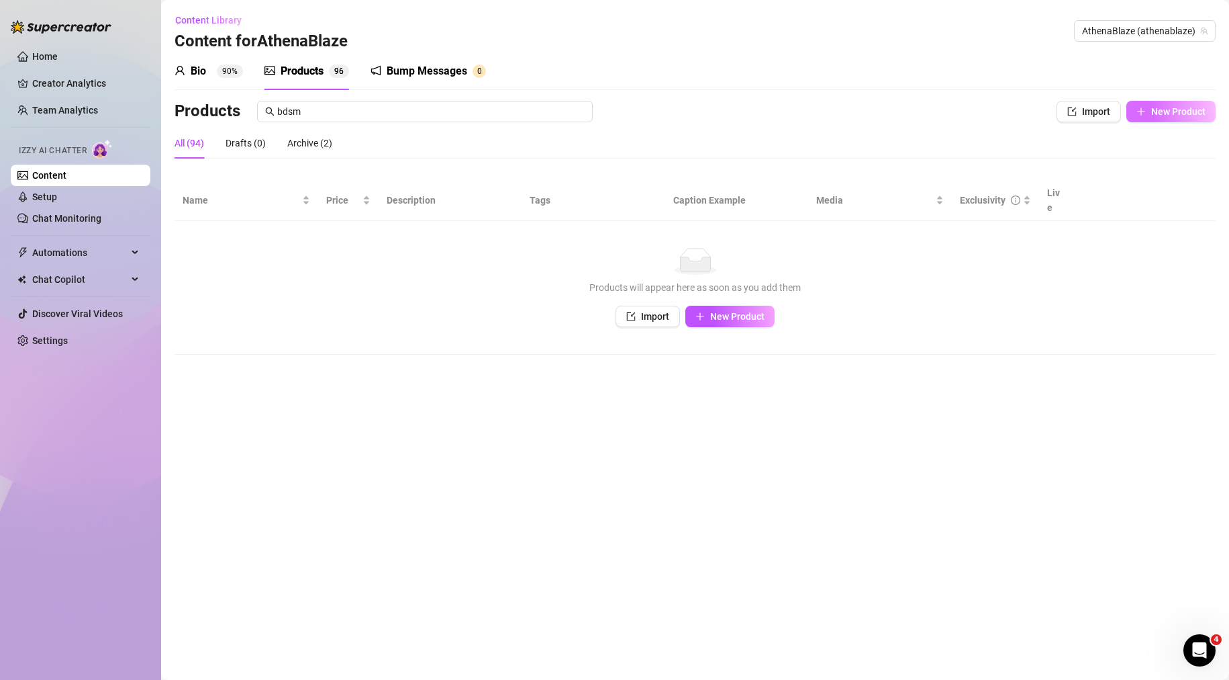
click at [1207, 115] on button "New Product" at bounding box center [1171, 111] width 89 height 21
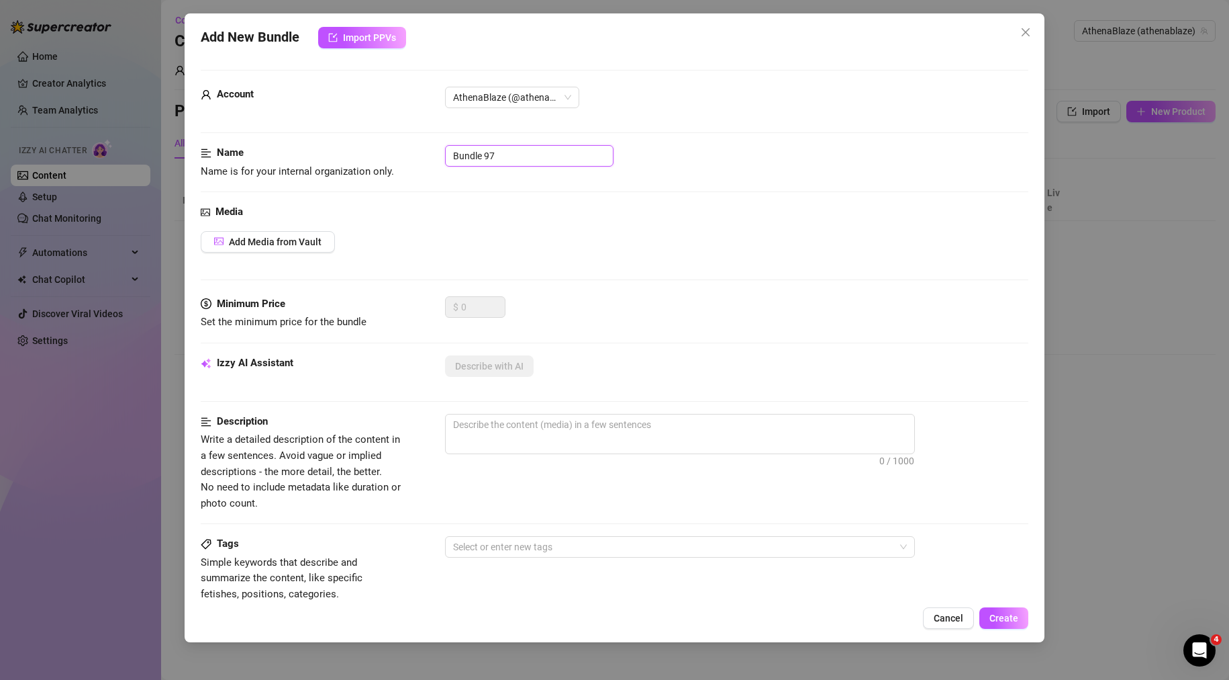
drag, startPoint x: 515, startPoint y: 158, endPoint x: 336, endPoint y: 174, distance: 179.3
click at [343, 173] on div "Name Name is for your internal organization only. Bundle 97" at bounding box center [615, 162] width 829 height 34
paste input "Playful BDSM BBW Creampie"
drag, startPoint x: 549, startPoint y: 438, endPoint x: 519, endPoint y: 431, distance: 30.3
click at [519, 431] on textarea at bounding box center [680, 424] width 469 height 20
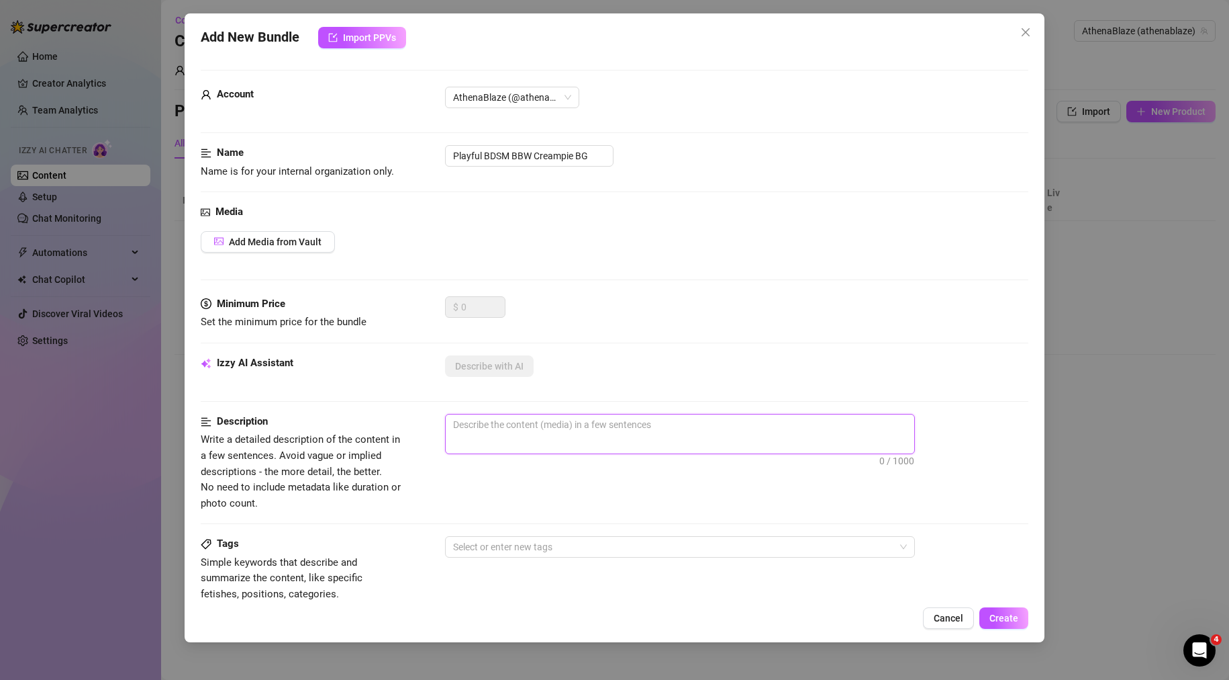
paste textarea "BG fucking until creampie. Watch me get fucked while wearing a ball gag, get so…"
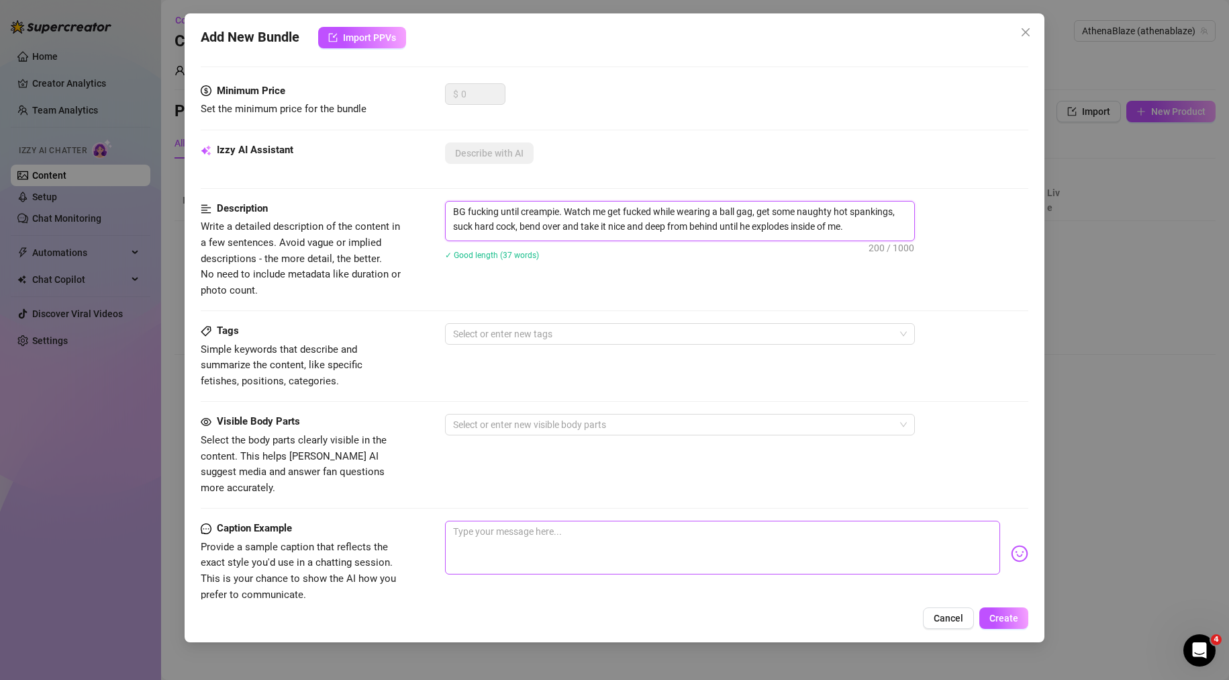
scroll to position [269, 0]
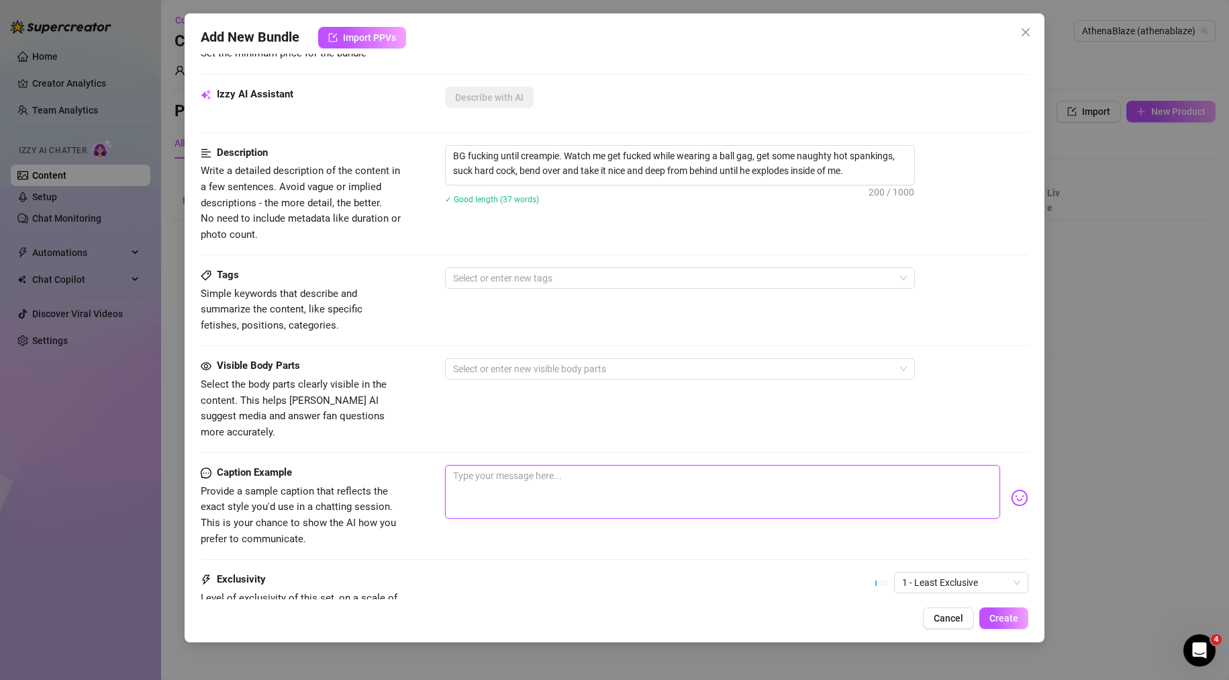
click at [555, 465] on textarea at bounding box center [723, 492] width 556 height 54
paste textarea "BG fucking until creampie. Watch me get fucked while wearing a ball gag, get so…"
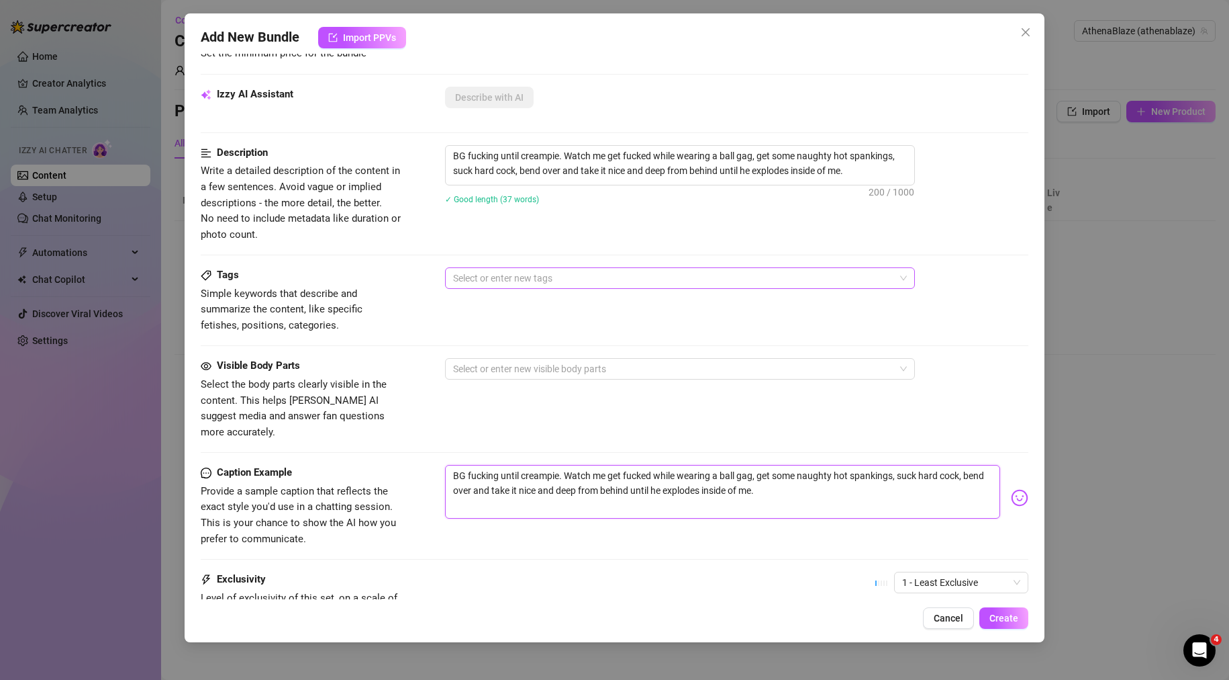
click at [547, 278] on div at bounding box center [673, 278] width 451 height 19
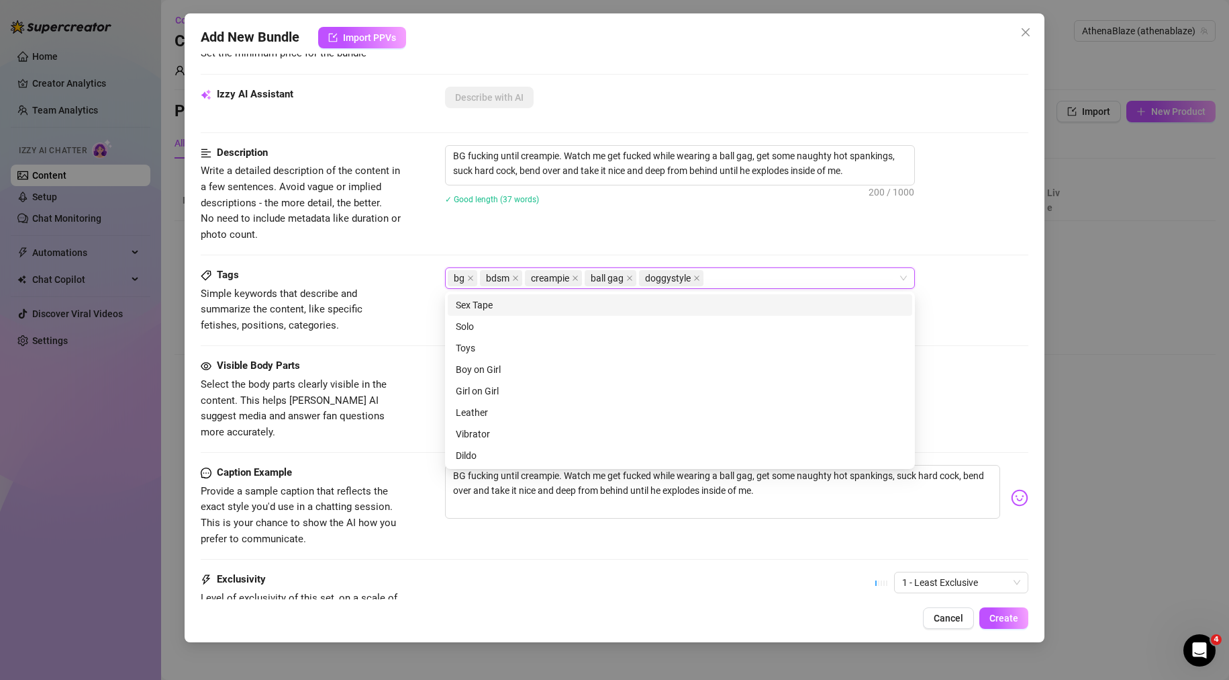
click at [649, 221] on div "BG fucking until creampie. Watch me get fucked while wearing a ball gag, get so…" at bounding box center [737, 183] width 584 height 77
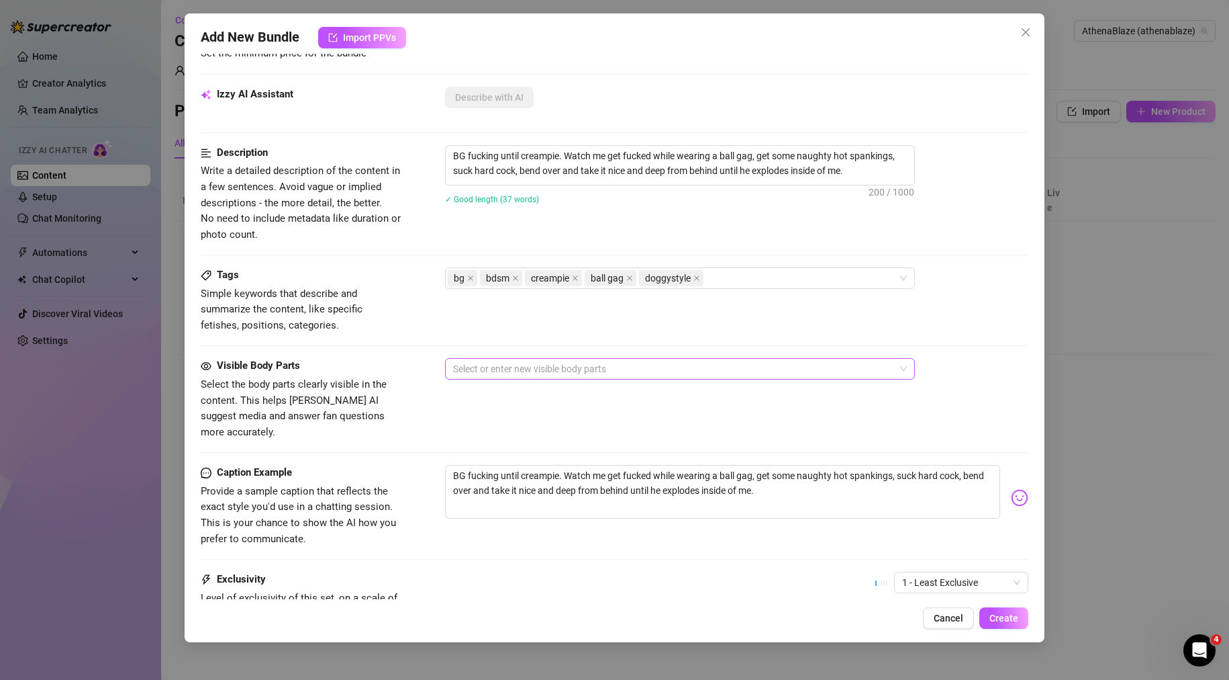
click at [563, 363] on div at bounding box center [673, 368] width 451 height 19
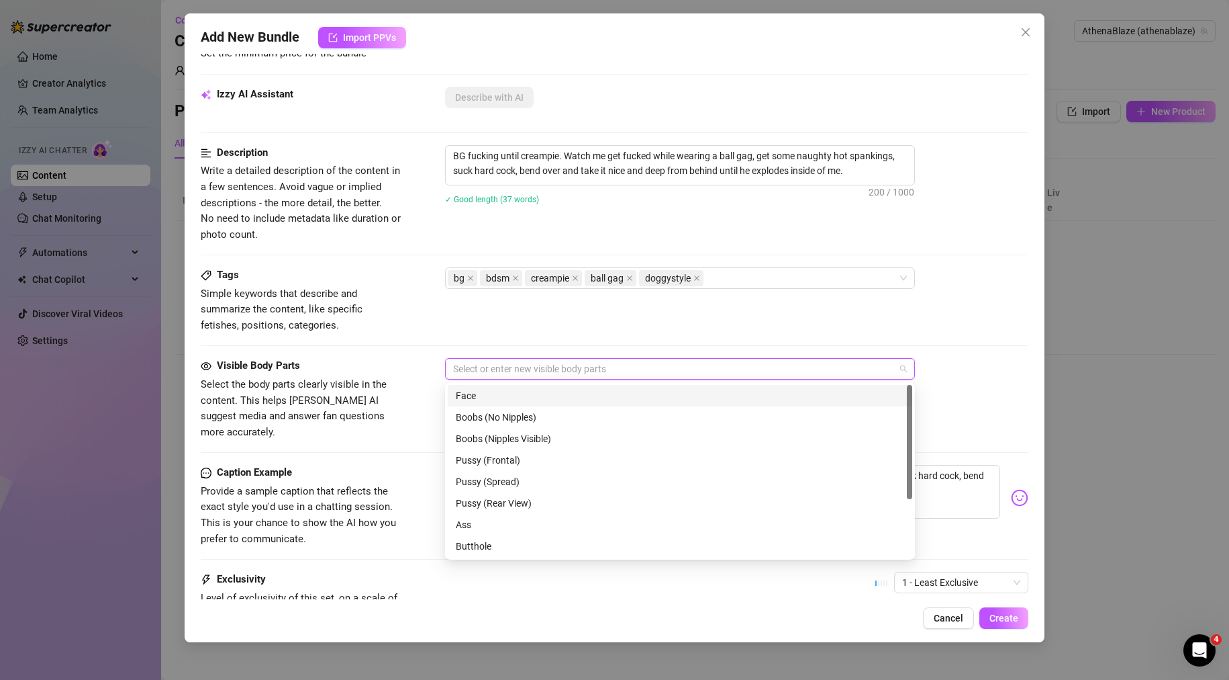
click at [528, 393] on div "Face" at bounding box center [680, 395] width 449 height 15
click at [539, 440] on div "Boobs (Nipples Visible)" at bounding box center [680, 438] width 449 height 15
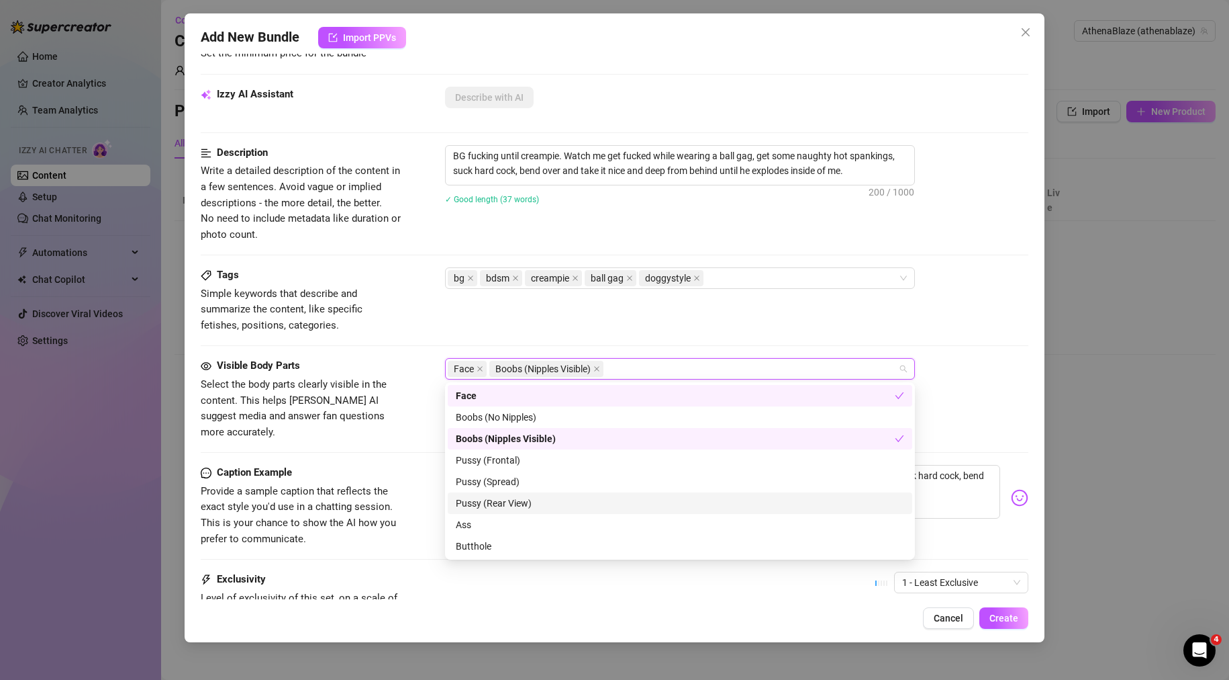
click at [536, 506] on div "Pussy (Rear View)" at bounding box center [680, 503] width 449 height 15
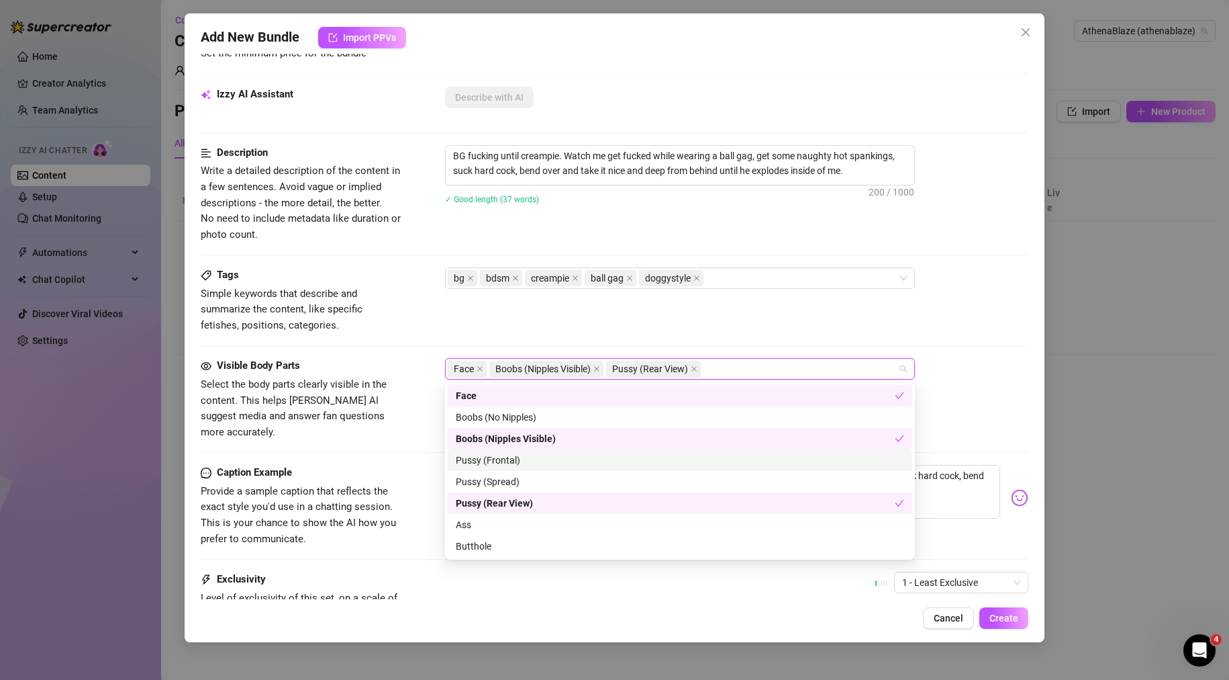
scroll to position [67, 0]
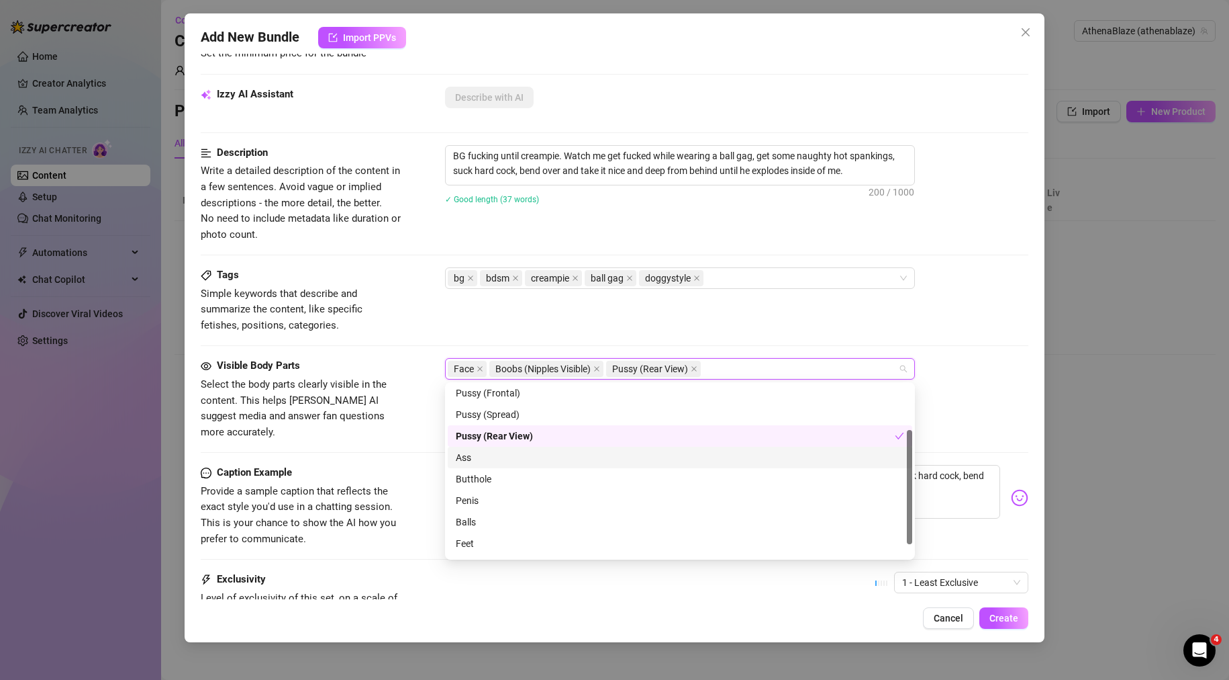
click at [499, 459] on div "Ass" at bounding box center [680, 457] width 449 height 15
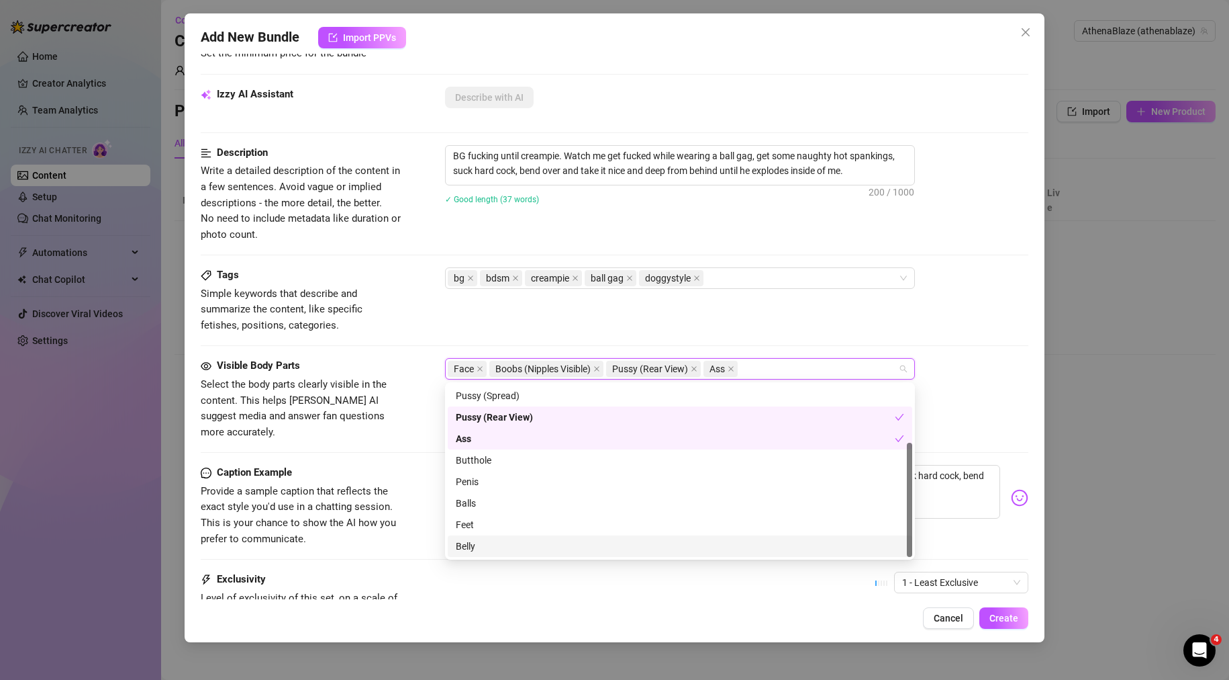
click at [485, 548] on div "Belly" at bounding box center [680, 546] width 449 height 15
click at [395, 437] on div "Visible Body Parts Select the body parts clearly visible in the content. This h…" at bounding box center [615, 411] width 829 height 107
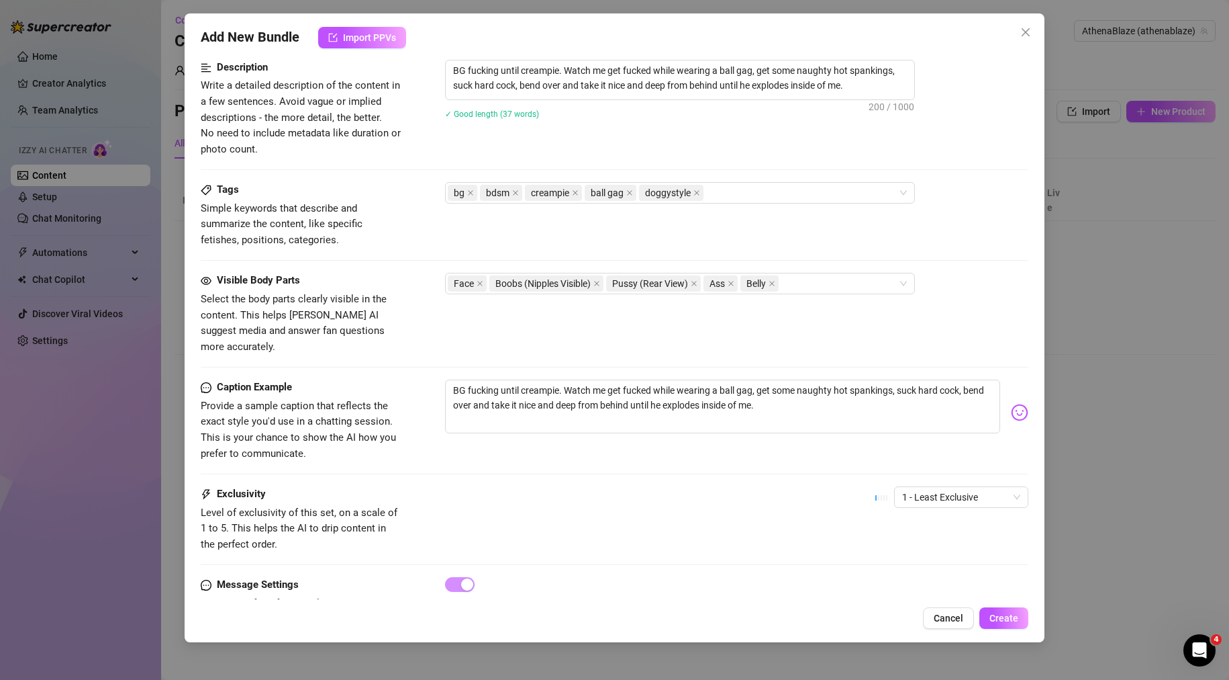
scroll to position [391, 0]
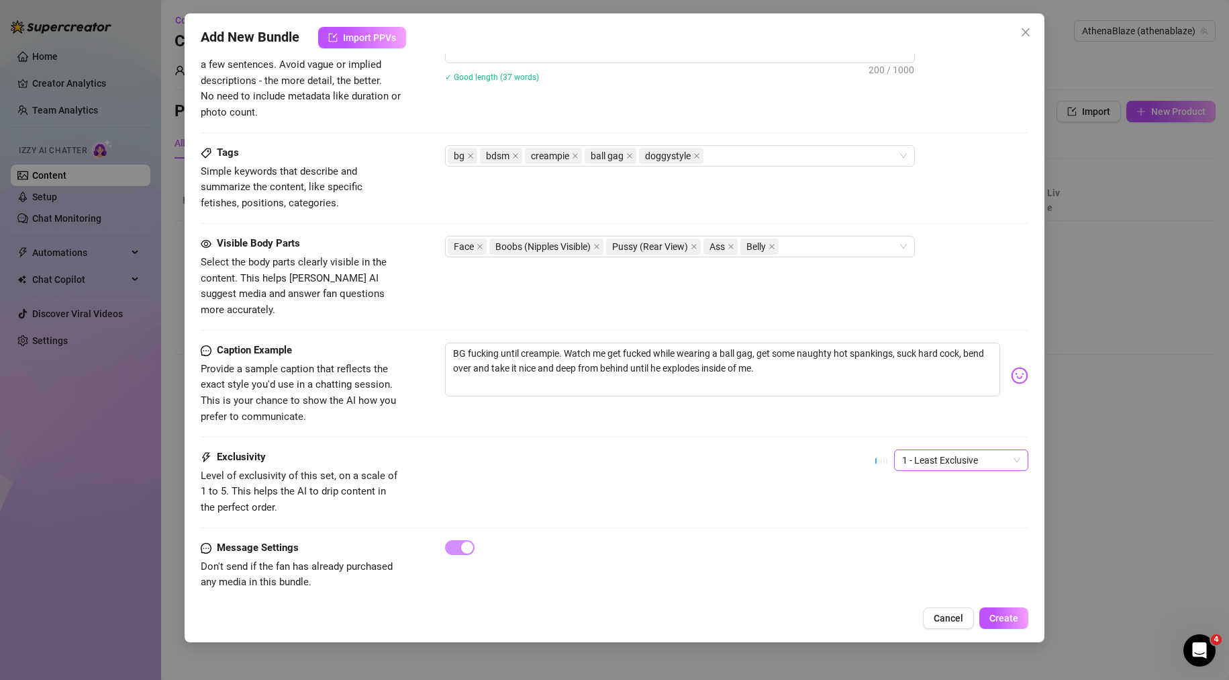
click at [943, 453] on span "1 - Least Exclusive" at bounding box center [961, 460] width 118 height 20
click at [939, 490] on div "2" at bounding box center [950, 492] width 113 height 15
click at [829, 480] on div "Exclusivity Level of exclusivity of this set, on a scale of 1 to 5. This helps …" at bounding box center [615, 482] width 829 height 66
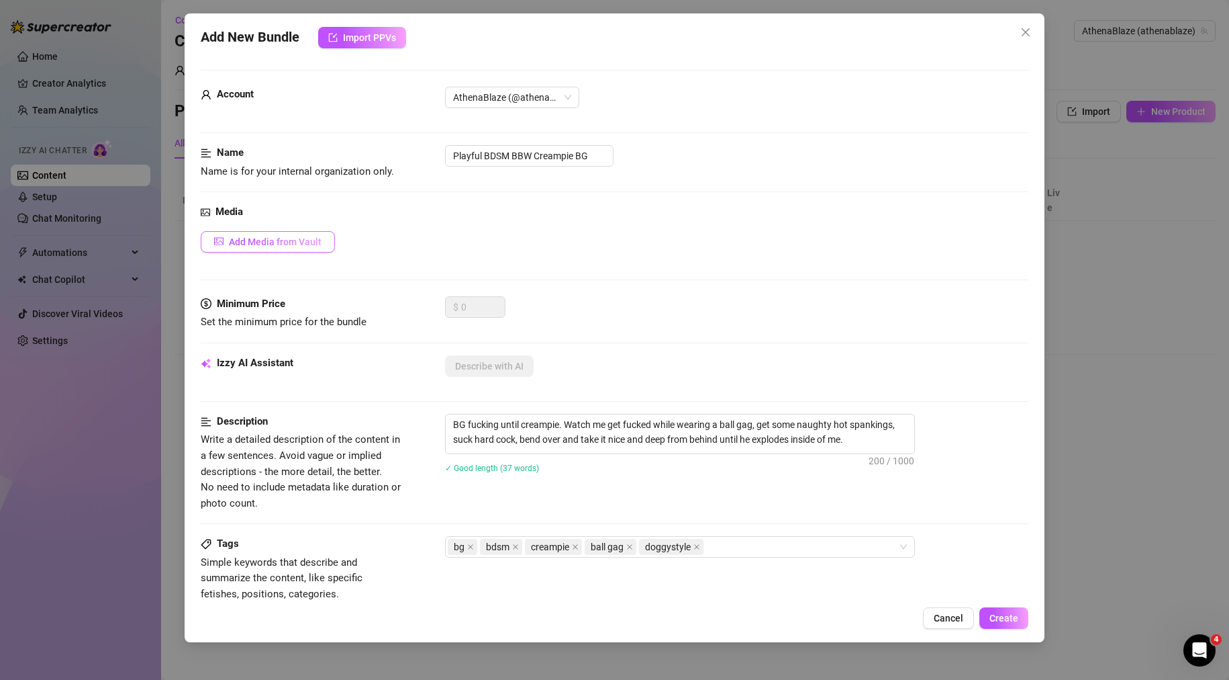
click at [298, 233] on button "Add Media from Vault" at bounding box center [268, 241] width 134 height 21
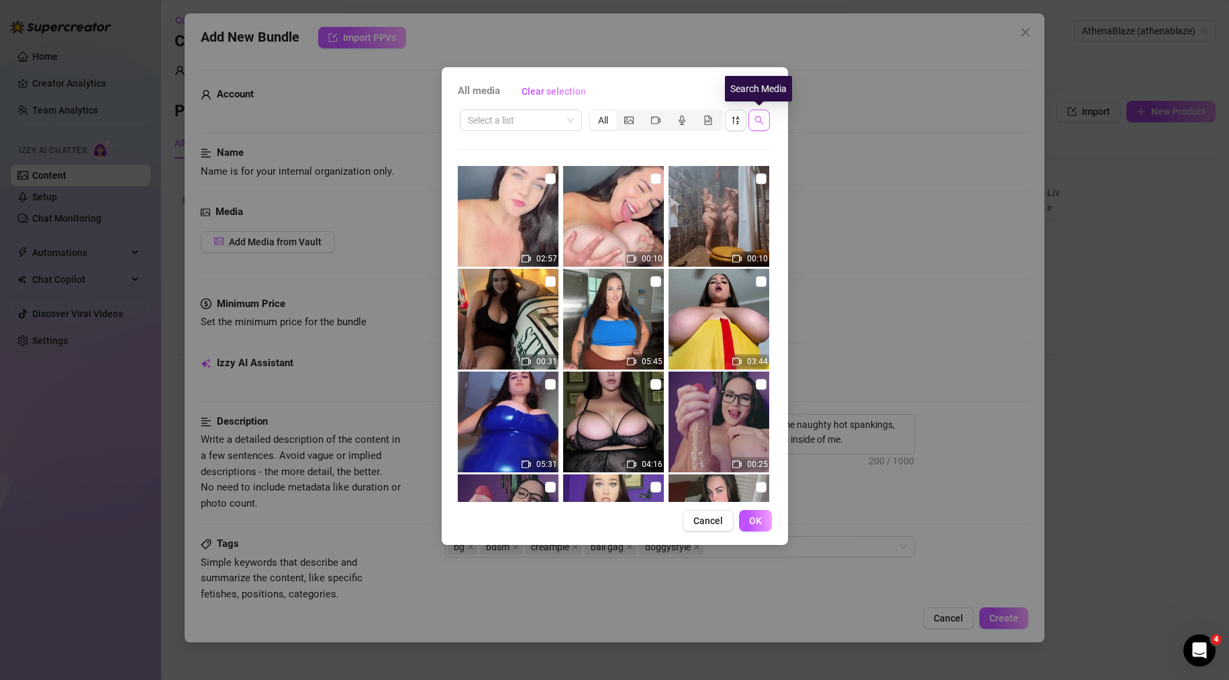
click at [762, 118] on icon "search" at bounding box center [759, 119] width 9 height 9
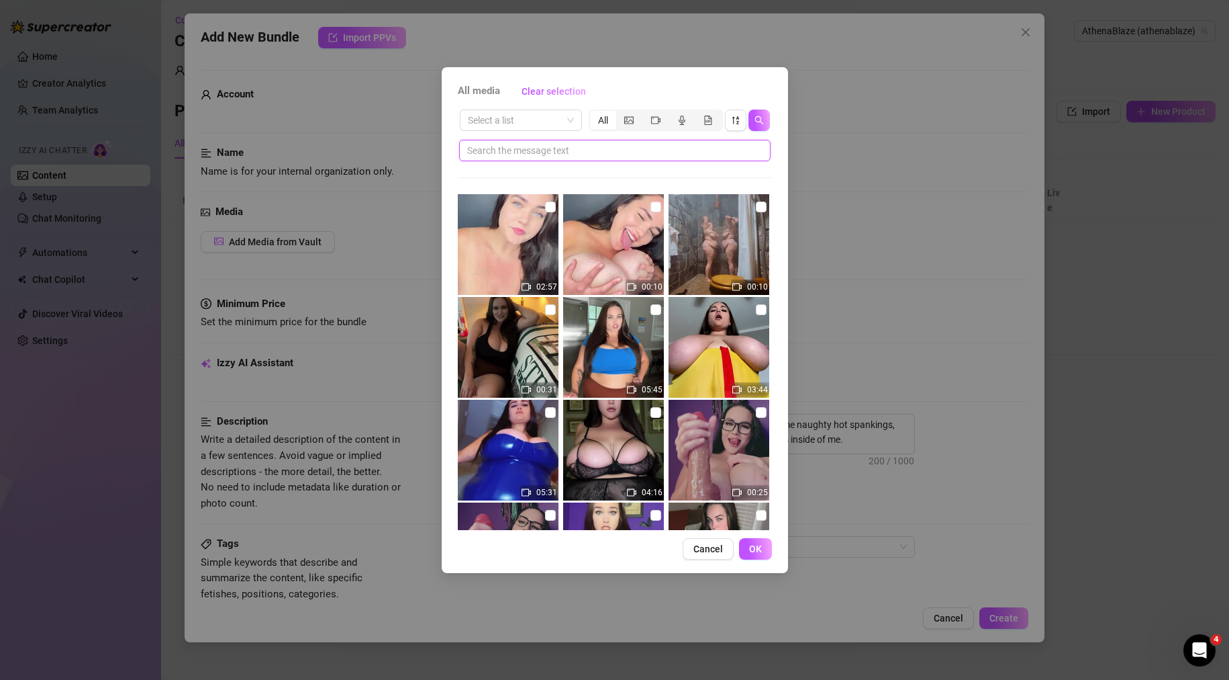
click at [614, 147] on input "text" at bounding box center [609, 150] width 285 height 15
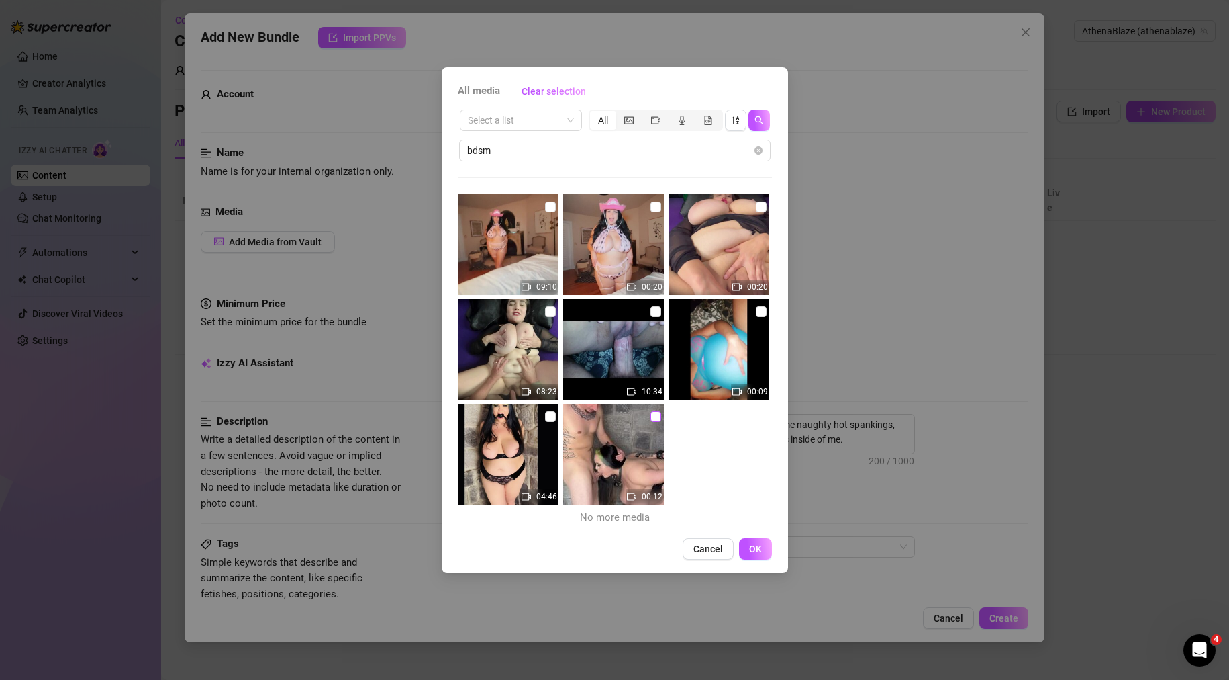
click at [652, 409] on label at bounding box center [656, 416] width 11 height 15
click at [652, 411] on input "checkbox" at bounding box center [656, 416] width 11 height 11
click at [545, 416] on input "checkbox" at bounding box center [550, 416] width 11 height 11
click at [755, 550] on span "OK" at bounding box center [755, 548] width 13 height 11
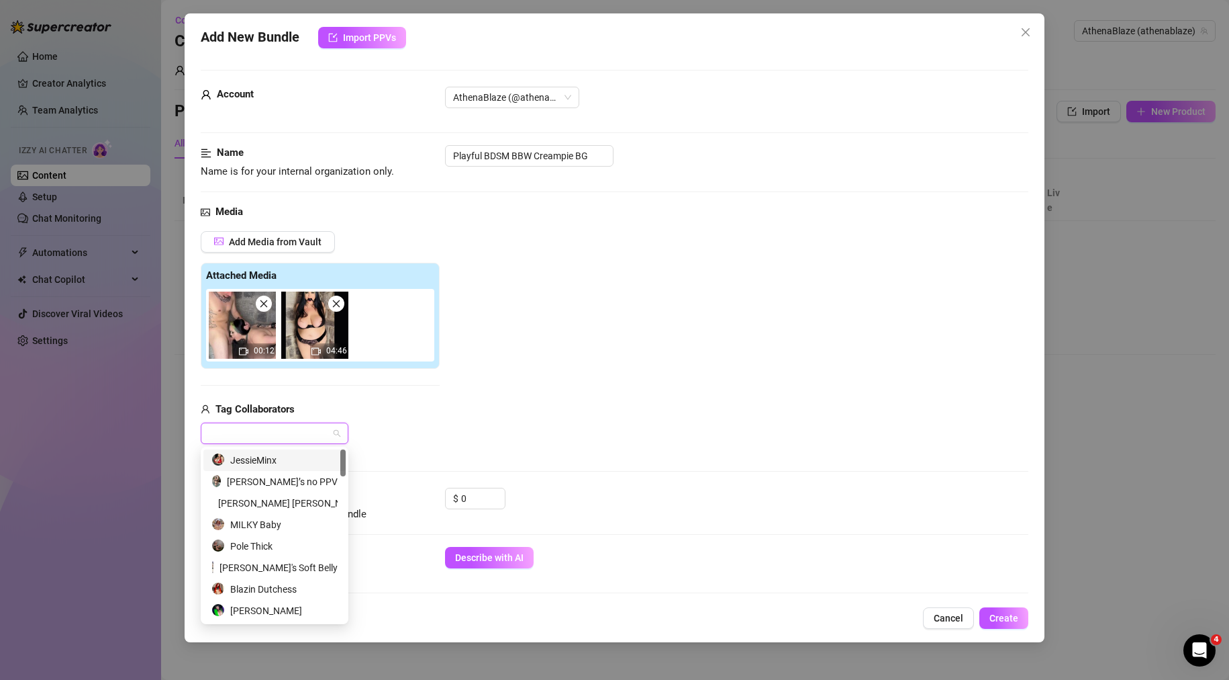
click at [469, 415] on div "Add Media from Vault Attached Media 00:12 04:46 Tag Collaborators mrblaze" at bounding box center [615, 338] width 829 height 214
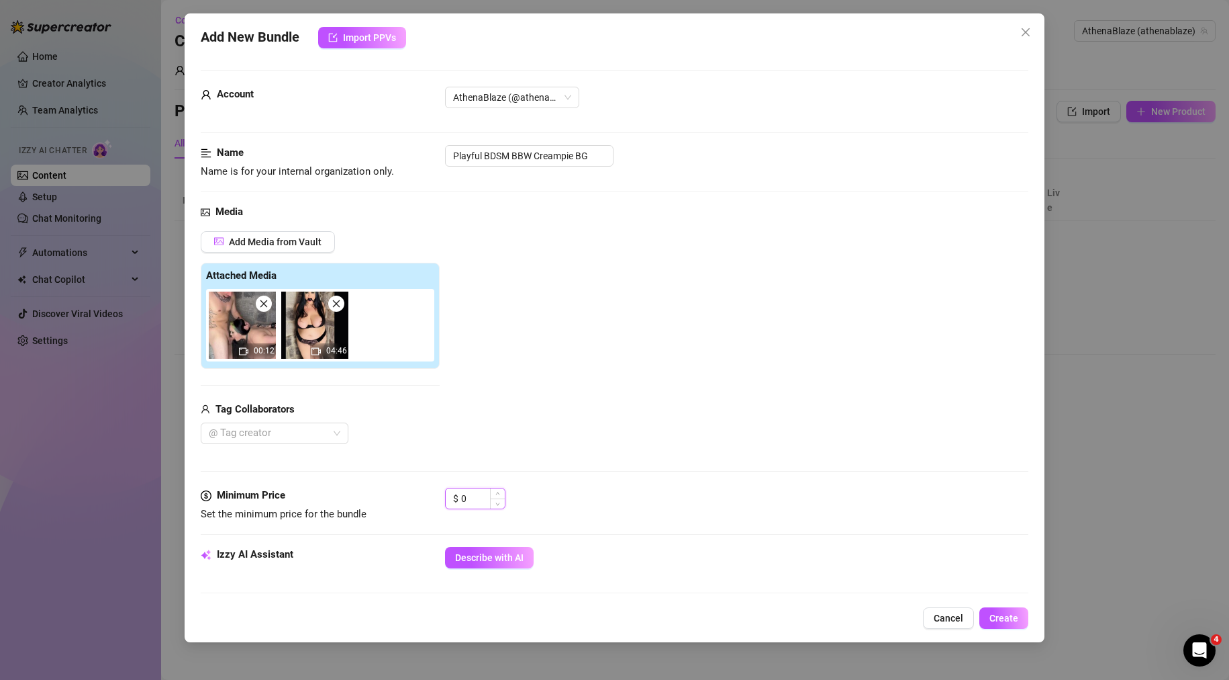
click at [473, 504] on input "0" at bounding box center [483, 498] width 44 height 20
drag, startPoint x: 475, startPoint y: 498, endPoint x: 338, endPoint y: 498, distance: 137.0
click at [338, 498] on div "Minimum Price Set the minimum price for the bundle $ 0" at bounding box center [615, 505] width 829 height 34
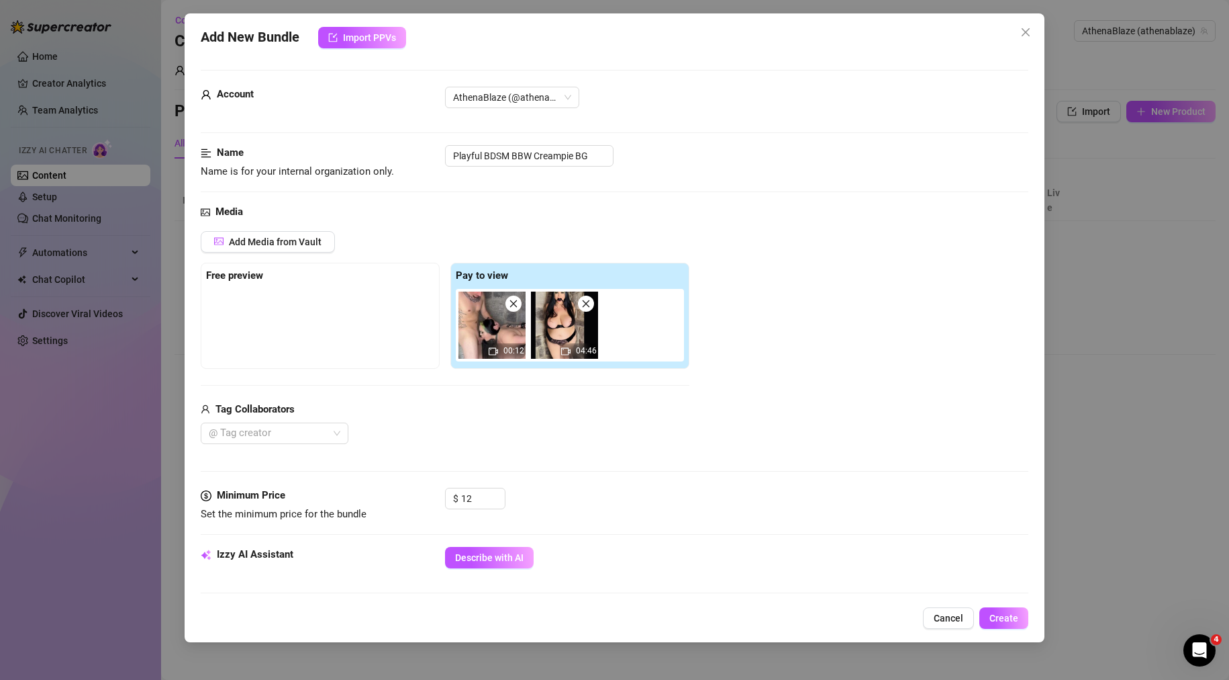
click at [593, 406] on div "Tag Collaborators" at bounding box center [445, 410] width 489 height 16
drag, startPoint x: 471, startPoint y: 311, endPoint x: 232, endPoint y: 313, distance: 238.4
click at [241, 313] on div "Free preview Pay to view 00:12 04:46" at bounding box center [445, 316] width 489 height 106
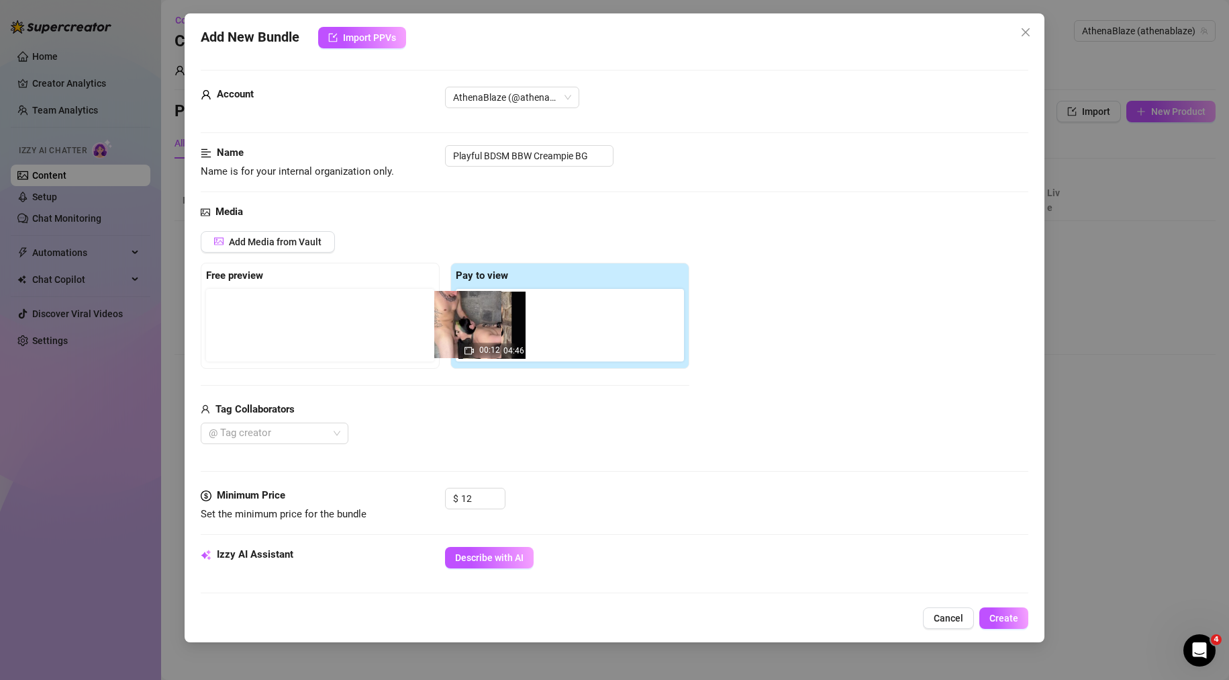
drag, startPoint x: 471, startPoint y: 330, endPoint x: 299, endPoint y: 328, distance: 171.9
click at [301, 327] on div "Free preview Pay to view 00:12 04:46" at bounding box center [445, 316] width 489 height 106
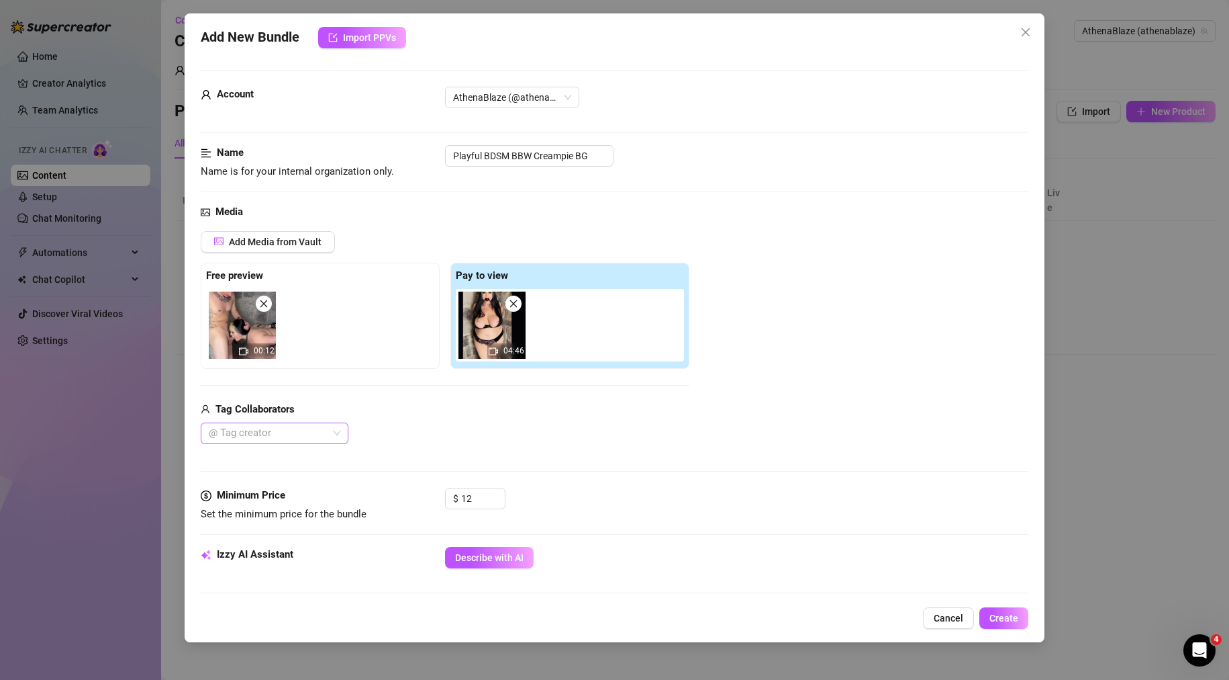
click at [272, 432] on div at bounding box center [267, 433] width 128 height 19
drag, startPoint x: 293, startPoint y: 430, endPoint x: 222, endPoint y: 431, distance: 71.2
click at [222, 431] on div at bounding box center [267, 433] width 128 height 19
click at [501, 430] on div "@ Tag creator" at bounding box center [445, 432] width 489 height 21
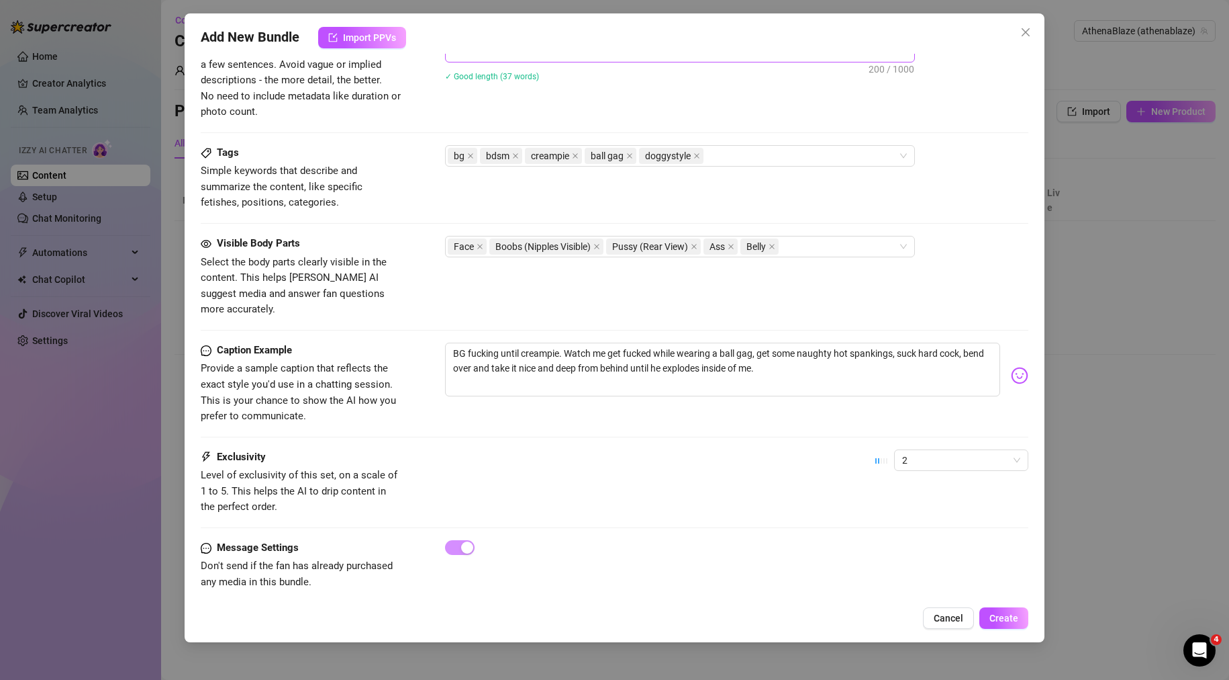
scroll to position [318, 0]
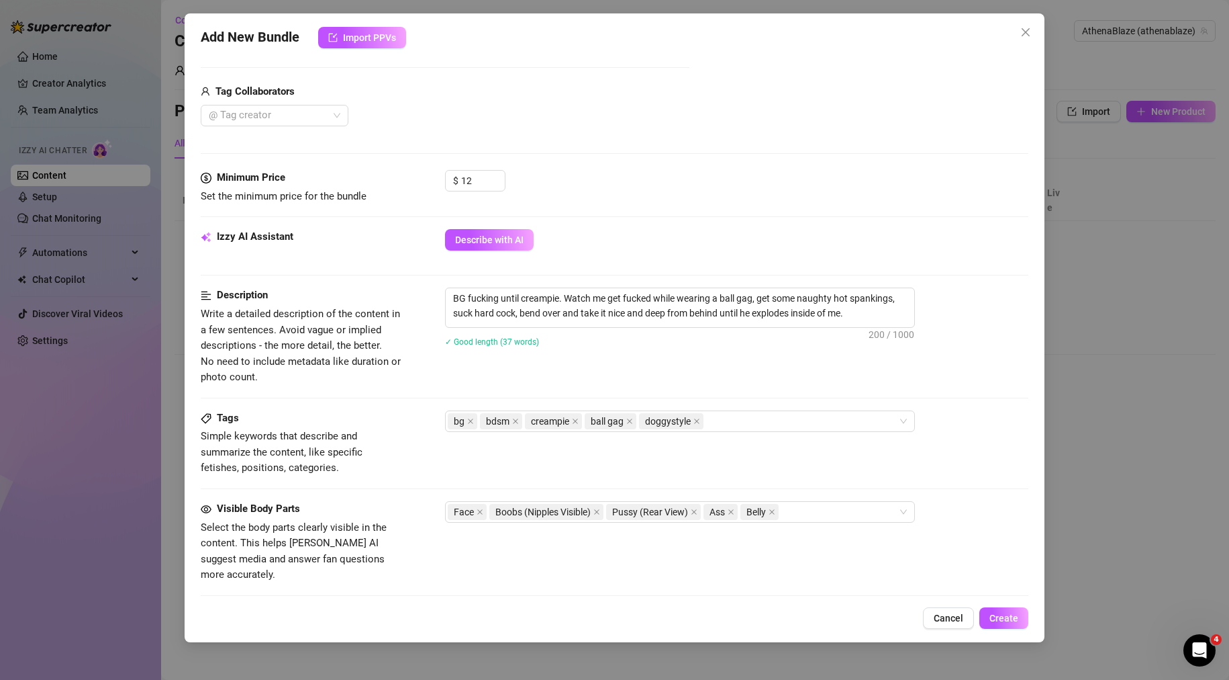
drag, startPoint x: 725, startPoint y: 530, endPoint x: 667, endPoint y: 282, distance: 254.6
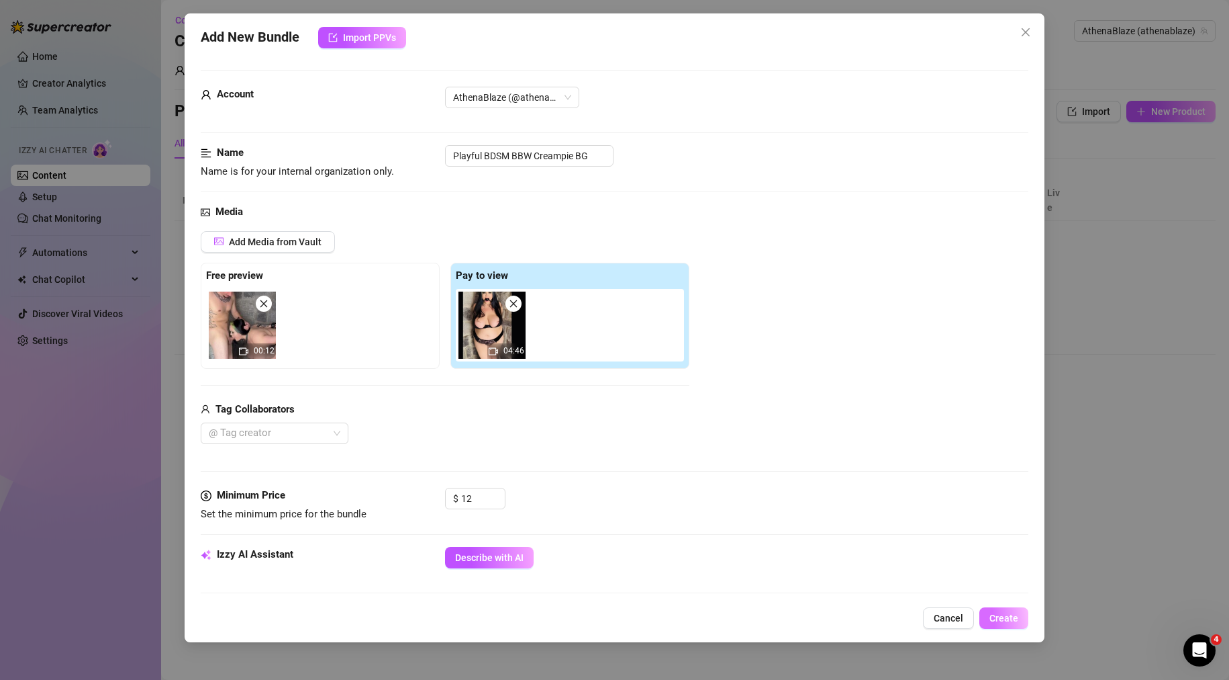
click at [1011, 614] on span "Create" at bounding box center [1004, 617] width 29 height 11
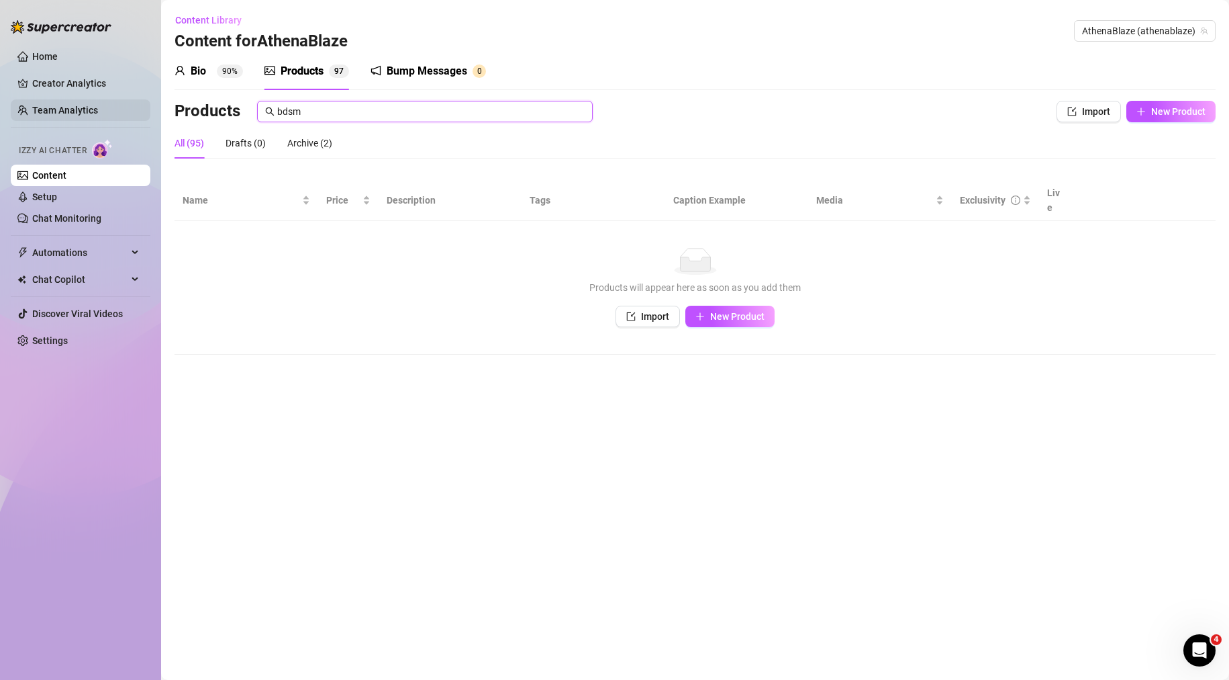
drag, startPoint x: 359, startPoint y: 118, endPoint x: 148, endPoint y: 118, distance: 210.2
click at [150, 118] on div "Home Creator Analytics Team Analytics Izzy AI Chatter Content Setup Chat Monito…" at bounding box center [614, 340] width 1229 height 680
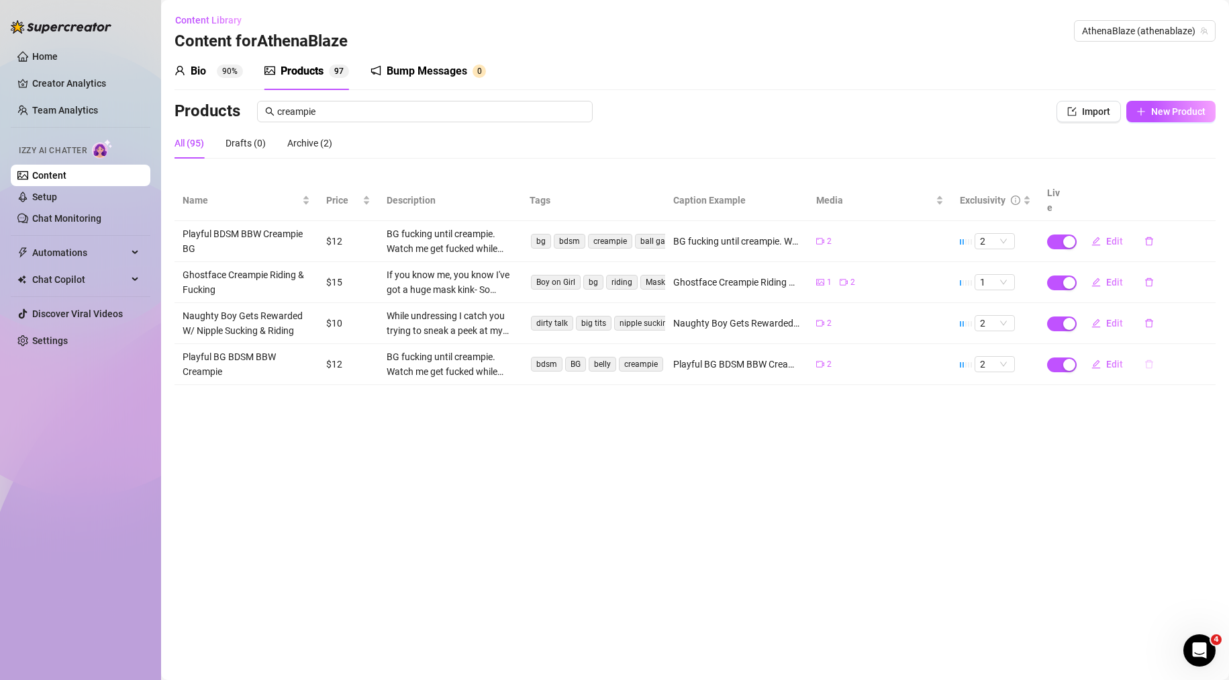
click at [1148, 359] on icon "delete" at bounding box center [1149, 363] width 9 height 9
click at [1206, 320] on span "Yes" at bounding box center [1208, 314] width 16 height 11
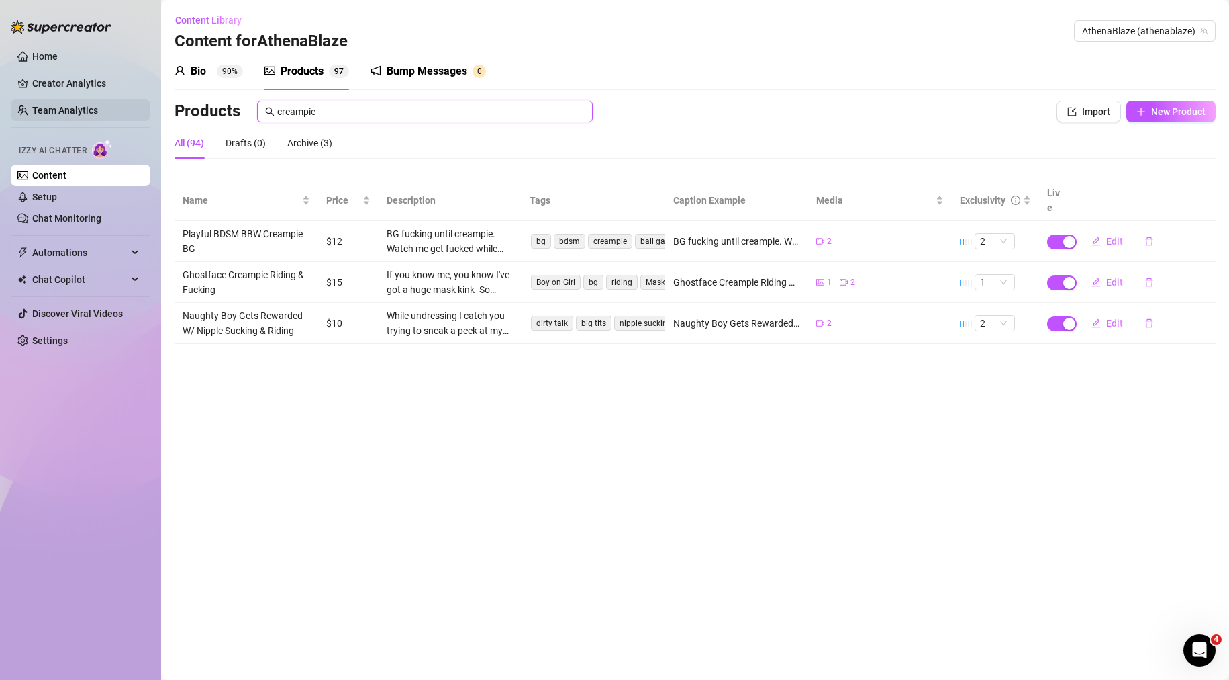
drag, startPoint x: 337, startPoint y: 113, endPoint x: 94, endPoint y: 110, distance: 243.1
click at [99, 110] on div "Home Creator Analytics Team Analytics Izzy AI Chatter Content Setup Chat Monito…" at bounding box center [614, 340] width 1229 height 680
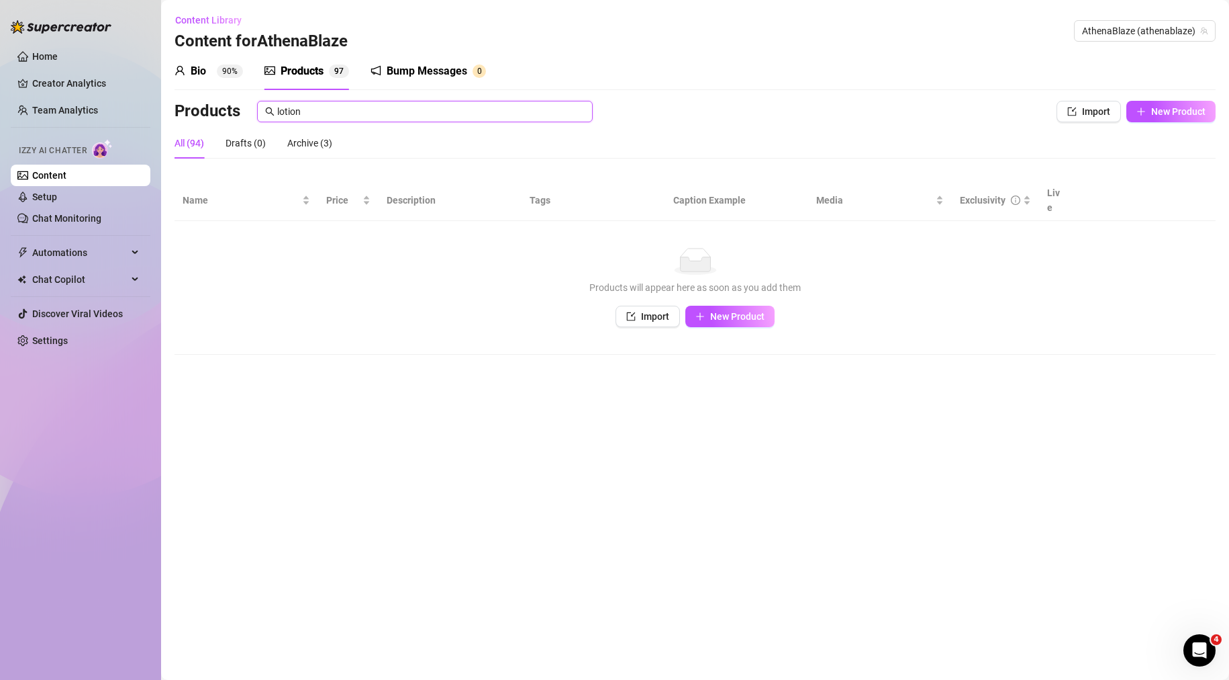
drag, startPoint x: 518, startPoint y: 109, endPoint x: 7, endPoint y: 84, distance: 511.6
click at [43, 103] on div "Home Creator Analytics Team Analytics Izzy AI Chatter Content Setup Chat Monito…" at bounding box center [614, 340] width 1229 height 680
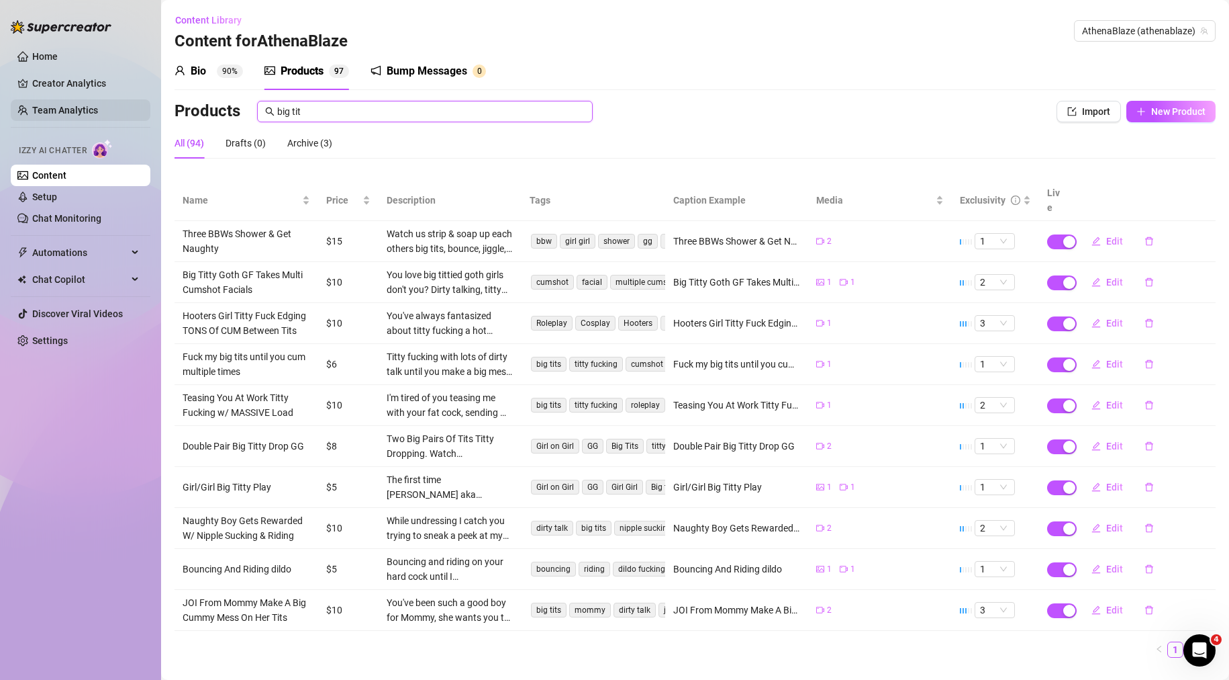
drag, startPoint x: 316, startPoint y: 113, endPoint x: 125, endPoint y: 101, distance: 191.8
click at [143, 106] on div "Home Creator Analytics Team Analytics Izzy AI Chatter Content Setup Chat Monito…" at bounding box center [614, 340] width 1229 height 680
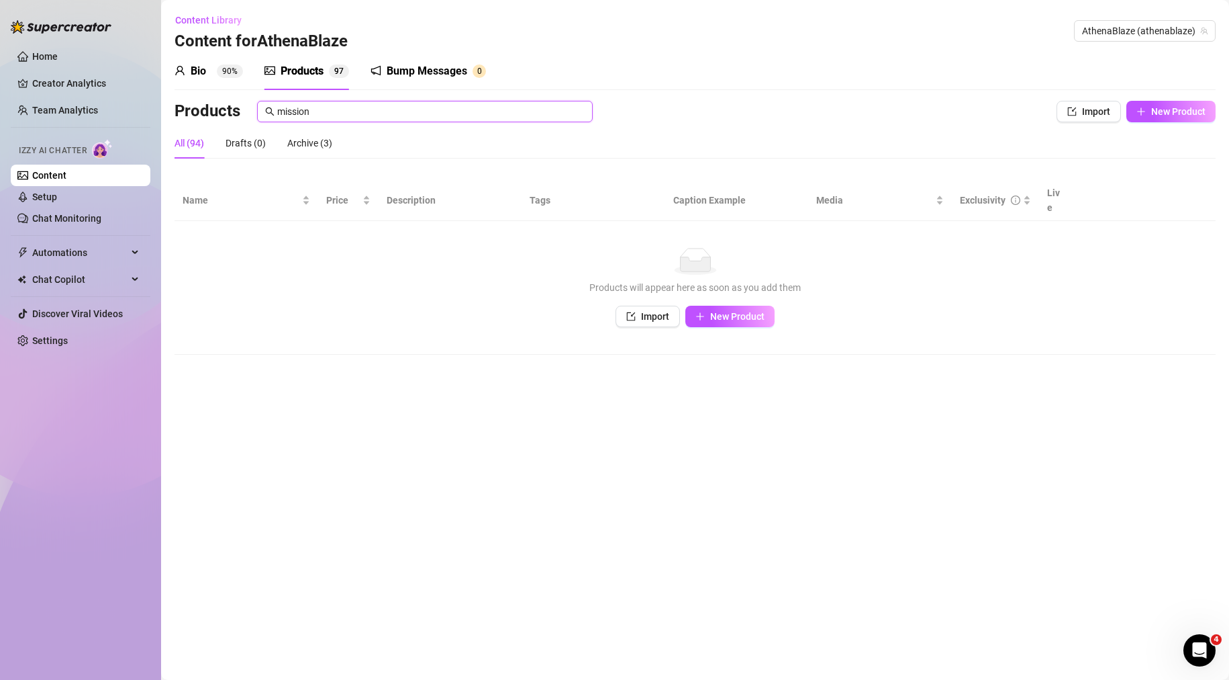
drag, startPoint x: 359, startPoint y: 109, endPoint x: 18, endPoint y: 128, distance: 341.0
click at [90, 129] on div "Home Creator Analytics Team Analytics Izzy AI Chatter Content Setup Chat Monito…" at bounding box center [614, 340] width 1229 height 680
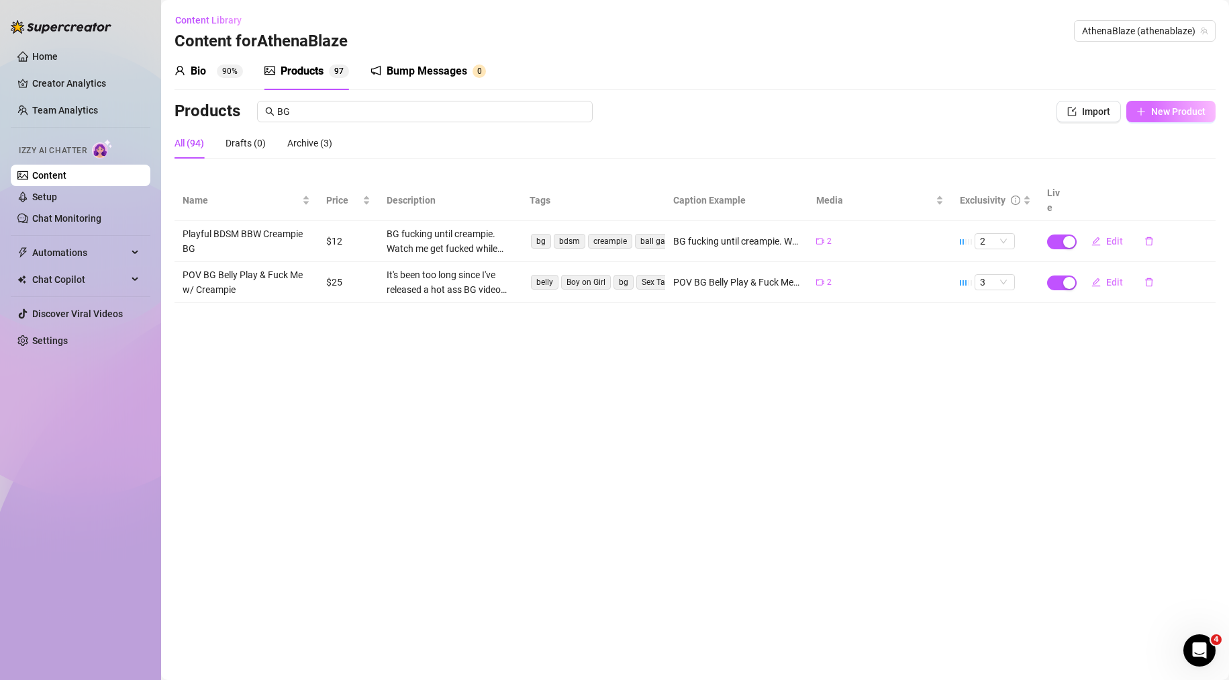
click at [1150, 110] on button "New Product" at bounding box center [1171, 111] width 89 height 21
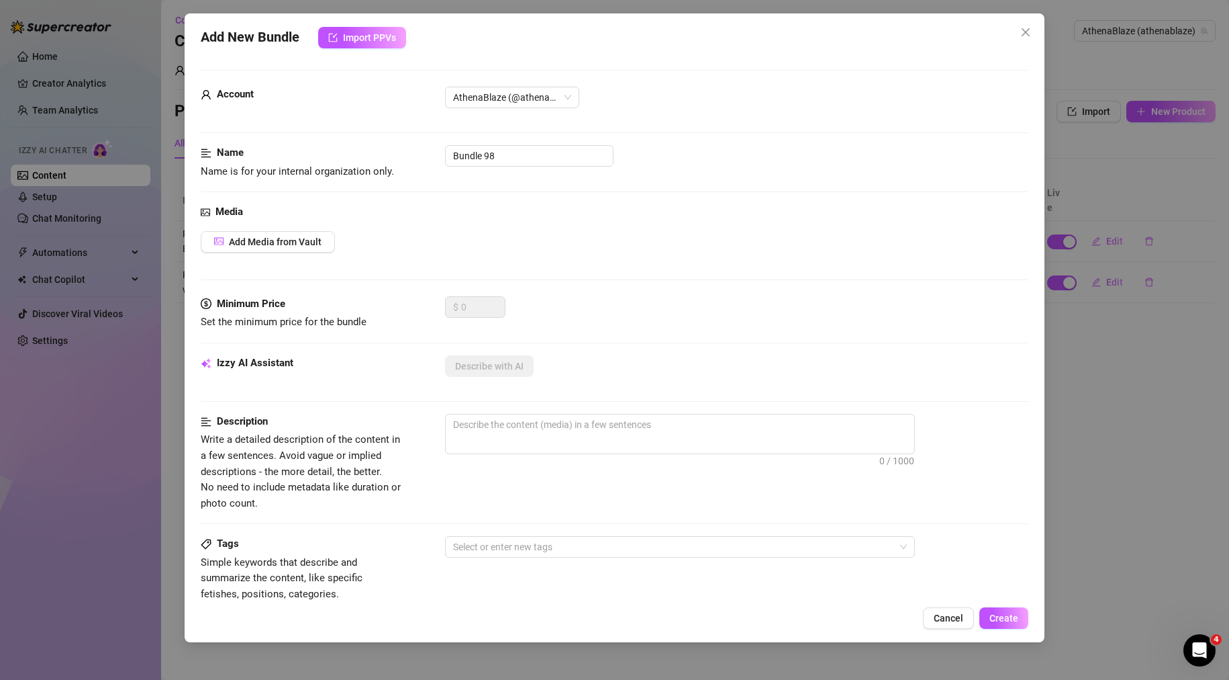
click at [1161, 412] on div "Add New Bundle Import PPVs Account AthenaBlaze (@athenablaze) Name Name is for …" at bounding box center [614, 340] width 1229 height 680
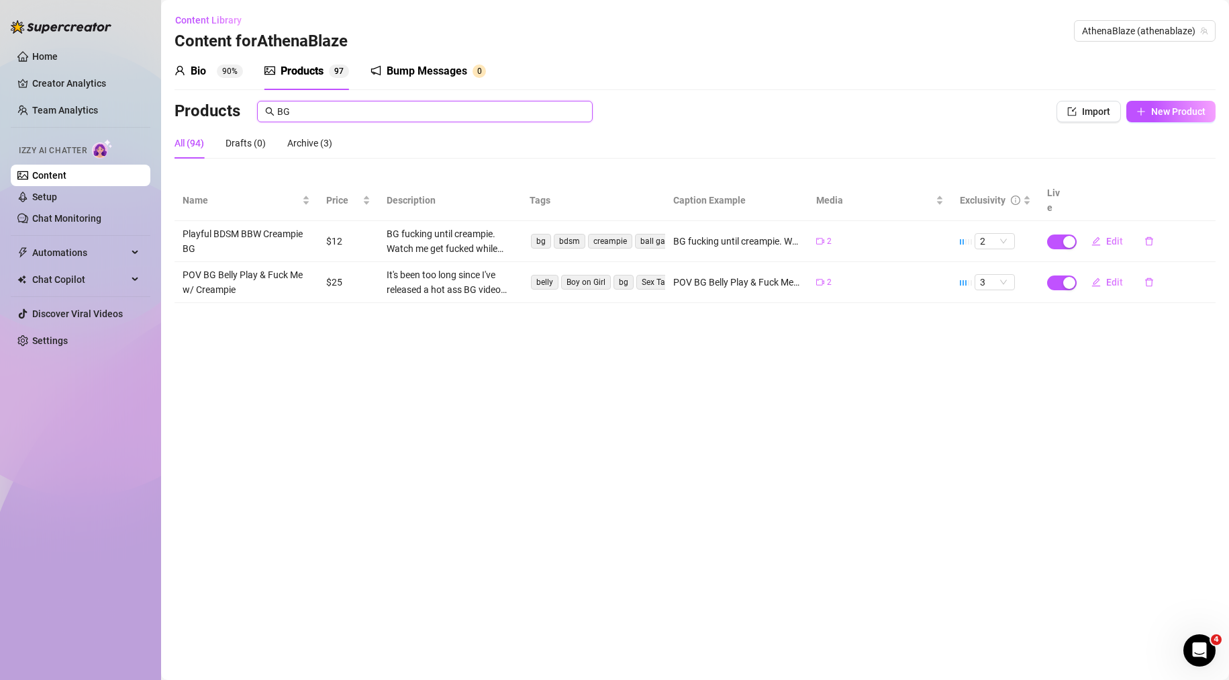
drag, startPoint x: 396, startPoint y: 111, endPoint x: 176, endPoint y: 105, distance: 219.6
click at [176, 105] on div "Products BG" at bounding box center [587, 111] width 825 height 21
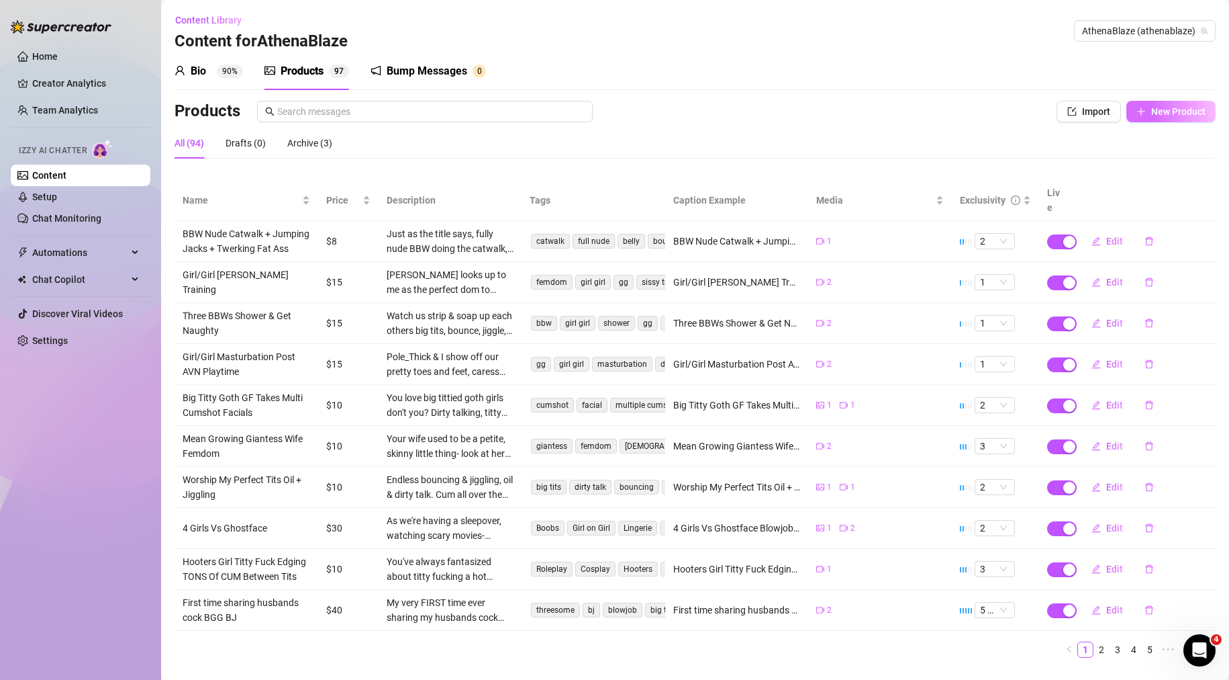
click at [1187, 111] on span "New Product" at bounding box center [1179, 111] width 54 height 11
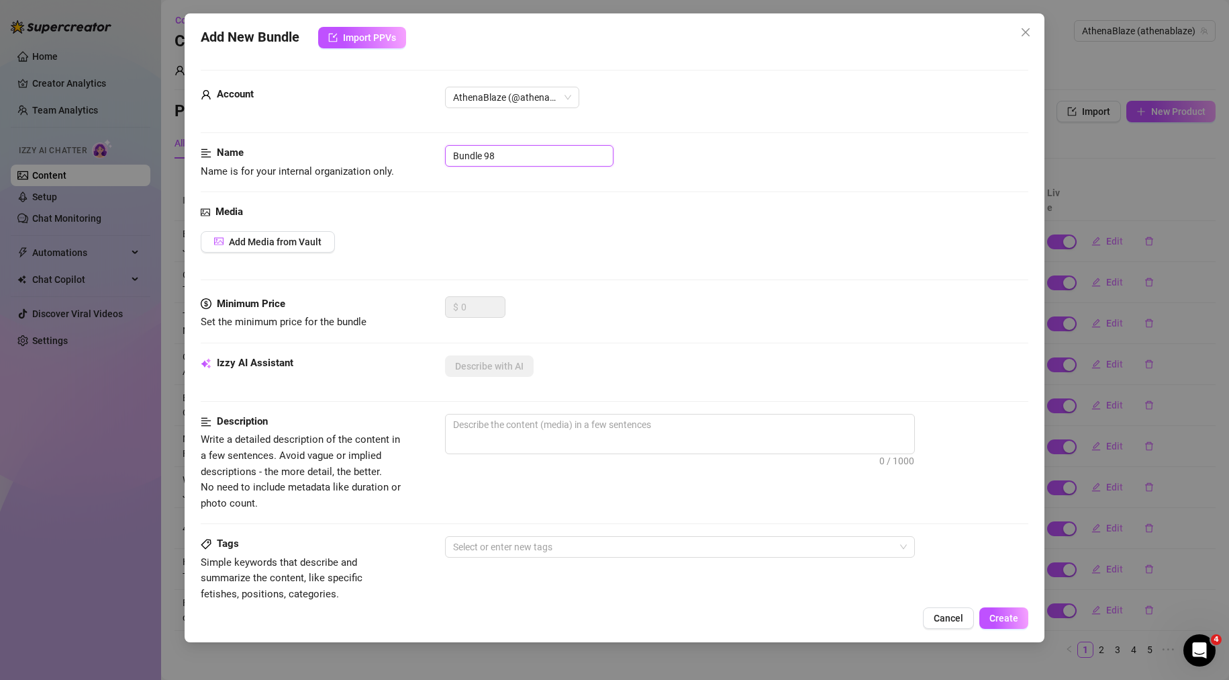
drag, startPoint x: 524, startPoint y: 150, endPoint x: 344, endPoint y: 164, distance: 181.2
click at [324, 163] on div "Name Name is for your internal organization only. Bundle 98" at bounding box center [615, 162] width 829 height 34
paste input "G Missionary Pussy Cumshot"
click at [453, 201] on div "Name Name is for your internal organization only. BG Missionary Pussy Cumshot" at bounding box center [615, 174] width 829 height 59
click at [311, 248] on button "Add Media from Vault" at bounding box center [268, 241] width 134 height 21
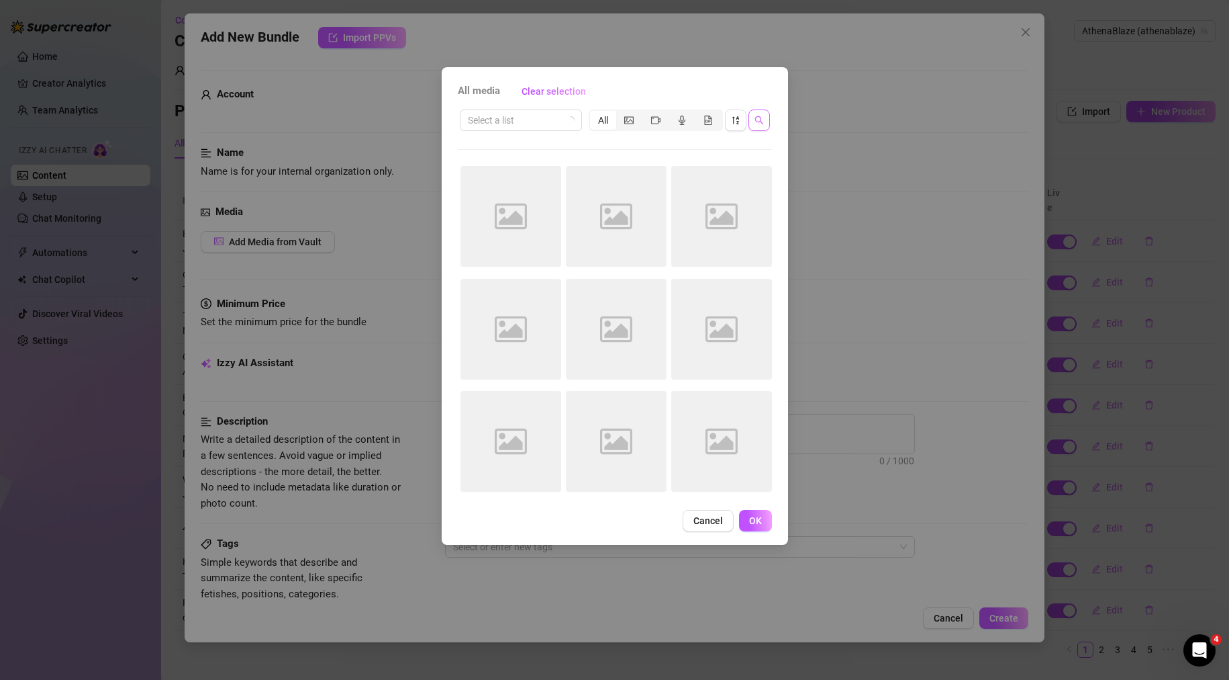
click at [757, 126] on span "button" at bounding box center [759, 120] width 9 height 11
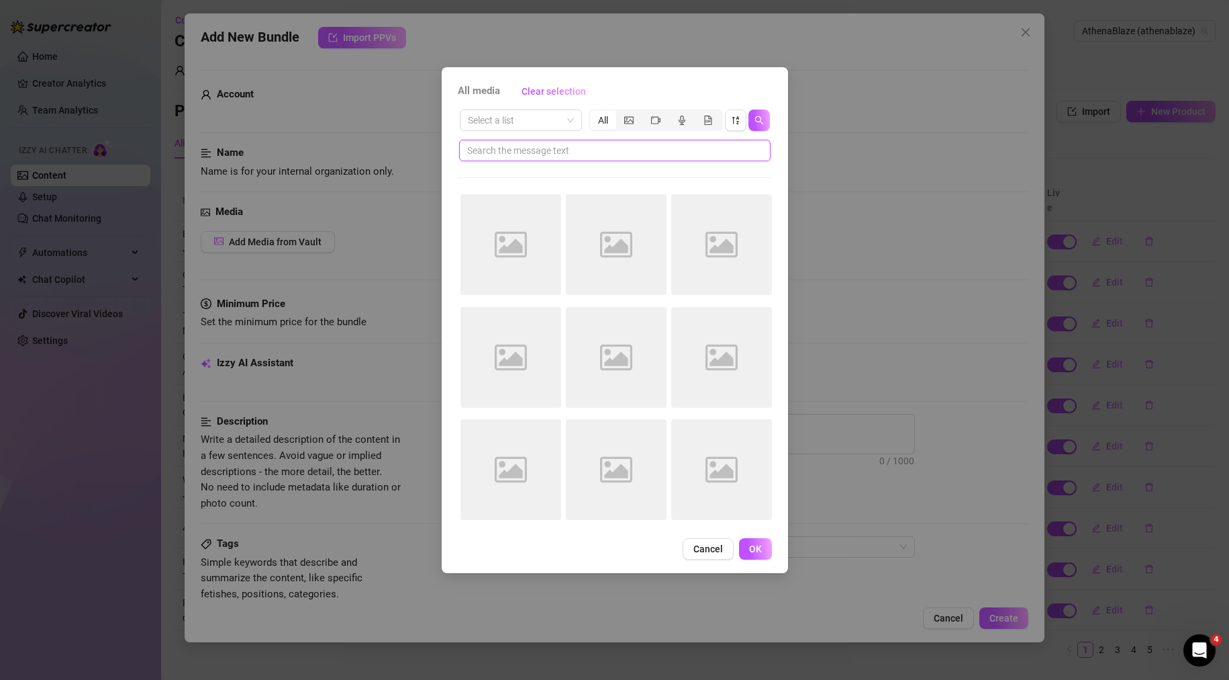
paste input "BG Missionary Pussy Cumshot"
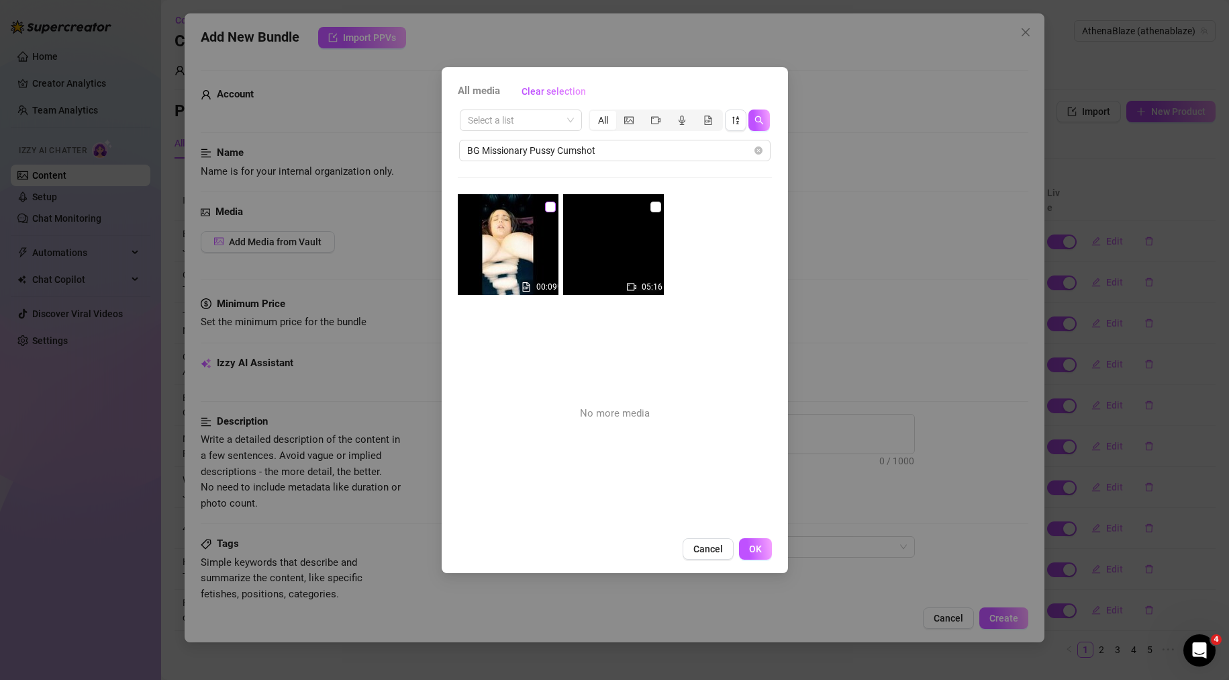
click at [551, 207] on input "checkbox" at bounding box center [550, 206] width 11 height 11
click at [651, 207] on input "checkbox" at bounding box center [656, 206] width 11 height 11
click at [747, 547] on button "OK" at bounding box center [755, 548] width 33 height 21
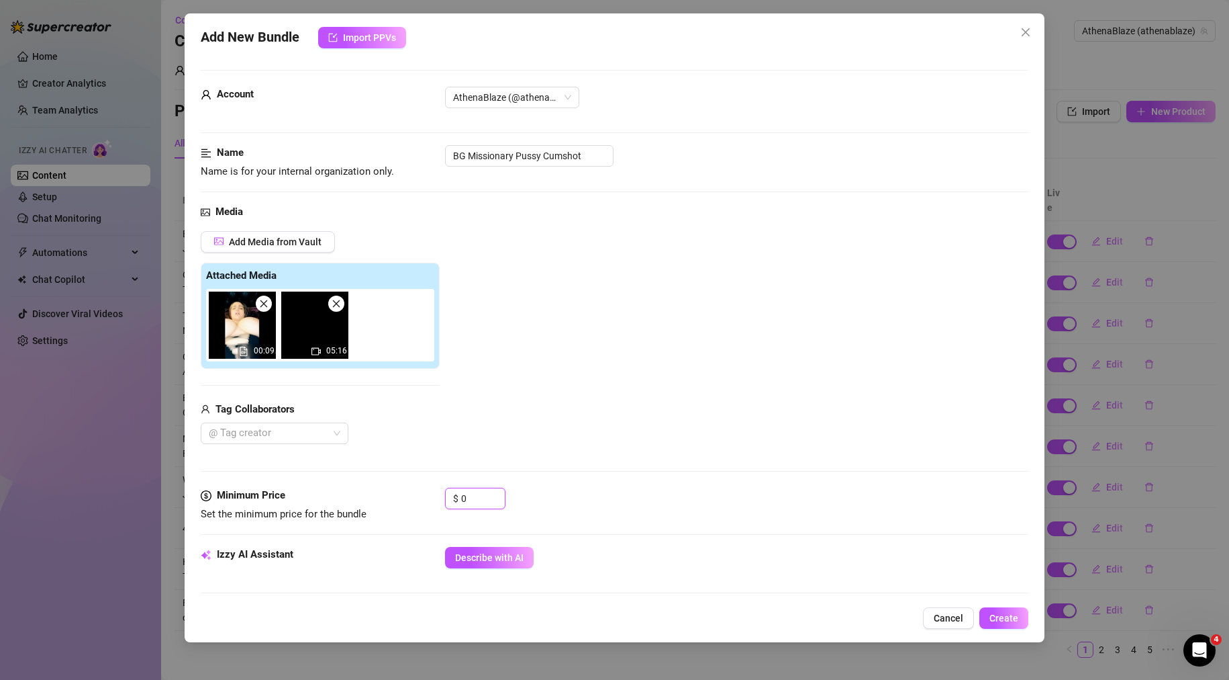
drag, startPoint x: 486, startPoint y: 501, endPoint x: 389, endPoint y: 504, distance: 97.4
click at [389, 504] on div "Minimum Price Set the minimum price for the bundle $ 0" at bounding box center [615, 505] width 829 height 34
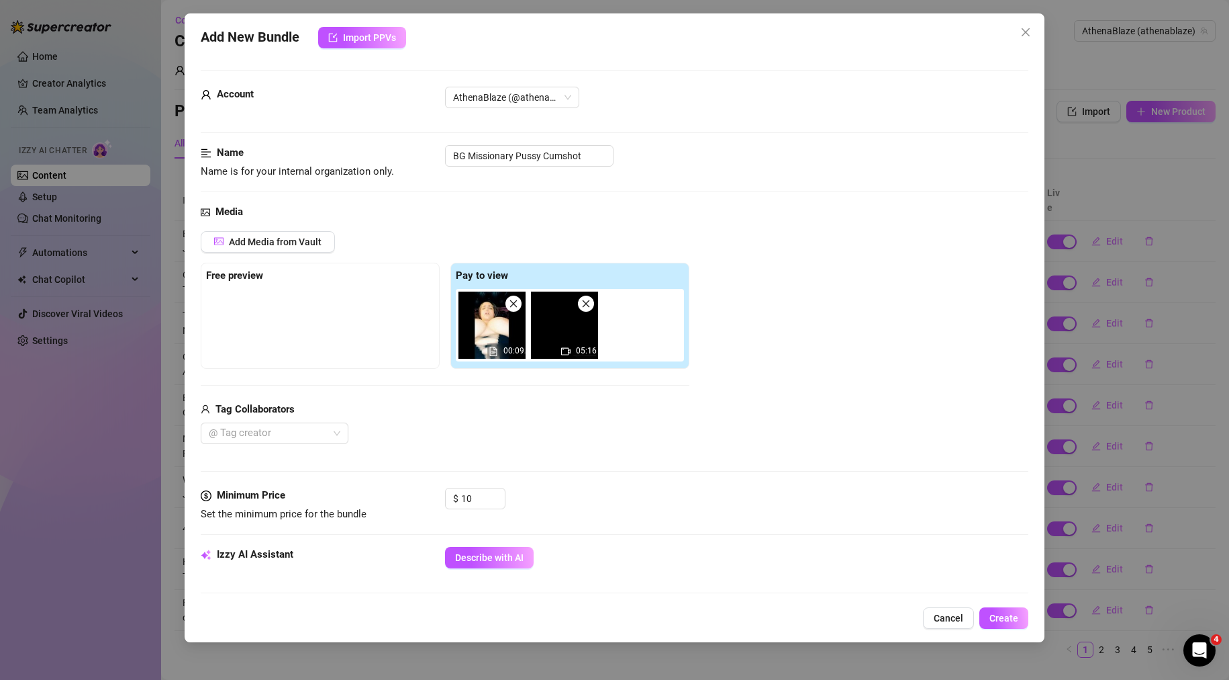
click at [459, 406] on div "Tag Collaborators" at bounding box center [445, 410] width 489 height 16
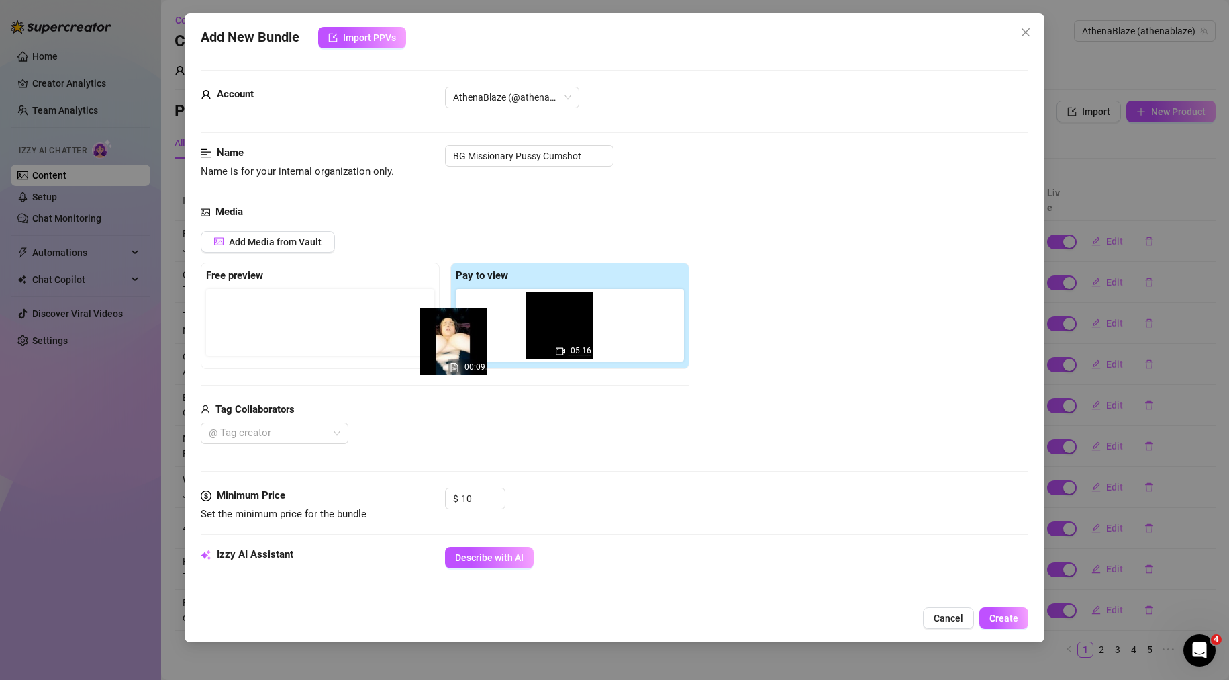
drag, startPoint x: 471, startPoint y: 306, endPoint x: 238, endPoint y: 335, distance: 234.9
click at [232, 339] on div "Free preview Pay to view 00:09 05:16" at bounding box center [445, 316] width 489 height 106
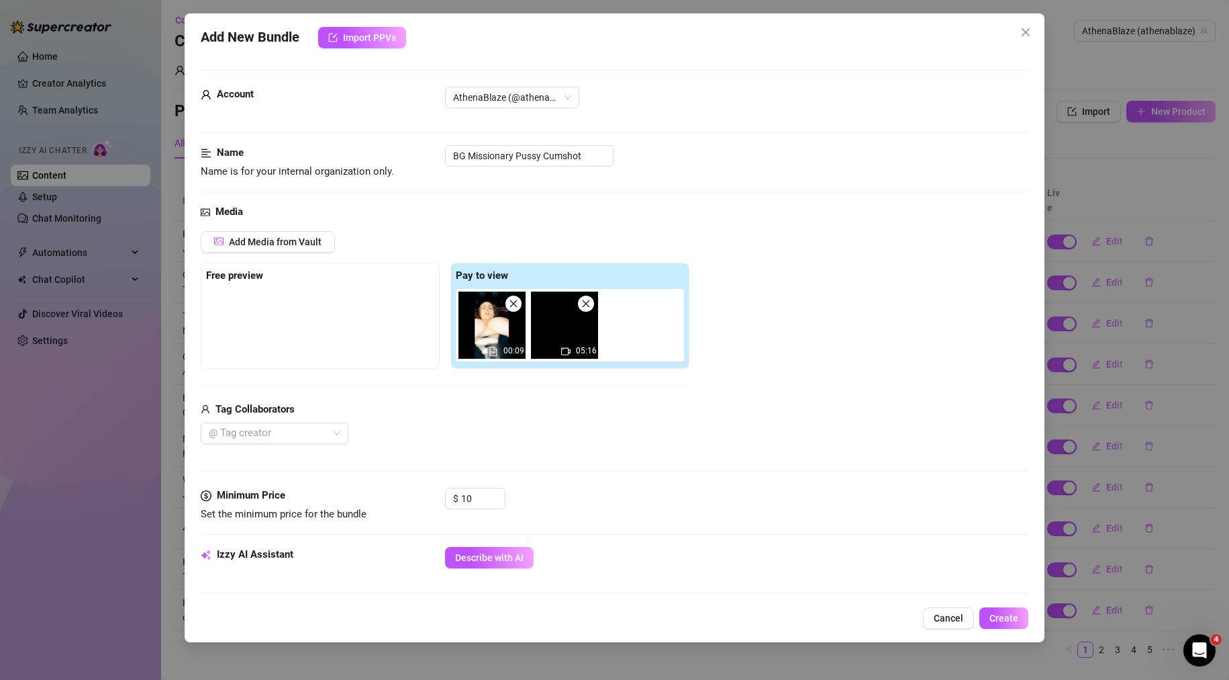
drag, startPoint x: 500, startPoint y: 332, endPoint x: 289, endPoint y: 321, distance: 211.2
click at [291, 321] on div "Free preview Pay to view 00:09 05:16" at bounding box center [445, 316] width 489 height 106
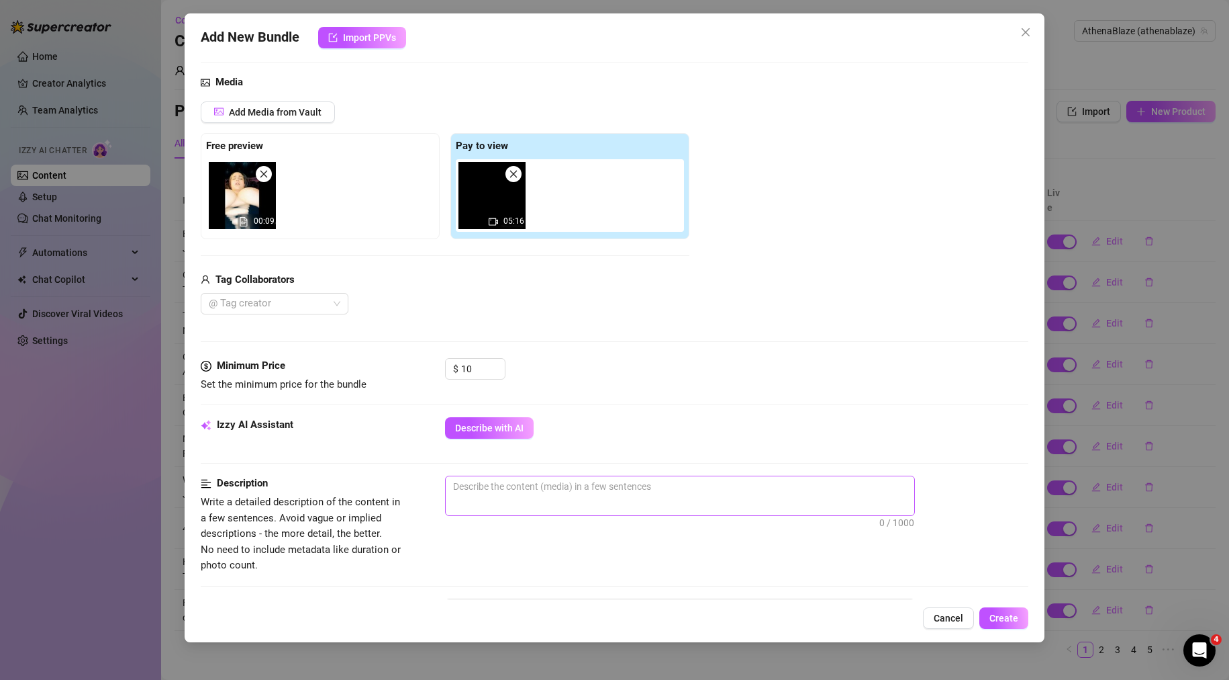
scroll to position [201, 0]
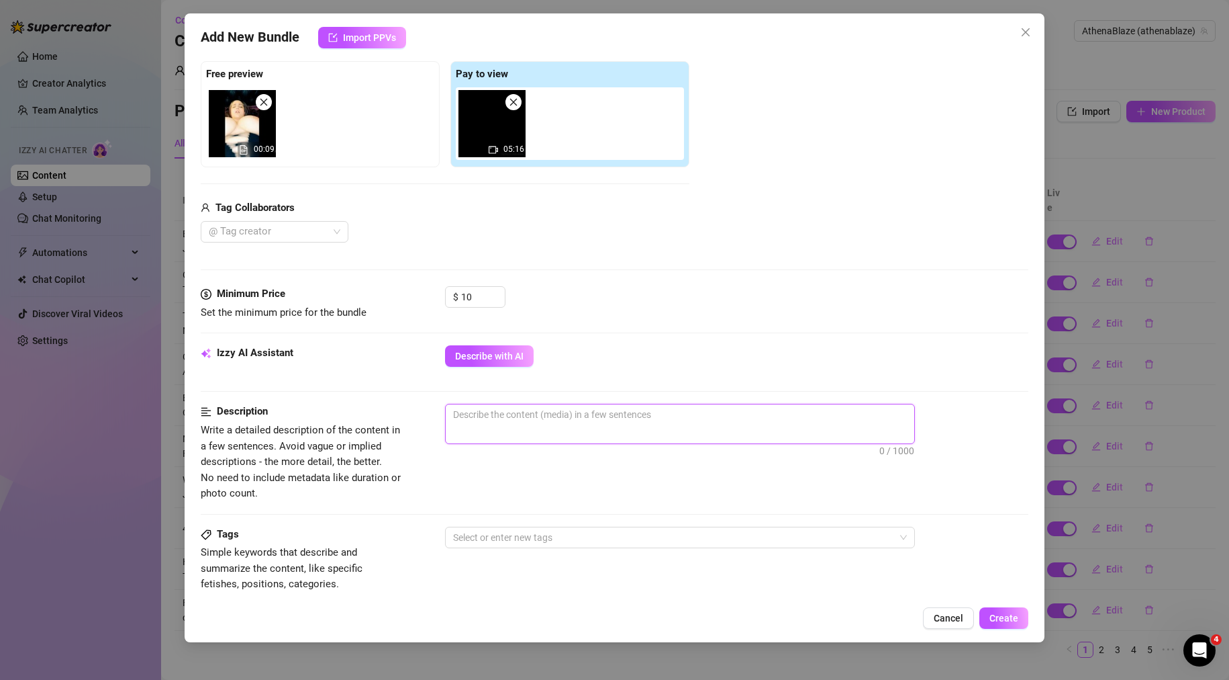
drag, startPoint x: 555, startPoint y: 422, endPoint x: 508, endPoint y: 406, distance: 49.7
paste textarea "Watch me lay back and get fucked while my big titties bounce until I make him e…"
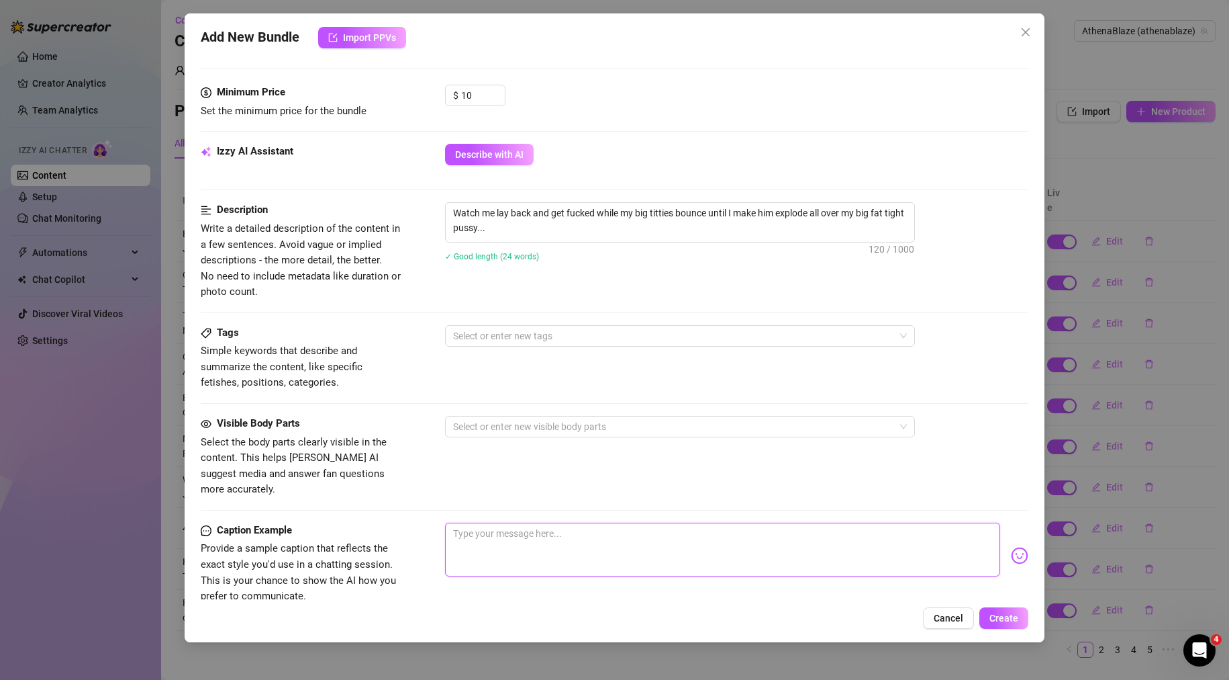
paste textarea "Watch me lay back and get fucked while my big titties bounce until I make him e…"
click at [532, 332] on div at bounding box center [673, 335] width 451 height 19
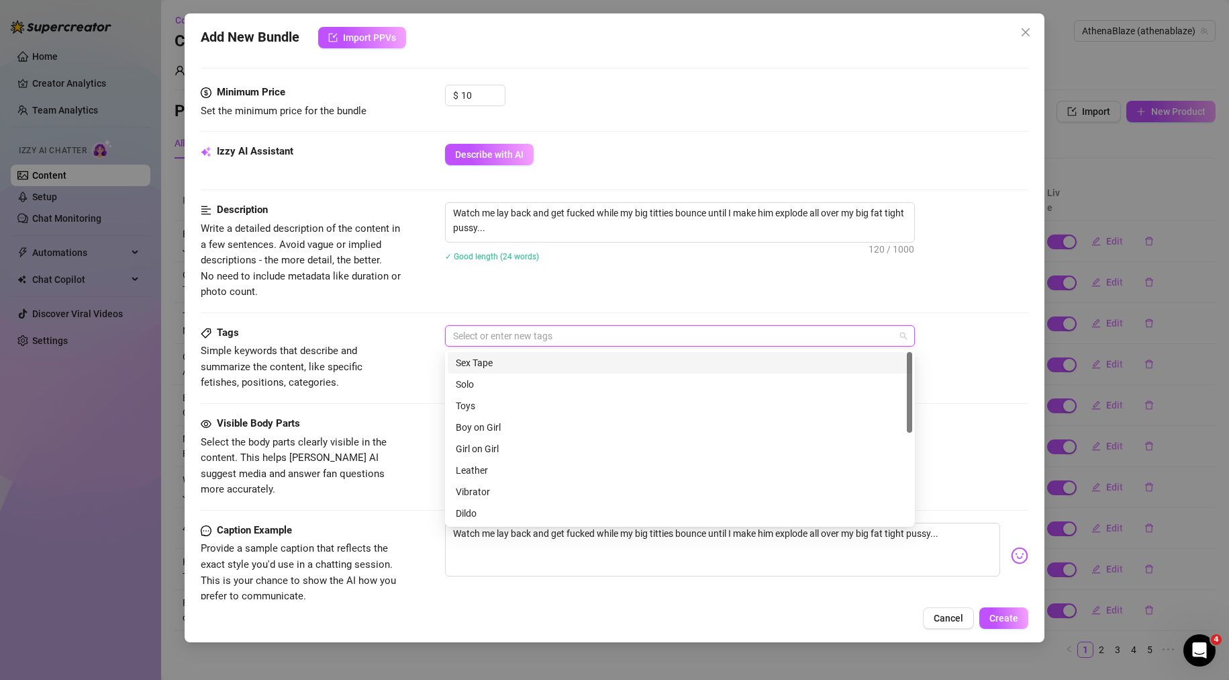
click at [496, 367] on div "Sex Tape" at bounding box center [680, 362] width 449 height 15
click at [545, 301] on div "Description Write a detailed description of the content in a few sentences. Avo…" at bounding box center [615, 263] width 829 height 122
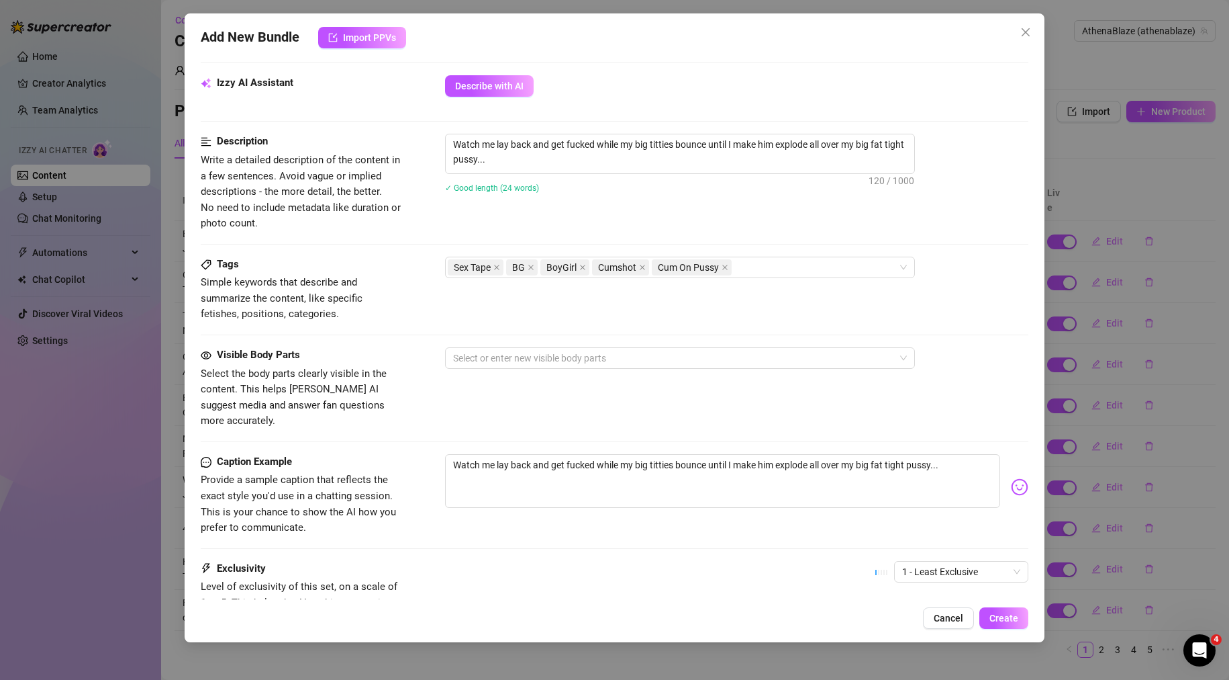
scroll to position [537, 0]
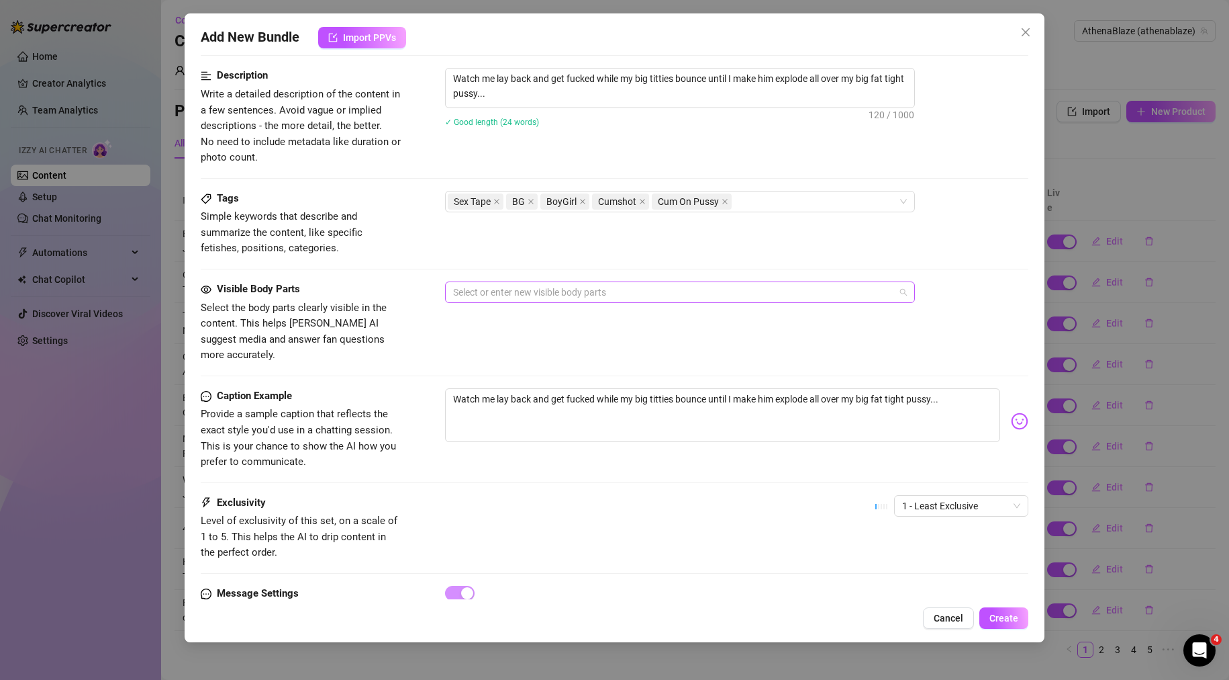
click at [559, 281] on div "Select or enter new visible body parts" at bounding box center [680, 291] width 470 height 21
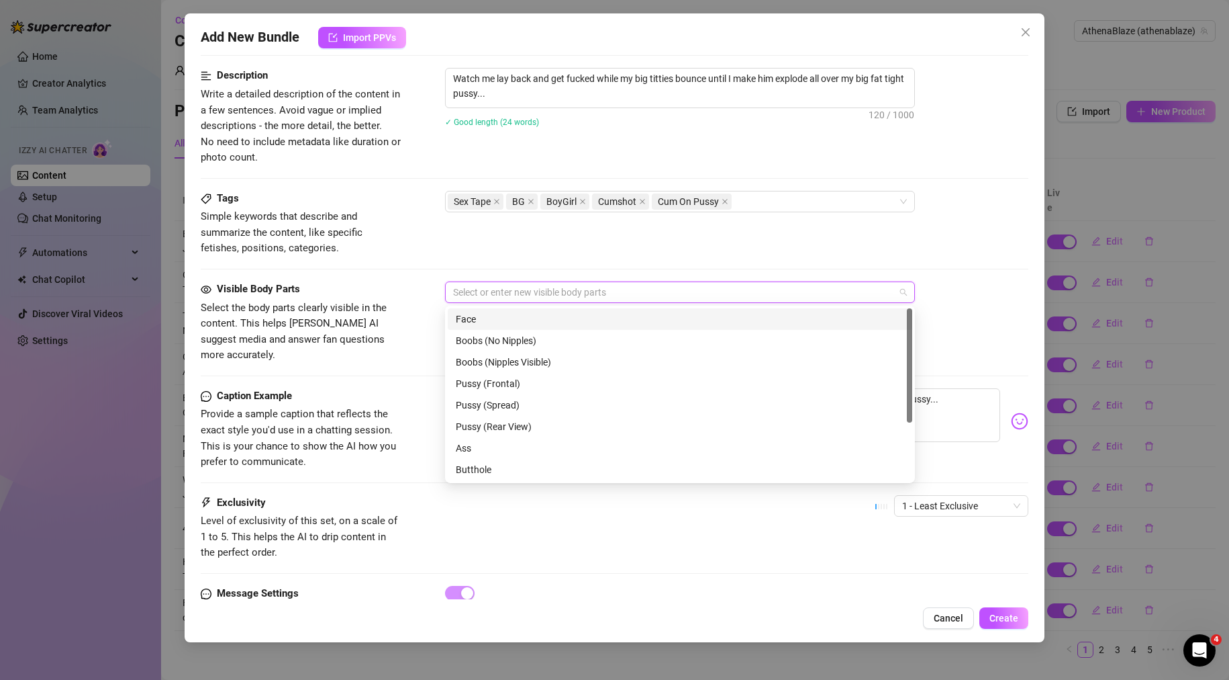
click at [518, 326] on div "Face" at bounding box center [680, 318] width 465 height 21
click at [518, 363] on div "Boobs (Nipples Visible)" at bounding box center [680, 362] width 449 height 15
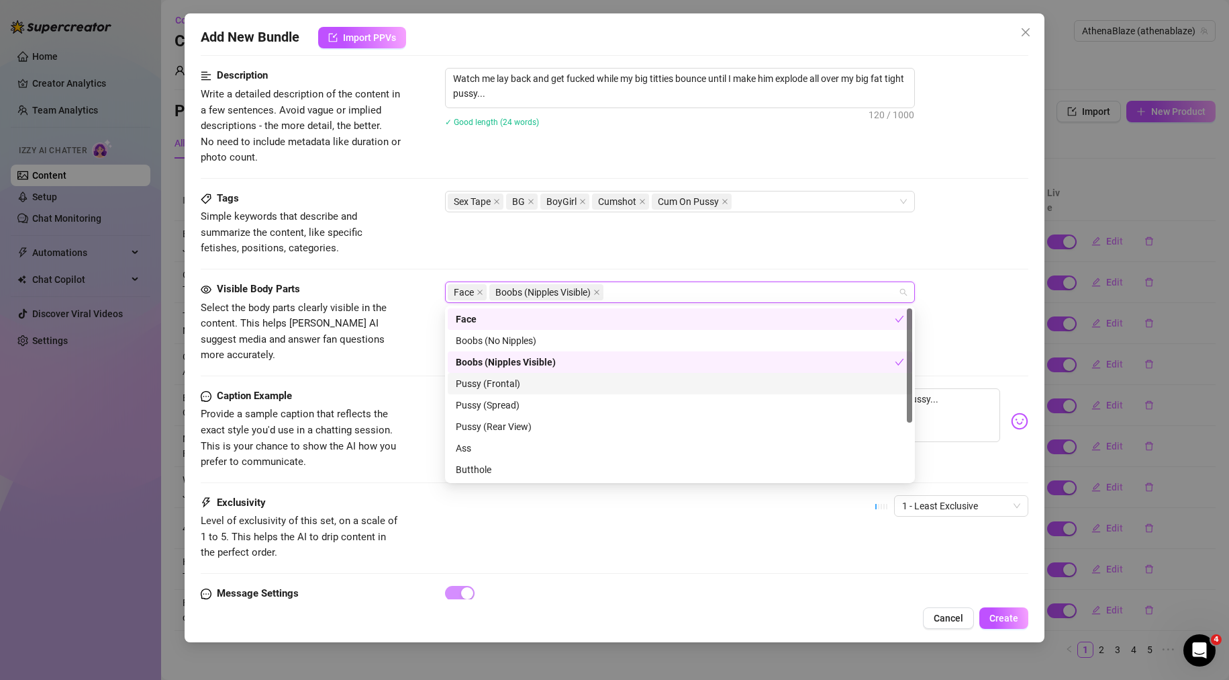
click at [529, 386] on div "Pussy (Frontal)" at bounding box center [680, 383] width 449 height 15
click at [532, 407] on div "Pussy (Spread)" at bounding box center [680, 405] width 449 height 15
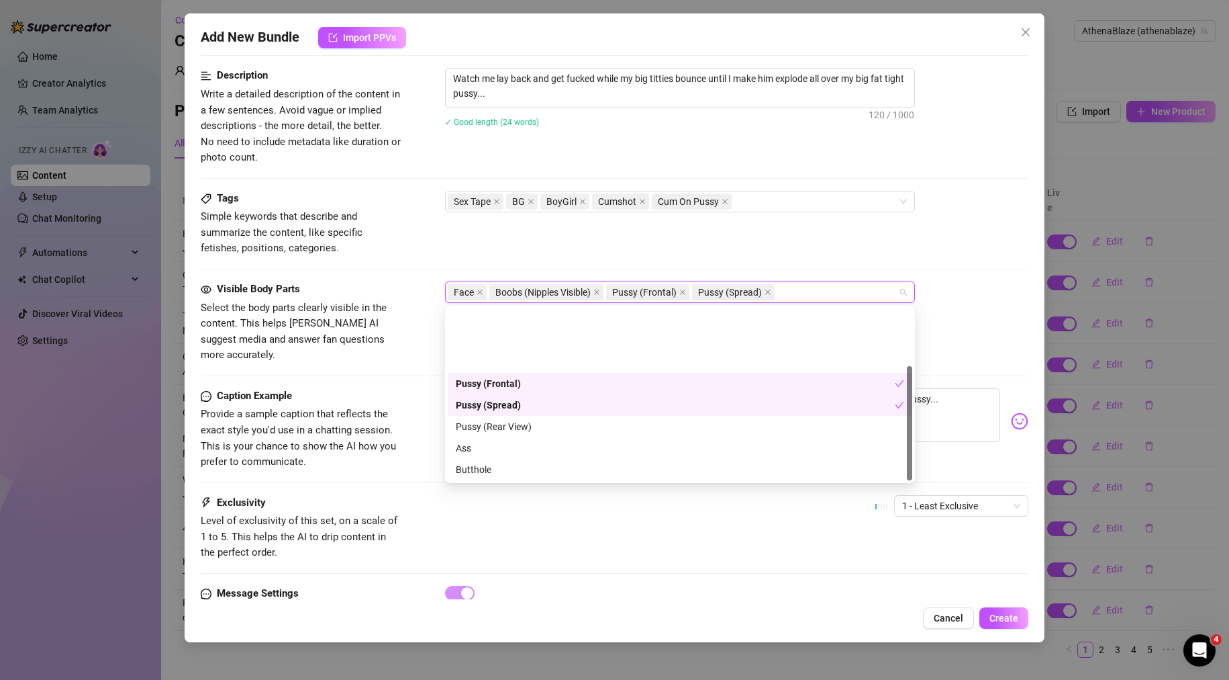
scroll to position [86, 0]
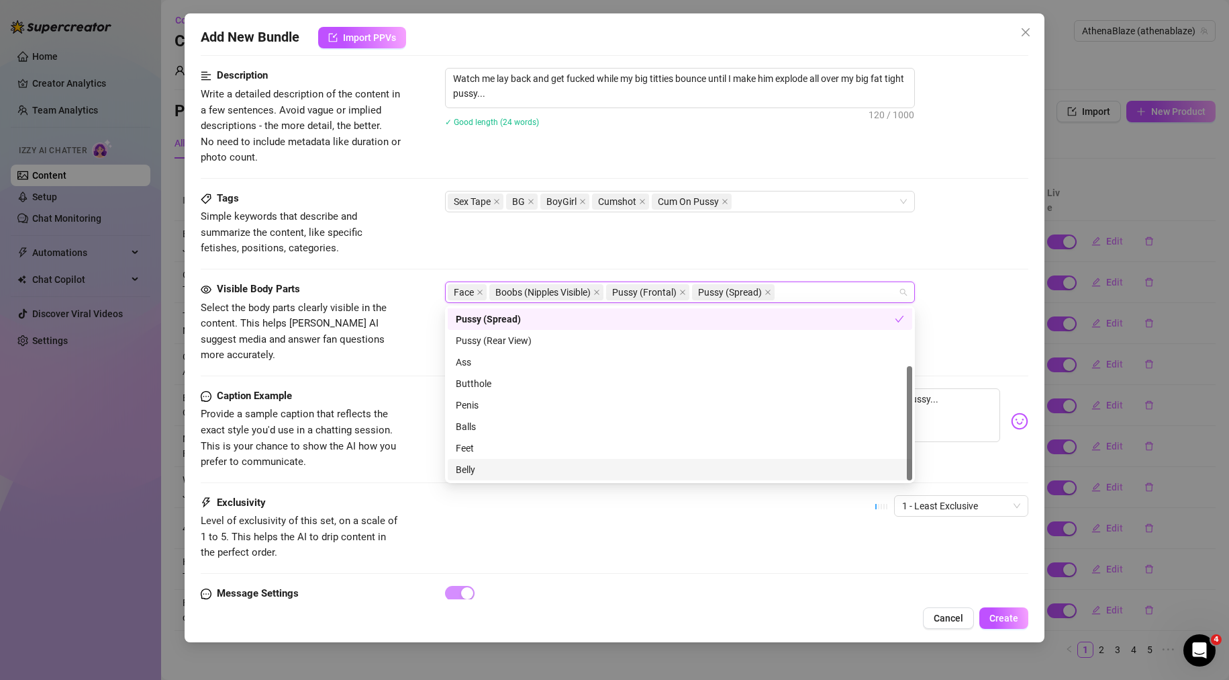
click at [387, 465] on div "Caption Example Provide a sample caption that reflects the exact style you'd us…" at bounding box center [615, 441] width 829 height 107
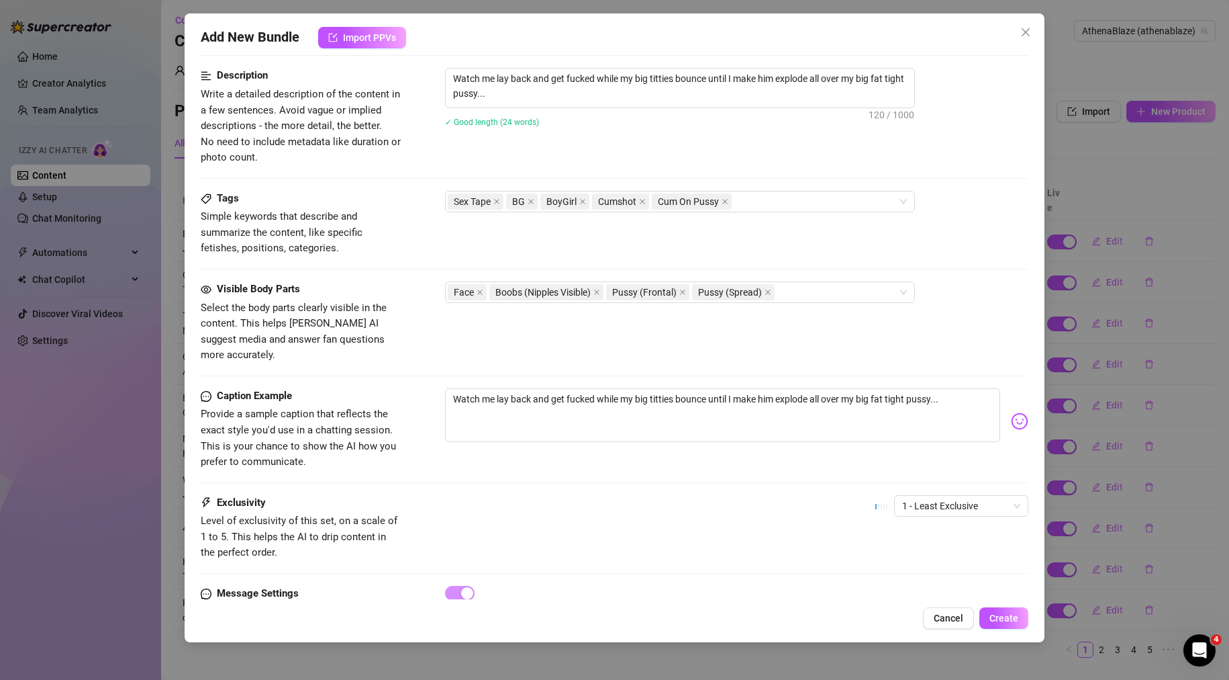
scroll to position [583, 0]
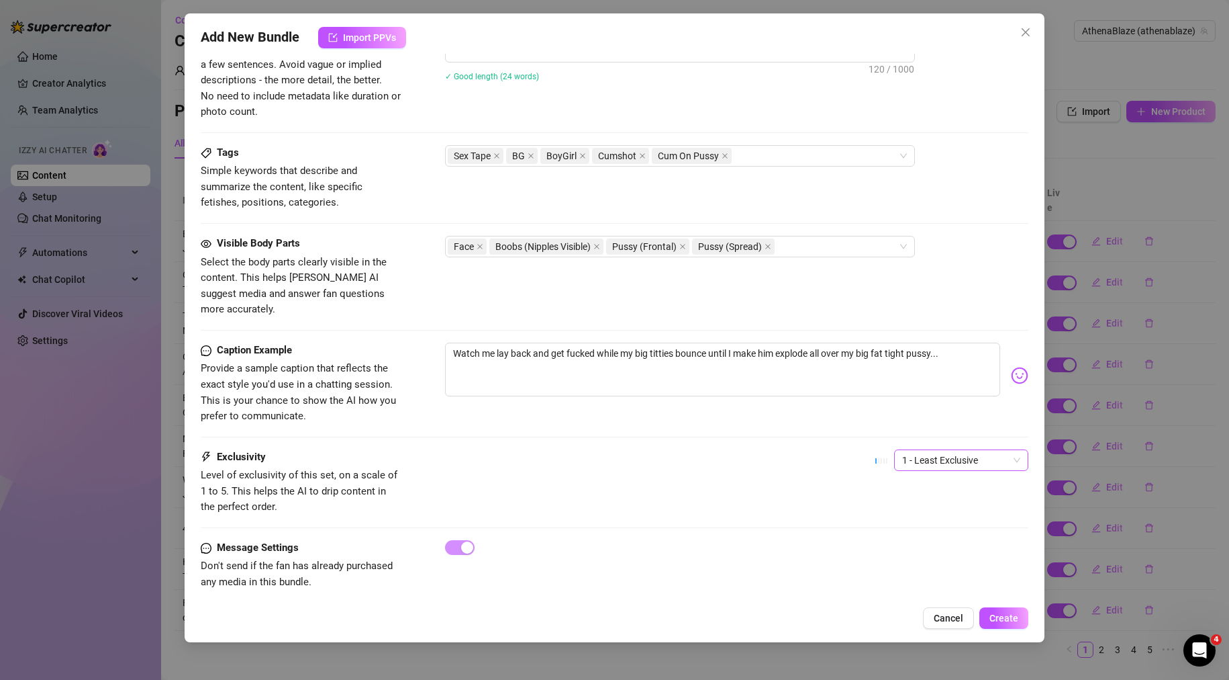
click at [944, 450] on span "1 - Least Exclusive" at bounding box center [961, 460] width 118 height 20
click at [923, 496] on div "2" at bounding box center [950, 492] width 113 height 15
click at [701, 472] on div "Exclusivity Level of exclusivity of this set, on a scale of 1 to 5. This helps …" at bounding box center [615, 482] width 829 height 66
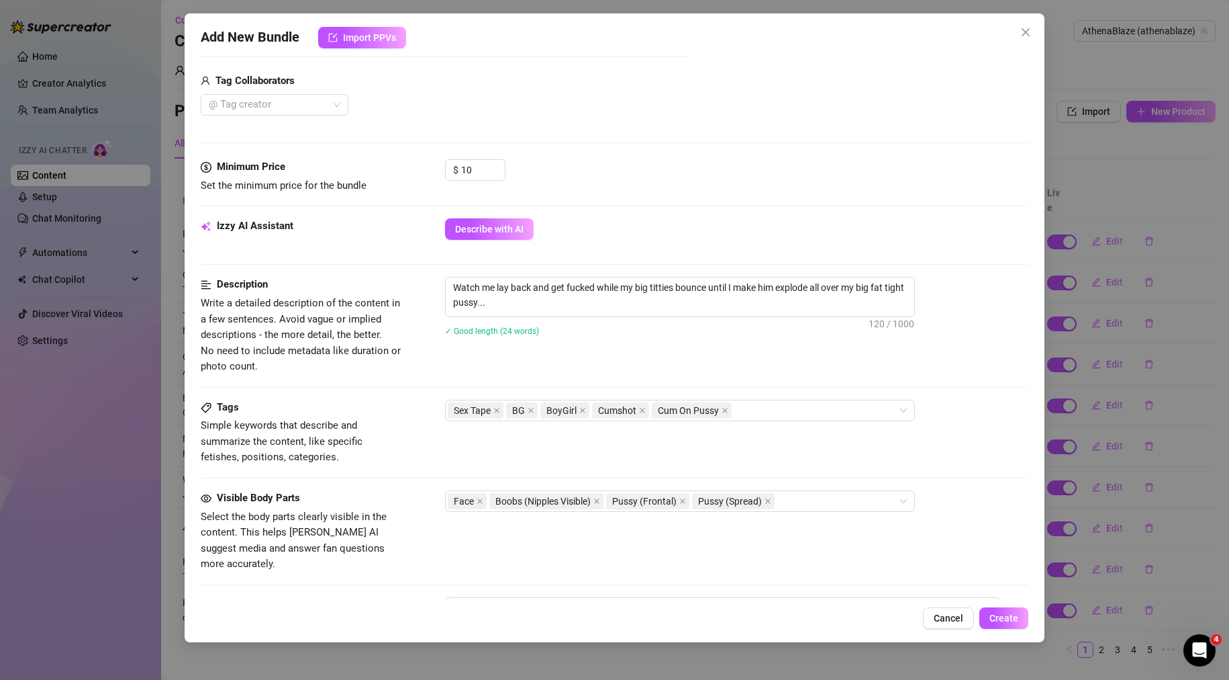
scroll to position [403, 0]
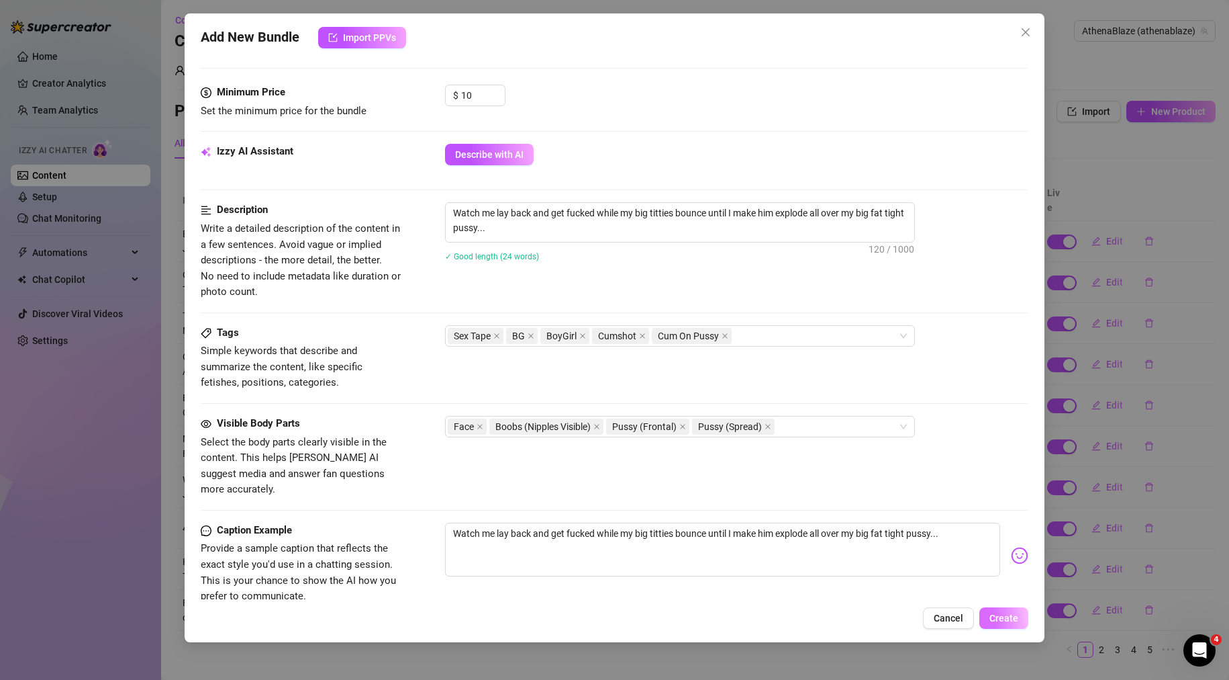
click at [1021, 617] on button "Create" at bounding box center [1004, 617] width 49 height 21
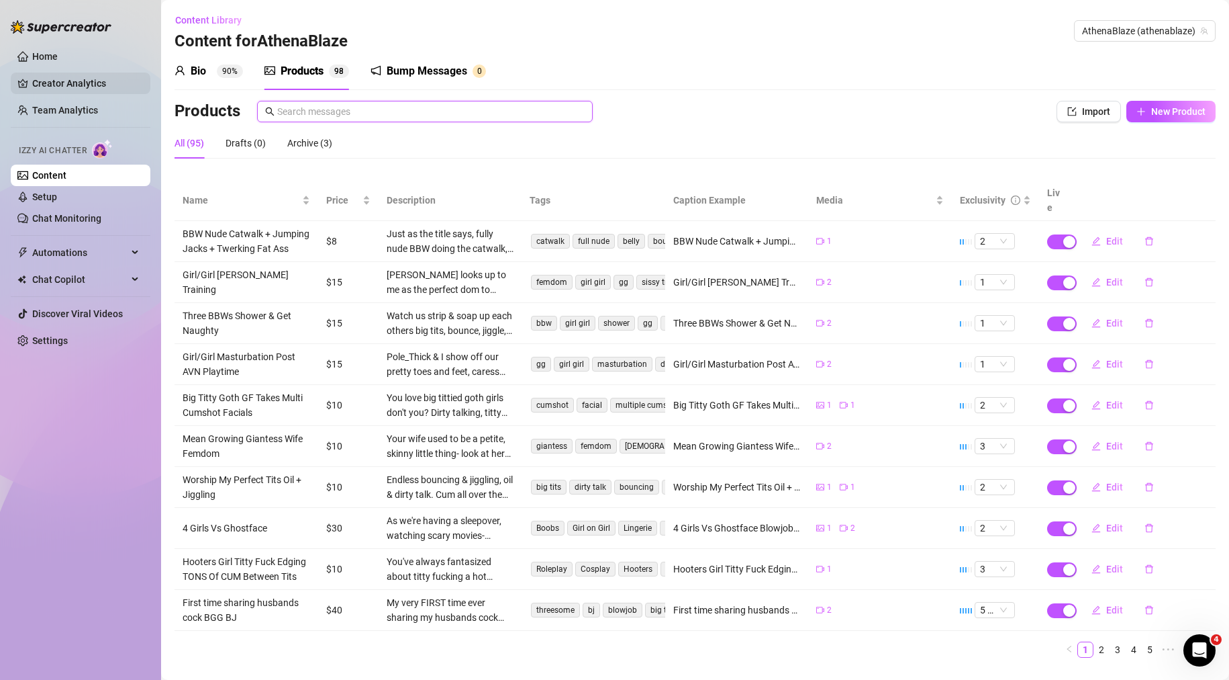
drag, startPoint x: 471, startPoint y: 114, endPoint x: 44, endPoint y: 79, distance: 428.5
click at [79, 88] on div "Home Creator Analytics Team Analytics Izzy AI Chatter Content Setup Chat Monito…" at bounding box center [614, 340] width 1229 height 680
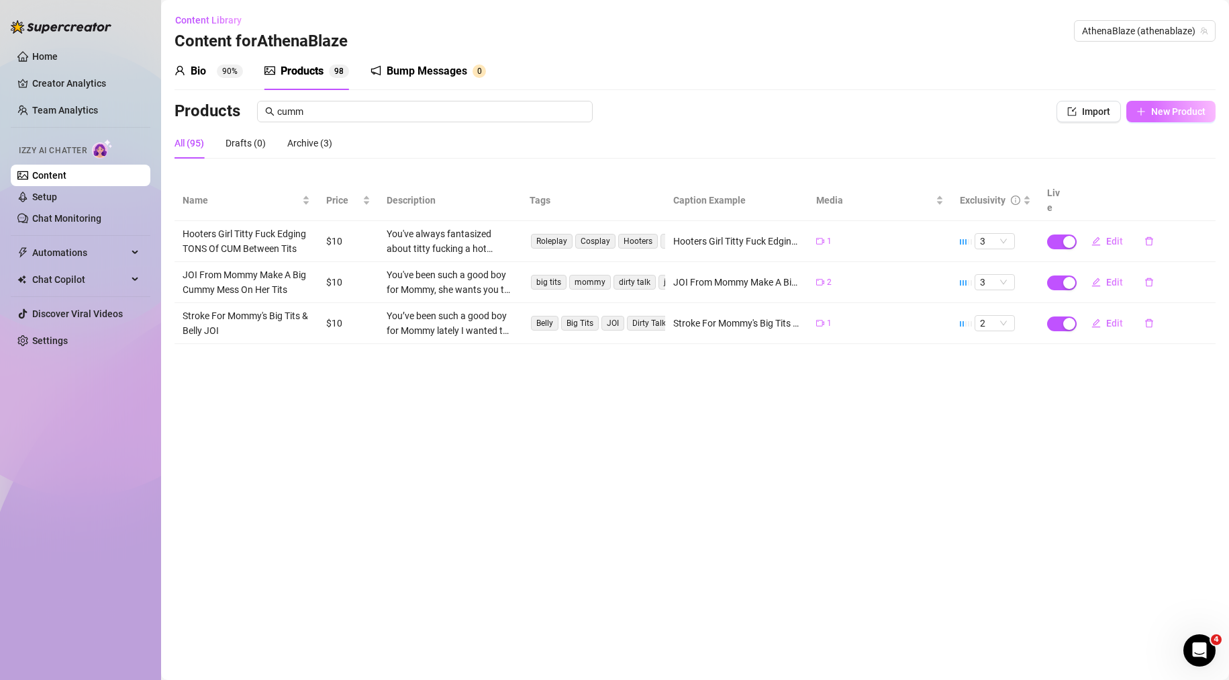
click at [1168, 107] on span "New Product" at bounding box center [1179, 111] width 54 height 11
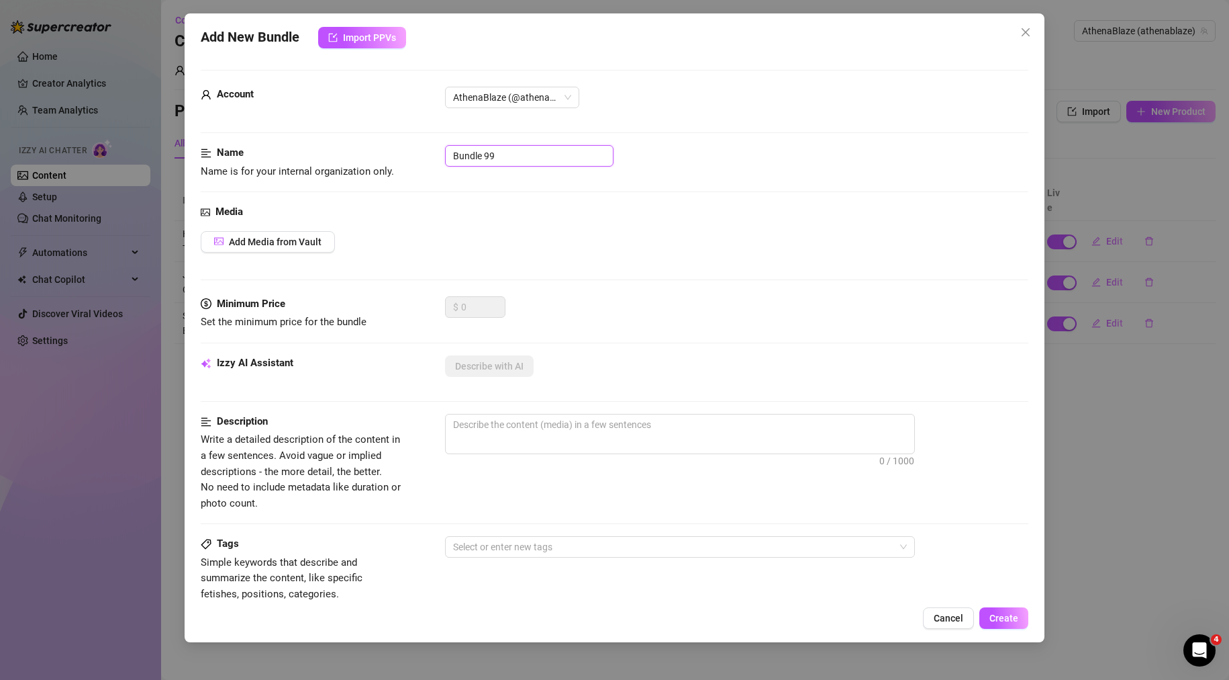
drag, startPoint x: 517, startPoint y: 150, endPoint x: 322, endPoint y: 155, distance: 195.5
click at [323, 155] on div "Name Name is for your internal organization only. Bundle 99" at bounding box center [615, 162] width 829 height 34
paste input "Cumming + Soles Of Feet"
click at [432, 236] on div "Add Media from Vault" at bounding box center [615, 241] width 829 height 21
click at [310, 244] on span "Add Media from Vault" at bounding box center [275, 241] width 93 height 11
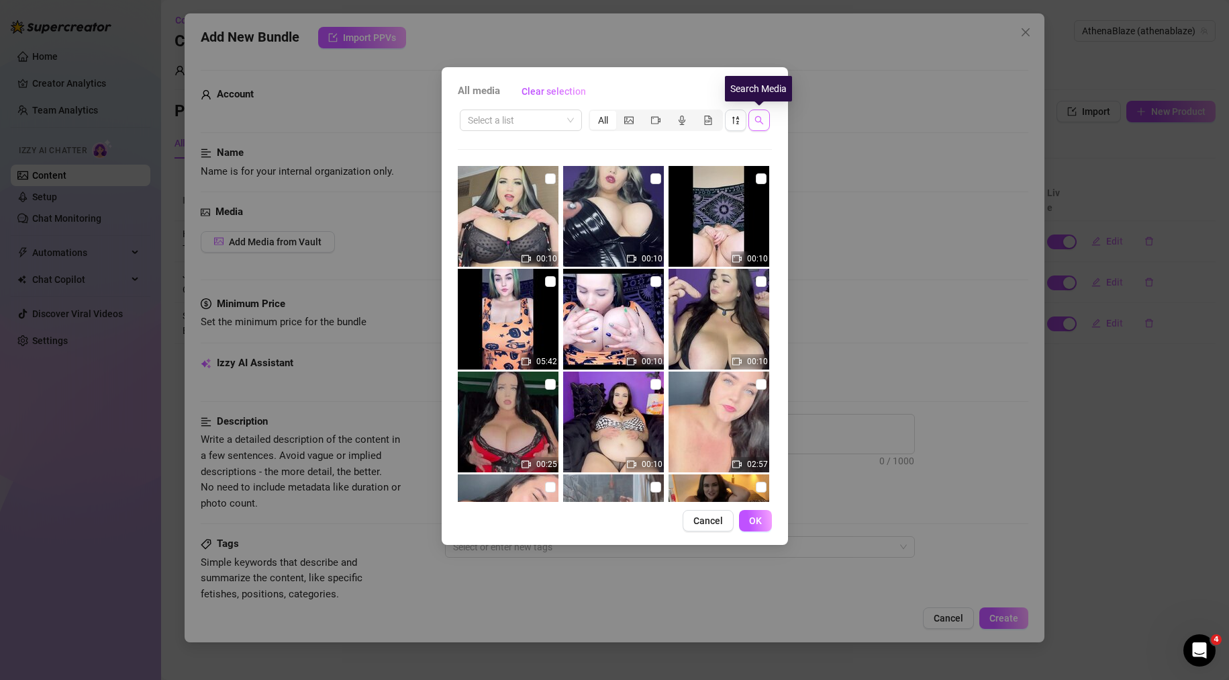
click at [759, 118] on icon "search" at bounding box center [759, 119] width 9 height 9
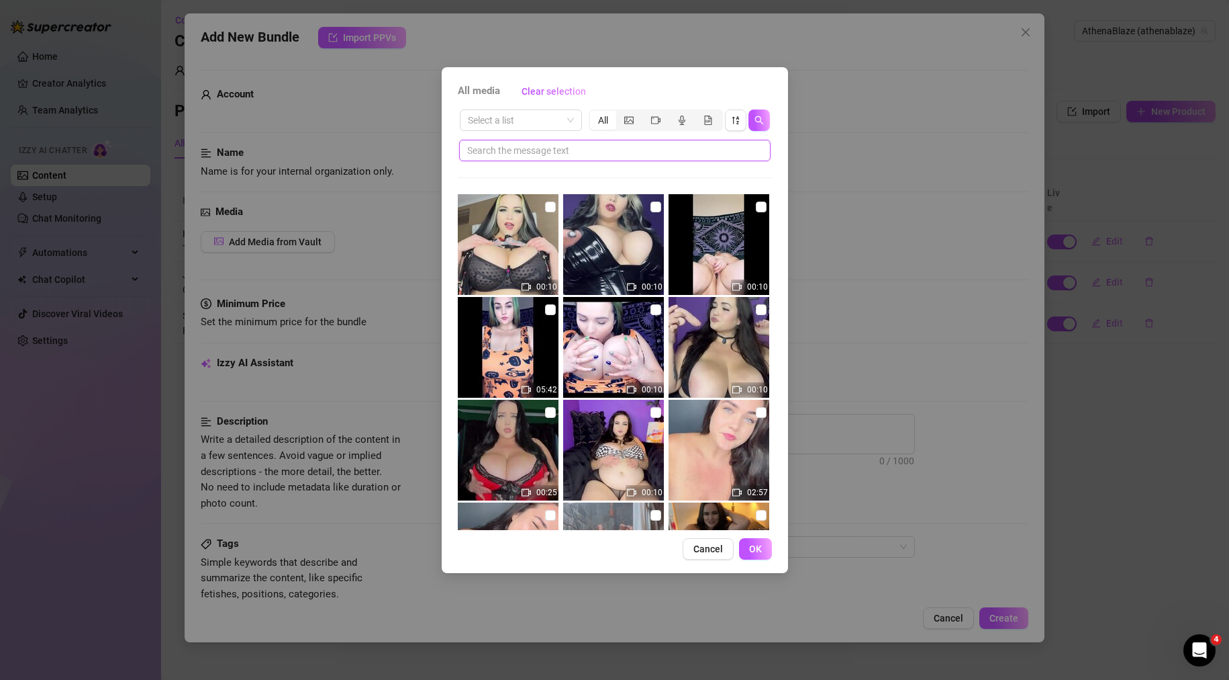
click at [597, 144] on input "text" at bounding box center [609, 150] width 285 height 15
paste input "Cumming + Soles Of Feet"
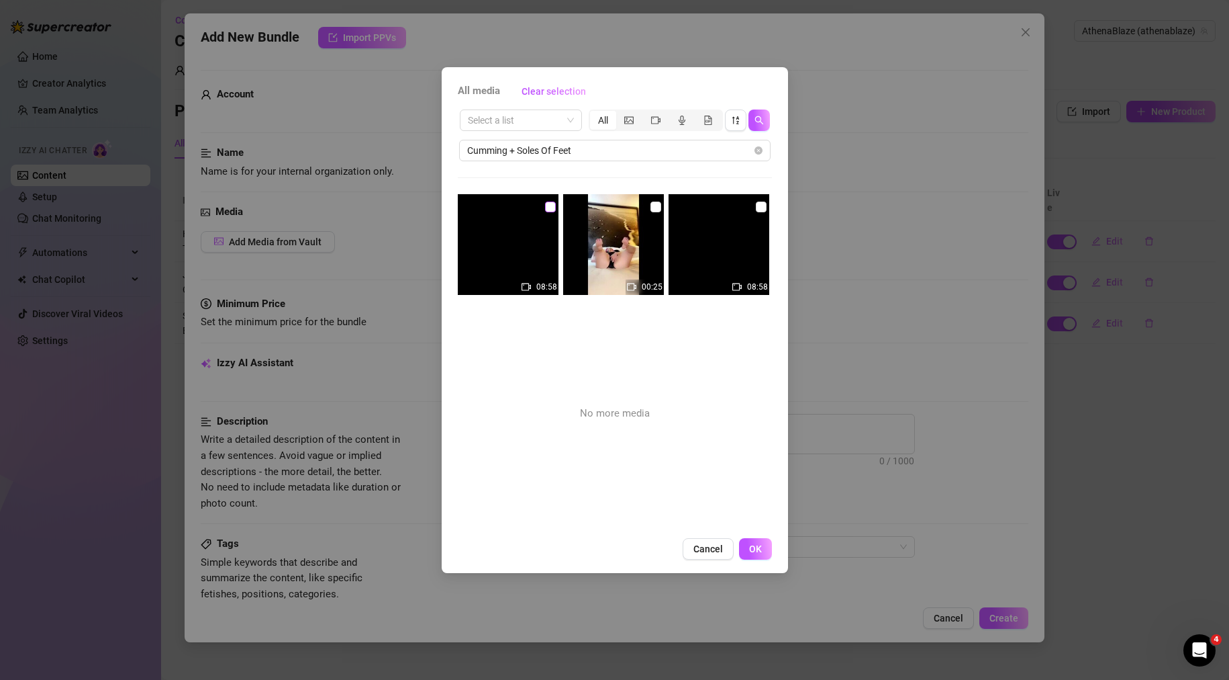
click at [545, 205] on input "checkbox" at bounding box center [550, 206] width 11 height 11
click at [651, 204] on input "checkbox" at bounding box center [656, 206] width 11 height 11
click at [755, 547] on span "OK" at bounding box center [755, 548] width 13 height 11
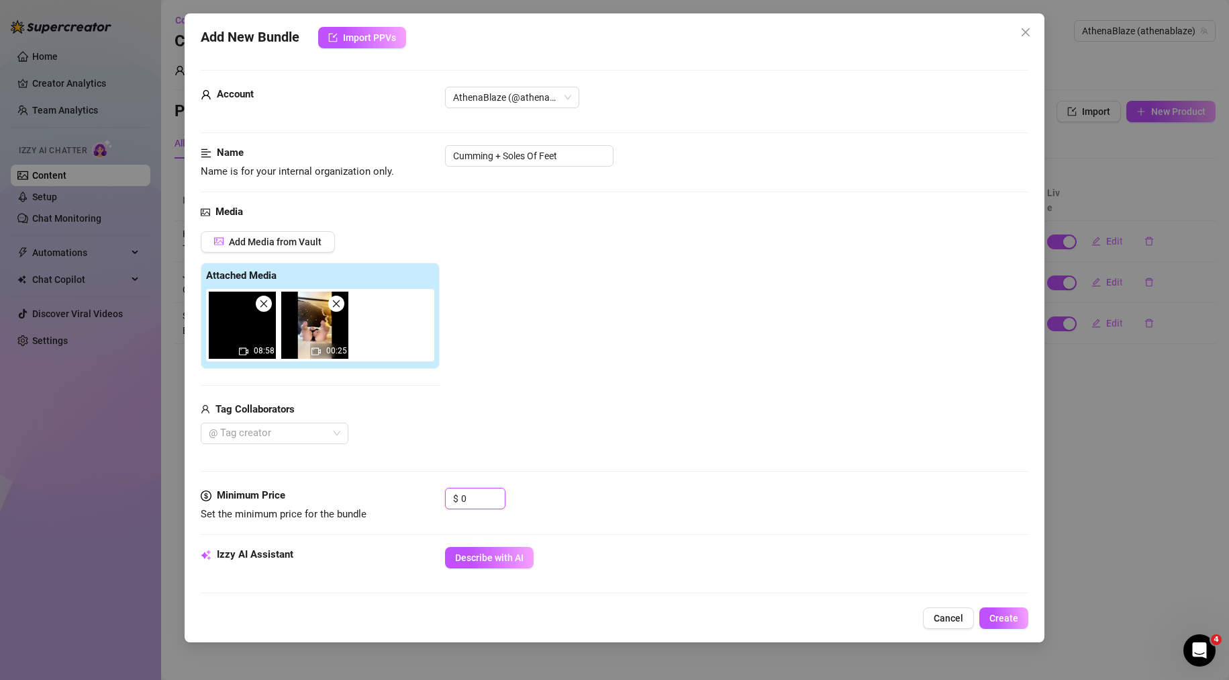
drag, startPoint x: 469, startPoint y: 502, endPoint x: 306, endPoint y: 507, distance: 162.6
click at [347, 508] on div "Minimum Price Set the minimum price for the bundle $ 0" at bounding box center [615, 505] width 829 height 34
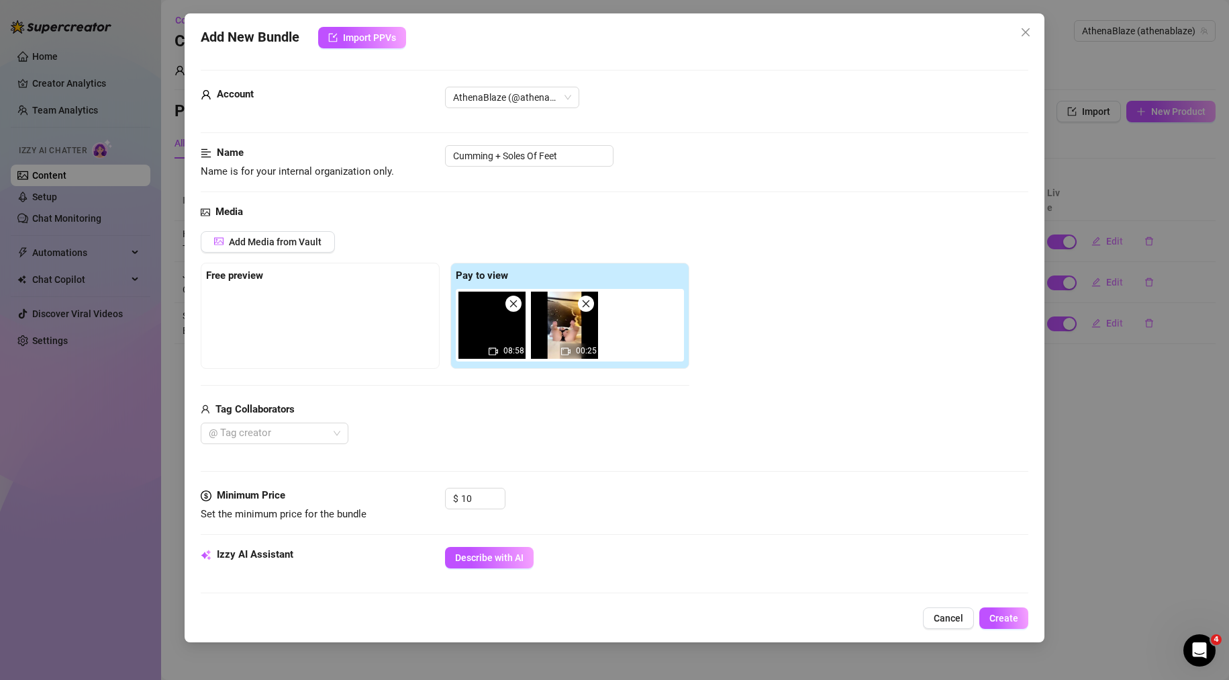
drag, startPoint x: 612, startPoint y: 457, endPoint x: 486, endPoint y: 347, distance: 166.6
click at [612, 456] on div "Media Add Media from Vault Free preview Pay to view 08:58 00:25 Tag Collaborato…" at bounding box center [615, 345] width 829 height 283
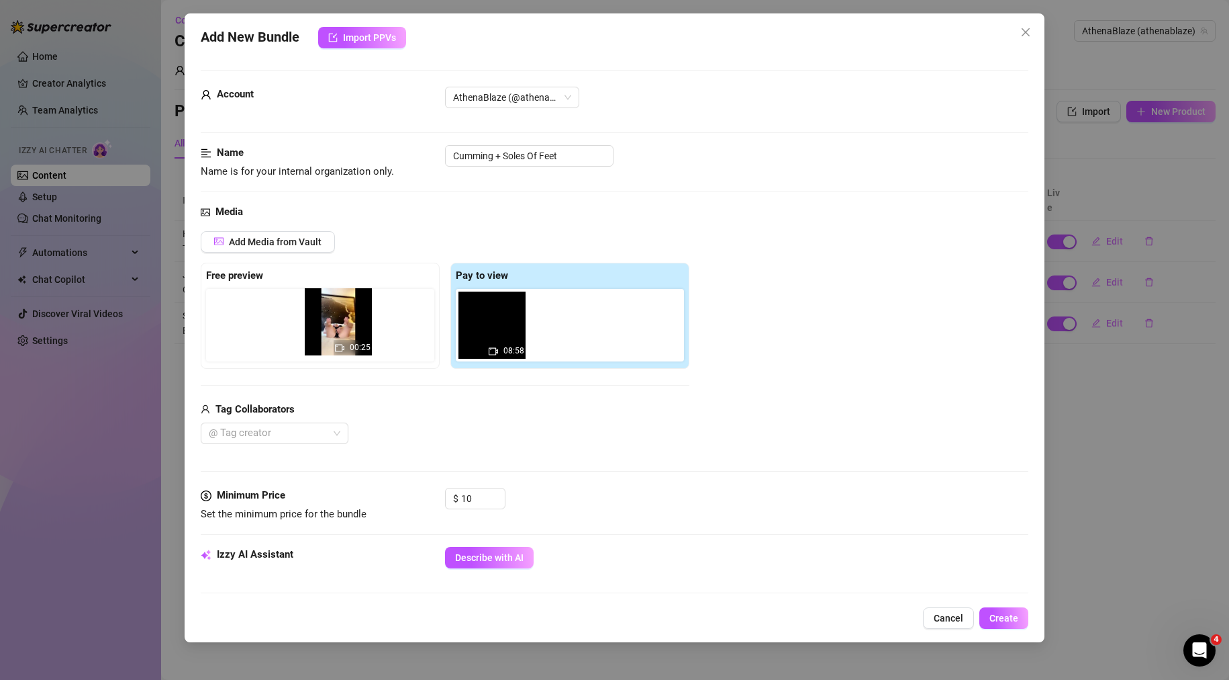
drag, startPoint x: 574, startPoint y: 330, endPoint x: 342, endPoint y: 326, distance: 231.7
click at [342, 326] on div "Free preview Pay to view 08:58 00:25" at bounding box center [445, 316] width 489 height 106
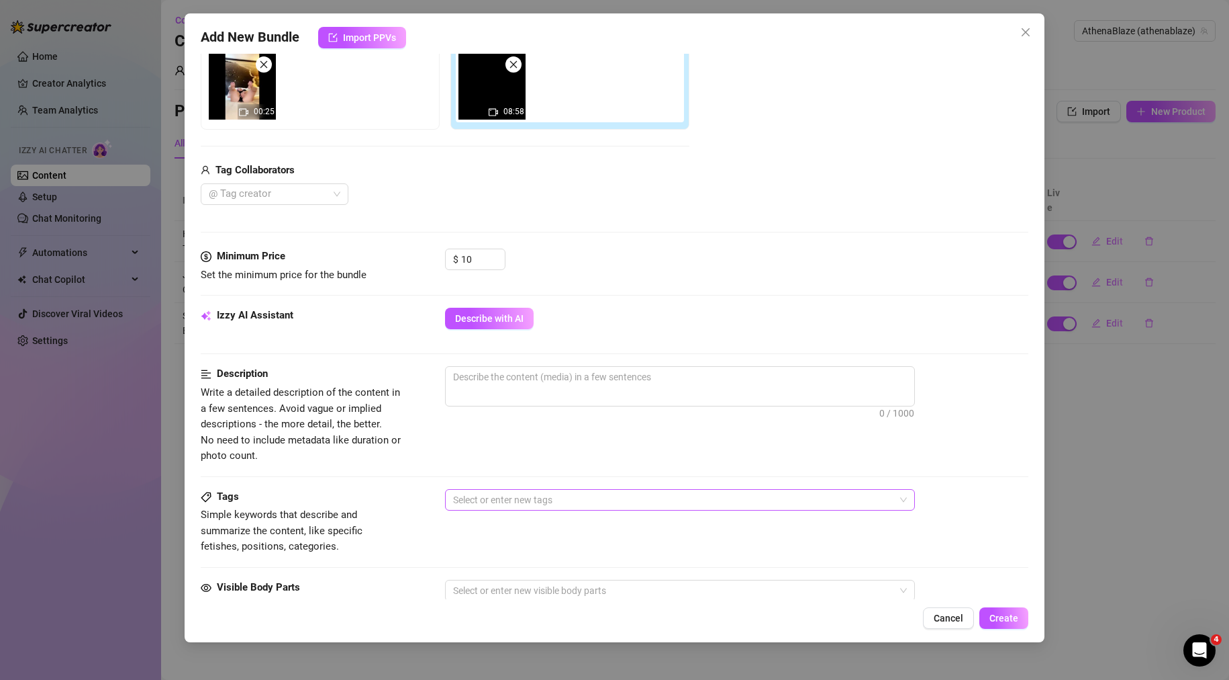
scroll to position [269, 0]
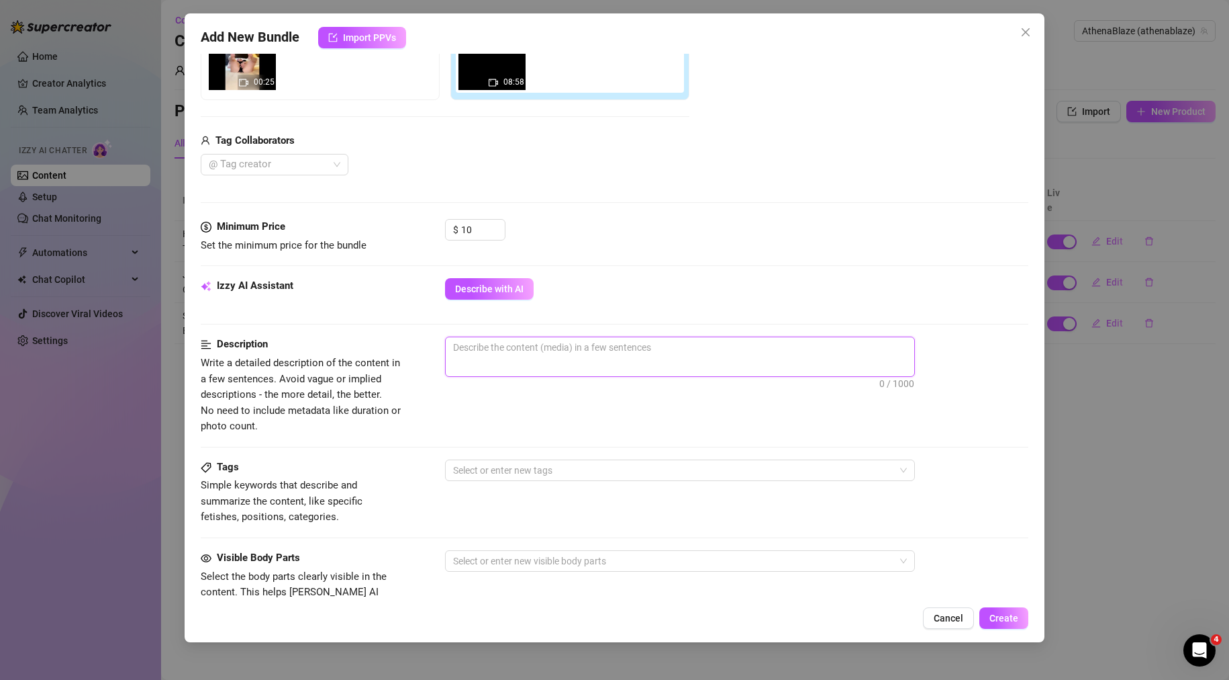
click at [563, 357] on textarea at bounding box center [680, 347] width 469 height 20
paste textarea "Playing with my pussy fully nude until I ultimately make myself cum hard- I've …"
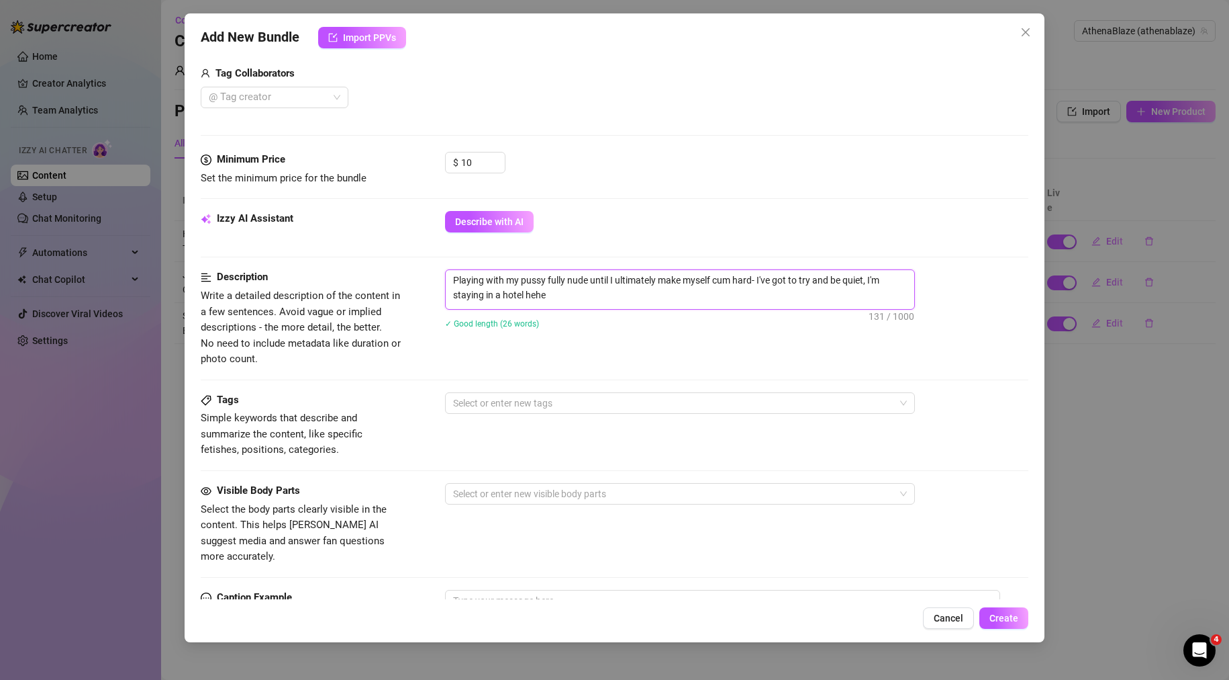
scroll to position [403, 0]
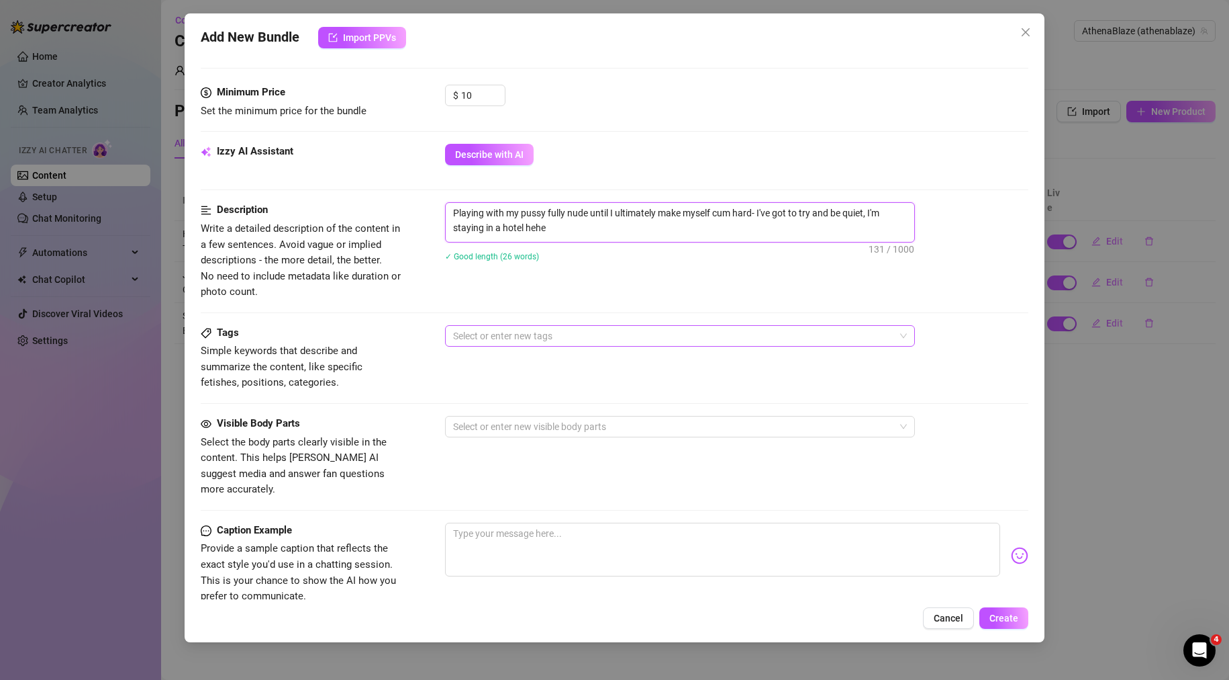
click at [498, 334] on div at bounding box center [673, 335] width 451 height 19
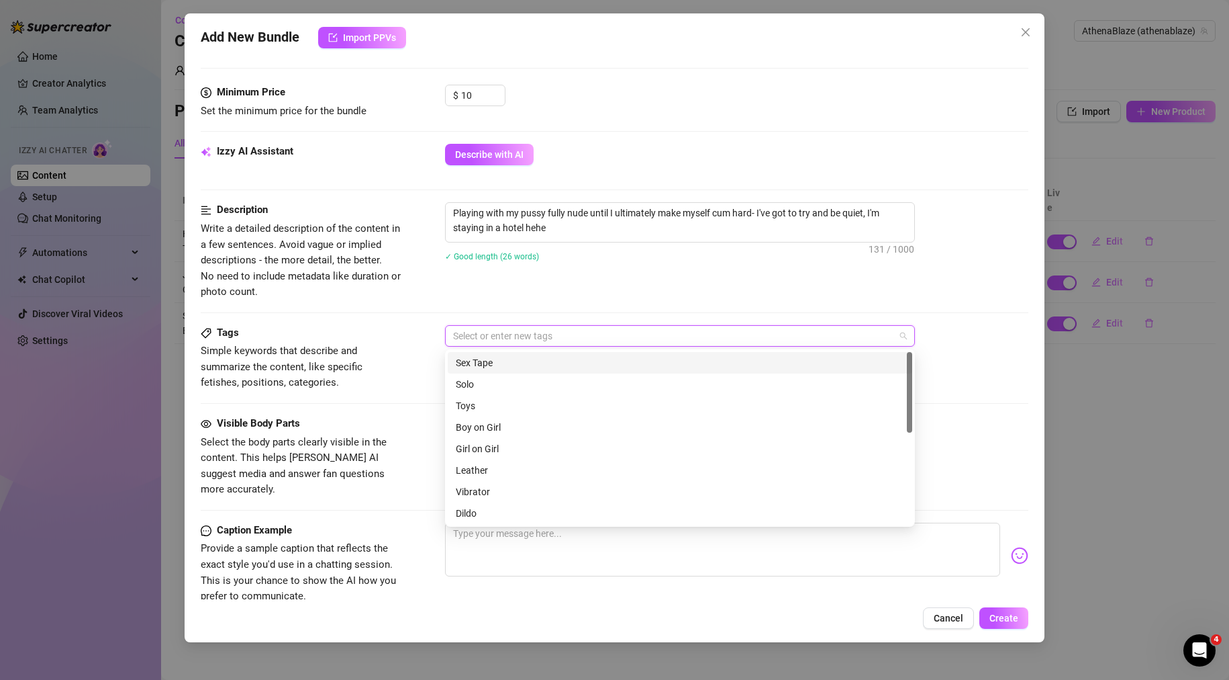
click at [406, 389] on div "Tags Simple keywords that describe and summarize the content, like specific fet…" at bounding box center [615, 358] width 829 height 66
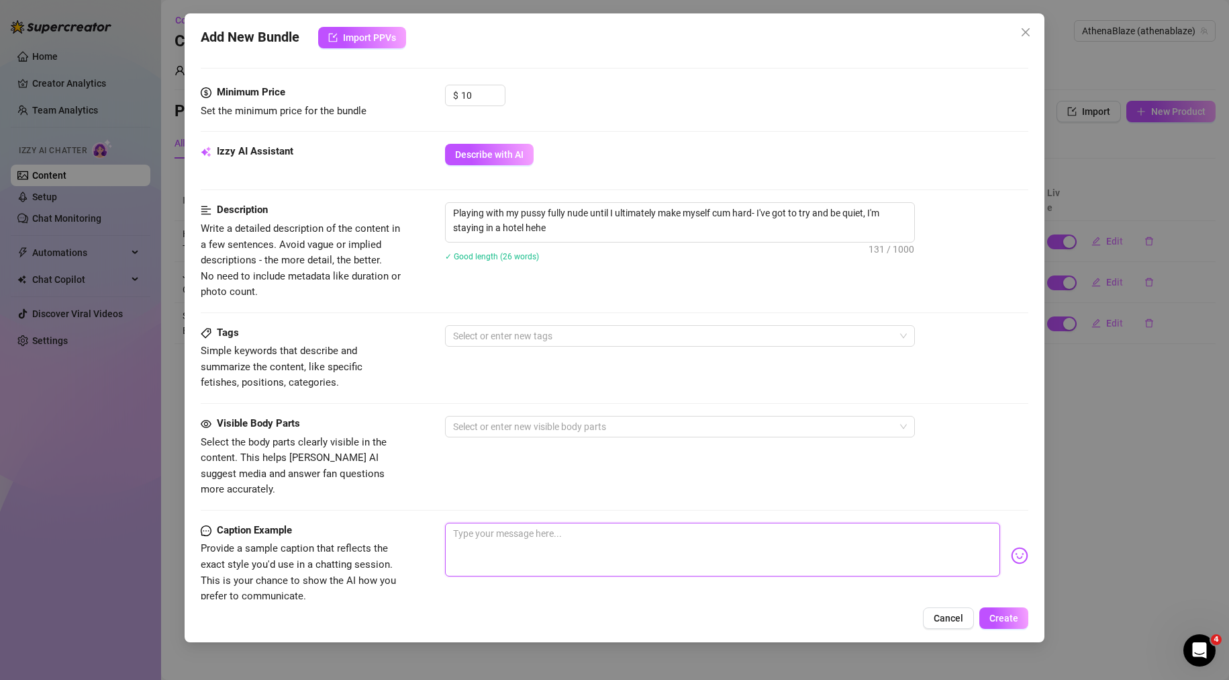
click at [481, 523] on textarea at bounding box center [723, 549] width 556 height 54
paste textarea "Playing with my pussy fully nude until I ultimately make myself cum hard- I've …"
click at [510, 334] on div at bounding box center [673, 335] width 451 height 19
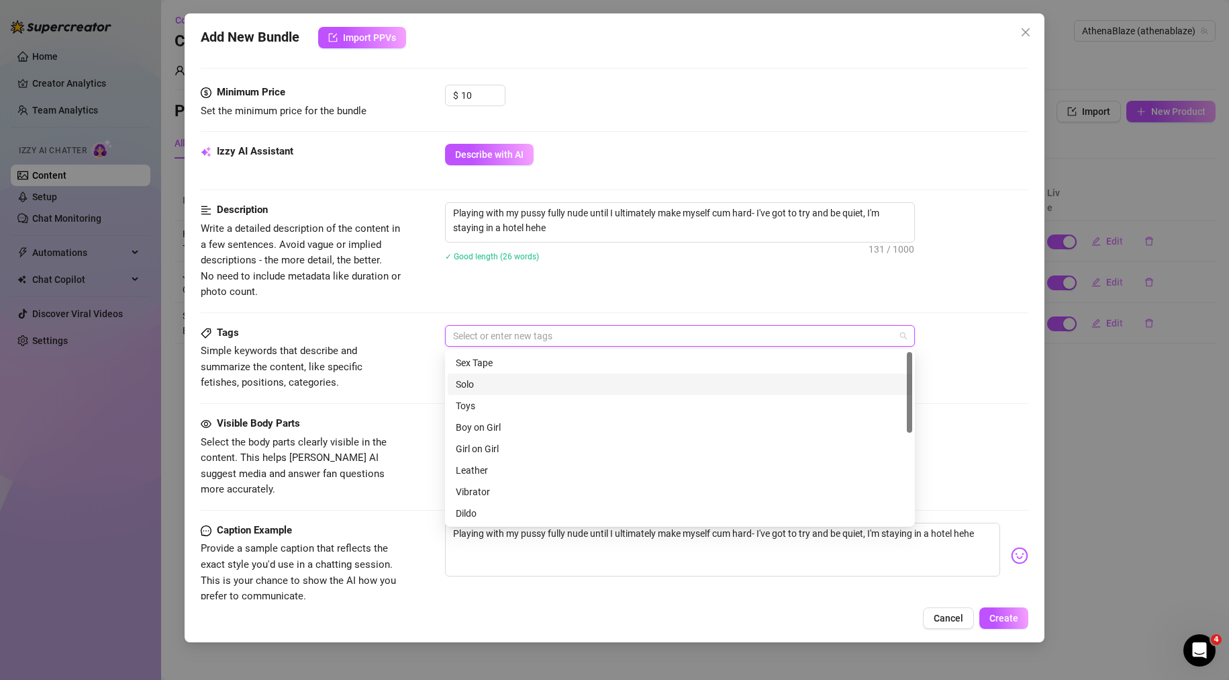
click at [488, 386] on div "Solo" at bounding box center [680, 384] width 449 height 15
click at [551, 332] on span at bounding box center [552, 335] width 7 height 15
click at [551, 335] on div "Solo" at bounding box center [673, 335] width 451 height 19
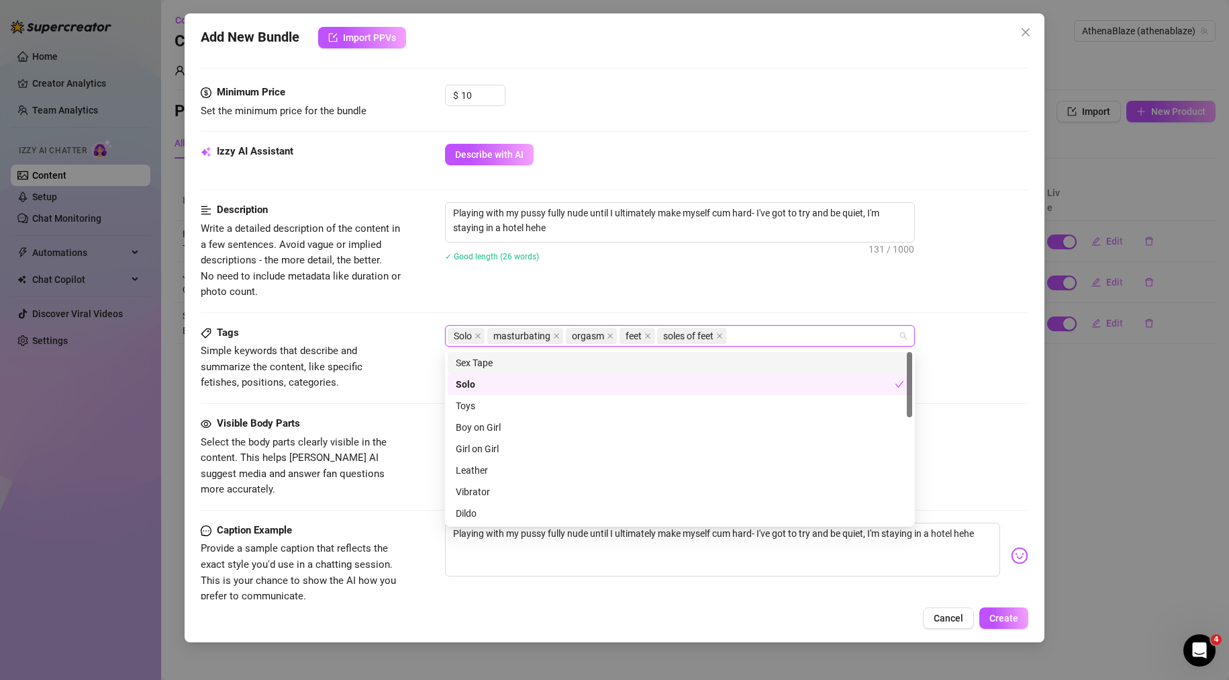
click at [537, 277] on div "Playing with my pussy fully nude until I ultimately make myself cum hard- I've …" at bounding box center [737, 240] width 584 height 77
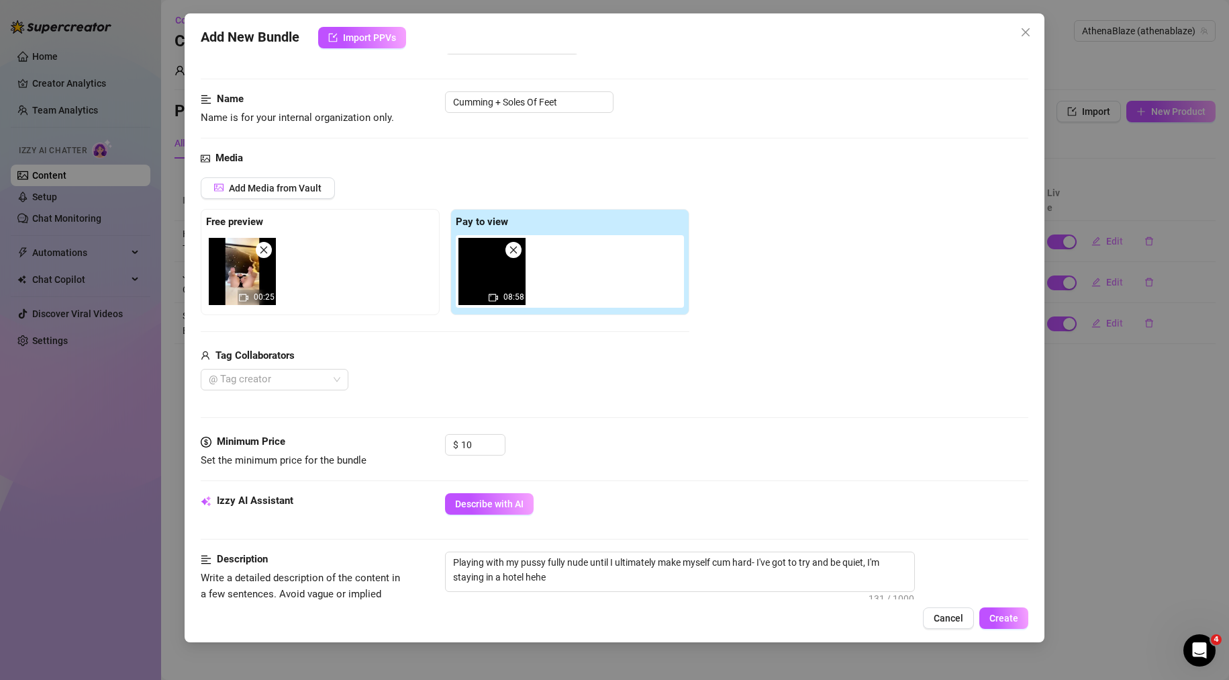
scroll to position [336, 0]
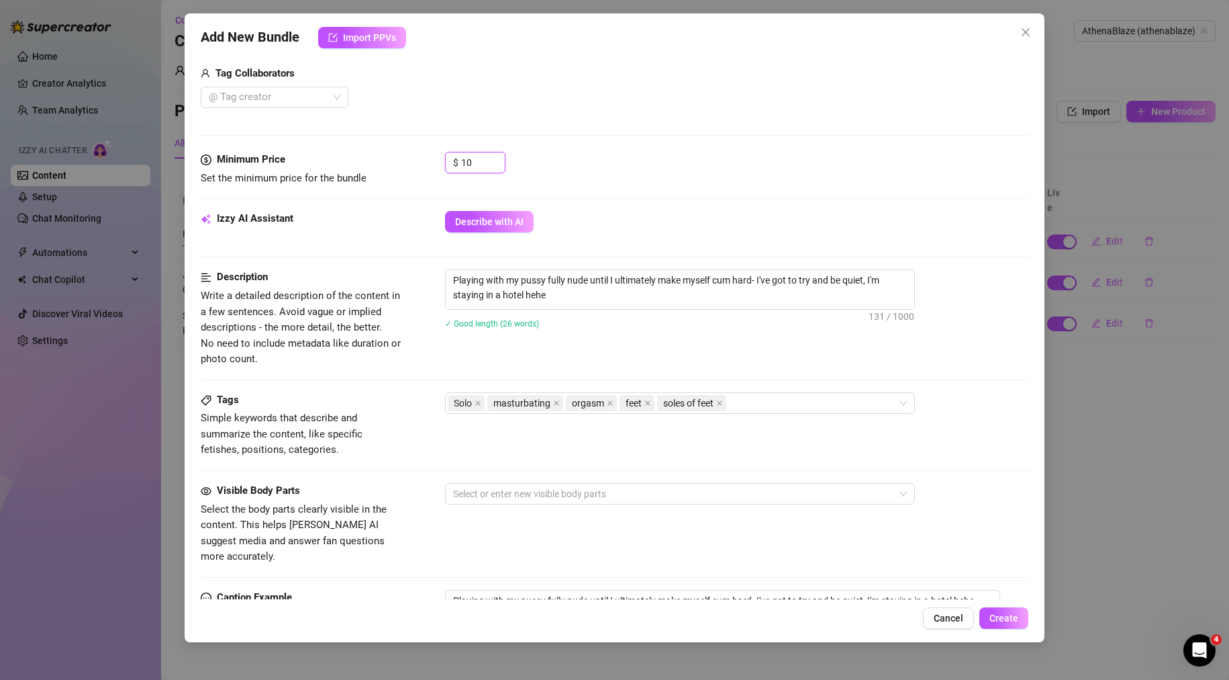
drag, startPoint x: 474, startPoint y: 163, endPoint x: 391, endPoint y: 174, distance: 83.4
click at [397, 172] on div "Minimum Price Set the minimum price for the bundle $ 10" at bounding box center [615, 169] width 829 height 34
click at [663, 142] on div "Media Add Media from Vault Free preview 00:25 Pay to view 08:58 Tag Collaborato…" at bounding box center [615, 9] width 829 height 283
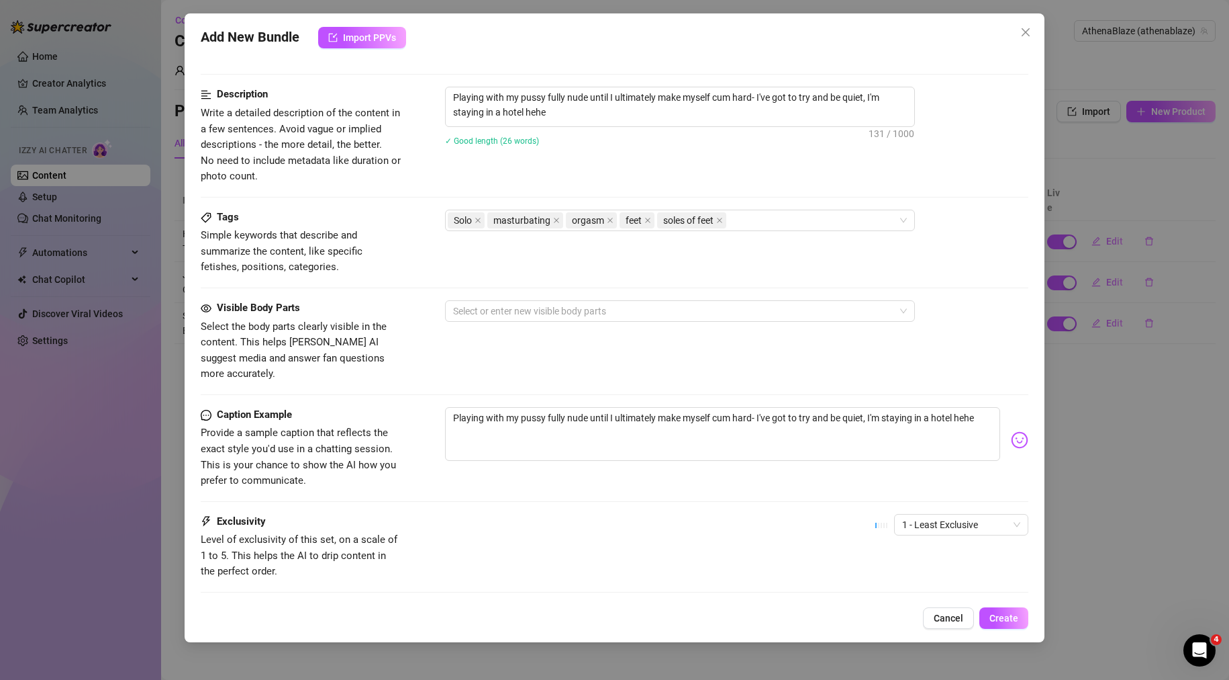
scroll to position [583, 0]
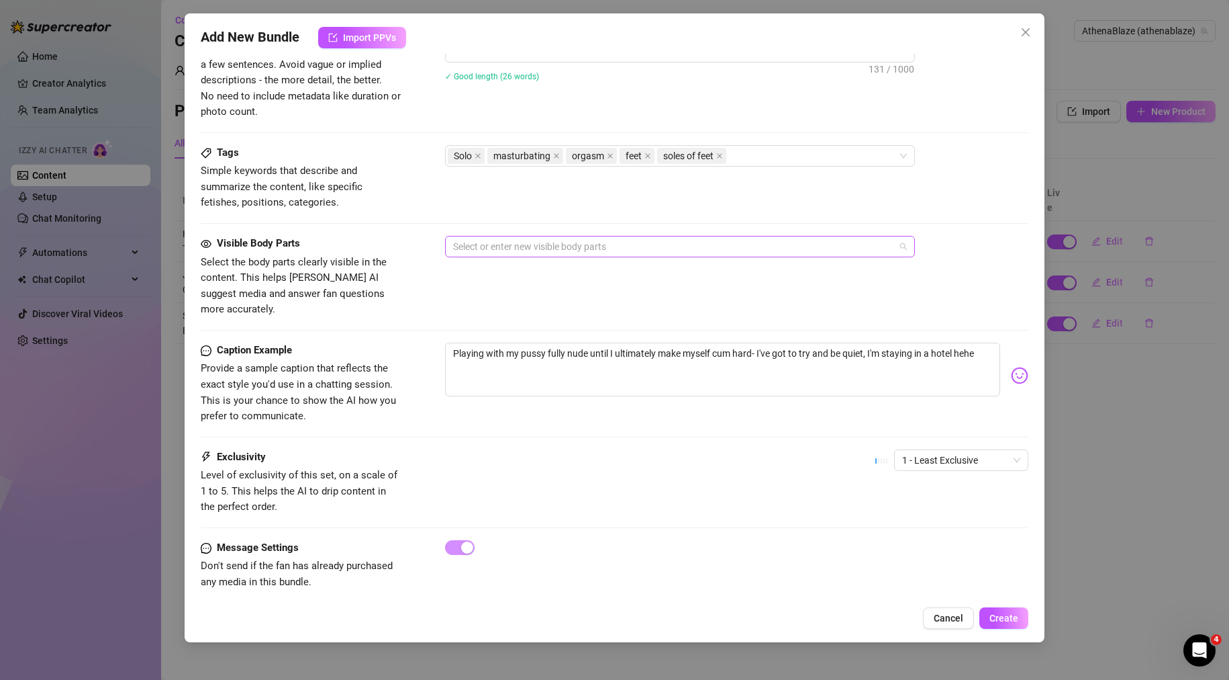
click at [571, 244] on div at bounding box center [673, 246] width 451 height 19
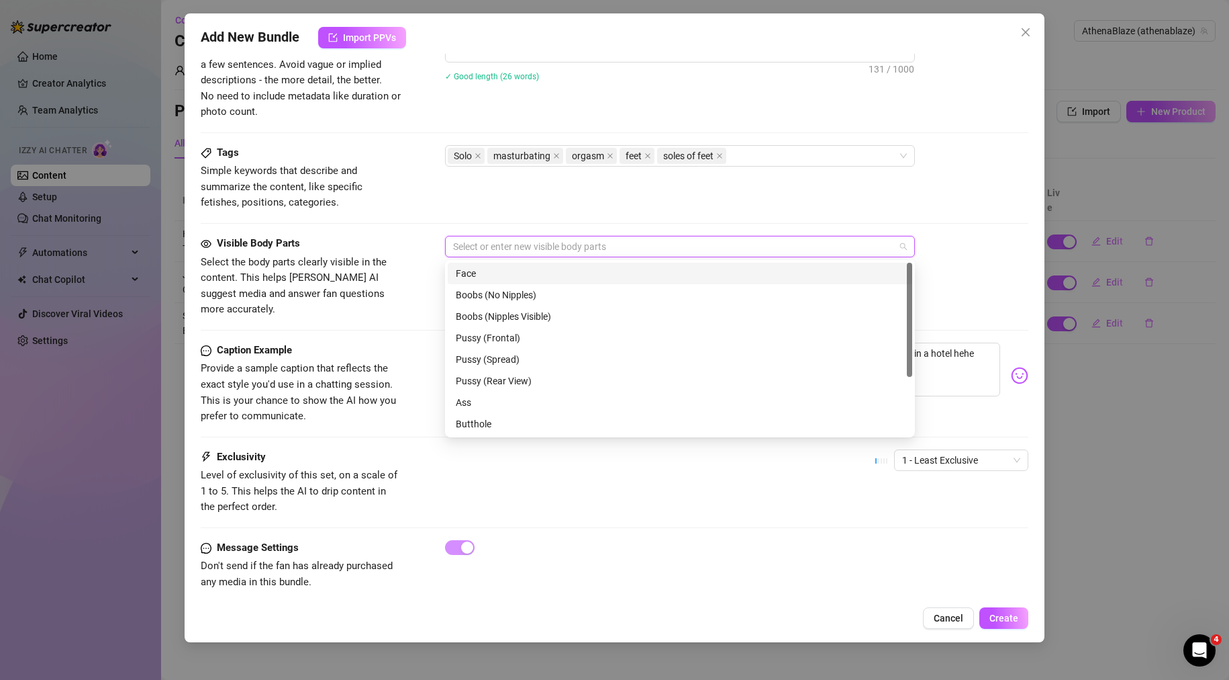
click at [526, 275] on div "Face" at bounding box center [680, 273] width 449 height 15
click at [530, 322] on div "Boobs (Nipples Visible)" at bounding box center [680, 316] width 449 height 15
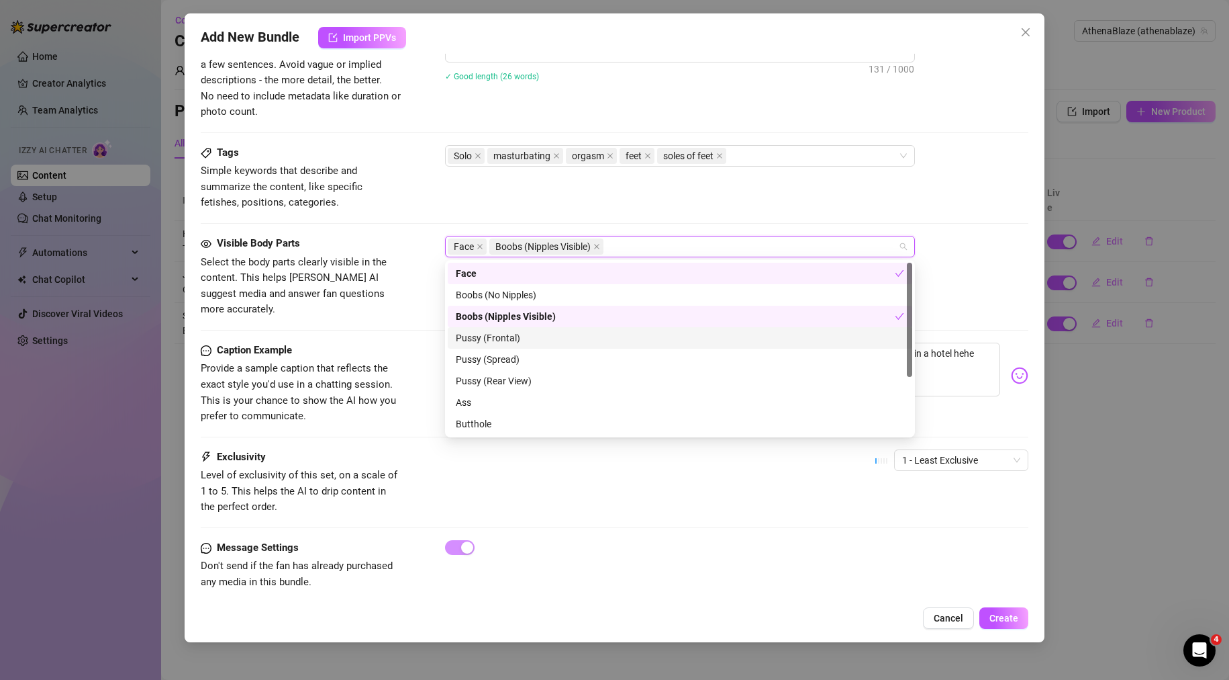
click at [528, 342] on div "Pussy (Frontal)" at bounding box center [680, 337] width 449 height 15
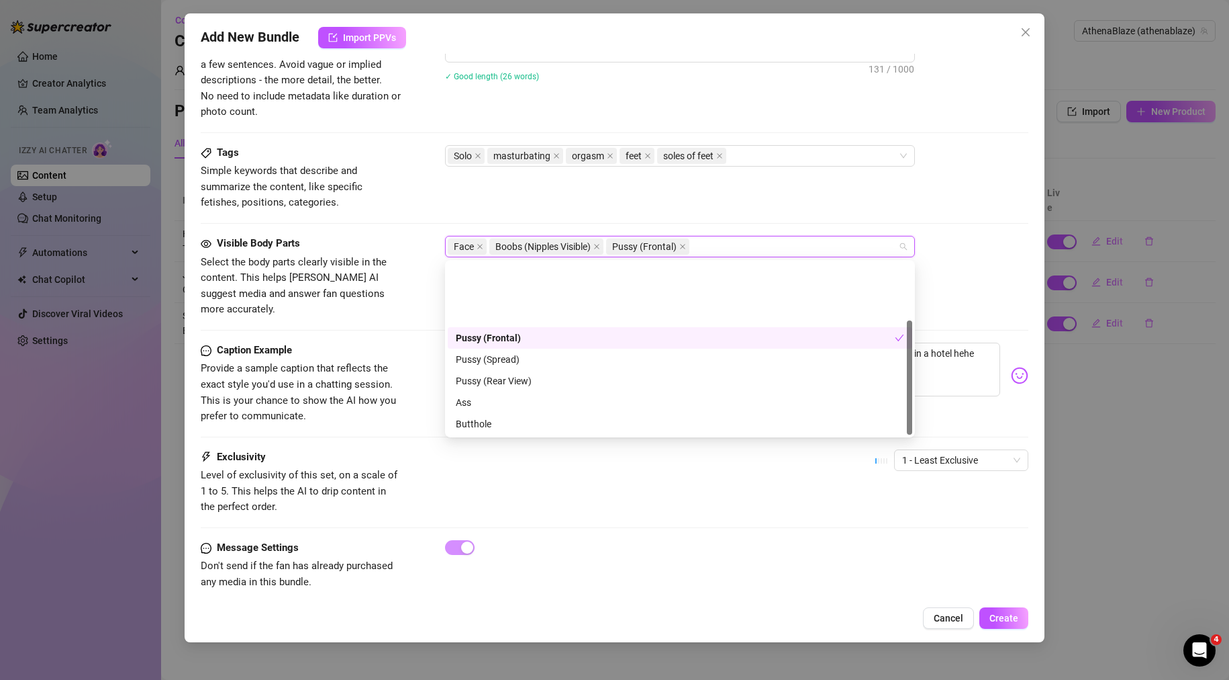
scroll to position [86, 0]
click at [600, 578] on div "Message Settings Don't send if the fan has already purchased any media in this …" at bounding box center [615, 577] width 829 height 75
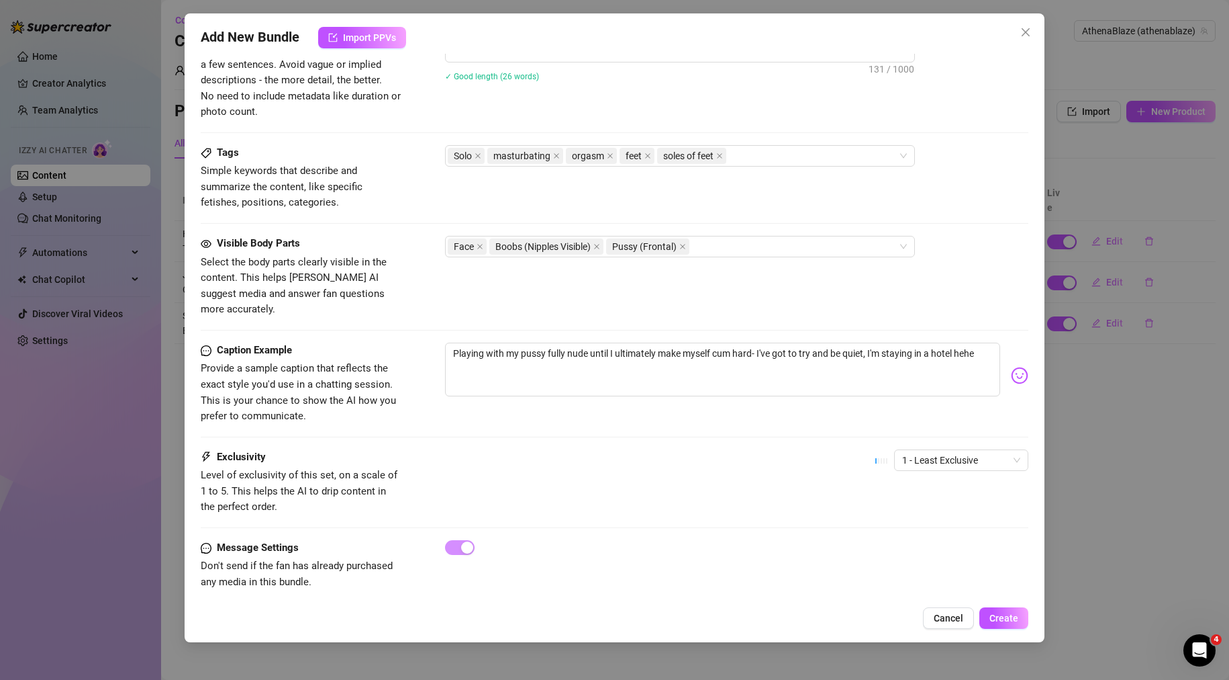
click at [747, 224] on div "Tags Simple keywords that describe and summarize the content, like specific fet…" at bounding box center [615, 190] width 829 height 91
click at [745, 252] on div "Face Boobs (Nipples Visible) Pussy (Frontal)" at bounding box center [673, 246] width 451 height 19
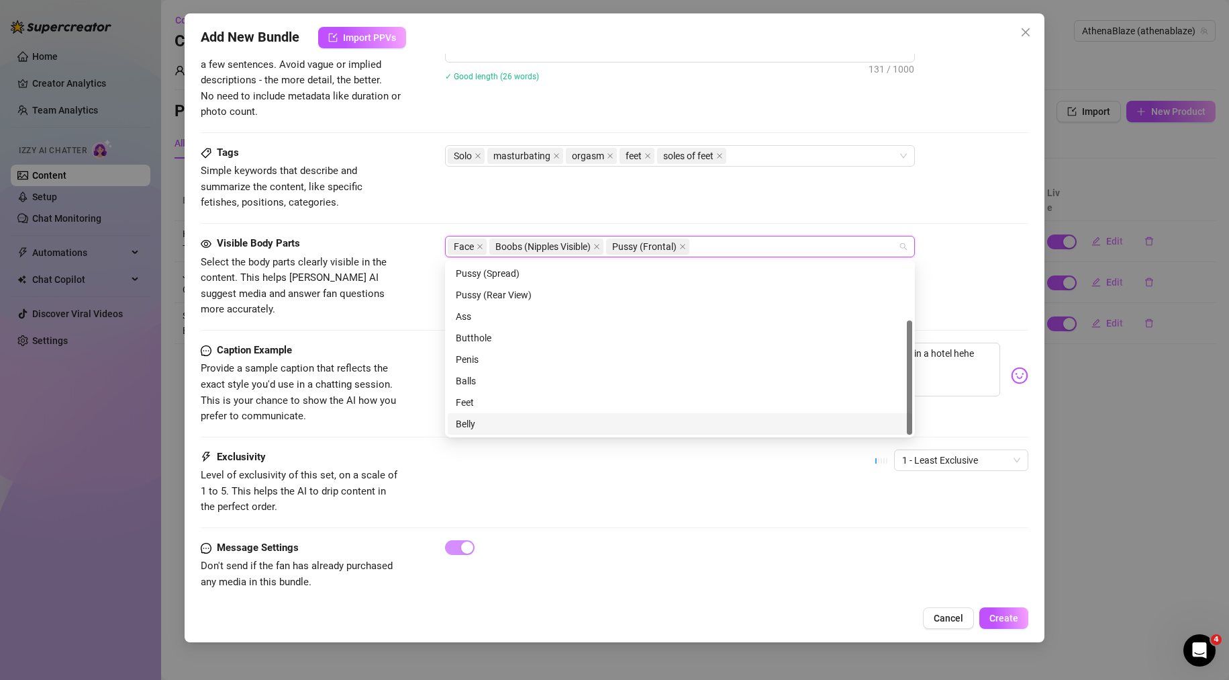
click at [536, 418] on div "Belly" at bounding box center [680, 423] width 449 height 15
click at [539, 408] on div "Feet" at bounding box center [680, 402] width 449 height 15
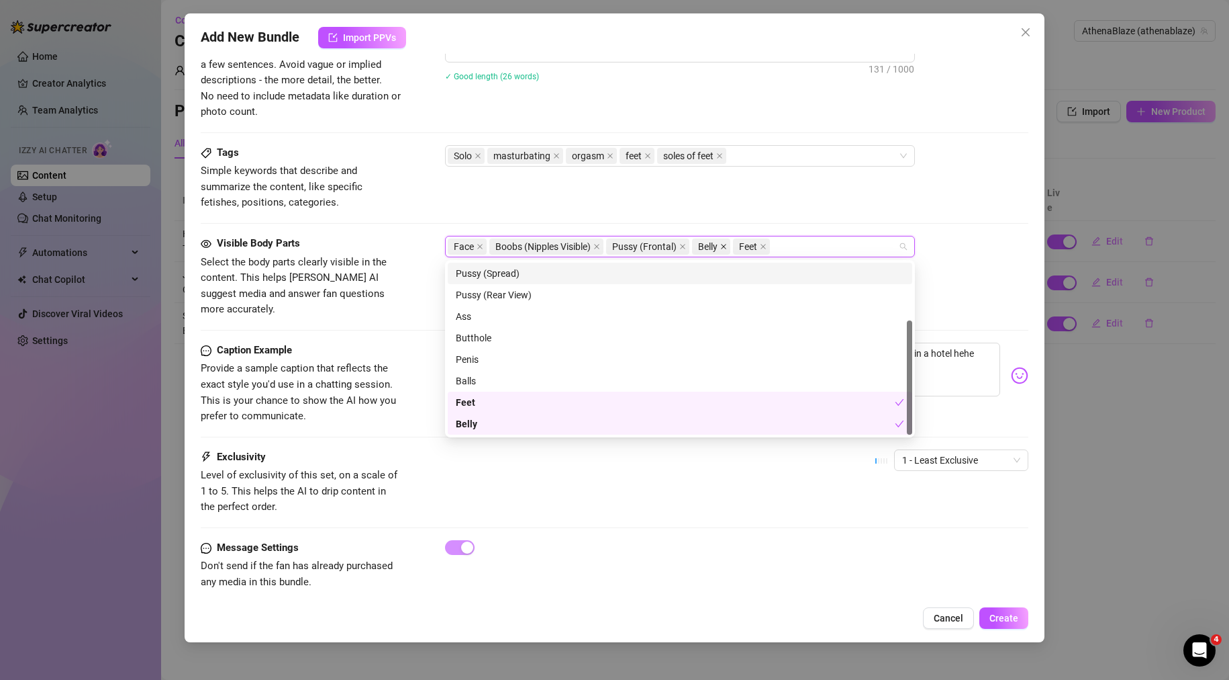
click at [723, 246] on icon "close" at bounding box center [724, 246] width 7 height 7
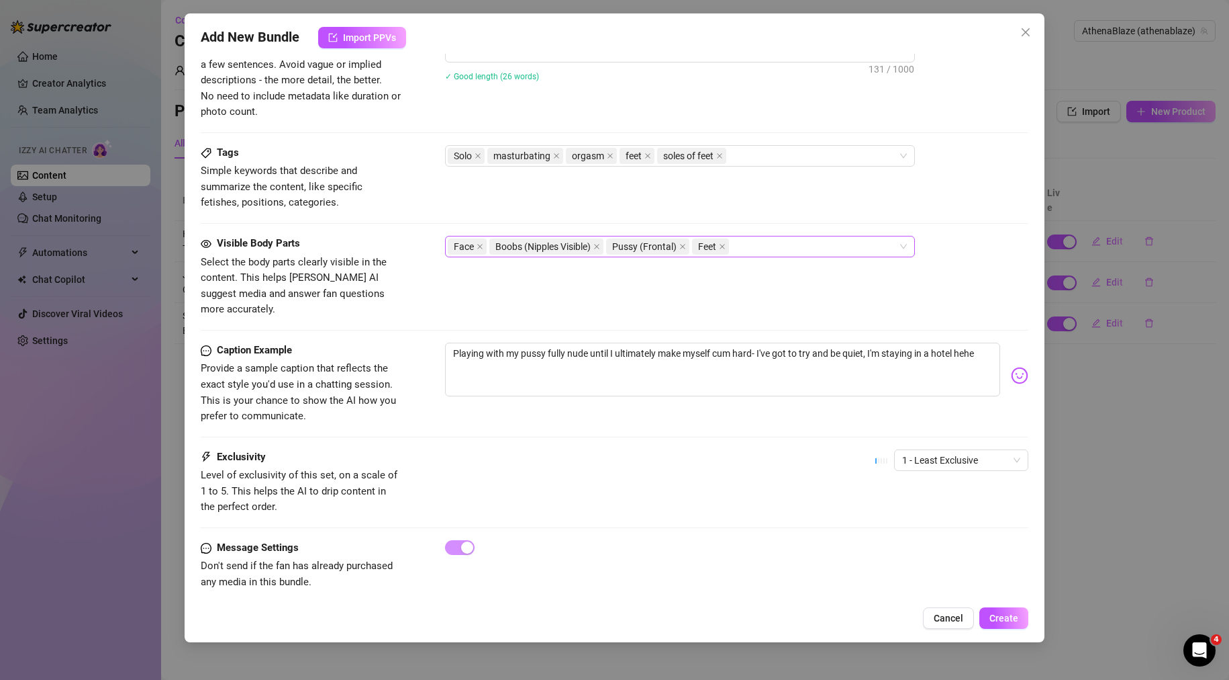
click at [740, 250] on div "Face Boobs (Nipples Visible) Pussy (Frontal) Feet" at bounding box center [673, 246] width 451 height 19
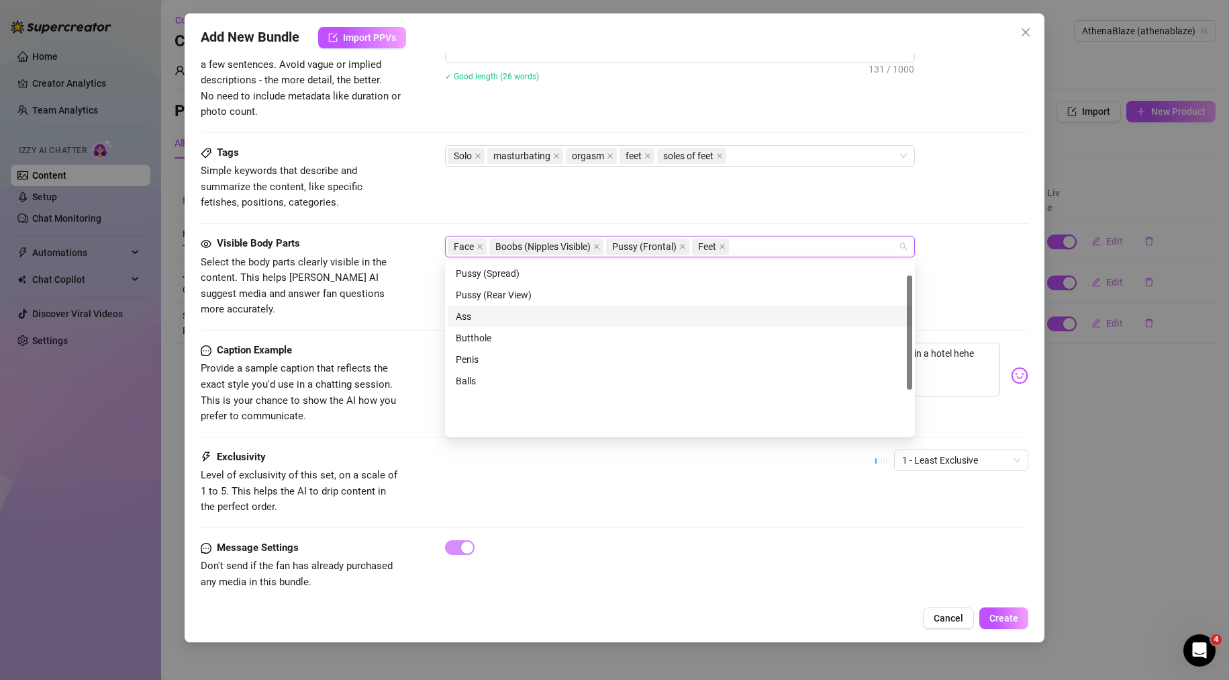
scroll to position [0, 0]
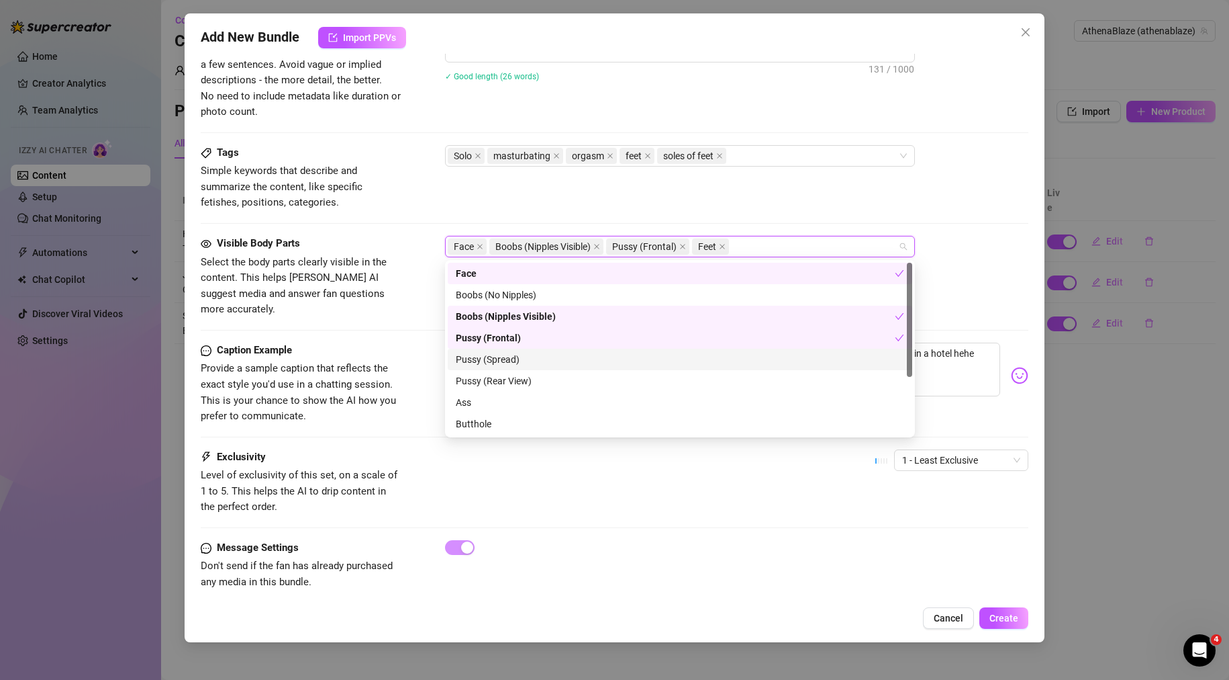
click at [402, 344] on div "Caption Example Provide a sample caption that reflects the exact style you'd us…" at bounding box center [615, 383] width 829 height 82
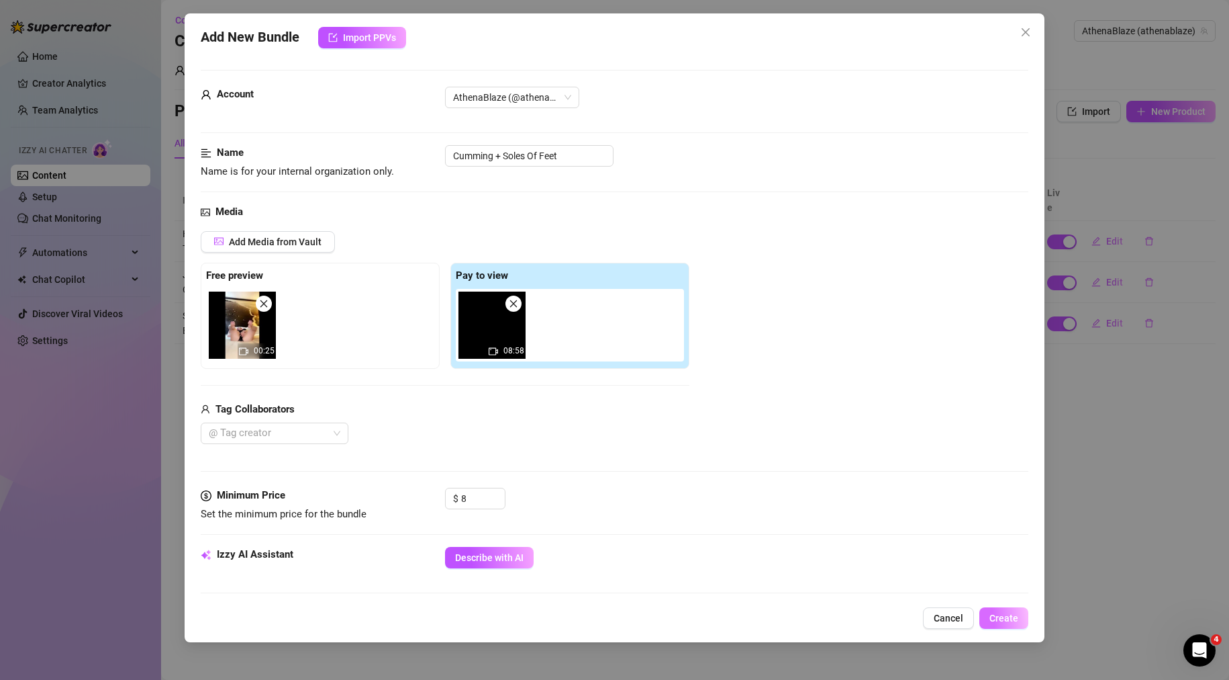
click at [1009, 616] on span "Create" at bounding box center [1004, 617] width 29 height 11
